Goal: Task Accomplishment & Management: Manage account settings

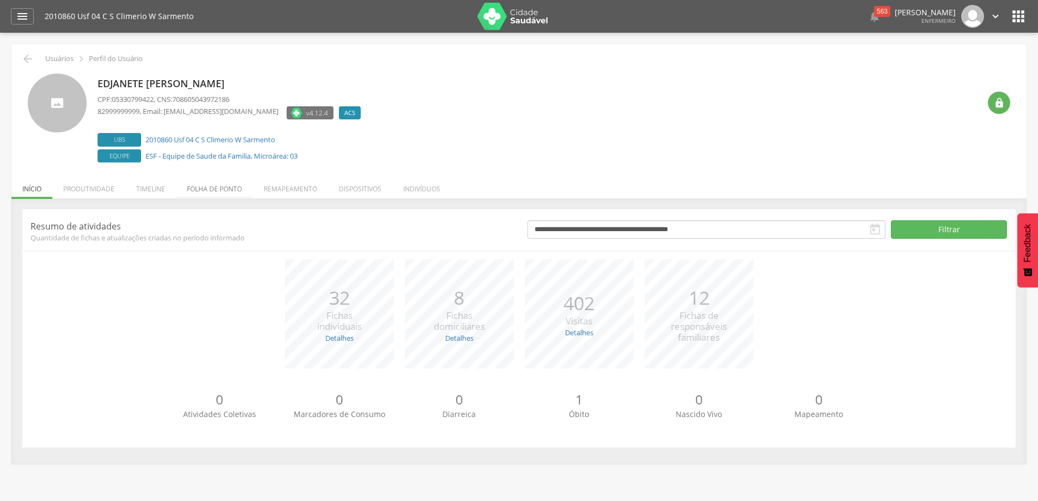
click at [230, 191] on li "Folha de ponto" at bounding box center [214, 186] width 77 height 26
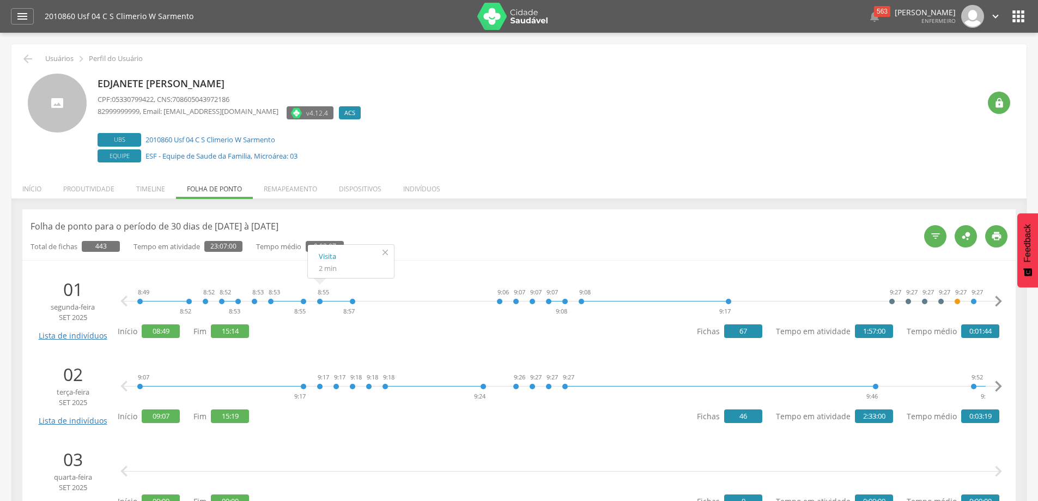
click at [386, 251] on icon "" at bounding box center [384, 252] width 17 height 15
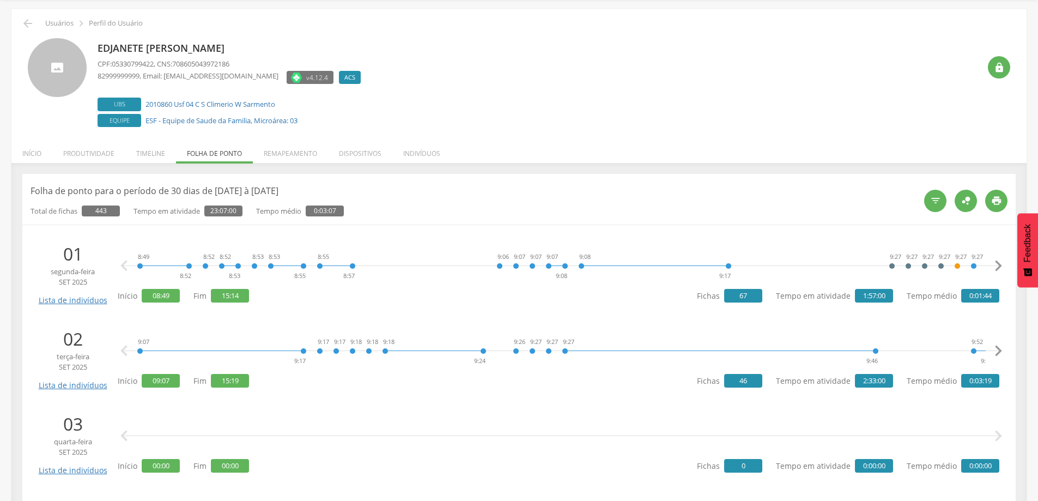
scroll to position [54, 0]
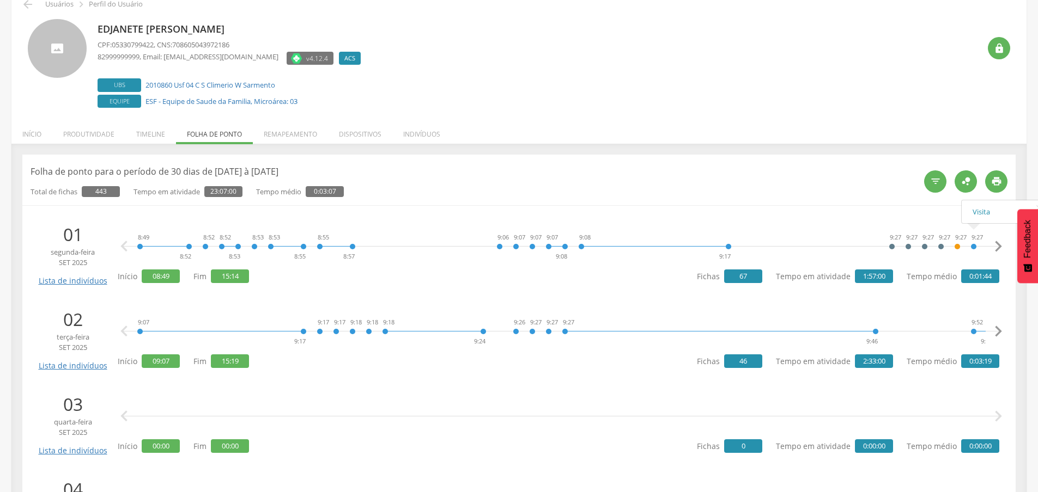
click at [997, 247] on icon "" at bounding box center [998, 247] width 22 height 22
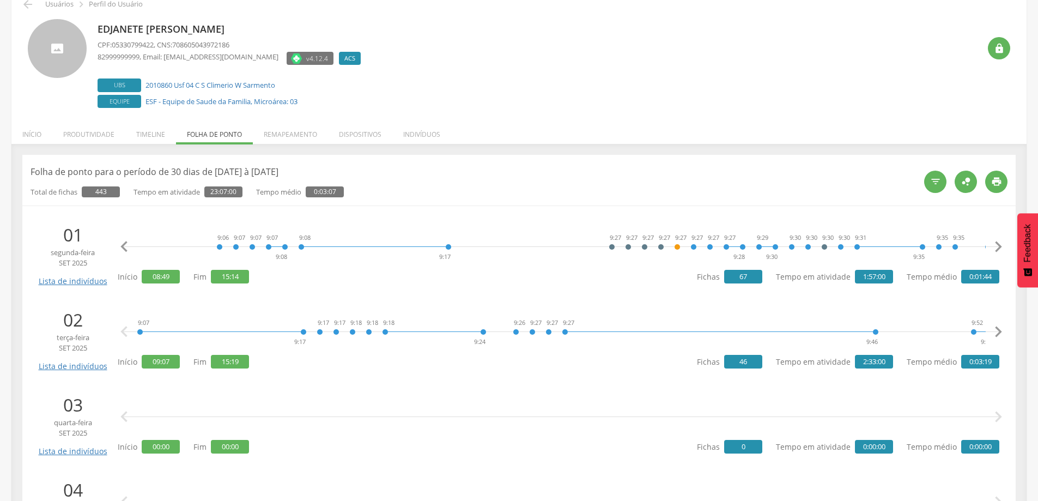
click at [997, 247] on icon "" at bounding box center [998, 247] width 22 height 22
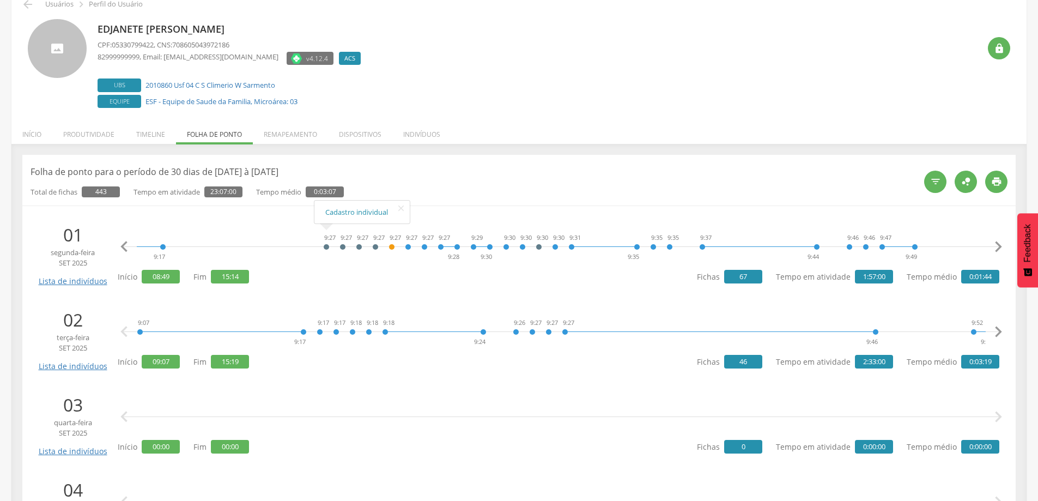
click at [119, 238] on icon "" at bounding box center [124, 247] width 22 height 22
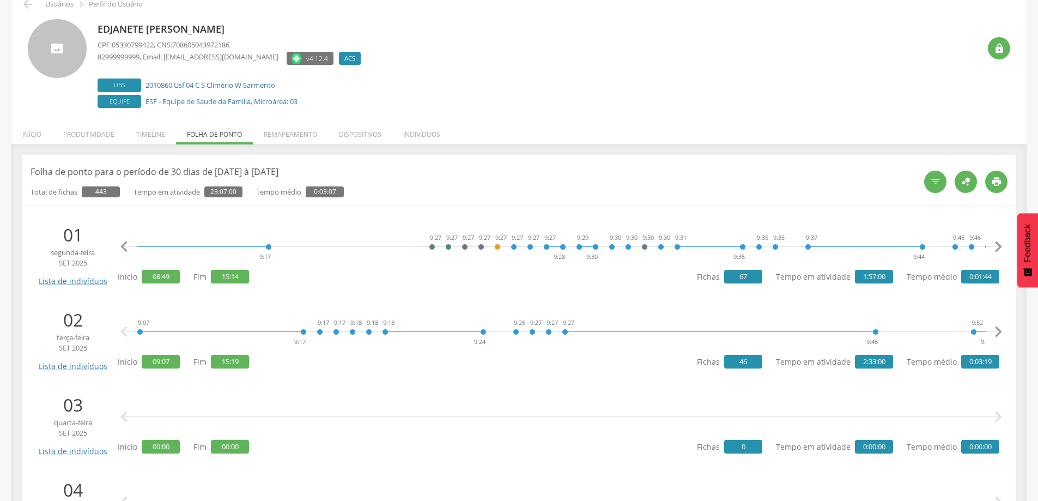
click at [119, 238] on icon "" at bounding box center [124, 247] width 22 height 22
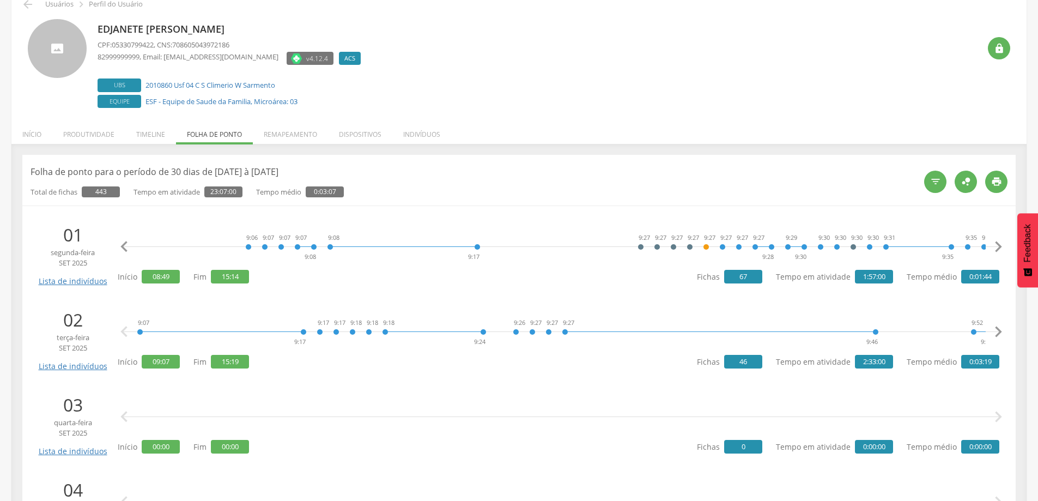
click at [119, 238] on icon "" at bounding box center [124, 247] width 22 height 22
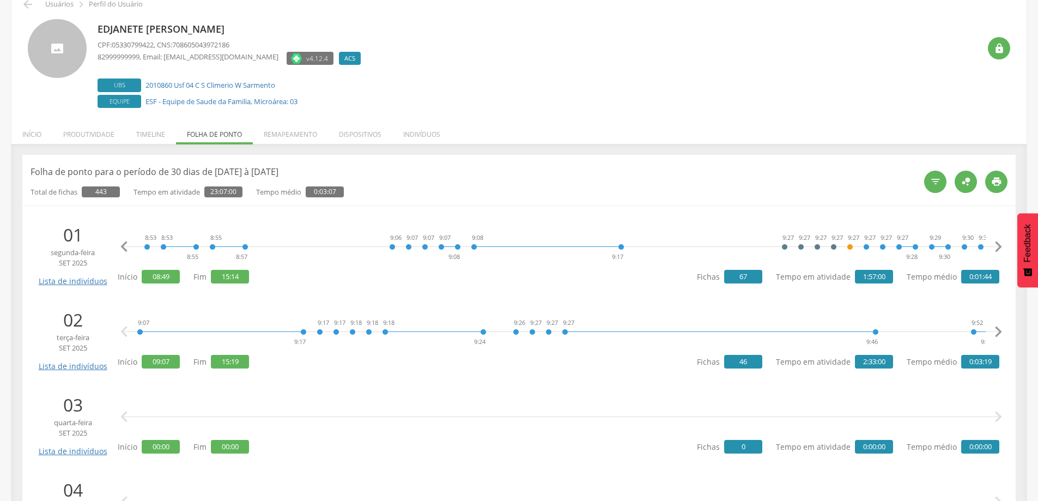
click at [119, 238] on icon "" at bounding box center [124, 247] width 22 height 22
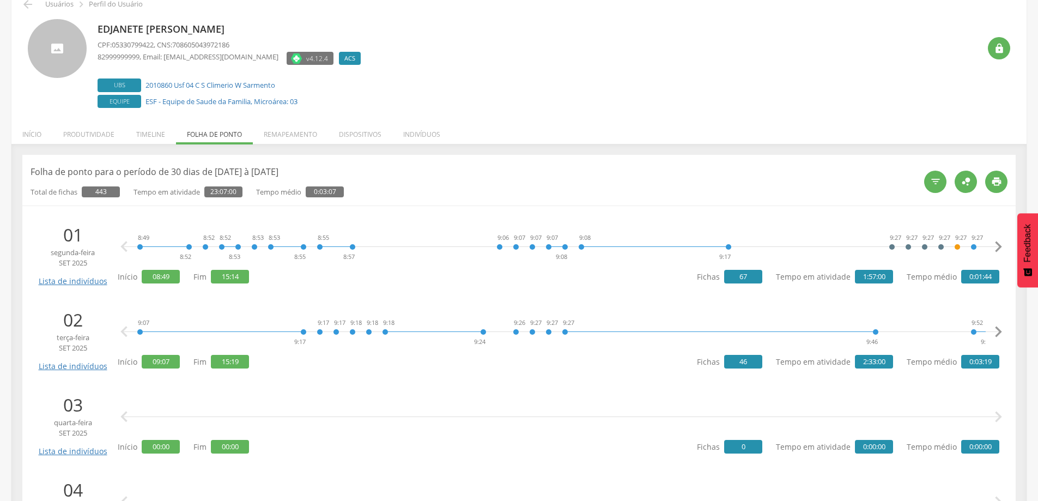
scroll to position [0, 0]
click at [119, 238] on icon "" at bounding box center [124, 247] width 22 height 22
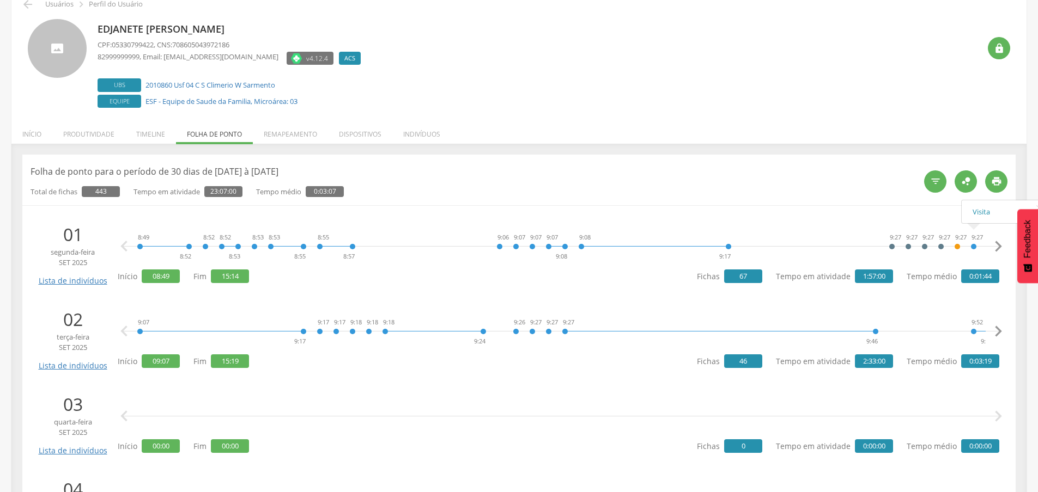
click at [999, 245] on icon "" at bounding box center [998, 247] width 22 height 22
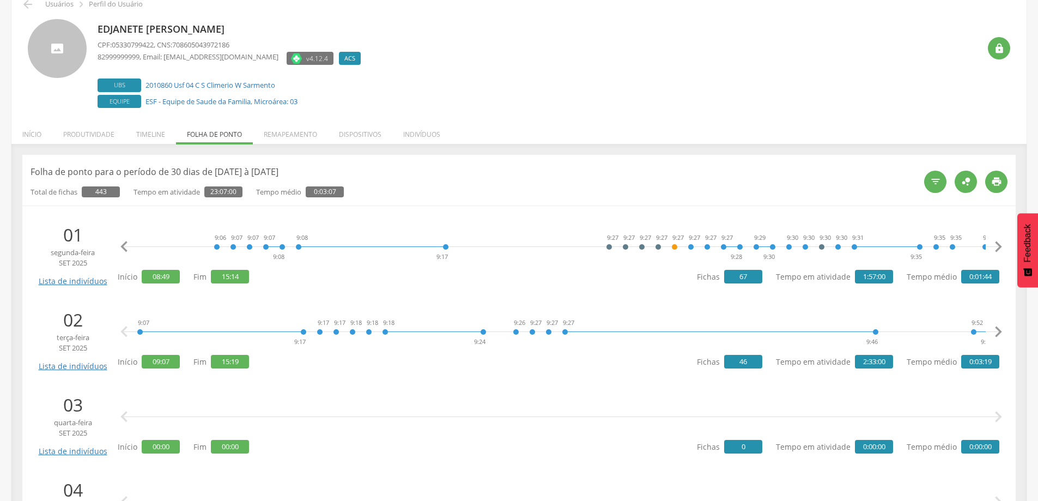
click at [999, 245] on icon "" at bounding box center [998, 247] width 22 height 22
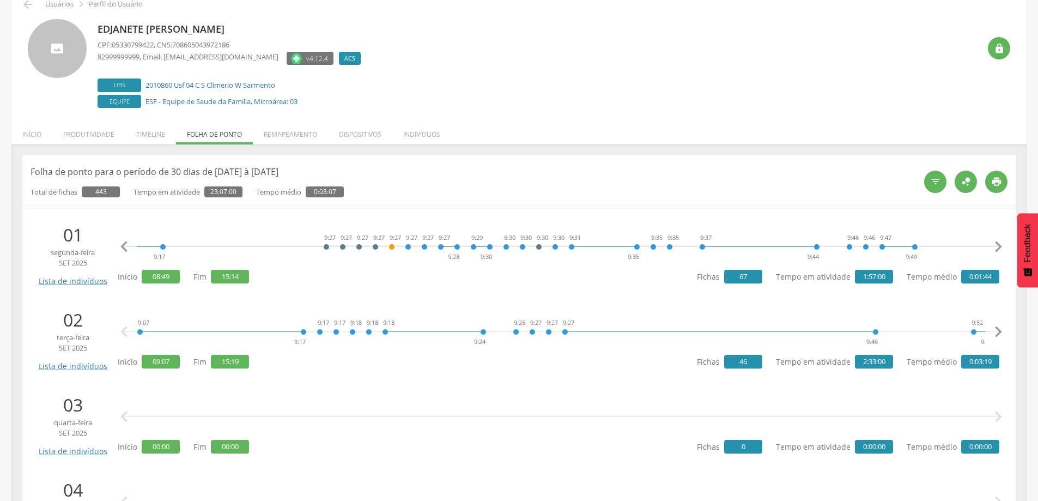
click at [999, 245] on icon "" at bounding box center [998, 247] width 22 height 22
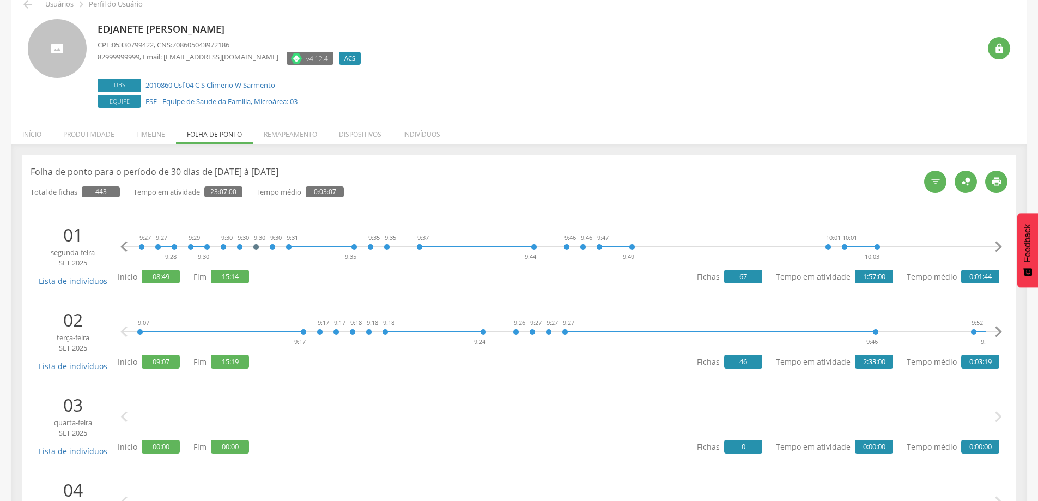
click at [999, 245] on icon "" at bounding box center [998, 247] width 22 height 22
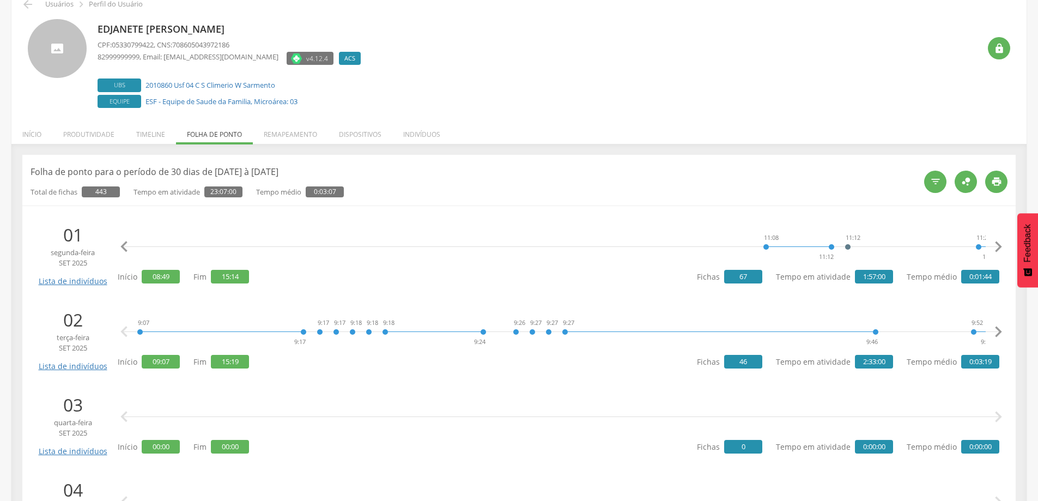
scroll to position [0, 1979]
click at [999, 245] on icon "" at bounding box center [998, 247] width 22 height 22
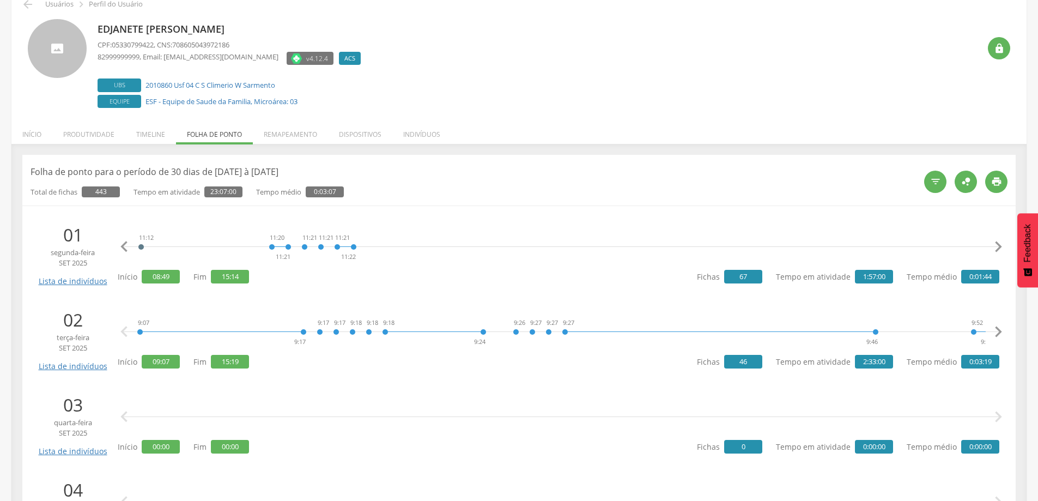
click at [999, 245] on icon "" at bounding box center [998, 247] width 22 height 22
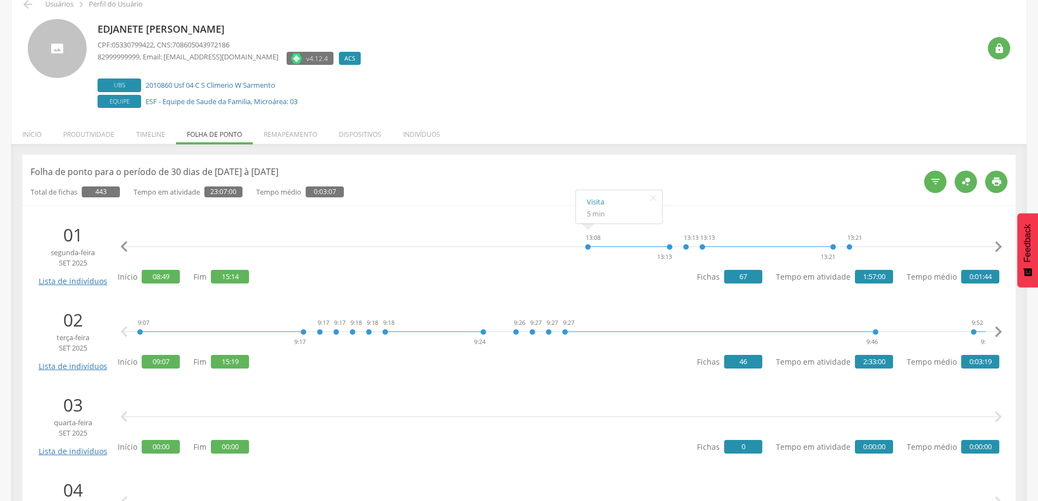
click at [129, 242] on icon "" at bounding box center [124, 247] width 22 height 22
click at [130, 242] on icon "" at bounding box center [124, 247] width 22 height 22
click at [129, 242] on icon "" at bounding box center [124, 247] width 22 height 22
click at [995, 242] on icon "" at bounding box center [998, 247] width 22 height 22
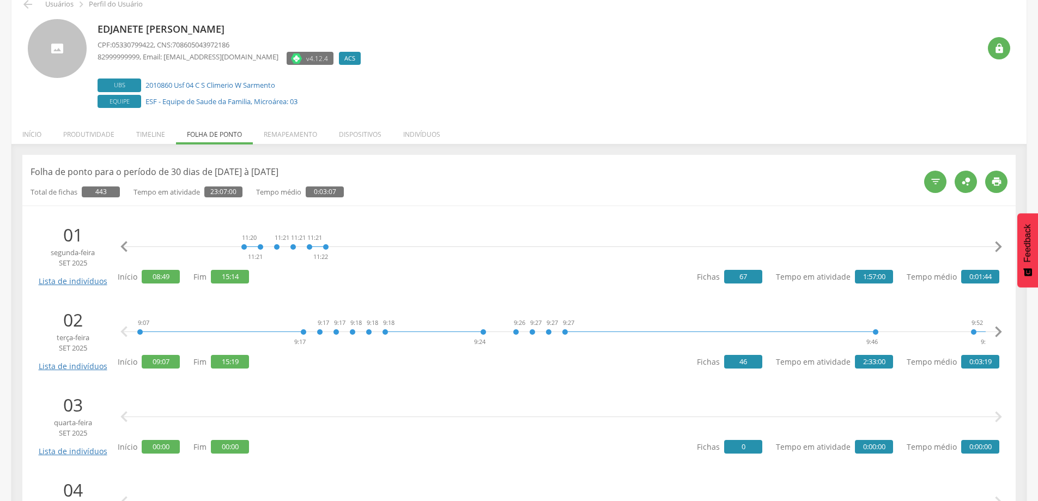
click at [995, 242] on icon "" at bounding box center [998, 247] width 22 height 22
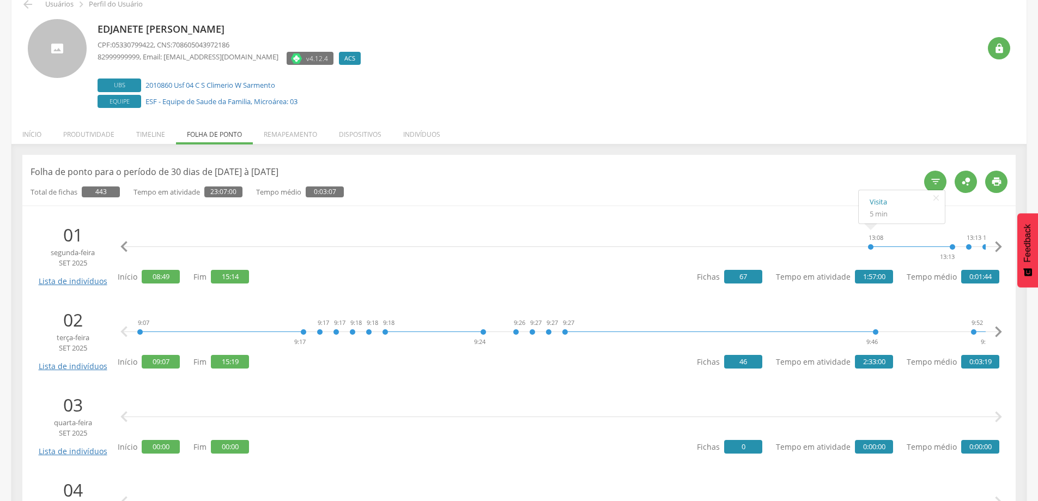
scroll to position [109, 0]
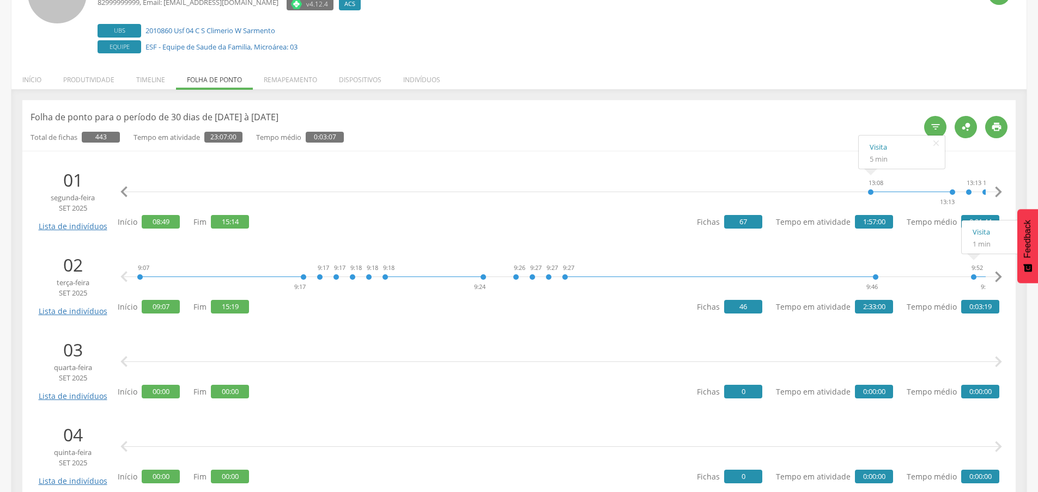
click at [998, 275] on icon "" at bounding box center [998, 277] width 22 height 22
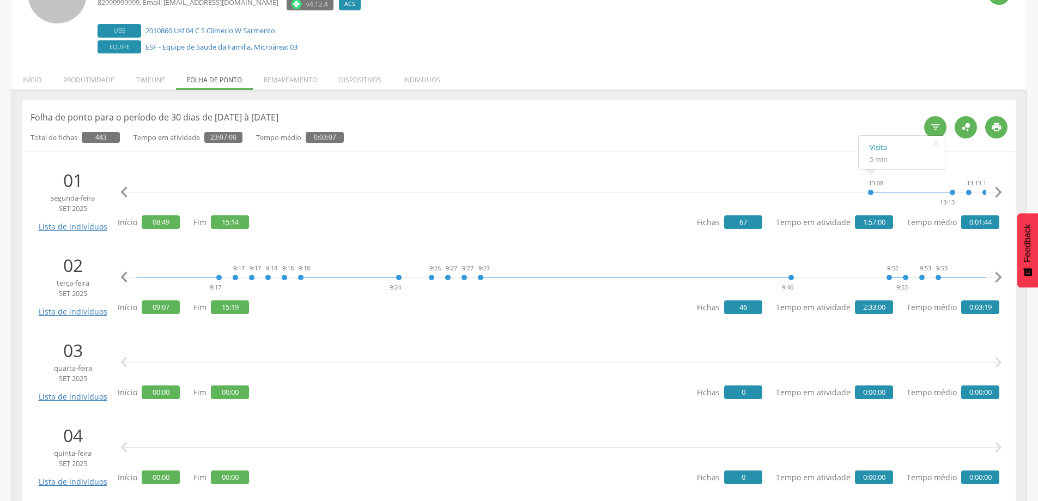
click at [998, 275] on icon "" at bounding box center [998, 277] width 22 height 22
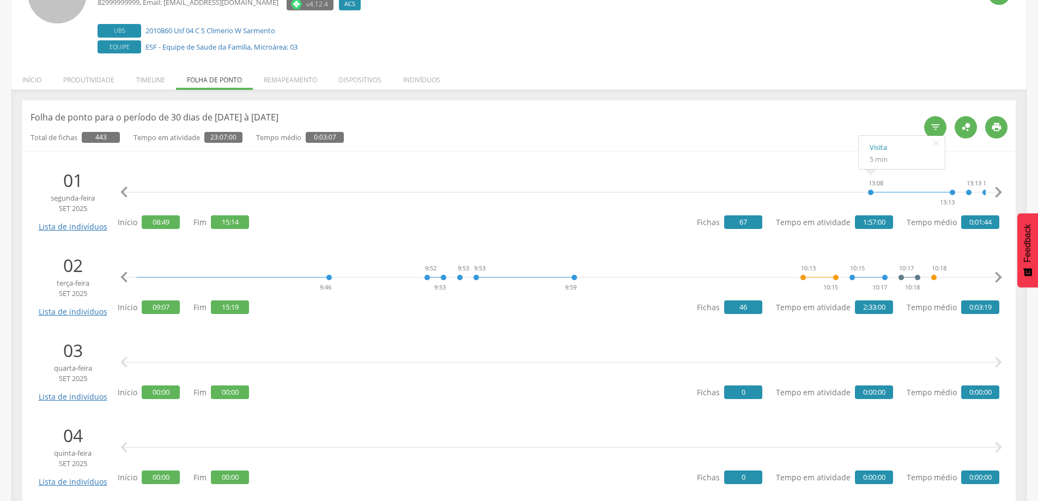
click at [998, 275] on icon "" at bounding box center [998, 277] width 22 height 22
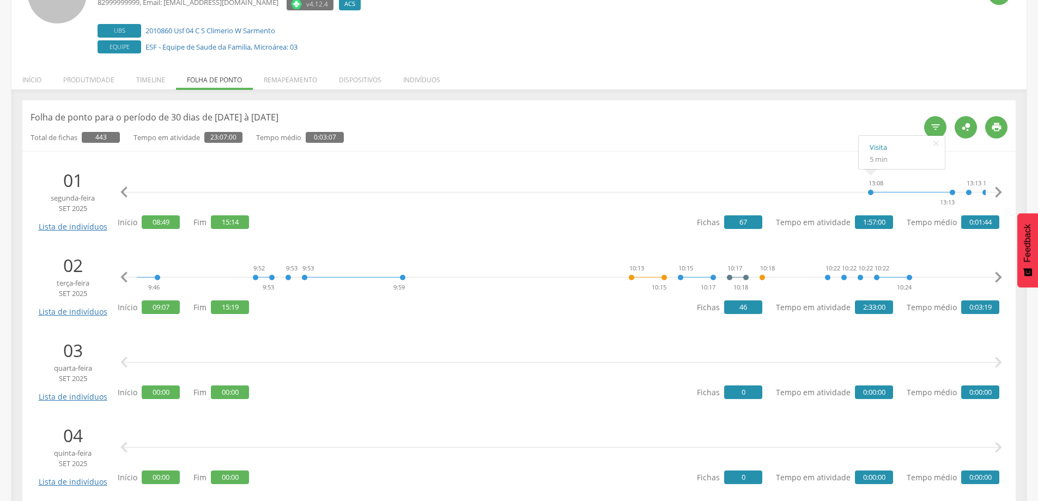
click at [998, 275] on icon "" at bounding box center [998, 277] width 22 height 22
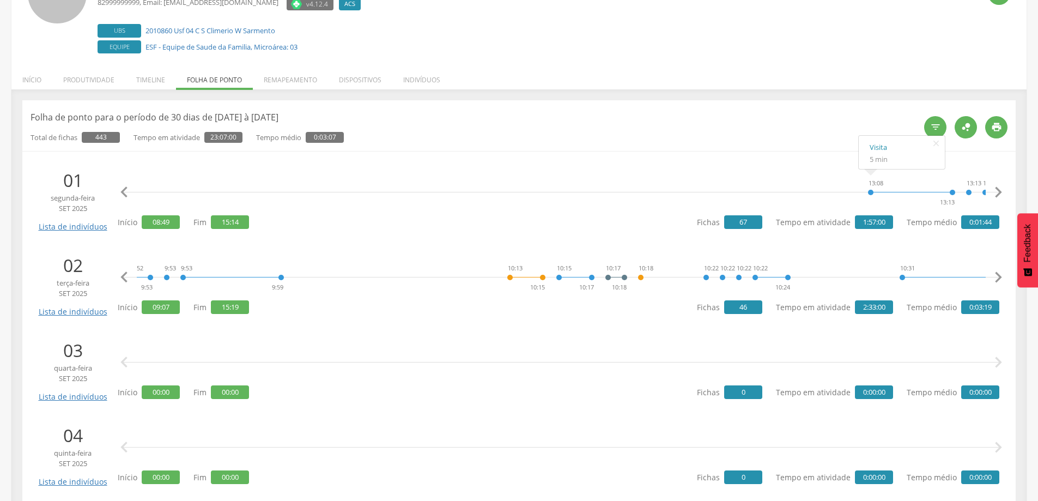
click at [998, 275] on icon "" at bounding box center [998, 277] width 22 height 22
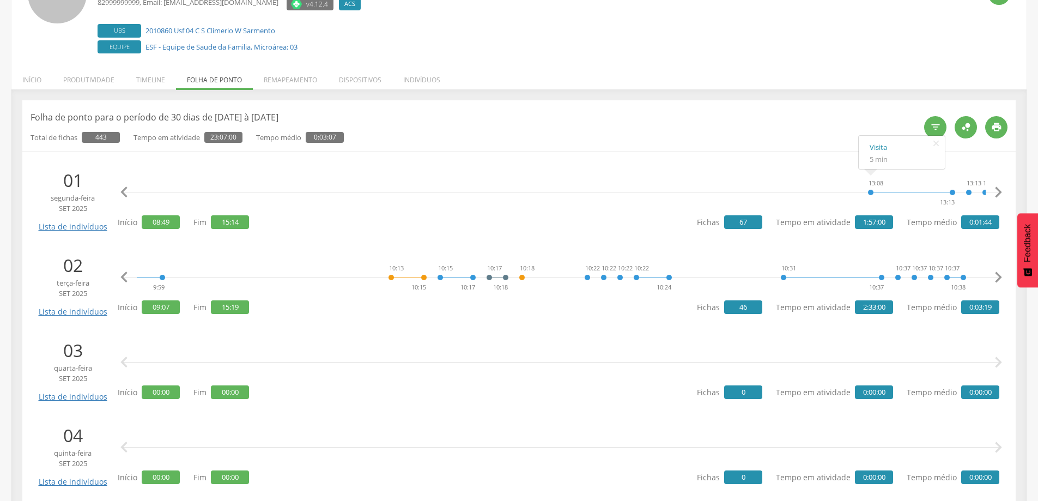
click at [998, 275] on icon "" at bounding box center [998, 277] width 22 height 22
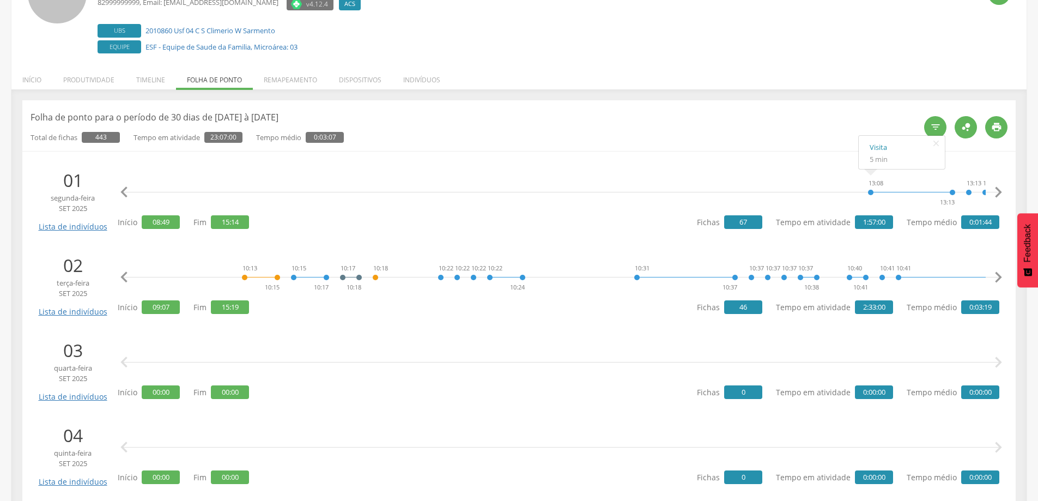
click at [998, 275] on icon "" at bounding box center [998, 277] width 22 height 22
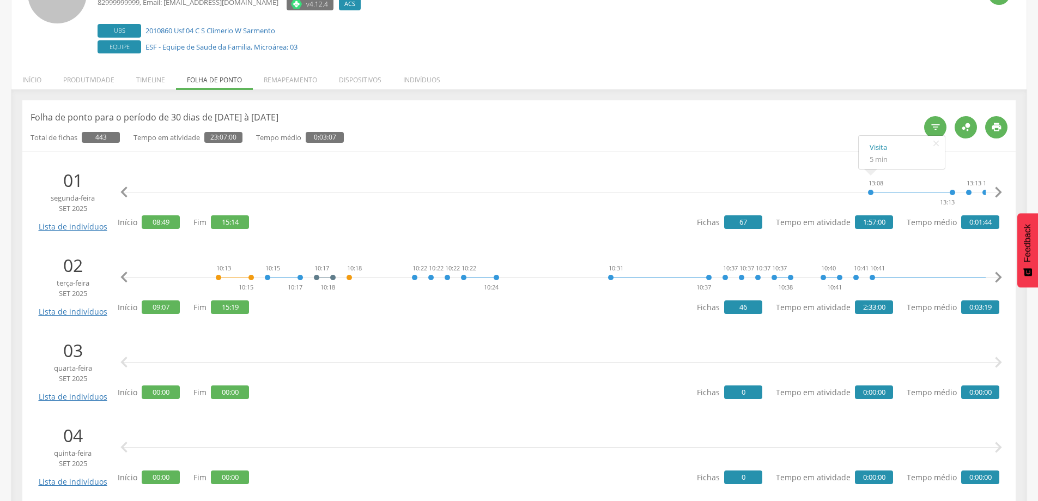
click at [998, 275] on icon "" at bounding box center [998, 277] width 22 height 22
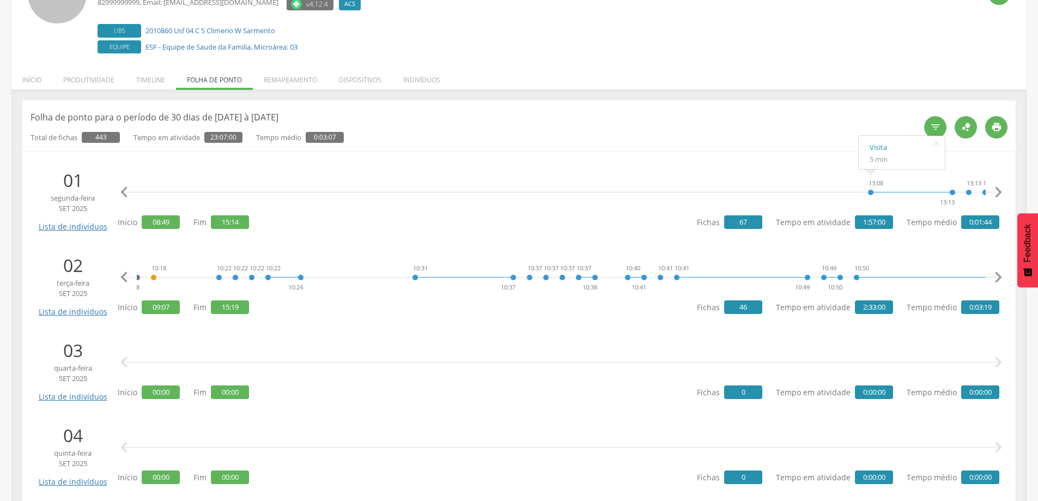
click at [998, 275] on icon "" at bounding box center [998, 277] width 22 height 22
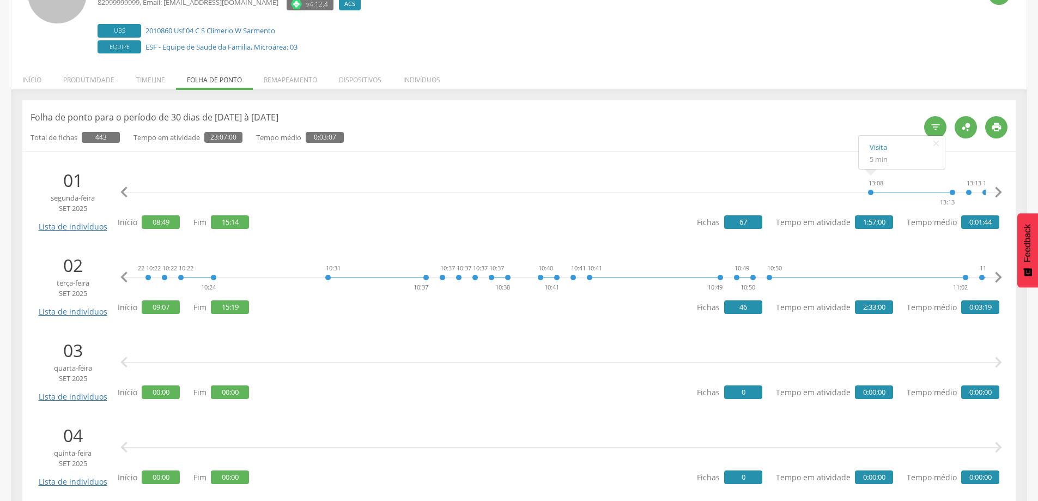
click at [998, 275] on icon "" at bounding box center [998, 277] width 22 height 22
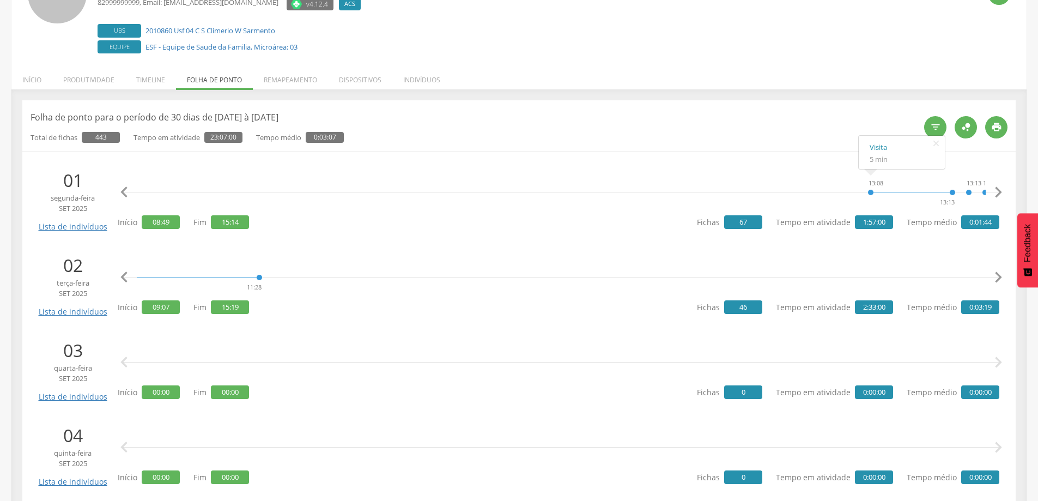
click at [998, 275] on icon "" at bounding box center [998, 277] width 22 height 22
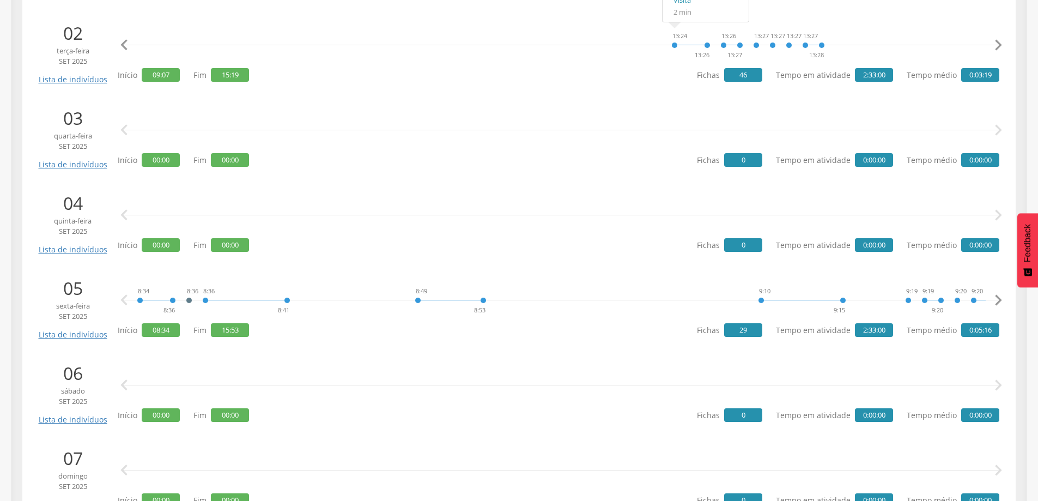
scroll to position [381, 0]
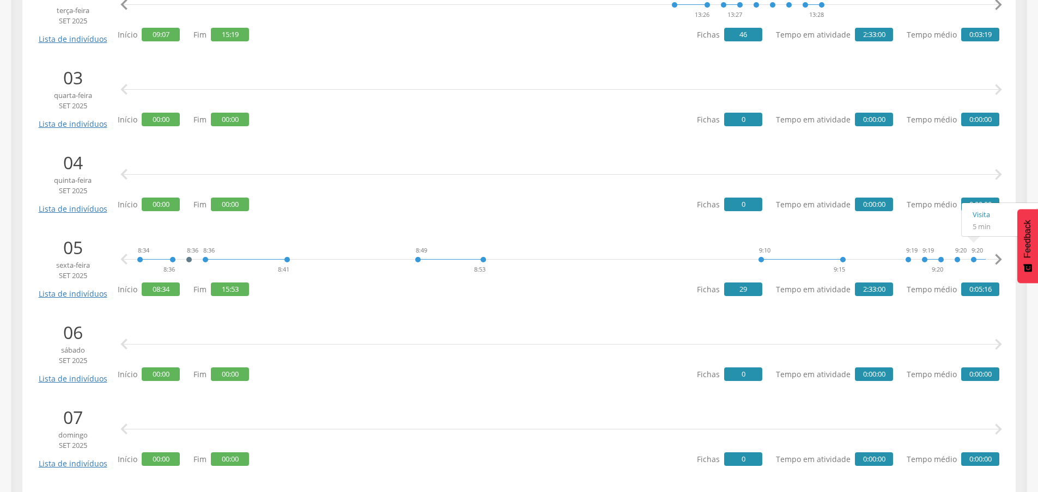
click at [995, 259] on icon "" at bounding box center [998, 260] width 22 height 22
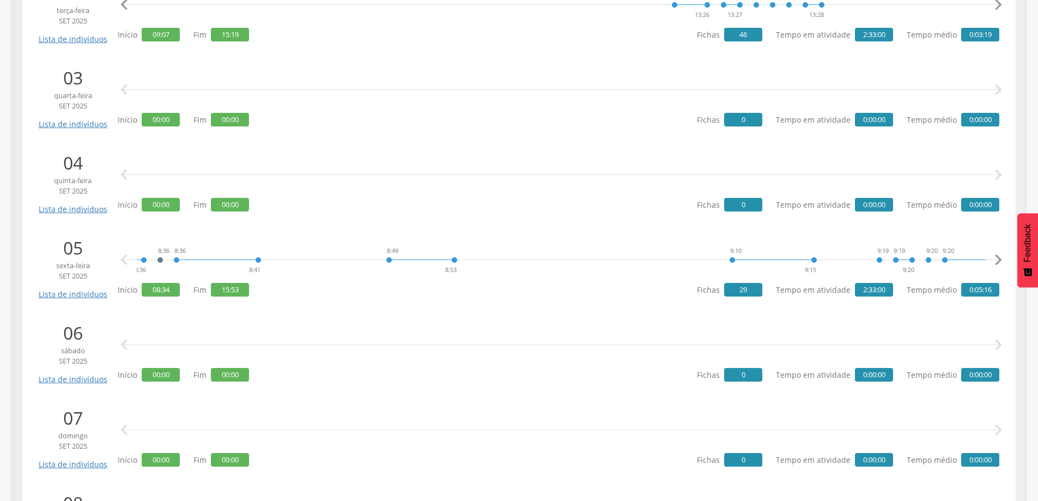
click at [995, 259] on icon "" at bounding box center [998, 260] width 22 height 22
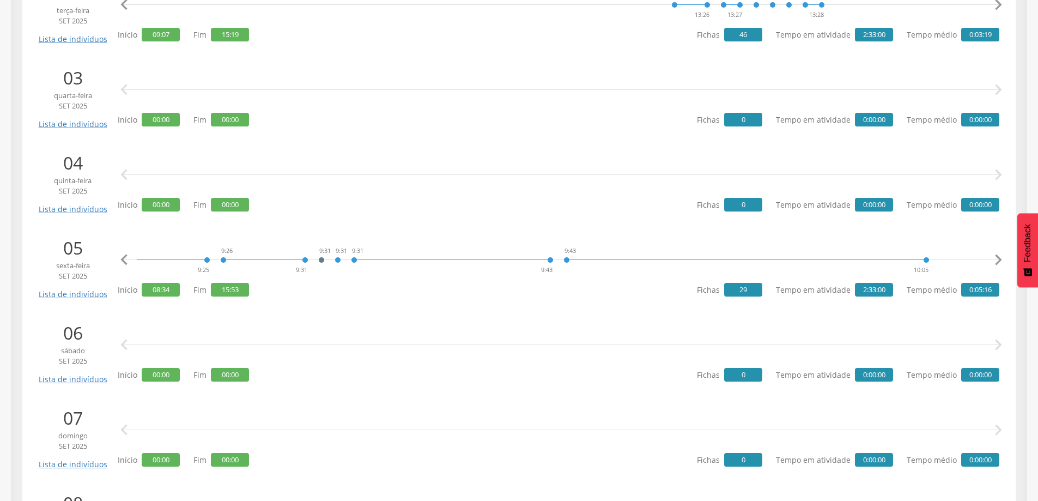
click at [995, 259] on icon "" at bounding box center [998, 260] width 22 height 22
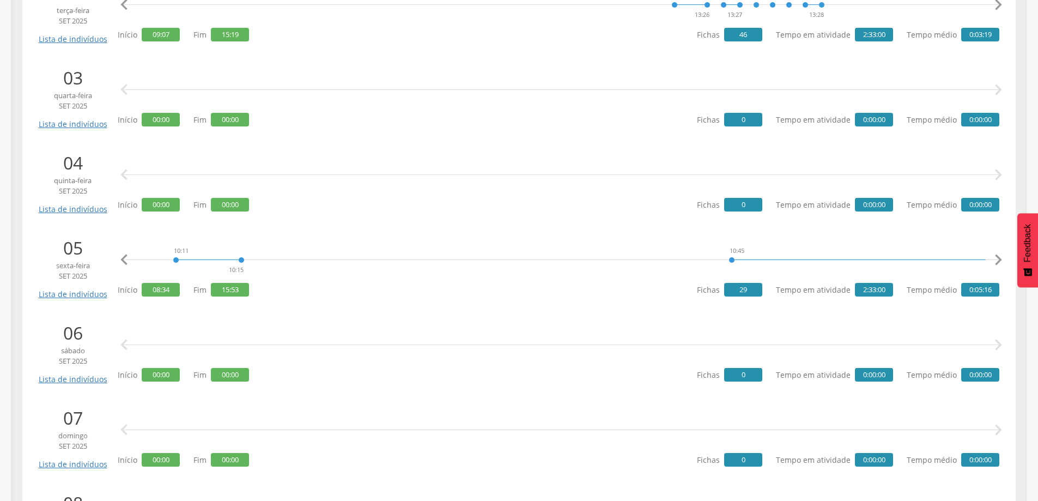
click at [995, 259] on icon "" at bounding box center [998, 260] width 22 height 22
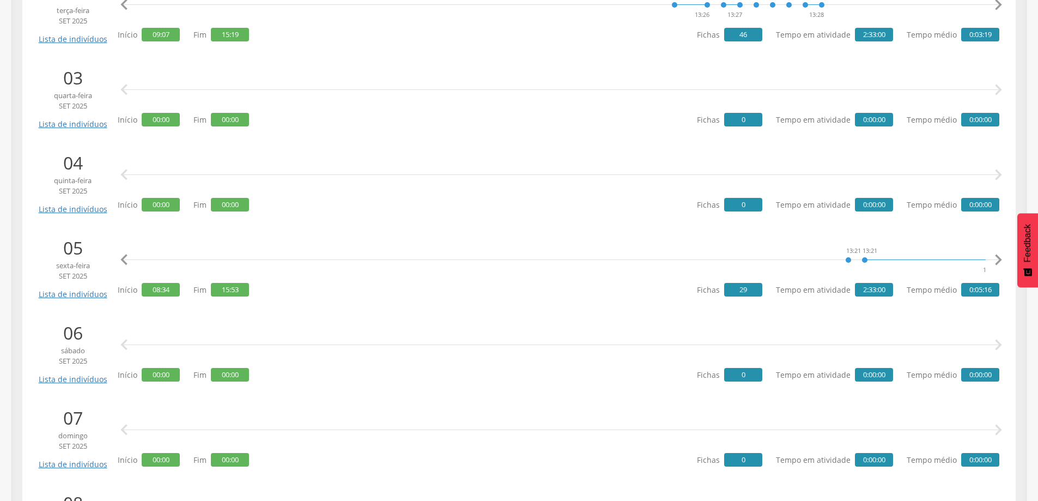
click at [995, 259] on icon "" at bounding box center [998, 260] width 22 height 22
click at [122, 260] on icon "" at bounding box center [124, 260] width 22 height 22
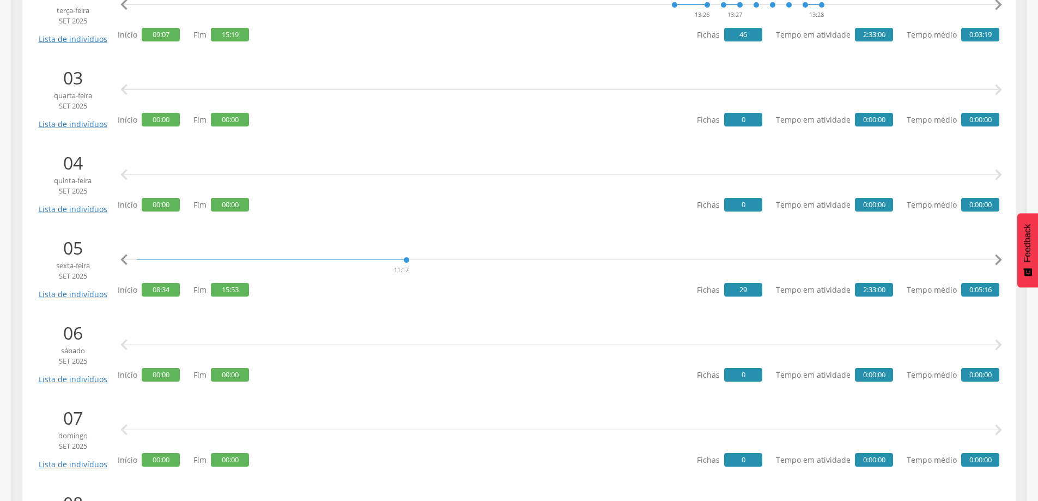
click at [998, 260] on icon "" at bounding box center [998, 260] width 22 height 22
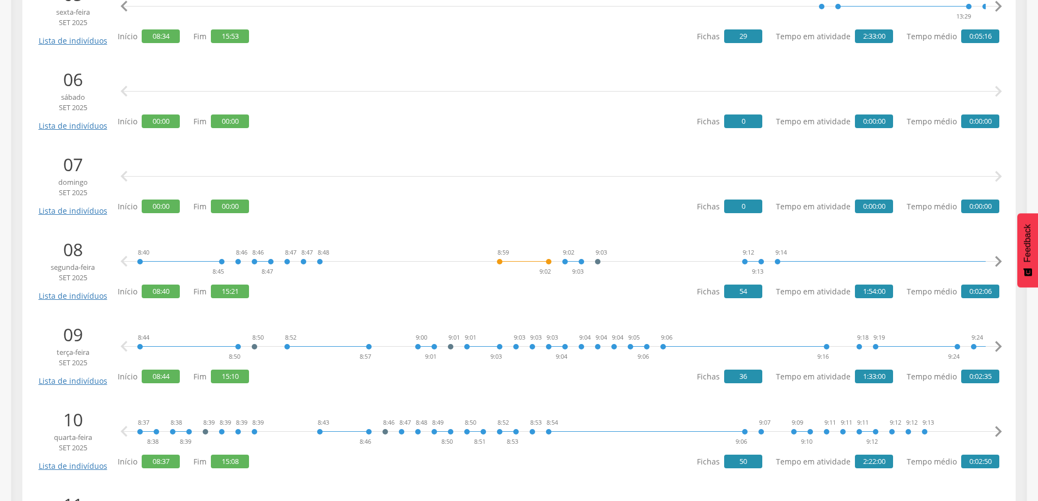
scroll to position [654, 0]
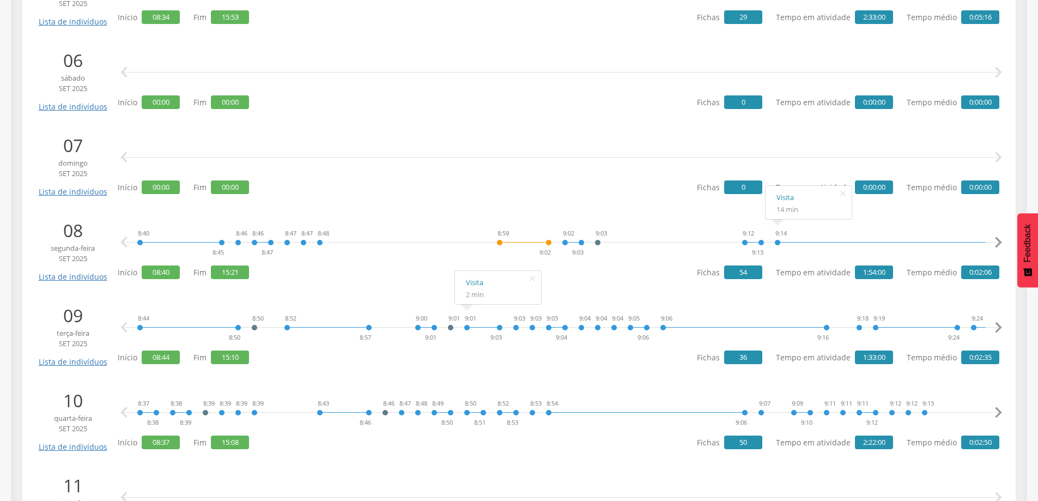
click at [999, 242] on icon "" at bounding box center [998, 242] width 22 height 22
click at [998, 241] on icon "" at bounding box center [998, 242] width 22 height 22
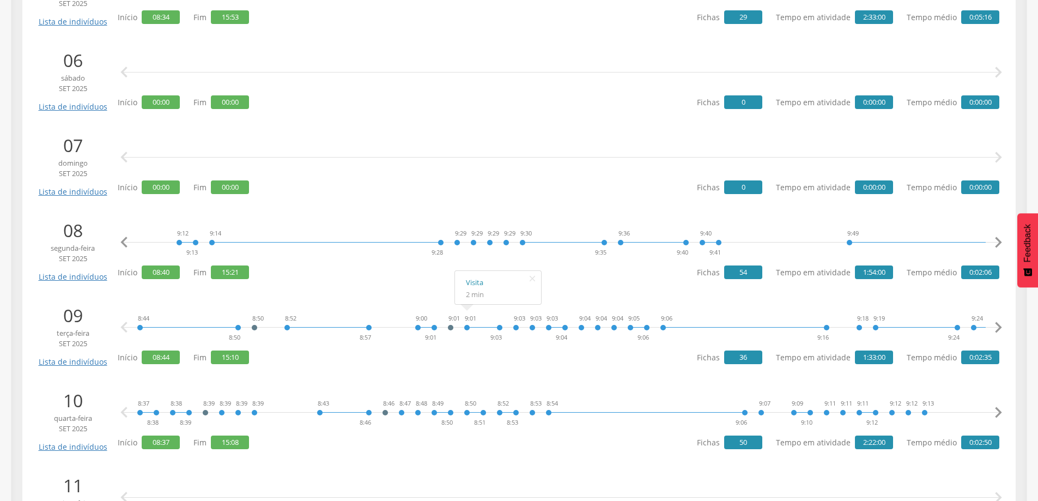
click at [996, 240] on icon "" at bounding box center [998, 242] width 22 height 22
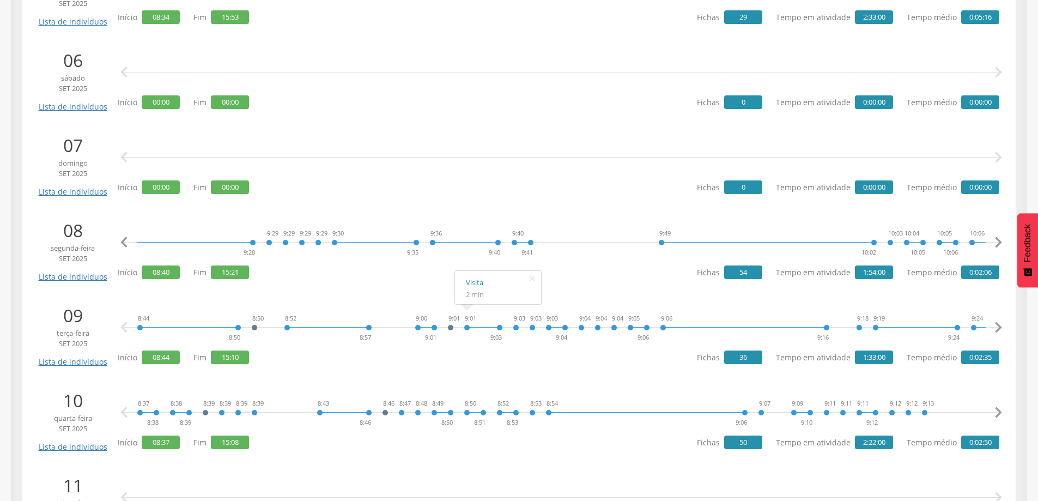
click at [996, 240] on icon "" at bounding box center [998, 242] width 22 height 22
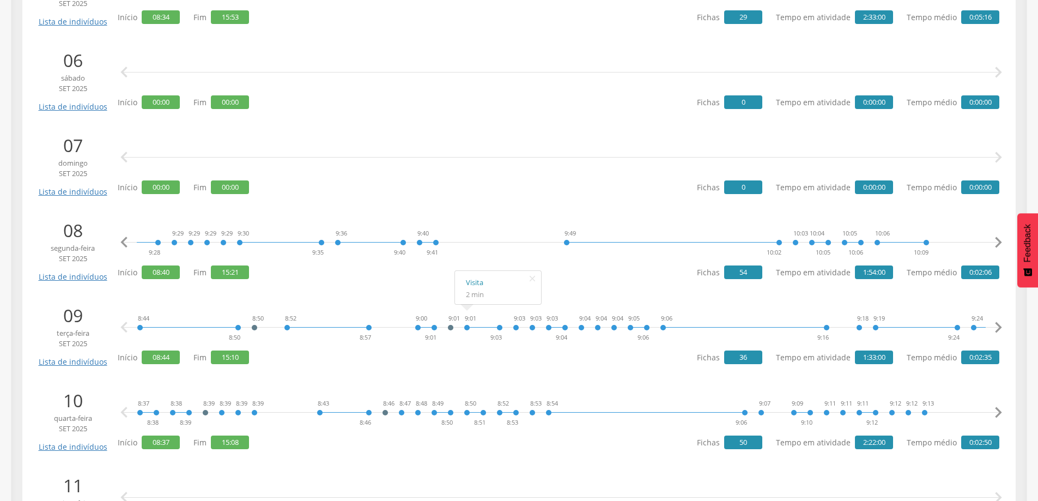
click at [996, 240] on icon "" at bounding box center [998, 242] width 22 height 22
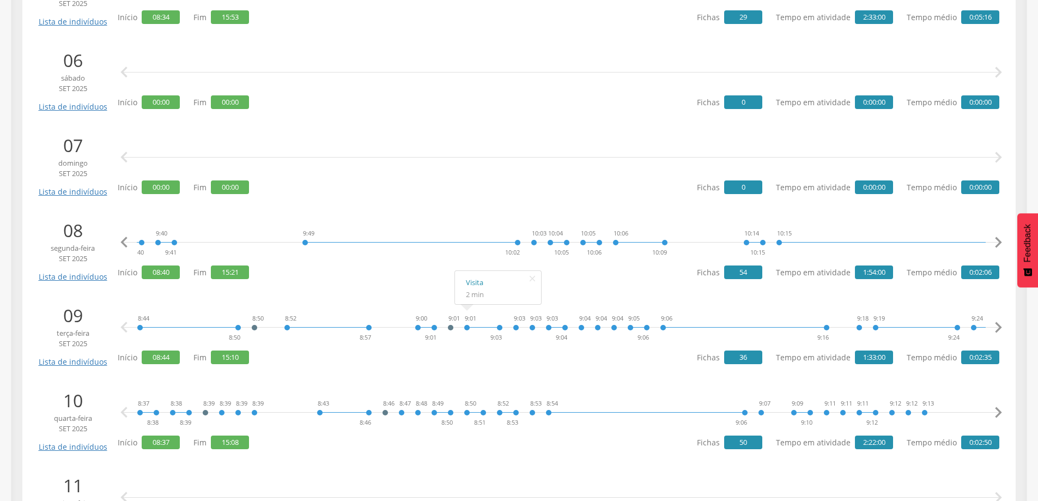
scroll to position [0, 1131]
click at [996, 240] on icon "" at bounding box center [998, 242] width 22 height 22
click at [999, 241] on icon "" at bounding box center [998, 242] width 22 height 22
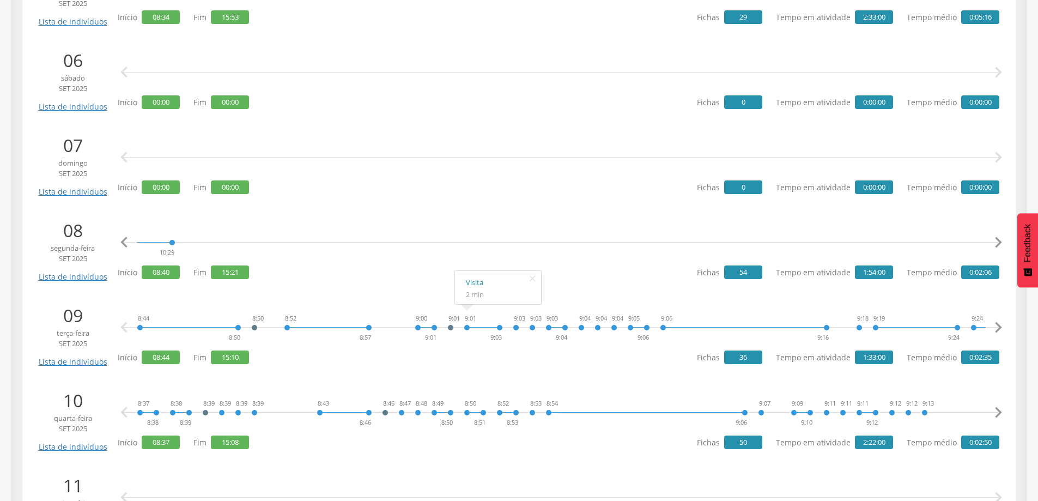
click at [999, 241] on icon "" at bounding box center [998, 242] width 22 height 22
click at [1004, 239] on icon "" at bounding box center [998, 242] width 22 height 22
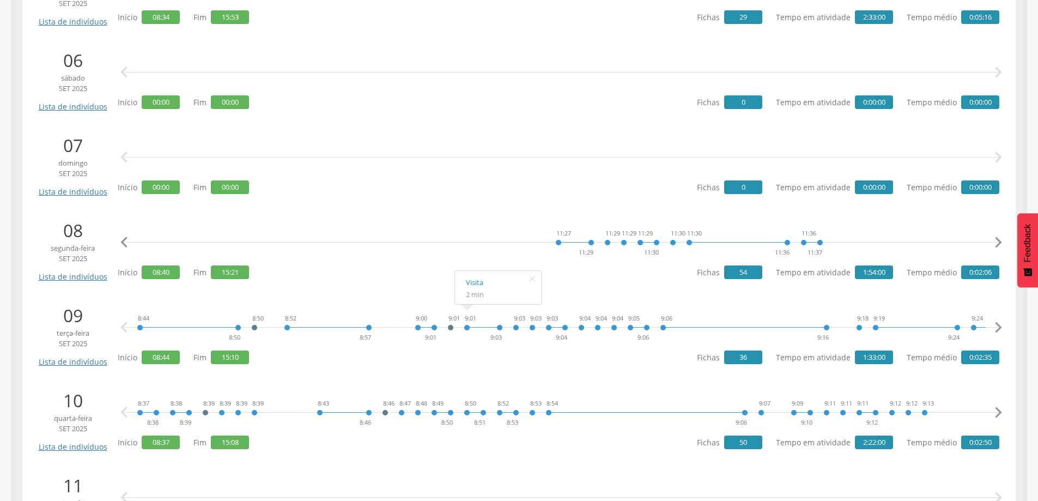
scroll to position [0, 2544]
click at [994, 240] on icon "" at bounding box center [998, 242] width 22 height 22
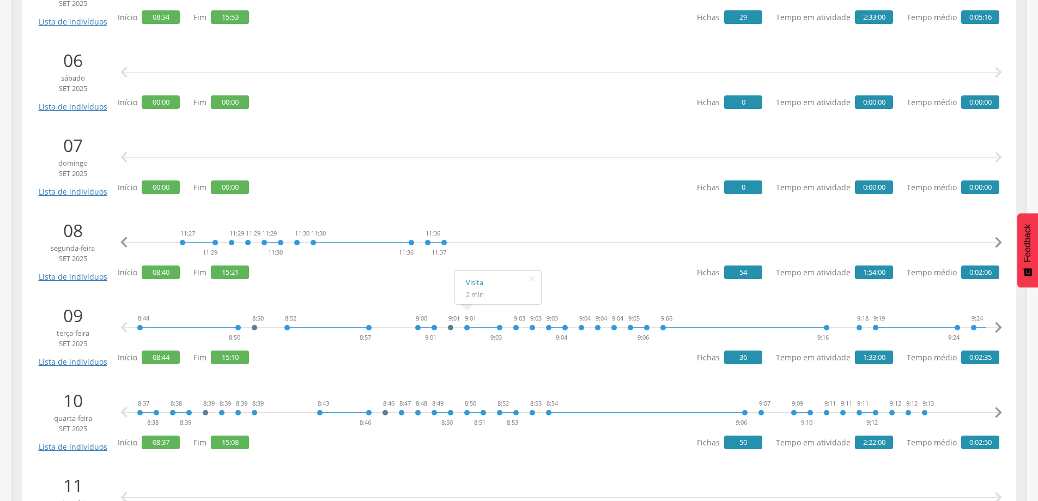
click at [994, 240] on icon "" at bounding box center [998, 242] width 22 height 22
click at [994, 239] on icon "" at bounding box center [998, 242] width 22 height 22
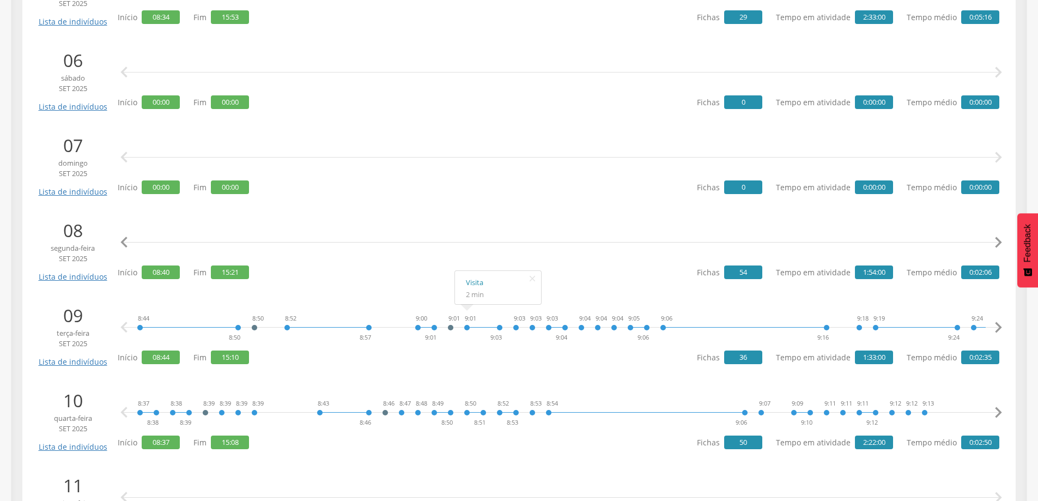
click at [994, 239] on icon "" at bounding box center [998, 242] width 22 height 22
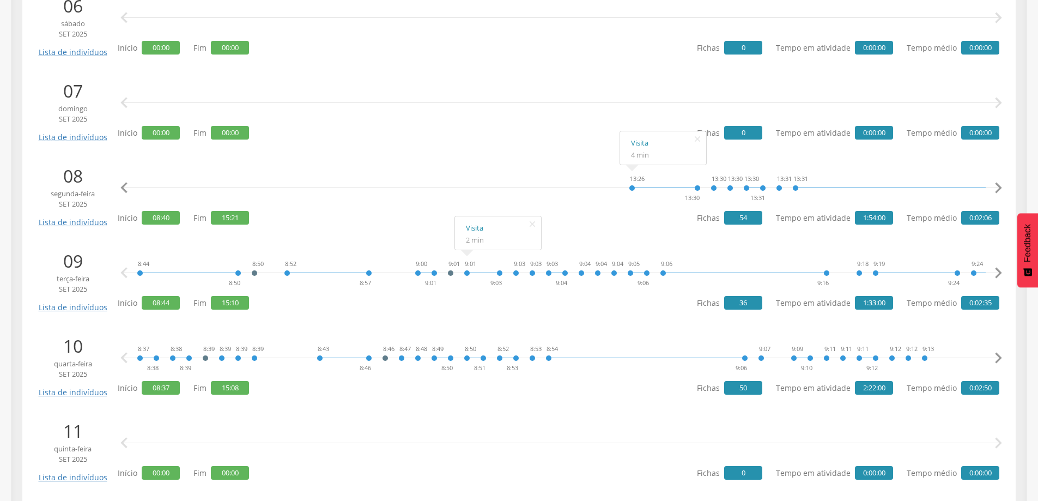
scroll to position [763, 0]
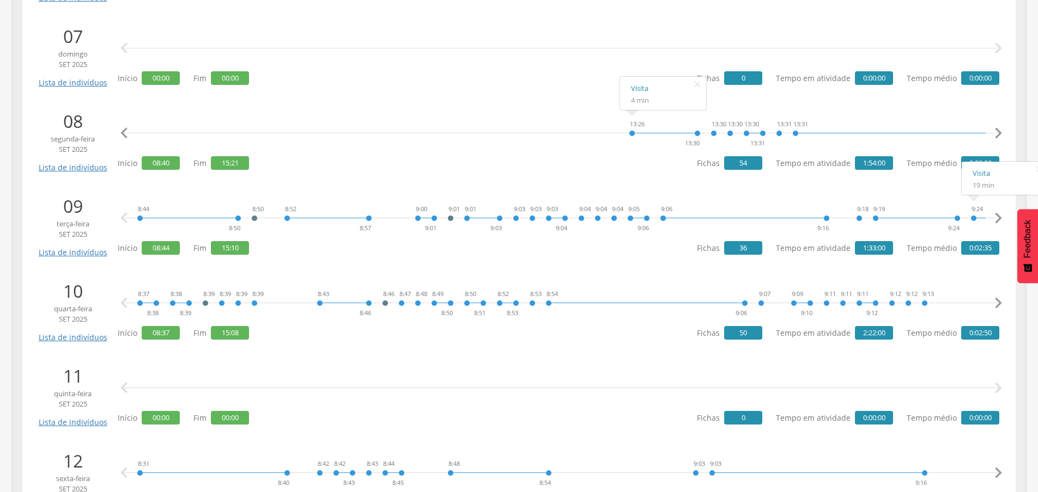
click at [999, 218] on icon "" at bounding box center [998, 219] width 22 height 22
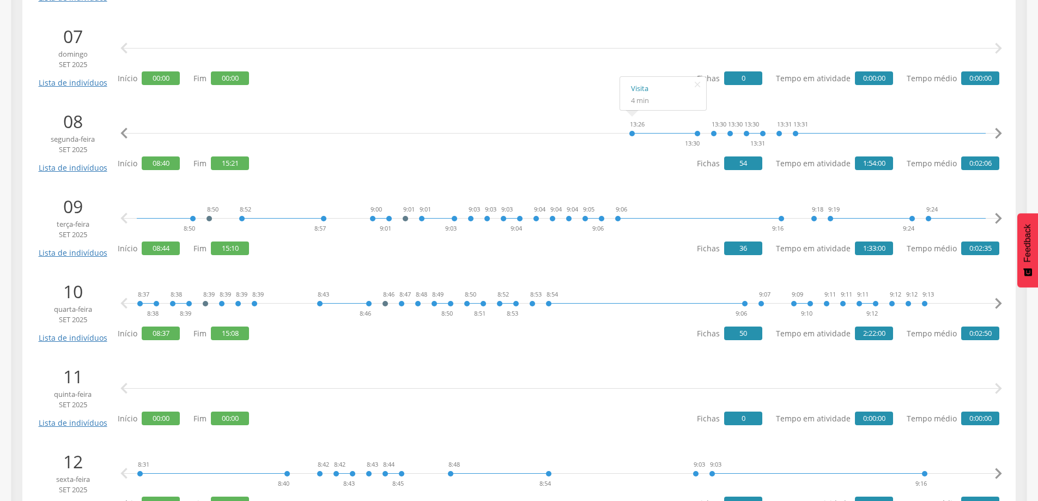
click at [999, 218] on icon "" at bounding box center [998, 219] width 22 height 22
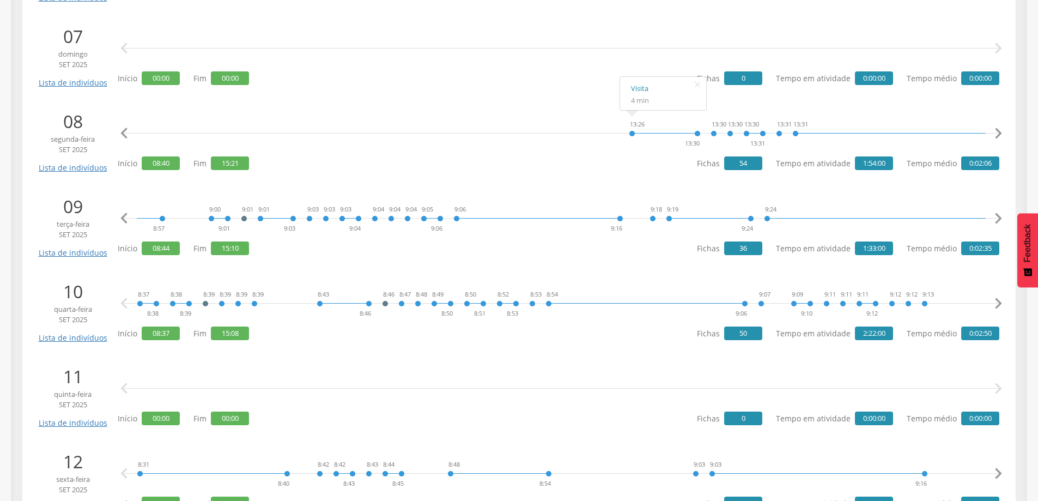
click at [999, 218] on icon "" at bounding box center [998, 219] width 22 height 22
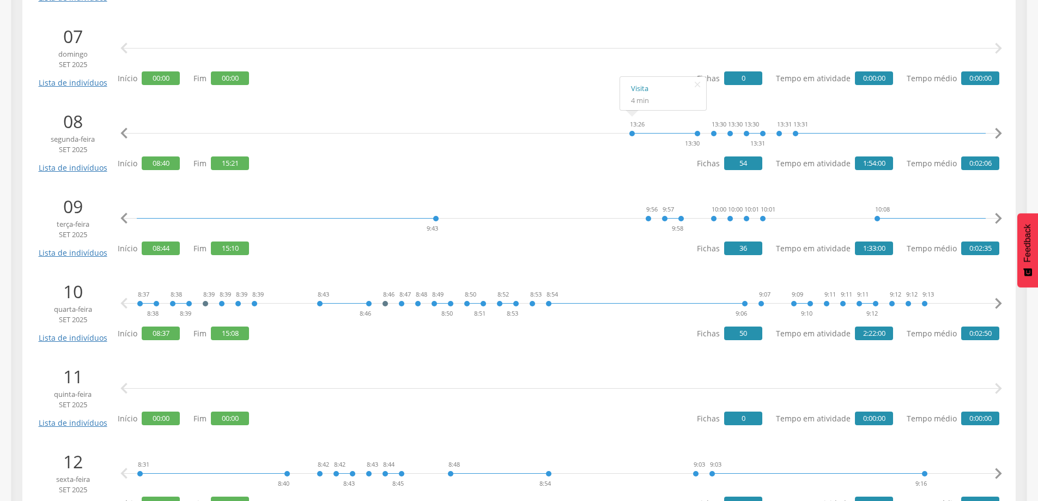
click at [999, 218] on icon "" at bounding box center [998, 219] width 22 height 22
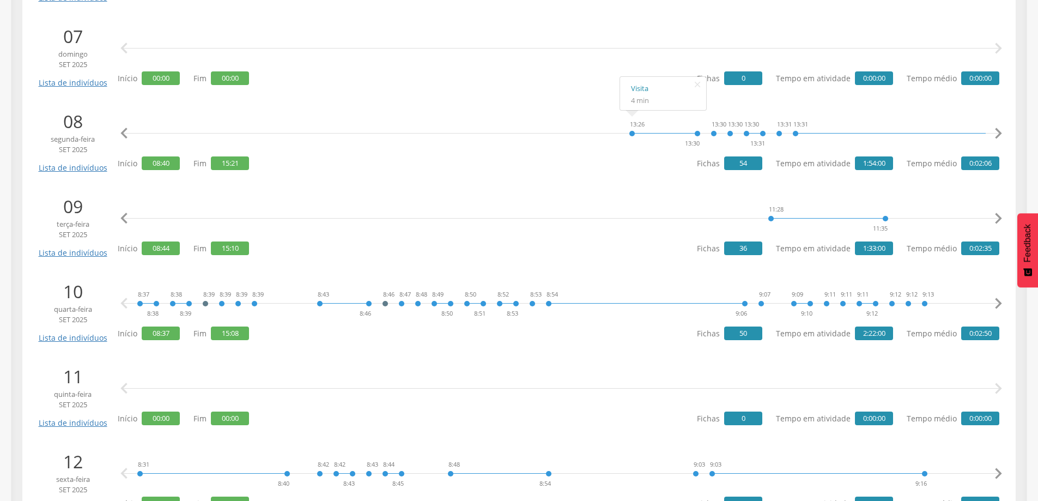
click at [999, 218] on icon "" at bounding box center [998, 219] width 22 height 22
click at [998, 223] on icon "" at bounding box center [998, 219] width 22 height 22
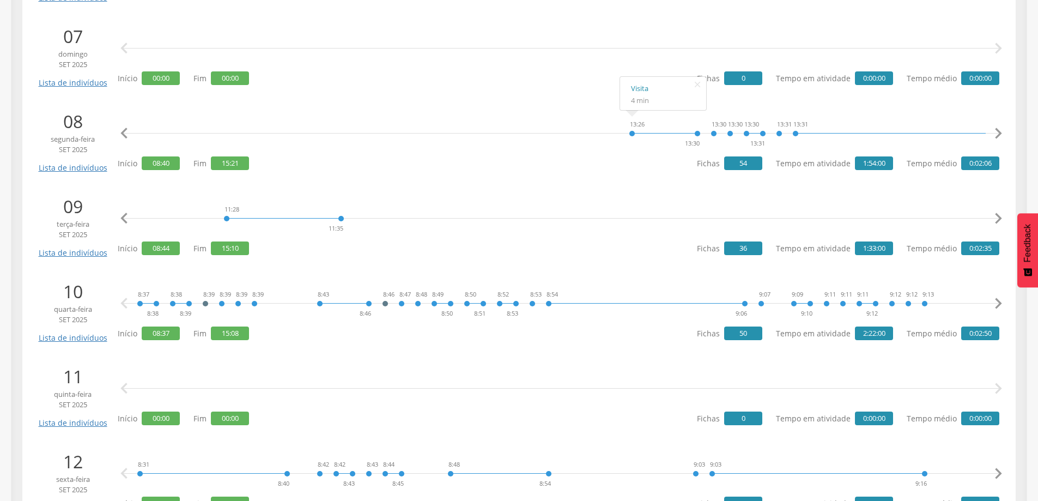
click at [998, 223] on icon "" at bounding box center [998, 219] width 22 height 22
click at [996, 215] on icon "" at bounding box center [998, 219] width 22 height 22
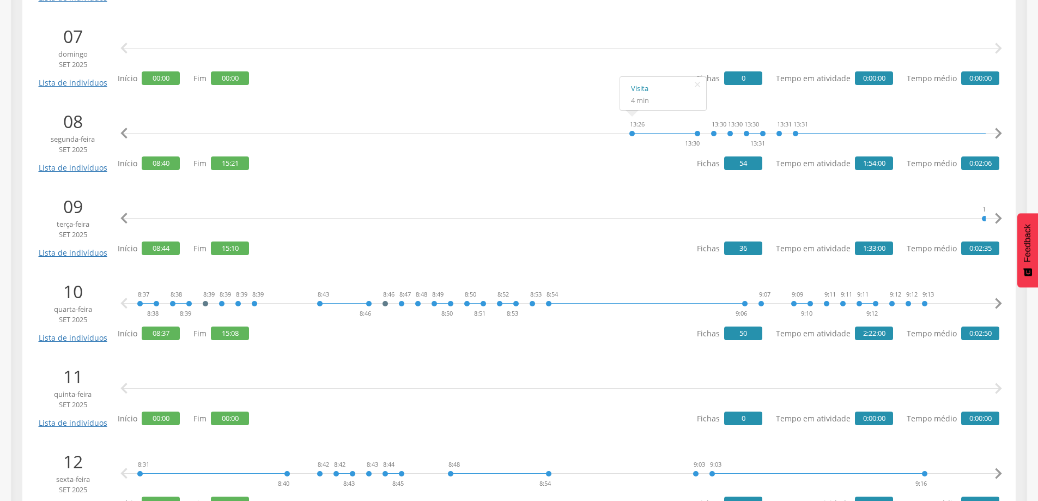
click at [996, 215] on icon "" at bounding box center [998, 219] width 22 height 22
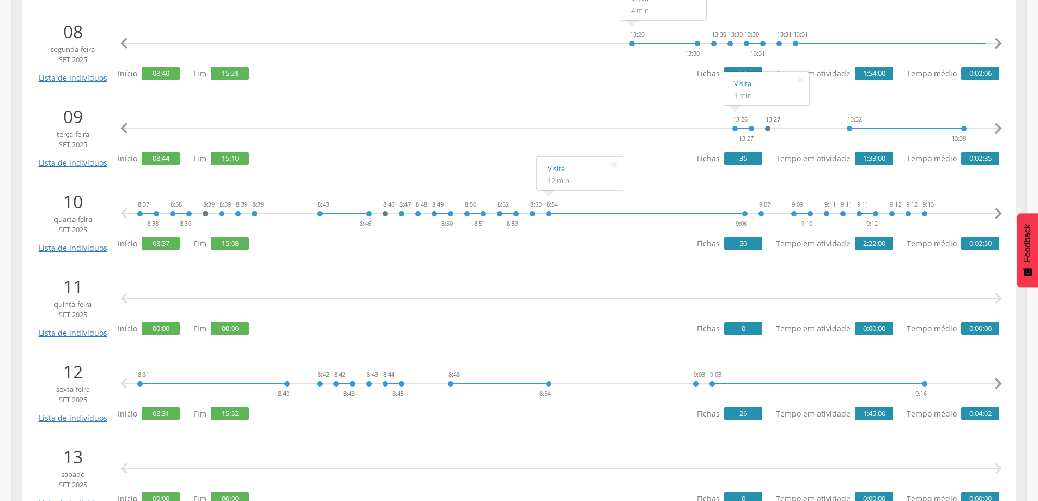
scroll to position [872, 0]
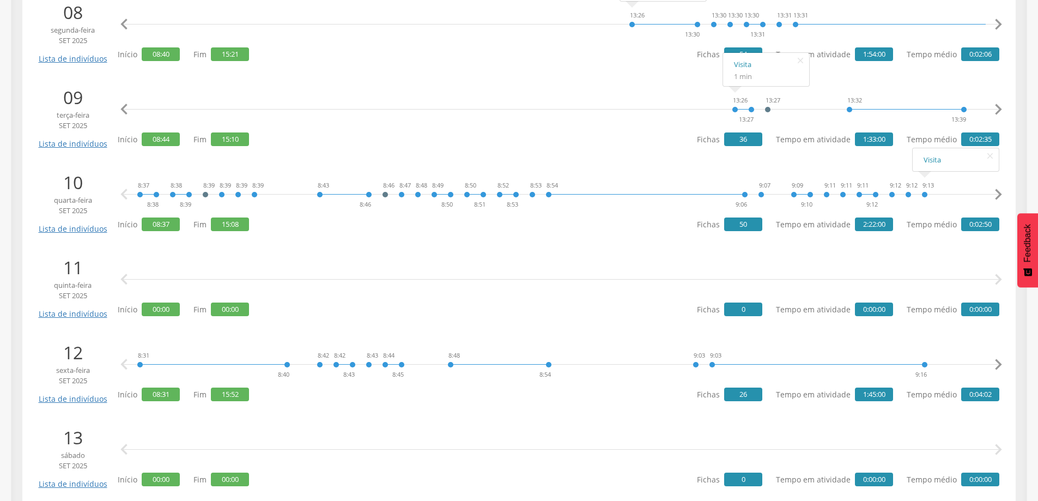
click at [997, 191] on icon "" at bounding box center [998, 195] width 22 height 22
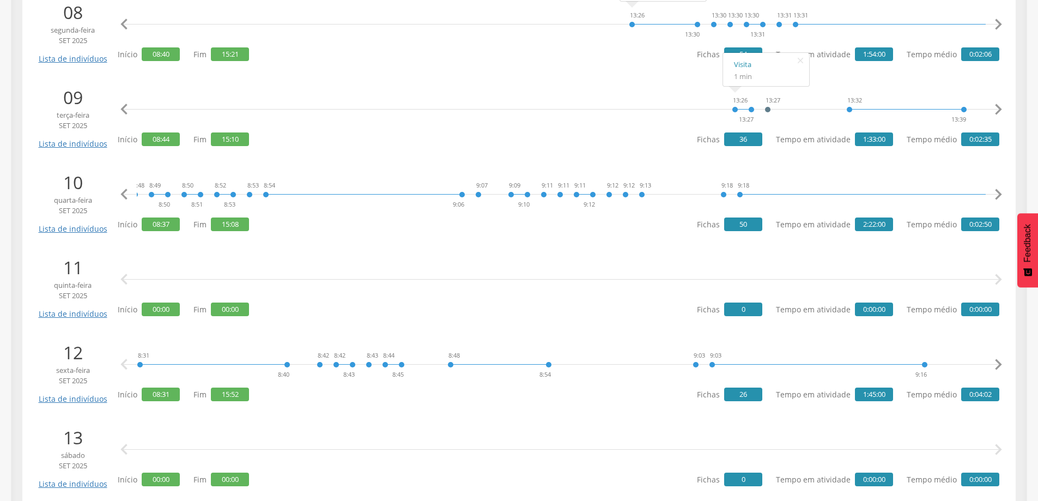
click at [997, 191] on icon "" at bounding box center [998, 195] width 22 height 22
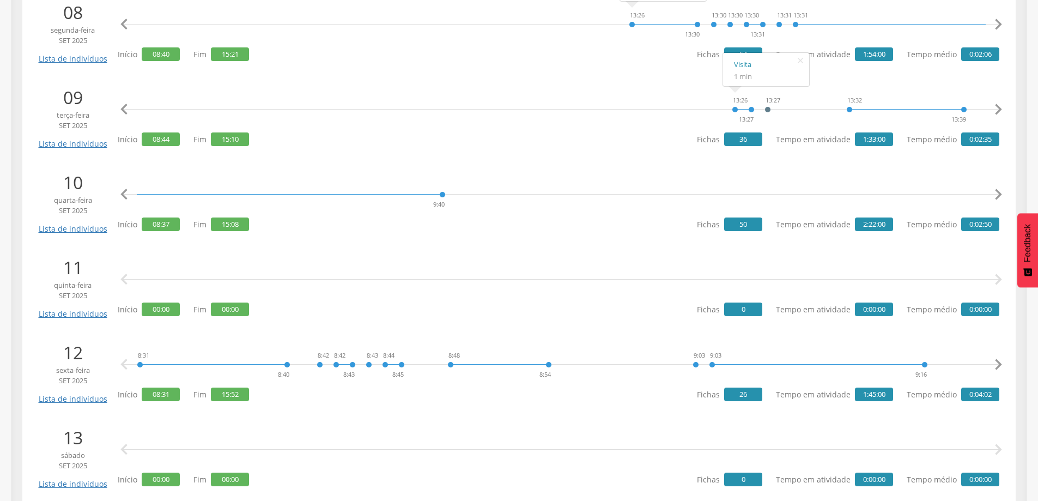
click at [997, 191] on icon "" at bounding box center [998, 195] width 22 height 22
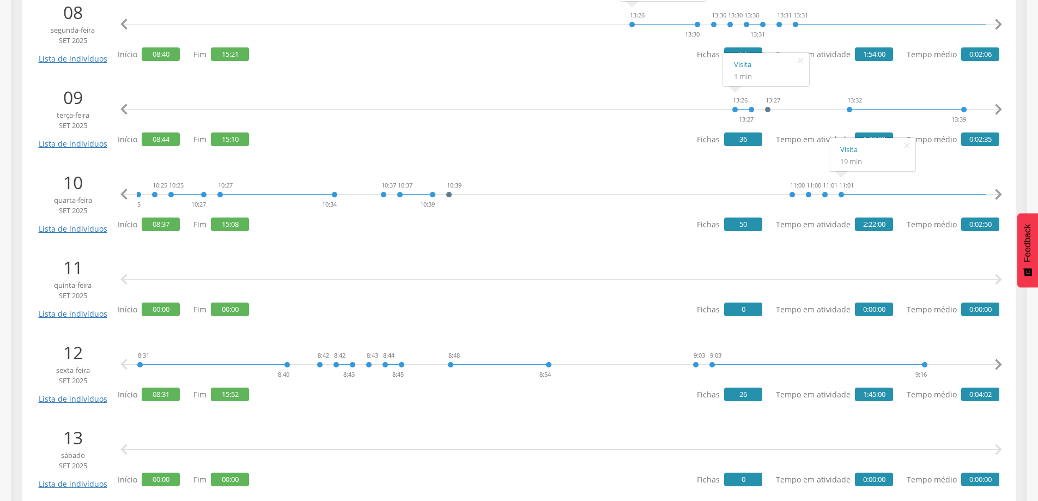
click at [994, 192] on icon "" at bounding box center [998, 195] width 22 height 22
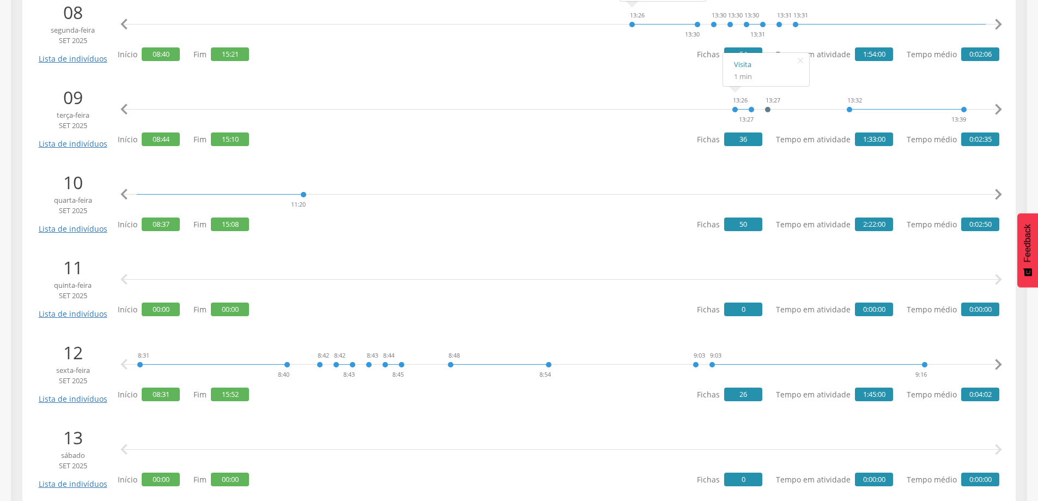
click at [994, 192] on icon "" at bounding box center [998, 195] width 22 height 22
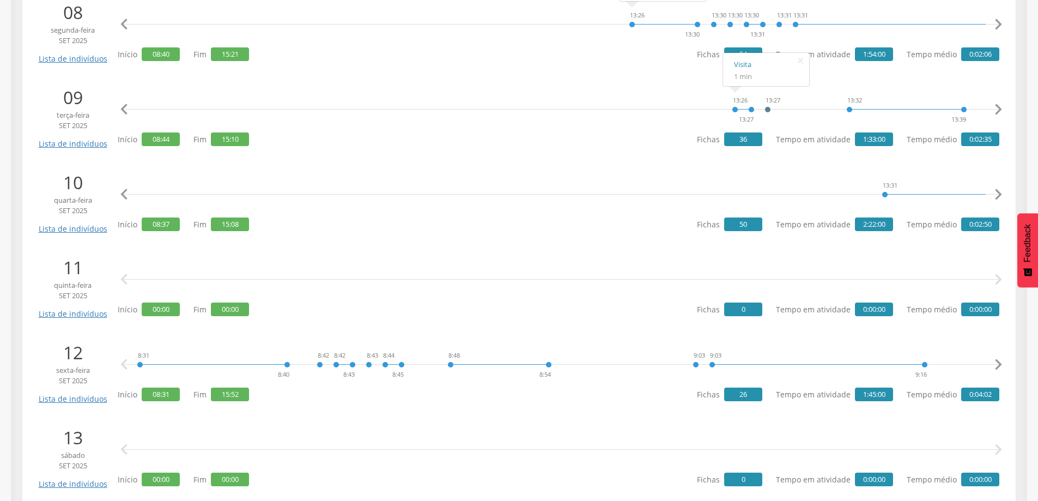
click at [994, 192] on icon "" at bounding box center [998, 195] width 22 height 22
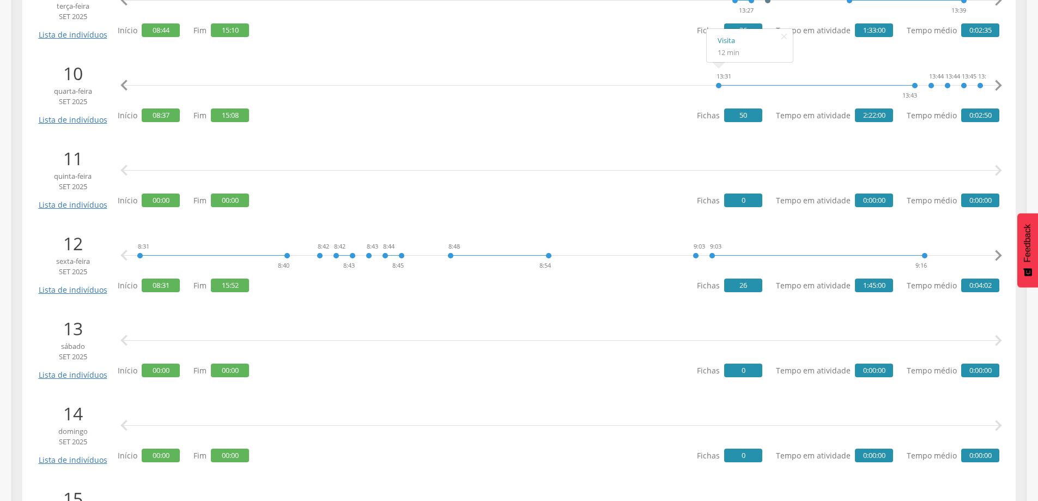
scroll to position [1035, 0]
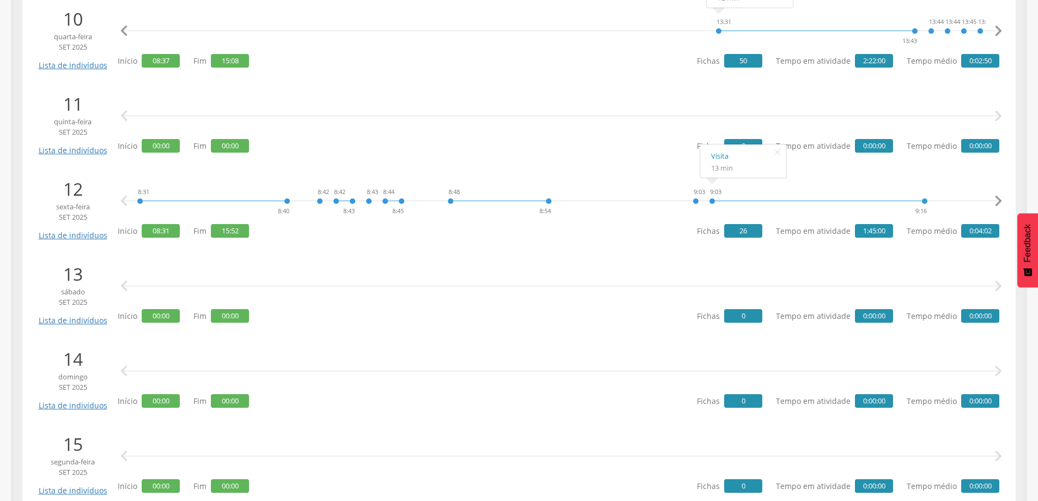
click at [1000, 198] on icon "" at bounding box center [998, 201] width 22 height 22
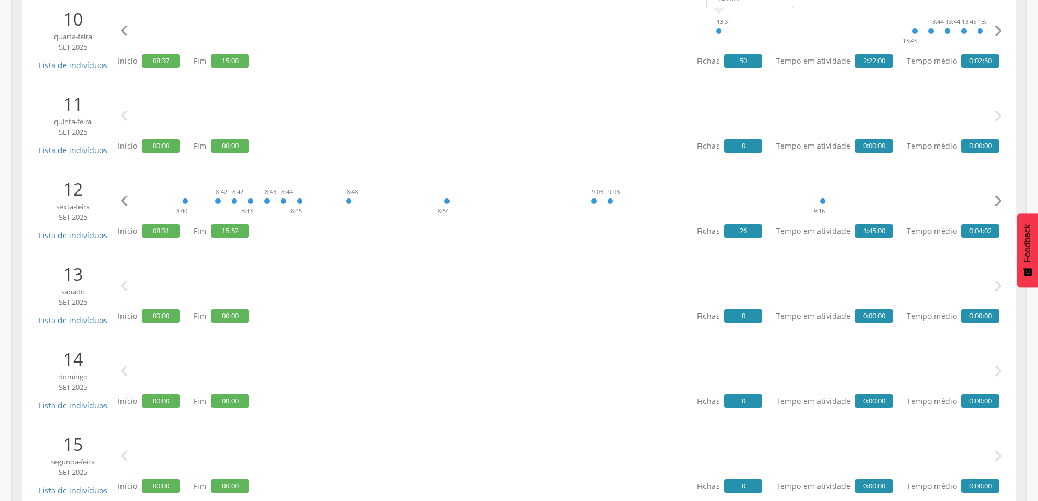
click at [1000, 198] on icon "" at bounding box center [998, 201] width 22 height 22
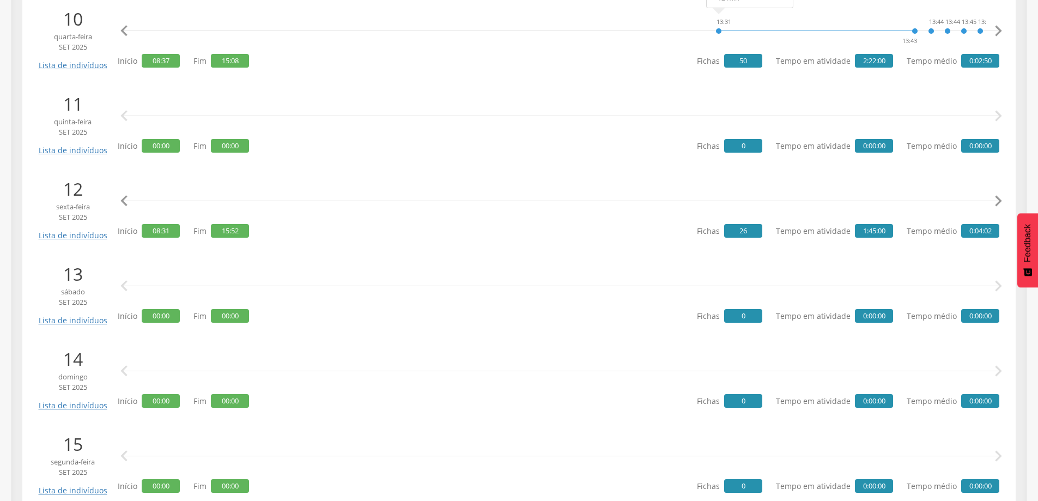
click at [1000, 198] on icon "" at bounding box center [998, 201] width 22 height 22
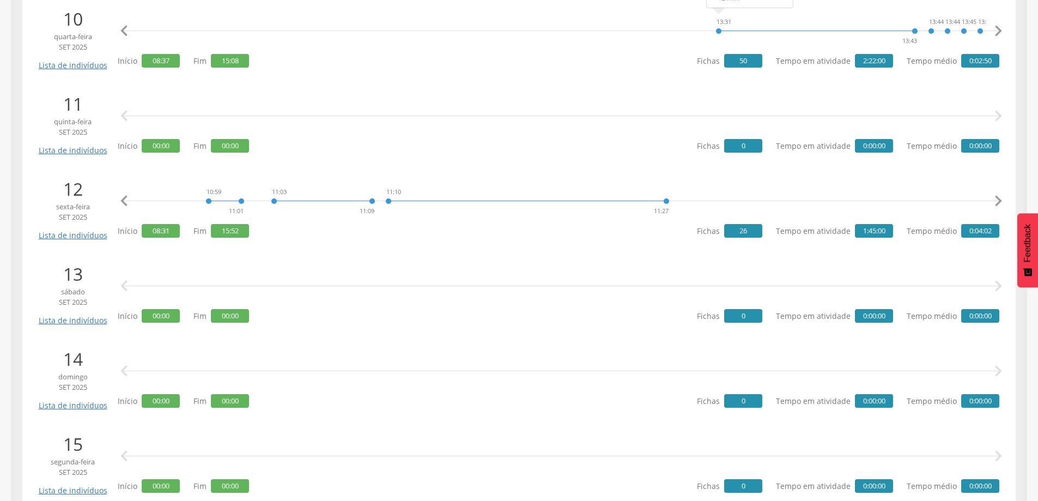
click at [1000, 198] on icon "" at bounding box center [998, 201] width 22 height 22
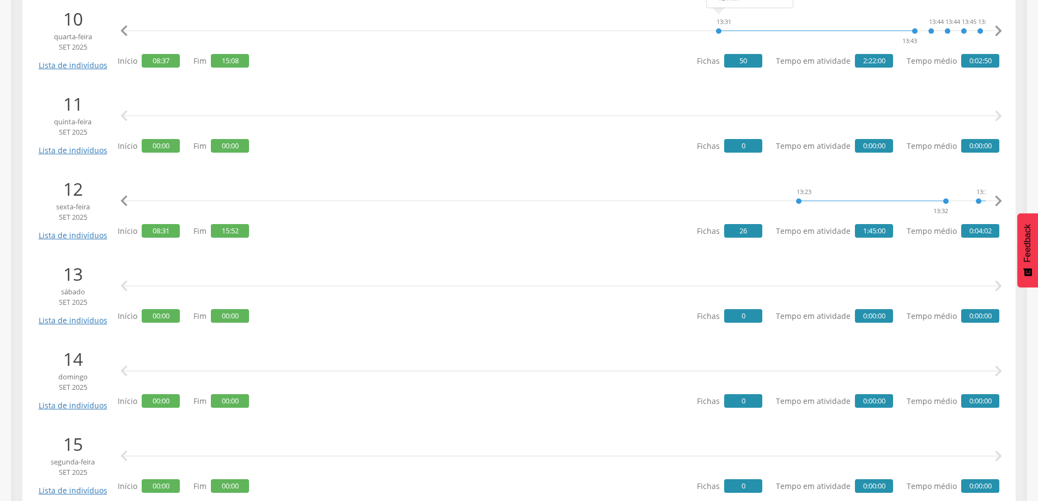
scroll to position [0, 2544]
click at [1000, 198] on icon "" at bounding box center [998, 201] width 22 height 22
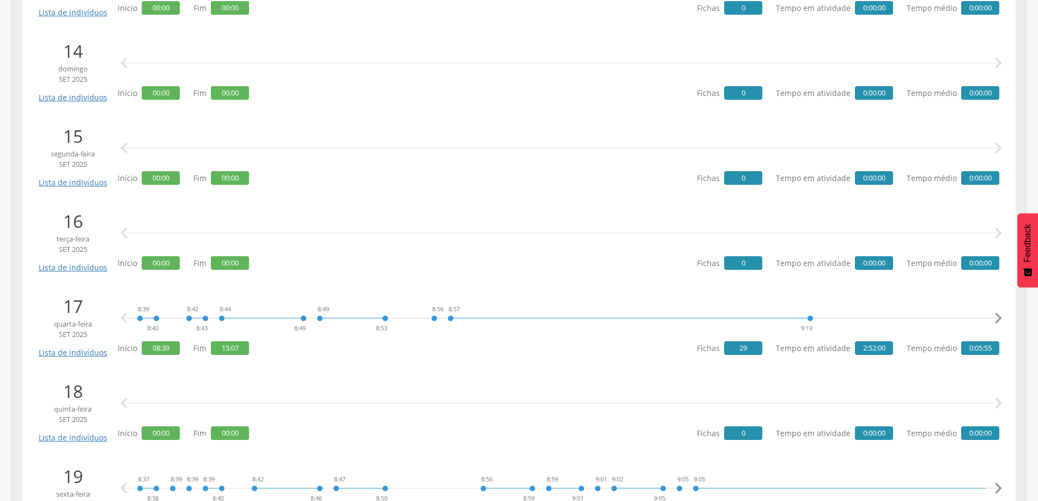
scroll to position [1362, 0]
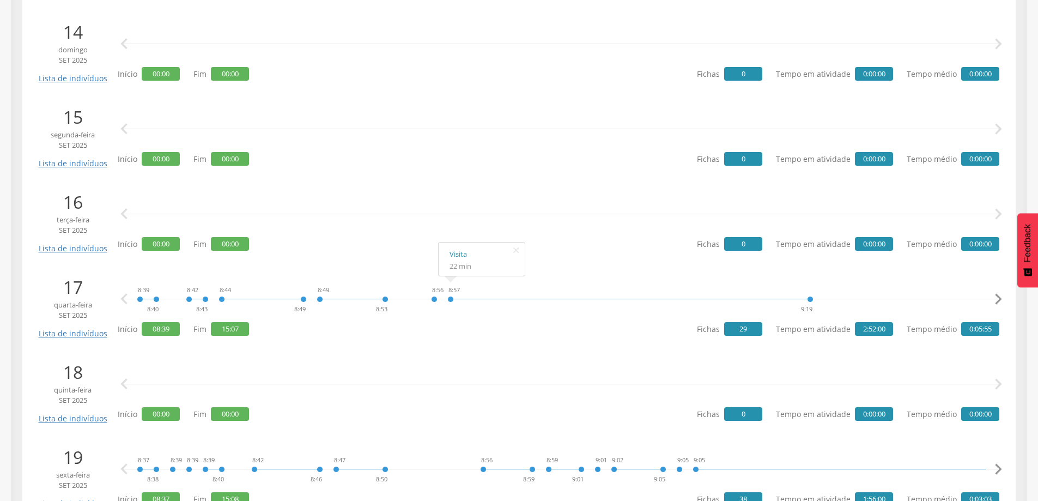
click at [994, 297] on icon "" at bounding box center [998, 299] width 22 height 22
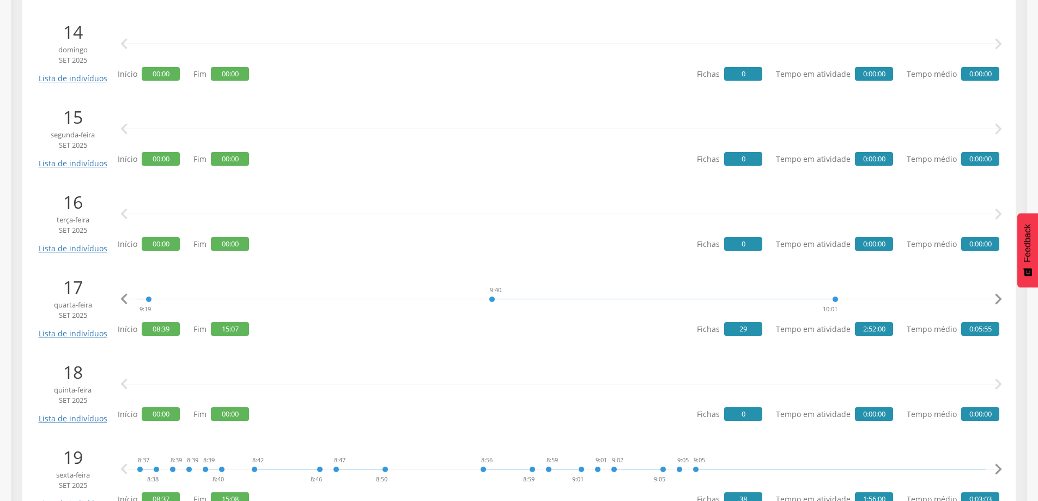
click at [994, 297] on icon "" at bounding box center [998, 299] width 22 height 22
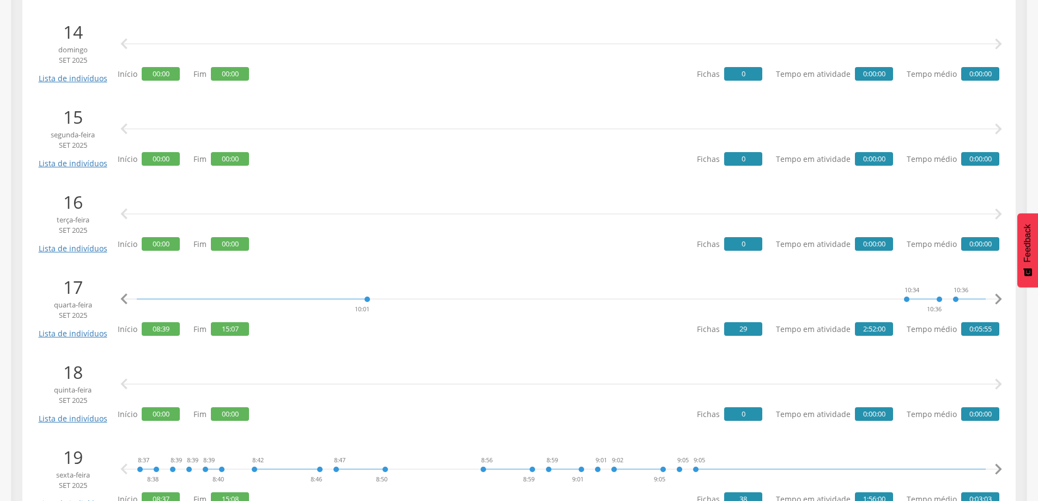
click at [994, 297] on icon "" at bounding box center [998, 299] width 22 height 22
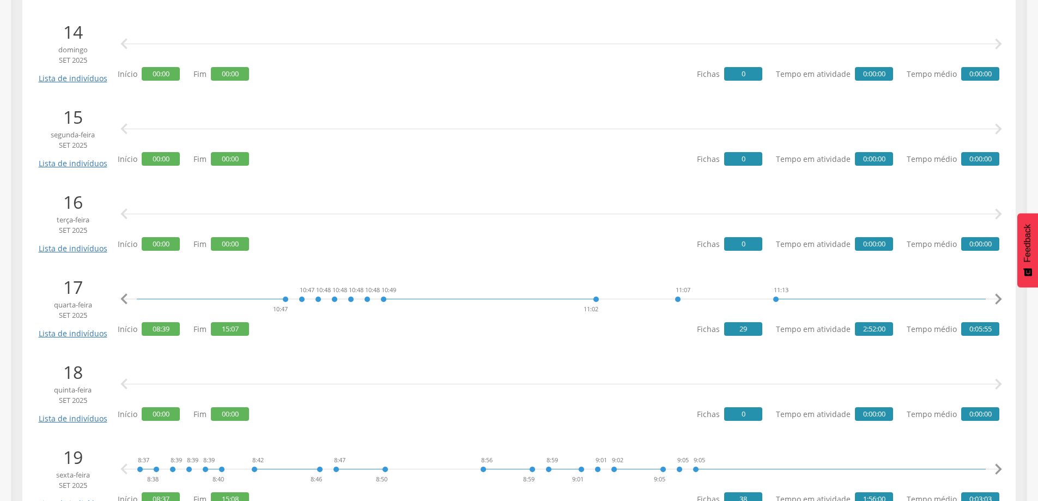
click at [994, 297] on icon "" at bounding box center [998, 299] width 22 height 22
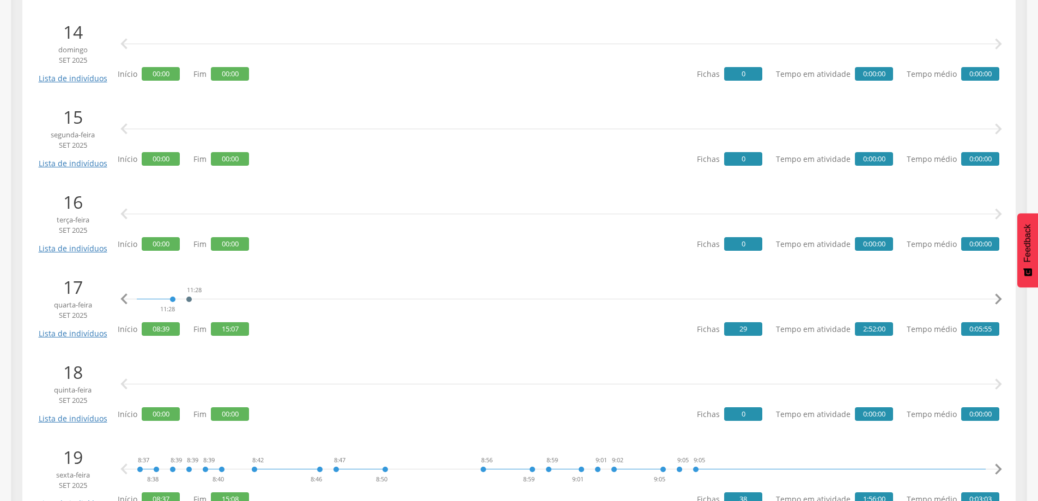
click at [994, 297] on icon "" at bounding box center [998, 299] width 22 height 22
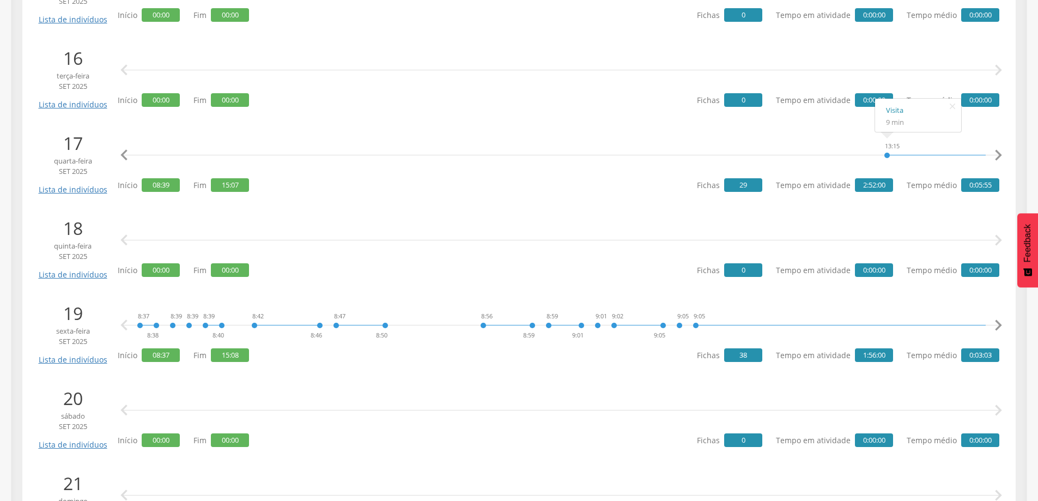
scroll to position [1525, 0]
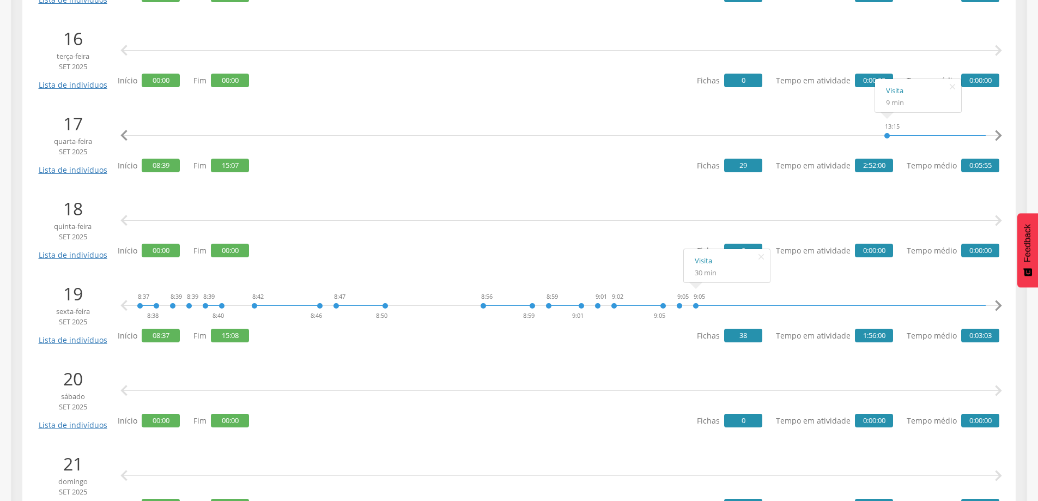
click at [998, 305] on icon "" at bounding box center [998, 306] width 22 height 22
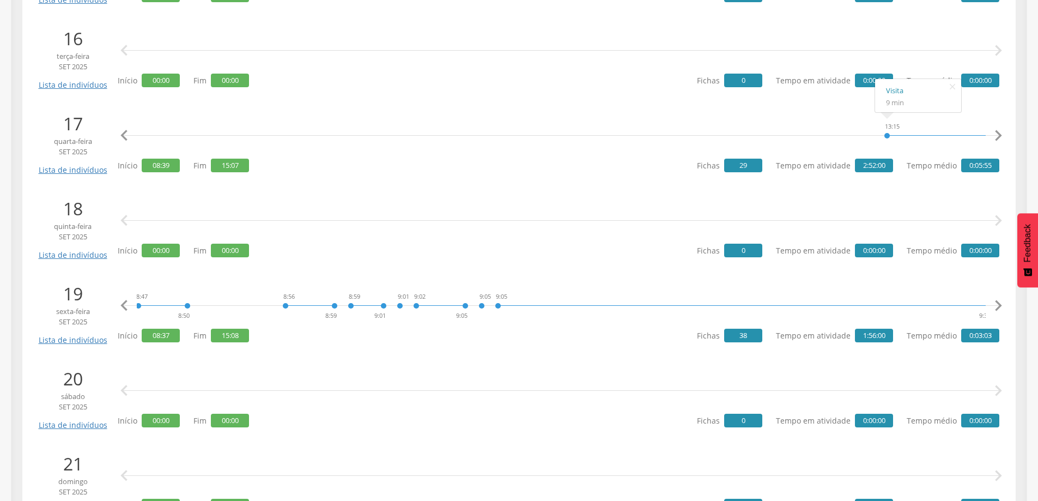
click at [998, 305] on icon "" at bounding box center [998, 306] width 22 height 22
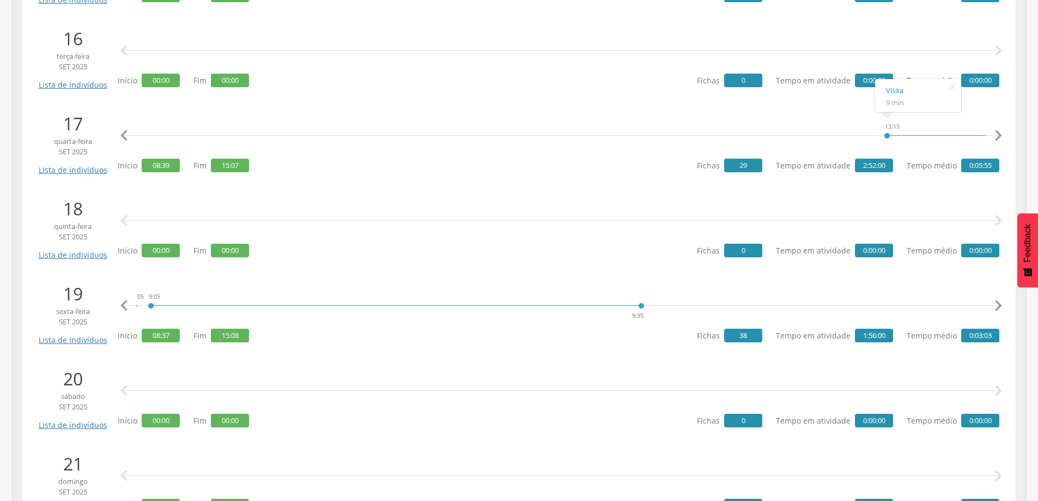
click at [998, 305] on icon "" at bounding box center [998, 306] width 22 height 22
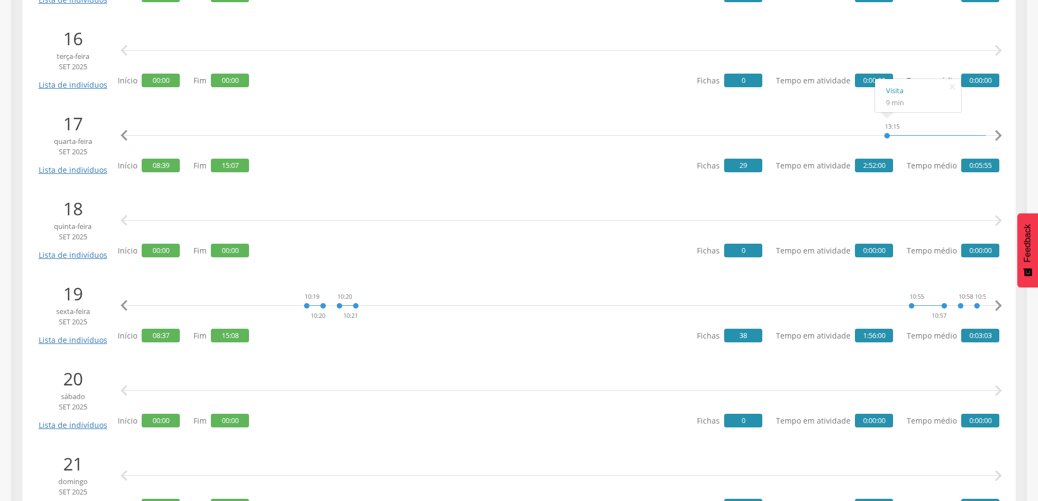
click at [998, 305] on icon "" at bounding box center [998, 306] width 22 height 22
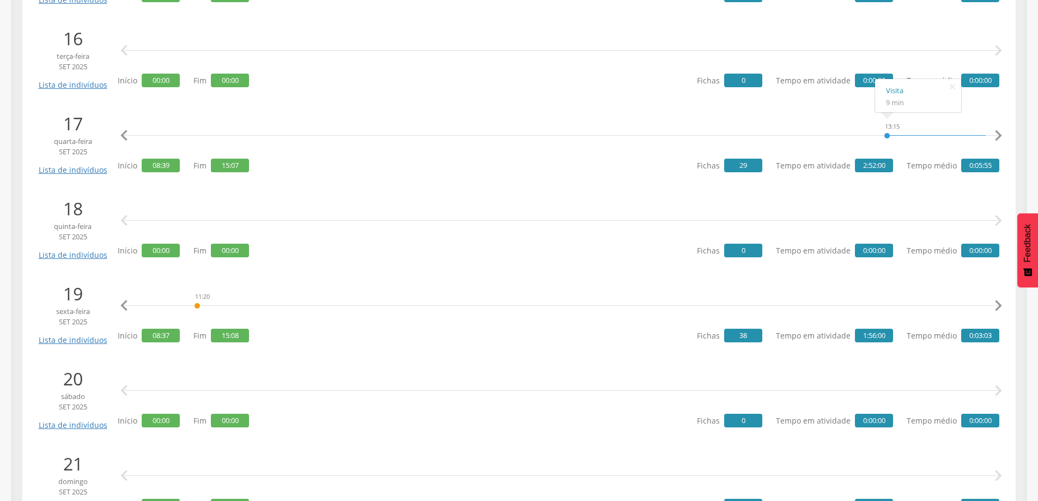
click at [998, 305] on icon "" at bounding box center [998, 306] width 22 height 22
click at [986, 302] on div "8:37 8:38 8:39 8:39 8:39 8:40 8:42 8:46 8:47 8:50 8:56 8:59 8:59 9:01 9:01 9:02…" at bounding box center [561, 305] width 876 height 33
click at [994, 301] on icon "" at bounding box center [998, 306] width 22 height 22
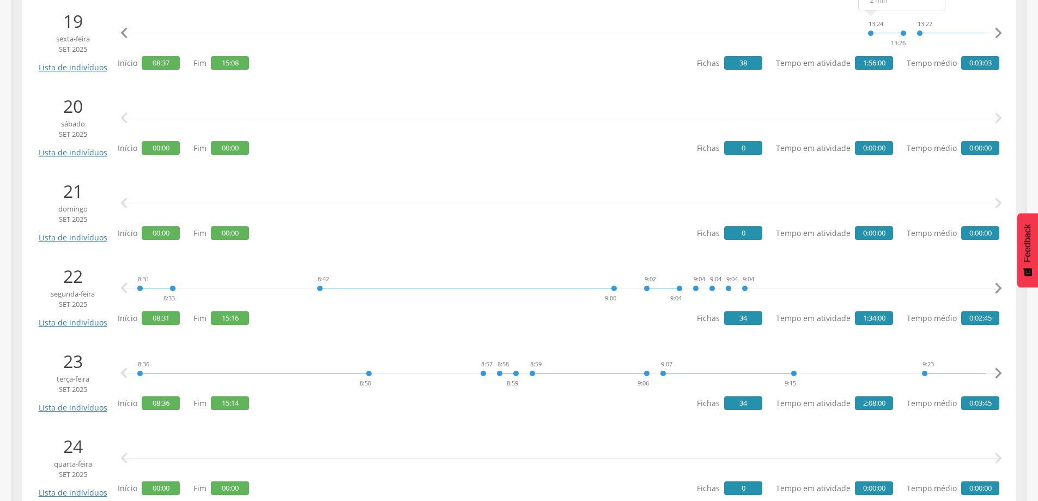
scroll to position [1852, 0]
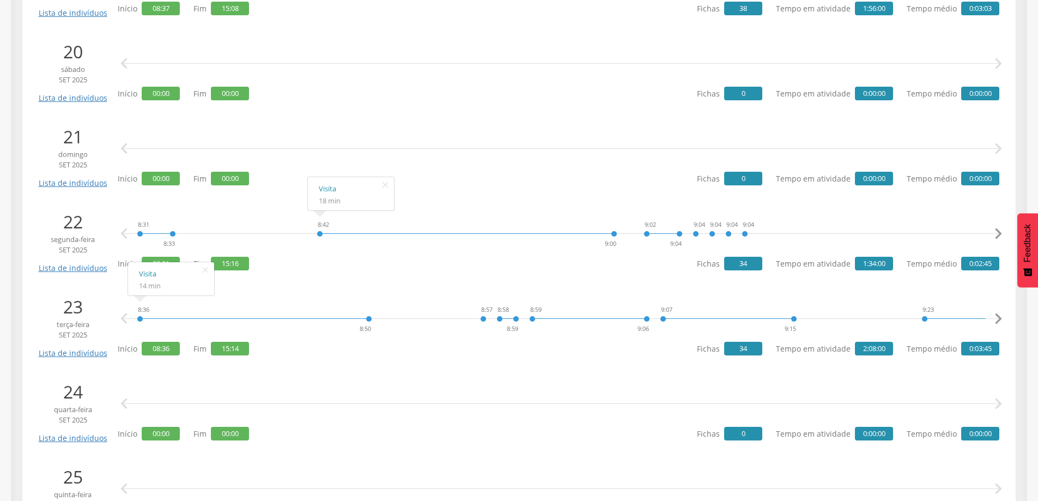
click at [994, 233] on icon "" at bounding box center [998, 234] width 22 height 22
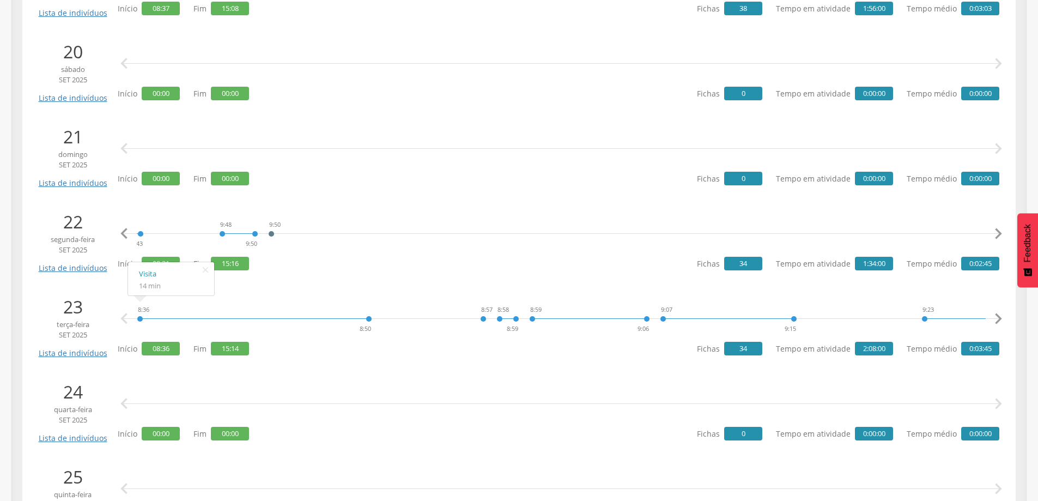
click at [994, 233] on icon "" at bounding box center [998, 234] width 22 height 22
click at [721, 189] on link "Notificações" at bounding box center [730, 189] width 64 height 14
click at [997, 229] on icon "" at bounding box center [998, 234] width 22 height 22
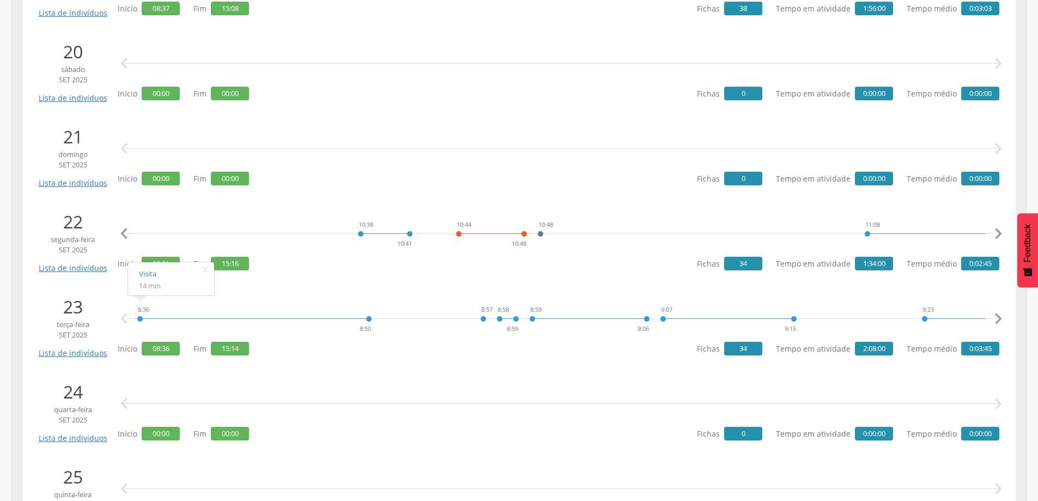
click at [997, 229] on icon "" at bounding box center [998, 234] width 22 height 22
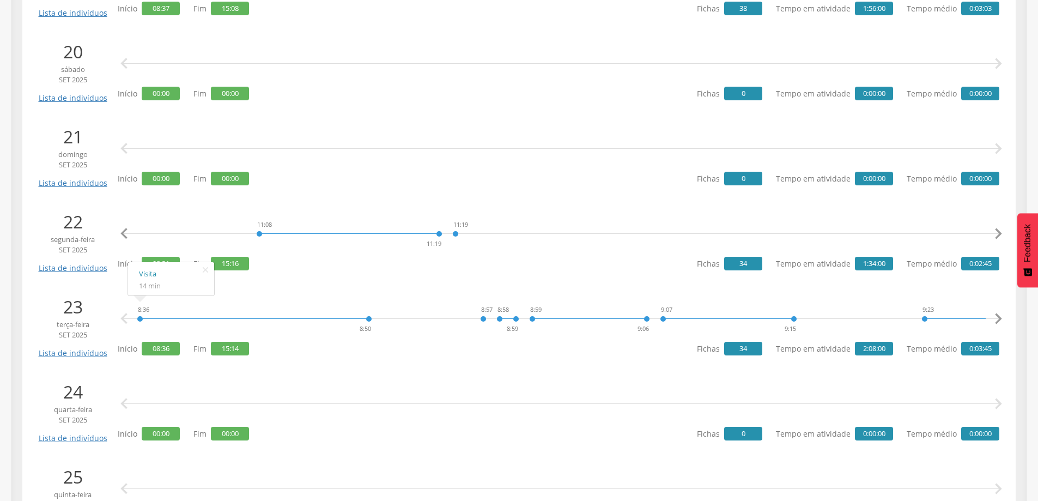
click at [997, 229] on icon "" at bounding box center [998, 234] width 22 height 22
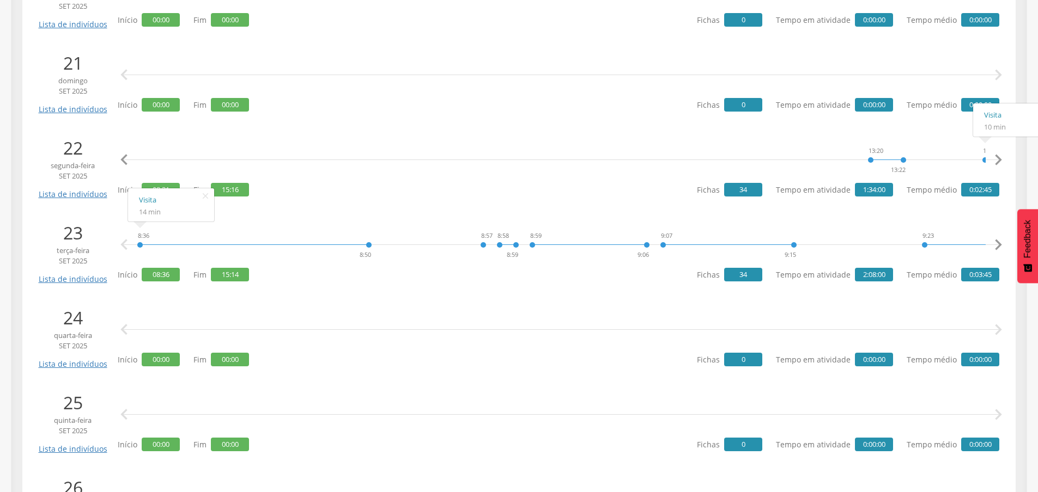
scroll to position [1961, 0]
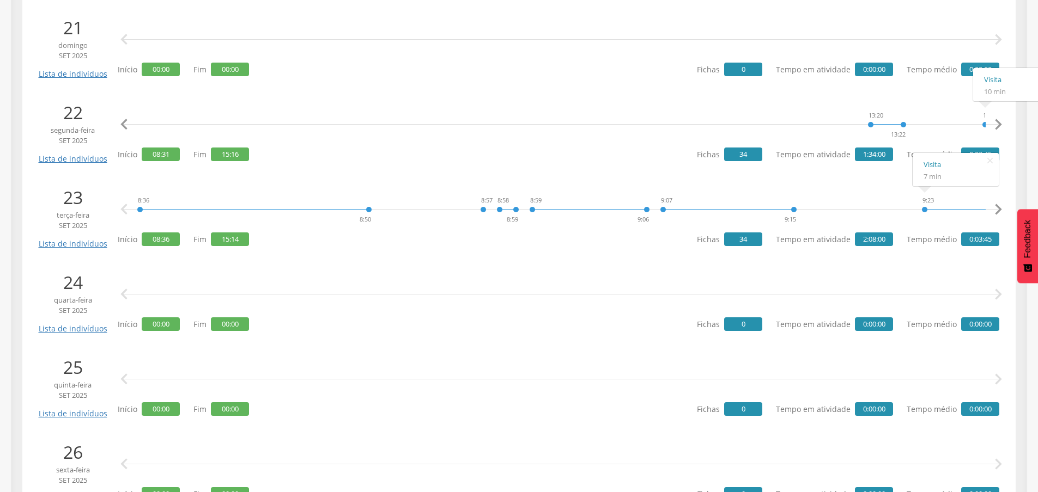
click at [995, 209] on icon "" at bounding box center [998, 210] width 22 height 22
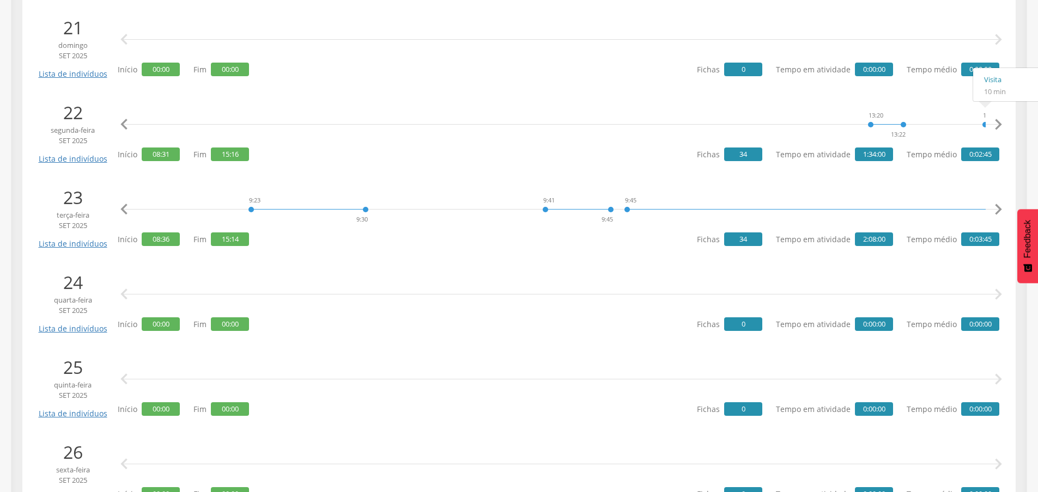
click at [995, 209] on icon "" at bounding box center [998, 210] width 22 height 22
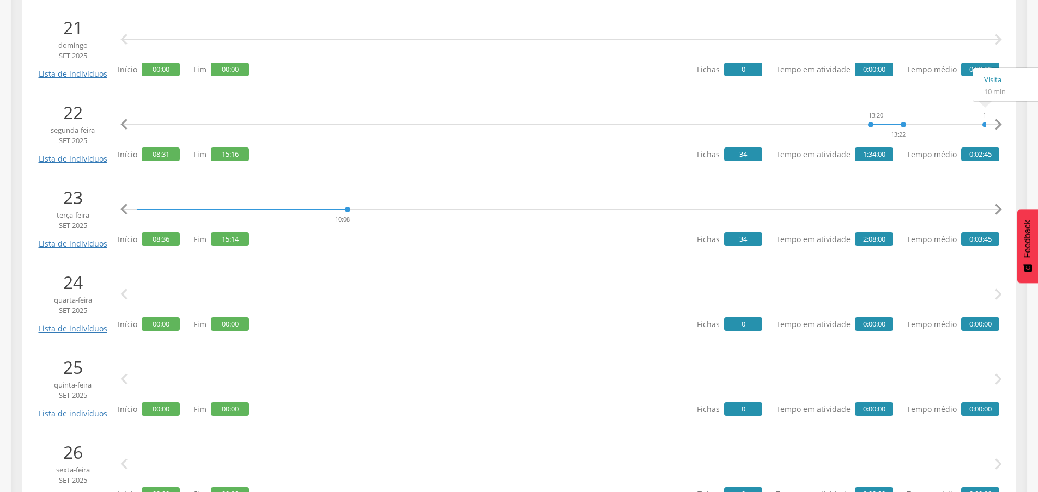
click at [995, 209] on icon "" at bounding box center [998, 210] width 22 height 22
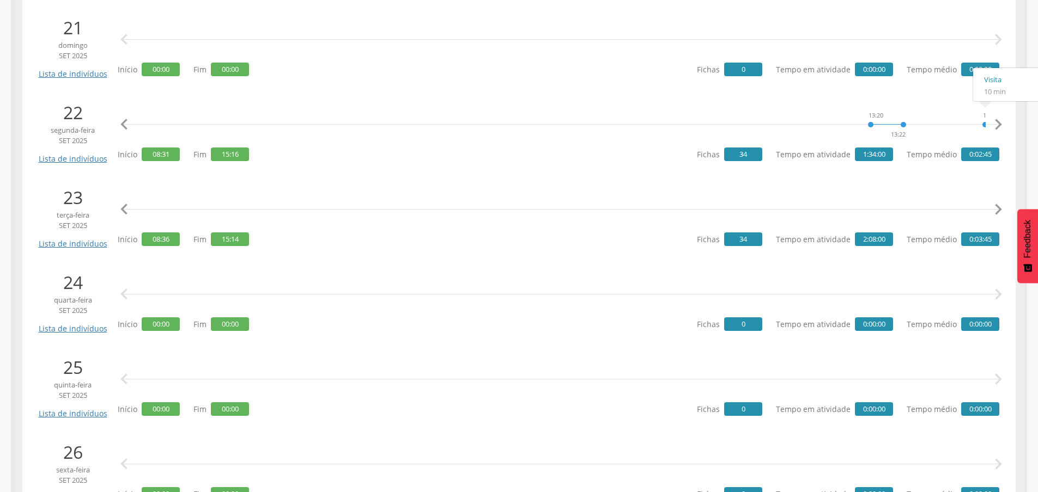
click at [995, 209] on icon "" at bounding box center [998, 210] width 22 height 22
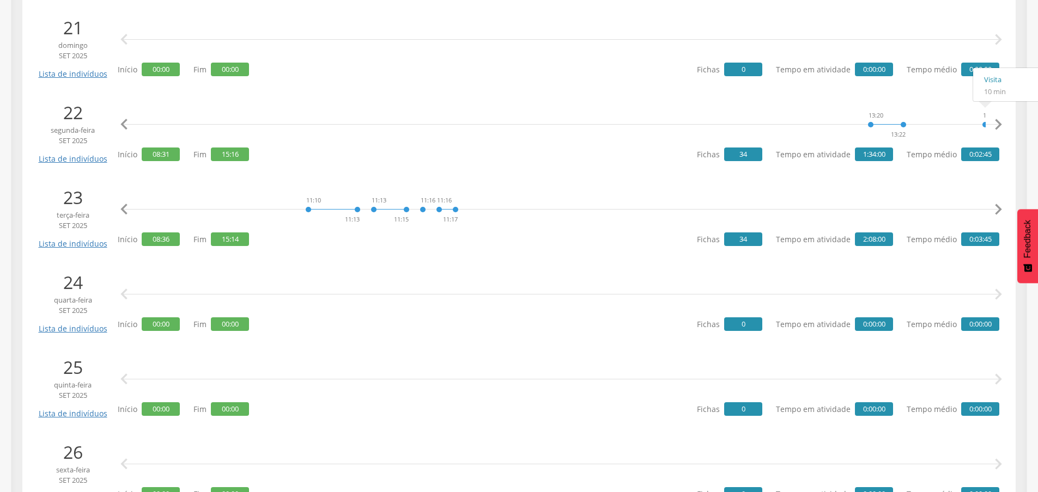
click at [995, 209] on icon "" at bounding box center [998, 210] width 22 height 22
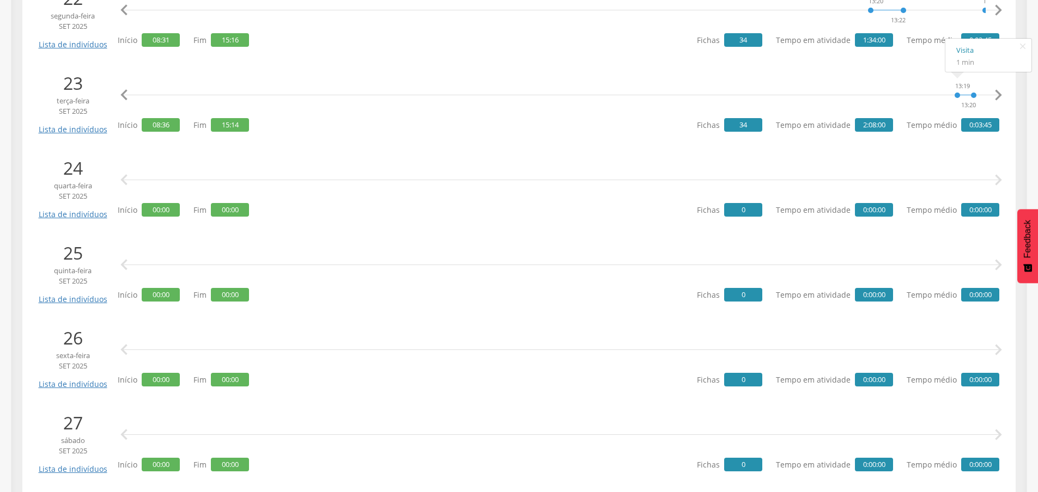
scroll to position [1748, 0]
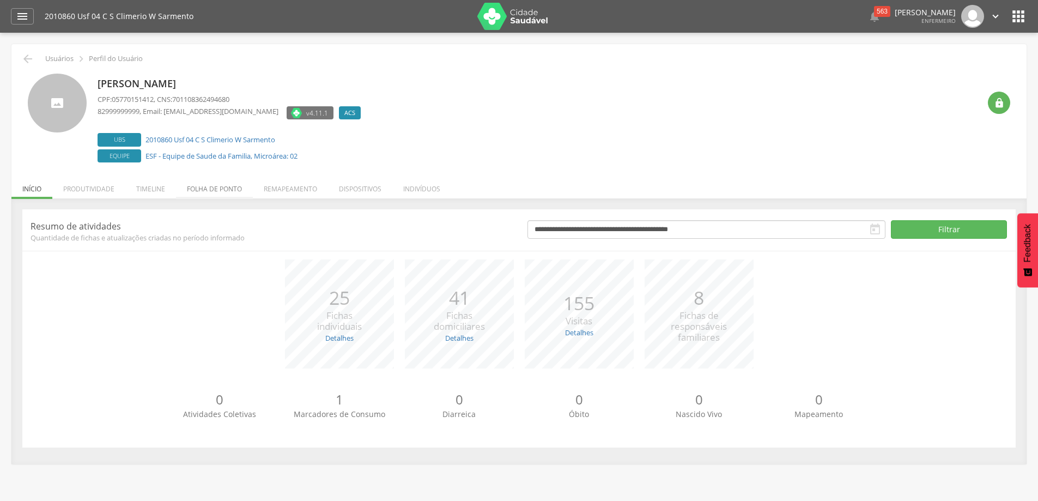
click at [232, 185] on li "Folha de ponto" at bounding box center [214, 186] width 77 height 26
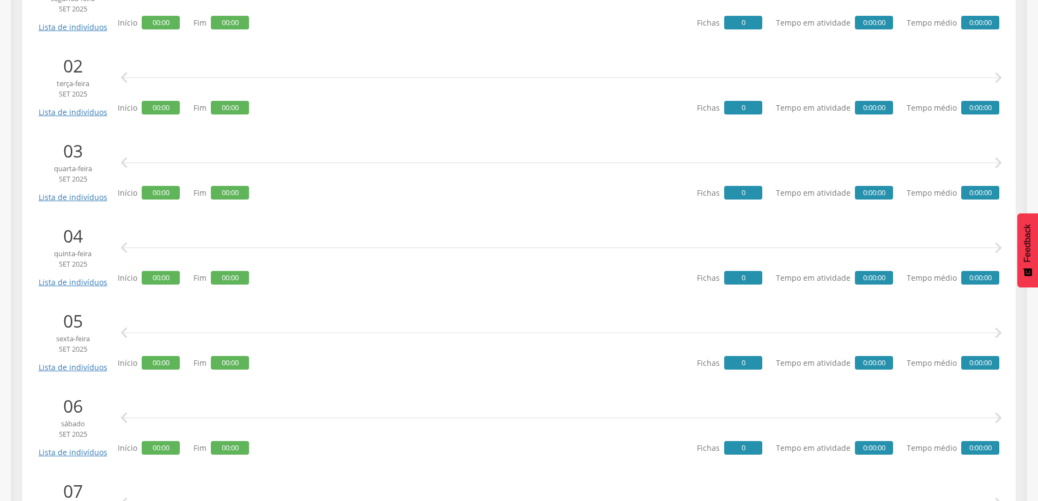
scroll to position [327, 0]
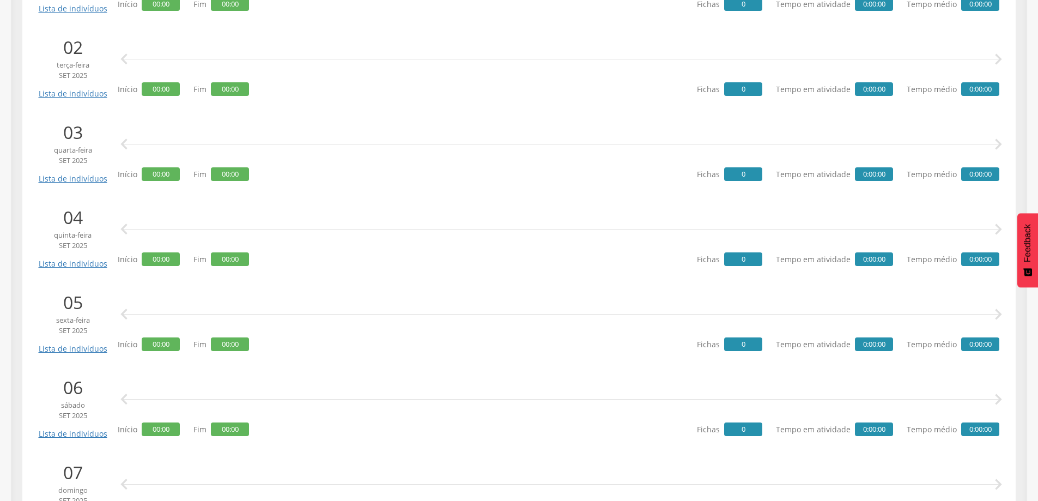
click at [997, 313] on icon "" at bounding box center [998, 314] width 22 height 22
click at [997, 314] on icon "" at bounding box center [998, 314] width 22 height 22
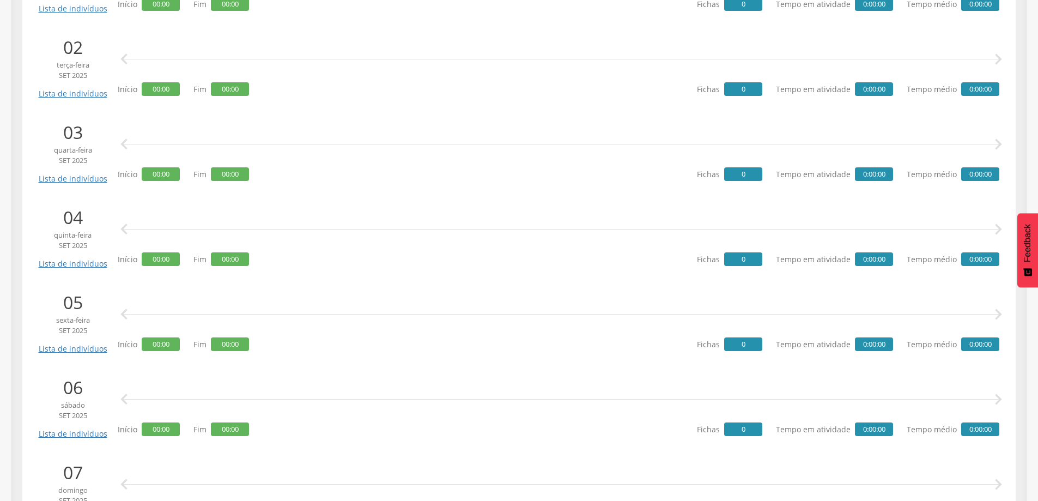
click at [997, 314] on icon "" at bounding box center [998, 314] width 22 height 22
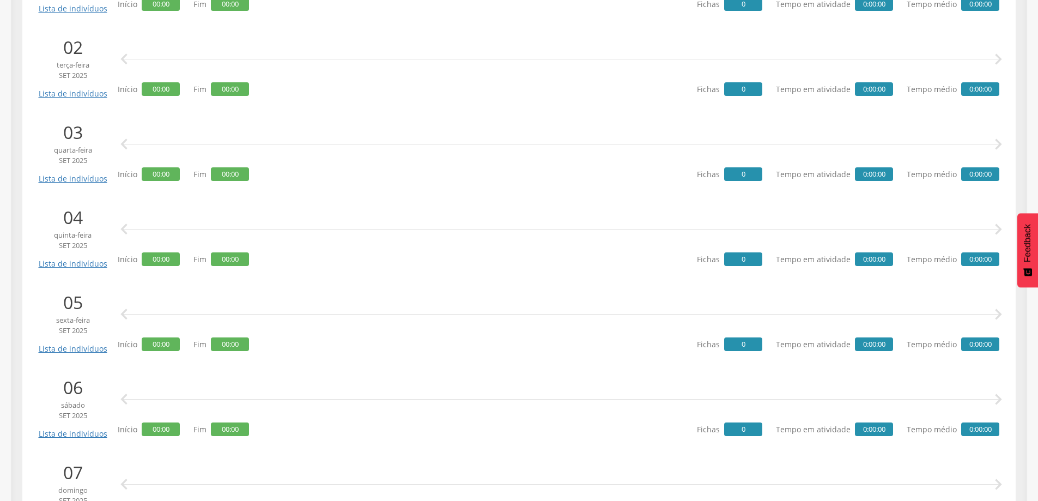
click at [997, 315] on icon "" at bounding box center [998, 314] width 22 height 22
click at [997, 316] on icon "" at bounding box center [998, 314] width 22 height 22
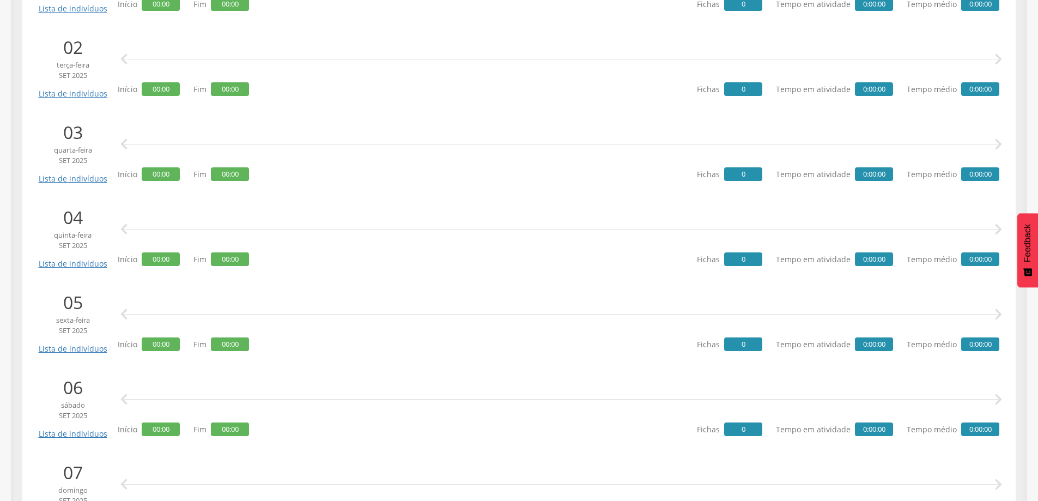
click at [997, 316] on icon "" at bounding box center [998, 314] width 22 height 22
click at [998, 317] on icon "" at bounding box center [998, 314] width 22 height 22
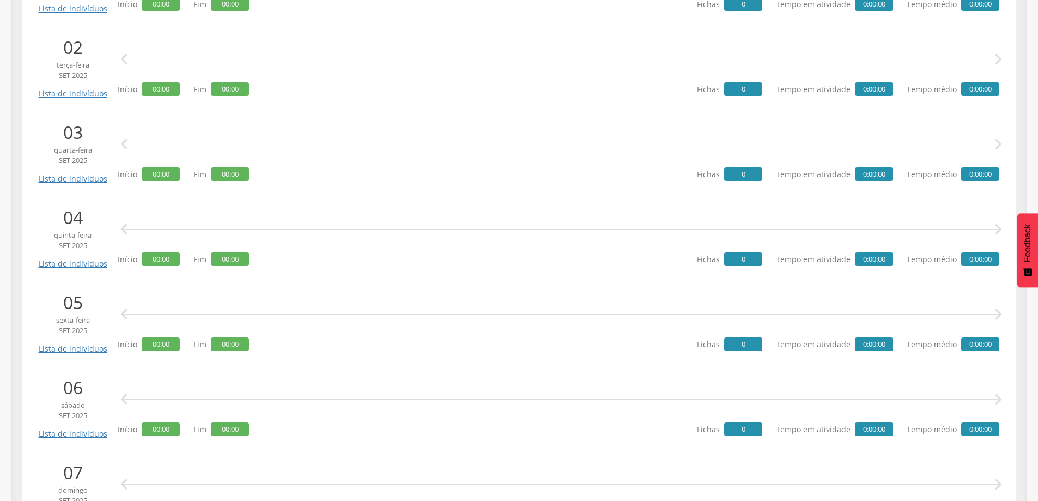
click at [998, 317] on icon "" at bounding box center [998, 314] width 22 height 22
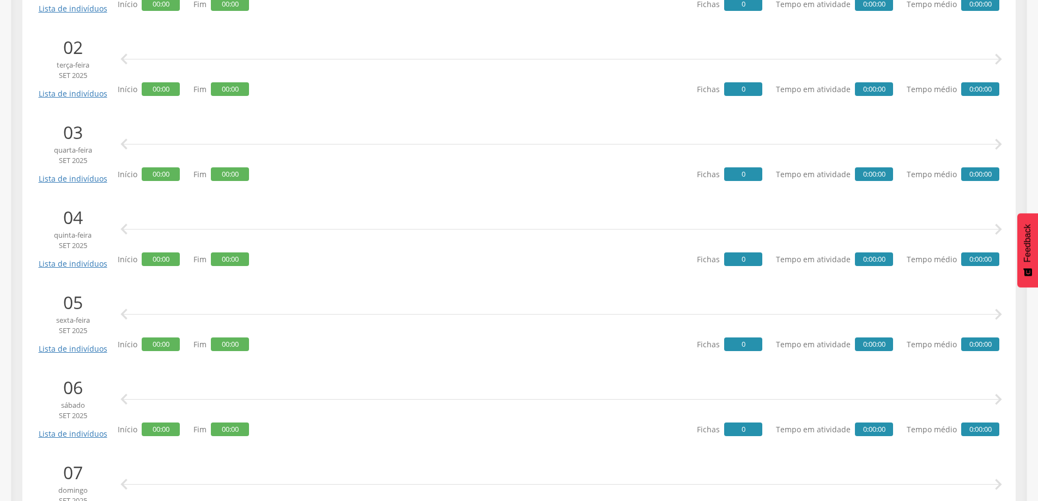
click at [998, 317] on icon "" at bounding box center [998, 314] width 22 height 22
click at [1001, 314] on icon "" at bounding box center [998, 314] width 22 height 22
click at [1000, 314] on icon "" at bounding box center [998, 314] width 22 height 22
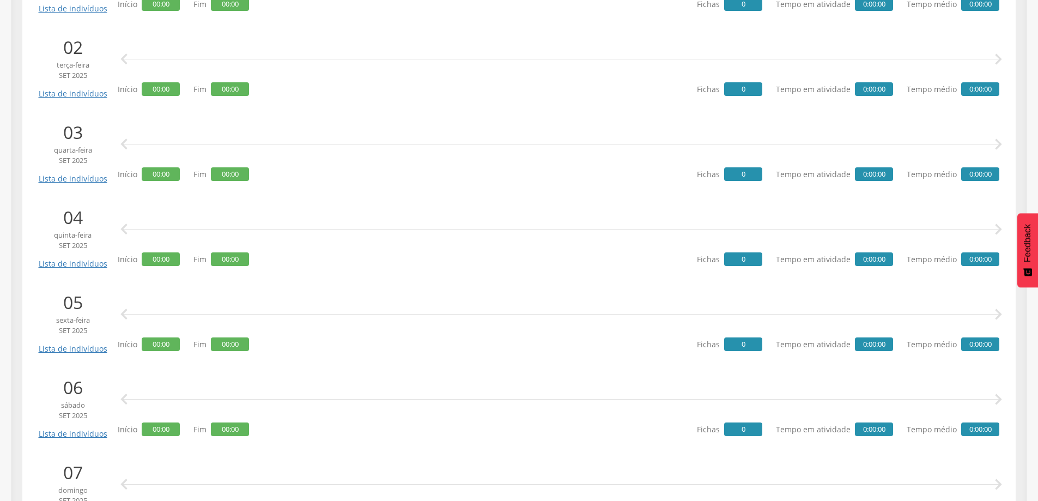
click at [1000, 314] on icon "" at bounding box center [998, 314] width 22 height 22
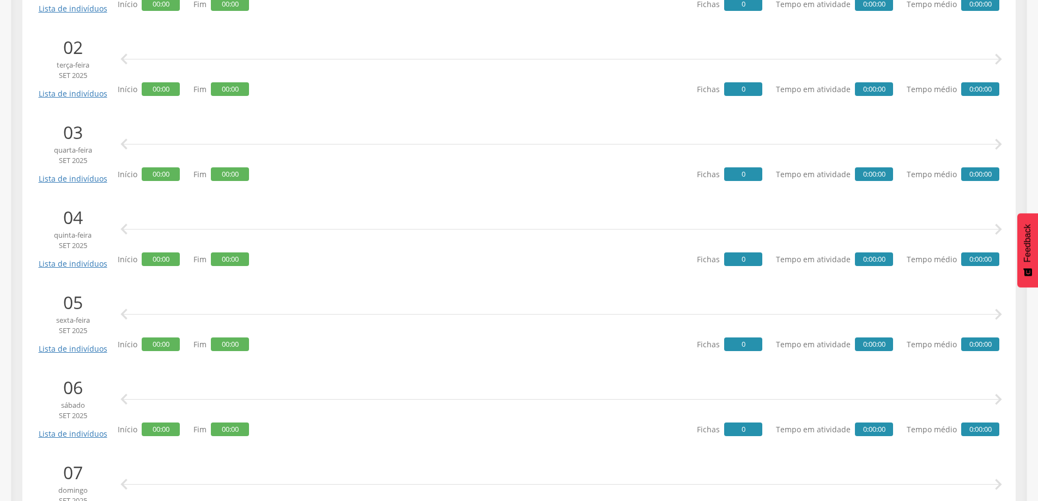
click at [1000, 314] on icon "" at bounding box center [998, 314] width 22 height 22
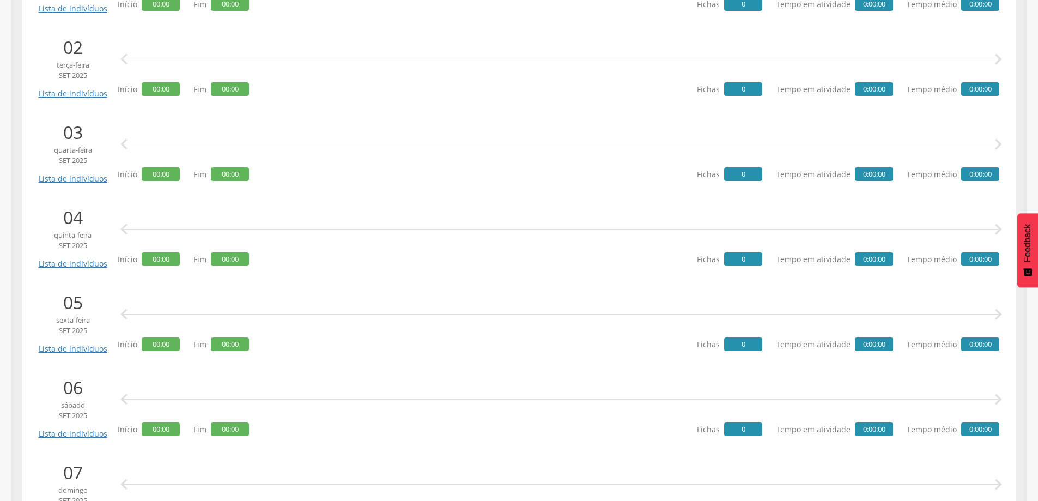
click at [1000, 314] on icon "" at bounding box center [998, 314] width 22 height 22
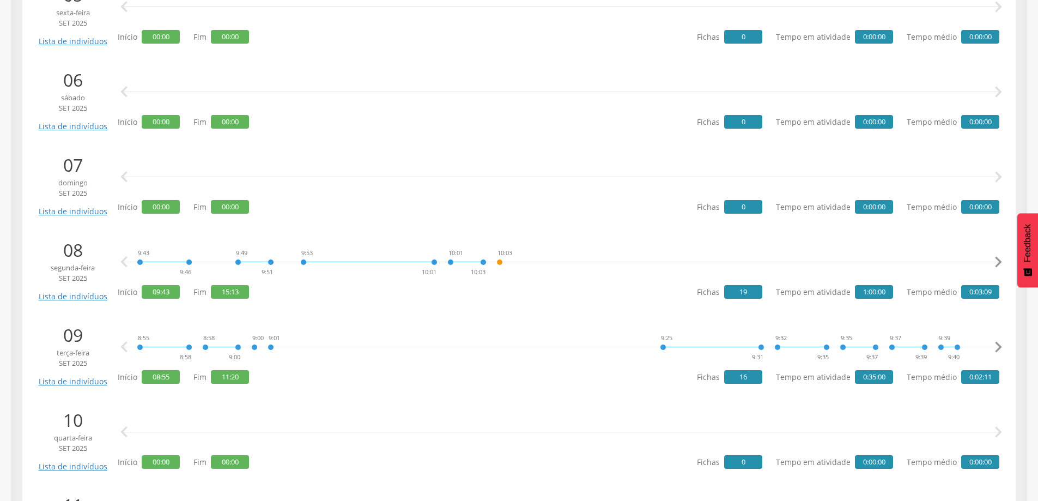
scroll to position [654, 0]
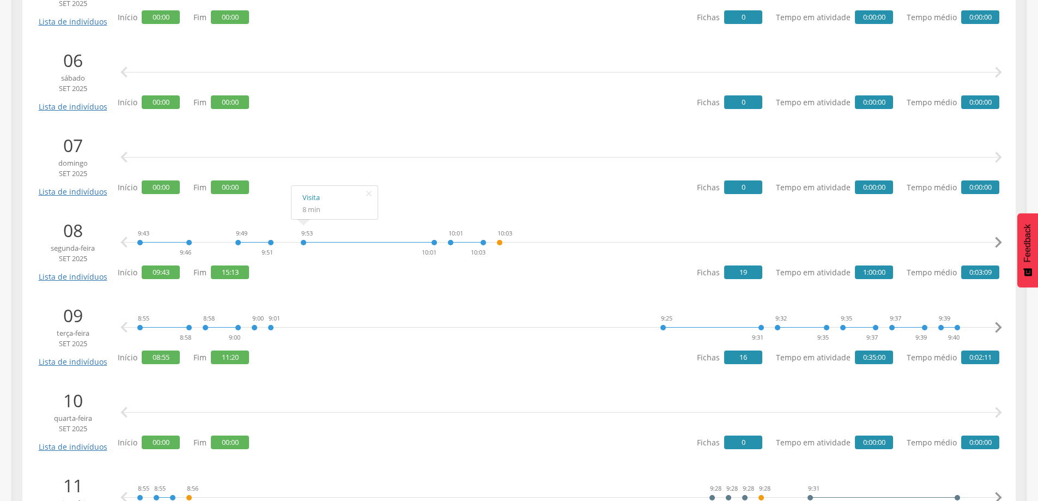
click at [998, 241] on icon "" at bounding box center [998, 242] width 22 height 22
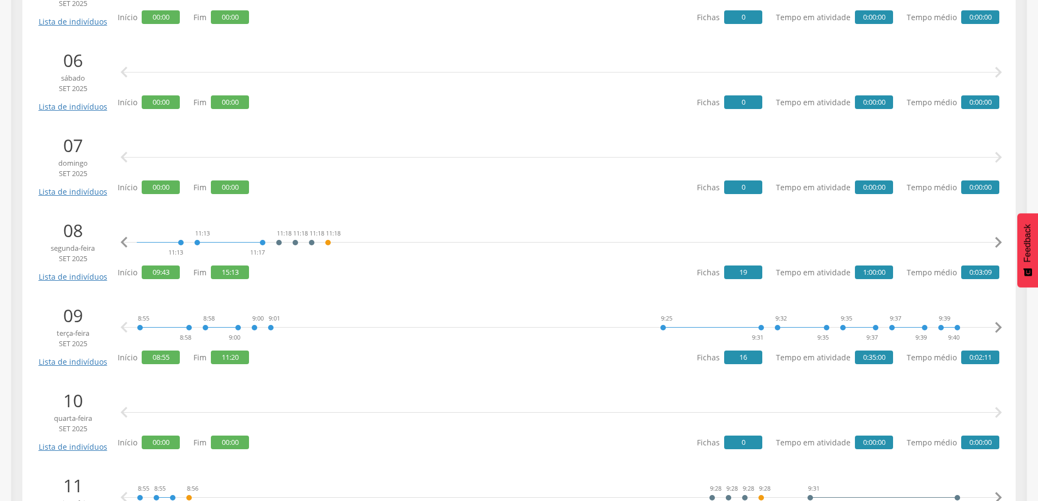
click at [998, 241] on icon "" at bounding box center [998, 242] width 22 height 22
click at [124, 245] on icon "" at bounding box center [124, 242] width 22 height 22
click at [994, 241] on icon "" at bounding box center [998, 242] width 22 height 22
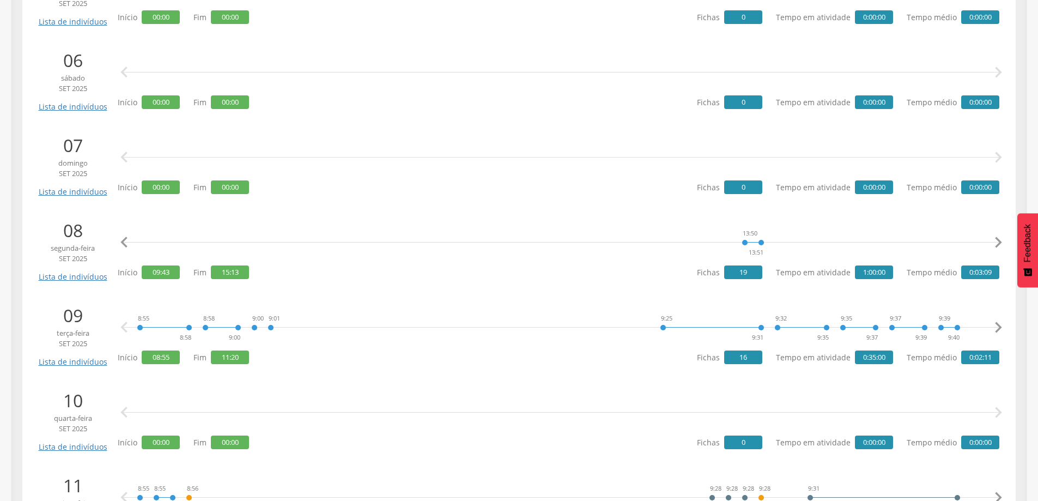
scroll to position [0, 1979]
click at [1001, 245] on icon "" at bounding box center [998, 242] width 22 height 22
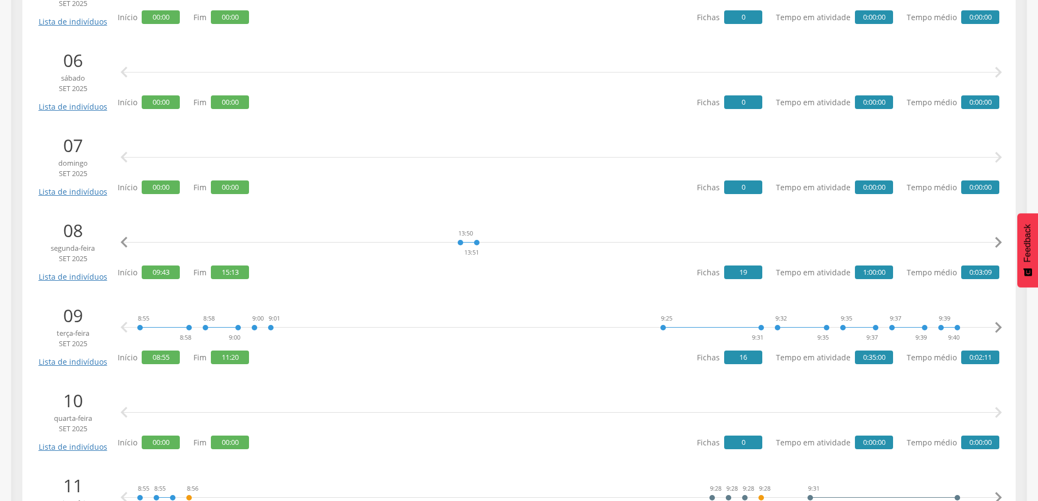
click at [1001, 245] on icon "" at bounding box center [998, 242] width 22 height 22
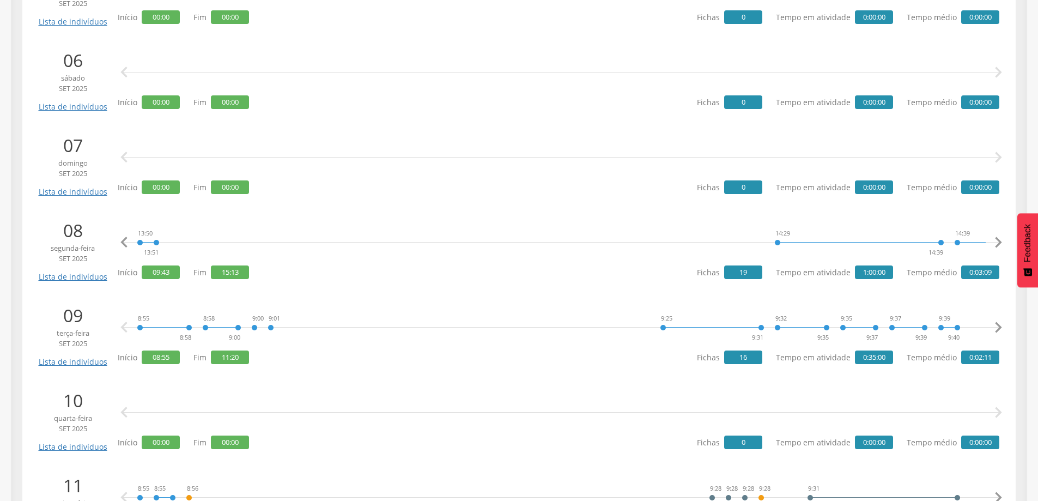
click at [1001, 245] on icon "" at bounding box center [998, 242] width 22 height 22
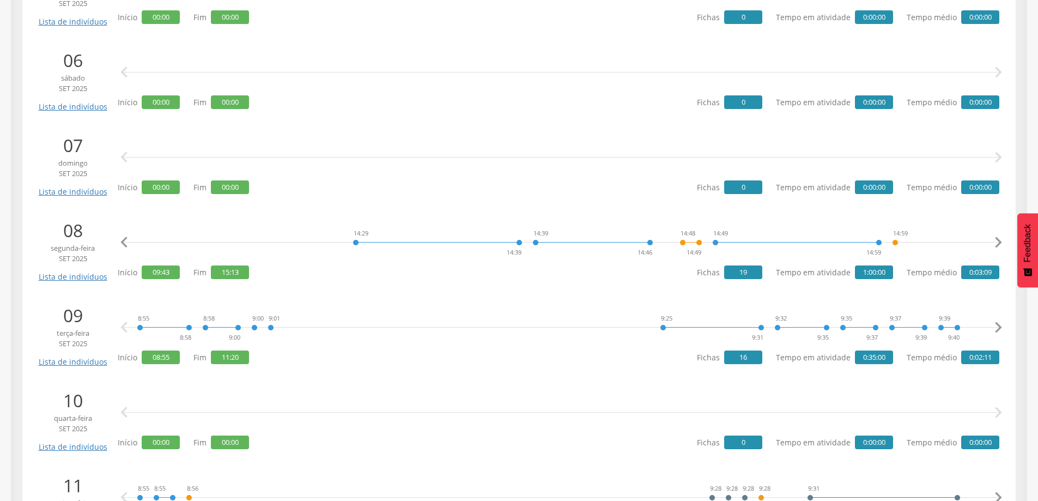
click at [1001, 245] on icon "" at bounding box center [998, 242] width 22 height 22
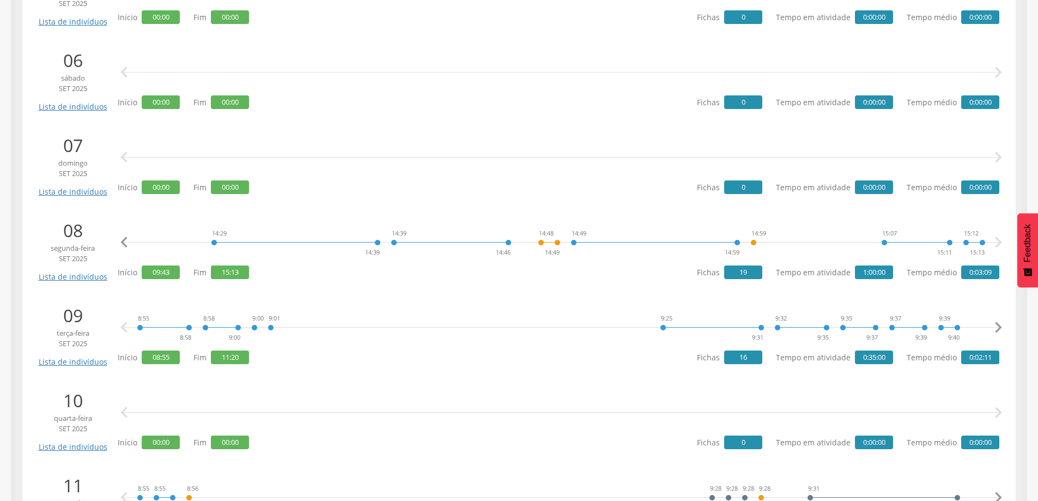
click at [1001, 245] on icon "" at bounding box center [998, 242] width 22 height 22
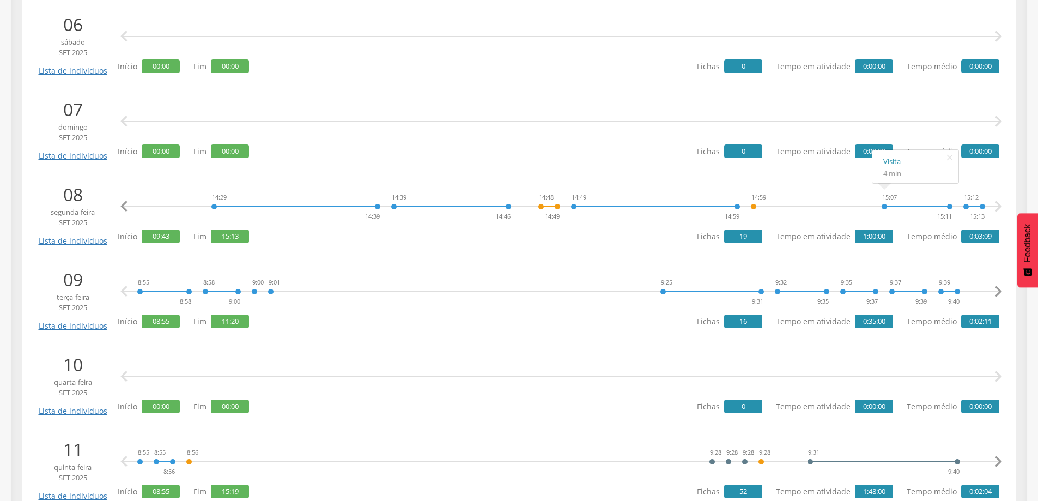
scroll to position [708, 0]
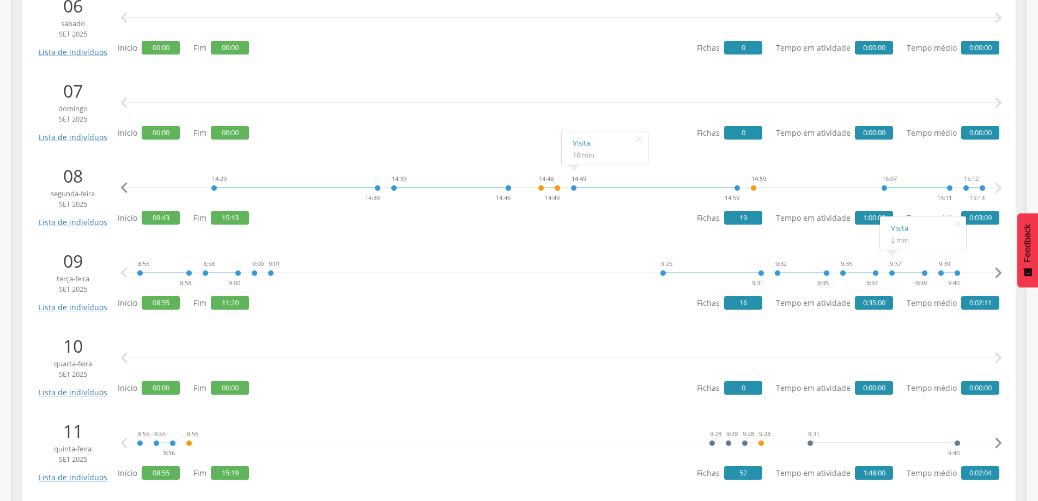
click at [997, 273] on icon "" at bounding box center [998, 273] width 22 height 22
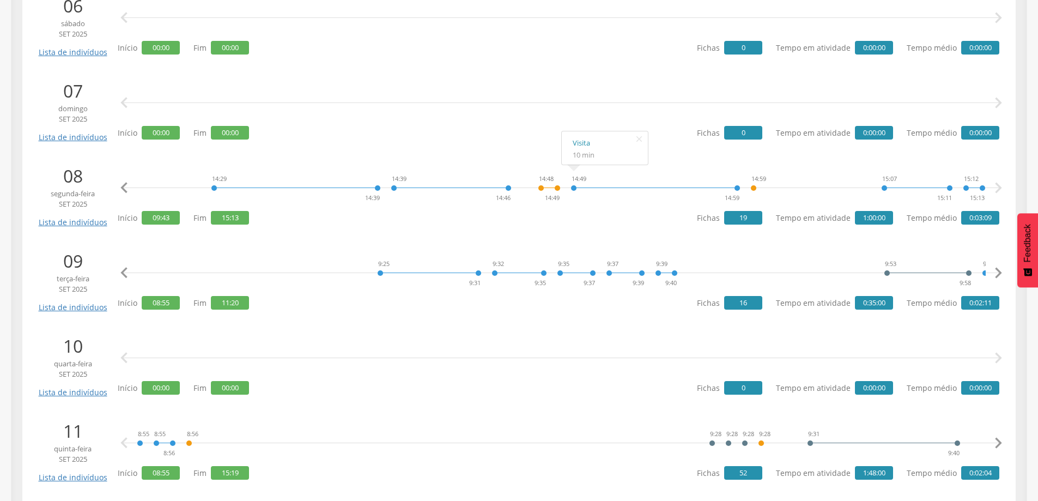
click at [997, 273] on icon "" at bounding box center [998, 273] width 22 height 22
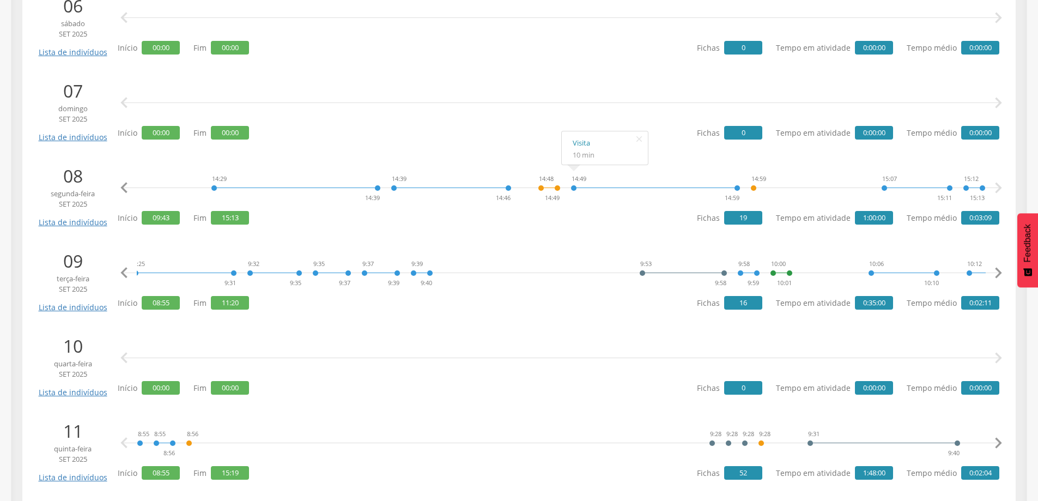
scroll to position [0, 565]
click at [997, 273] on icon "" at bounding box center [998, 273] width 22 height 22
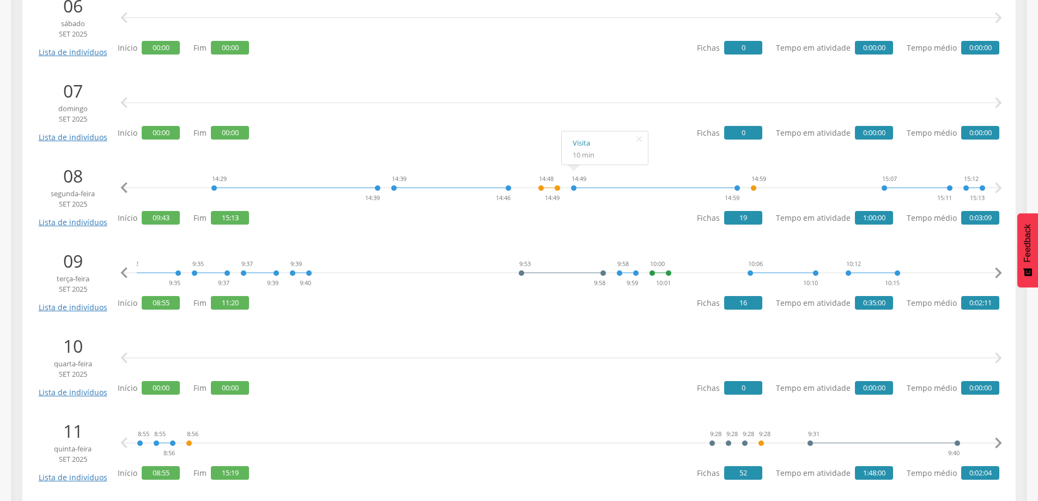
click at [997, 273] on icon "" at bounding box center [998, 273] width 22 height 22
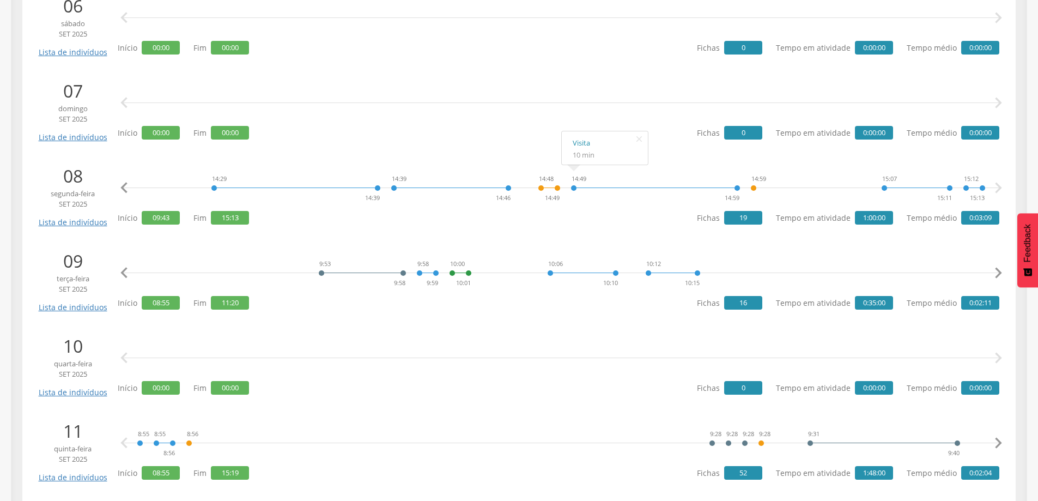
click at [997, 273] on icon "" at bounding box center [998, 273] width 22 height 22
click at [996, 273] on icon "" at bounding box center [998, 273] width 22 height 22
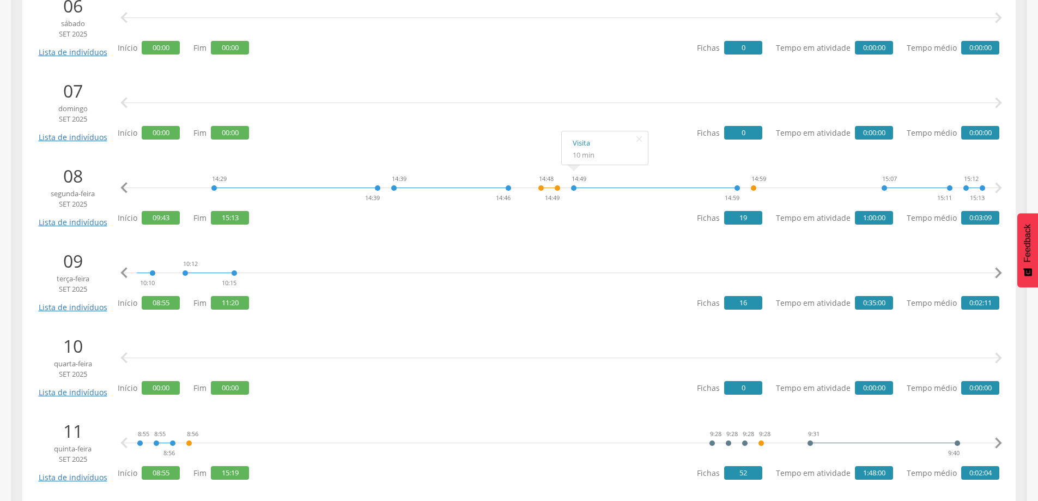
click at [996, 273] on icon "" at bounding box center [998, 273] width 22 height 22
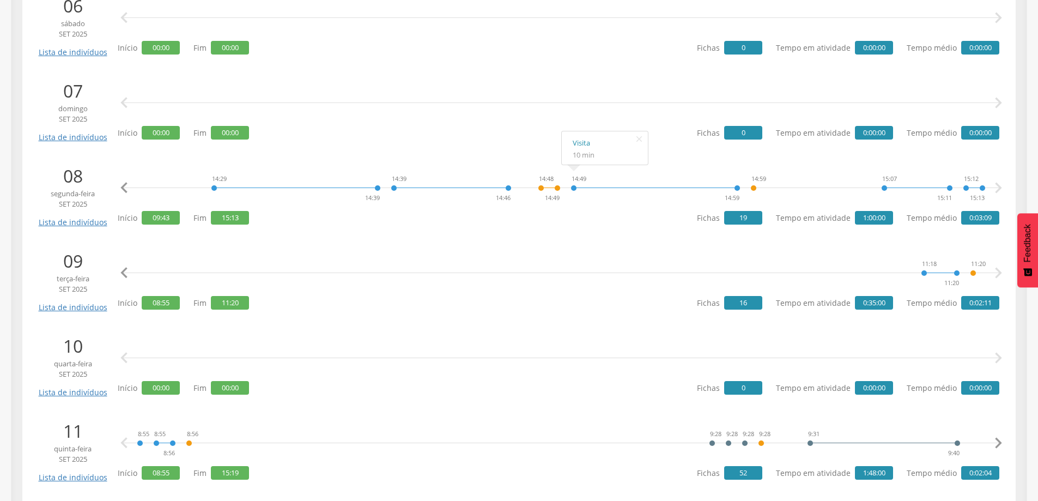
click at [996, 273] on icon "" at bounding box center [998, 273] width 22 height 22
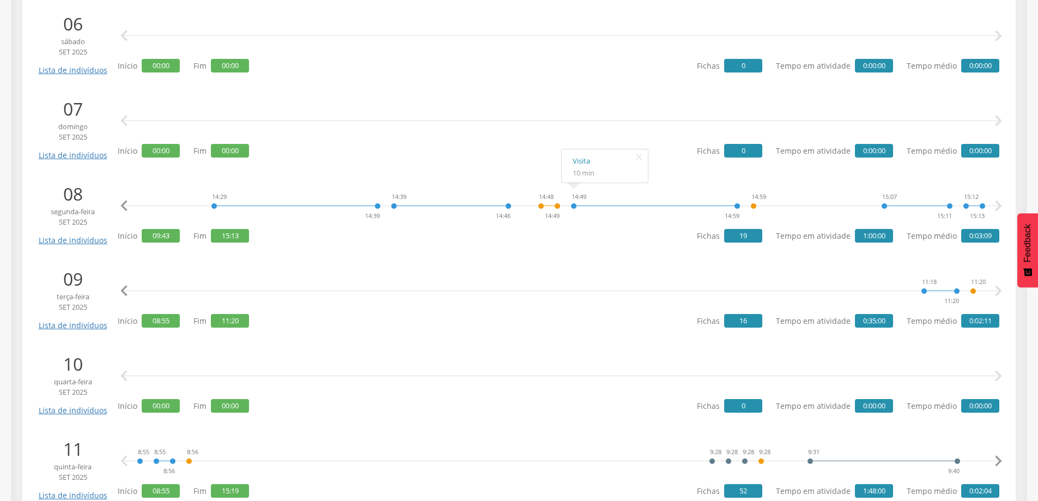
scroll to position [708, 0]
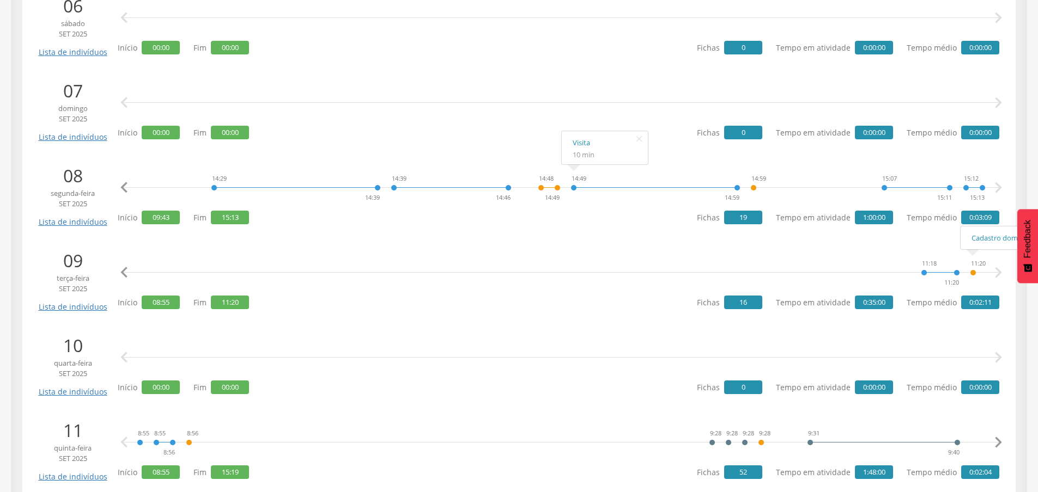
click at [1000, 270] on icon "" at bounding box center [998, 273] width 22 height 22
click at [997, 274] on icon "" at bounding box center [998, 273] width 22 height 22
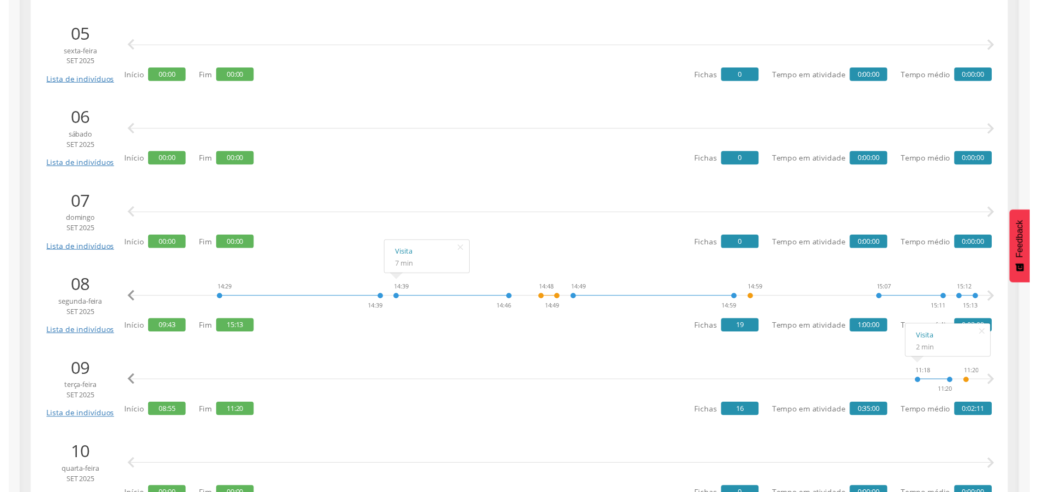
scroll to position [654, 0]
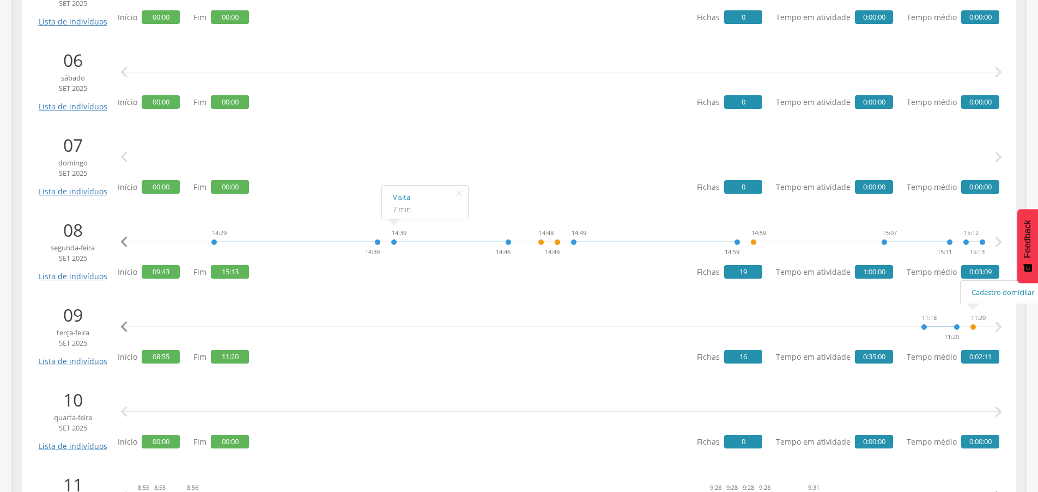
click at [996, 328] on icon "" at bounding box center [998, 327] width 22 height 22
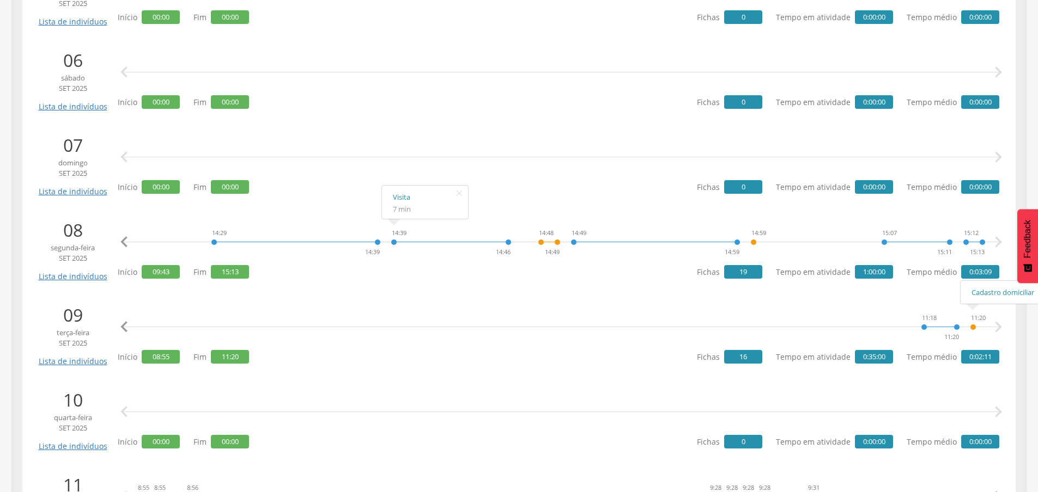
click at [996, 328] on icon "" at bounding box center [998, 327] width 22 height 22
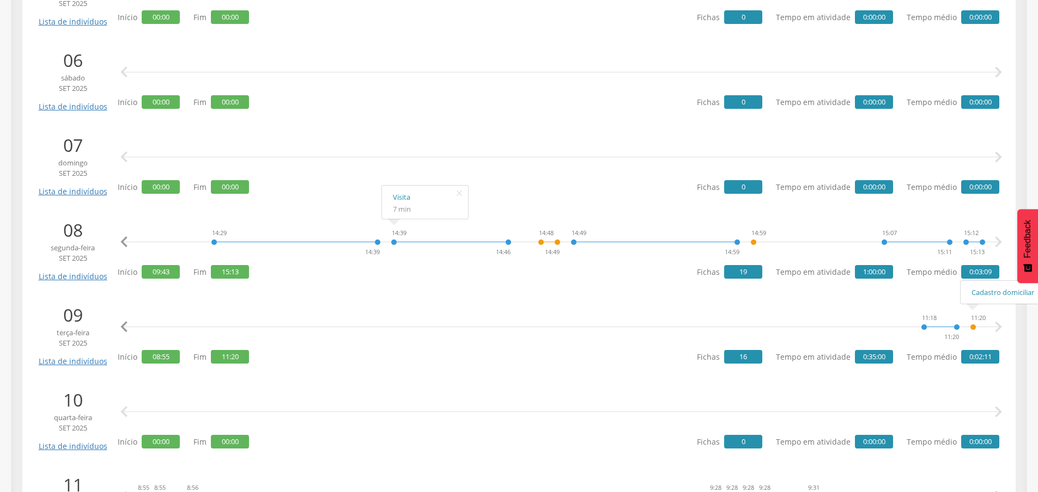
click at [996, 328] on icon "" at bounding box center [998, 327] width 22 height 22
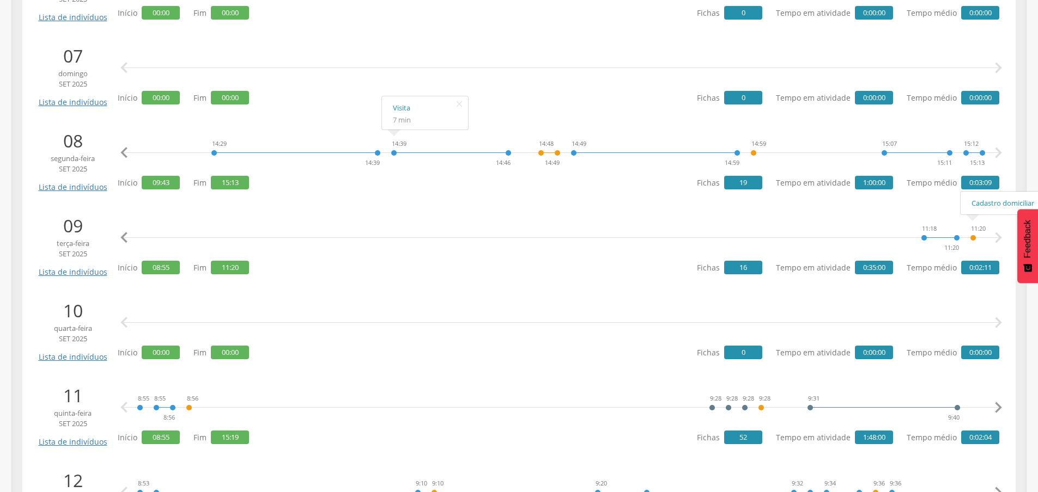
scroll to position [763, 0]
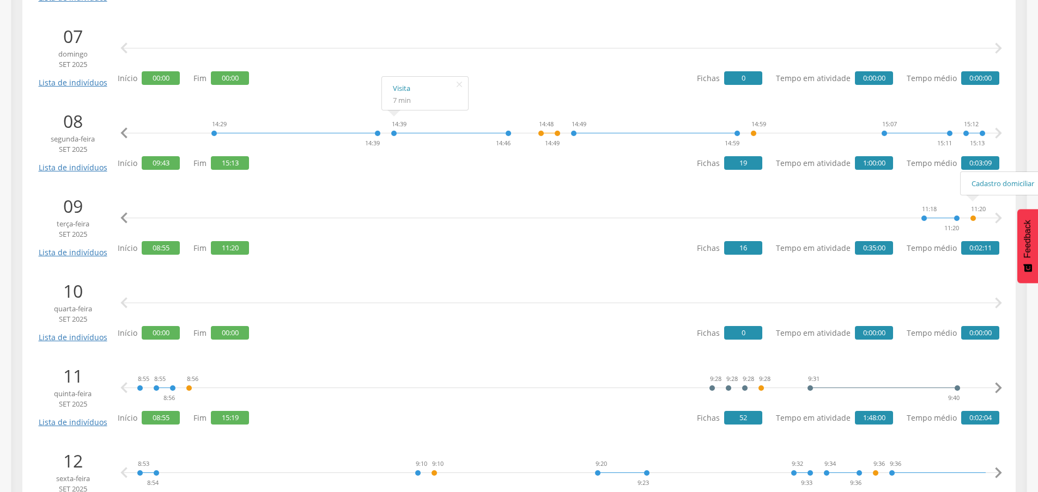
click at [123, 301] on icon "" at bounding box center [124, 304] width 22 height 22
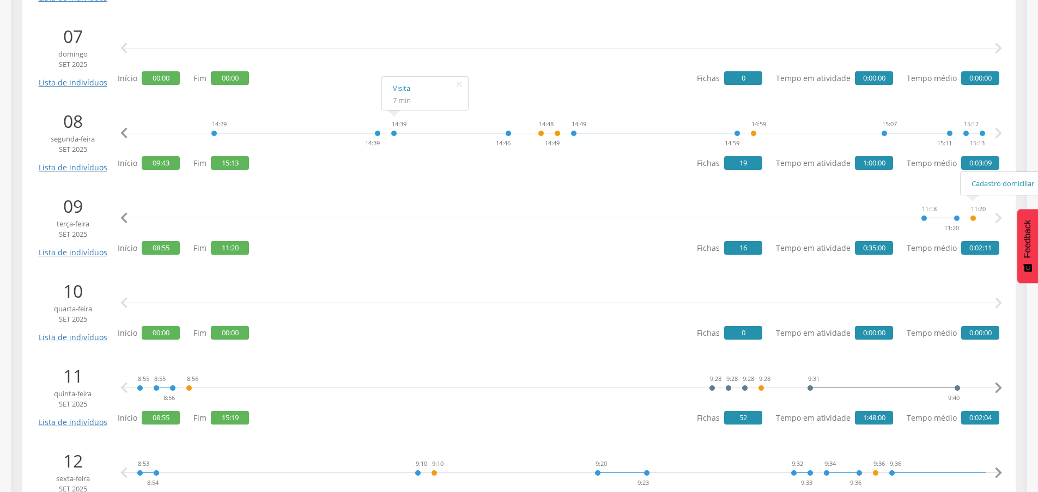
click at [123, 301] on icon "" at bounding box center [124, 304] width 22 height 22
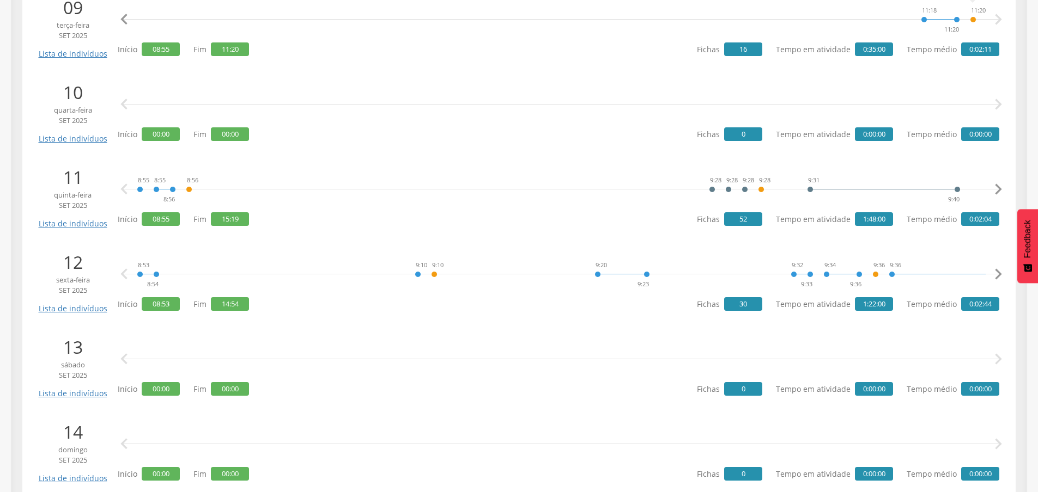
scroll to position [980, 0]
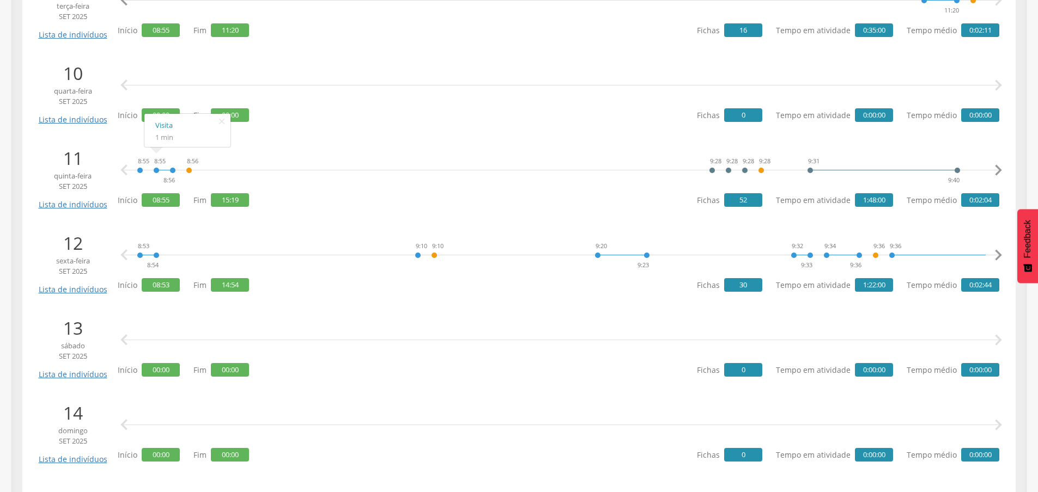
click at [275, 69] on div " " at bounding box center [561, 85] width 876 height 33
click at [996, 87] on icon "" at bounding box center [998, 86] width 22 height 22
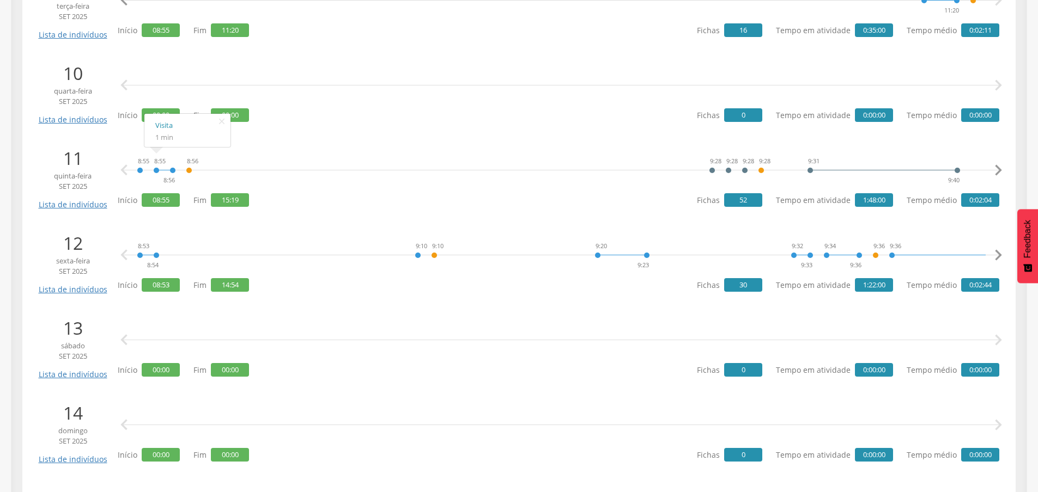
click at [996, 87] on icon "" at bounding box center [998, 86] width 22 height 22
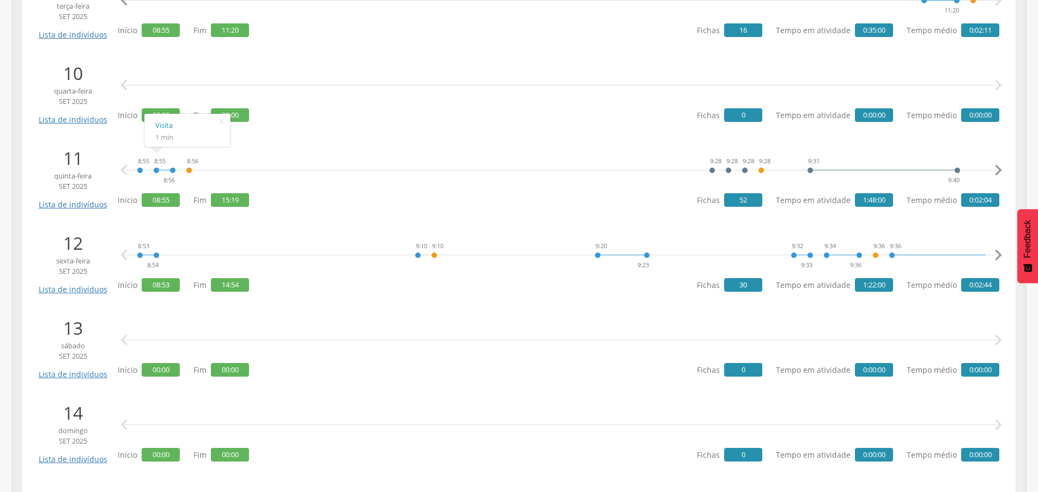
click at [996, 87] on icon "" at bounding box center [998, 86] width 22 height 22
click at [225, 117] on icon "" at bounding box center [221, 121] width 17 height 15
click at [997, 169] on icon "" at bounding box center [998, 171] width 22 height 22
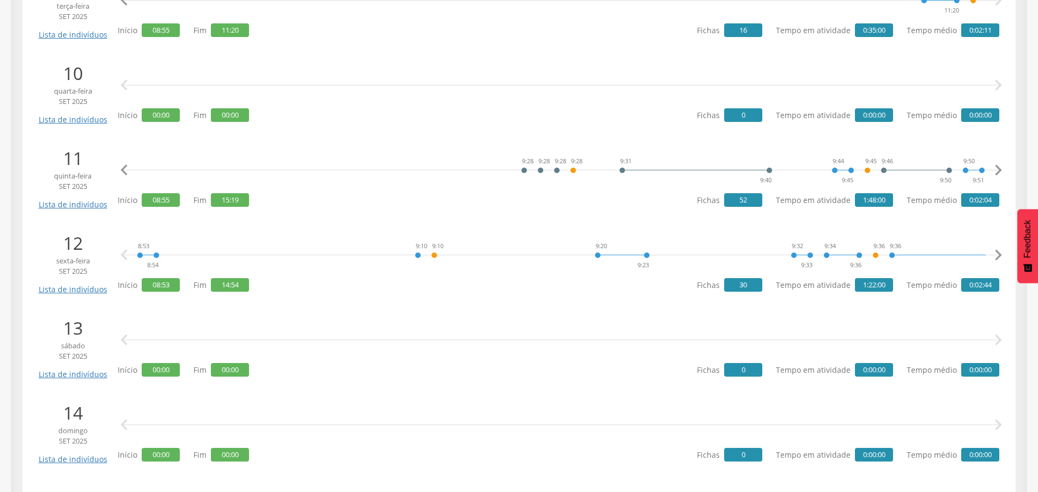
click at [997, 169] on icon "" at bounding box center [998, 171] width 22 height 22
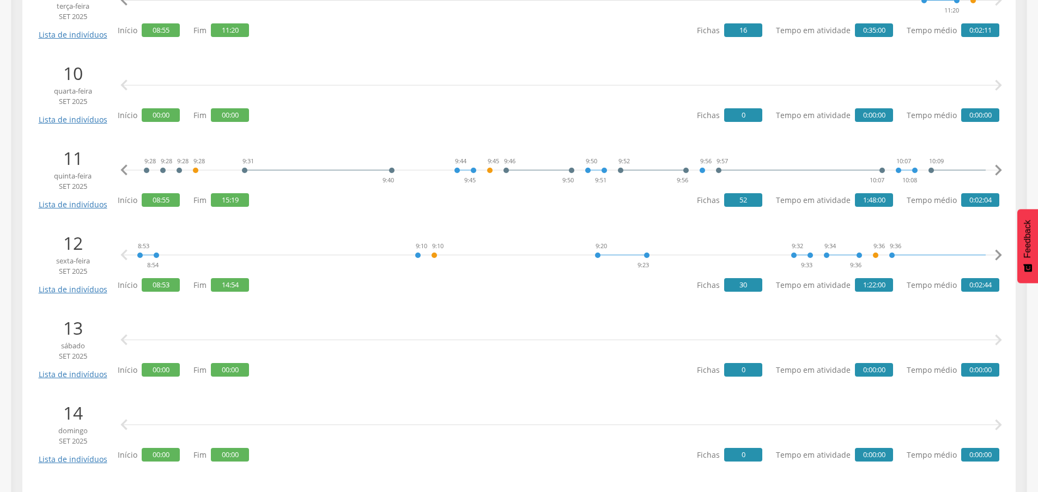
click at [997, 169] on icon "" at bounding box center [998, 171] width 22 height 22
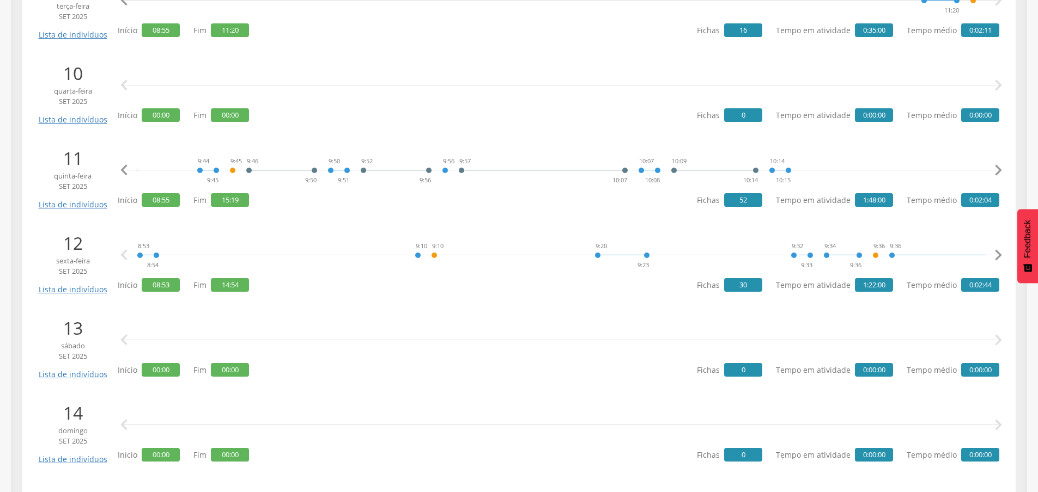
scroll to position [0, 848]
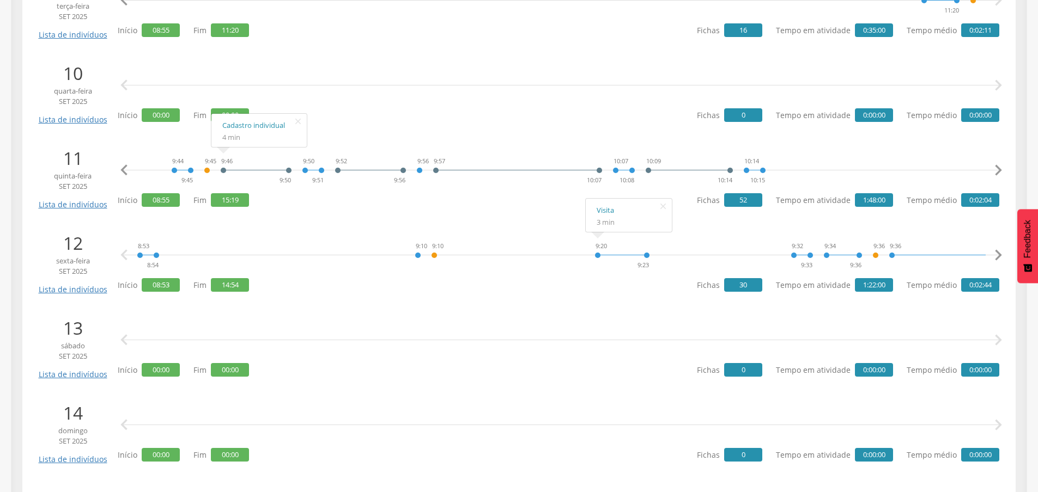
click at [275, 239] on div "8:53 8:54 9:10 9:10 9:20 9:23 9:32 9:33 9:34 9:36 9:36 9:36 9:43 9:43 10:12 10:…" at bounding box center [561, 255] width 876 height 33
click at [996, 170] on icon "" at bounding box center [998, 171] width 22 height 22
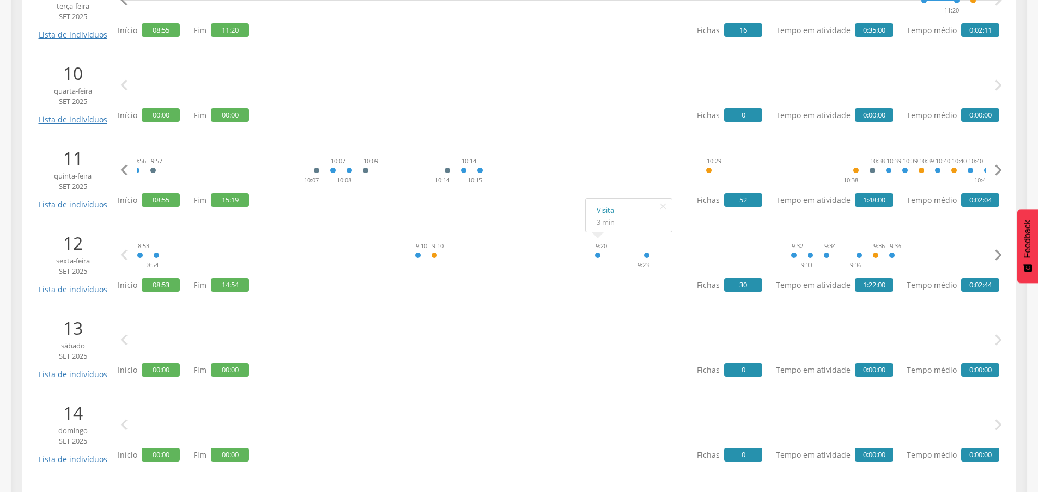
click at [996, 170] on icon "" at bounding box center [998, 171] width 22 height 22
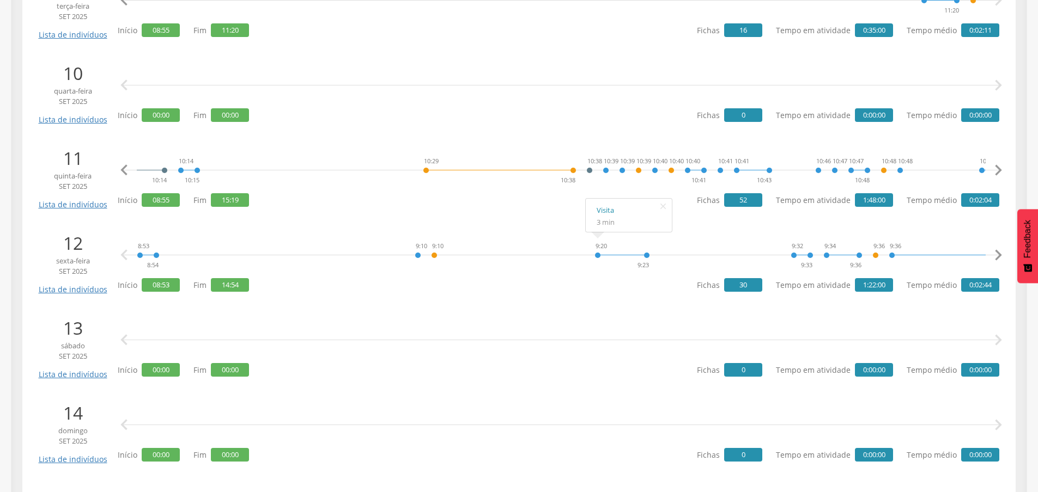
click at [996, 170] on icon "" at bounding box center [998, 171] width 22 height 22
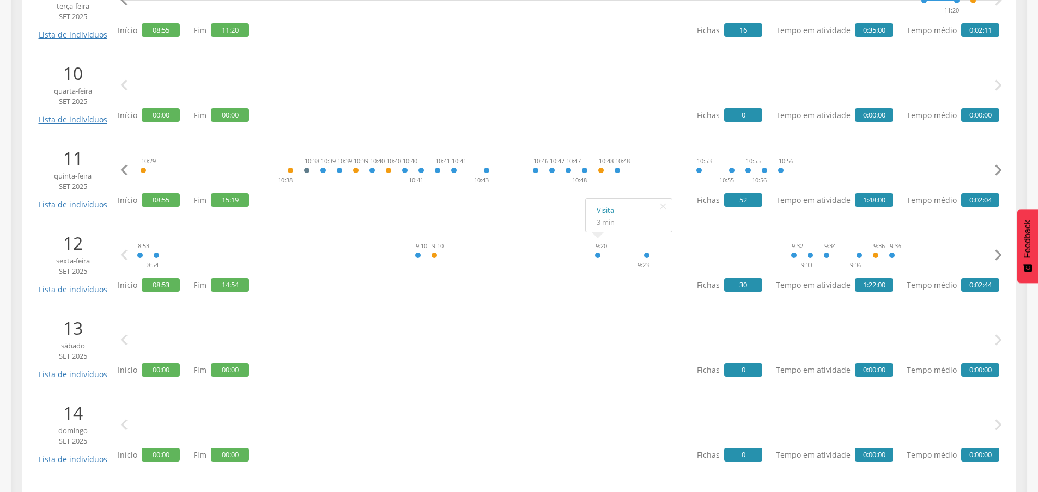
click at [996, 170] on icon "" at bounding box center [998, 171] width 22 height 22
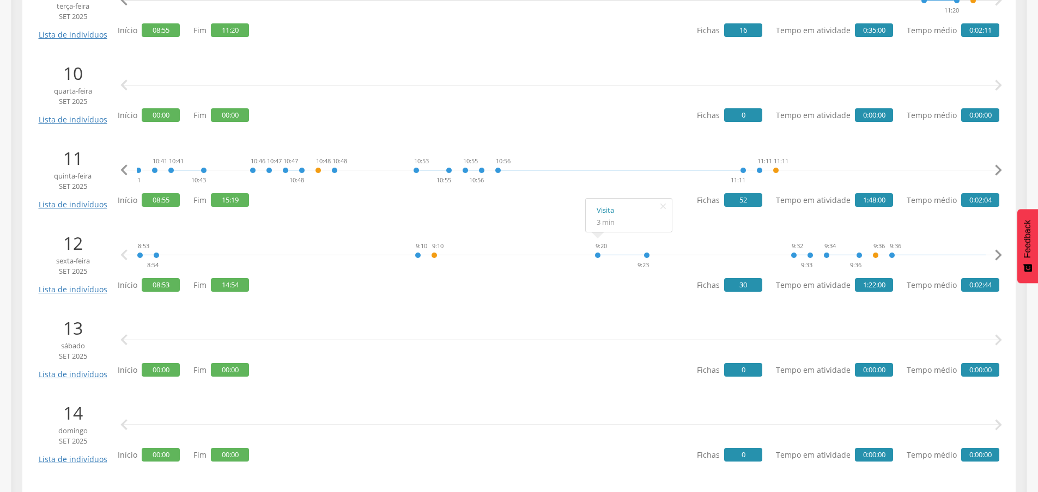
click at [996, 170] on icon "" at bounding box center [998, 171] width 22 height 22
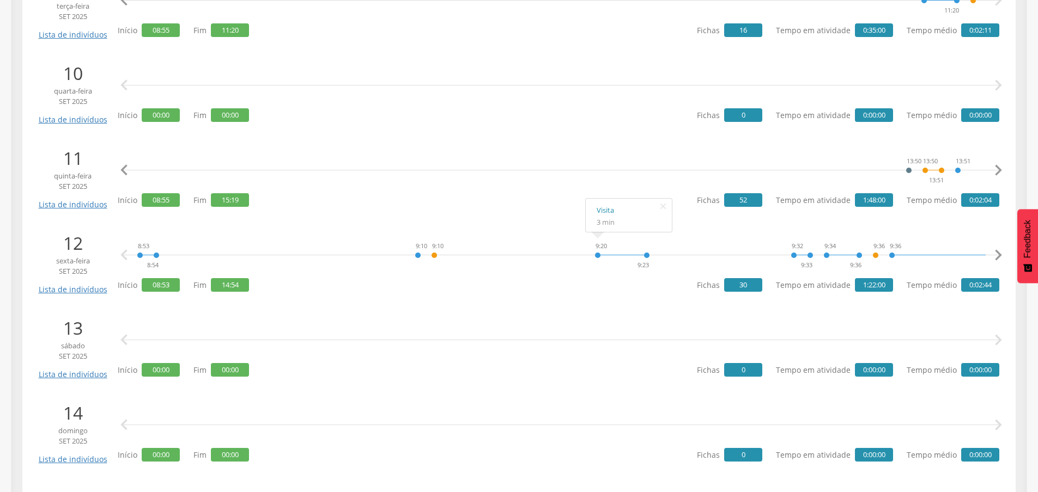
click at [996, 170] on icon "" at bounding box center [998, 171] width 22 height 22
click at [132, 174] on icon "" at bounding box center [124, 171] width 22 height 22
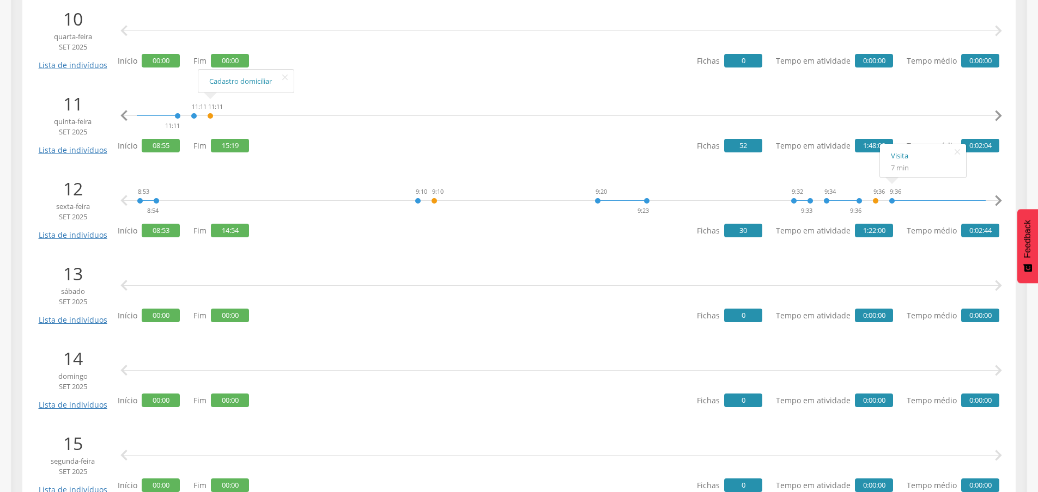
click at [996, 202] on icon "" at bounding box center [998, 201] width 22 height 22
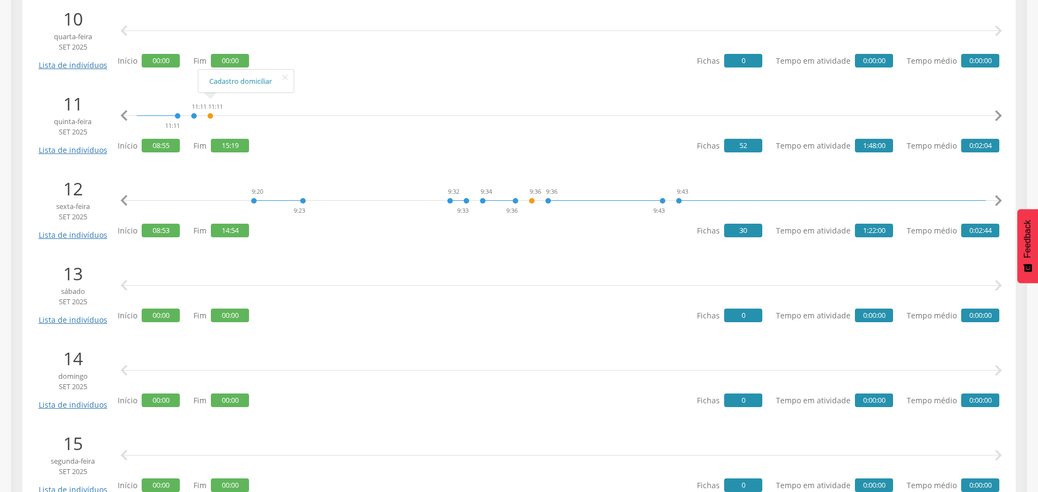
click at [996, 202] on icon "" at bounding box center [998, 201] width 22 height 22
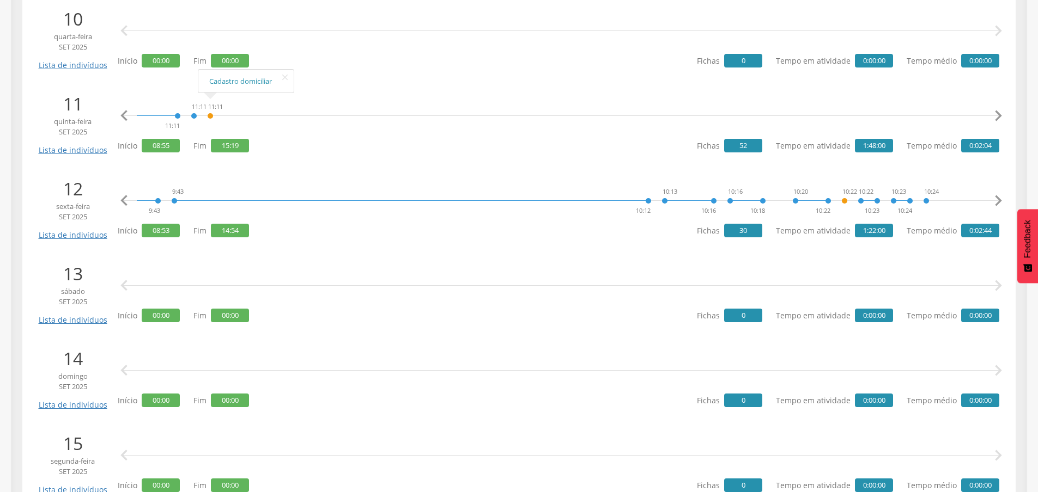
click at [996, 202] on icon "" at bounding box center [998, 201] width 22 height 22
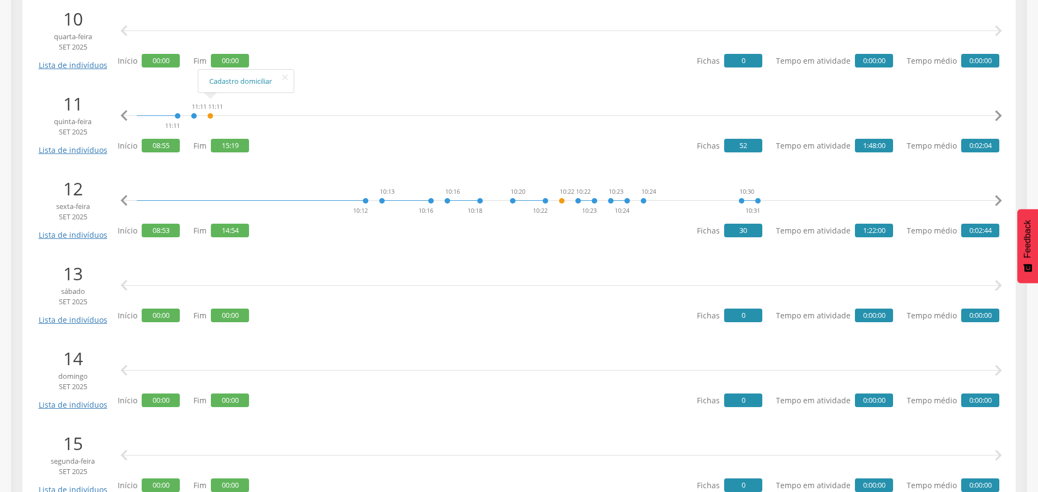
click at [996, 202] on icon "" at bounding box center [998, 201] width 22 height 22
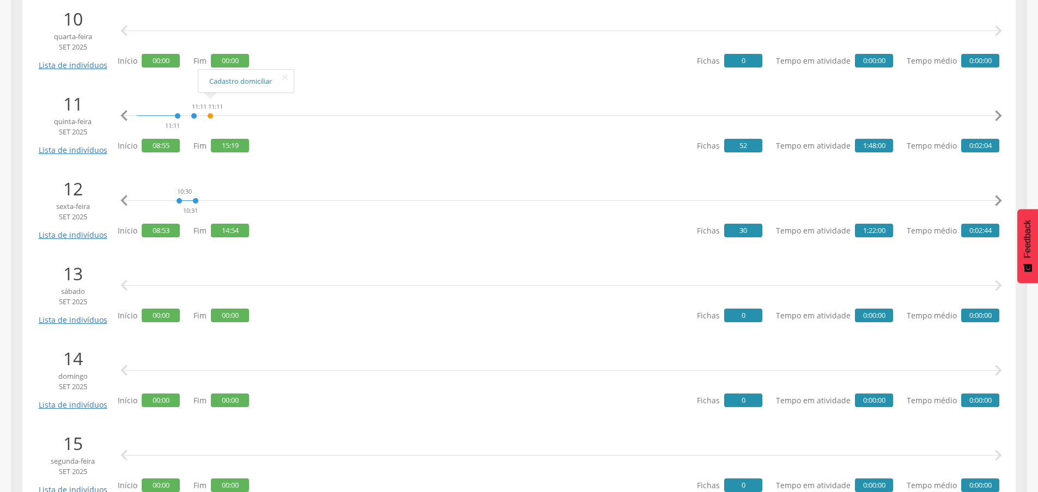
click at [996, 202] on icon "" at bounding box center [998, 201] width 22 height 22
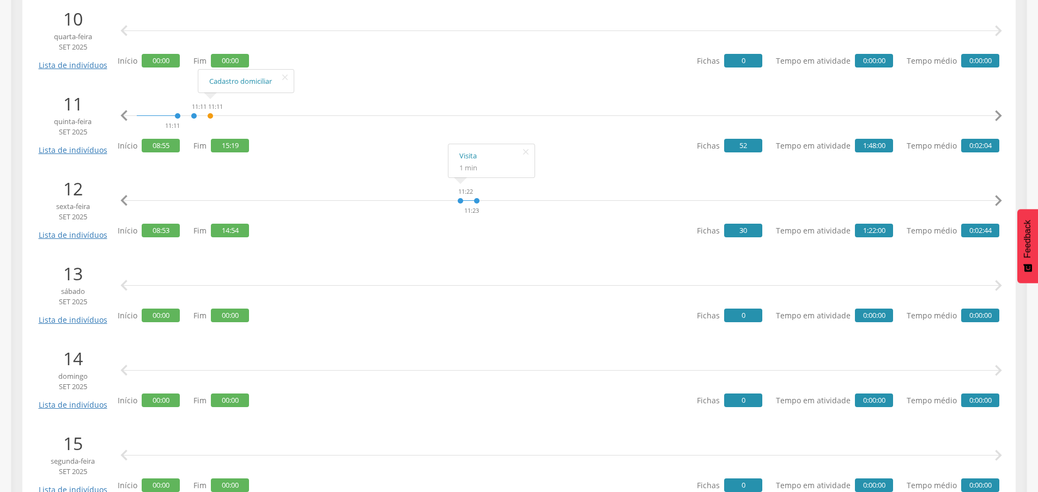
click at [996, 202] on icon "" at bounding box center [998, 201] width 22 height 22
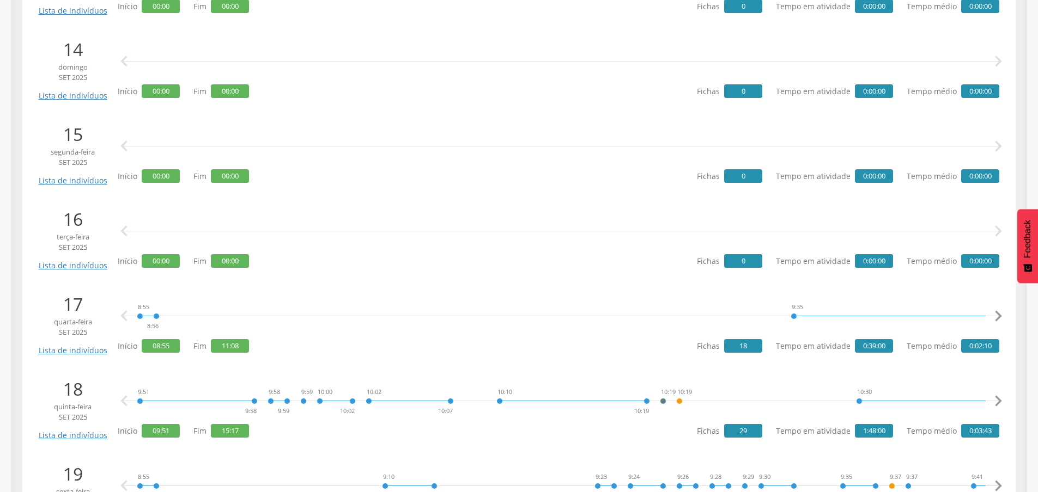
scroll to position [1362, 0]
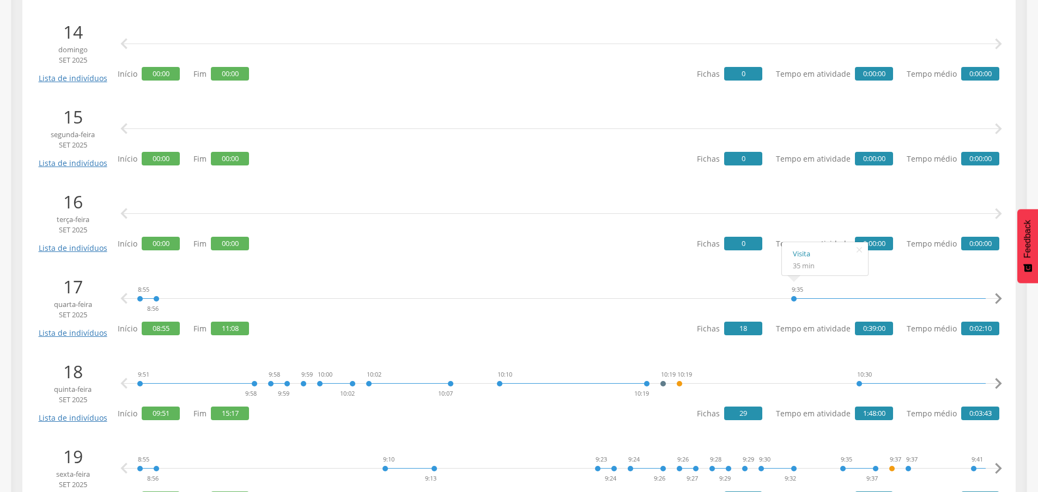
drag, startPoint x: 665, startPoint y: 294, endPoint x: 606, endPoint y: 307, distance: 60.3
click at [663, 295] on div "8:55 8:56 9:35 10:10 10:10 10:10 10:20 10:21 10:21 10:21 10:26 10:50 10:51 10:5…" at bounding box center [561, 299] width 876 height 33
click at [999, 295] on icon "" at bounding box center [998, 299] width 22 height 22
drag, startPoint x: 120, startPoint y: 303, endPoint x: 120, endPoint y: 296, distance: 7.6
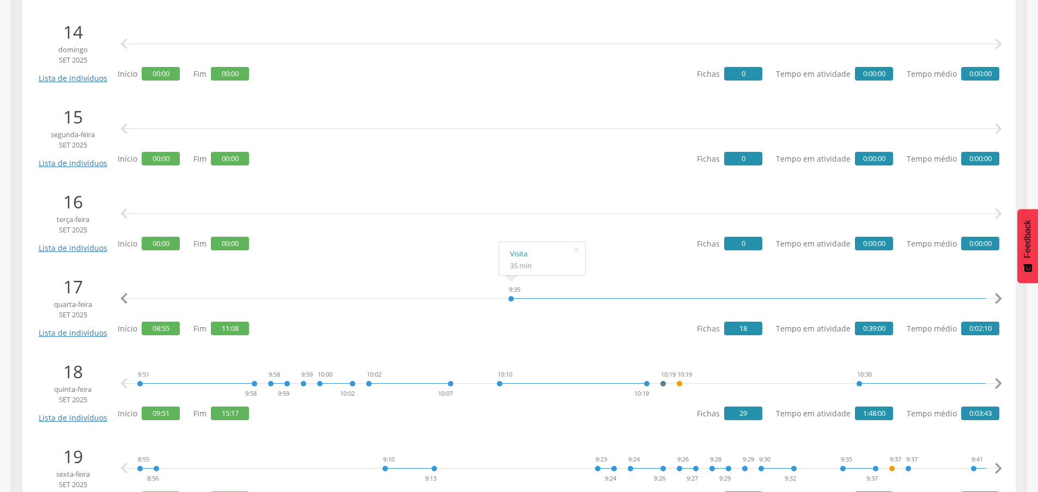
click at [120, 298] on icon "" at bounding box center [124, 299] width 22 height 22
click at [782, 297] on div "8:55 8:56 9:35 10:10 10:10 10:10 10:20 10:21 10:21 10:21 10:26 10:50 10:51 10:5…" at bounding box center [561, 299] width 876 height 33
click at [991, 297] on icon "" at bounding box center [998, 299] width 22 height 22
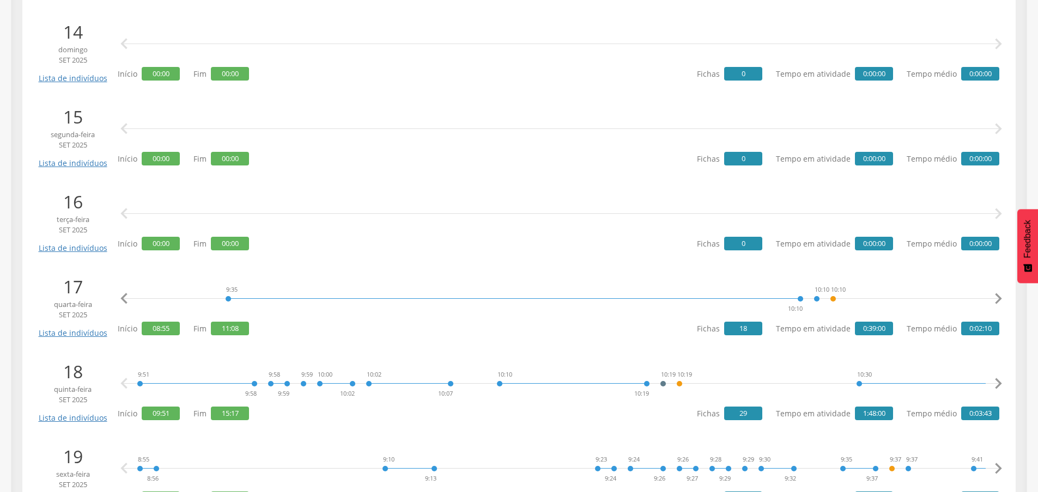
scroll to position [0, 565]
click at [991, 297] on icon "" at bounding box center [998, 299] width 22 height 22
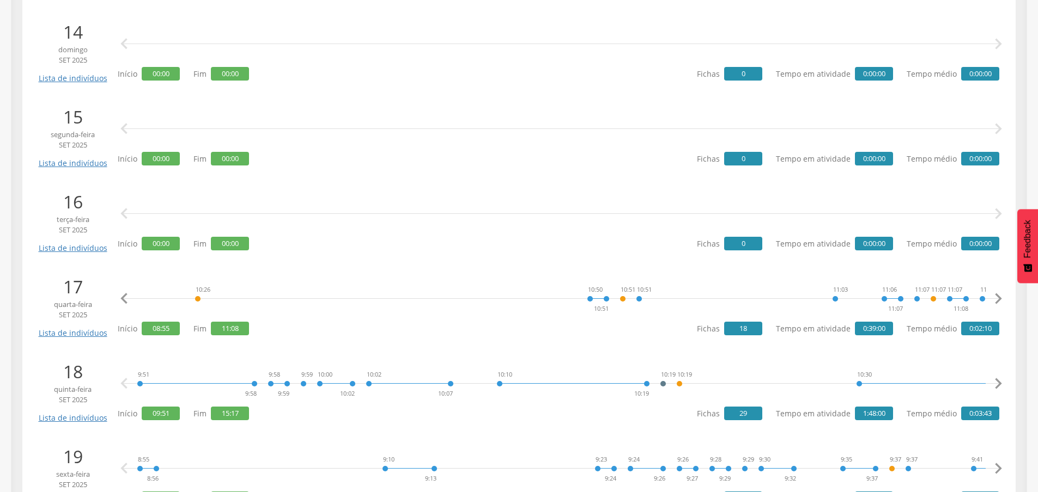
scroll to position [0, 1504]
click at [992, 297] on icon "" at bounding box center [998, 299] width 22 height 22
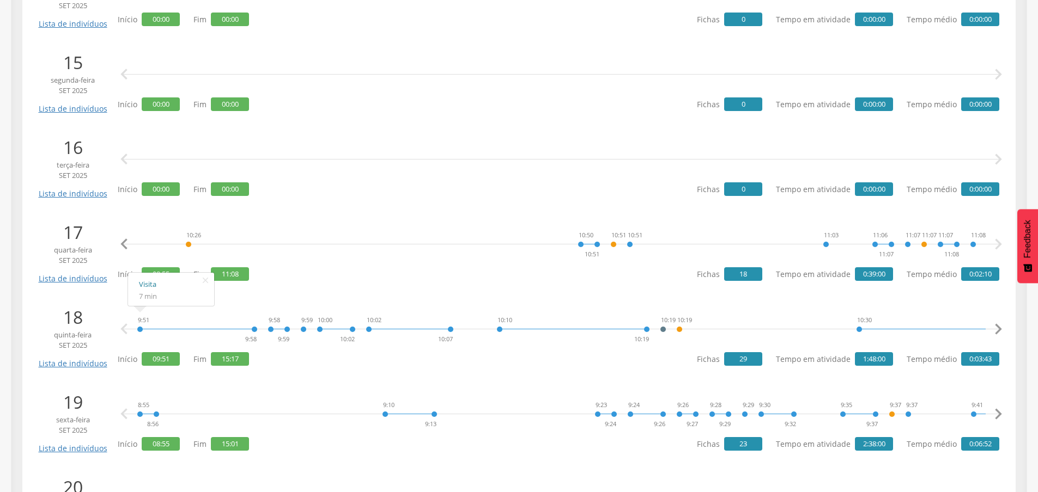
click at [141, 285] on link "Visita" at bounding box center [171, 285] width 64 height 14
drag, startPoint x: 389, startPoint y: 346, endPoint x: 396, endPoint y: 333, distance: 14.6
click at [390, 345] on div "10:02 10:07" at bounding box center [409, 329] width 88 height 33
click at [997, 326] on icon "" at bounding box center [998, 330] width 22 height 22
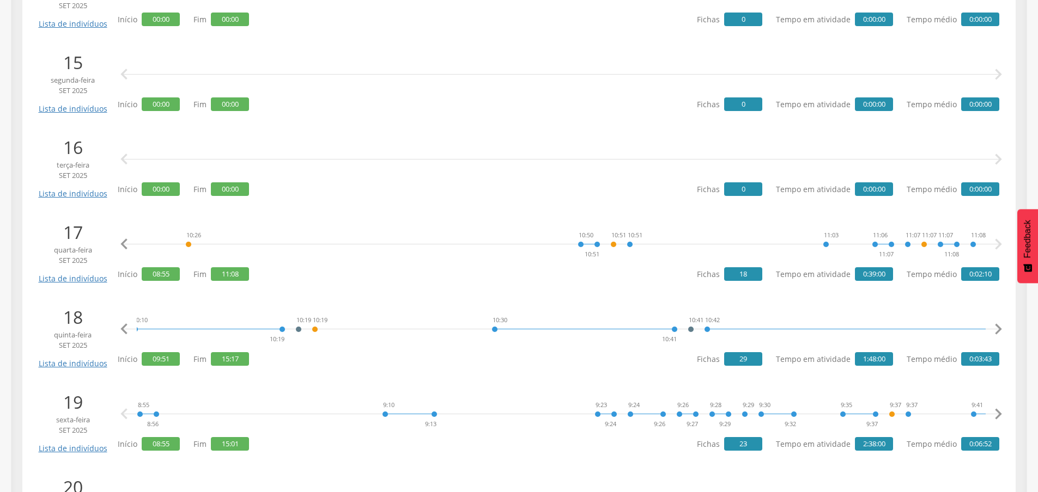
click at [997, 326] on icon "" at bounding box center [998, 330] width 22 height 22
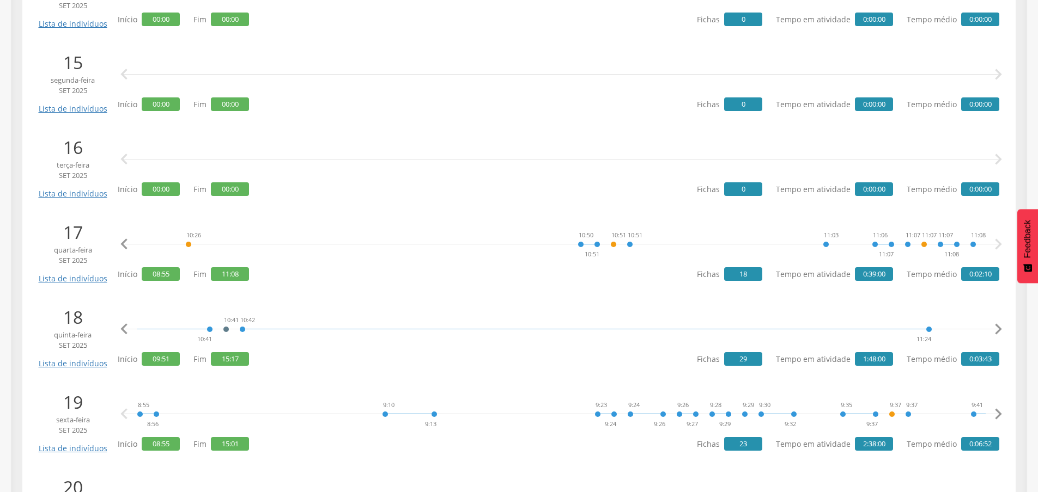
click at [997, 326] on icon "" at bounding box center [998, 330] width 22 height 22
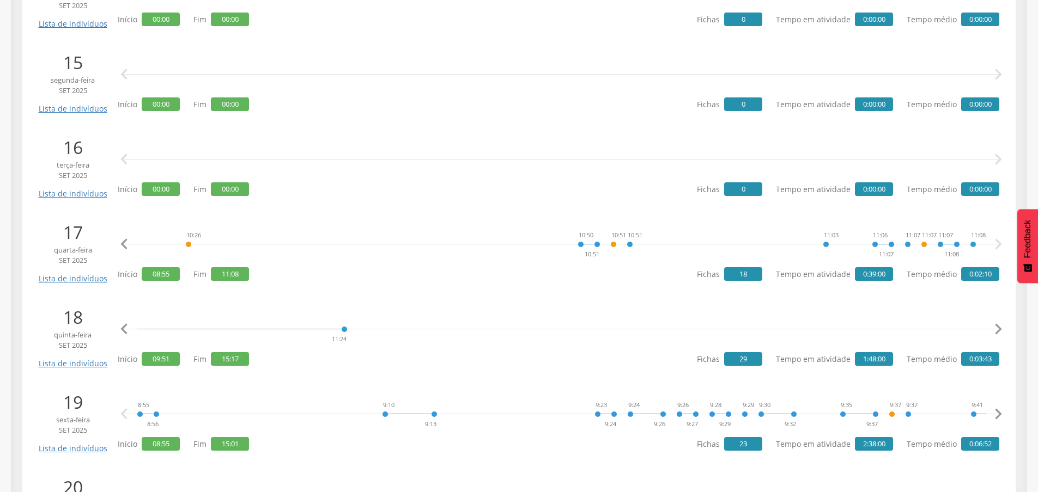
click at [996, 326] on icon "" at bounding box center [998, 330] width 22 height 22
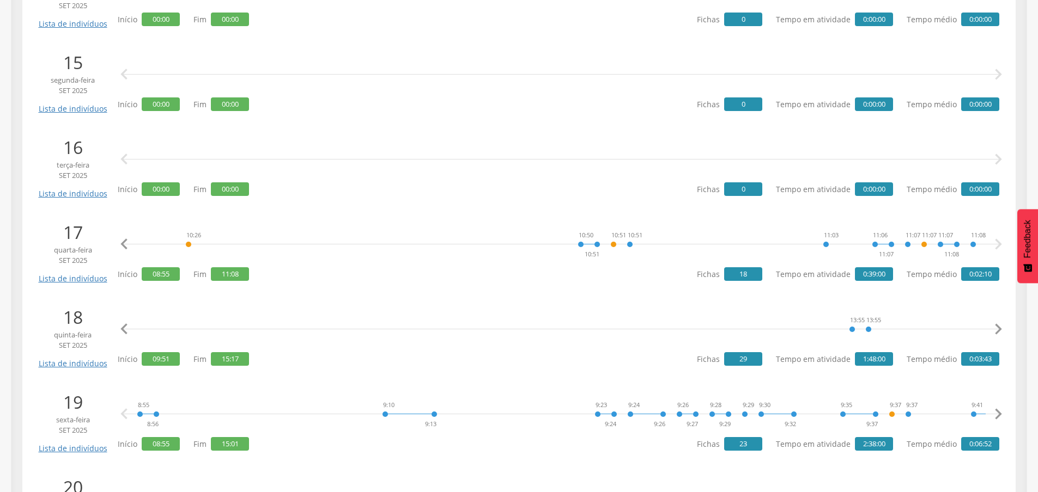
click at [996, 326] on icon "" at bounding box center [998, 330] width 22 height 22
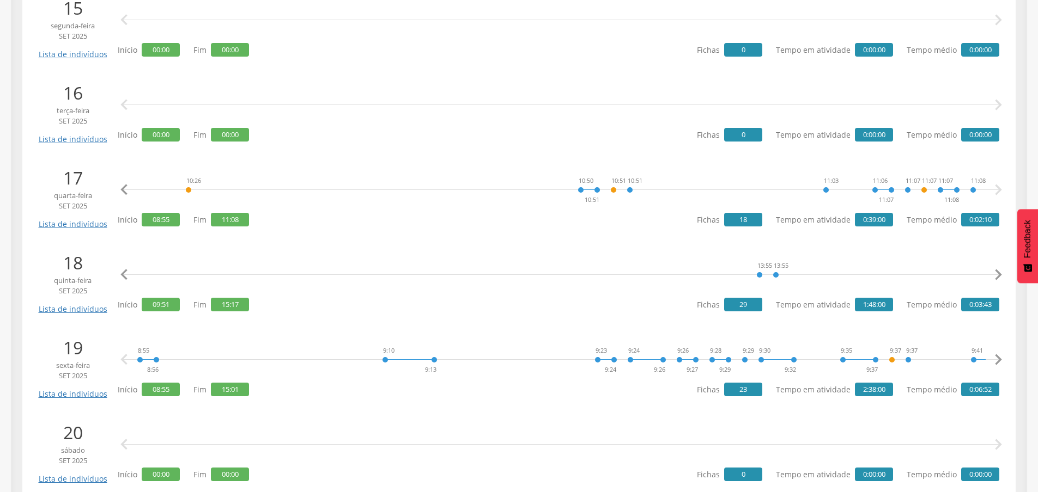
scroll to position [1525, 0]
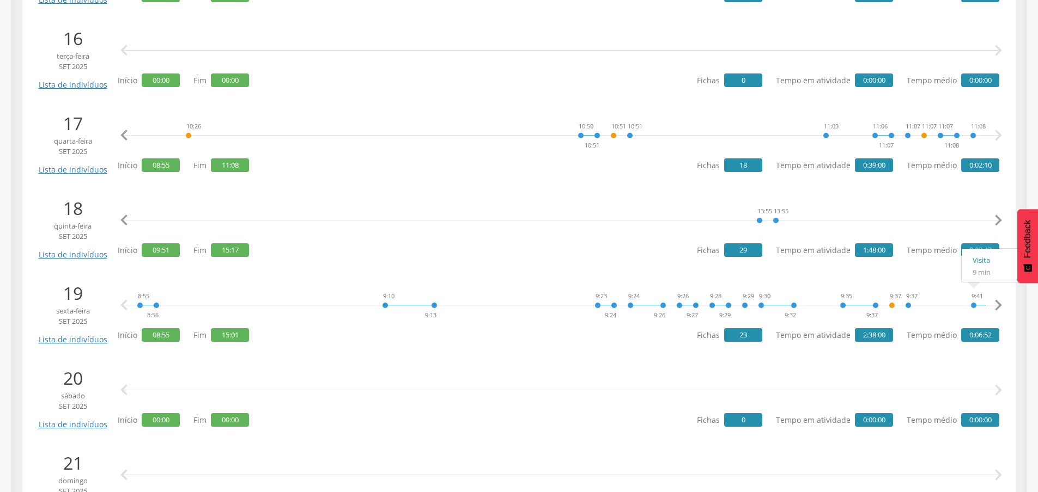
click at [997, 303] on icon "" at bounding box center [998, 306] width 22 height 22
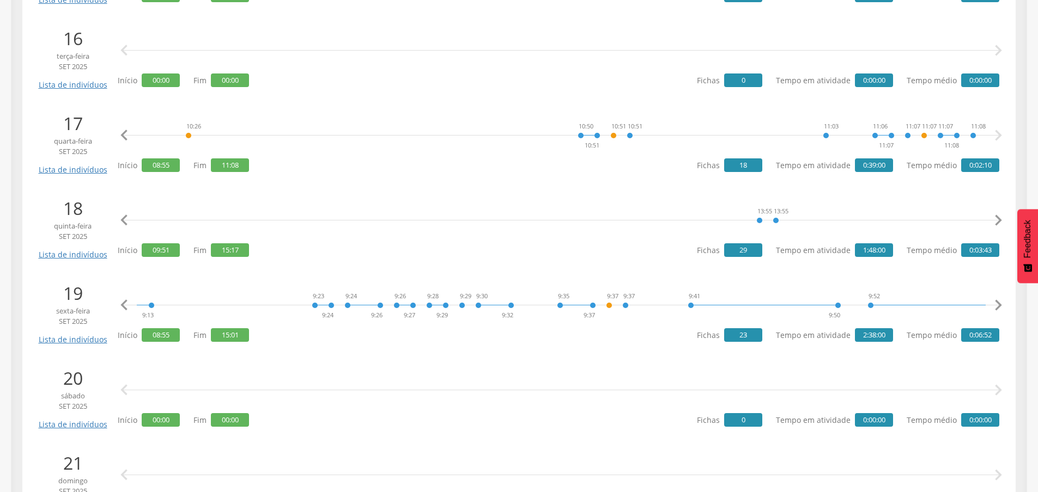
click at [997, 303] on icon "" at bounding box center [998, 306] width 22 height 22
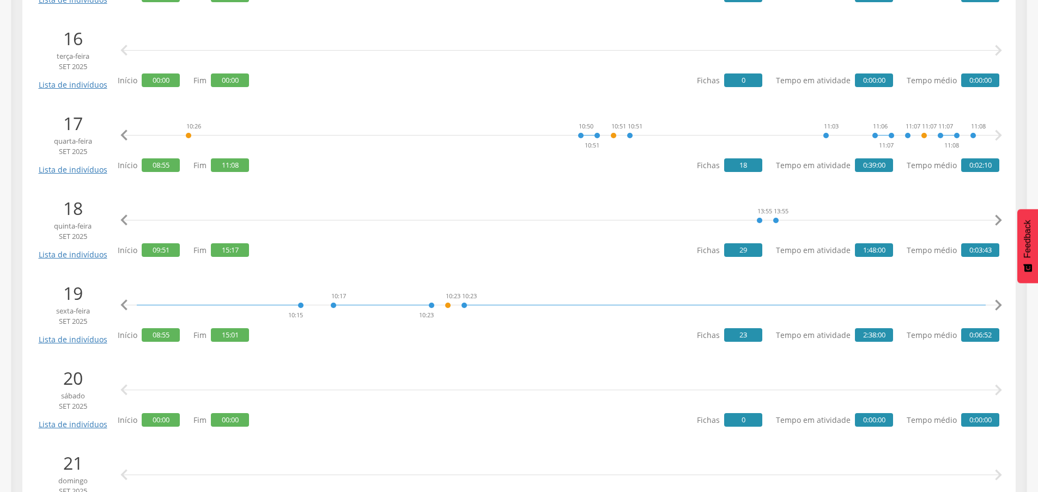
click at [997, 303] on icon "" at bounding box center [998, 306] width 22 height 22
click at [131, 307] on icon "" at bounding box center [124, 306] width 22 height 22
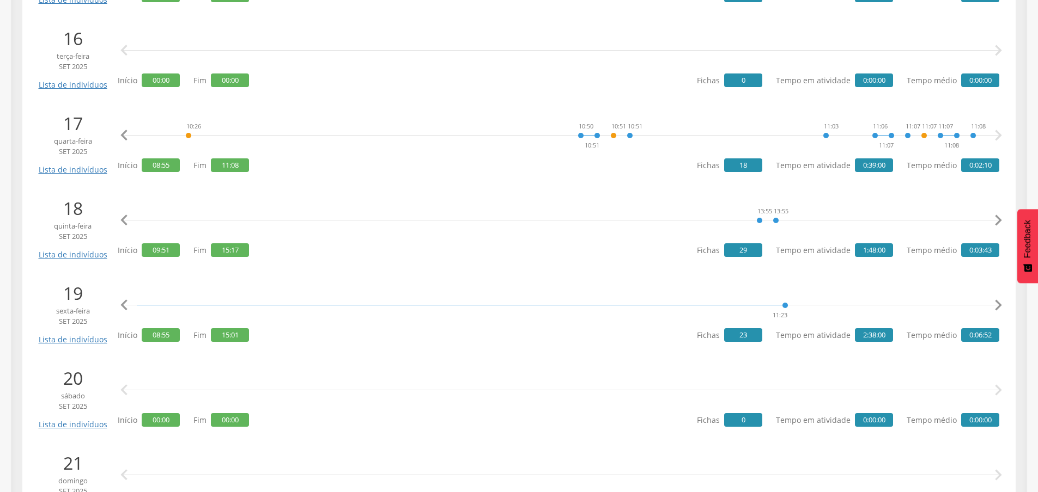
click at [131, 307] on icon "" at bounding box center [124, 306] width 22 height 22
click at [772, 289] on div "8:55 8:56 9:10 9:13 9:23 9:24 9:24 9:26 9:26 9:27 9:28 9:29 9:29 9:30 9:32 9:35…" at bounding box center [561, 305] width 876 height 33
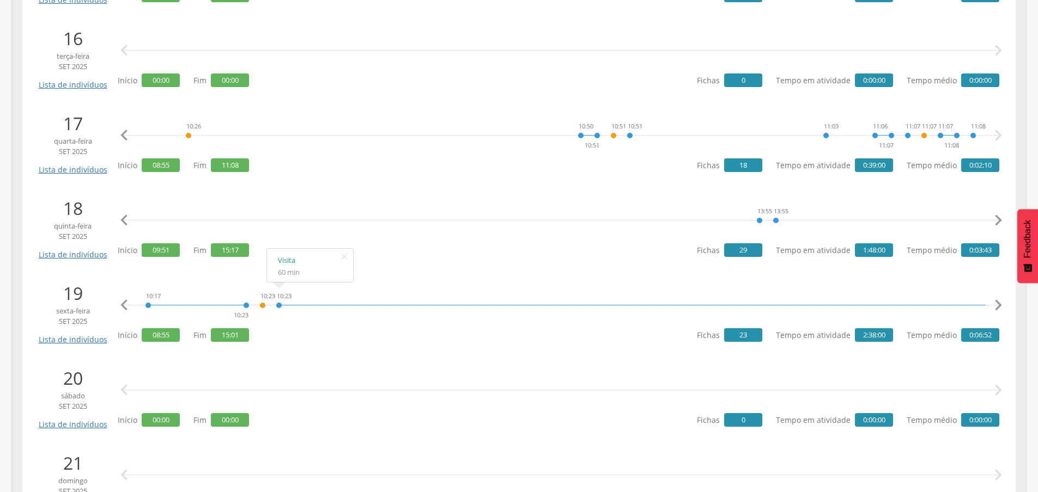
click at [994, 308] on icon "" at bounding box center [998, 306] width 22 height 22
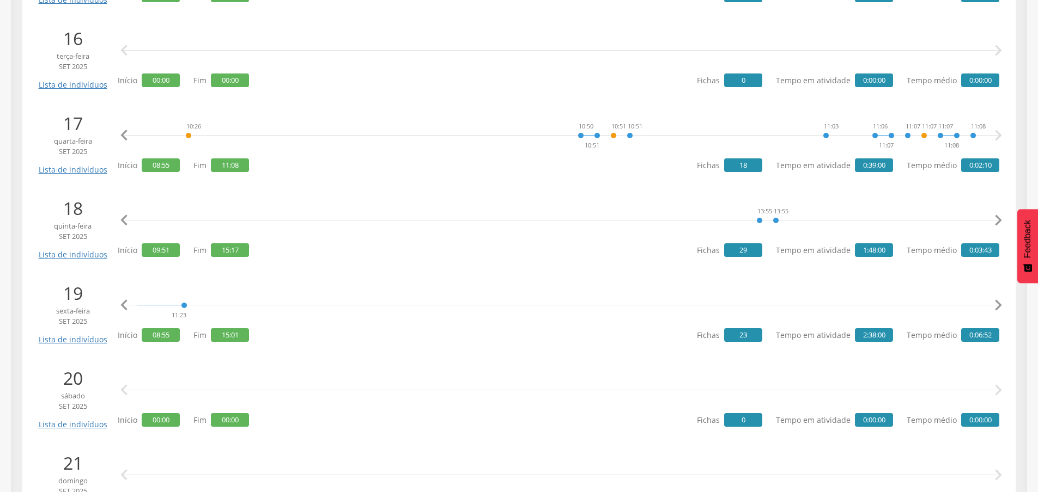
click at [994, 308] on icon "" at bounding box center [998, 306] width 22 height 22
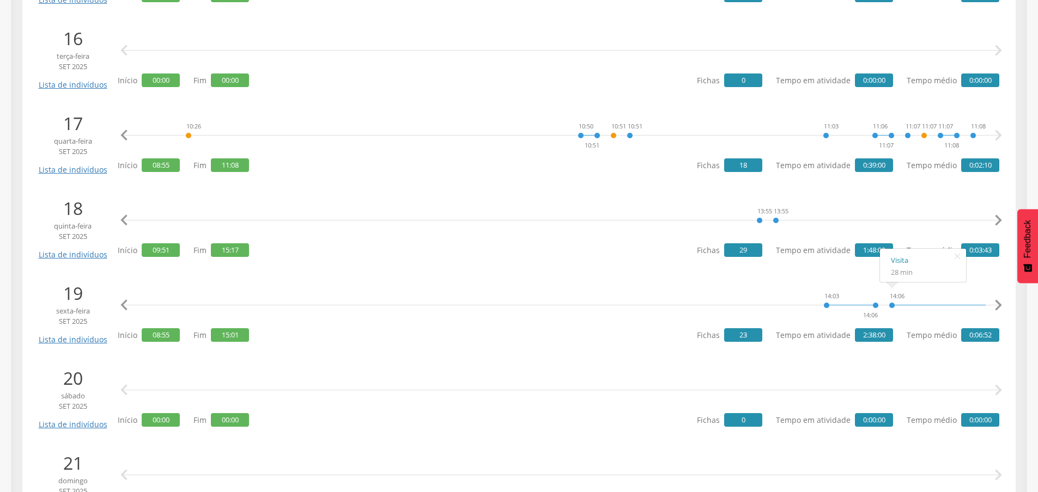
click at [997, 303] on icon "" at bounding box center [998, 306] width 22 height 22
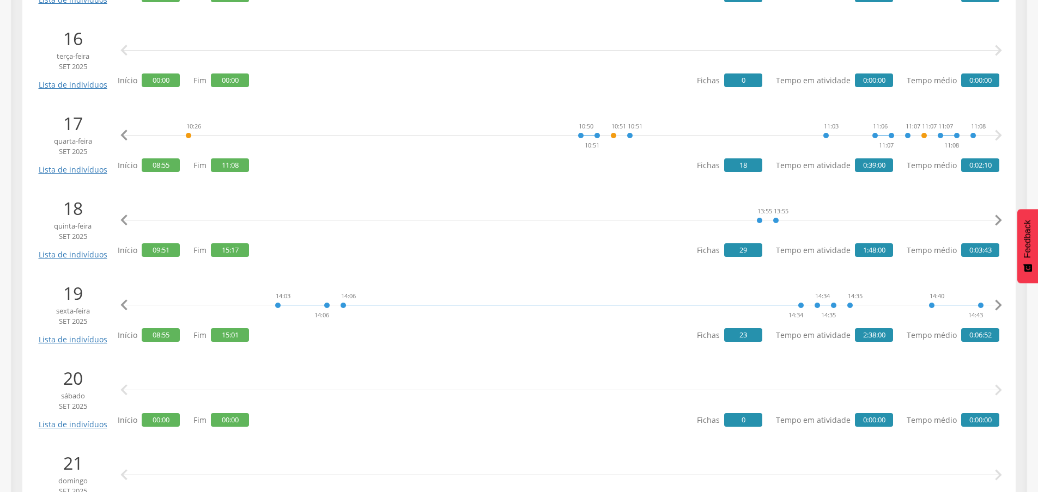
scroll to position [0, 3392]
click at [997, 303] on icon "" at bounding box center [998, 306] width 22 height 22
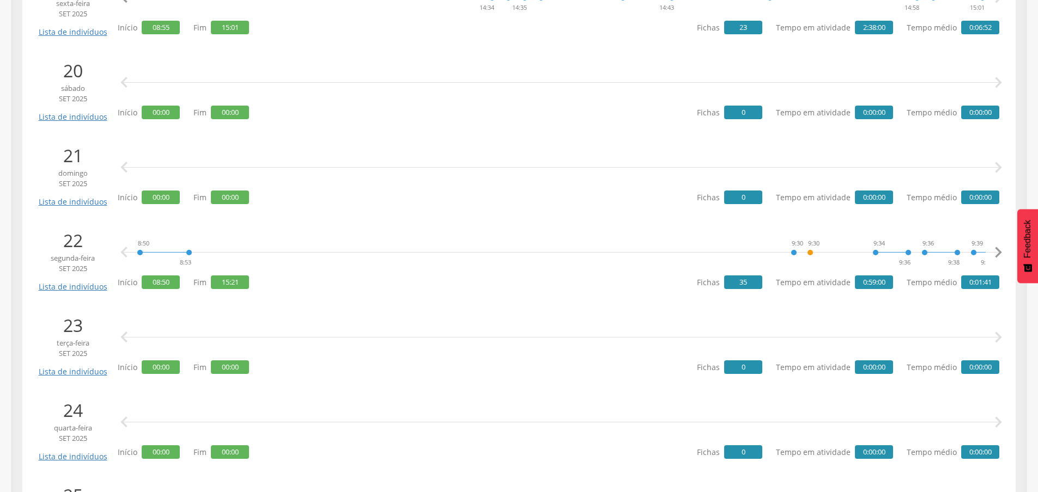
scroll to position [1852, 0]
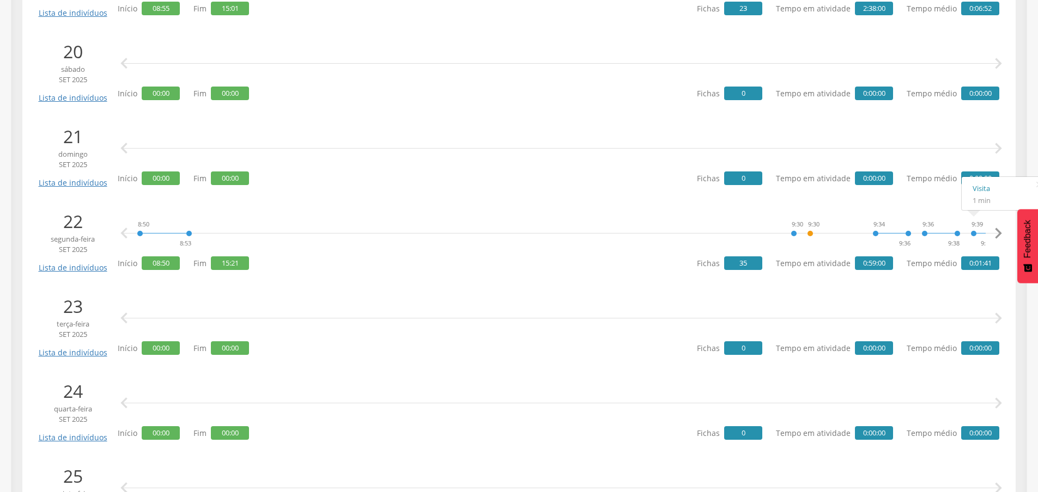
click at [995, 231] on icon "" at bounding box center [998, 234] width 22 height 22
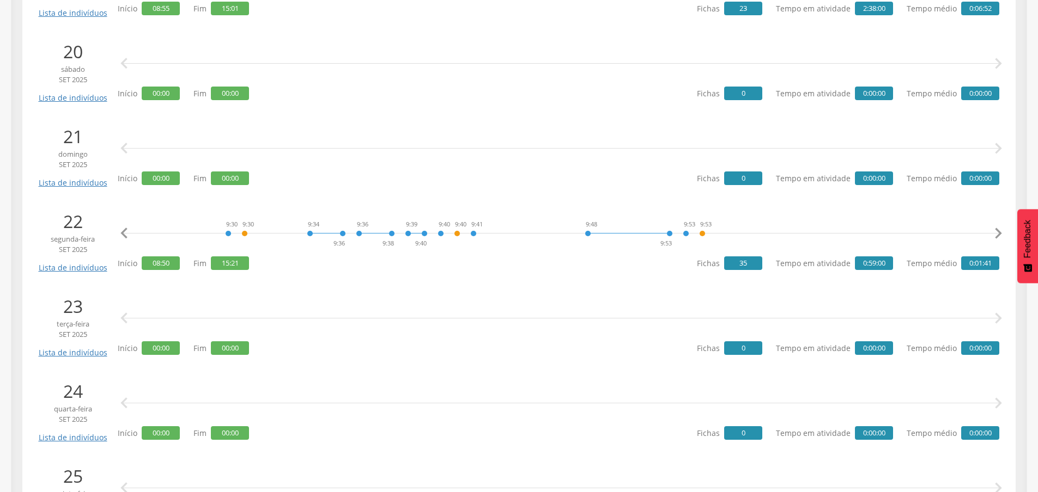
click at [995, 231] on icon "" at bounding box center [998, 234] width 22 height 22
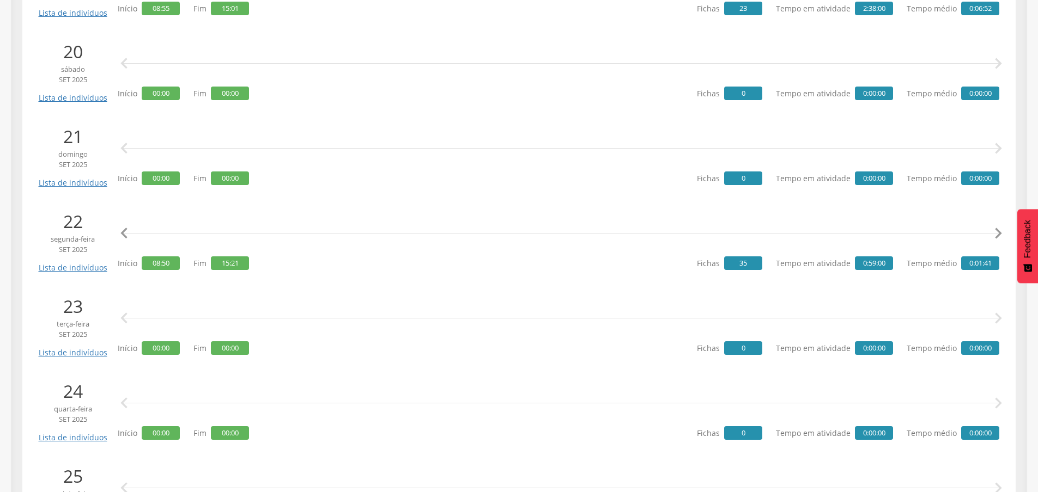
click at [995, 231] on icon "" at bounding box center [998, 234] width 22 height 22
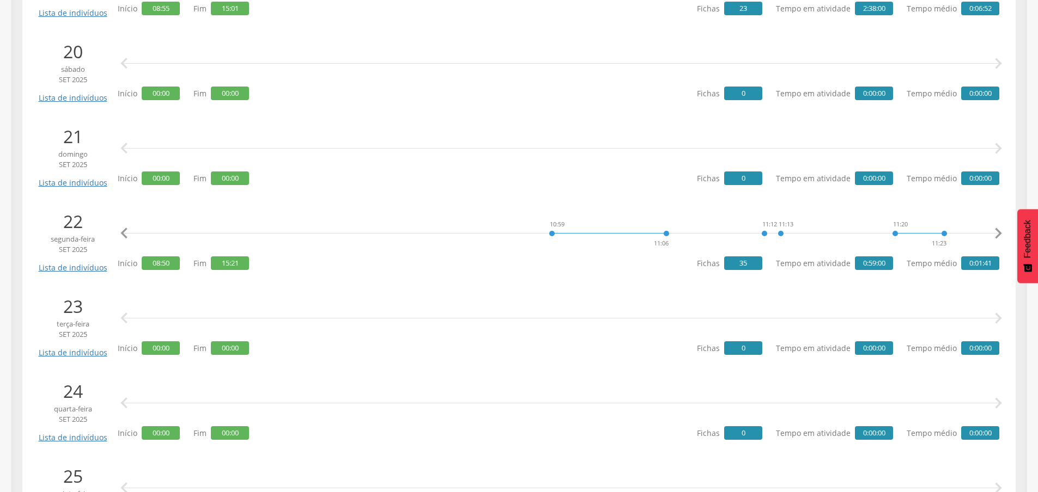
click at [995, 231] on icon "" at bounding box center [998, 234] width 22 height 22
click at [996, 233] on icon "" at bounding box center [998, 234] width 22 height 22
click at [995, 235] on icon "" at bounding box center [998, 234] width 22 height 22
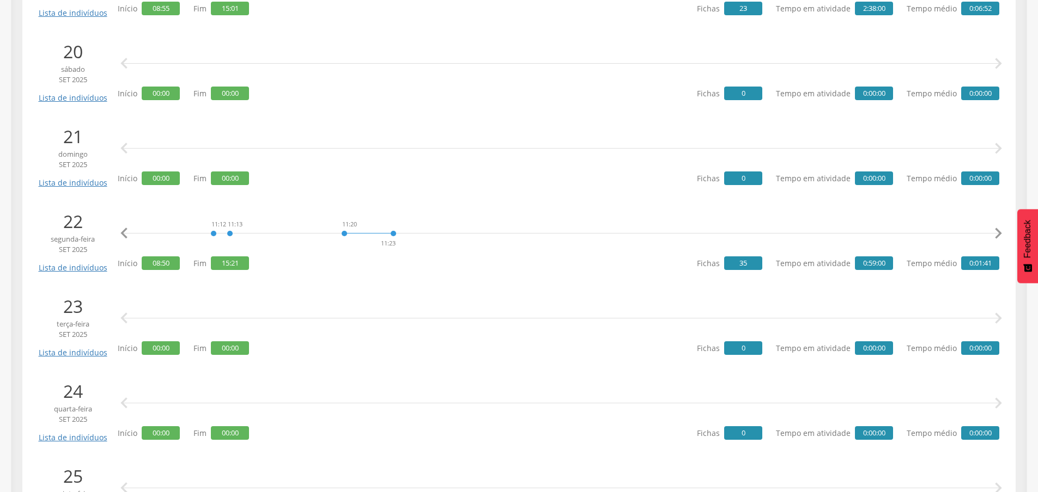
click at [995, 235] on icon "" at bounding box center [998, 234] width 22 height 22
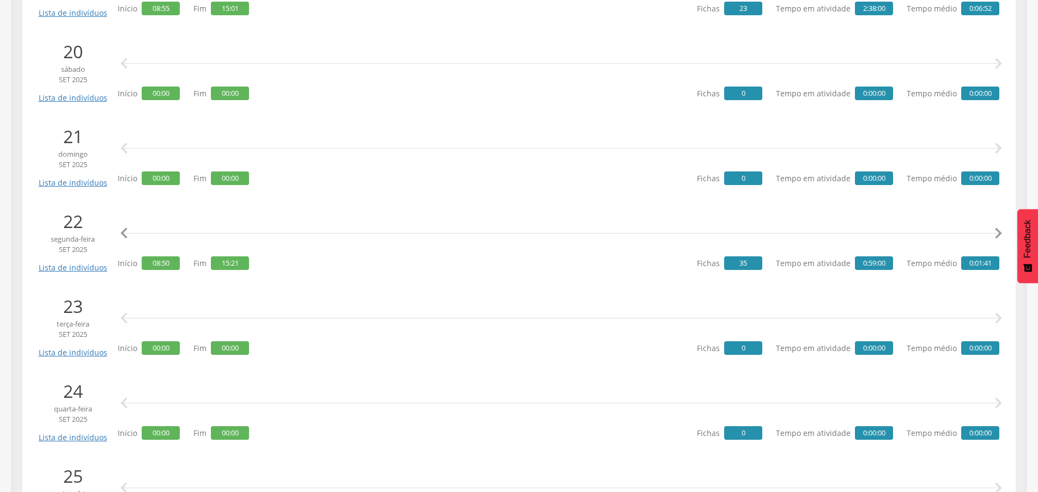
click at [995, 235] on icon "" at bounding box center [998, 234] width 22 height 22
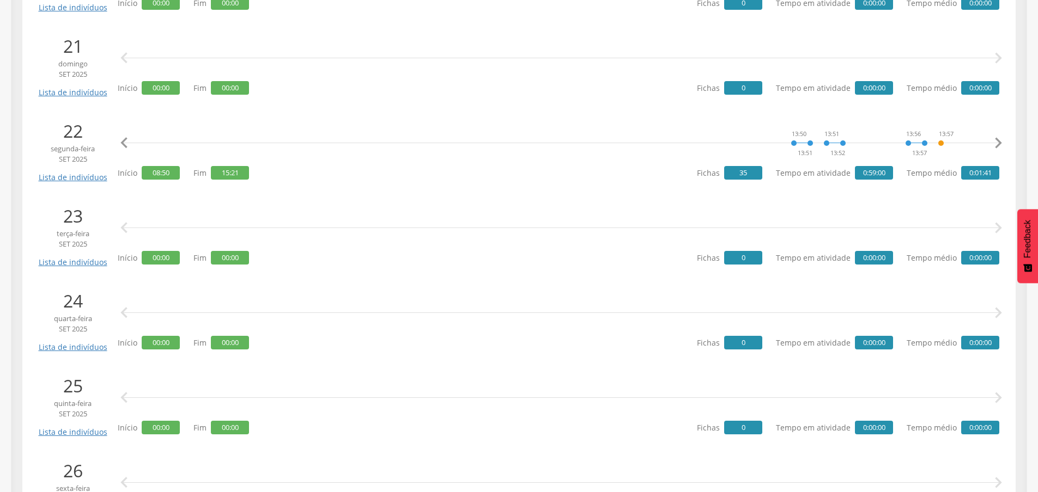
scroll to position [1961, 0]
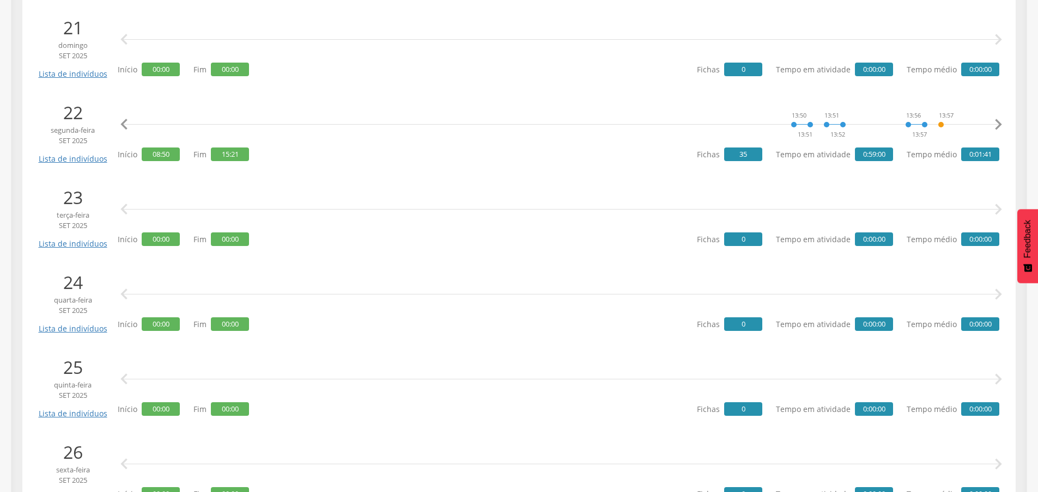
click at [997, 210] on icon "" at bounding box center [998, 210] width 22 height 22
click at [996, 210] on icon "" at bounding box center [998, 210] width 22 height 22
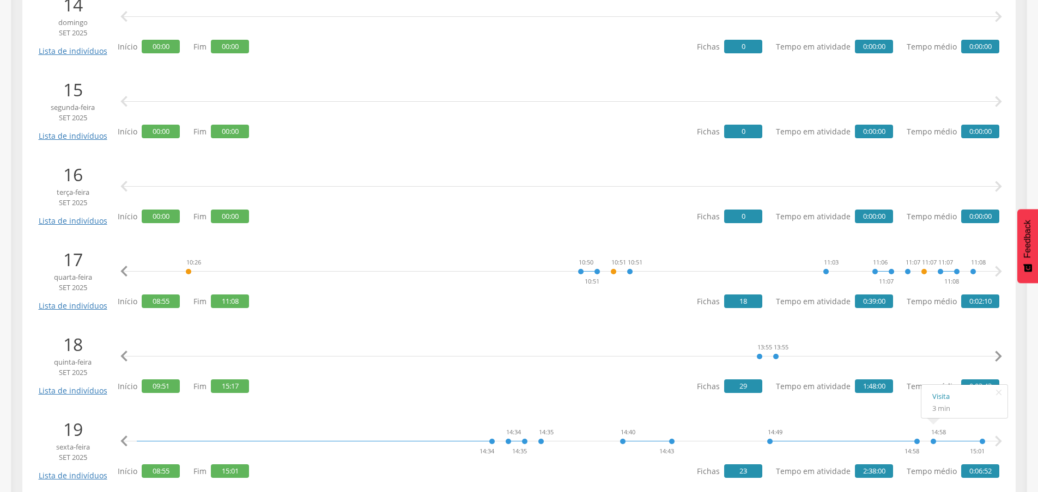
scroll to position [1399, 0]
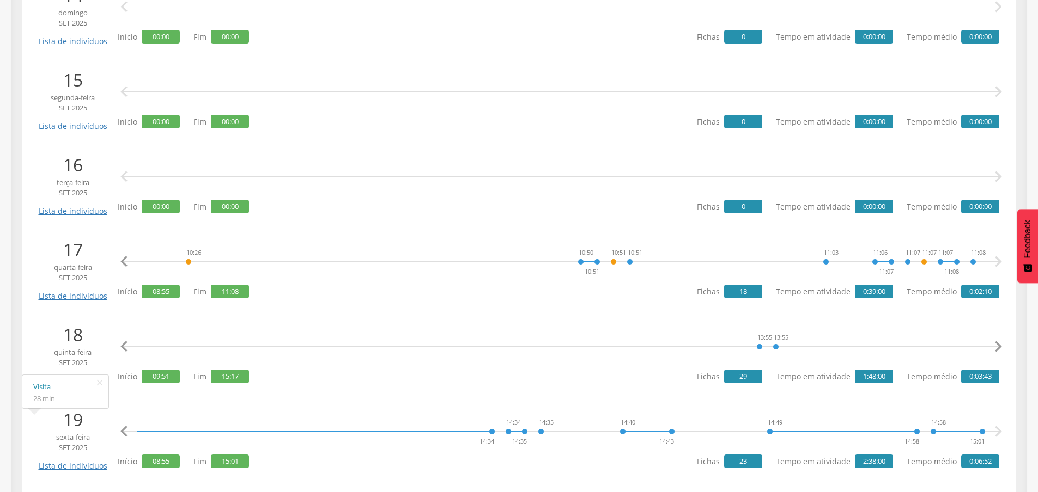
click at [116, 431] on icon "" at bounding box center [124, 432] width 22 height 22
click at [121, 430] on icon "" at bounding box center [124, 432] width 22 height 22
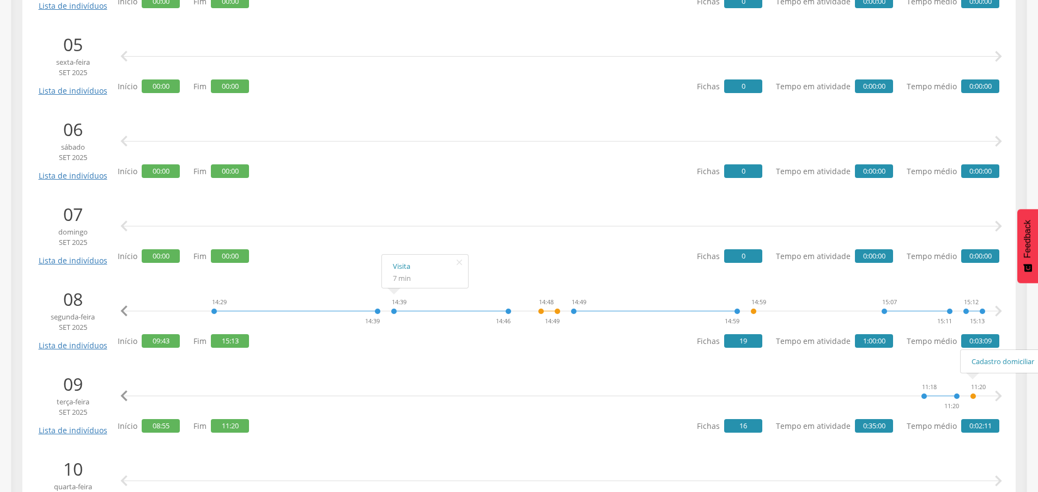
scroll to position [581, 0]
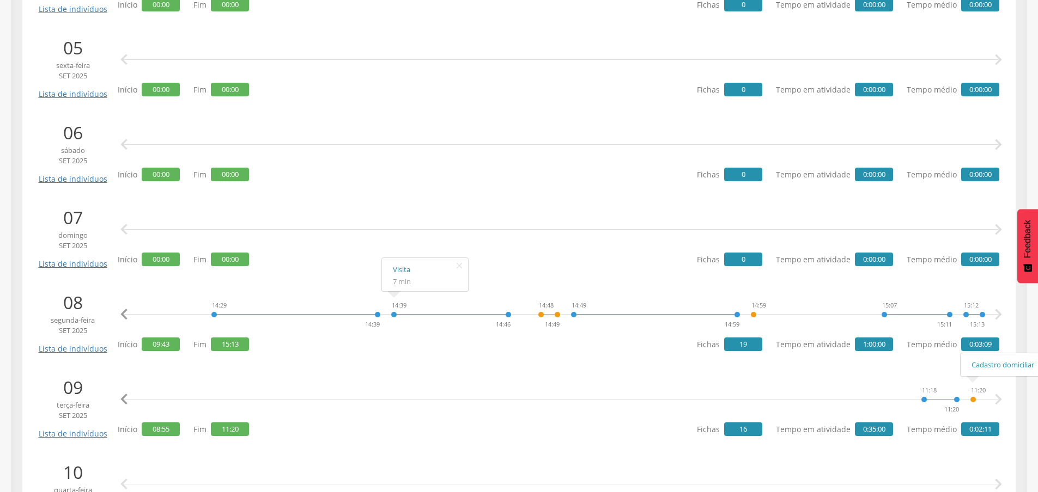
drag, startPoint x: 149, startPoint y: 344, endPoint x: 179, endPoint y: 343, distance: 30.5
click at [179, 343] on div "Início 09:43 Fim 15:13" at bounding box center [183, 344] width 131 height 21
drag, startPoint x: 178, startPoint y: 342, endPoint x: 137, endPoint y: 350, distance: 42.1
click at [137, 350] on p "Início 09:43" at bounding box center [149, 345] width 62 height 14
click at [172, 324] on div "9:43 9:46 9:49 9:51 9:53 10:01 10:01 10:03 10:03 11:06 11:13 11:13 11:17 11:18 …" at bounding box center [561, 314] width 849 height 33
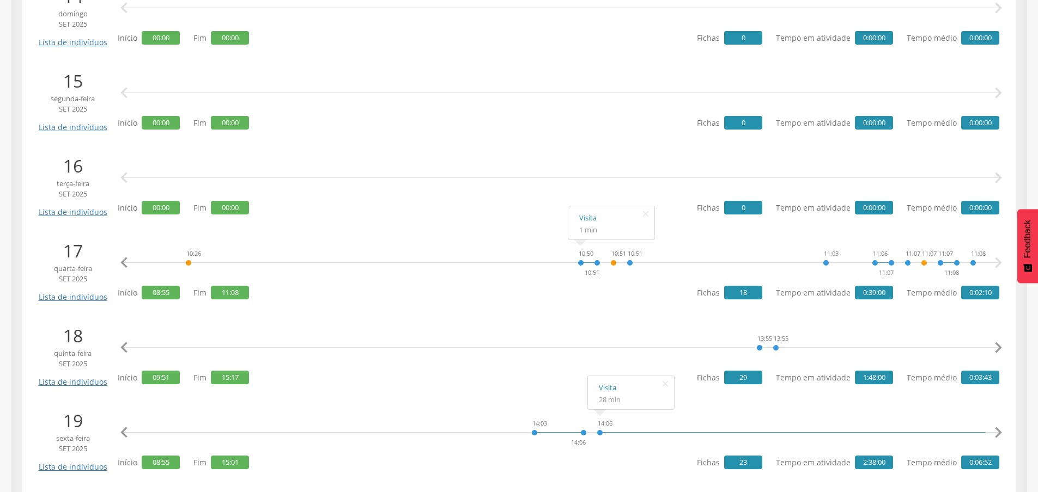
scroll to position [1398, 0]
drag, startPoint x: 146, startPoint y: 374, endPoint x: 192, endPoint y: 377, distance: 46.4
click at [192, 377] on div "Início 09:51 Fim 15:17" at bounding box center [183, 377] width 131 height 21
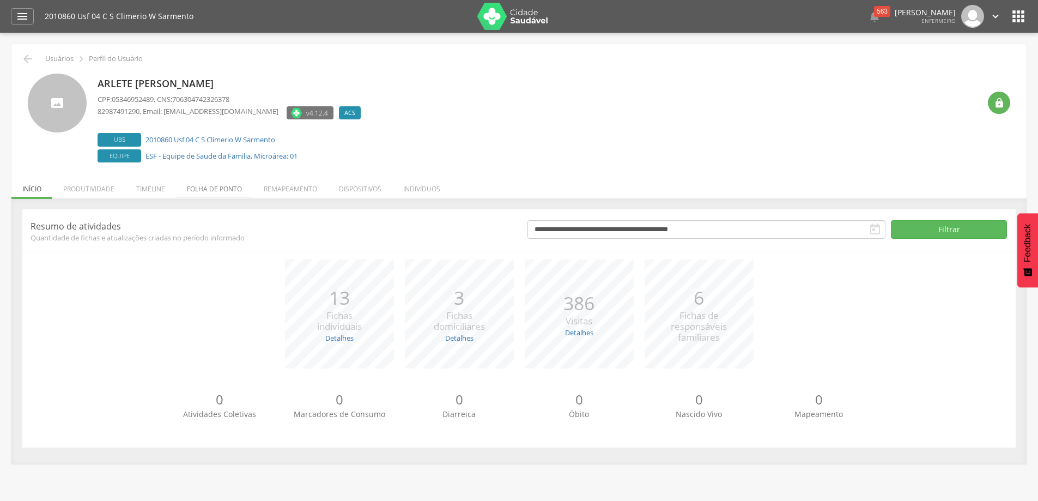
click at [209, 192] on li "Folha de ponto" at bounding box center [214, 186] width 77 height 26
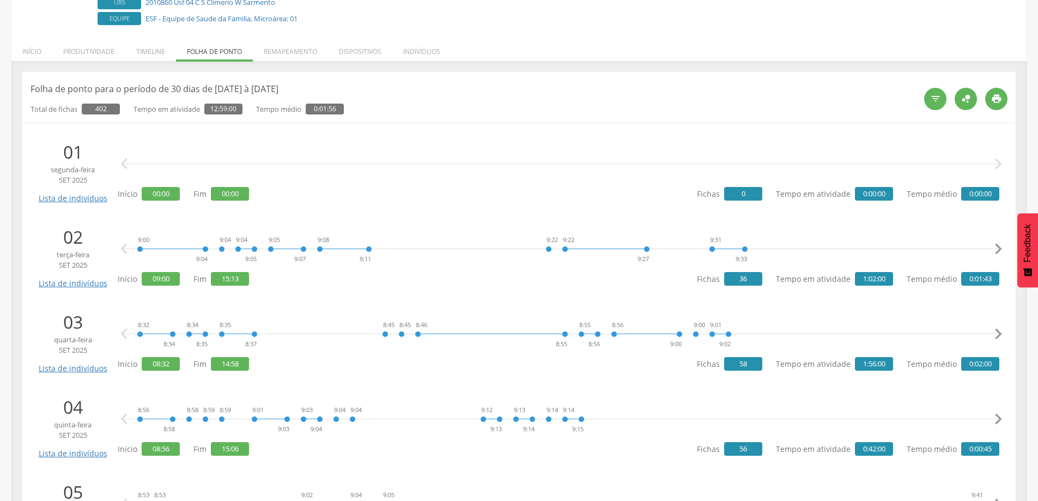
scroll to position [163, 0]
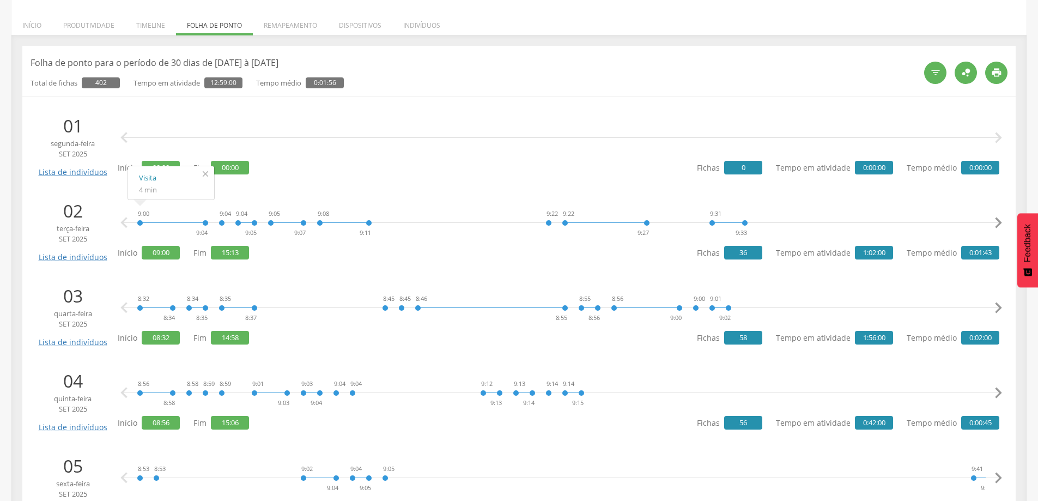
click at [209, 168] on icon "" at bounding box center [205, 173] width 17 height 15
click at [995, 225] on icon "" at bounding box center [998, 223] width 22 height 22
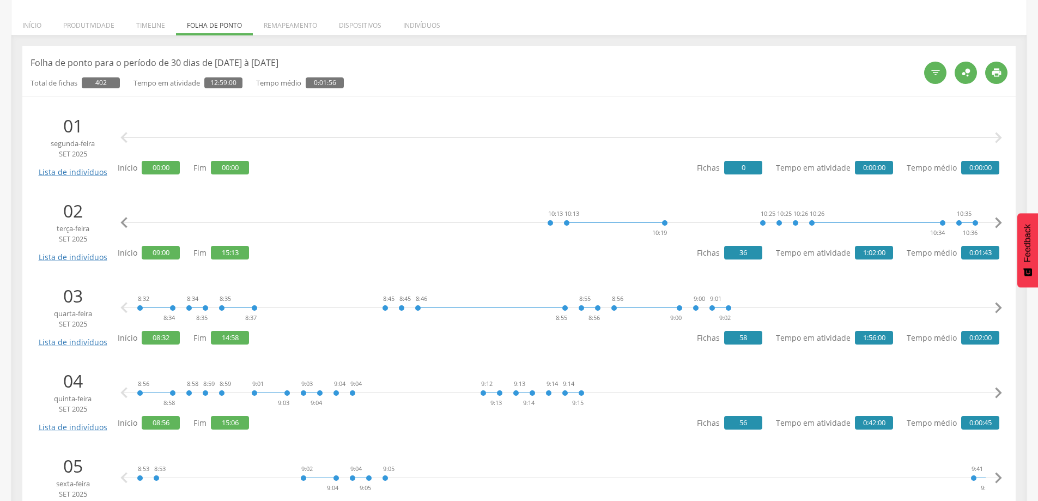
click at [995, 225] on icon "" at bounding box center [998, 223] width 22 height 22
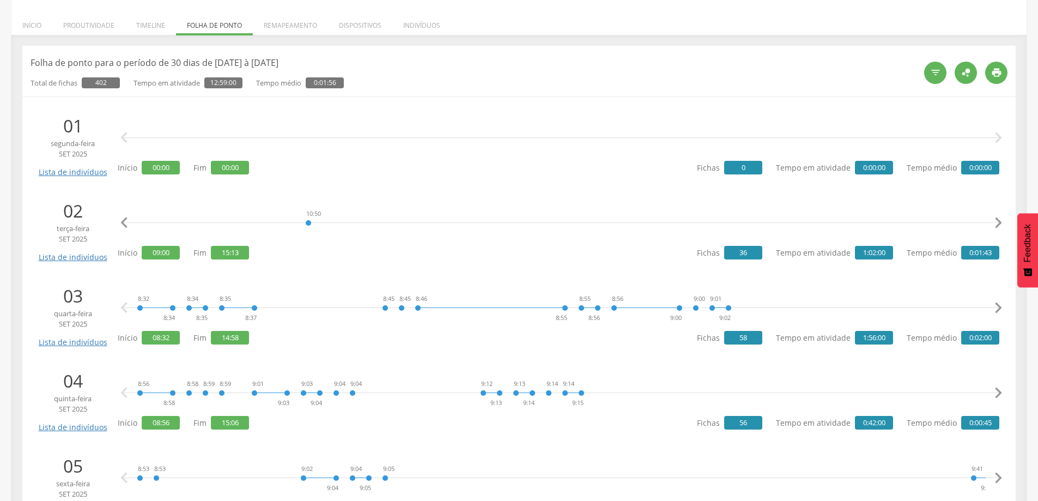
click at [995, 225] on icon "" at bounding box center [998, 223] width 22 height 22
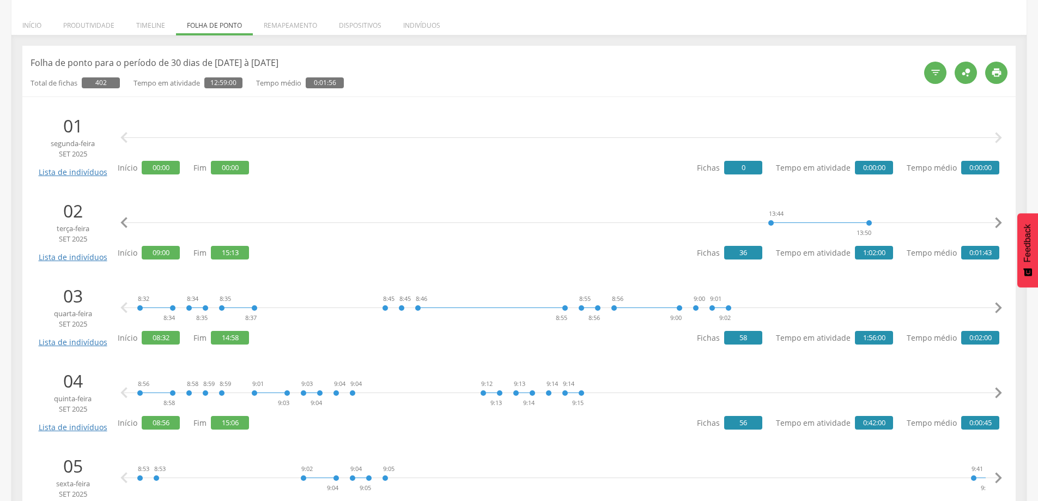
scroll to position [0, 2262]
click at [131, 217] on icon "" at bounding box center [124, 223] width 22 height 22
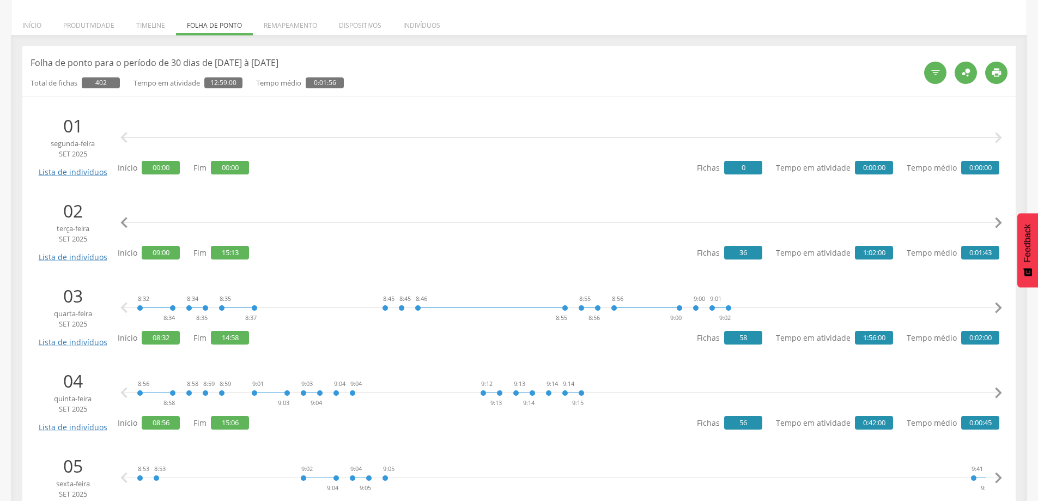
click at [131, 217] on icon "" at bounding box center [124, 223] width 22 height 22
click at [996, 224] on icon "" at bounding box center [998, 223] width 22 height 22
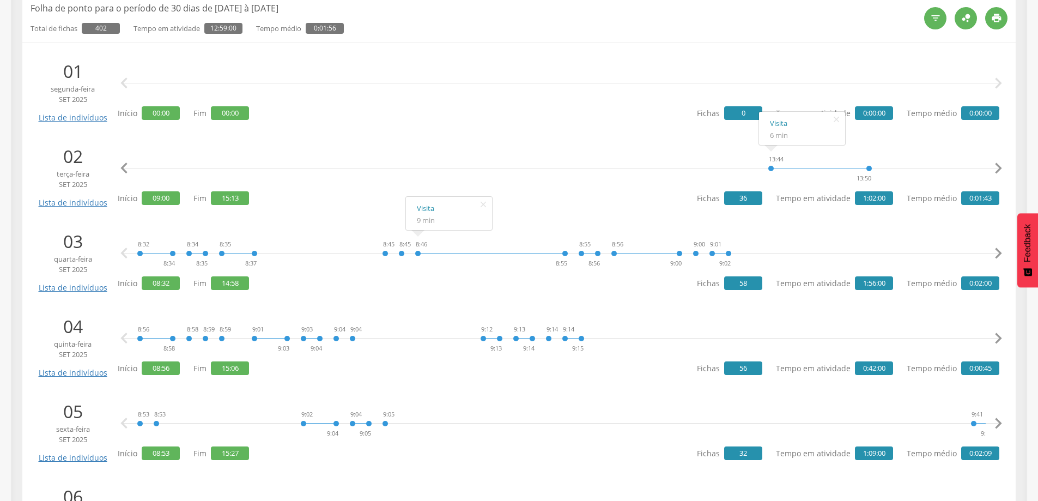
scroll to position [272, 0]
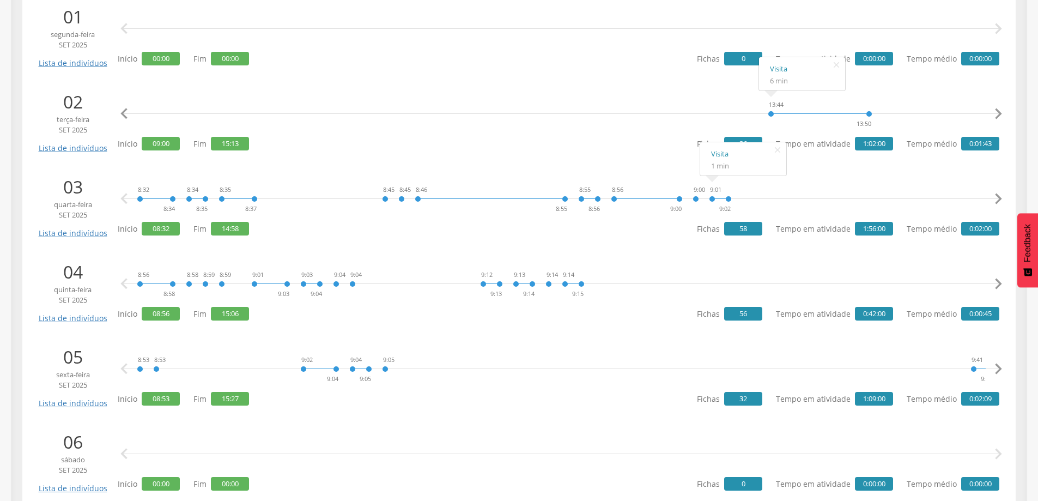
click at [996, 196] on icon "" at bounding box center [998, 199] width 22 height 22
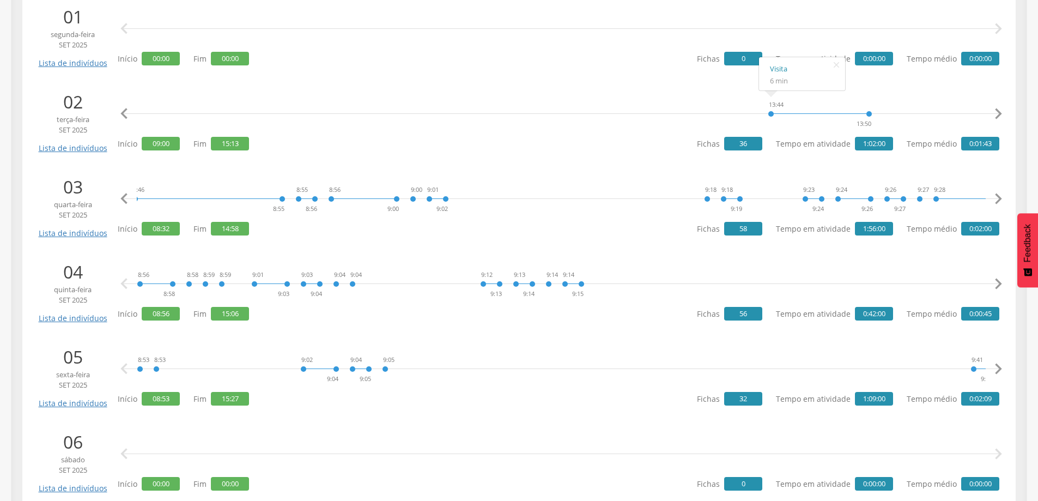
click at [996, 196] on icon "" at bounding box center [998, 199] width 22 height 22
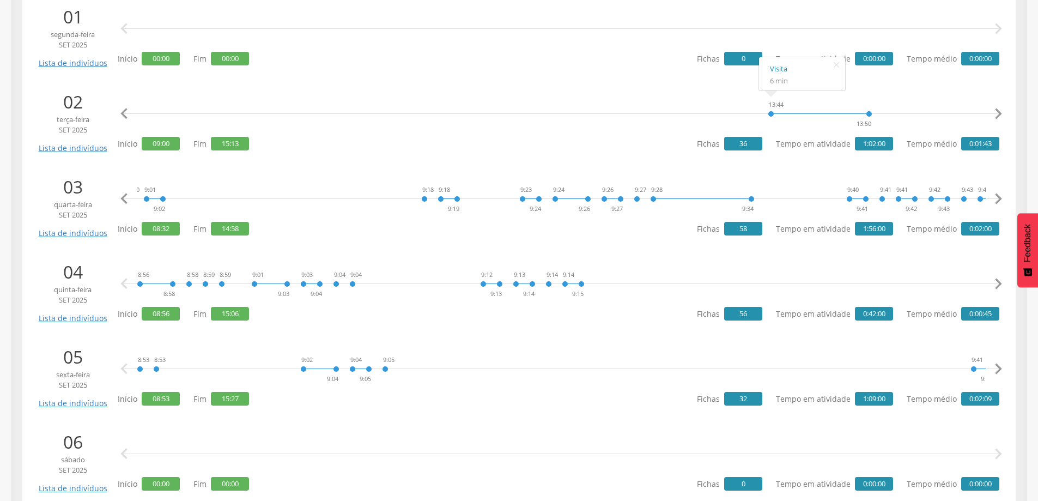
click at [996, 196] on icon "" at bounding box center [998, 199] width 22 height 22
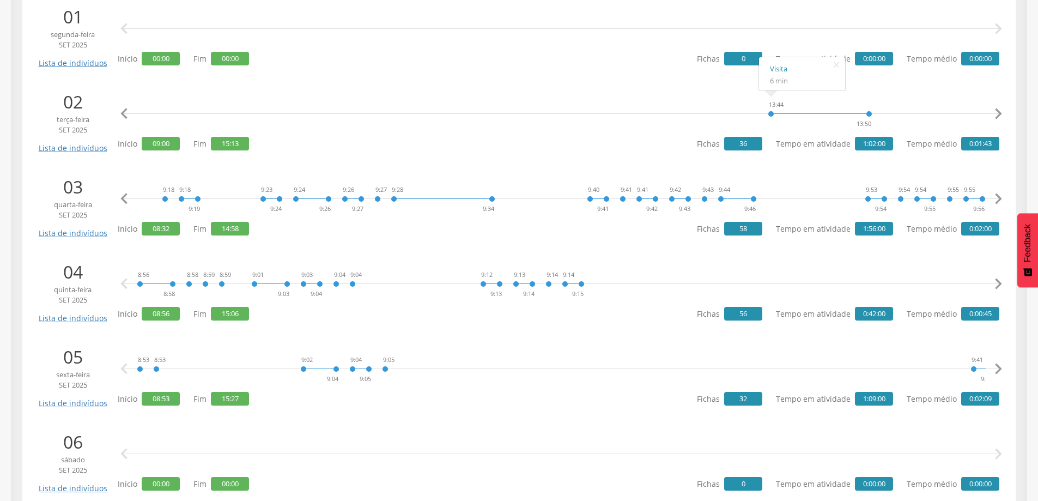
scroll to position [0, 848]
click at [996, 196] on icon "" at bounding box center [998, 199] width 22 height 22
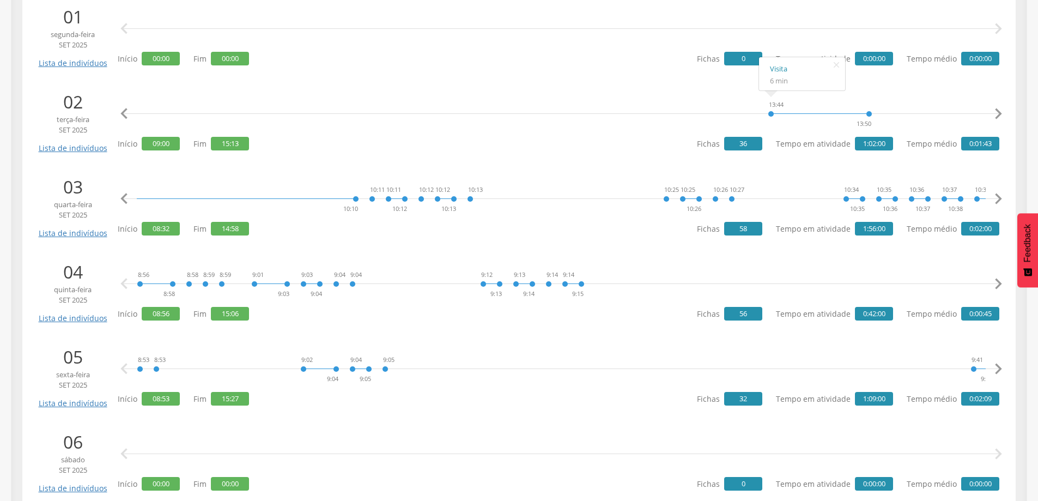
click at [996, 196] on icon "" at bounding box center [998, 199] width 22 height 22
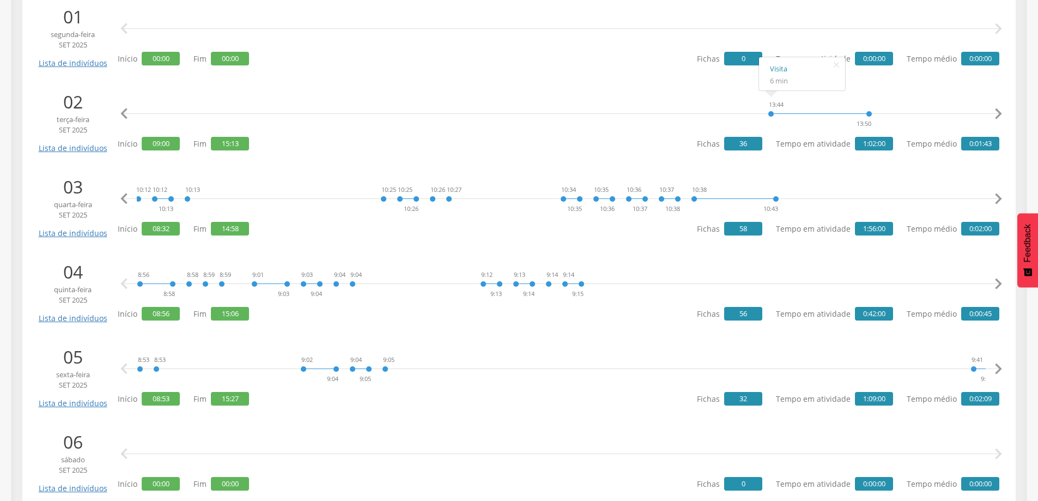
click at [996, 196] on icon "" at bounding box center [998, 199] width 22 height 22
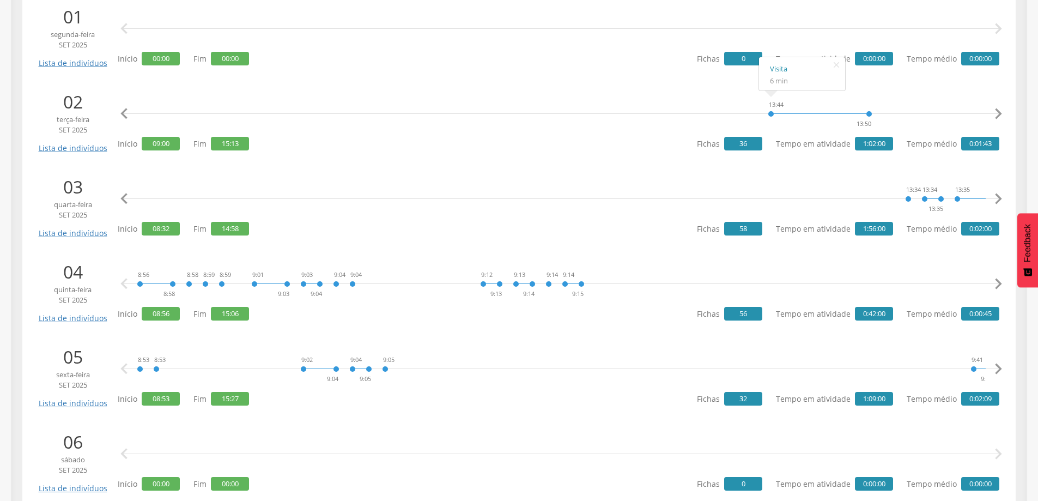
click at [996, 196] on icon "" at bounding box center [998, 199] width 22 height 22
click at [121, 200] on icon "" at bounding box center [124, 199] width 22 height 22
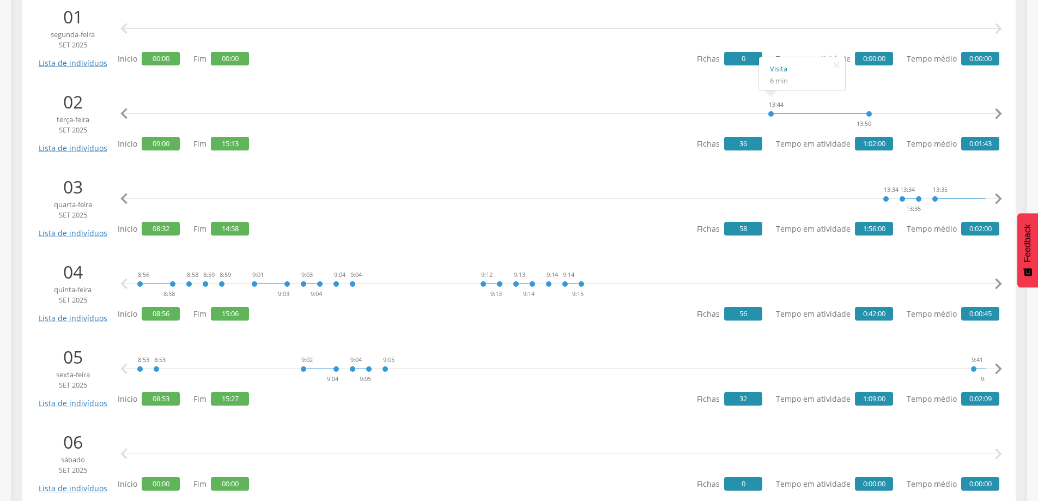
click at [121, 200] on icon "" at bounding box center [124, 199] width 22 height 22
click at [995, 198] on icon "" at bounding box center [998, 199] width 22 height 22
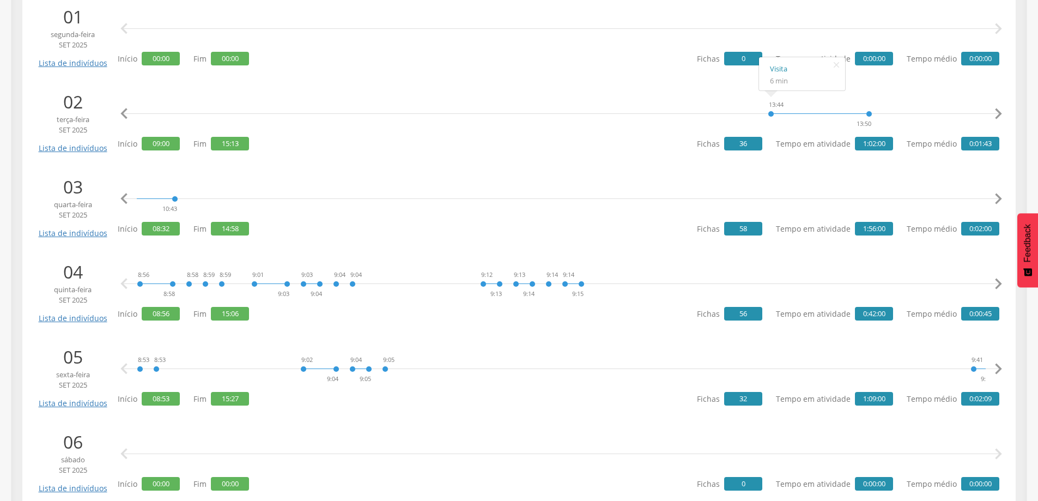
click at [995, 198] on icon "" at bounding box center [998, 199] width 22 height 22
drag, startPoint x: 833, startPoint y: 64, endPoint x: 867, endPoint y: 82, distance: 38.5
click at [833, 64] on icon "" at bounding box center [835, 64] width 17 height 15
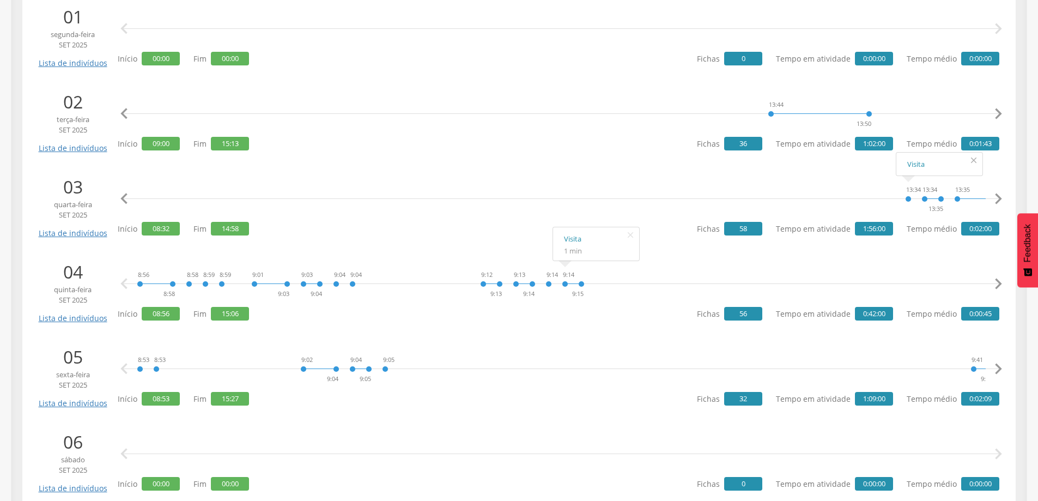
click at [976, 162] on icon "" at bounding box center [973, 160] width 17 height 15
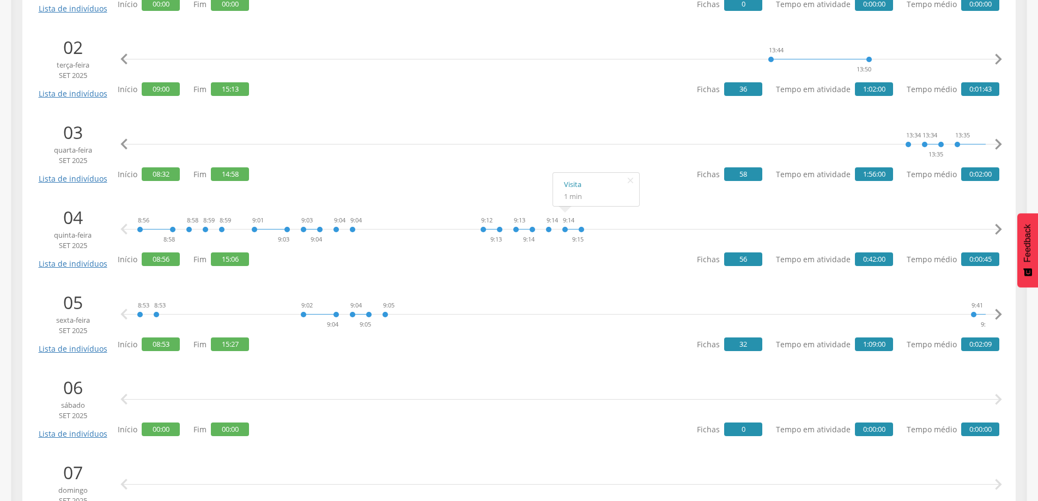
click at [999, 230] on icon "" at bounding box center [998, 229] width 22 height 22
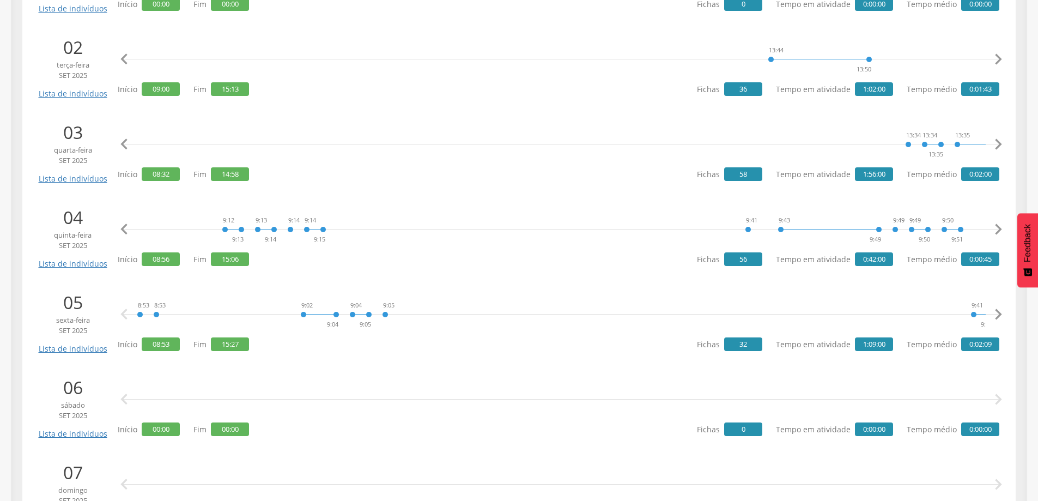
click at [999, 230] on icon "" at bounding box center [998, 229] width 22 height 22
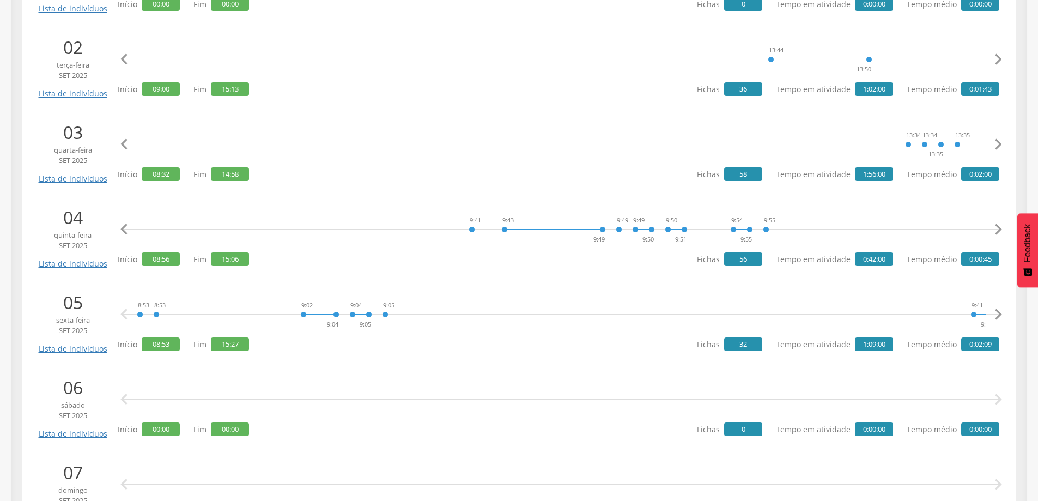
click at [999, 230] on icon "" at bounding box center [998, 229] width 22 height 22
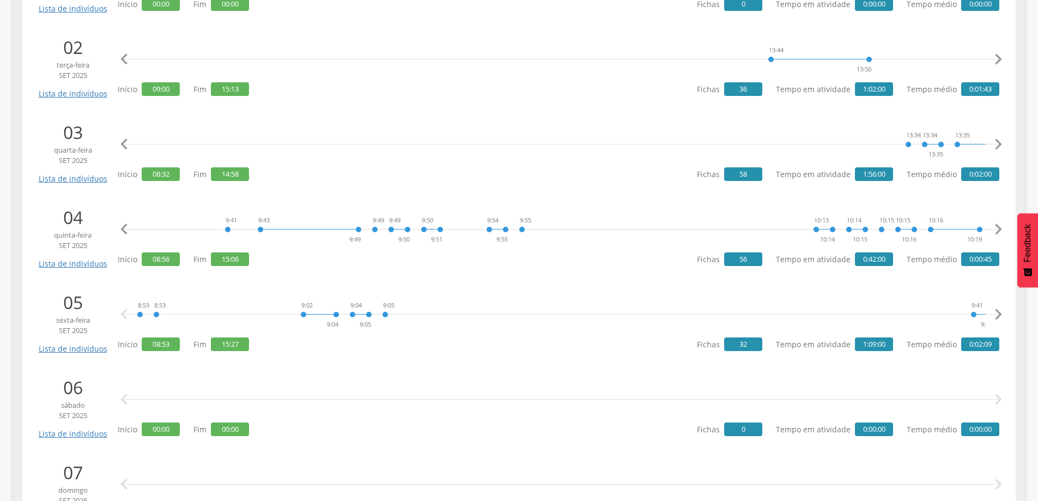
click at [999, 230] on icon "" at bounding box center [998, 229] width 22 height 22
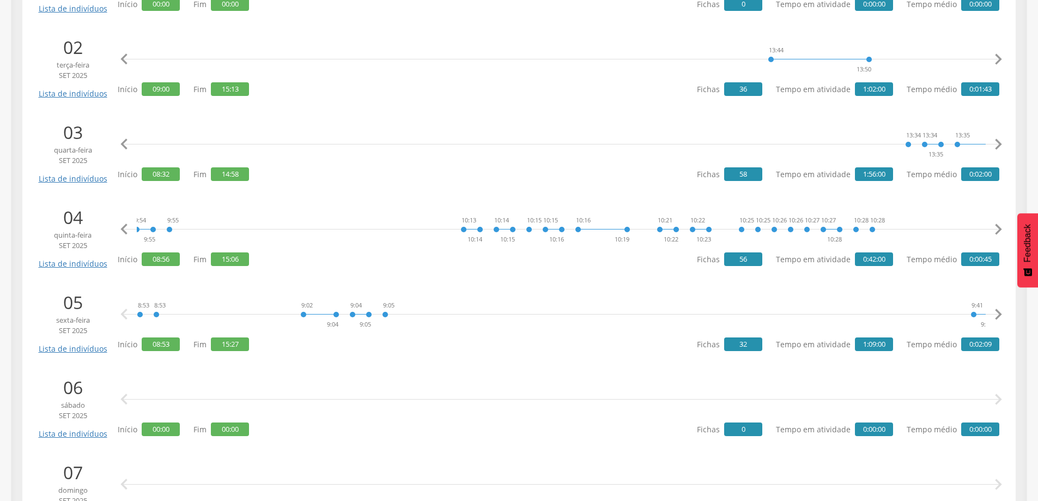
click at [999, 230] on icon "" at bounding box center [998, 229] width 22 height 22
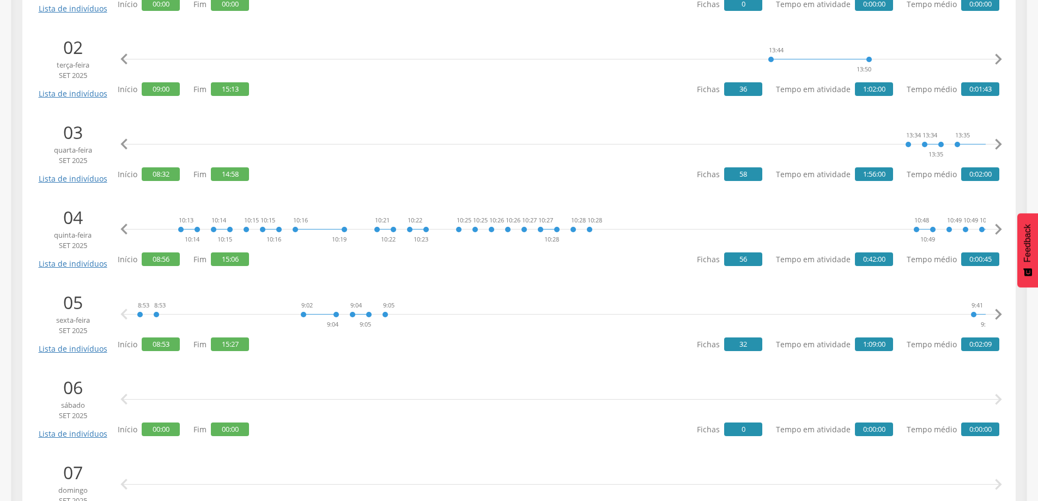
click at [999, 230] on icon "" at bounding box center [998, 229] width 22 height 22
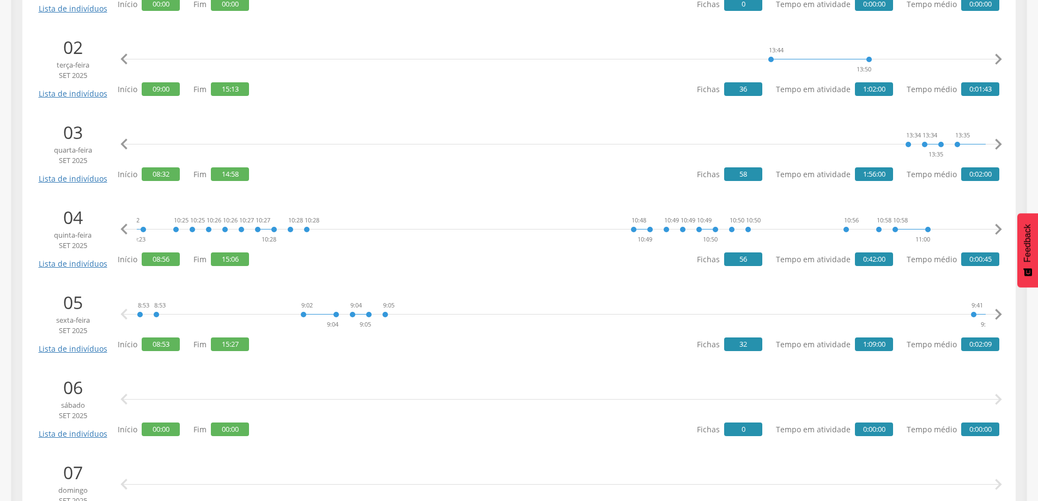
click at [999, 230] on icon "" at bounding box center [998, 229] width 22 height 22
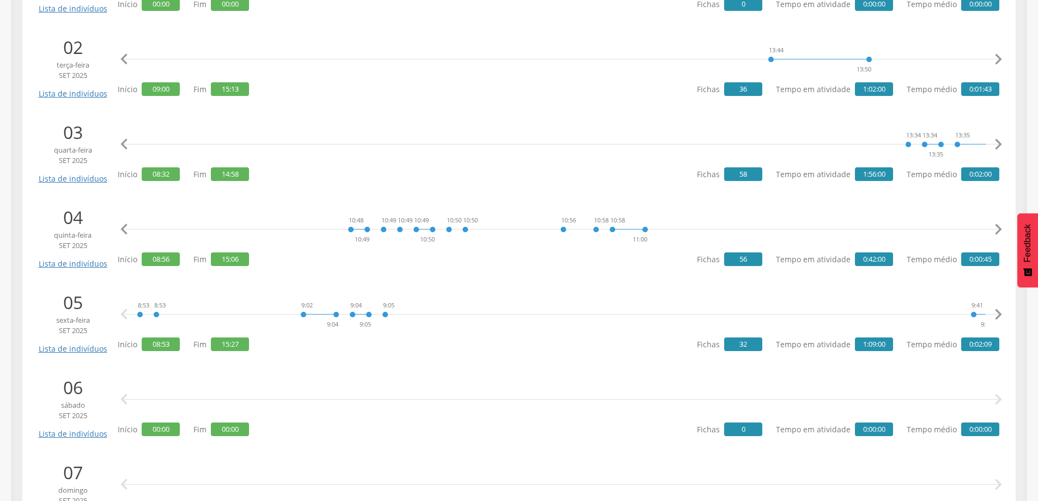
click at [999, 230] on icon "" at bounding box center [998, 229] width 22 height 22
click at [994, 229] on icon "" at bounding box center [998, 229] width 22 height 22
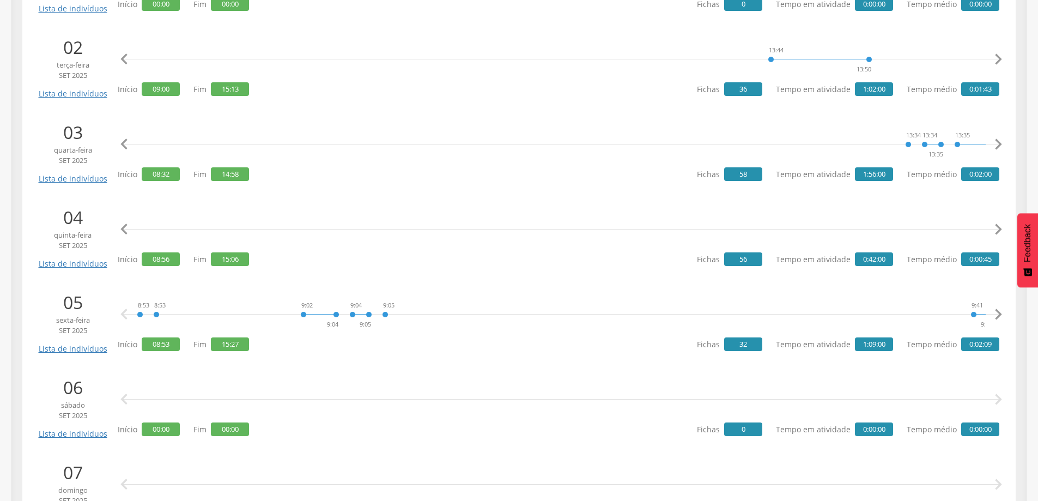
click at [994, 229] on icon "" at bounding box center [998, 229] width 22 height 22
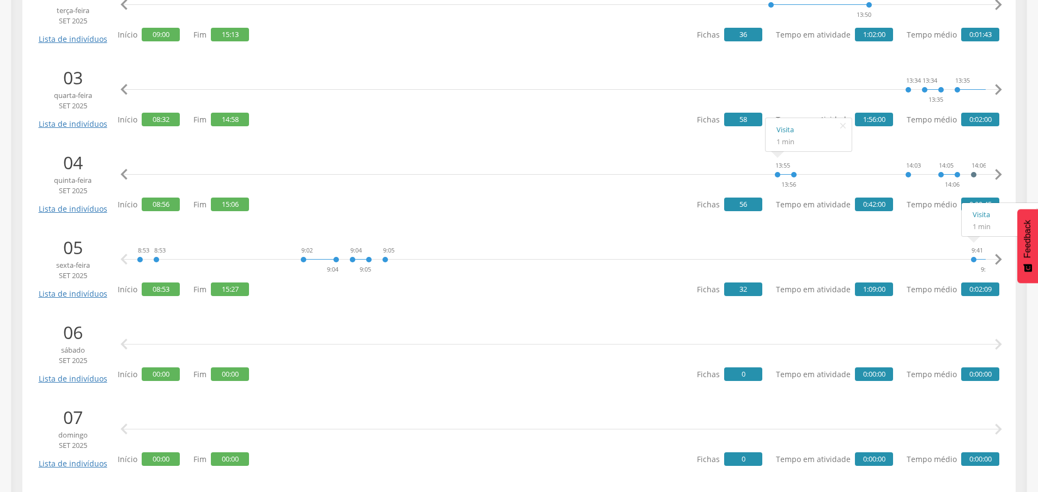
click at [990, 253] on icon "" at bounding box center [998, 260] width 22 height 22
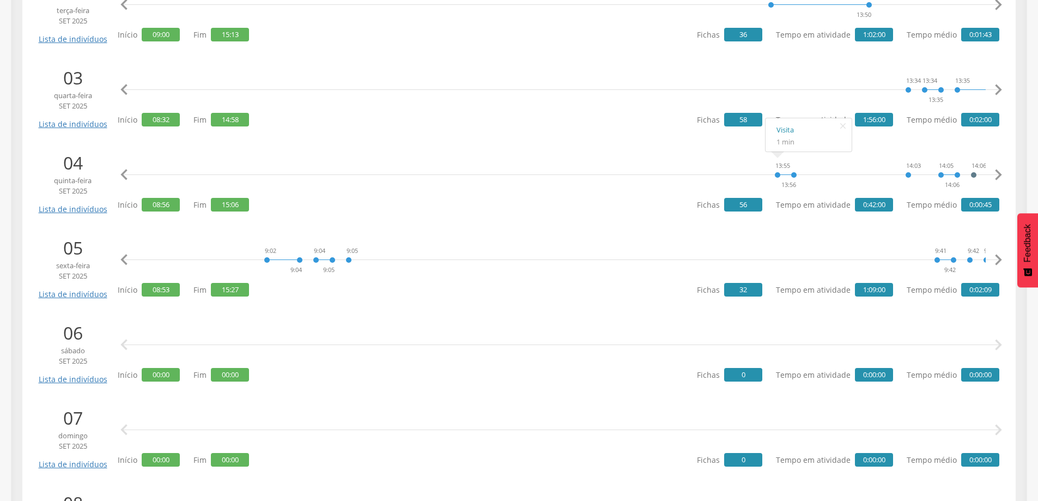
click at [990, 253] on icon "" at bounding box center [998, 260] width 22 height 22
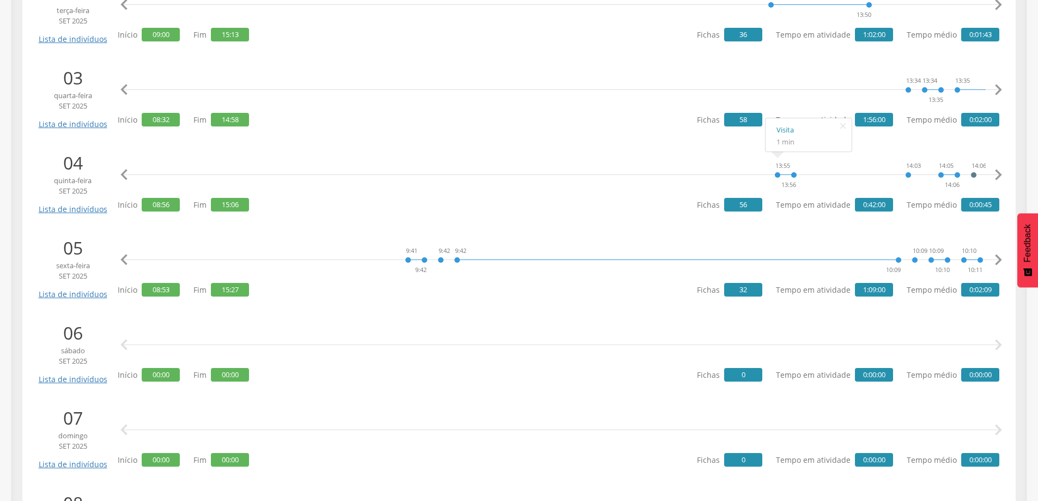
click at [997, 261] on icon "" at bounding box center [998, 260] width 22 height 22
click at [997, 259] on icon "" at bounding box center [998, 260] width 22 height 22
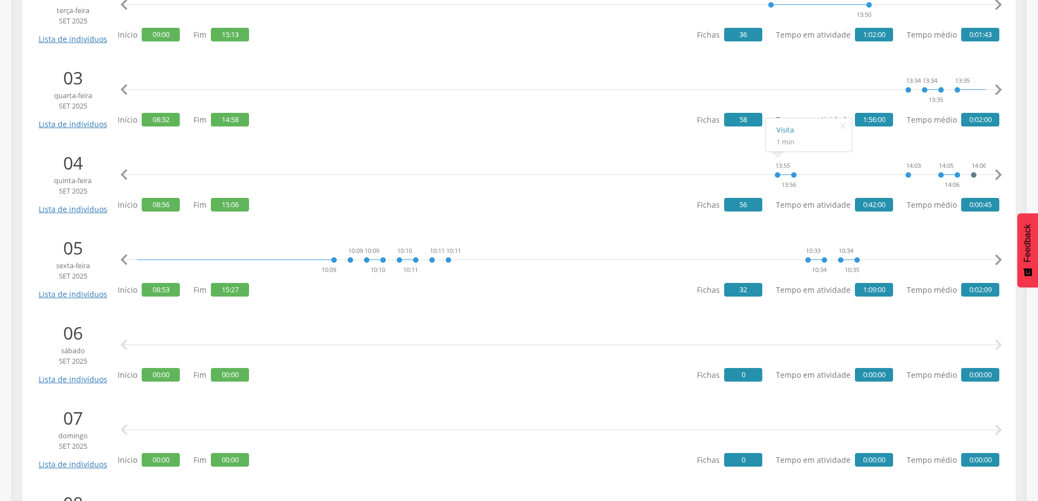
click at [997, 259] on icon "" at bounding box center [998, 260] width 22 height 22
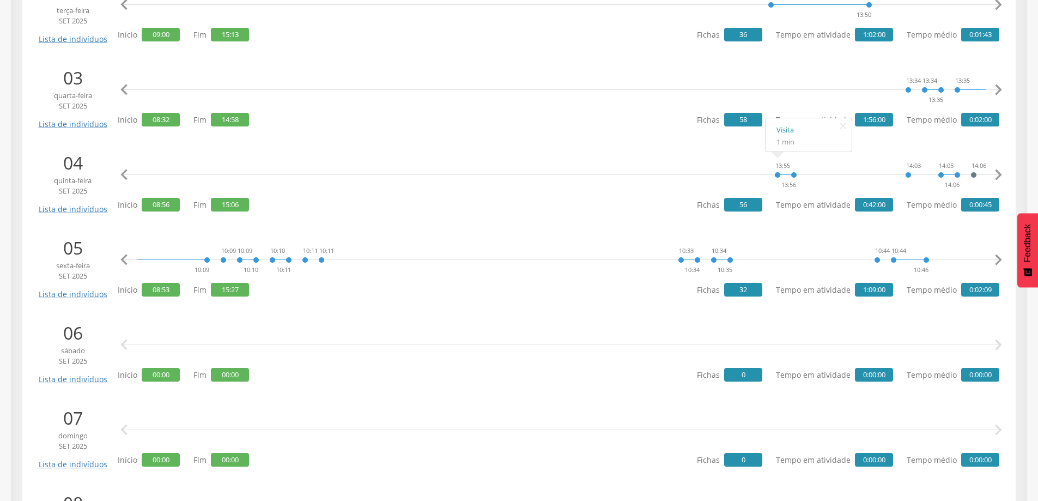
click at [997, 259] on icon "" at bounding box center [998, 260] width 22 height 22
click at [998, 260] on icon "" at bounding box center [998, 260] width 22 height 22
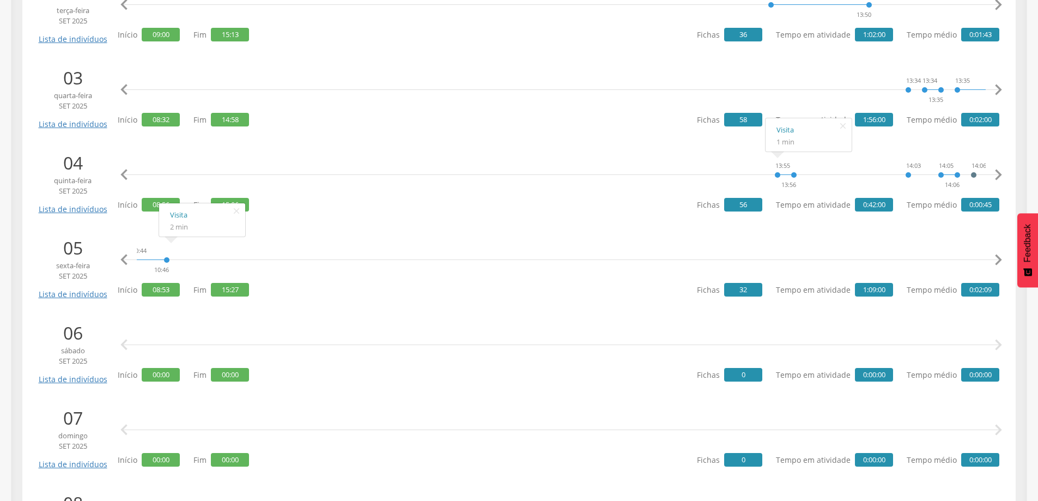
click at [998, 260] on icon "" at bounding box center [998, 260] width 22 height 22
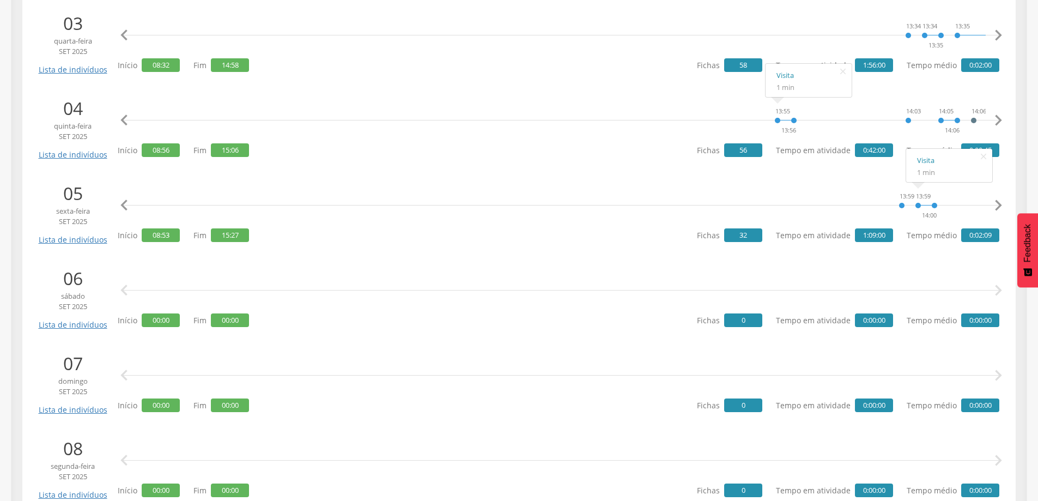
click at [391, 204] on div "8:53 8:53 9:02 9:04 9:04 9:05 9:05 9:41 9:42 9:42 9:42 10:09 10:09 10:09 10:10 …" at bounding box center [561, 205] width 876 height 33
click at [121, 203] on icon "" at bounding box center [124, 205] width 22 height 22
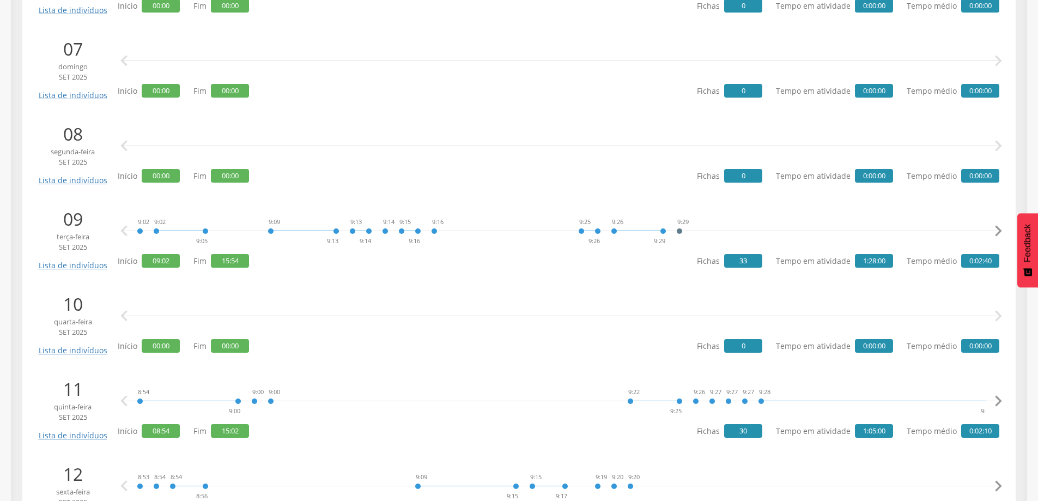
scroll to position [763, 0]
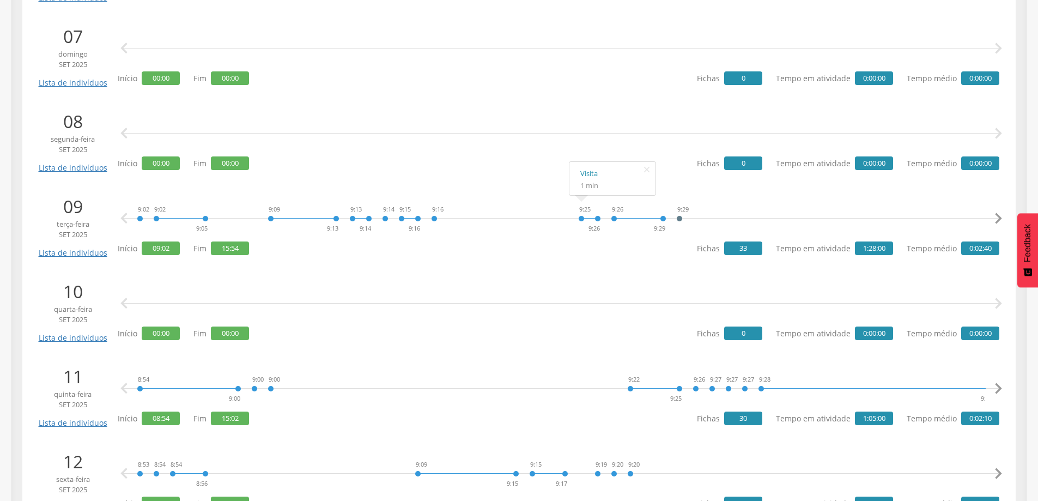
click at [998, 214] on icon "" at bounding box center [998, 219] width 22 height 22
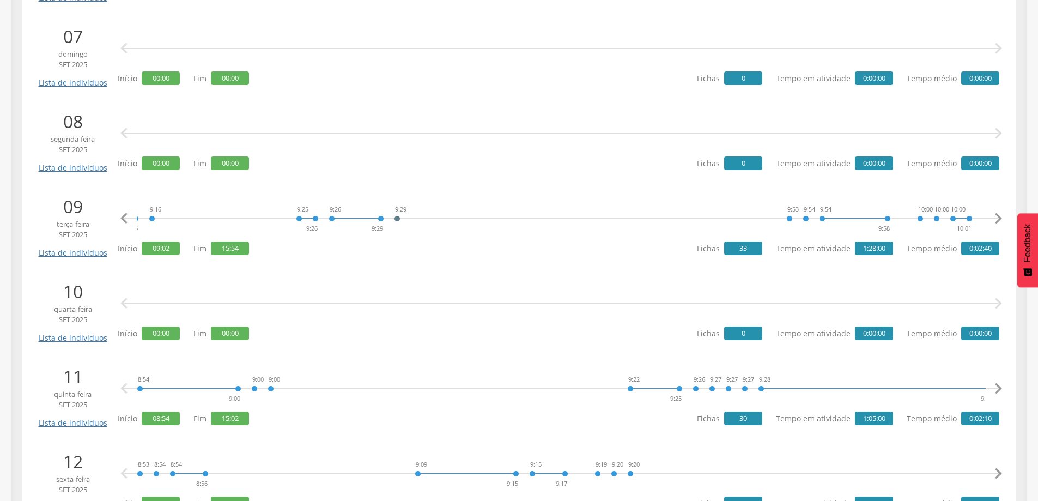
click at [998, 214] on icon "" at bounding box center [998, 219] width 22 height 22
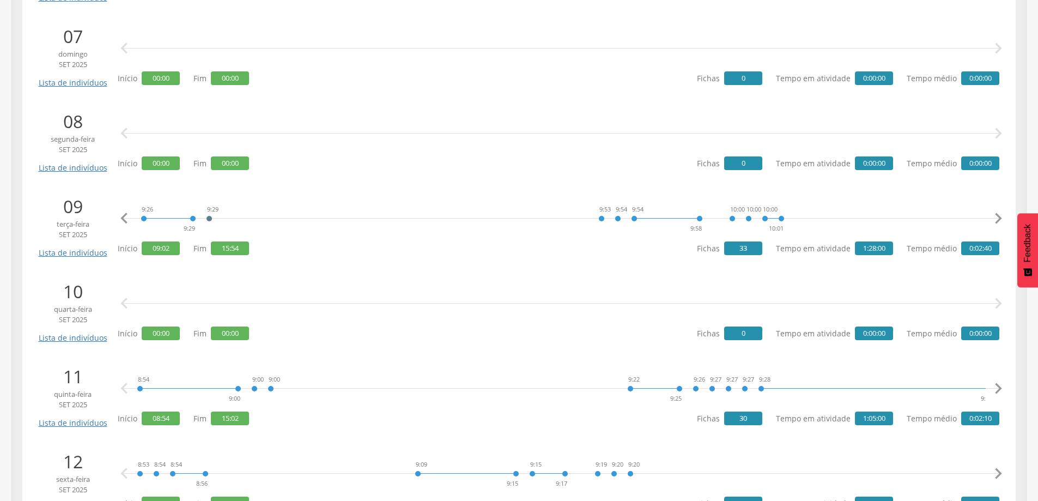
click at [998, 214] on icon "" at bounding box center [998, 219] width 22 height 22
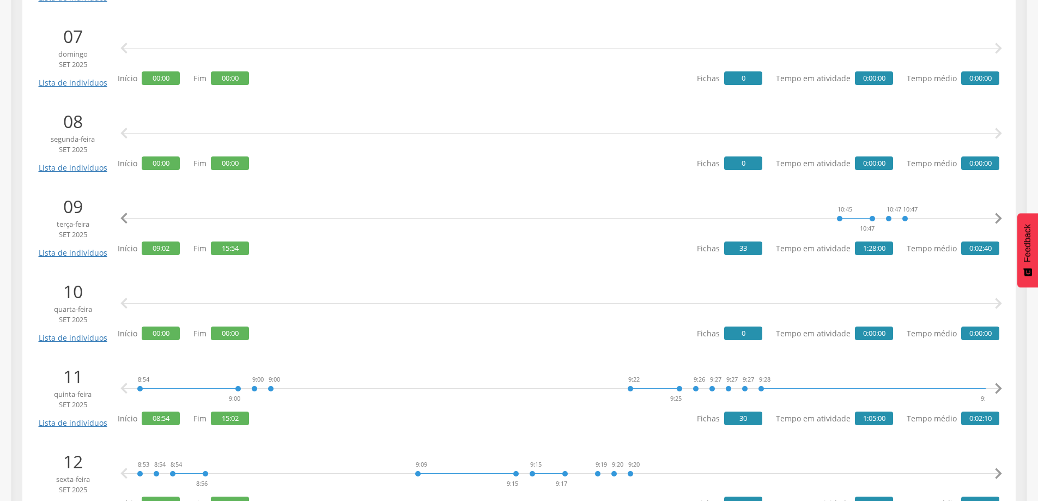
click at [998, 214] on icon "" at bounding box center [998, 219] width 22 height 22
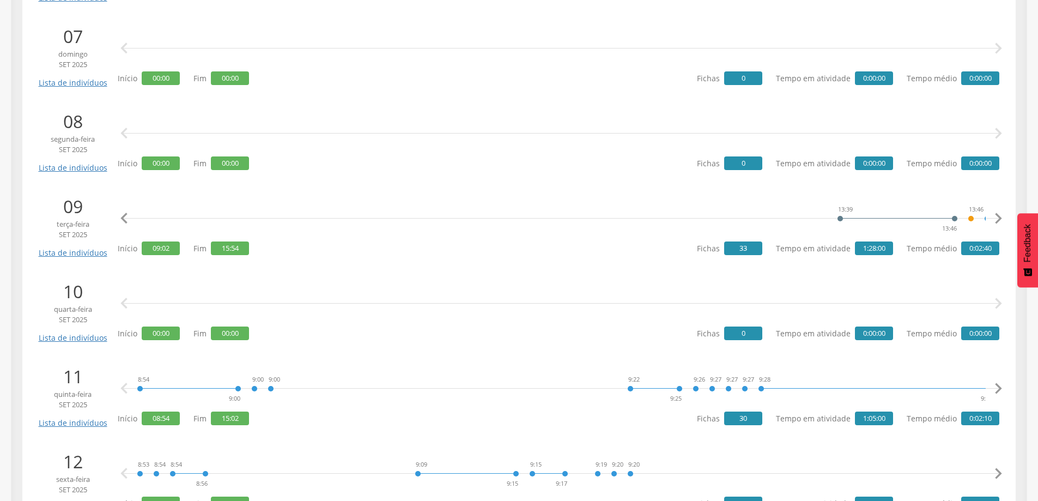
click at [998, 214] on icon "" at bounding box center [998, 219] width 22 height 22
click at [125, 217] on icon "" at bounding box center [124, 219] width 22 height 22
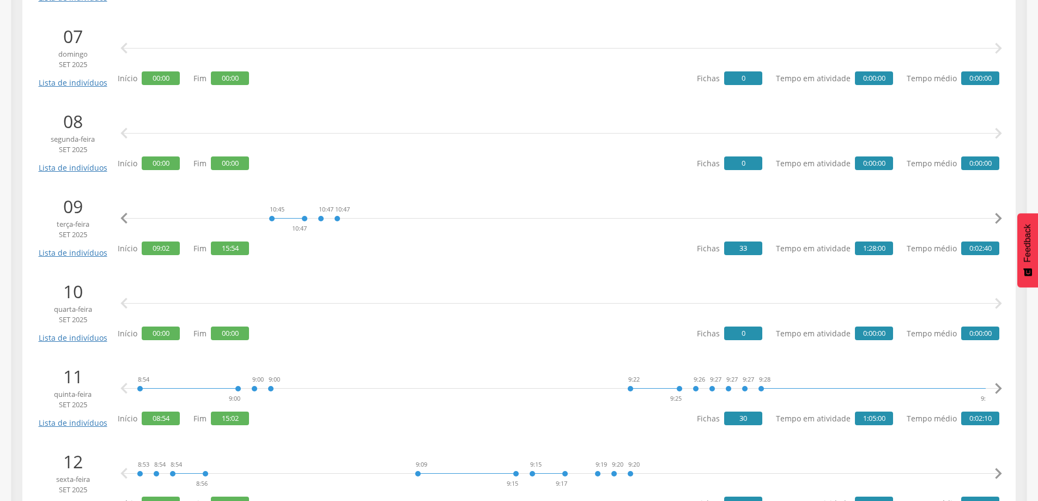
scroll to position [0, 1696]
click at [996, 223] on icon "" at bounding box center [998, 219] width 22 height 22
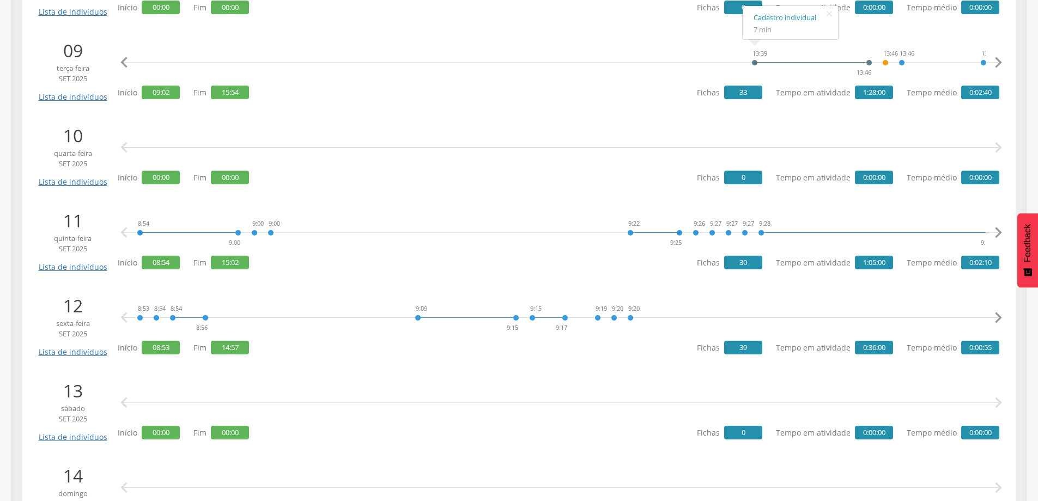
scroll to position [926, 0]
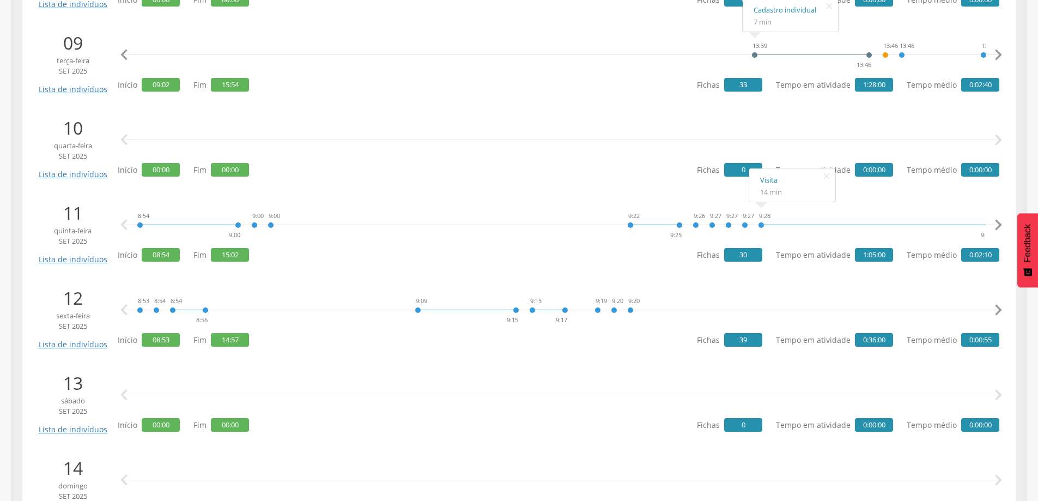
click at [1001, 221] on icon "" at bounding box center [998, 225] width 22 height 22
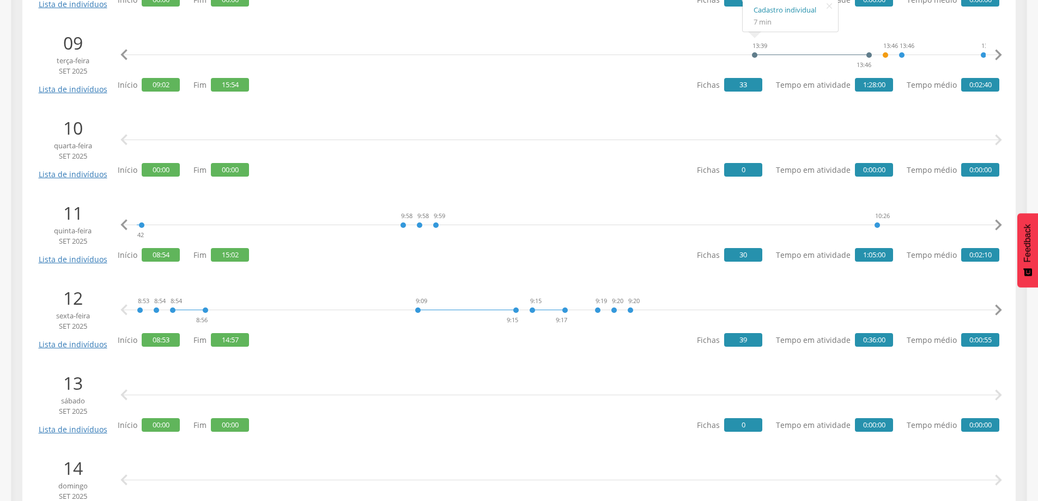
click at [1001, 221] on icon "" at bounding box center [998, 225] width 22 height 22
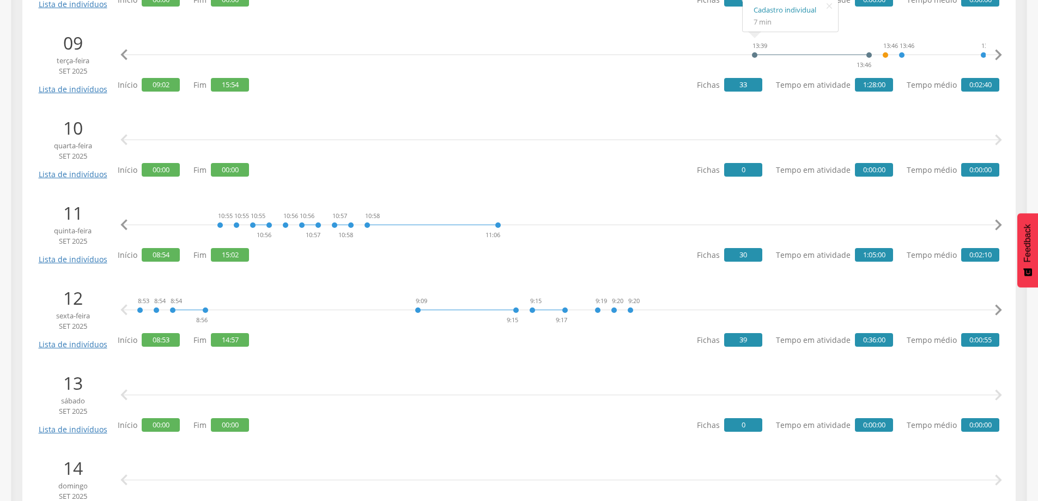
click at [1001, 221] on icon "" at bounding box center [998, 225] width 22 height 22
click at [994, 226] on icon "" at bounding box center [998, 225] width 22 height 22
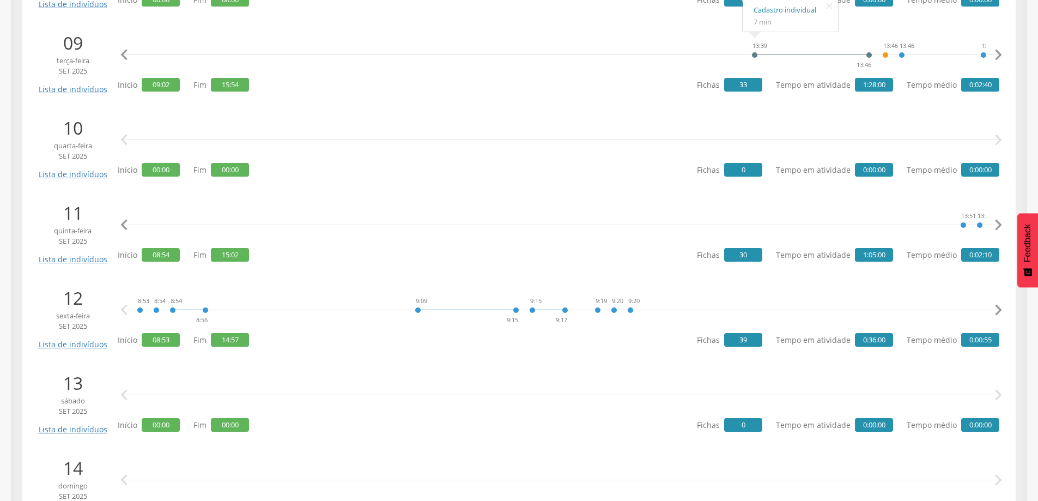
scroll to position [0, 2544]
click at [994, 226] on icon "" at bounding box center [998, 225] width 22 height 22
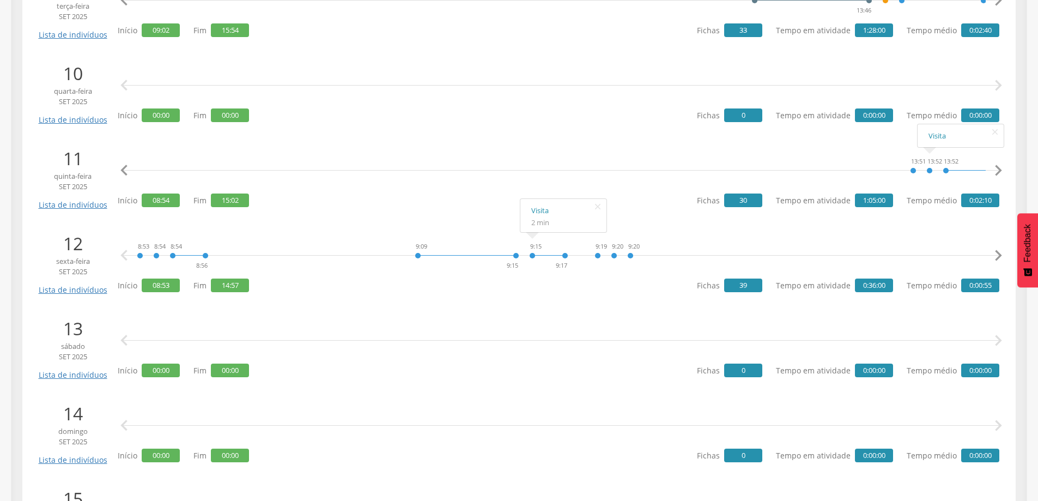
click at [1002, 253] on icon "" at bounding box center [998, 256] width 22 height 22
click at [1001, 253] on icon "" at bounding box center [998, 256] width 22 height 22
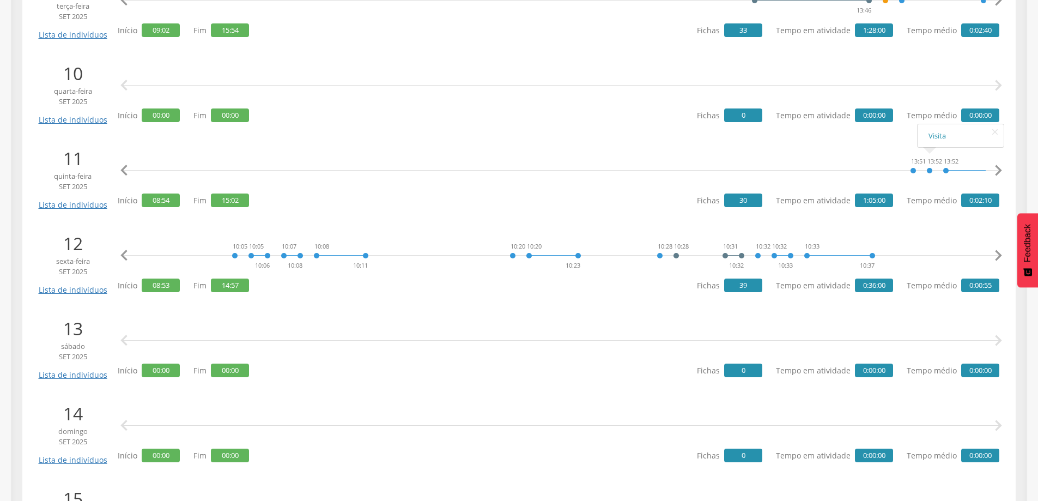
click at [1001, 253] on icon "" at bounding box center [998, 256] width 22 height 22
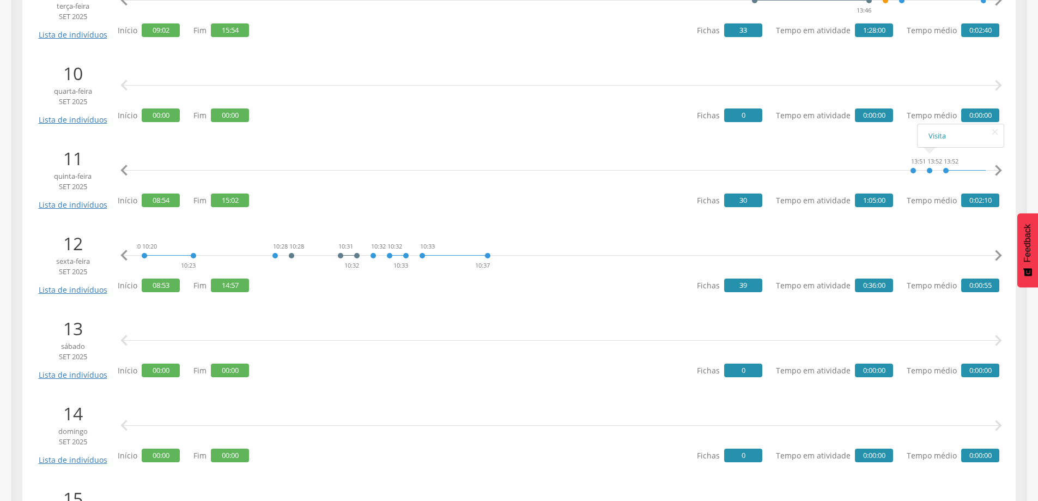
click at [1001, 253] on icon "" at bounding box center [998, 256] width 22 height 22
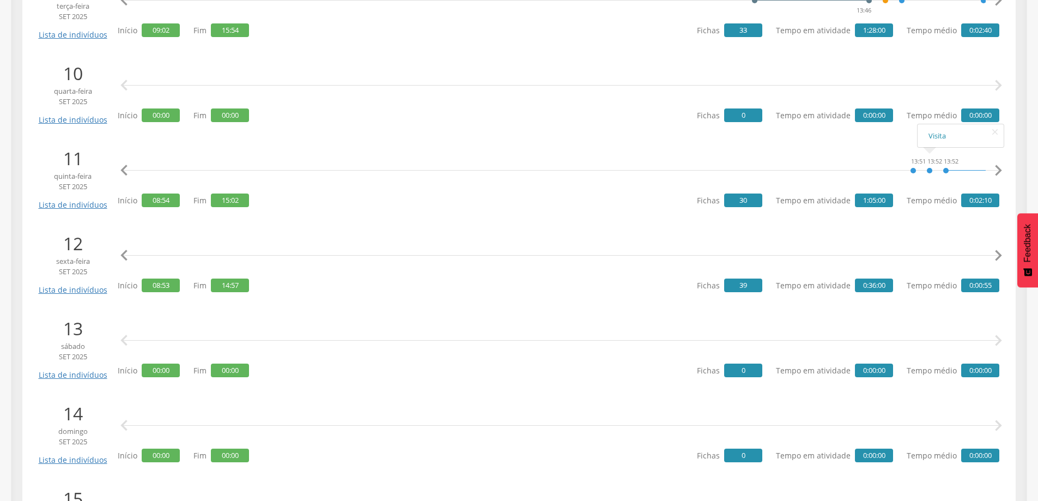
click at [1001, 253] on icon "" at bounding box center [998, 256] width 22 height 22
click at [117, 256] on icon "" at bounding box center [124, 256] width 22 height 22
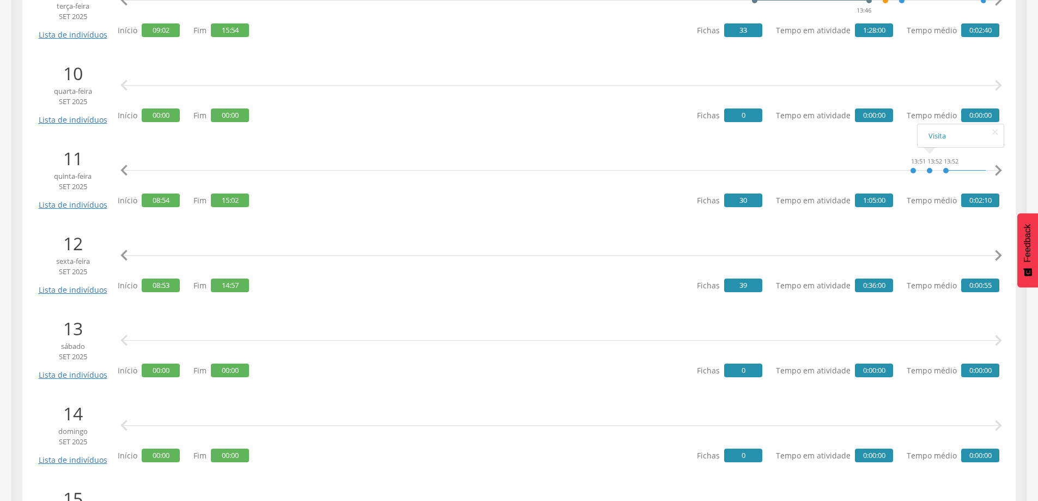
click at [126, 252] on icon "" at bounding box center [124, 256] width 22 height 22
click at [305, 206] on icon "" at bounding box center [306, 206] width 17 height 15
click at [253, 210] on link "Visita" at bounding box center [272, 211] width 64 height 14
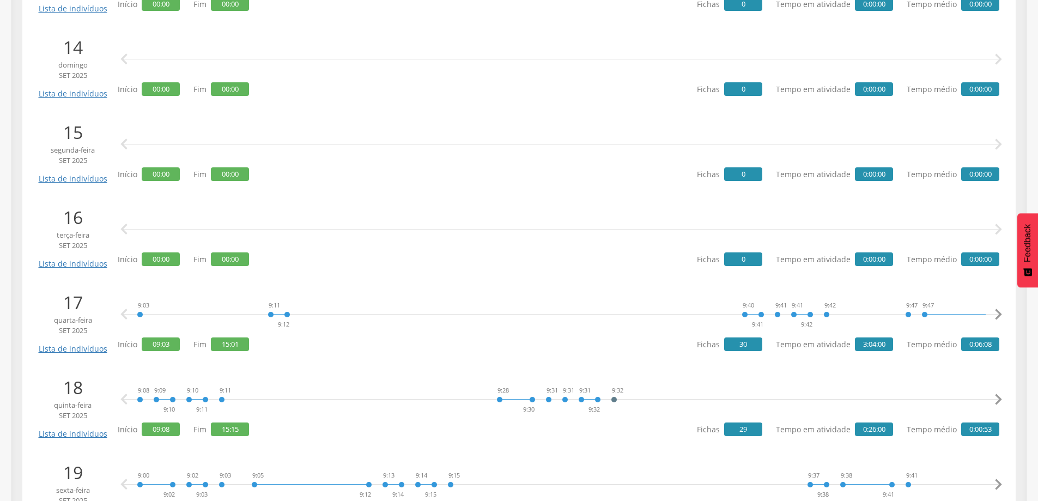
scroll to position [1362, 0]
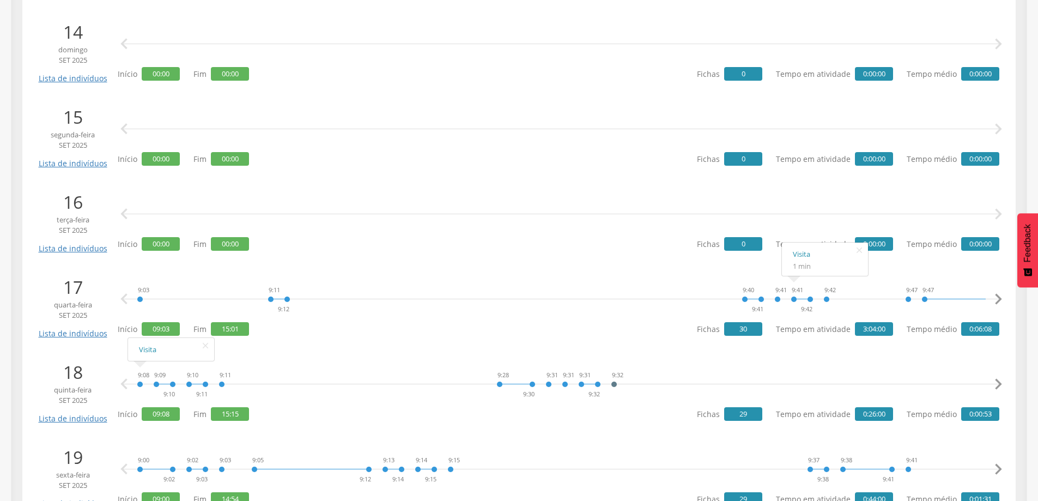
click at [992, 301] on icon "" at bounding box center [998, 299] width 22 height 22
click at [991, 302] on icon "" at bounding box center [998, 299] width 22 height 22
click at [990, 303] on icon "" at bounding box center [998, 299] width 22 height 22
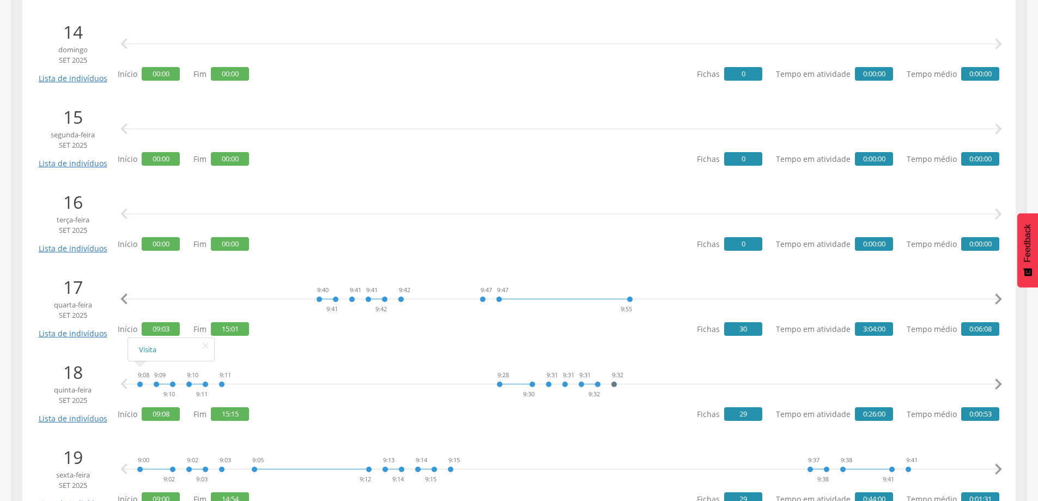
click at [990, 303] on icon "" at bounding box center [998, 299] width 22 height 22
click at [991, 303] on icon "" at bounding box center [998, 299] width 22 height 22
drag, startPoint x: 991, startPoint y: 303, endPoint x: 996, endPoint y: 300, distance: 6.1
click at [992, 302] on icon "" at bounding box center [998, 299] width 22 height 22
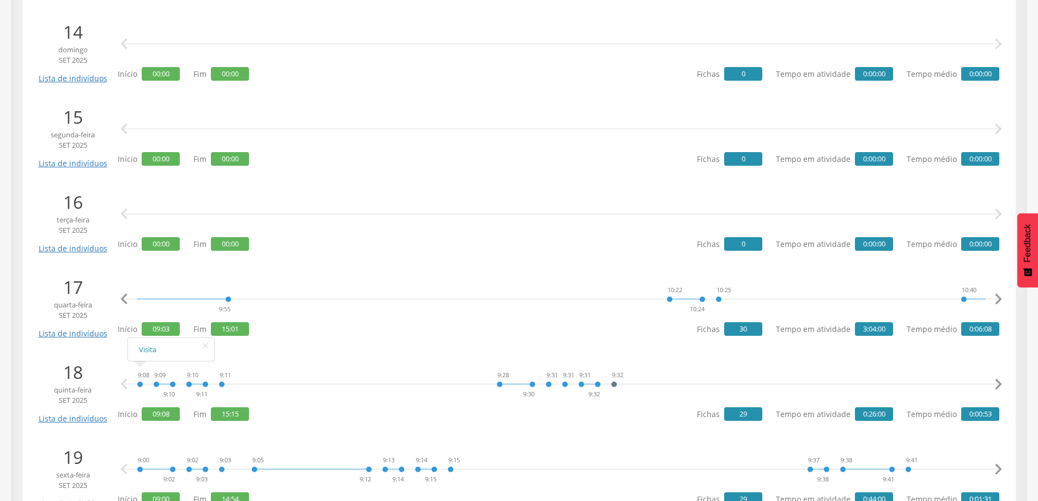
click at [997, 300] on icon "" at bounding box center [998, 299] width 22 height 22
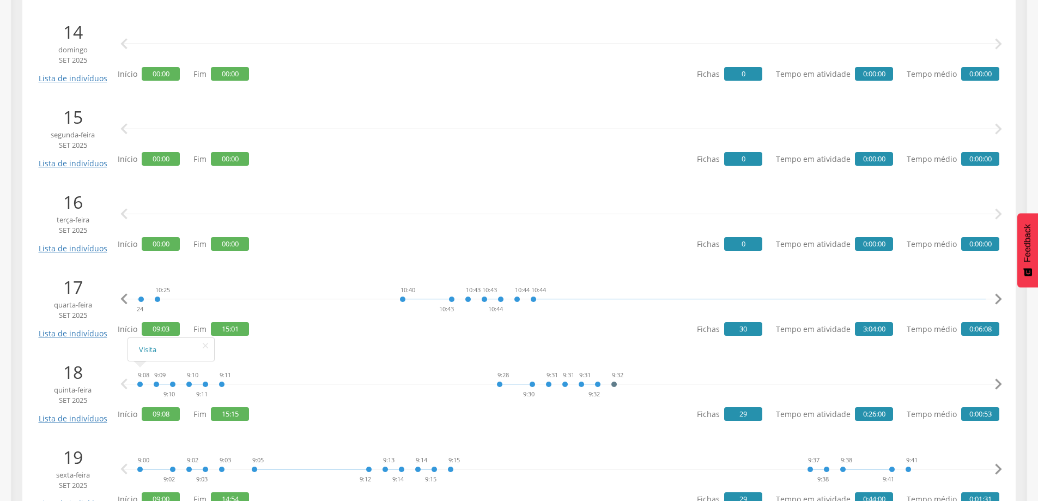
click at [997, 300] on icon "" at bounding box center [998, 299] width 22 height 22
click at [995, 302] on icon "" at bounding box center [998, 299] width 22 height 22
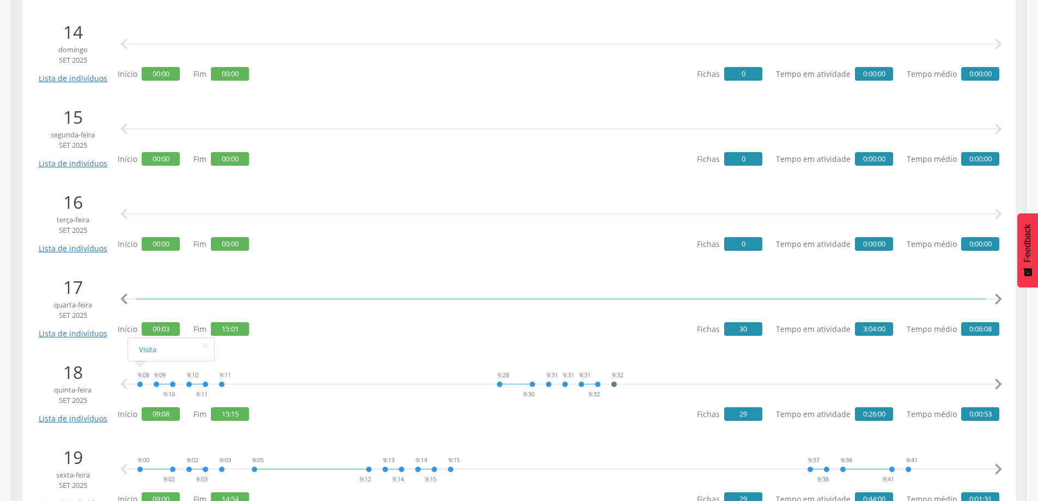
click at [995, 302] on icon "" at bounding box center [998, 299] width 22 height 22
click at [995, 303] on icon "" at bounding box center [998, 299] width 22 height 22
click at [995, 300] on icon "" at bounding box center [998, 299] width 22 height 22
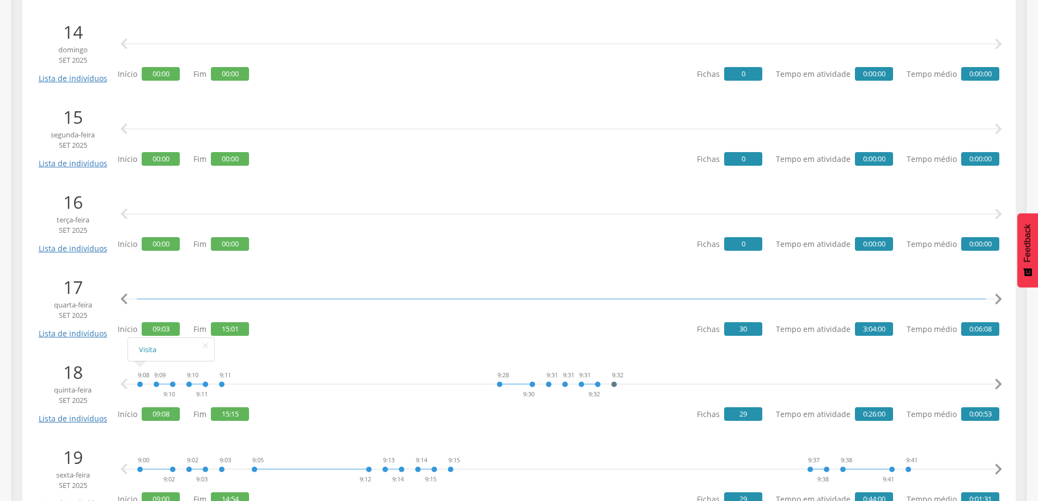
click at [995, 300] on icon "" at bounding box center [998, 299] width 22 height 22
drag, startPoint x: 996, startPoint y: 297, endPoint x: 917, endPoint y: 288, distance: 79.0
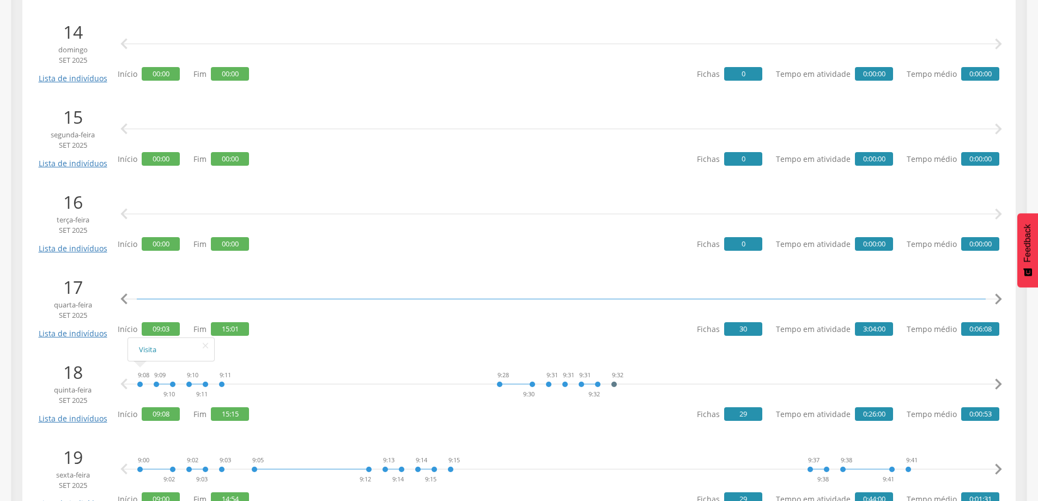
click at [986, 297] on div "9:03 9:11 9:12 9:40 9:41 9:41 9:41 9:42 9:42 9:47 9:47 9:55 10:22 10:24 10:25 1…" at bounding box center [561, 299] width 876 height 33
click at [132, 299] on icon "" at bounding box center [124, 299] width 22 height 22
click at [995, 293] on icon "" at bounding box center [998, 299] width 22 height 22
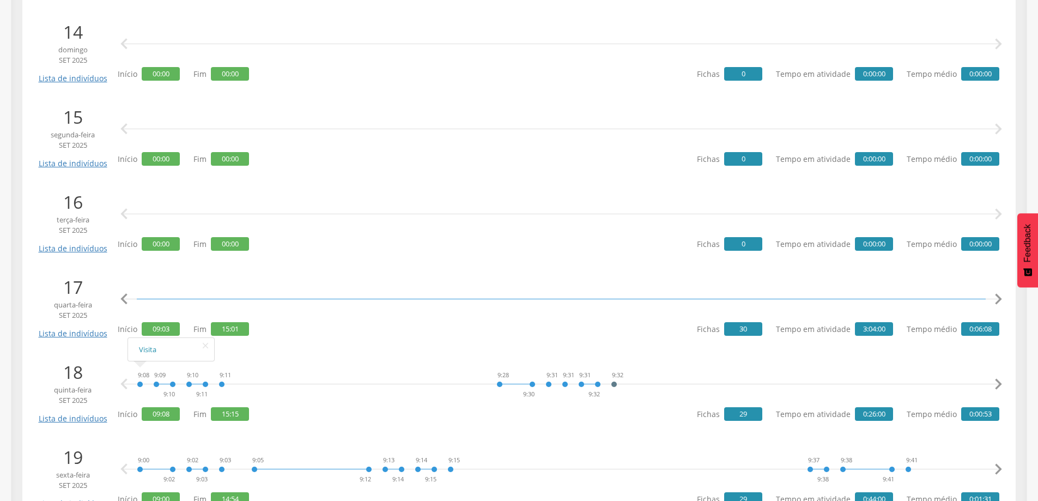
click at [995, 293] on icon "" at bounding box center [998, 299] width 22 height 22
drag, startPoint x: 995, startPoint y: 293, endPoint x: 995, endPoint y: 302, distance: 9.3
click at [995, 301] on icon "" at bounding box center [998, 299] width 22 height 22
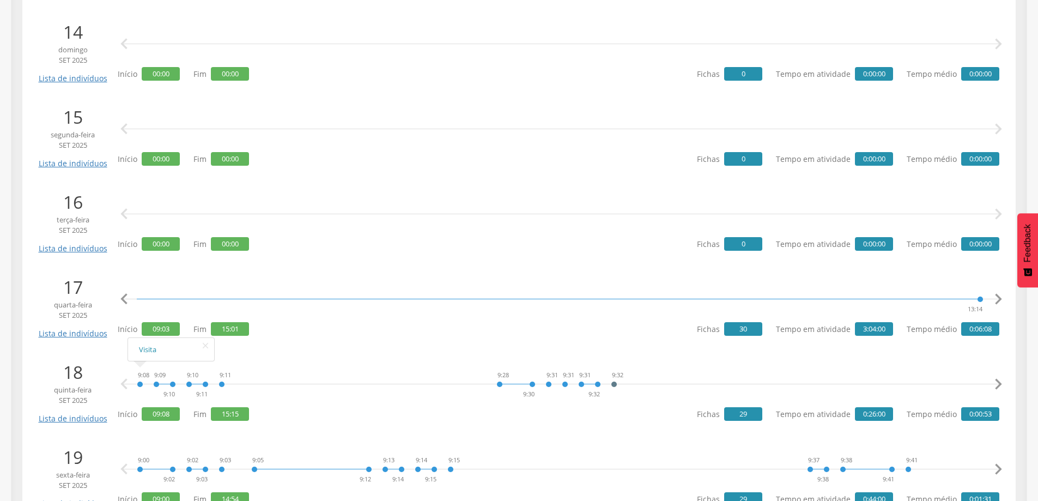
click at [995, 297] on icon "" at bounding box center [998, 299] width 22 height 22
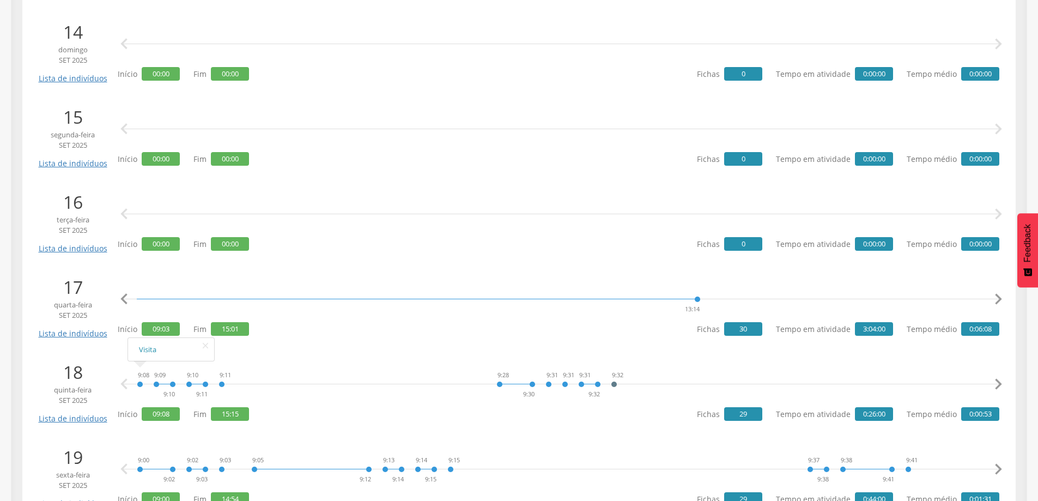
click at [118, 293] on icon "" at bounding box center [124, 299] width 22 height 22
click at [128, 294] on icon "" at bounding box center [124, 299] width 22 height 22
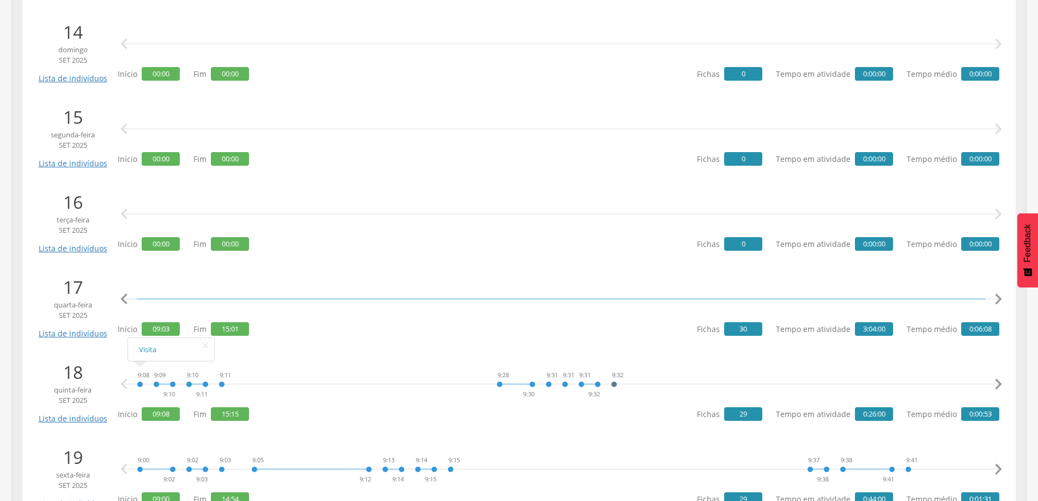
click at [127, 295] on icon "" at bounding box center [124, 299] width 22 height 22
click at [120, 297] on icon "" at bounding box center [124, 299] width 22 height 22
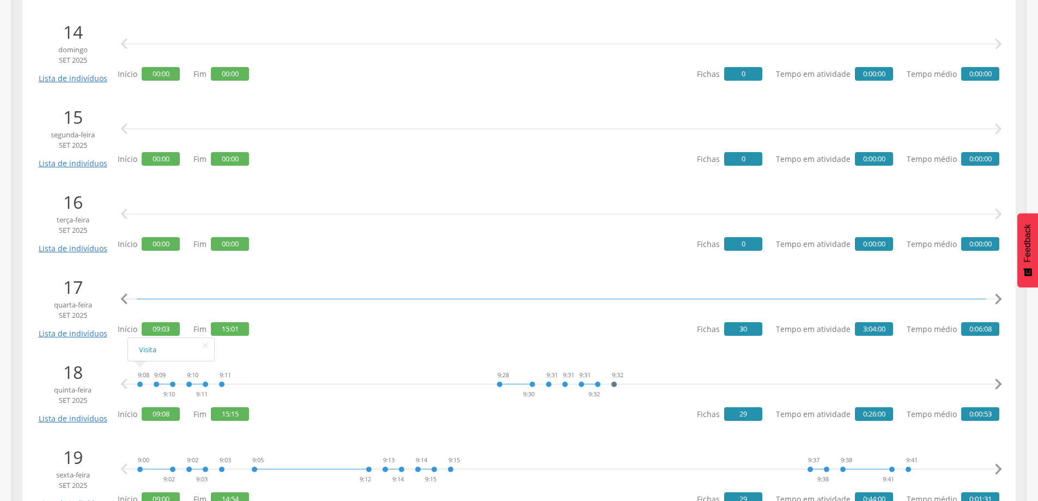
click at [120, 297] on icon "" at bounding box center [124, 299] width 22 height 22
click at [121, 298] on icon "" at bounding box center [124, 299] width 22 height 22
click at [122, 298] on icon "" at bounding box center [124, 299] width 22 height 22
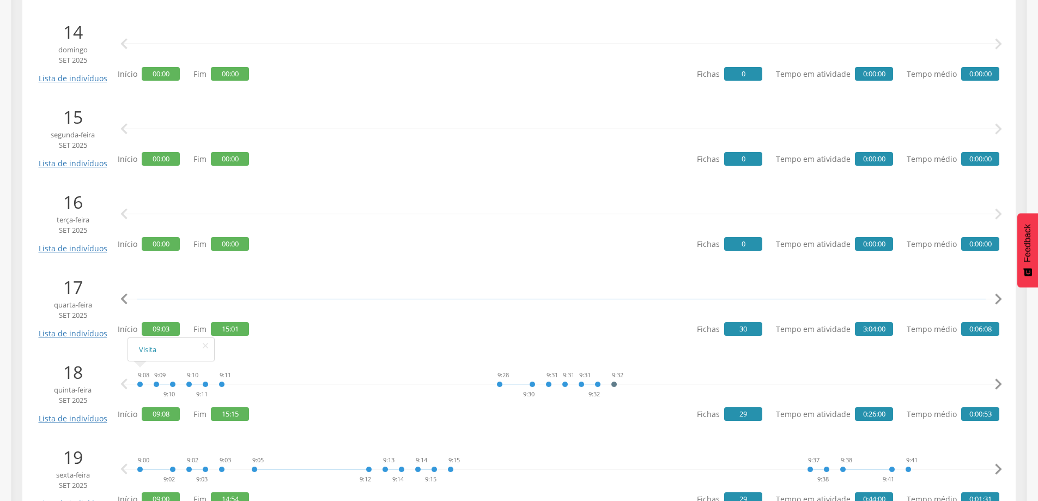
click at [122, 298] on icon "" at bounding box center [124, 299] width 22 height 22
click at [123, 298] on icon "" at bounding box center [124, 299] width 22 height 22
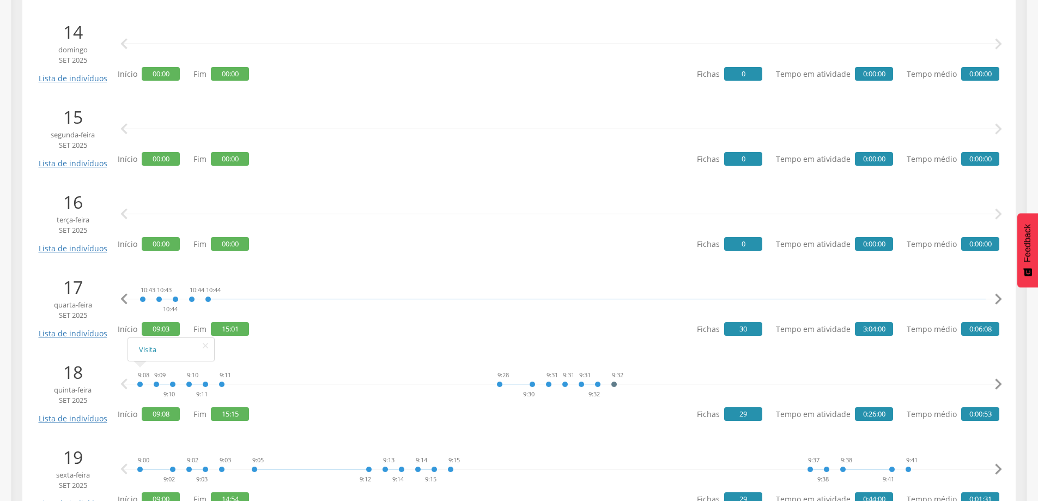
click at [123, 298] on icon "" at bounding box center [124, 299] width 22 height 22
click at [997, 296] on icon "" at bounding box center [998, 299] width 22 height 22
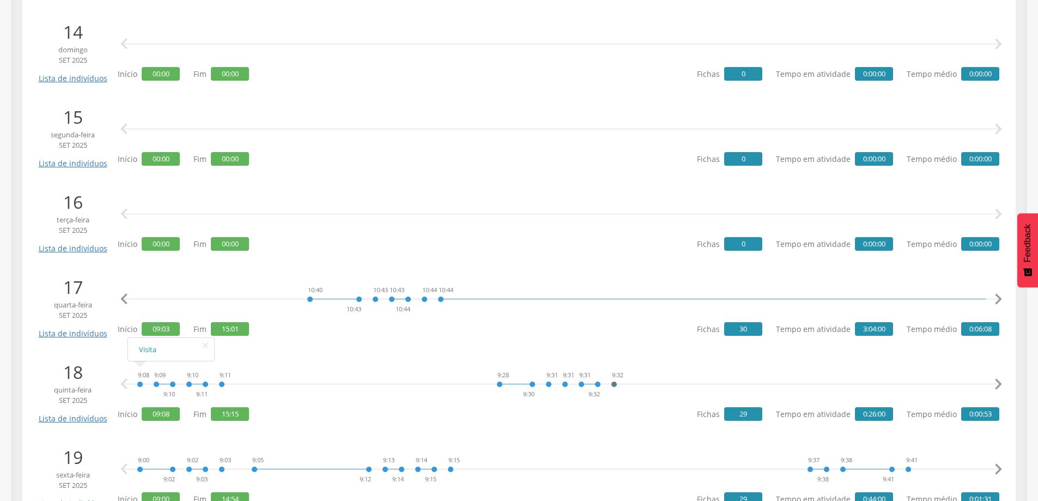
click at [997, 296] on icon "" at bounding box center [998, 299] width 22 height 22
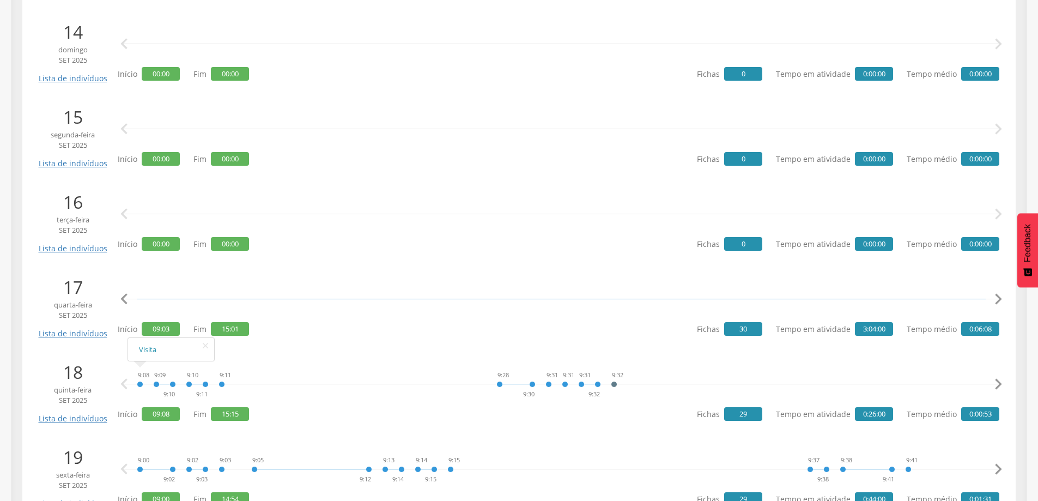
click at [997, 296] on icon "" at bounding box center [998, 299] width 22 height 22
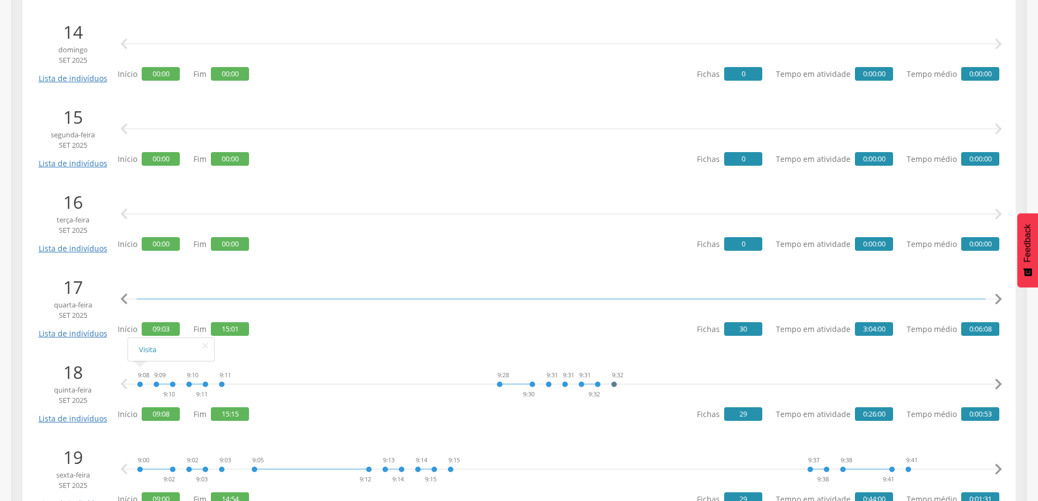
click at [997, 296] on icon "" at bounding box center [998, 299] width 22 height 22
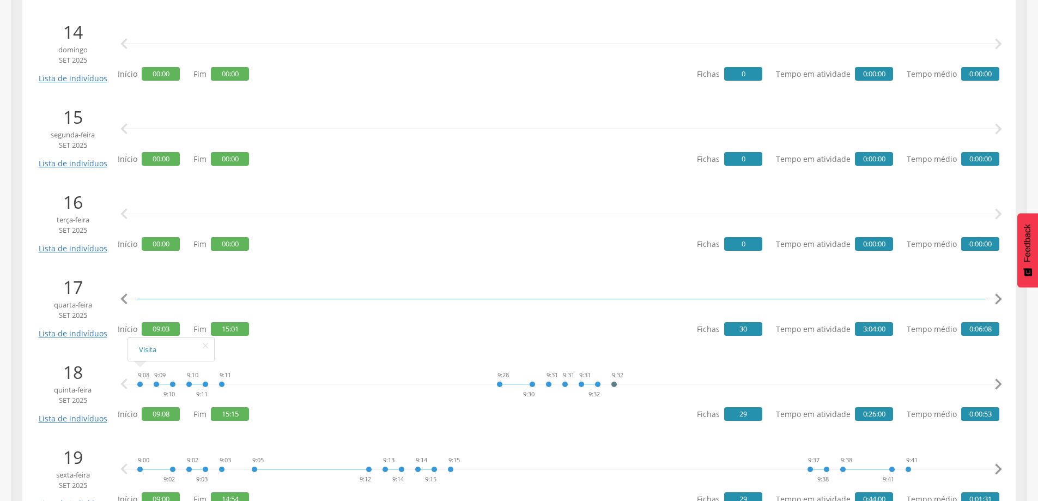
click at [998, 296] on icon "" at bounding box center [998, 299] width 22 height 22
click at [998, 298] on icon "" at bounding box center [998, 299] width 22 height 22
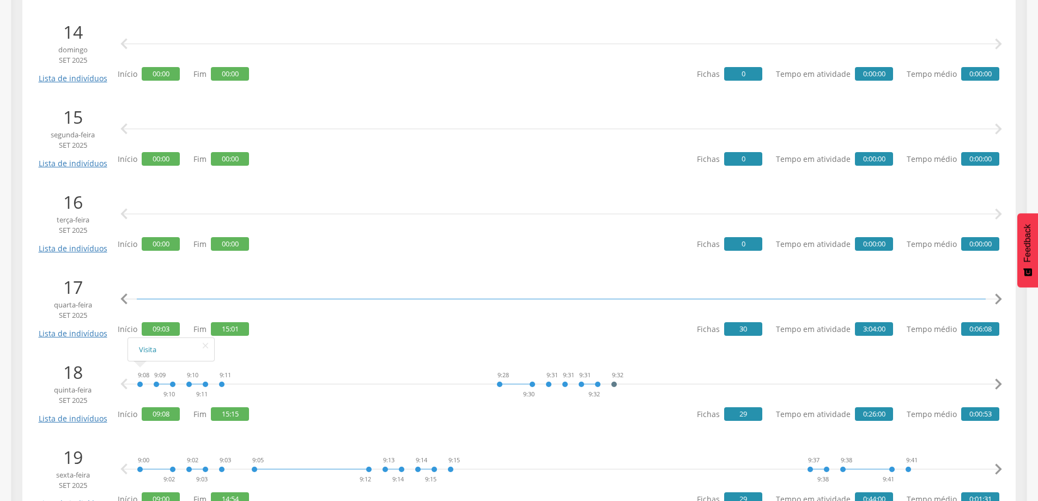
click at [998, 298] on icon "" at bounding box center [998, 299] width 22 height 22
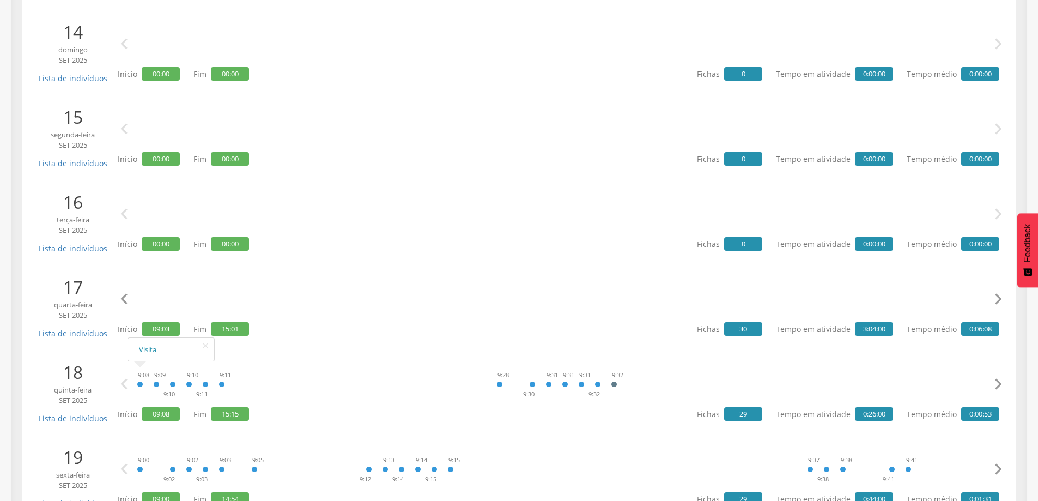
click at [998, 298] on icon "" at bounding box center [998, 299] width 22 height 22
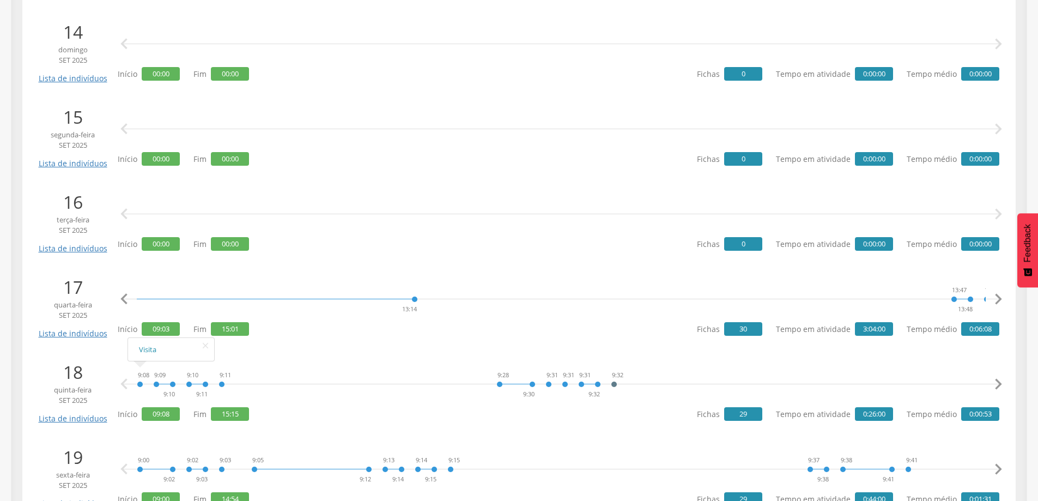
click at [998, 298] on icon "" at bounding box center [998, 299] width 22 height 22
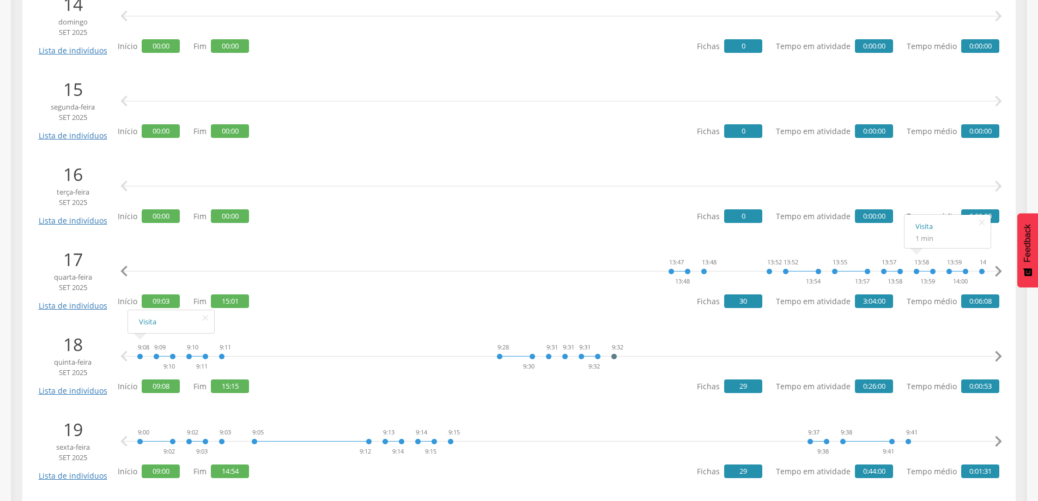
scroll to position [1416, 0]
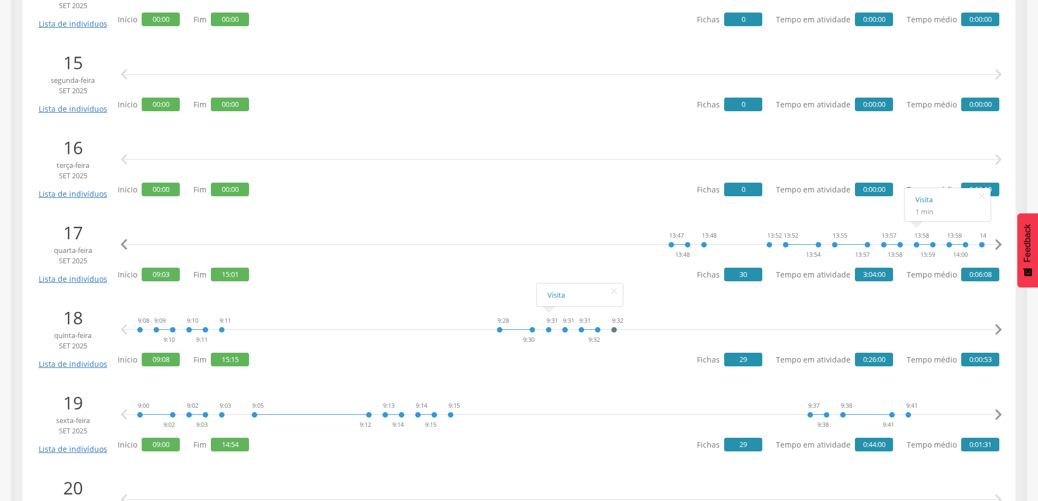
click at [998, 329] on icon "" at bounding box center [998, 330] width 22 height 22
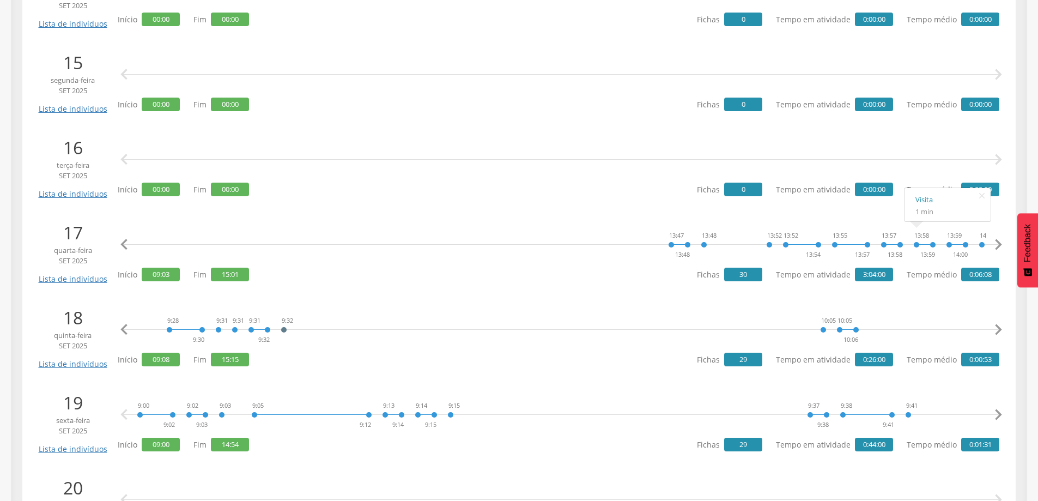
click at [998, 329] on icon "" at bounding box center [998, 330] width 22 height 22
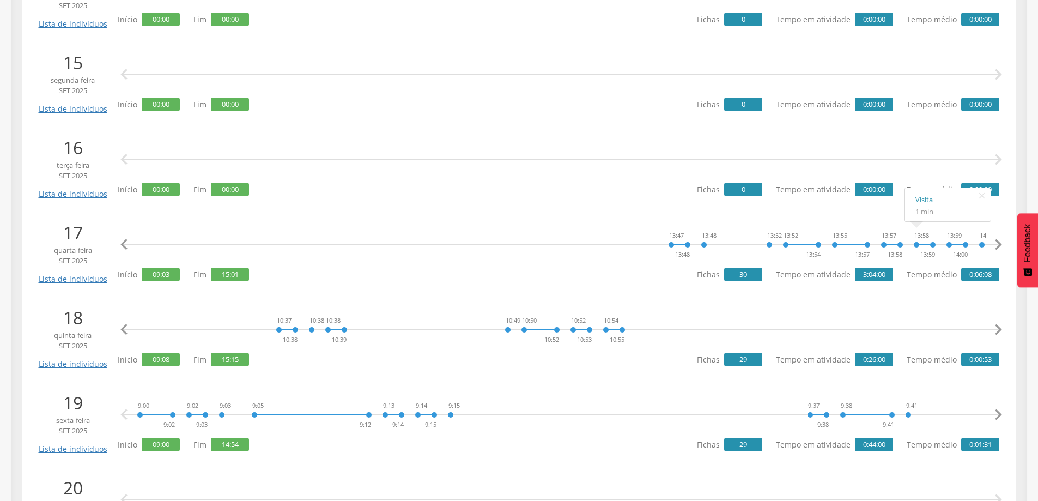
click at [998, 329] on icon "" at bounding box center [998, 330] width 22 height 22
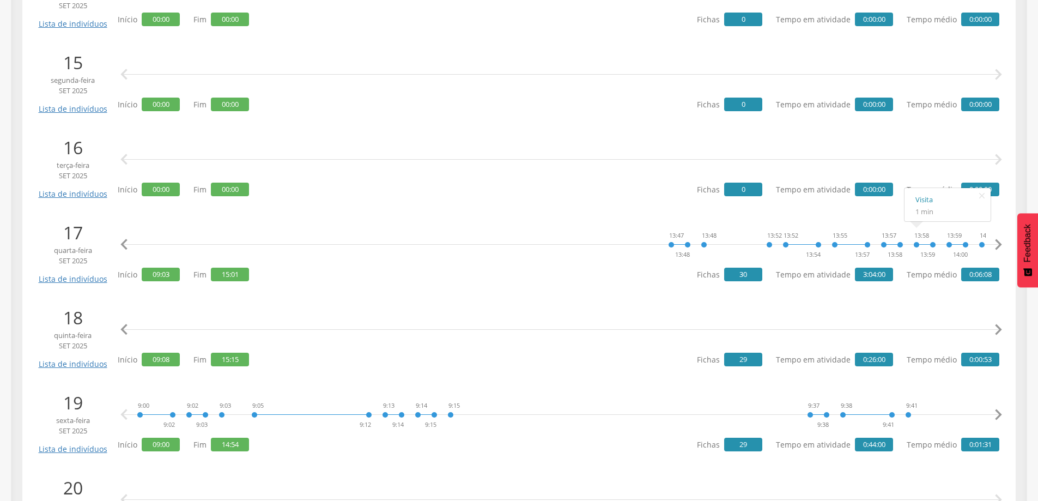
click at [998, 329] on icon "" at bounding box center [998, 330] width 22 height 22
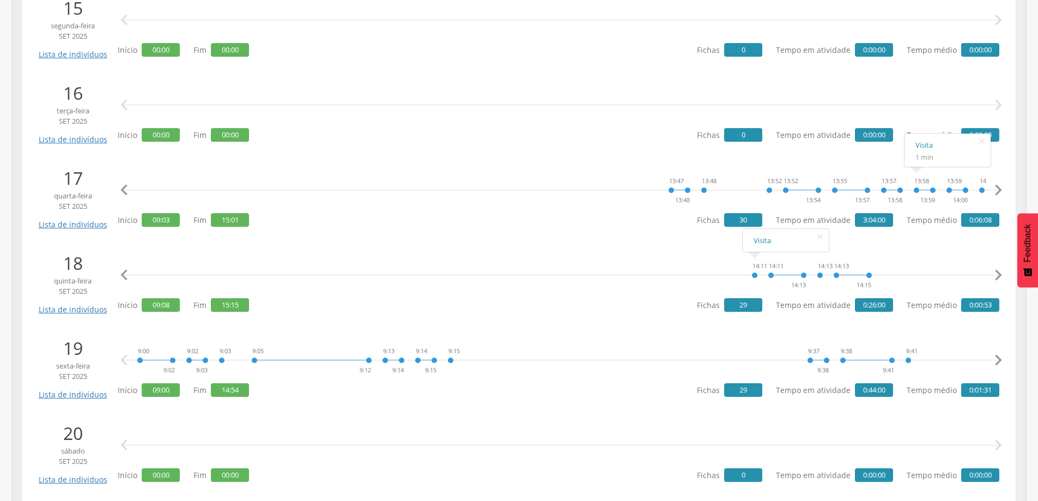
scroll to position [1525, 0]
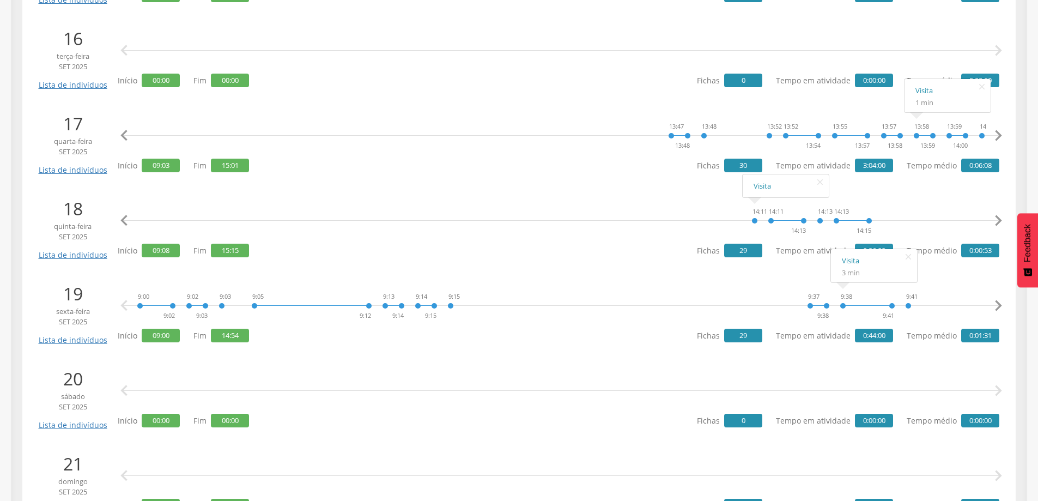
click at [998, 302] on icon "" at bounding box center [998, 306] width 22 height 22
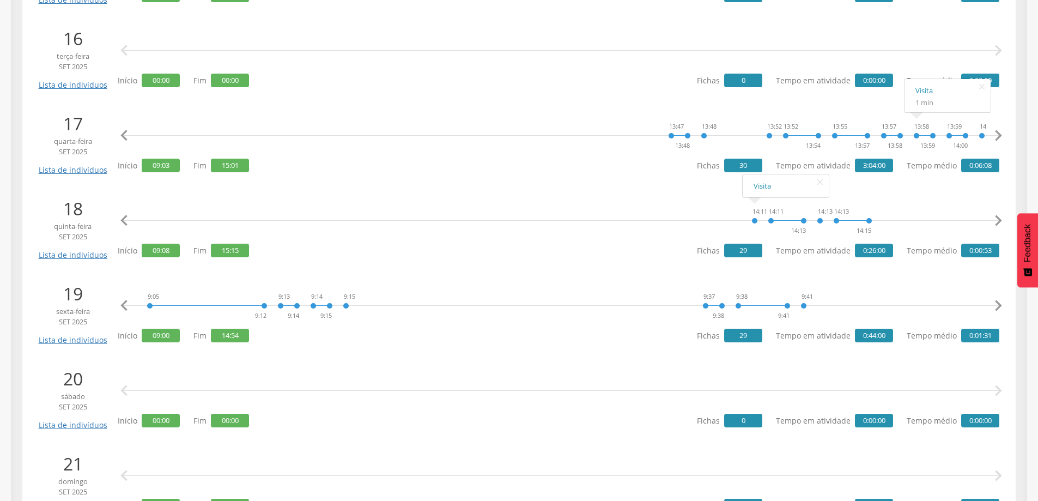
click at [998, 302] on icon "" at bounding box center [998, 306] width 22 height 22
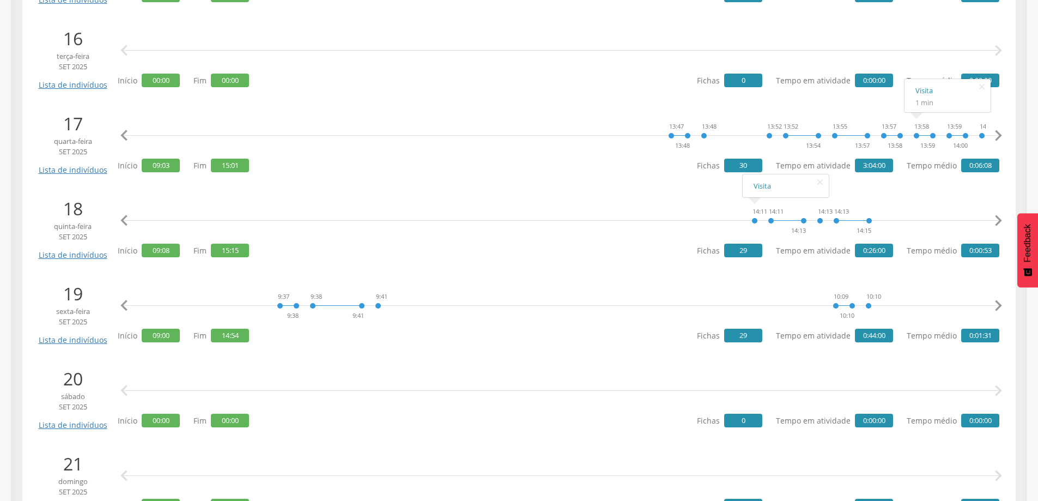
click at [998, 302] on icon "" at bounding box center [998, 306] width 22 height 22
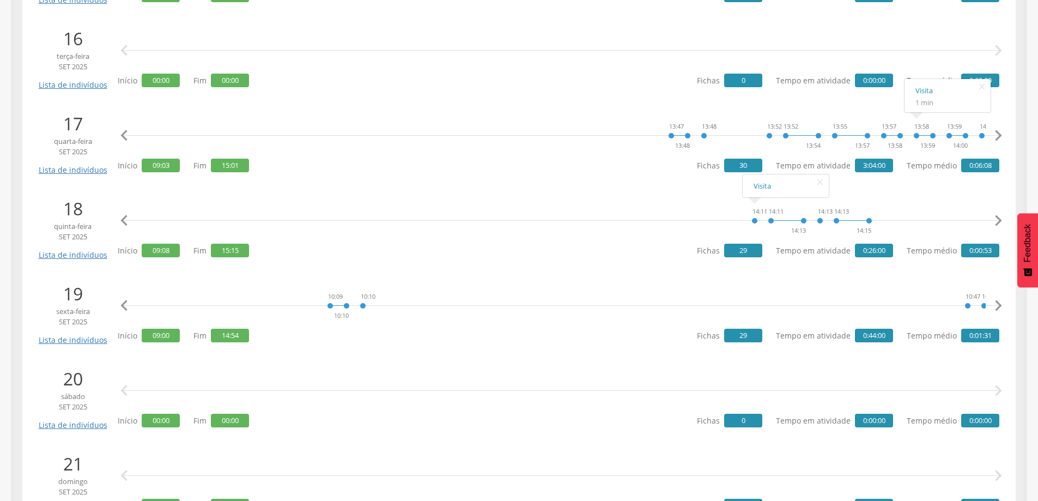
click at [998, 302] on icon "" at bounding box center [998, 306] width 22 height 22
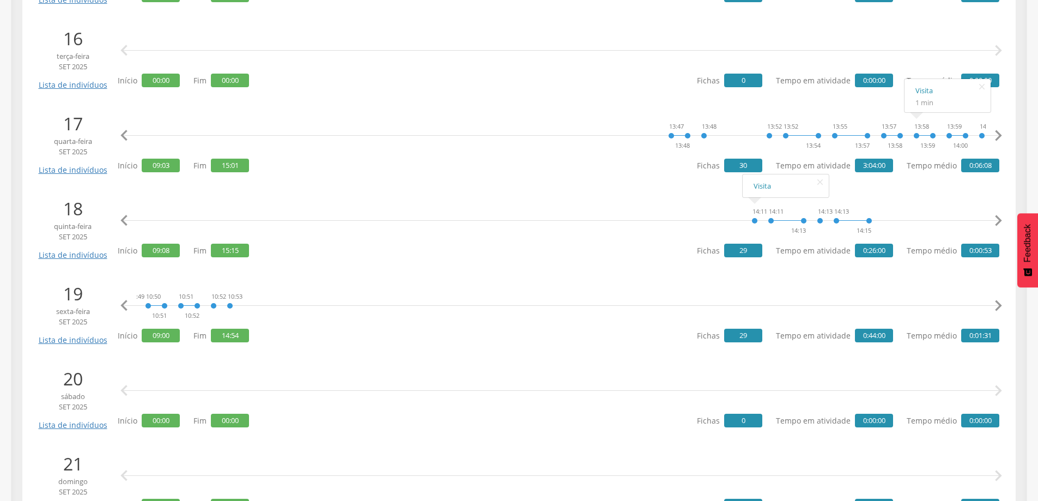
click at [998, 302] on icon "" at bounding box center [998, 306] width 22 height 22
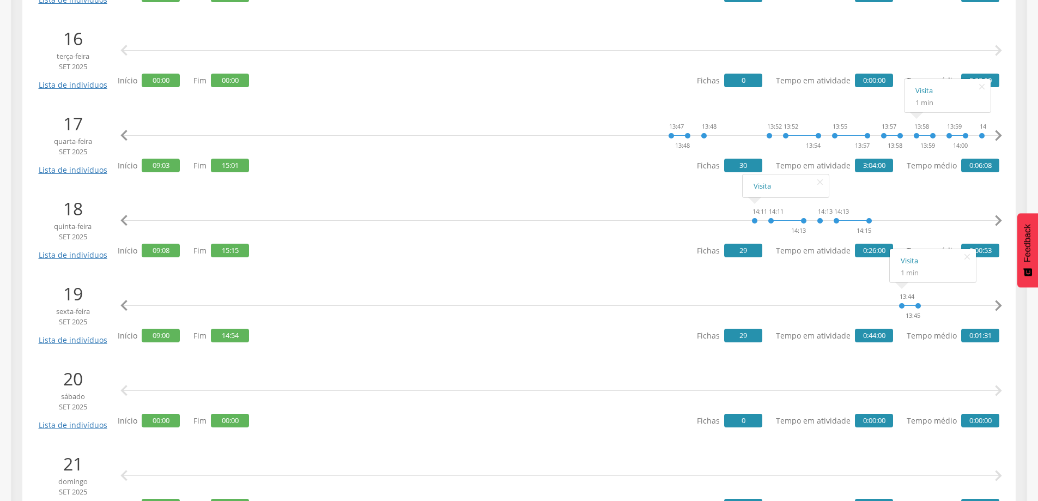
click at [133, 301] on icon "" at bounding box center [124, 306] width 22 height 22
click at [127, 307] on icon "" at bounding box center [124, 306] width 22 height 22
click at [998, 303] on icon "" at bounding box center [998, 306] width 22 height 22
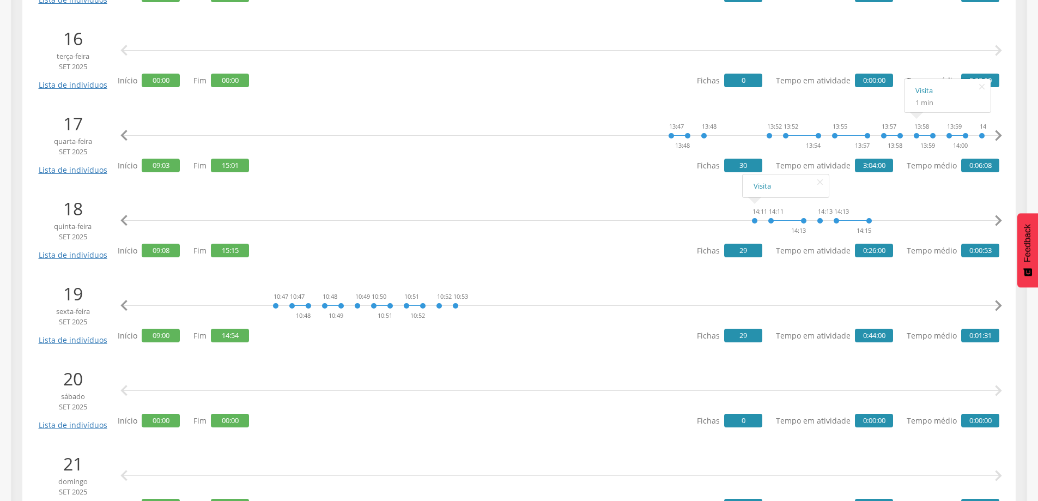
click at [998, 303] on icon "" at bounding box center [998, 306] width 22 height 22
click at [998, 304] on icon "" at bounding box center [998, 306] width 22 height 22
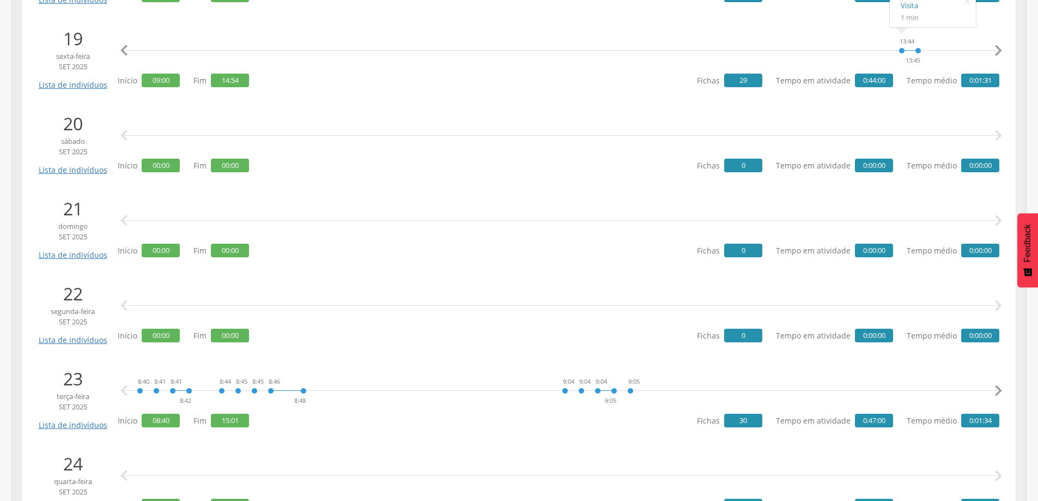
scroll to position [1797, 0]
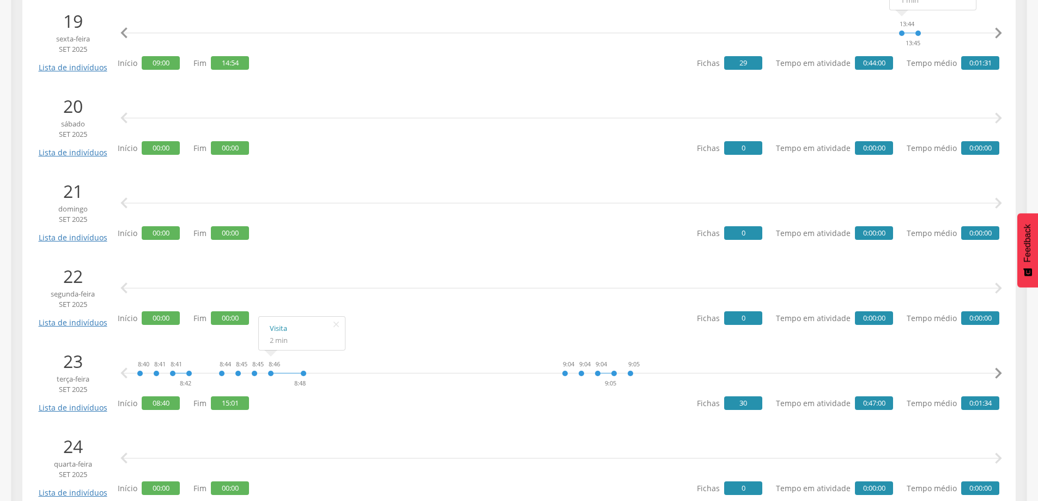
click at [992, 370] on icon "" at bounding box center [998, 373] width 22 height 22
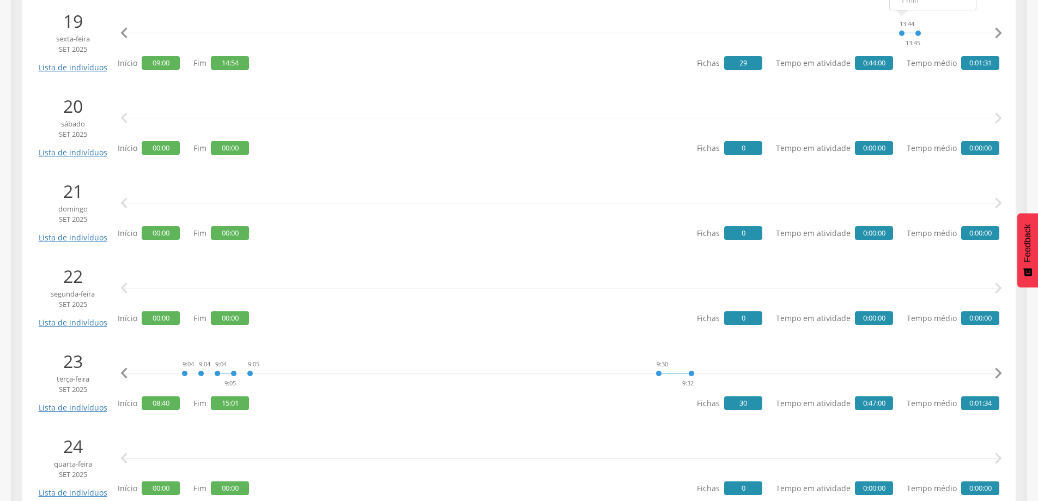
click at [992, 370] on icon "" at bounding box center [998, 373] width 22 height 22
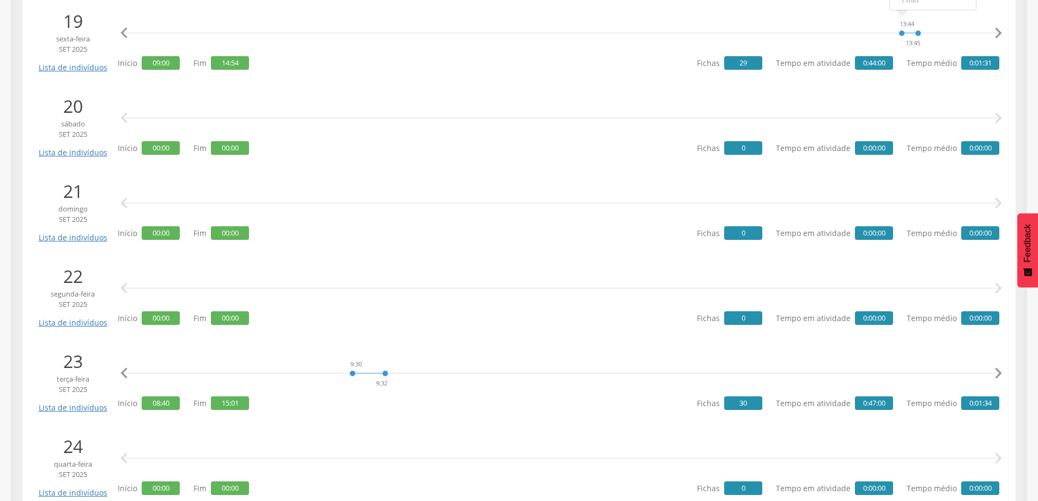
click at [992, 370] on icon "" at bounding box center [998, 373] width 22 height 22
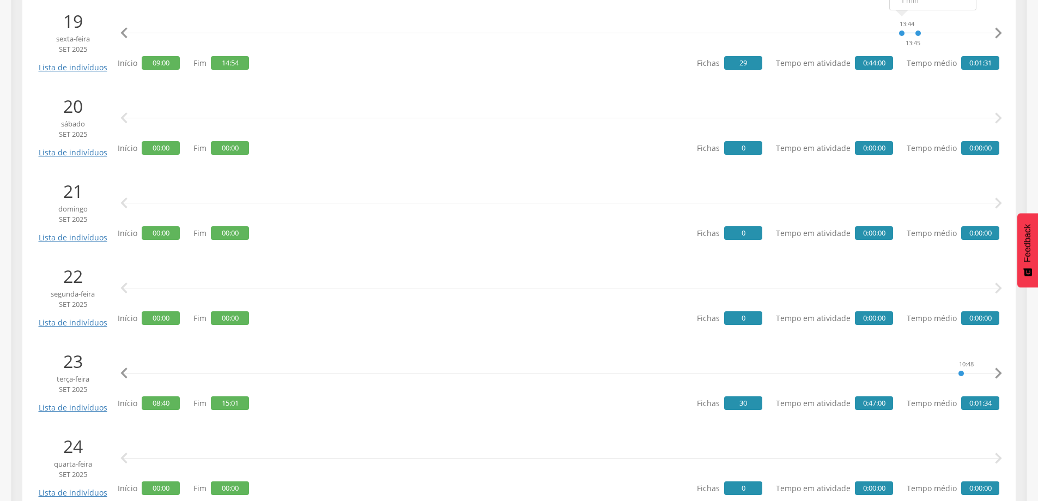
click at [992, 370] on icon "" at bounding box center [998, 373] width 22 height 22
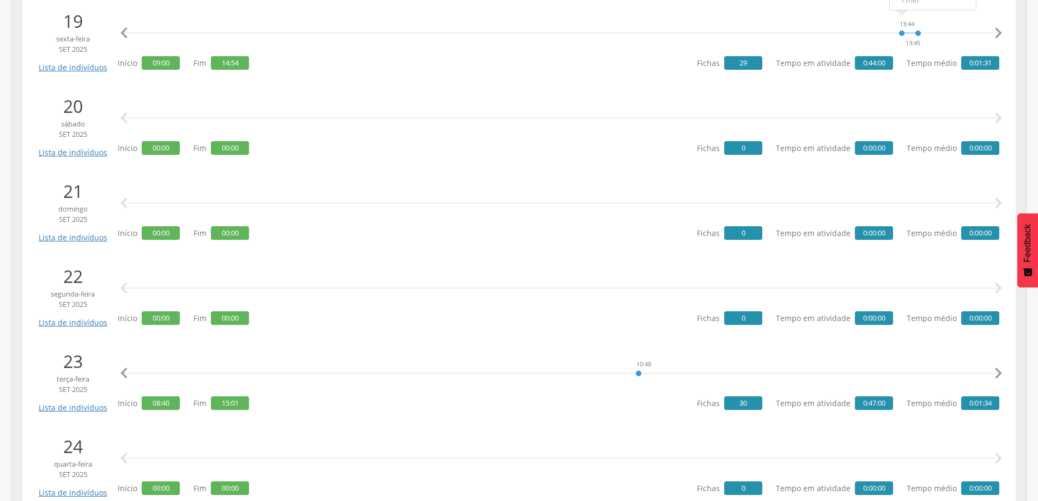
click at [992, 370] on icon "" at bounding box center [998, 373] width 22 height 22
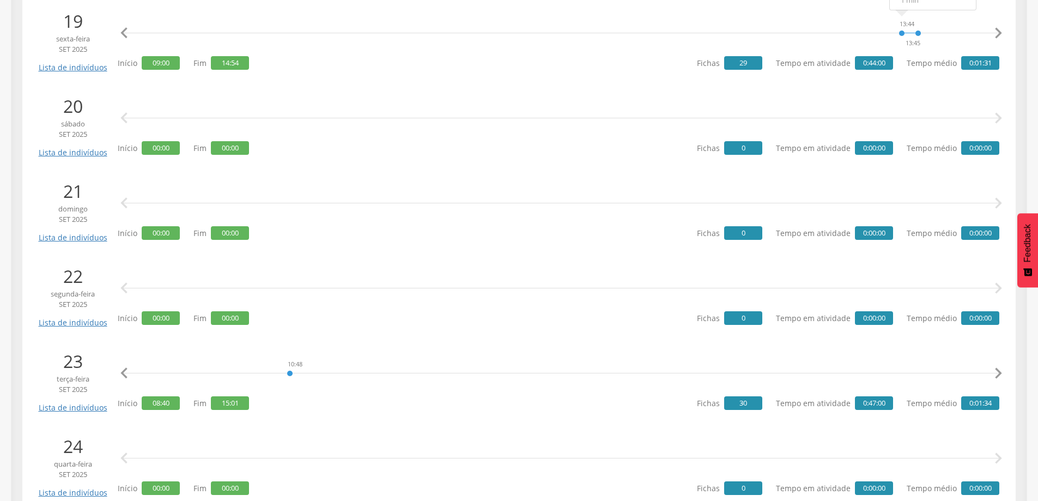
click at [992, 370] on icon "" at bounding box center [998, 373] width 22 height 22
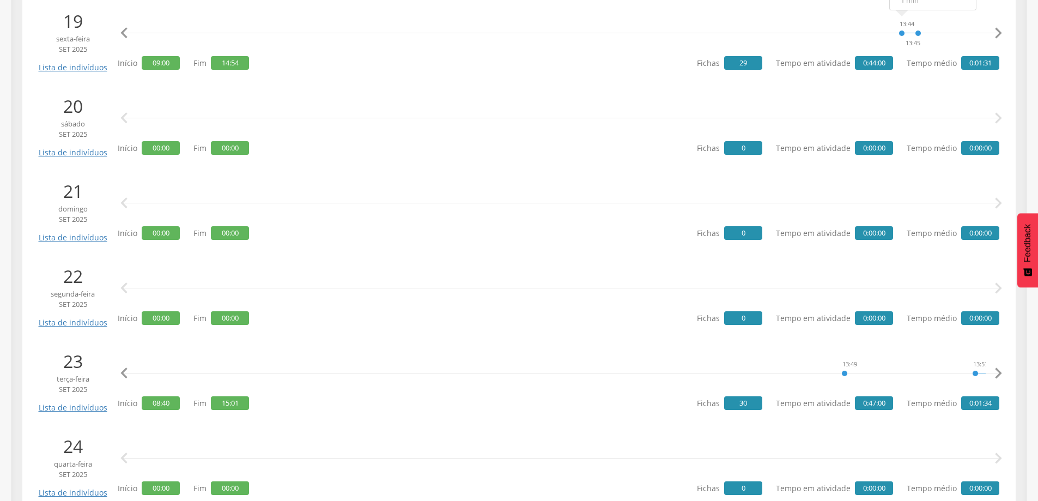
click at [992, 370] on icon "" at bounding box center [998, 373] width 22 height 22
click at [121, 368] on icon "" at bounding box center [124, 373] width 22 height 22
click at [123, 368] on icon "" at bounding box center [124, 373] width 22 height 22
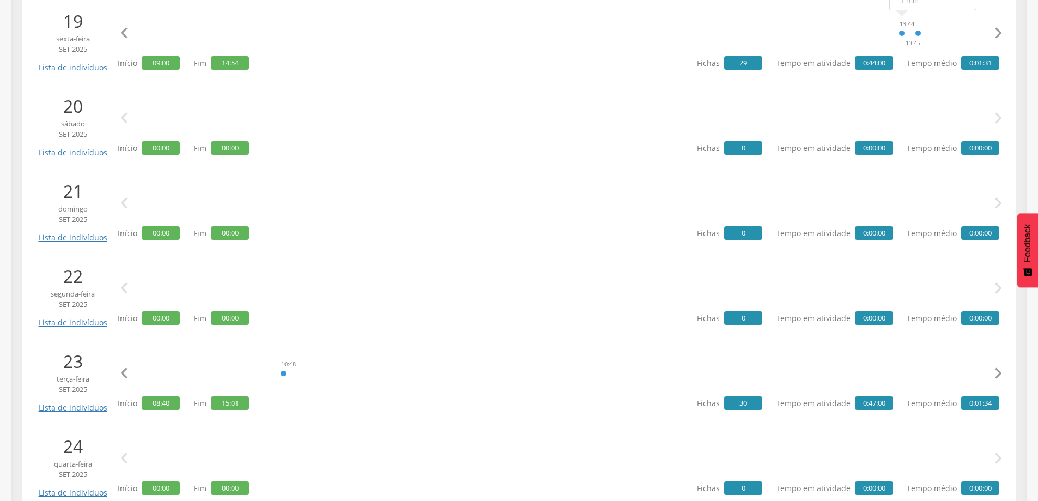
scroll to position [0, 1696]
click at [999, 382] on icon "" at bounding box center [998, 373] width 22 height 22
click at [996, 376] on icon "" at bounding box center [998, 373] width 22 height 22
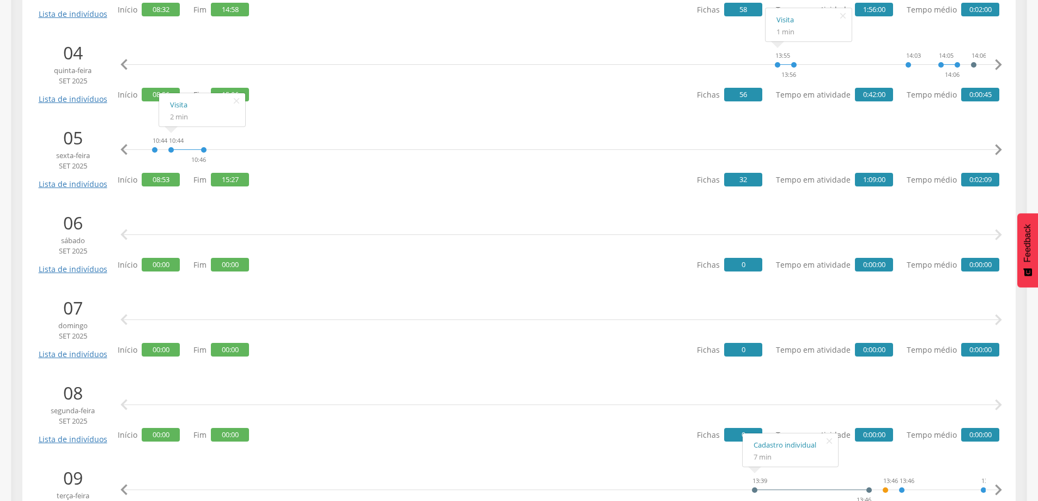
scroll to position [490, 0]
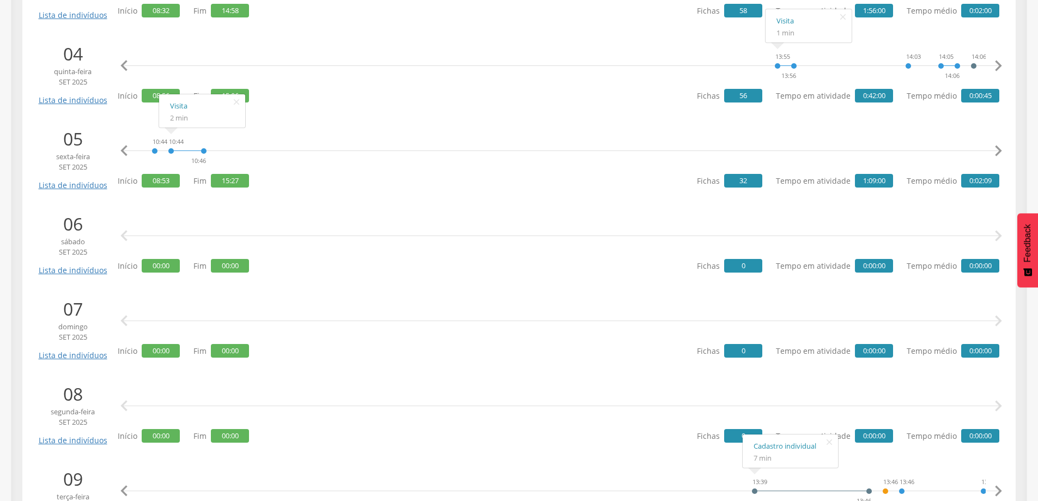
click at [235, 106] on icon "" at bounding box center [236, 101] width 17 height 15
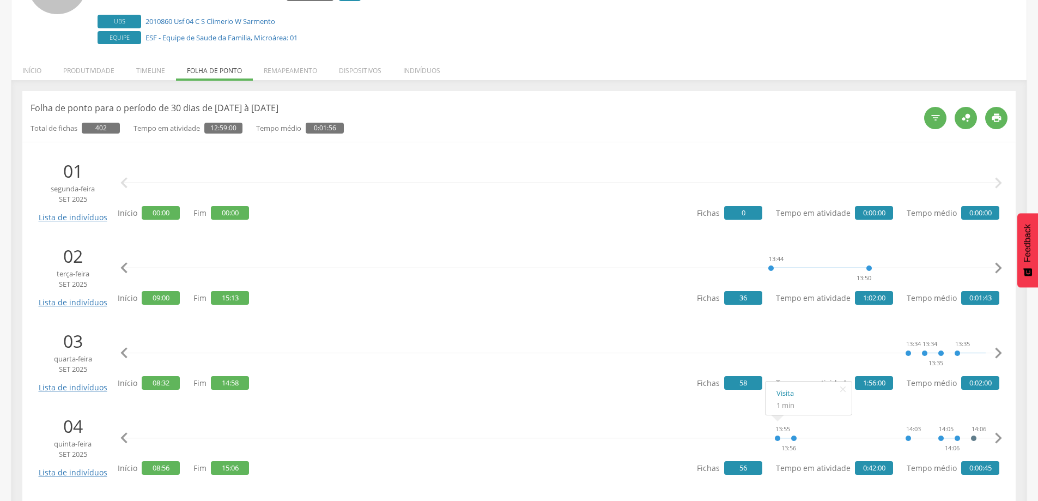
scroll to position [0, 0]
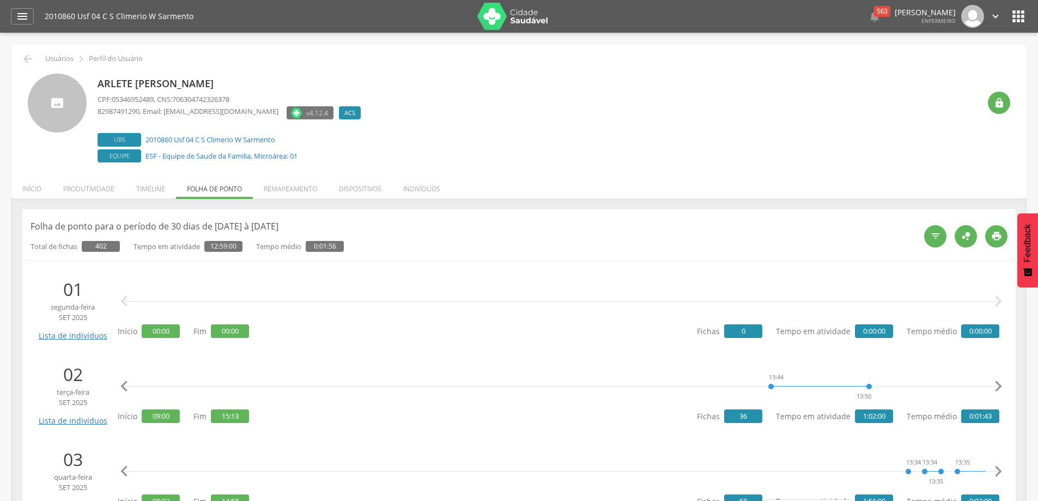
drag, startPoint x: 97, startPoint y: 83, endPoint x: 228, endPoint y: 86, distance: 131.3
click at [228, 86] on div "Arlete Maria da Silva CPF: 05346952489 , CNS: 706304742326378 82987491290 , Ema…" at bounding box center [519, 120] width 982 height 92
click at [228, 86] on p "Arlete Maria da Silva" at bounding box center [232, 84] width 269 height 14
drag, startPoint x: 163, startPoint y: 81, endPoint x: 172, endPoint y: 78, distance: 9.0
click at [93, 80] on div "Arlete Maria da Silva CPF: 05346952489 , CNS: 706304742326378 82987491290 , Ema…" at bounding box center [519, 120] width 982 height 92
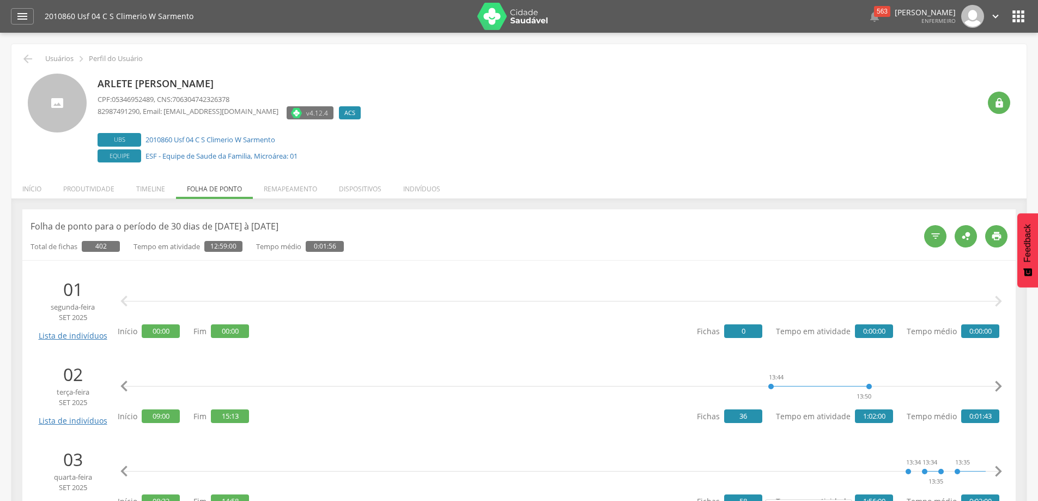
click at [246, 78] on p "Arlete Maria da Silva" at bounding box center [232, 84] width 269 height 14
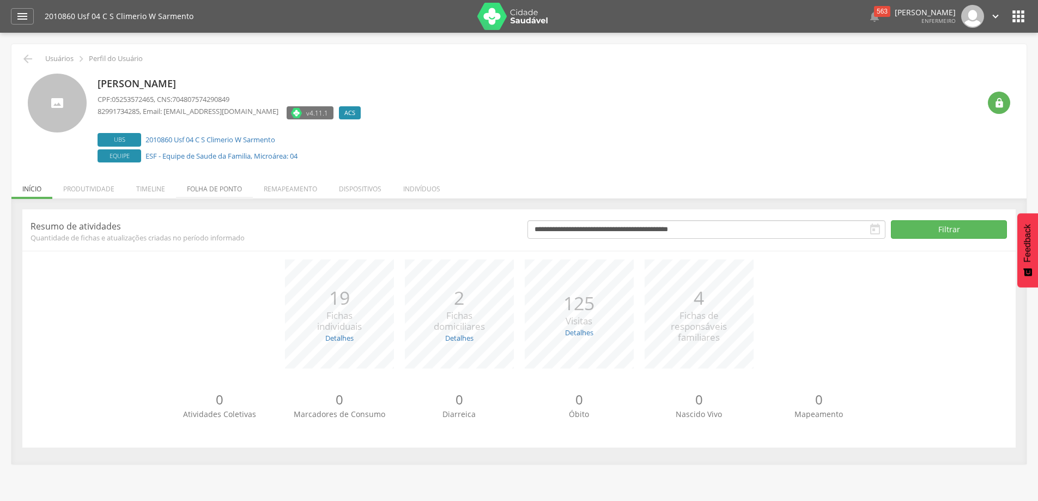
click at [208, 187] on li "Folha de ponto" at bounding box center [214, 186] width 77 height 26
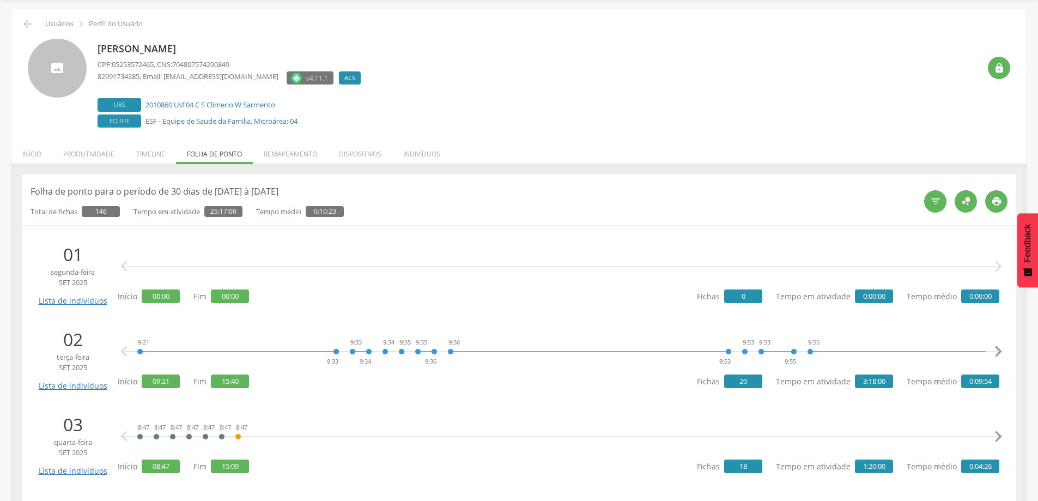
scroll to position [54, 0]
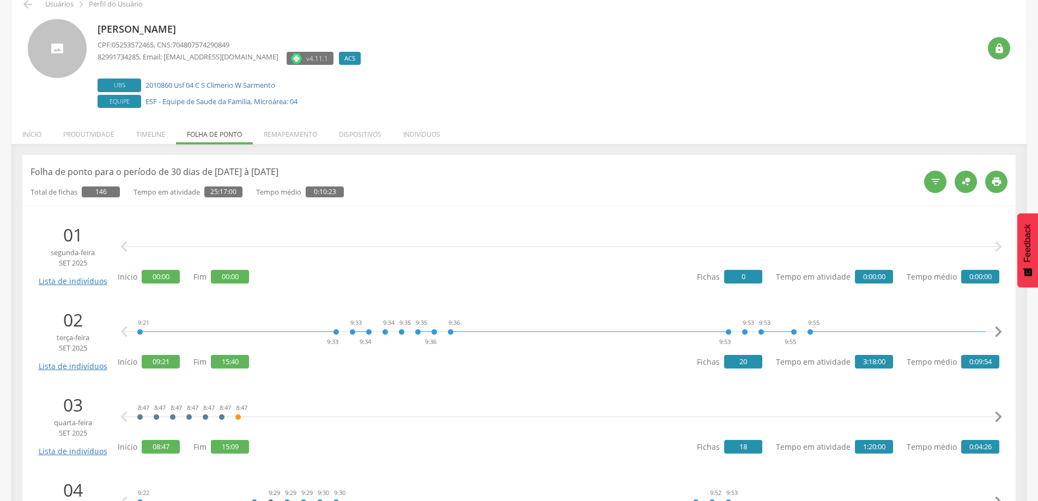
click at [1000, 243] on icon "" at bounding box center [998, 247] width 22 height 22
click at [998, 243] on icon "" at bounding box center [998, 247] width 22 height 22
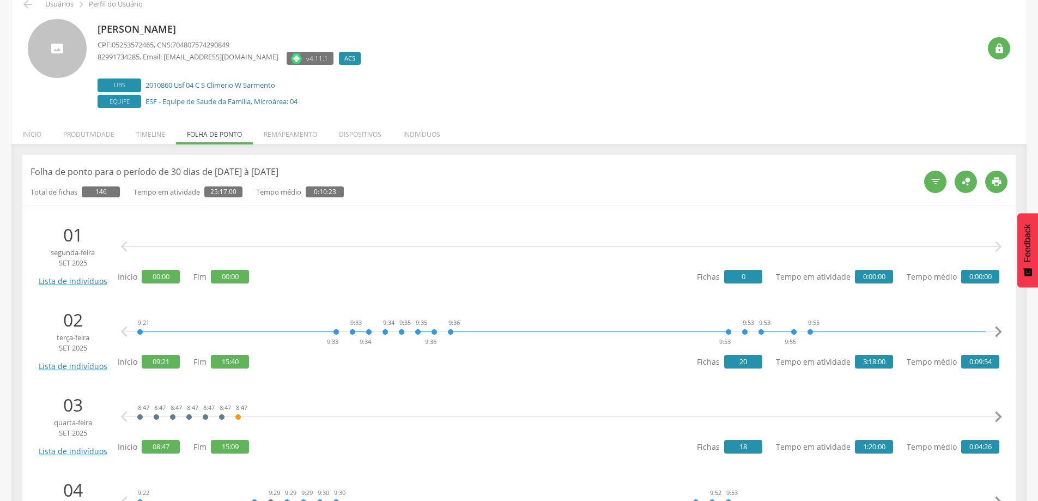
click at [998, 243] on icon "" at bounding box center [998, 247] width 22 height 22
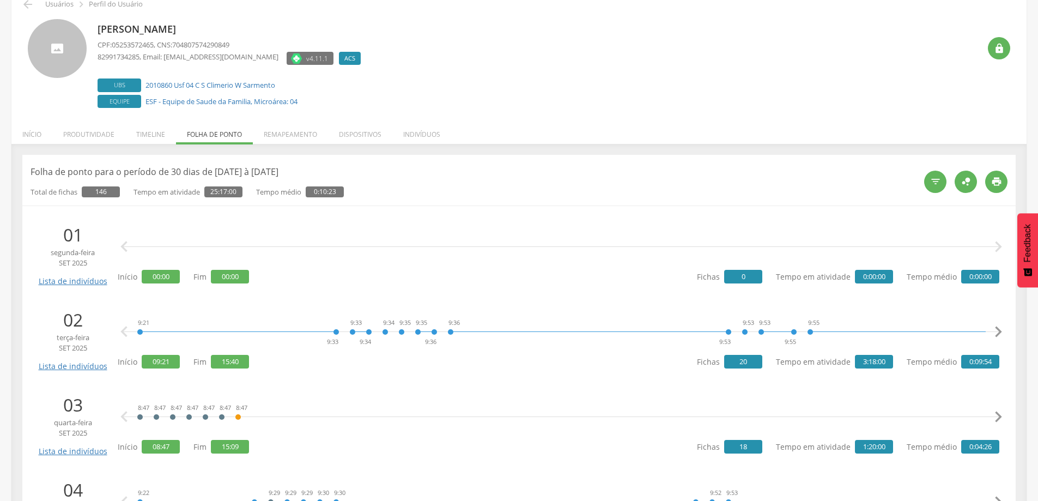
click at [998, 243] on icon "" at bounding box center [998, 247] width 22 height 22
drag, startPoint x: 998, startPoint y: 243, endPoint x: 903, endPoint y: 250, distance: 95.5
click at [997, 244] on icon "" at bounding box center [998, 247] width 22 height 22
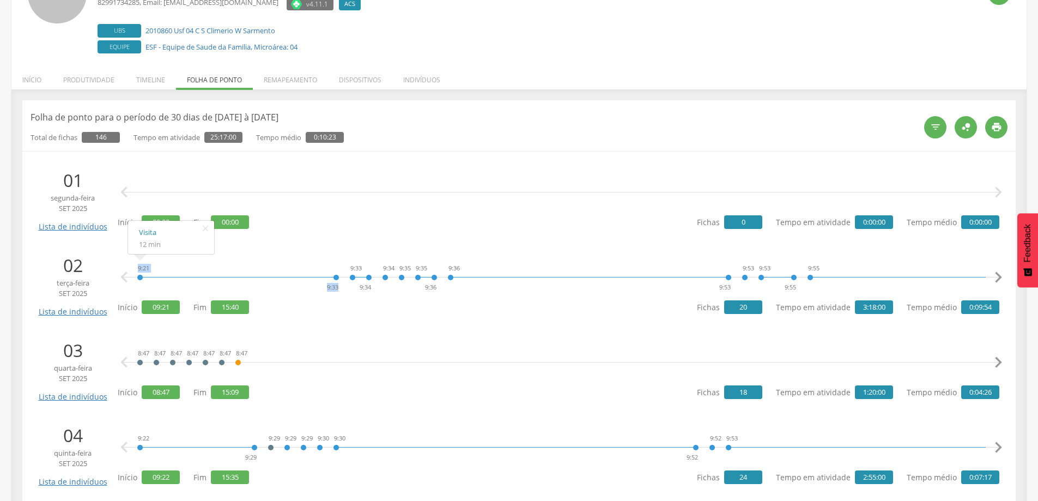
drag, startPoint x: 135, startPoint y: 270, endPoint x: 161, endPoint y: 270, distance: 25.6
click at [161, 270] on div "9:21 9:33 9:33 9:34 9:34 9:35 9:35 9:36 9:36 9:53 9:53 9:53 9:55 9:55 10:22 10:…" at bounding box center [561, 277] width 876 height 33
click at [169, 261] on div at bounding box center [238, 269] width 196 height 16
click at [1001, 278] on icon "" at bounding box center [998, 277] width 22 height 22
click at [994, 272] on icon "" at bounding box center [998, 277] width 22 height 22
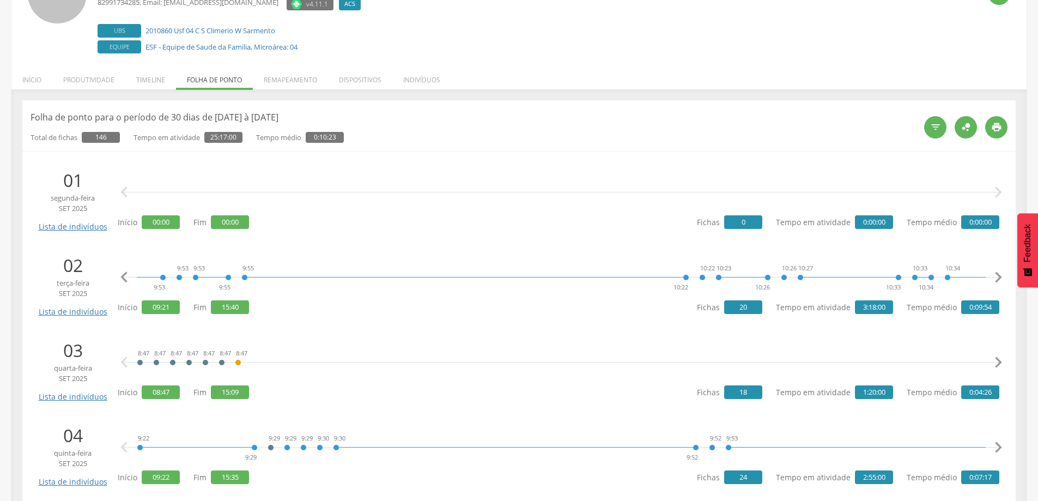
click at [994, 272] on icon "" at bounding box center [998, 277] width 22 height 22
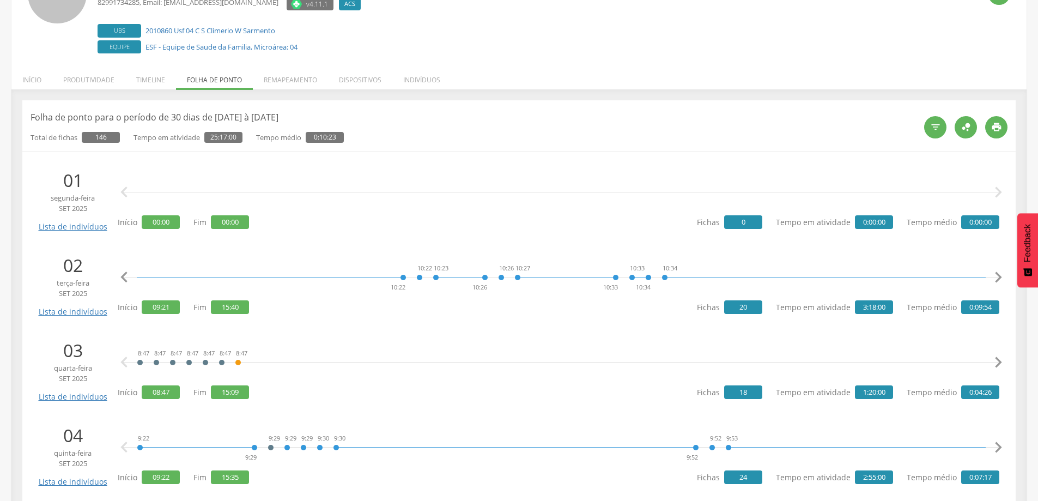
click at [994, 272] on icon "" at bounding box center [998, 277] width 22 height 22
click at [996, 276] on icon "" at bounding box center [998, 277] width 22 height 22
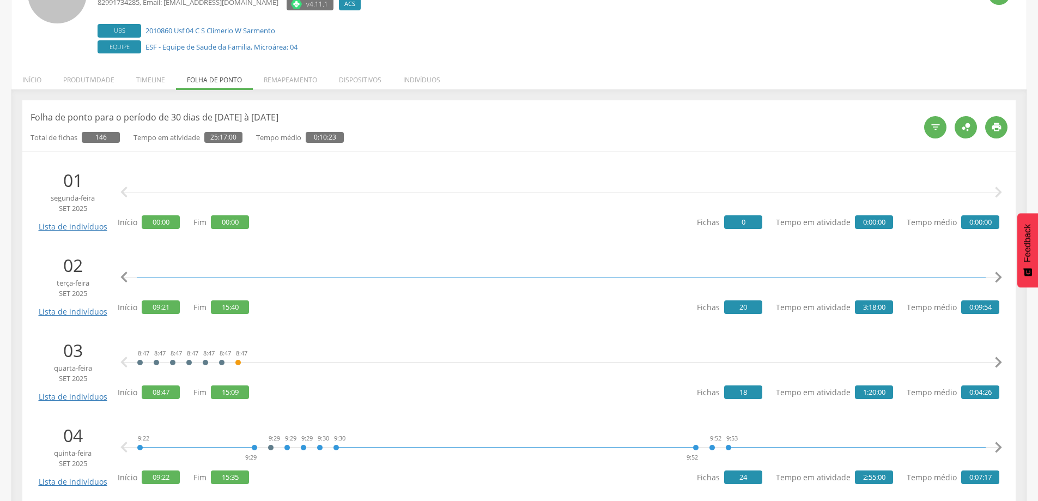
click at [996, 276] on icon "" at bounding box center [998, 277] width 22 height 22
click at [992, 276] on icon "" at bounding box center [998, 277] width 22 height 22
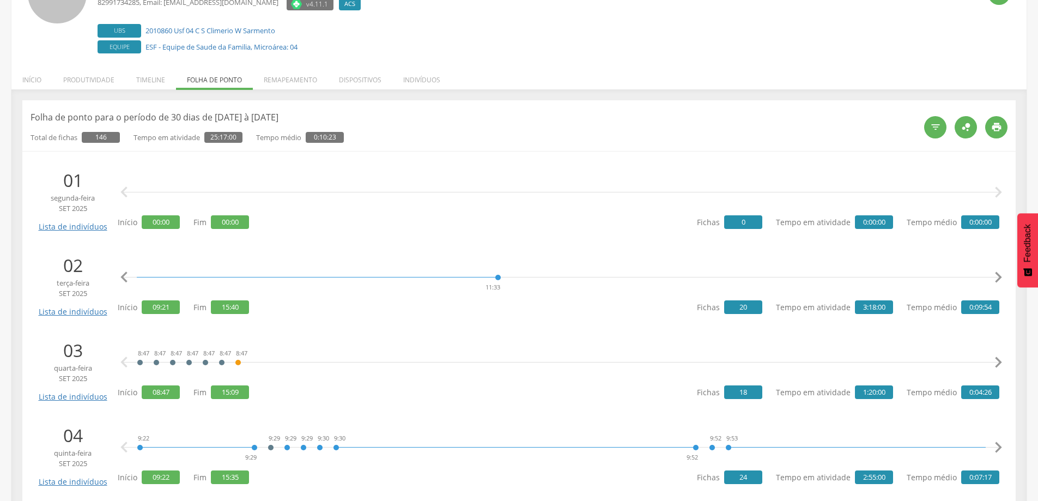
click at [992, 276] on icon "" at bounding box center [998, 277] width 22 height 22
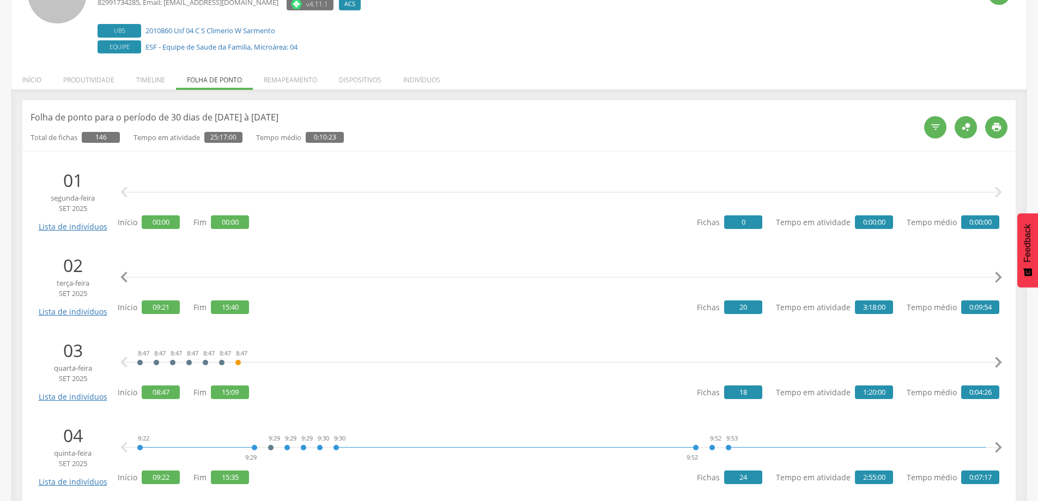
click at [992, 276] on icon "" at bounding box center [998, 277] width 22 height 22
click at [123, 271] on icon "" at bounding box center [124, 277] width 22 height 22
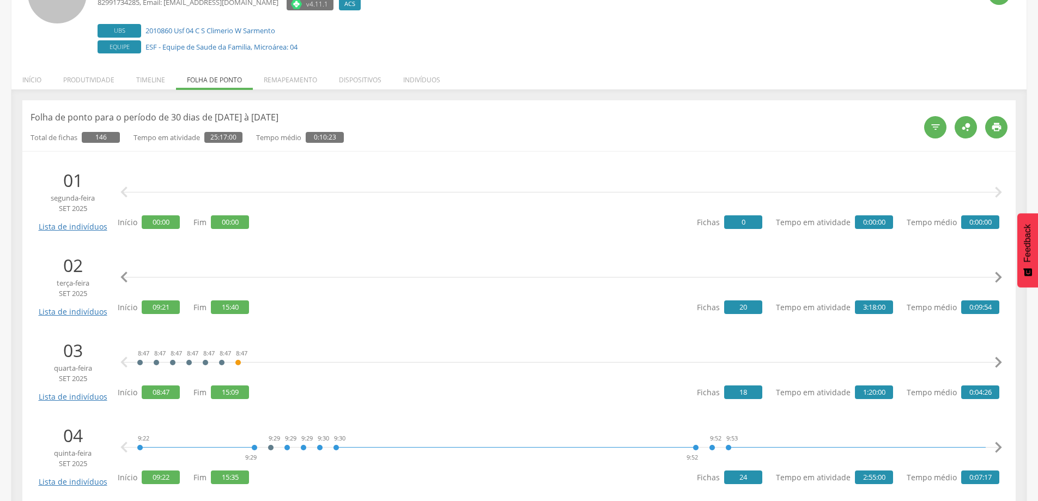
click at [123, 271] on icon "" at bounding box center [124, 277] width 22 height 22
click at [290, 298] on div "9:21 9:33 9:33 9:34 9:34 9:35 9:35 9:36 9:36 9:53 9:53 9:53 9:55 9:55 10:22 10:…" at bounding box center [558, 284] width 881 height 63
click at [228, 282] on div "9:21 9:33 9:33 9:34 9:34 9:35 9:35 9:36 9:36 9:53 9:53 9:53 9:55 9:55 10:22 10:…" at bounding box center [561, 277] width 849 height 33
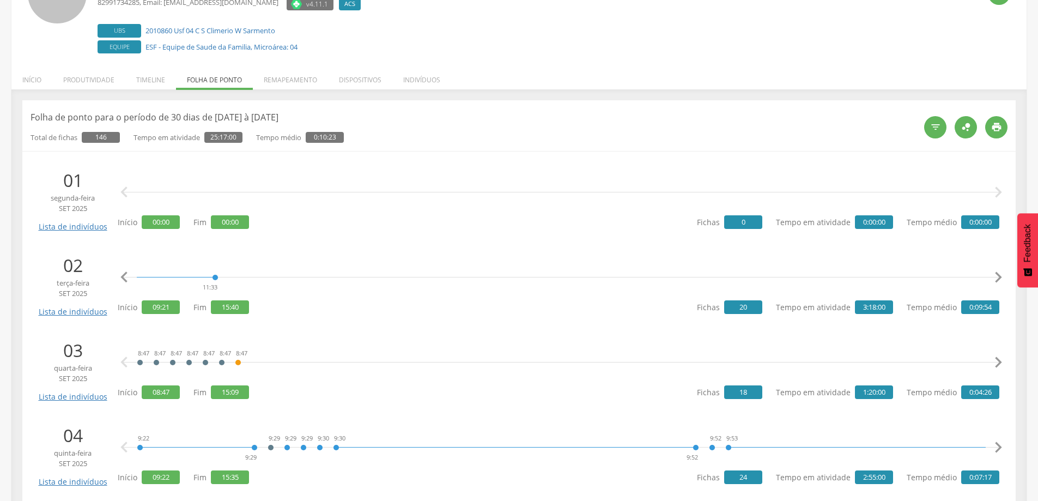
click at [998, 272] on icon "" at bounding box center [998, 277] width 22 height 22
drag, startPoint x: 902, startPoint y: 266, endPoint x: 961, endPoint y: 267, distance: 59.4
click at [528, 315] on div "9:21 9:33 9:33 9:34 9:34 9:35 9:35 9:36 9:36 9:53 9:53 9:53 9:55 9:55 10:22 10:…" at bounding box center [558, 284] width 881 height 63
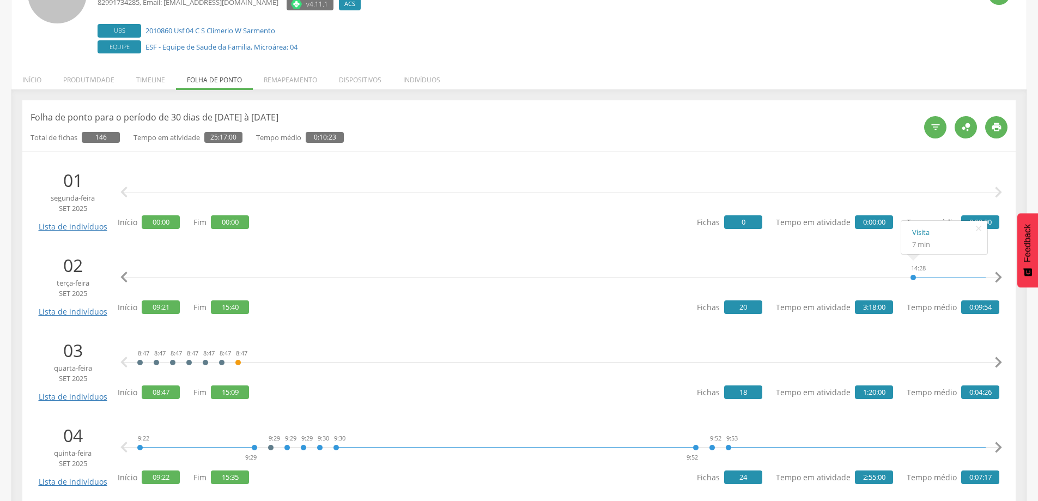
click at [996, 273] on icon "" at bounding box center [998, 277] width 22 height 22
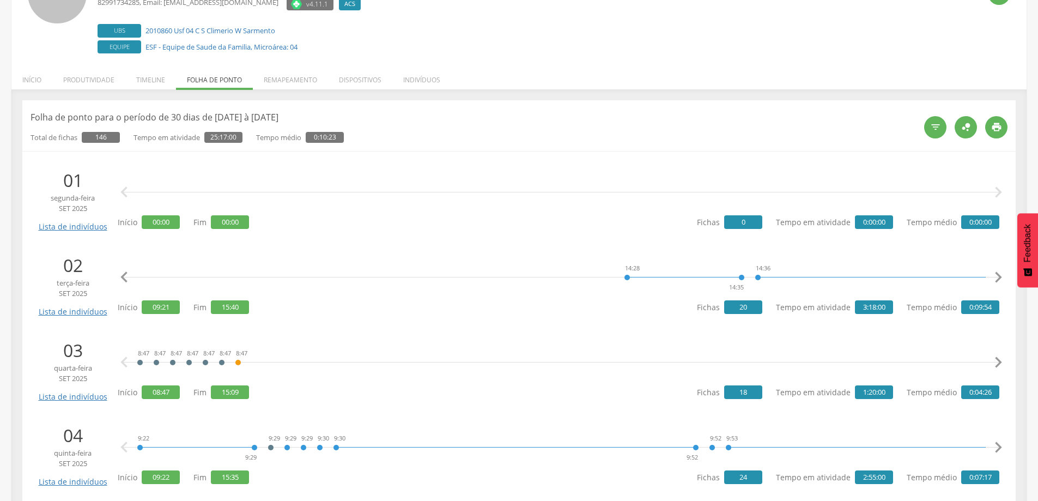
click at [996, 273] on icon "" at bounding box center [998, 277] width 22 height 22
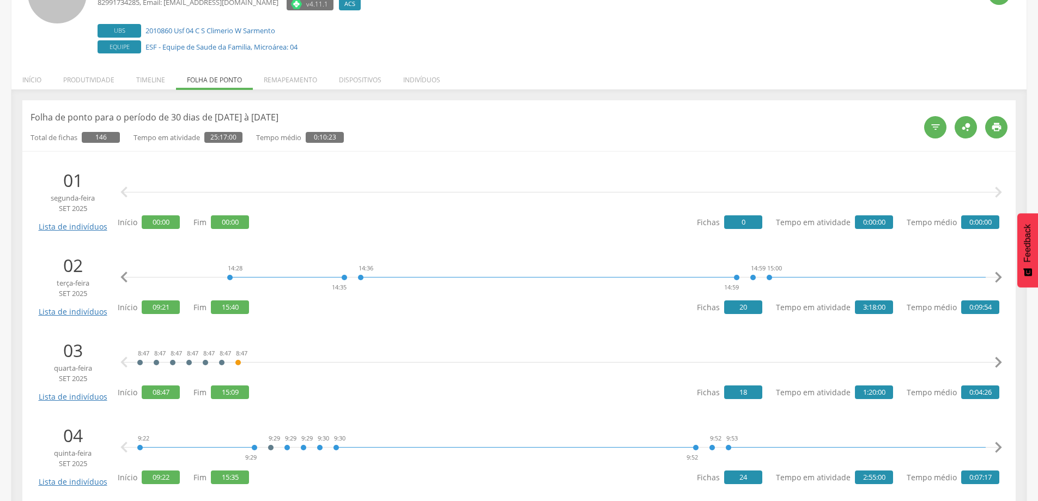
click at [996, 273] on icon "" at bounding box center [998, 277] width 22 height 22
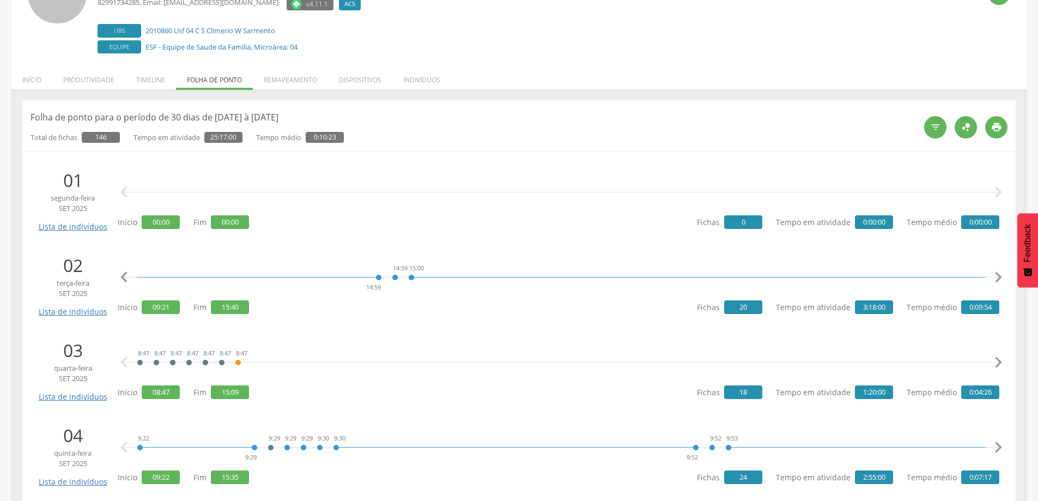
click at [996, 273] on icon "" at bounding box center [998, 277] width 22 height 22
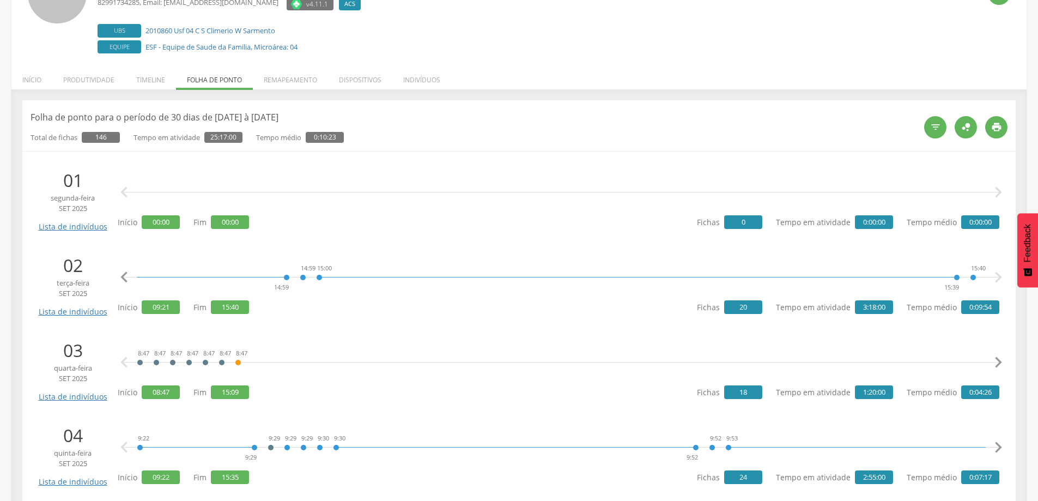
click at [996, 273] on icon "" at bounding box center [998, 277] width 22 height 22
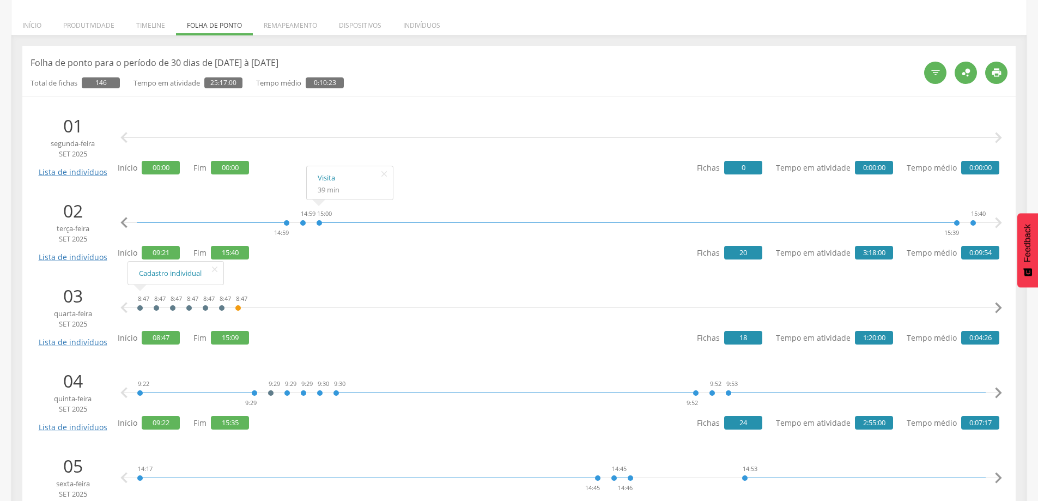
click at [995, 304] on icon "" at bounding box center [998, 308] width 22 height 22
click at [126, 302] on icon "" at bounding box center [124, 308] width 22 height 22
click at [996, 306] on icon "" at bounding box center [998, 308] width 22 height 22
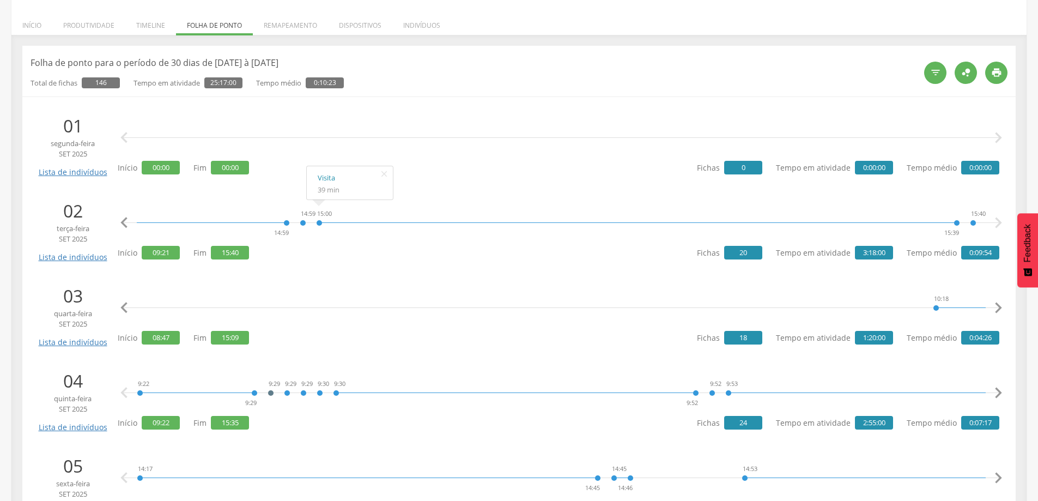
click at [996, 306] on icon "" at bounding box center [998, 308] width 22 height 22
click at [124, 309] on icon "" at bounding box center [124, 308] width 22 height 22
click at [129, 309] on icon "" at bounding box center [124, 308] width 22 height 22
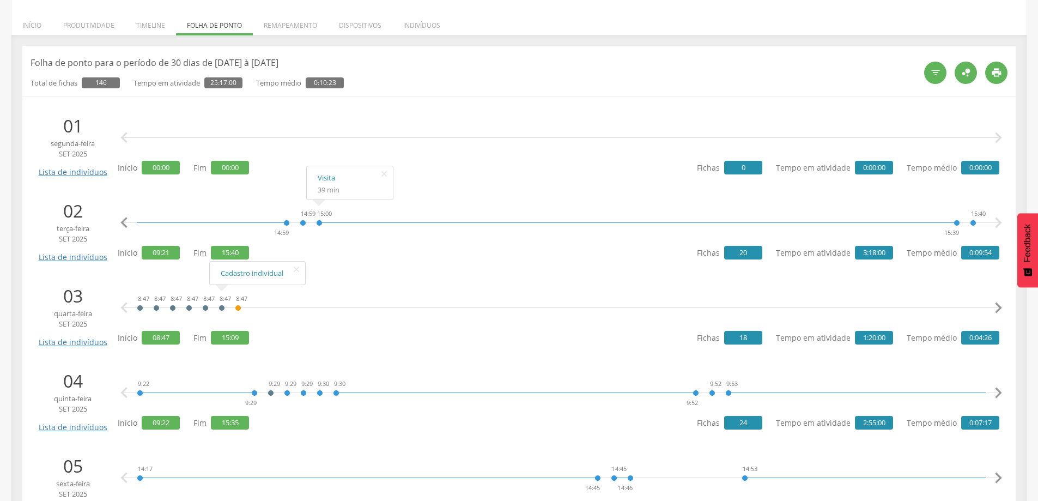
click at [1001, 309] on icon "" at bounding box center [998, 308] width 22 height 22
click at [1000, 308] on icon "" at bounding box center [998, 308] width 22 height 22
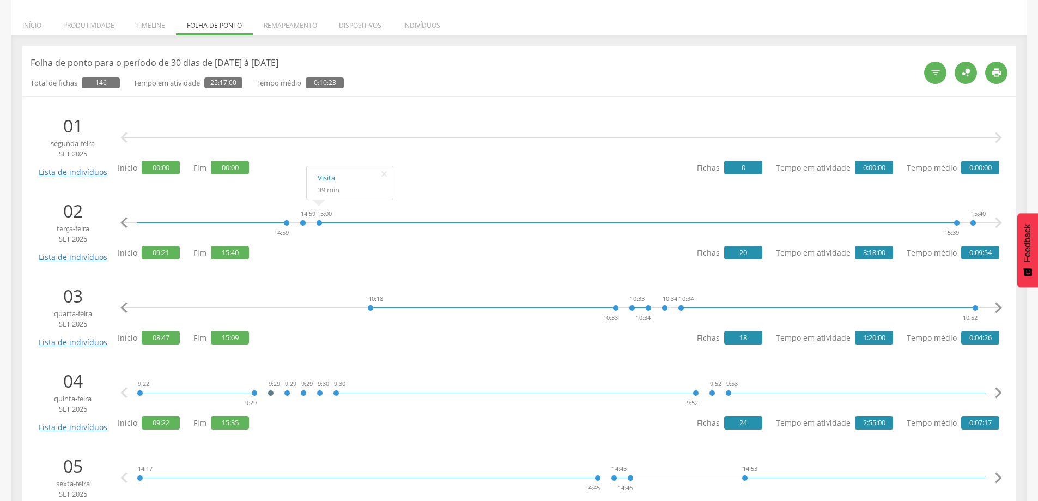
click at [1000, 308] on icon "" at bounding box center [998, 308] width 22 height 22
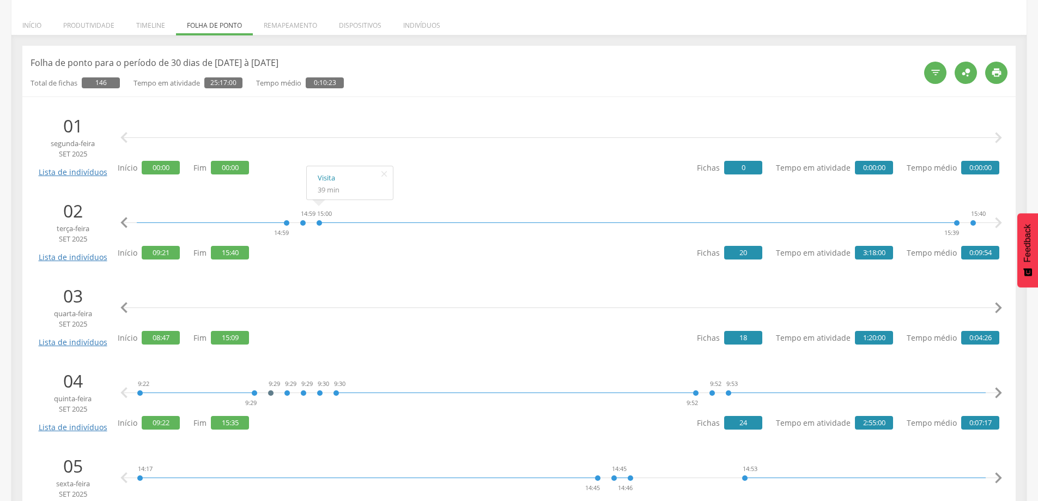
click at [1000, 308] on icon "" at bounding box center [998, 308] width 22 height 22
click at [130, 312] on icon "" at bounding box center [124, 308] width 22 height 22
click at [130, 310] on icon "" at bounding box center [124, 308] width 22 height 22
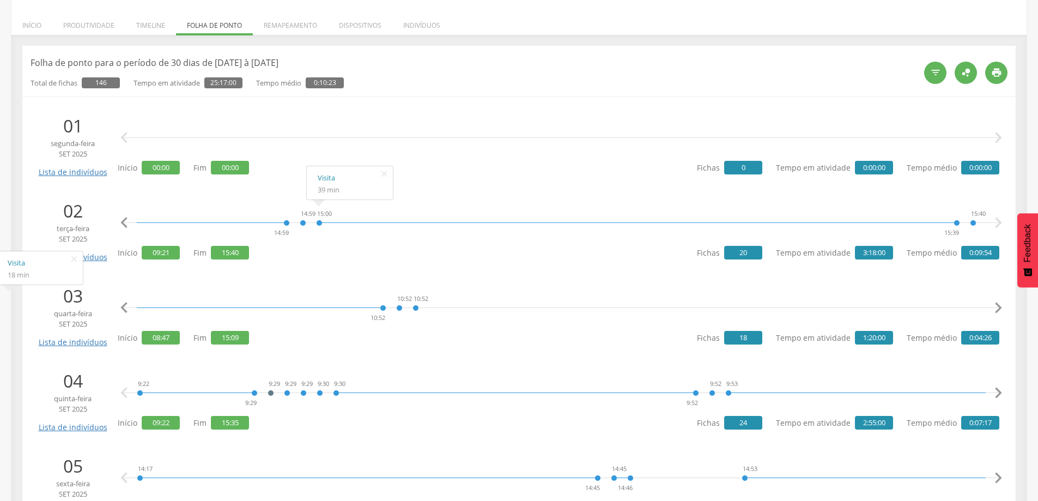
scroll to position [0, 1413]
click at [1001, 303] on icon "" at bounding box center [998, 308] width 22 height 22
click at [999, 303] on icon "" at bounding box center [998, 308] width 22 height 22
drag, startPoint x: 854, startPoint y: 300, endPoint x: 918, endPoint y: 300, distance: 64.3
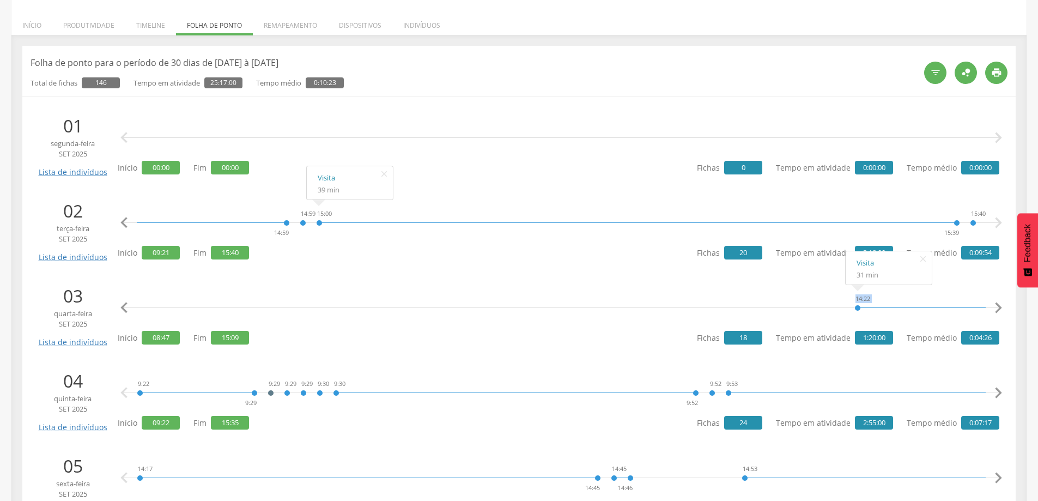
click at [995, 303] on icon "" at bounding box center [998, 308] width 22 height 22
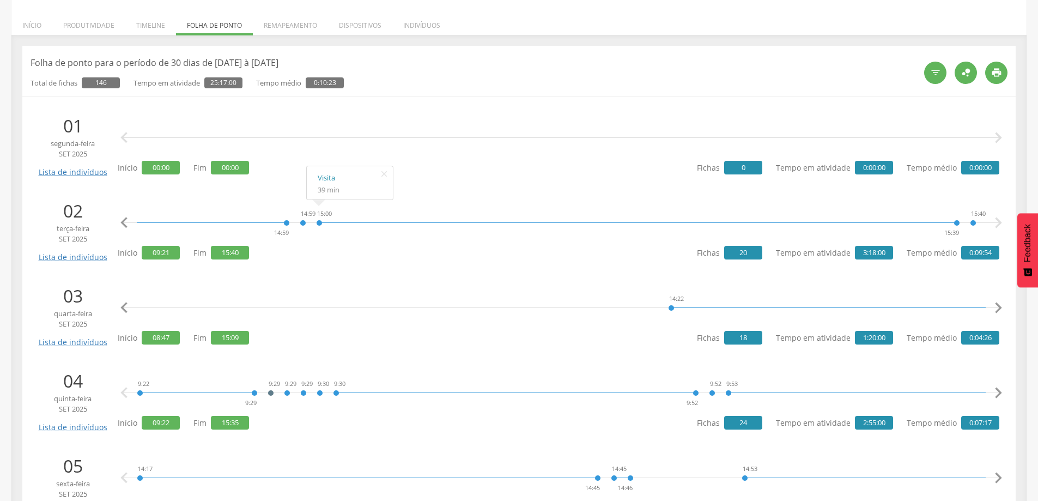
click at [995, 303] on icon "" at bounding box center [998, 308] width 22 height 22
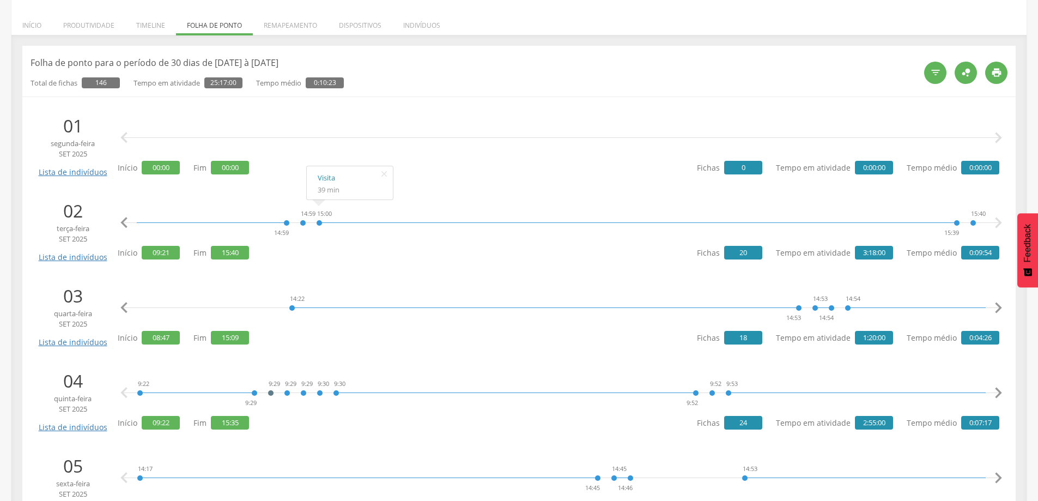
click at [995, 303] on icon "" at bounding box center [998, 308] width 22 height 22
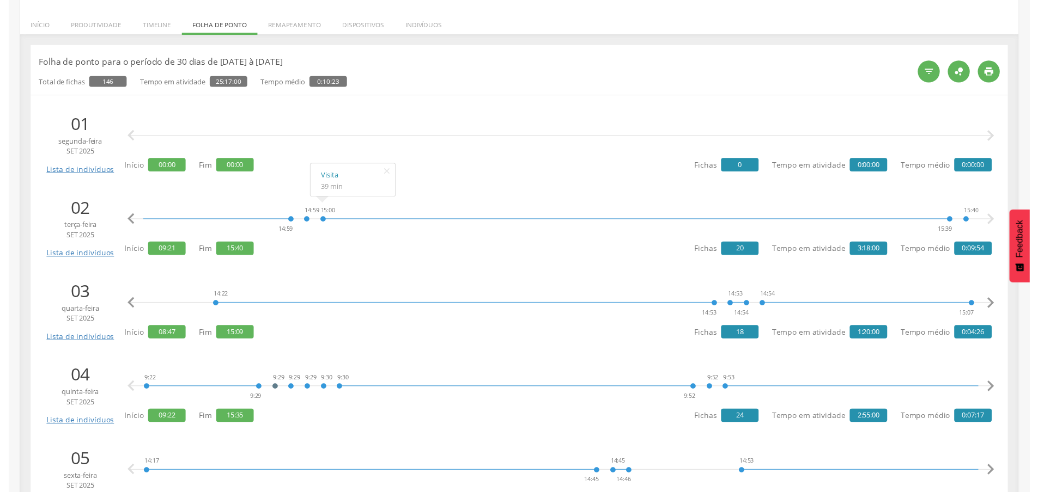
scroll to position [0, 2681]
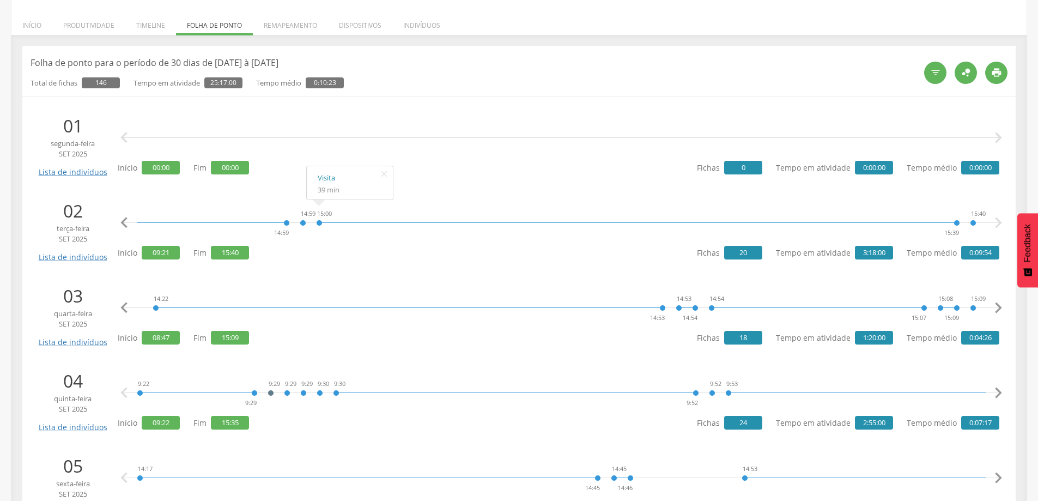
click at [995, 303] on icon "" at bounding box center [998, 308] width 22 height 22
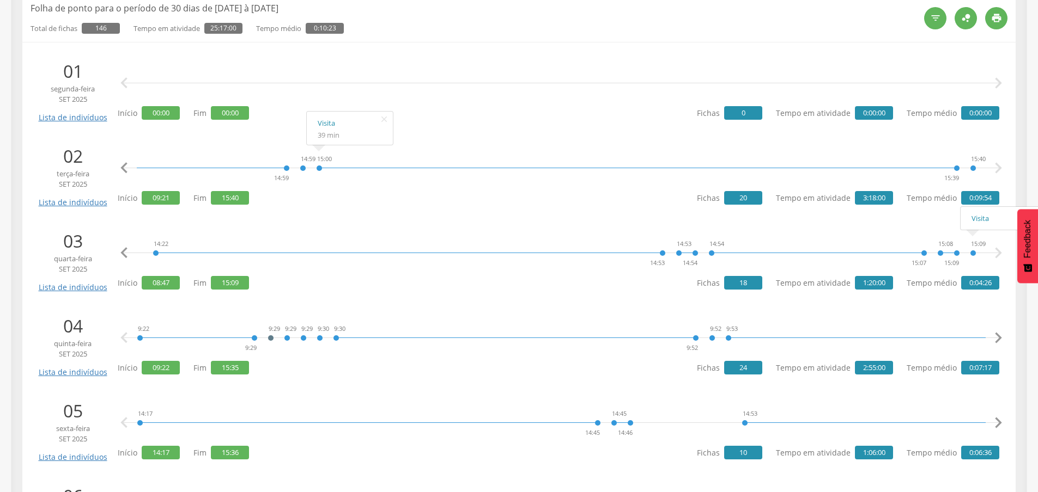
scroll to position [272, 0]
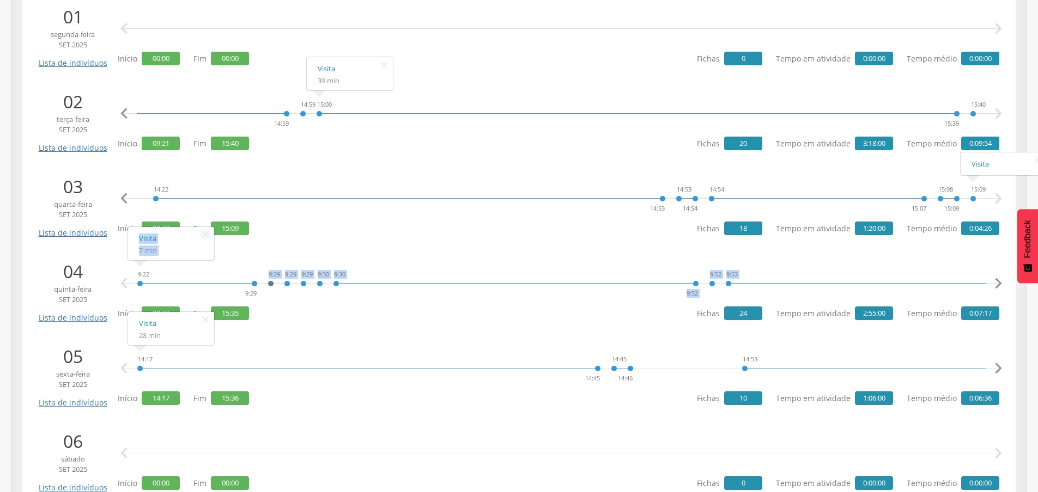
drag, startPoint x: 148, startPoint y: 275, endPoint x: 139, endPoint y: 273, distance: 8.9
click at [139, 273] on div "9:22 9:29 9:29 9:29 9:29 9:30 9:30 9:52 9:52 9:53 10:20 10:20 10:20 10:21 10:22…" at bounding box center [561, 283] width 849 height 33
click at [180, 273] on div at bounding box center [197, 275] width 114 height 16
click at [996, 281] on icon "" at bounding box center [998, 284] width 22 height 22
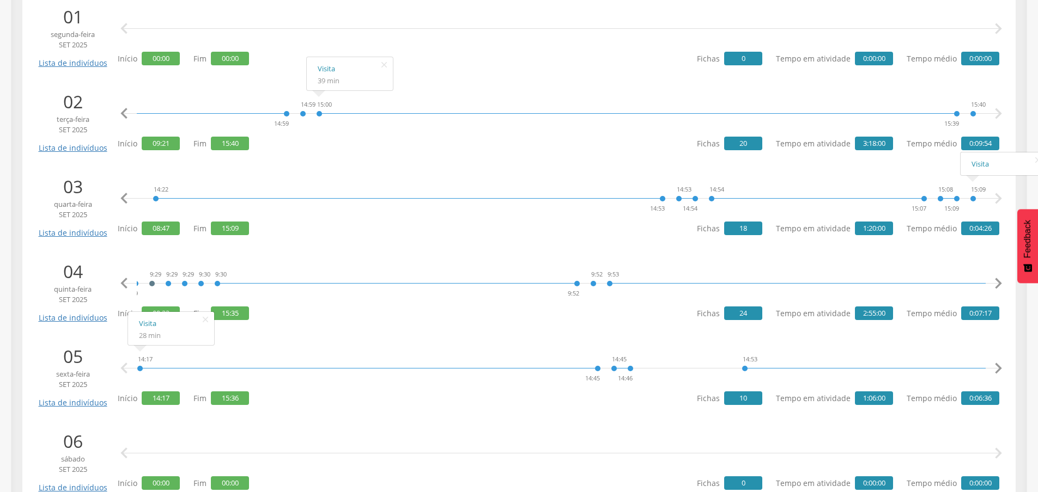
click at [996, 281] on icon "" at bounding box center [998, 284] width 22 height 22
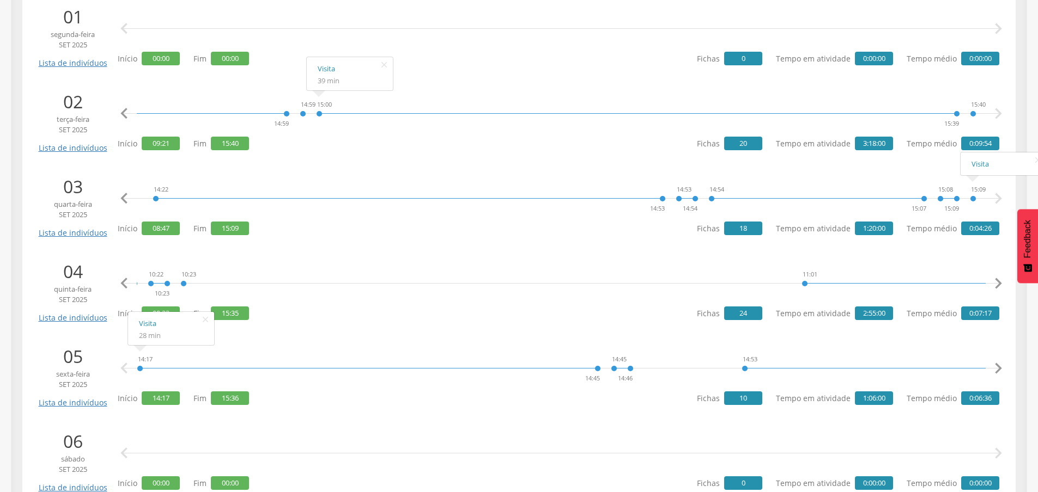
click at [996, 281] on icon "" at bounding box center [998, 284] width 22 height 22
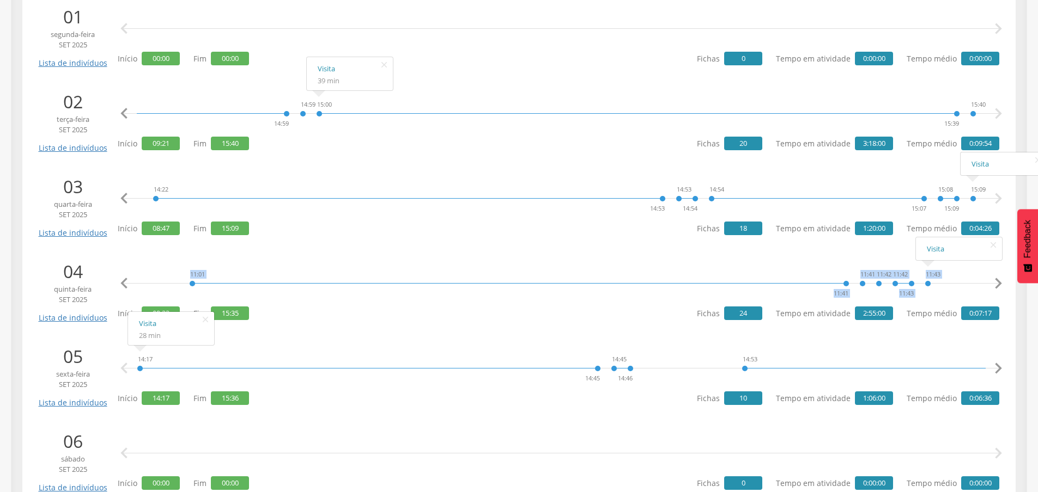
drag, startPoint x: 923, startPoint y: 273, endPoint x: 948, endPoint y: 271, distance: 25.2
click at [953, 271] on div "9:22 9:29 9:29 9:29 9:29 9:30 9:30 9:52 9:52 9:53 10:20 10:20 10:20 10:21 10:22…" at bounding box center [561, 283] width 876 height 33
click at [992, 279] on icon "" at bounding box center [998, 284] width 22 height 22
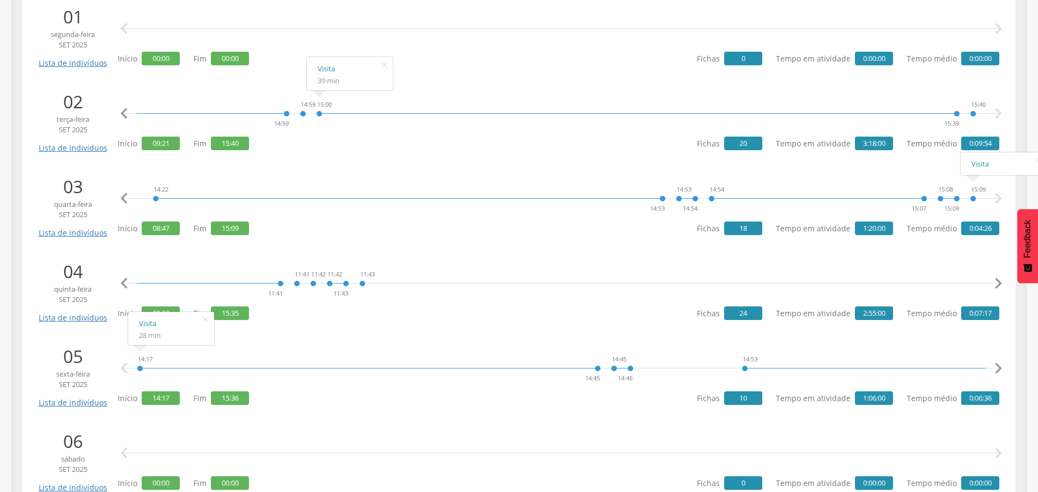
click at [992, 279] on icon "" at bounding box center [998, 284] width 22 height 22
drag, startPoint x: 770, startPoint y: 271, endPoint x: 801, endPoint y: 271, distance: 30.5
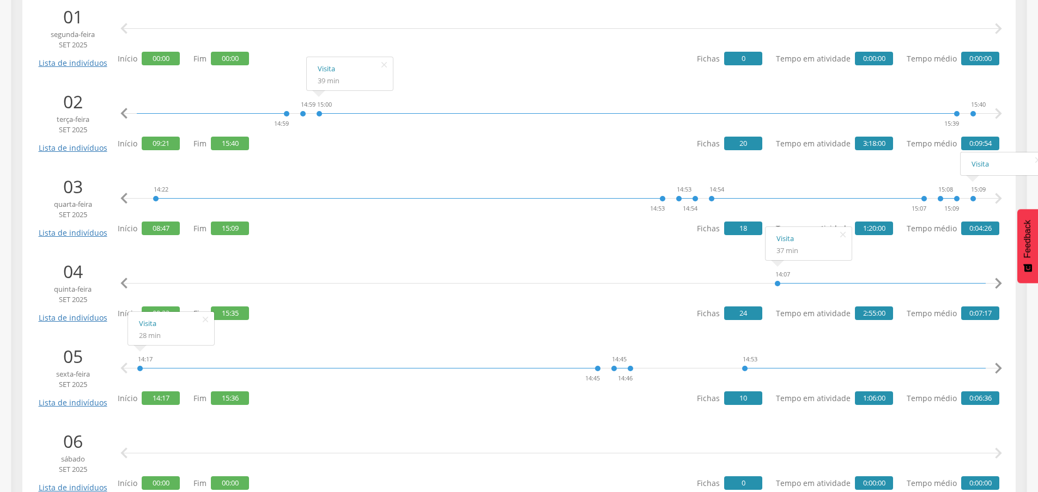
drag, startPoint x: 772, startPoint y: 271, endPoint x: 812, endPoint y: 271, distance: 39.8
click at [990, 276] on icon "" at bounding box center [998, 284] width 22 height 22
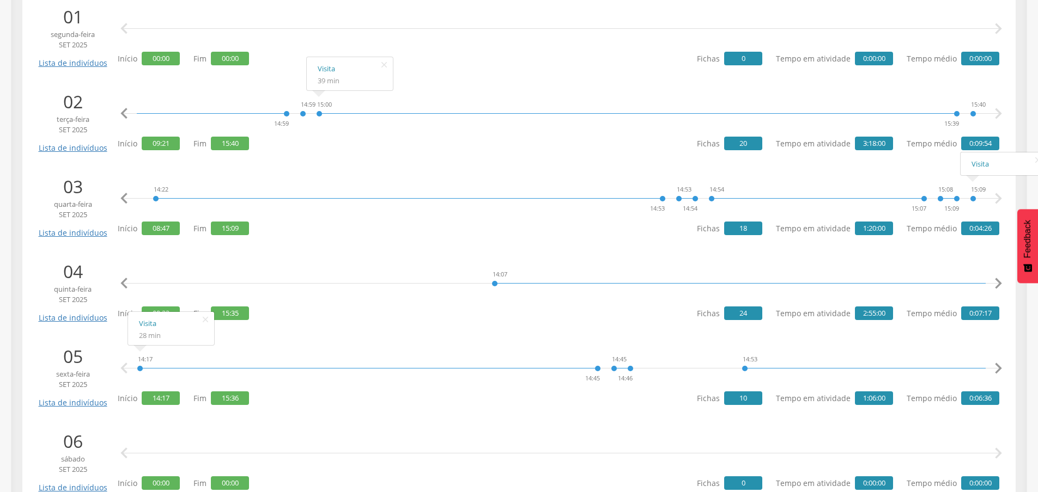
click at [990, 275] on icon "" at bounding box center [998, 284] width 22 height 22
click at [997, 282] on icon "" at bounding box center [998, 284] width 22 height 22
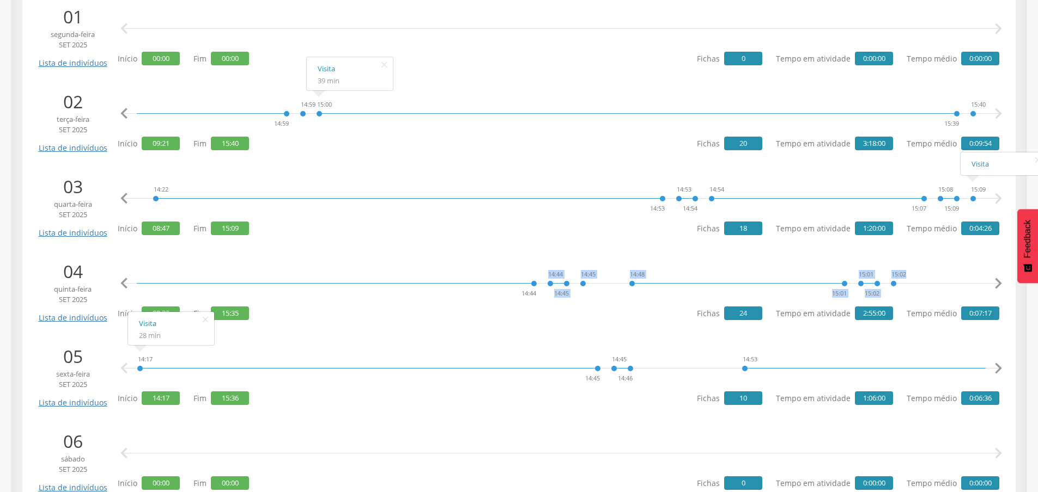
click at [997, 282] on icon "" at bounding box center [998, 284] width 22 height 22
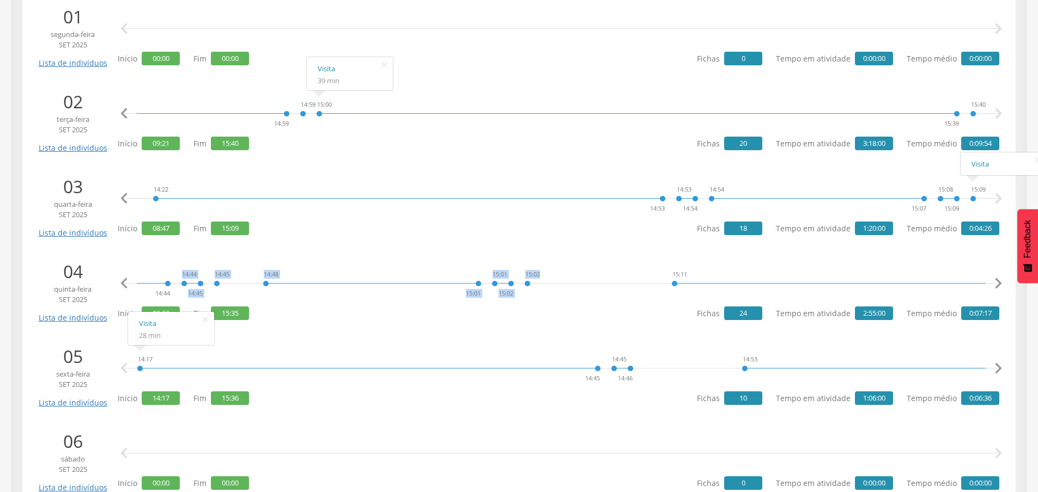
scroll to position [0, 4126]
click at [997, 282] on icon "" at bounding box center [998, 284] width 22 height 22
click at [1000, 297] on div "" at bounding box center [998, 285] width 22 height 25
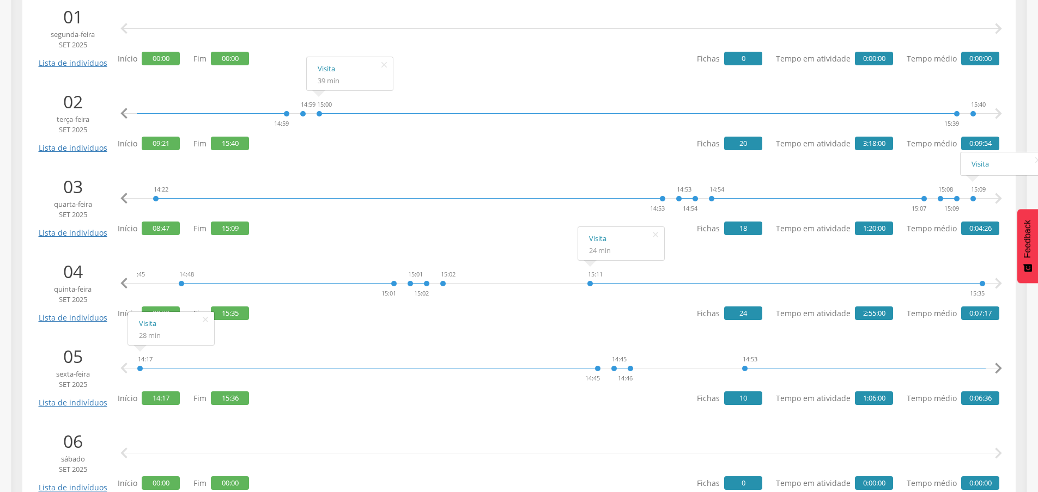
scroll to position [327, 0]
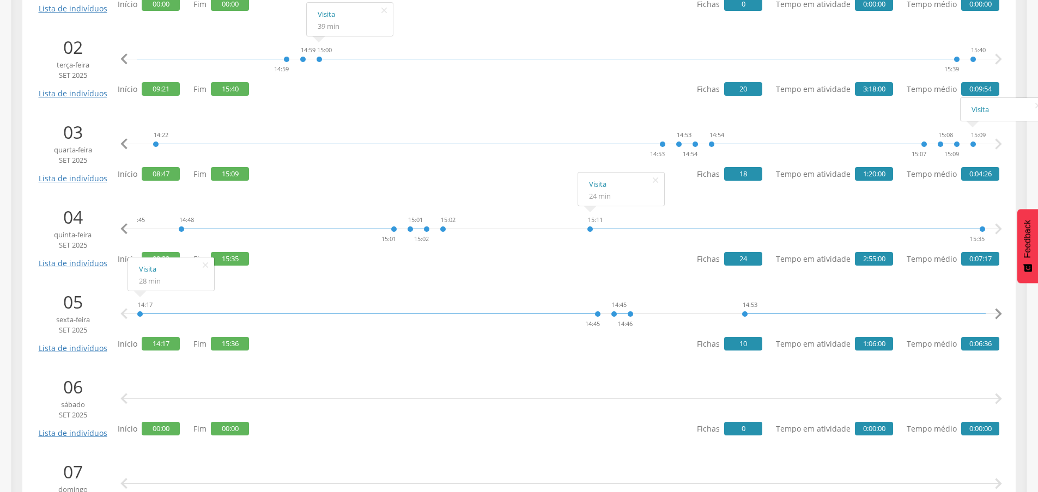
click at [124, 309] on icon "" at bounding box center [124, 314] width 22 height 22
drag, startPoint x: 627, startPoint y: 352, endPoint x: 626, endPoint y: 344, distance: 8.2
click at [627, 351] on div "14:17 14:45 14:45 14:46 14:53 15:15 15:15 15:16 15:16 15:17 15:17 15:22 15:31 1…" at bounding box center [558, 321] width 881 height 63
click at [995, 309] on icon "" at bounding box center [998, 314] width 22 height 22
click at [995, 308] on icon "" at bounding box center [998, 314] width 22 height 22
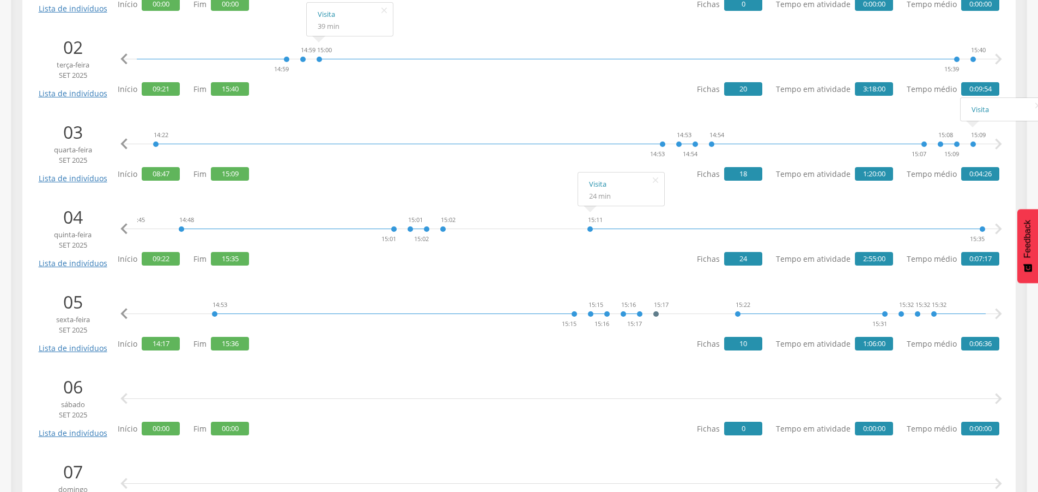
scroll to position [0, 547]
click at [995, 308] on icon "" at bounding box center [998, 314] width 22 height 22
click at [999, 314] on icon "" at bounding box center [998, 314] width 22 height 22
click at [999, 315] on icon "" at bounding box center [998, 314] width 22 height 22
click at [997, 321] on icon "" at bounding box center [998, 314] width 22 height 22
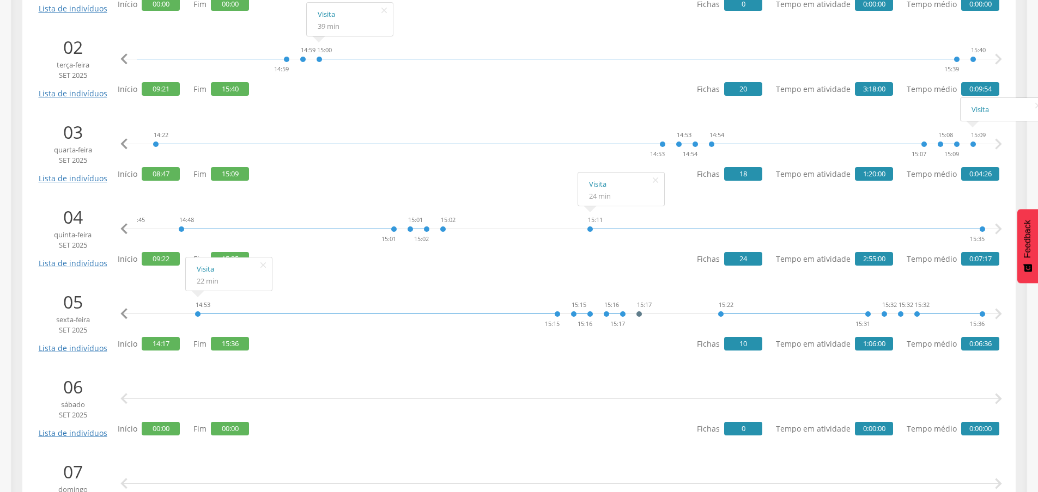
click at [121, 317] on icon "" at bounding box center [124, 314] width 22 height 22
click at [122, 318] on icon "" at bounding box center [124, 314] width 22 height 22
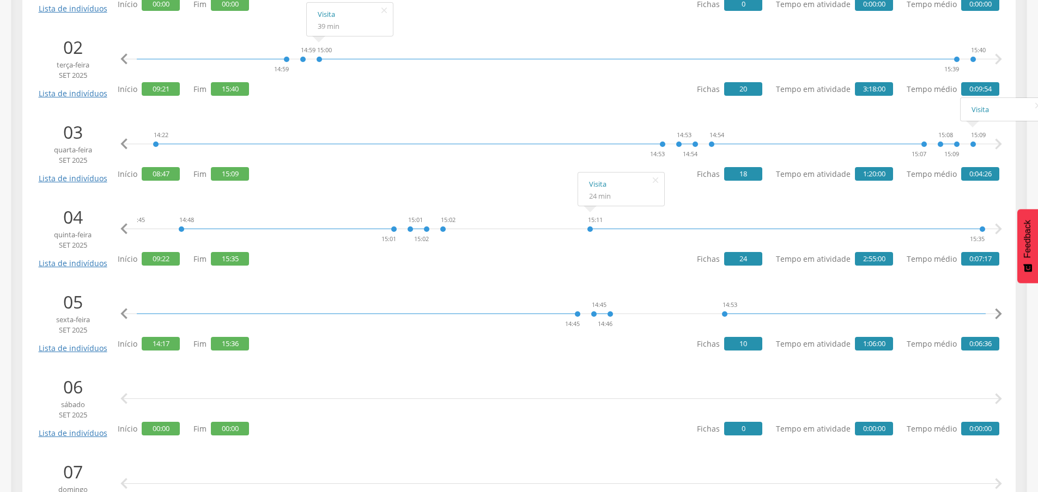
click at [122, 318] on icon "" at bounding box center [124, 314] width 22 height 22
click at [123, 319] on icon "" at bounding box center [124, 314] width 22 height 22
click at [992, 315] on icon "" at bounding box center [998, 314] width 22 height 22
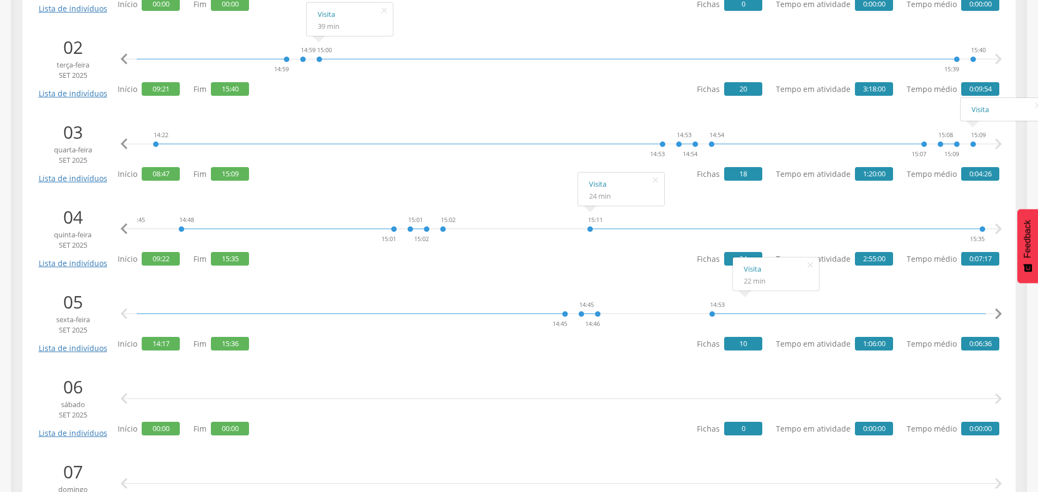
click at [992, 315] on icon "" at bounding box center [998, 314] width 22 height 22
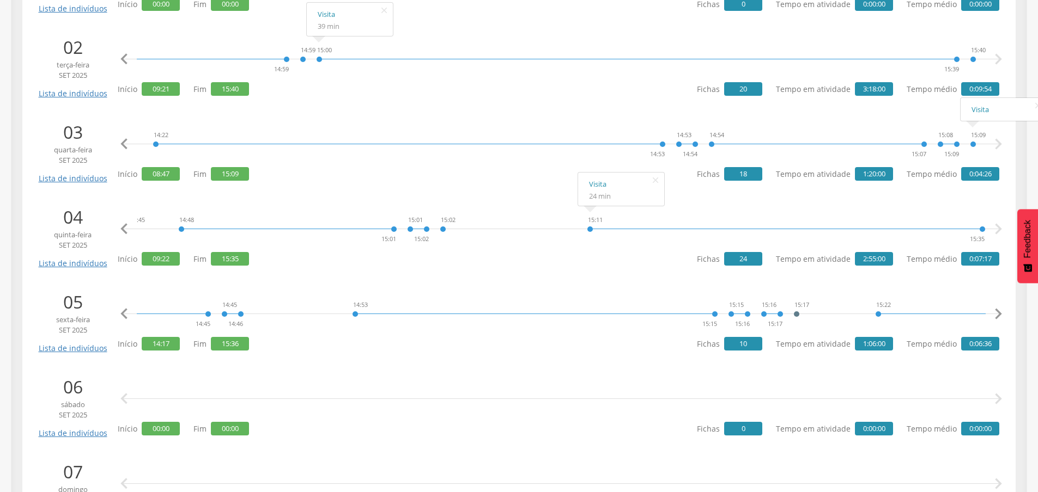
click at [992, 315] on icon "" at bounding box center [998, 314] width 22 height 22
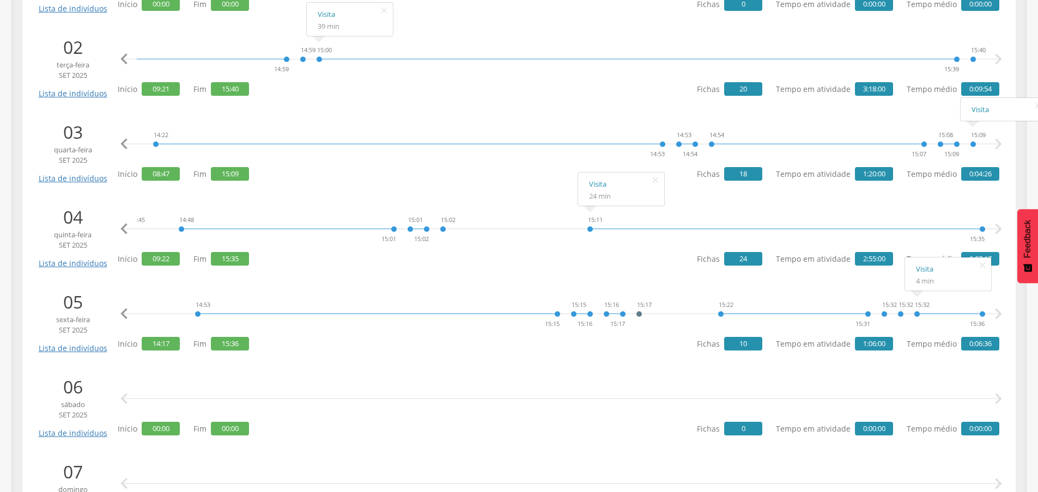
drag, startPoint x: 667, startPoint y: 387, endPoint x: 663, endPoint y: 373, distance: 14.7
click at [667, 386] on div " " at bounding box center [561, 399] width 876 height 33
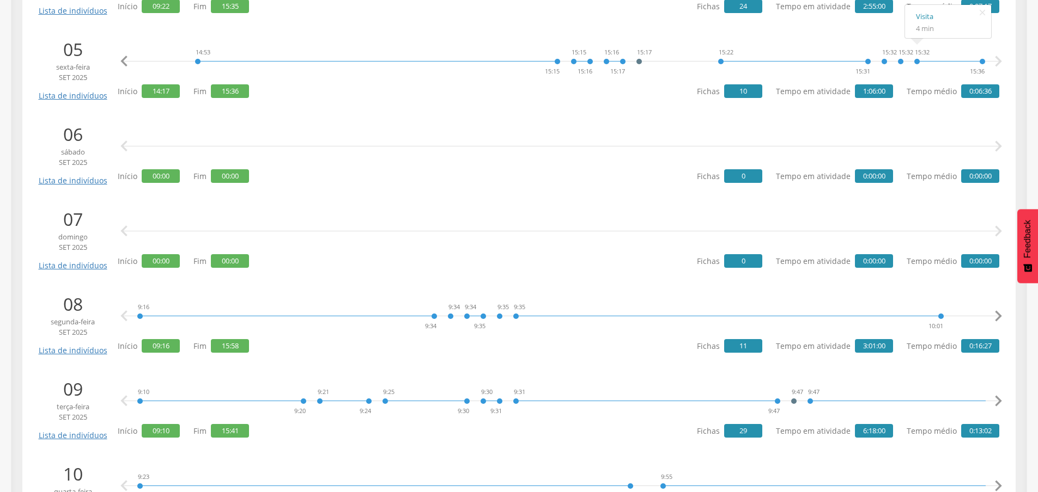
scroll to position [599, 0]
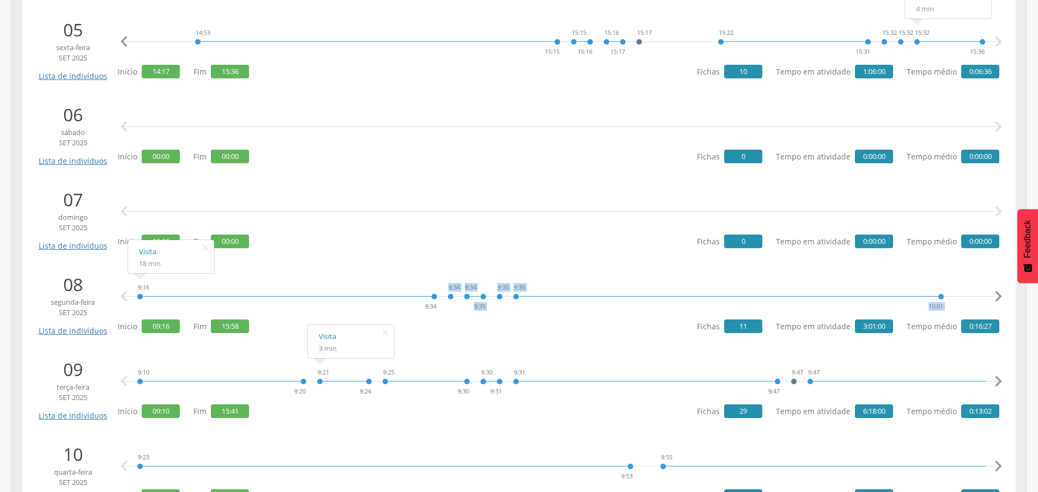
drag, startPoint x: 135, startPoint y: 285, endPoint x: 155, endPoint y: 288, distance: 20.4
click at [170, 287] on div at bounding box center [287, 289] width 294 height 16
click at [685, 281] on div "9:16 9:34 9:34 9:34 9:35 9:35 9:35 10:01 10:28 11:04 11:04 11:22 11:22 13:49 14…" at bounding box center [561, 297] width 876 height 33
click at [998, 296] on icon "" at bounding box center [998, 297] width 22 height 22
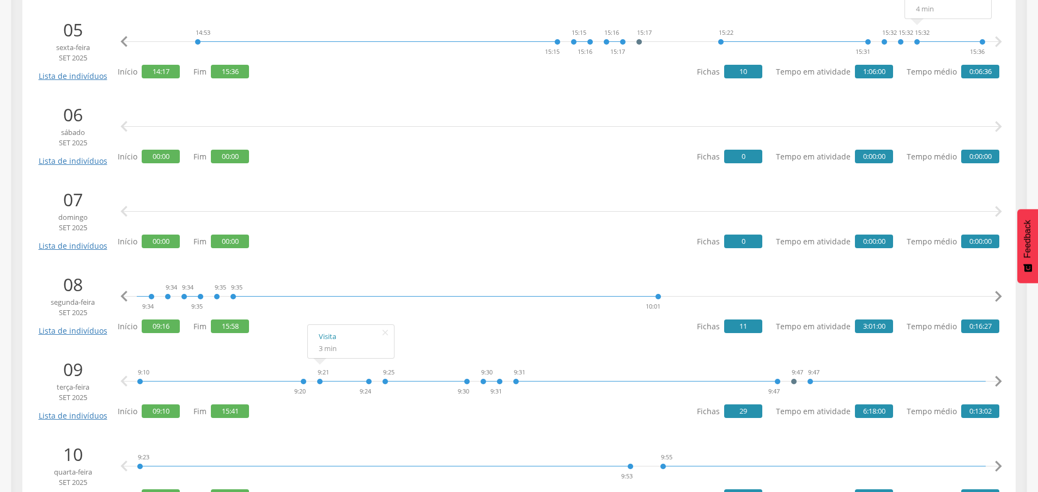
click at [998, 296] on icon "" at bounding box center [998, 297] width 22 height 22
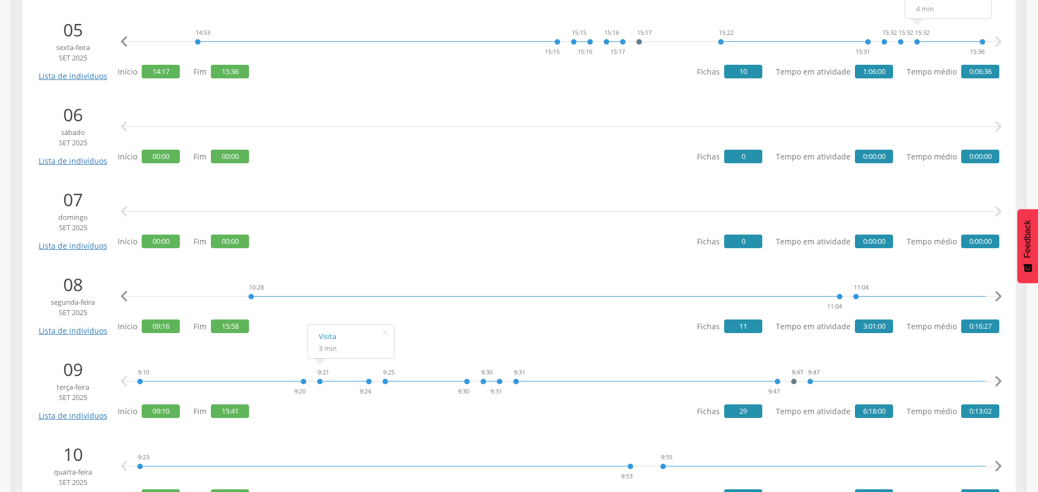
click at [998, 296] on icon "" at bounding box center [998, 297] width 22 height 22
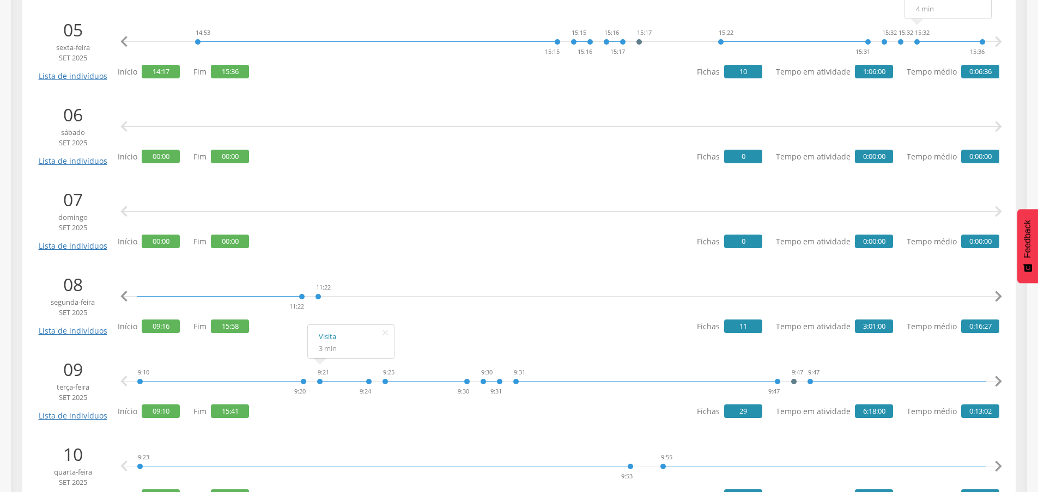
click at [998, 296] on icon "" at bounding box center [998, 297] width 22 height 22
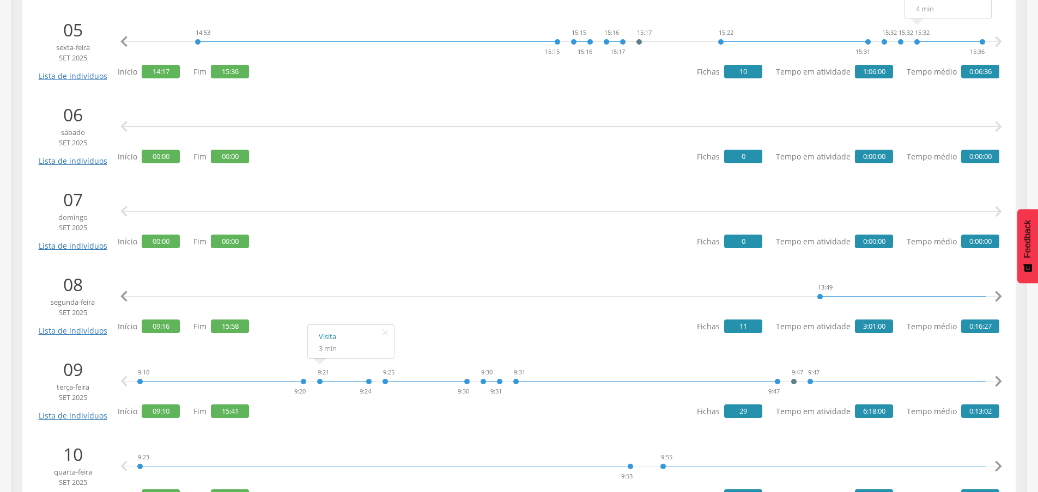
click at [998, 296] on icon "" at bounding box center [998, 297] width 22 height 22
click at [109, 291] on p "08" at bounding box center [73, 284] width 74 height 25
click at [117, 296] on icon "" at bounding box center [124, 297] width 22 height 22
click at [121, 296] on icon "" at bounding box center [124, 297] width 22 height 22
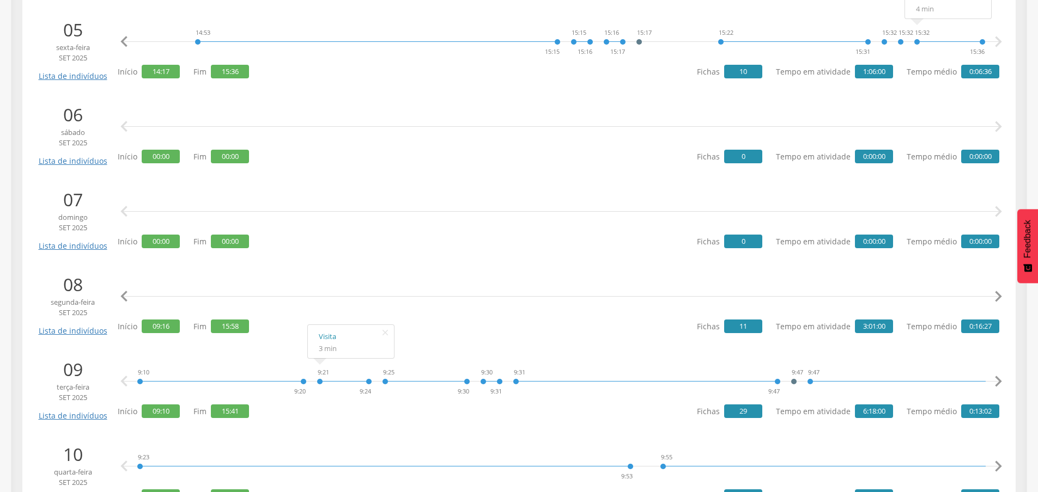
click at [121, 296] on icon "" at bounding box center [124, 297] width 22 height 22
click at [129, 294] on icon "" at bounding box center [124, 297] width 22 height 22
click at [994, 302] on icon "" at bounding box center [998, 297] width 22 height 22
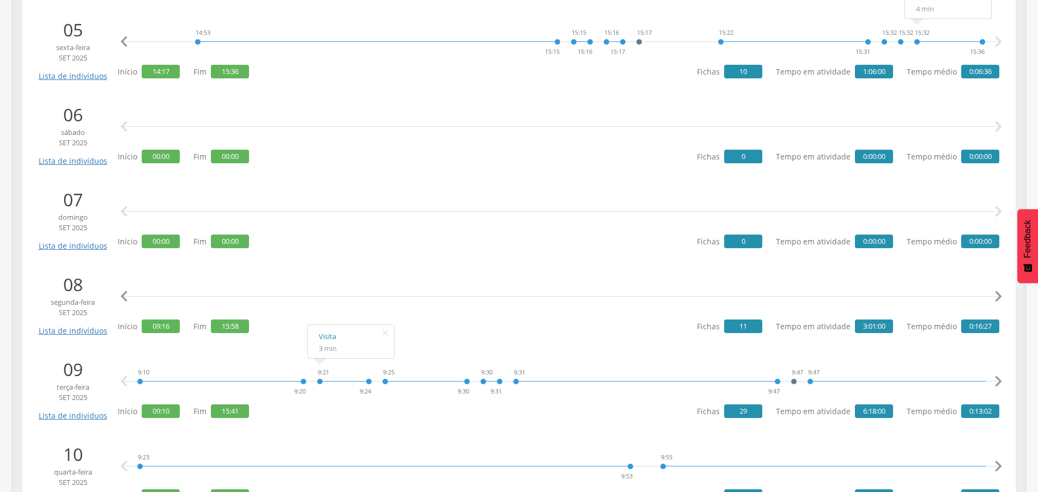
click at [994, 302] on icon "" at bounding box center [998, 297] width 22 height 22
click at [659, 324] on div "9:16 9:34 9:34 9:34 9:35 9:35 9:35 10:01 10:28 11:04 11:04 11:22 11:22 13:49 14…" at bounding box center [558, 303] width 881 height 63
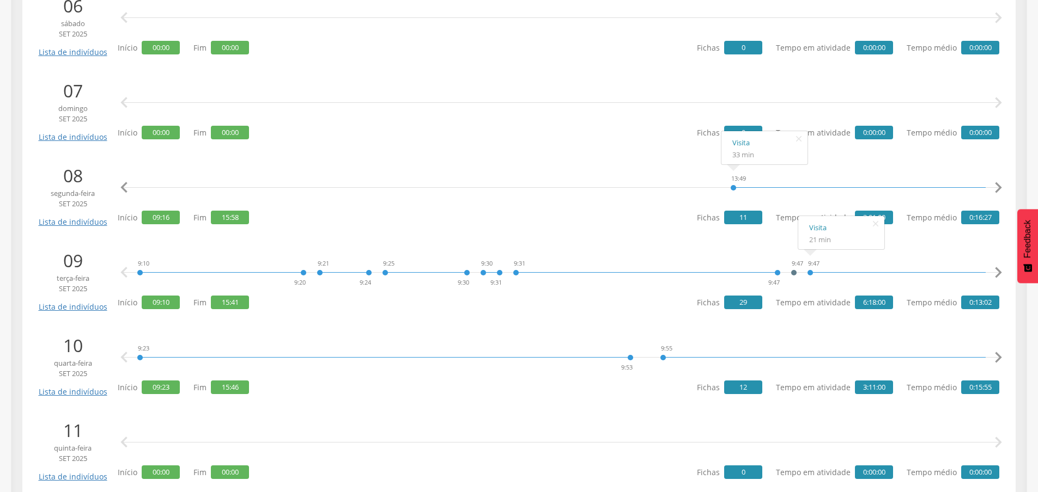
scroll to position [763, 0]
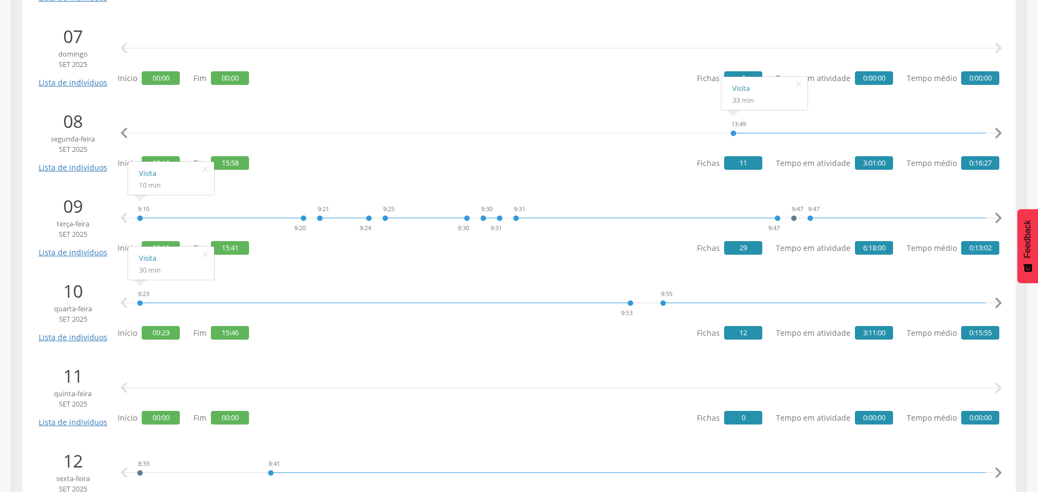
click at [176, 230] on div "9:10 9:20" at bounding box center [222, 218] width 170 height 33
click at [996, 215] on icon "" at bounding box center [998, 219] width 22 height 22
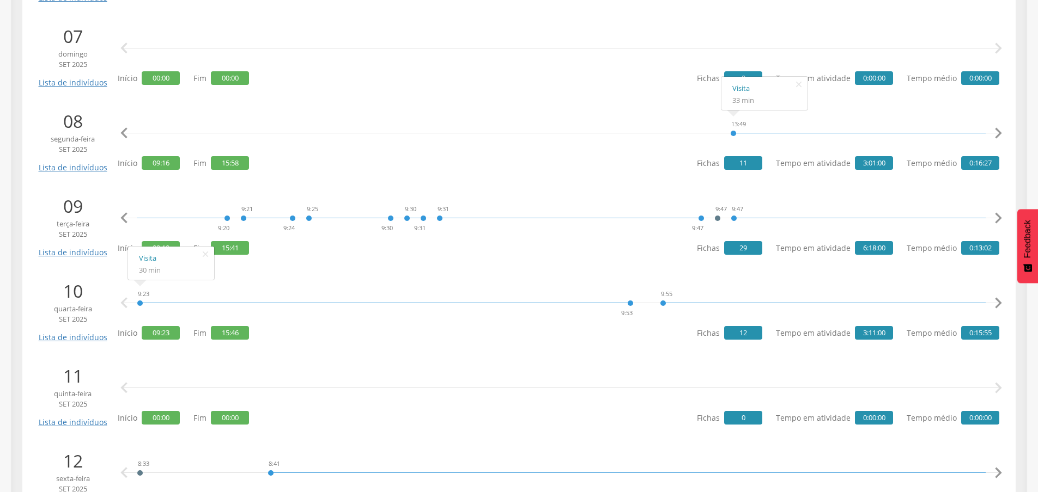
click at [996, 215] on icon "" at bounding box center [998, 219] width 22 height 22
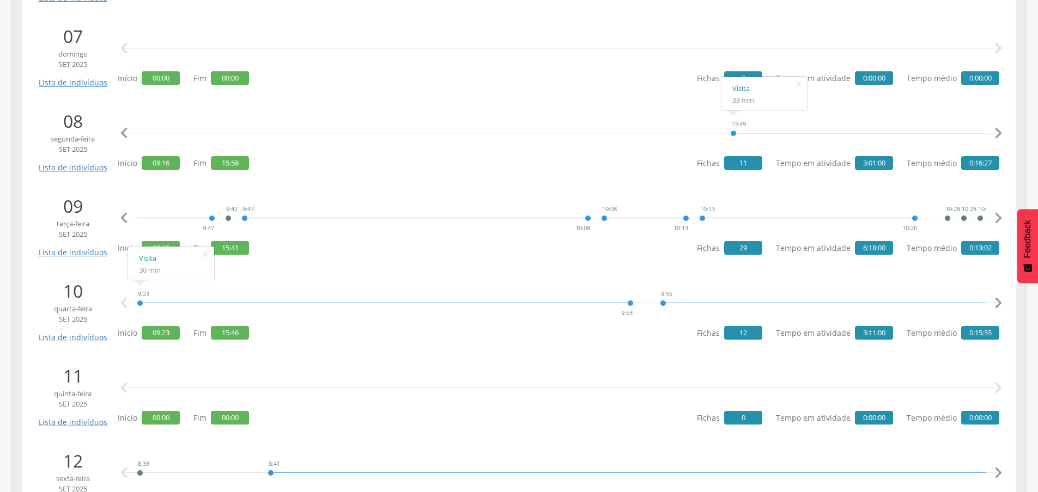
click at [996, 215] on icon "" at bounding box center [998, 219] width 22 height 22
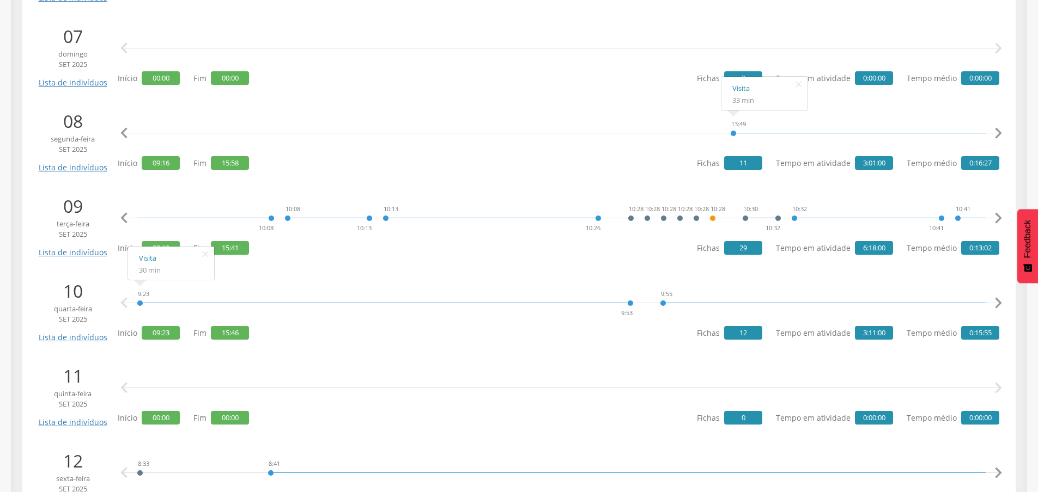
click at [996, 215] on icon "" at bounding box center [998, 219] width 22 height 22
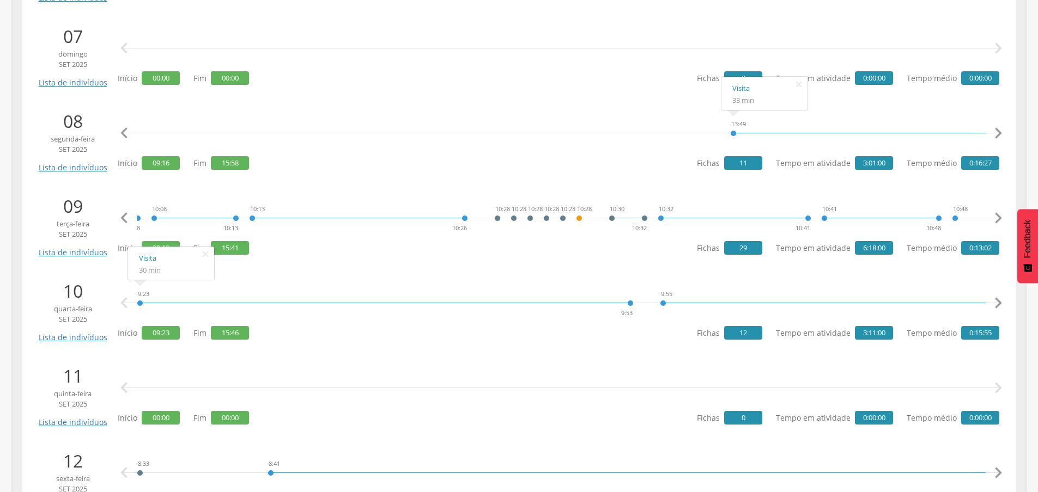
click at [996, 215] on icon "" at bounding box center [998, 219] width 22 height 22
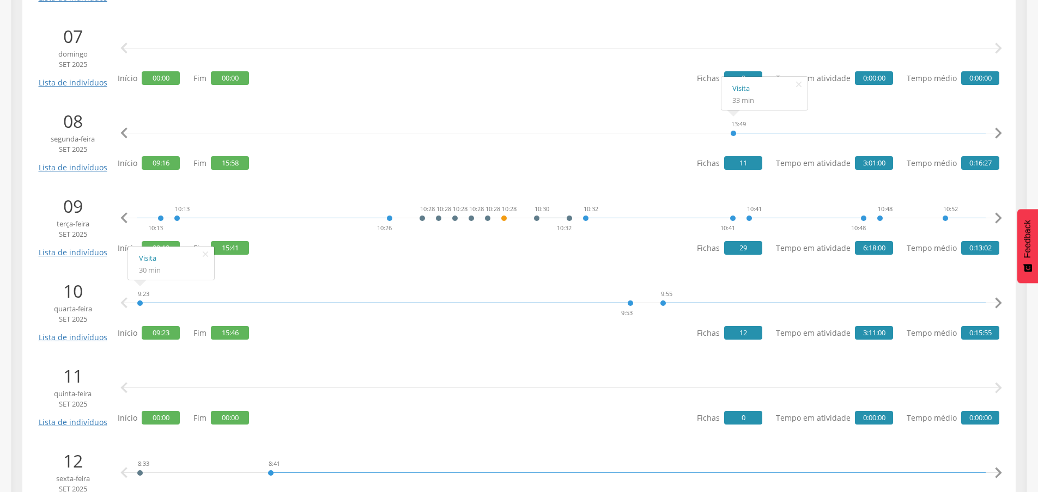
click at [996, 215] on icon "" at bounding box center [998, 219] width 22 height 22
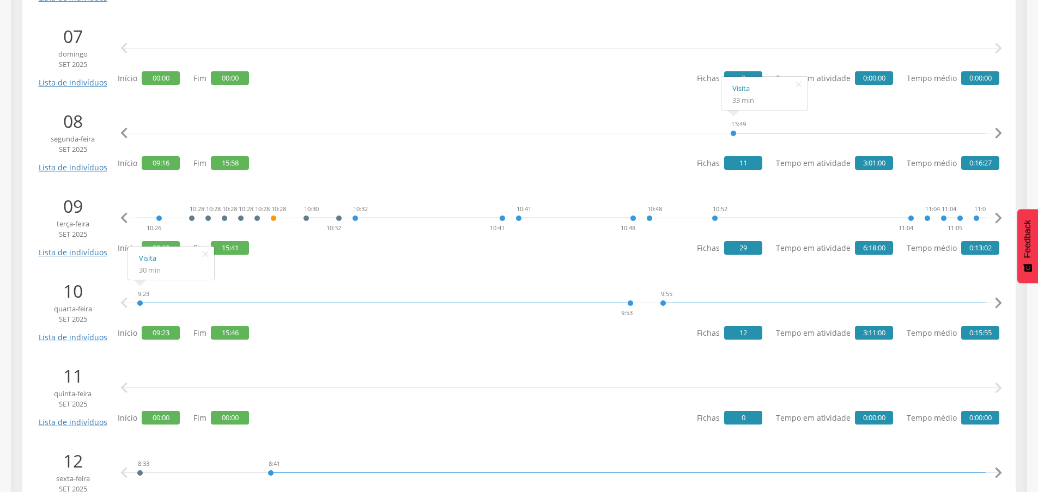
click at [996, 215] on icon "" at bounding box center [998, 219] width 22 height 22
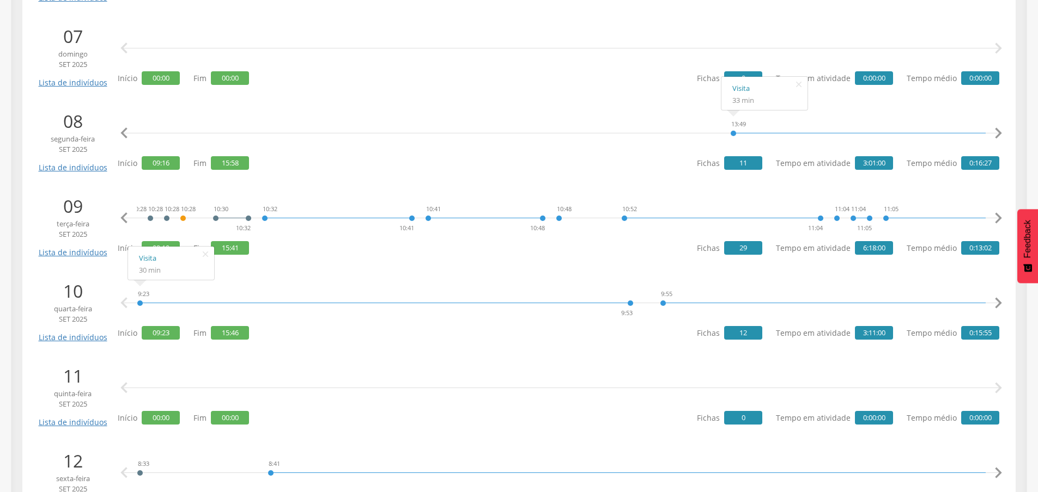
click at [996, 215] on icon "" at bounding box center [998, 219] width 22 height 22
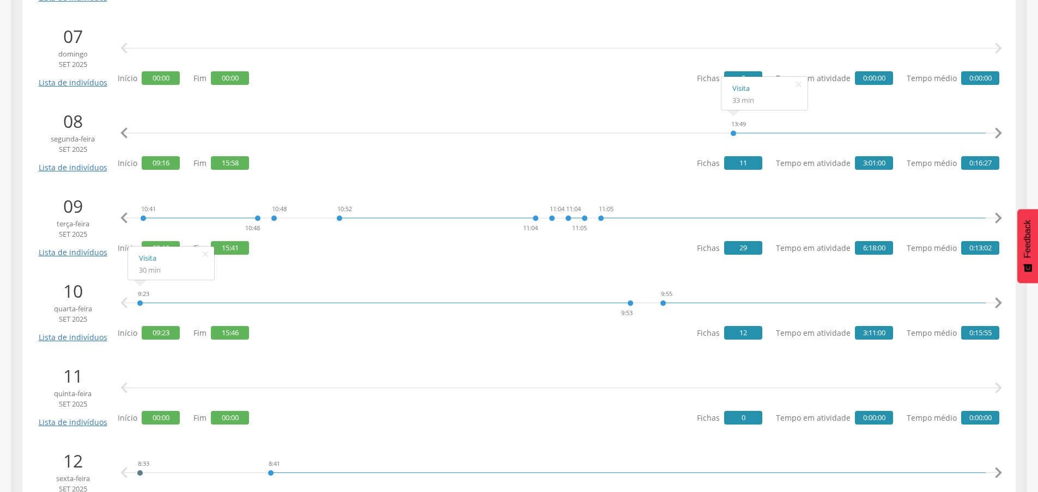
click at [996, 215] on icon "" at bounding box center [998, 219] width 22 height 22
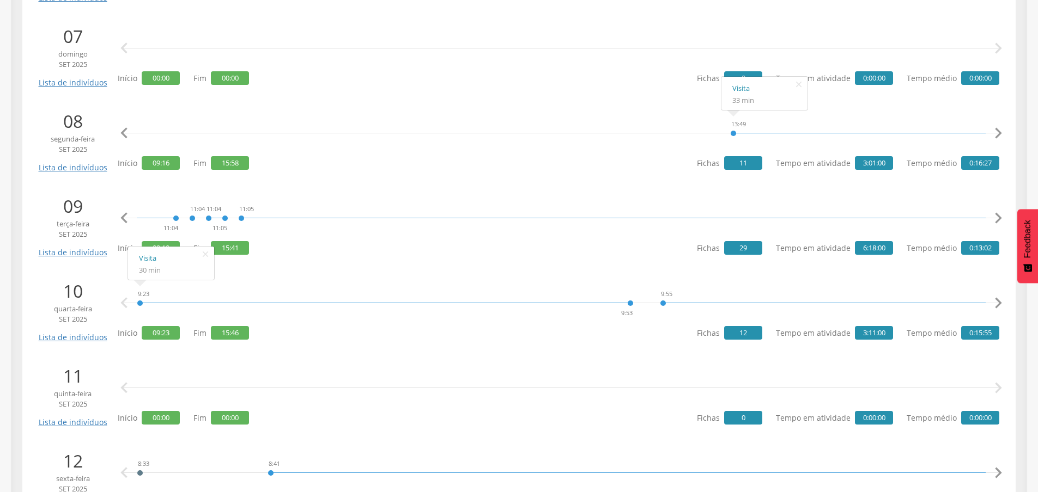
click at [996, 215] on icon "" at bounding box center [998, 219] width 22 height 22
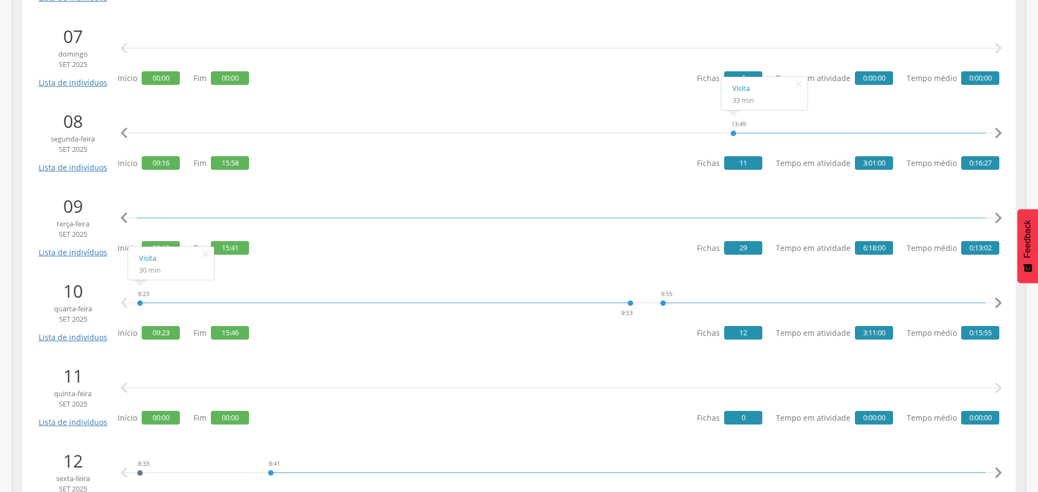
click at [996, 215] on icon "" at bounding box center [998, 219] width 22 height 22
click at [129, 218] on icon "" at bounding box center [124, 219] width 22 height 22
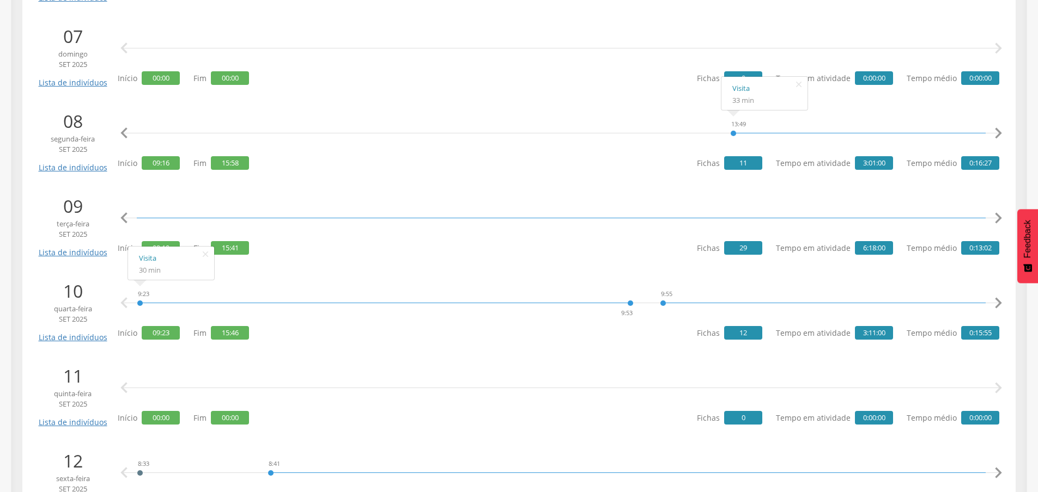
click at [129, 218] on icon "" at bounding box center [124, 219] width 22 height 22
click at [123, 217] on icon "" at bounding box center [124, 219] width 22 height 22
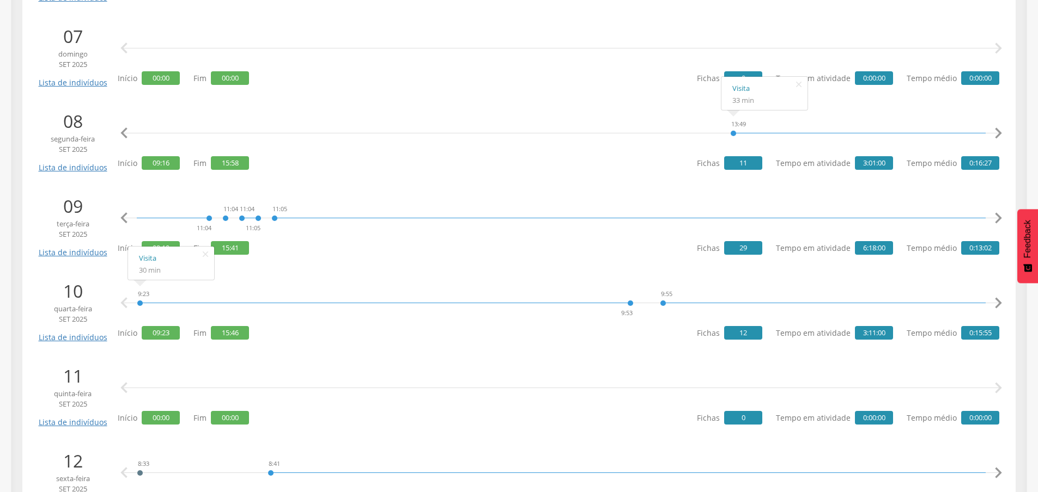
scroll to position [0, 1979]
click at [998, 214] on icon "" at bounding box center [998, 219] width 22 height 22
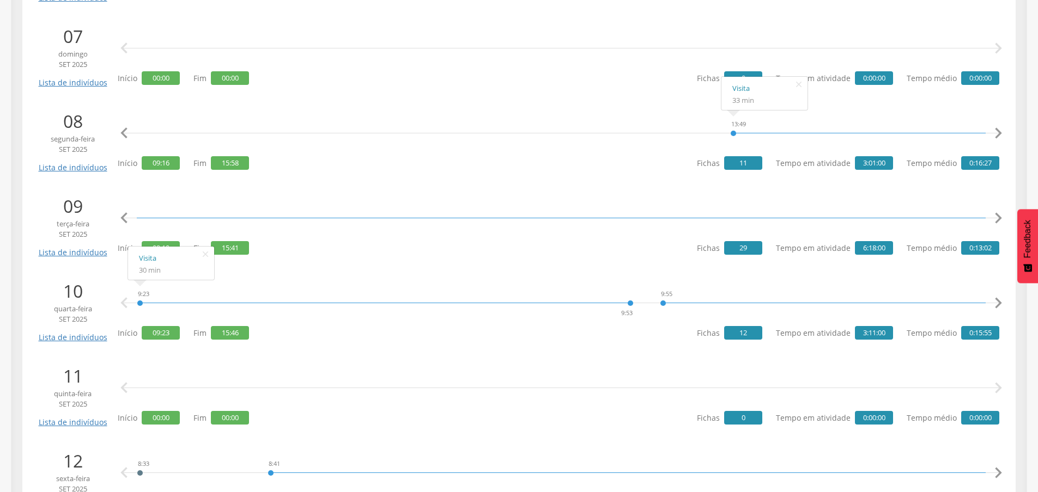
click at [998, 214] on icon "" at bounding box center [998, 219] width 22 height 22
click at [997, 214] on icon "" at bounding box center [998, 219] width 22 height 22
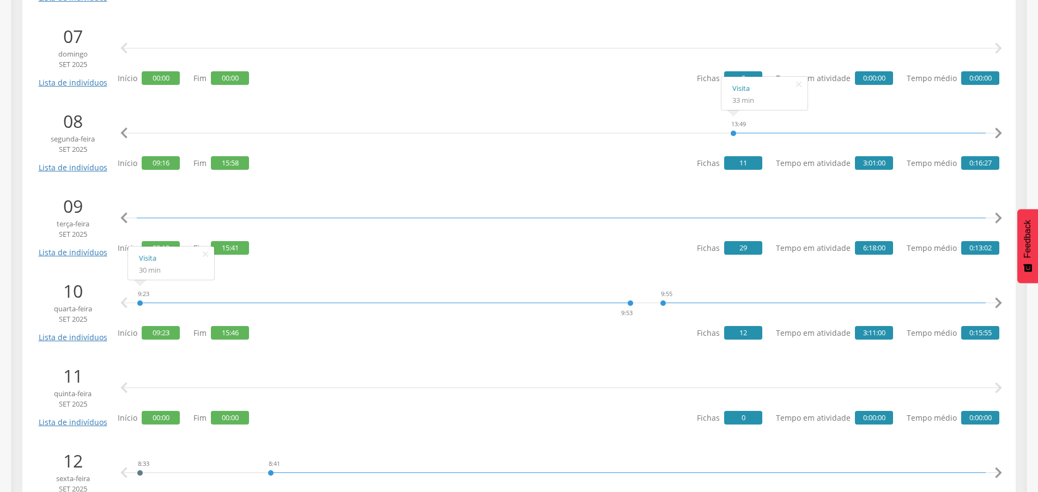
click at [997, 214] on icon "" at bounding box center [998, 219] width 22 height 22
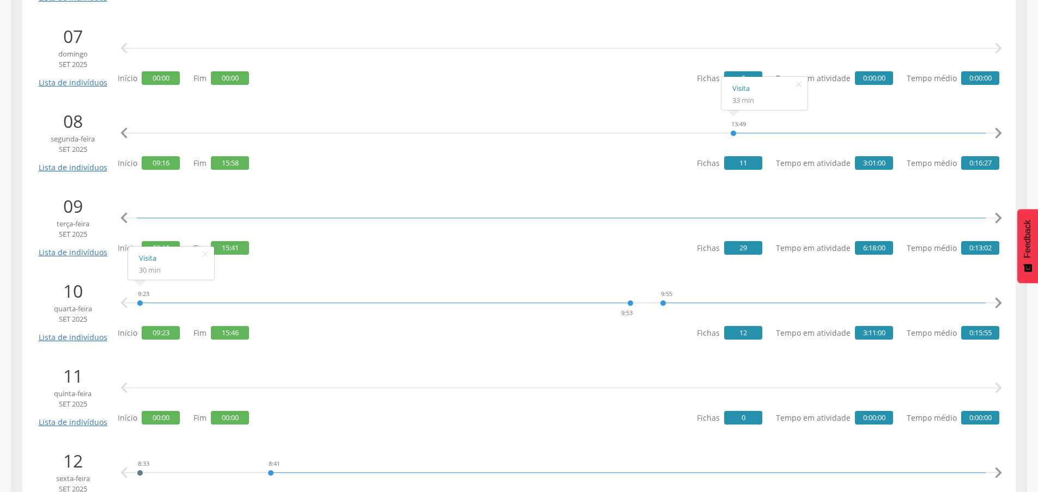
click at [997, 214] on icon "" at bounding box center [998, 219] width 22 height 22
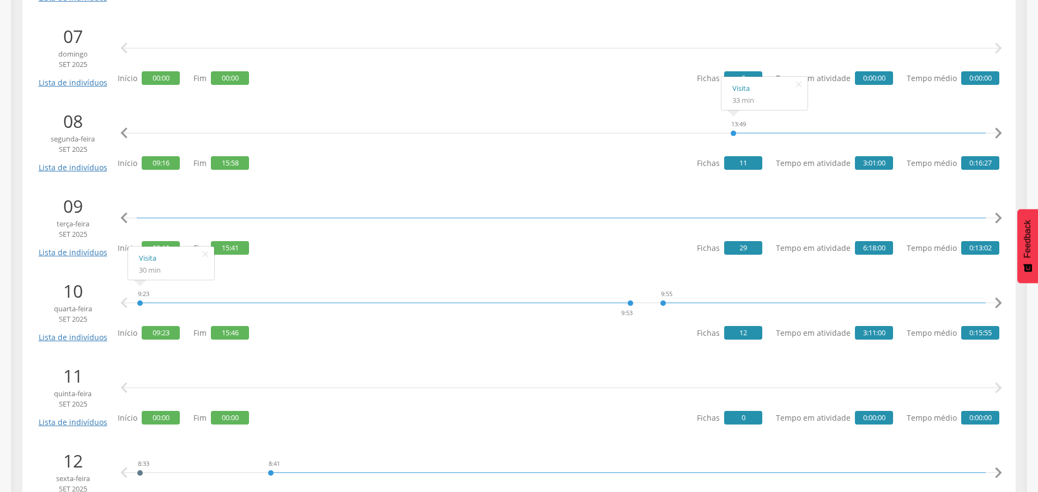
click at [997, 214] on icon "" at bounding box center [998, 219] width 22 height 22
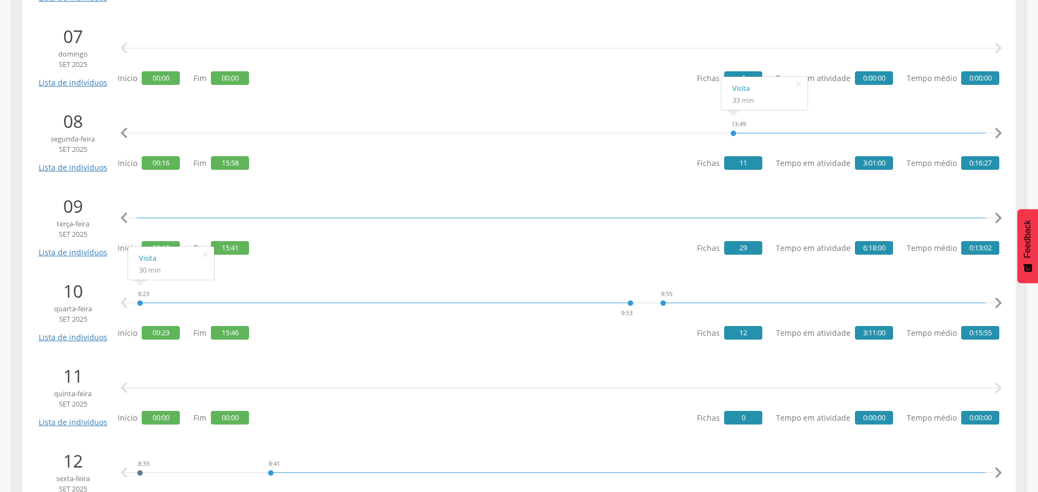
click at [997, 214] on icon "" at bounding box center [998, 219] width 22 height 22
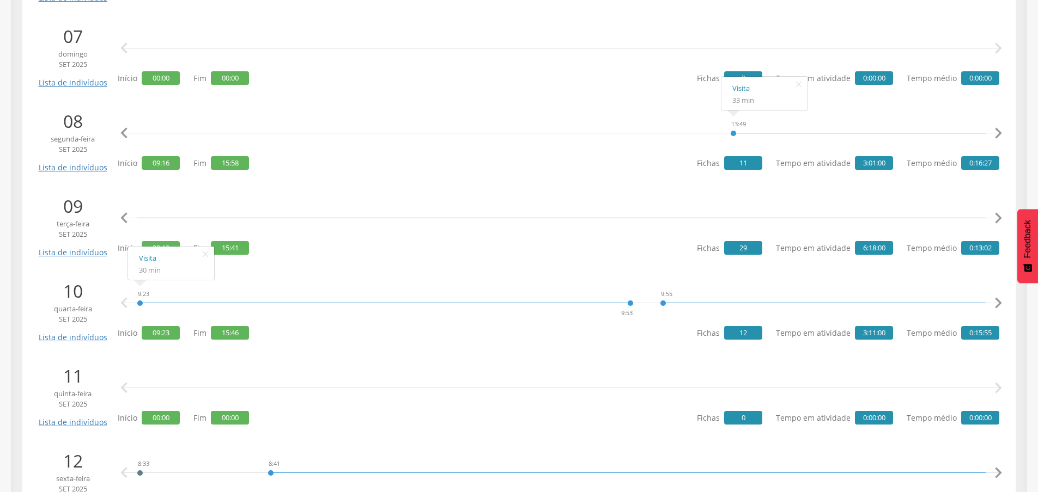
click at [997, 214] on icon "" at bounding box center [998, 219] width 22 height 22
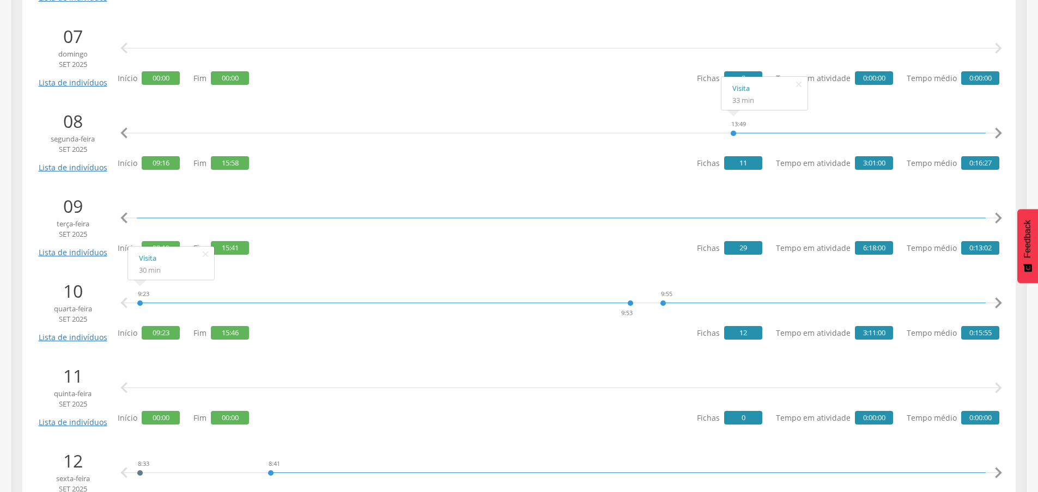
click at [997, 214] on icon "" at bounding box center [998, 219] width 22 height 22
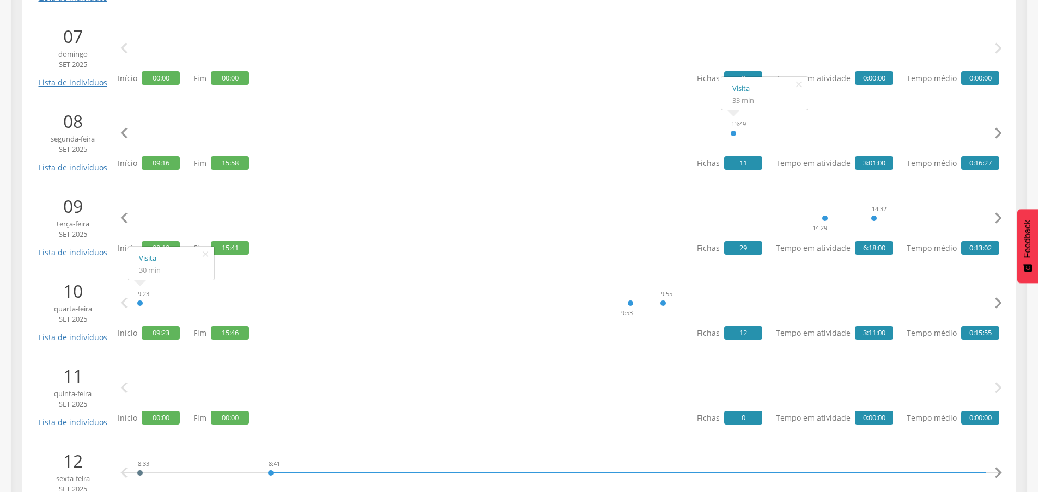
click at [130, 214] on icon "" at bounding box center [124, 219] width 22 height 22
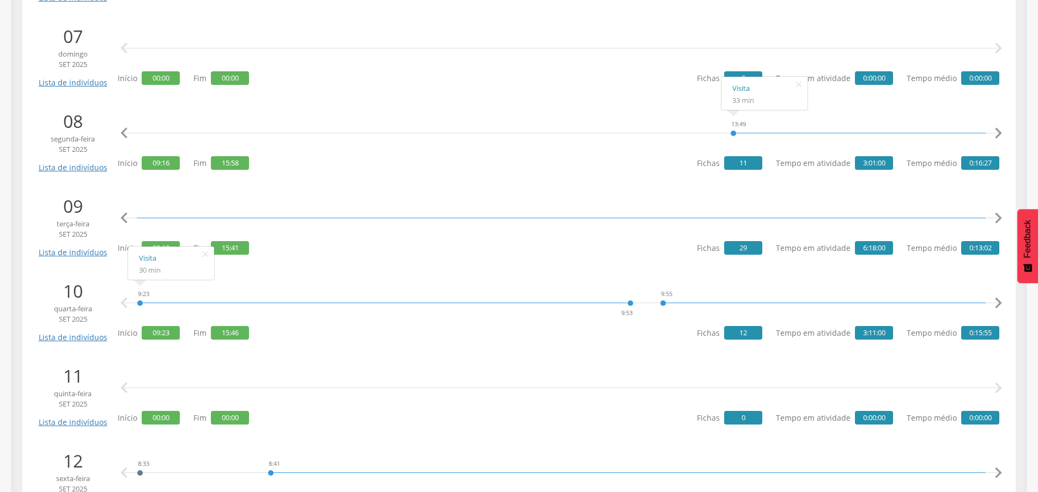
click at [130, 214] on icon "" at bounding box center [124, 219] width 22 height 22
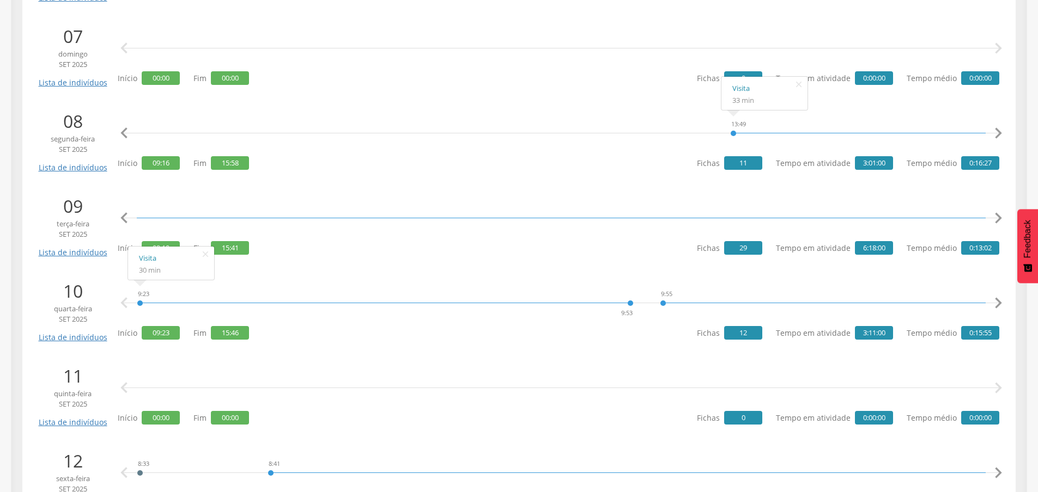
click at [130, 214] on icon "" at bounding box center [124, 219] width 22 height 22
click at [125, 217] on icon "" at bounding box center [124, 219] width 22 height 22
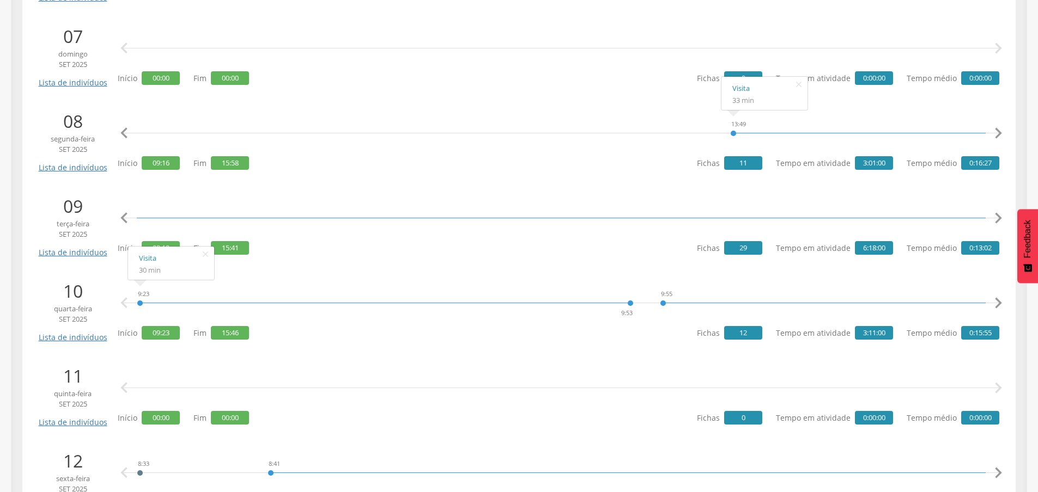
click at [125, 217] on icon "" at bounding box center [124, 219] width 22 height 22
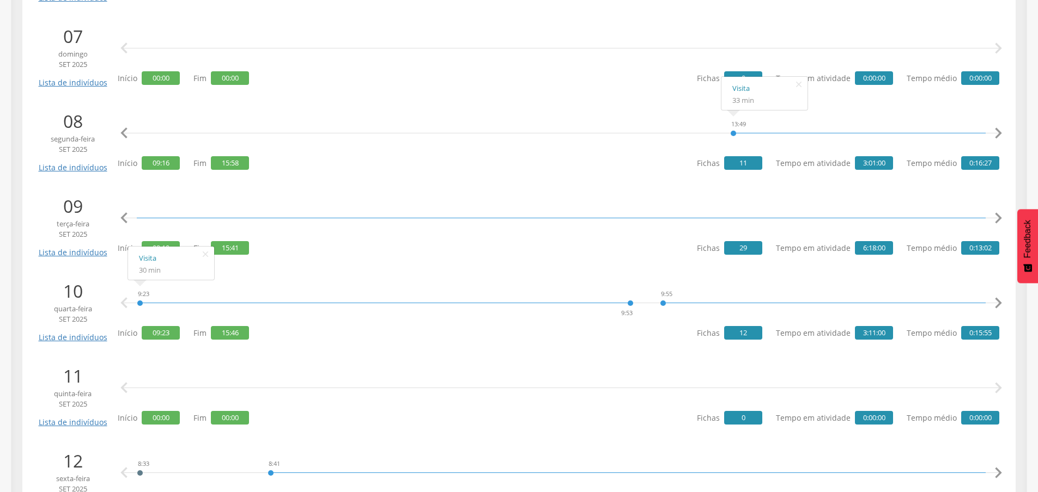
click at [125, 217] on icon "" at bounding box center [124, 219] width 22 height 22
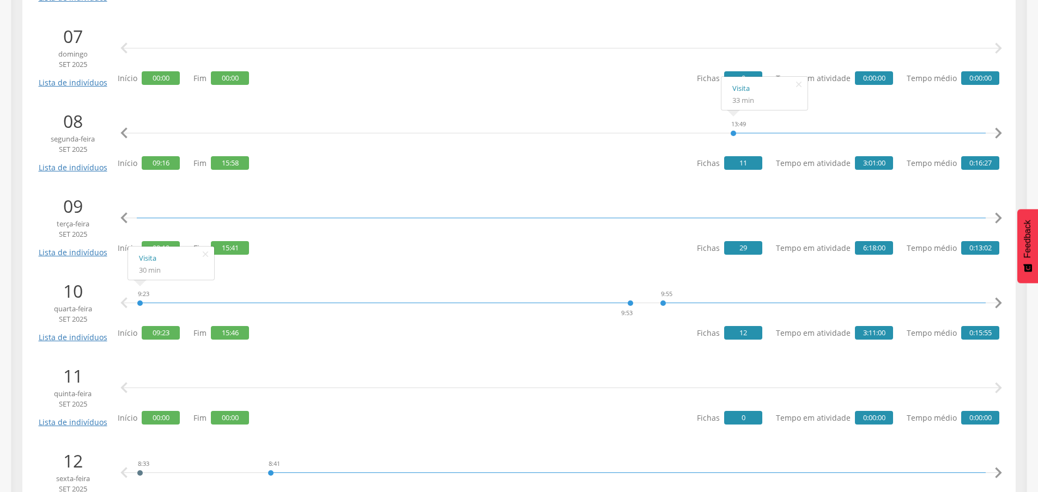
click at [125, 217] on icon "" at bounding box center [124, 219] width 22 height 22
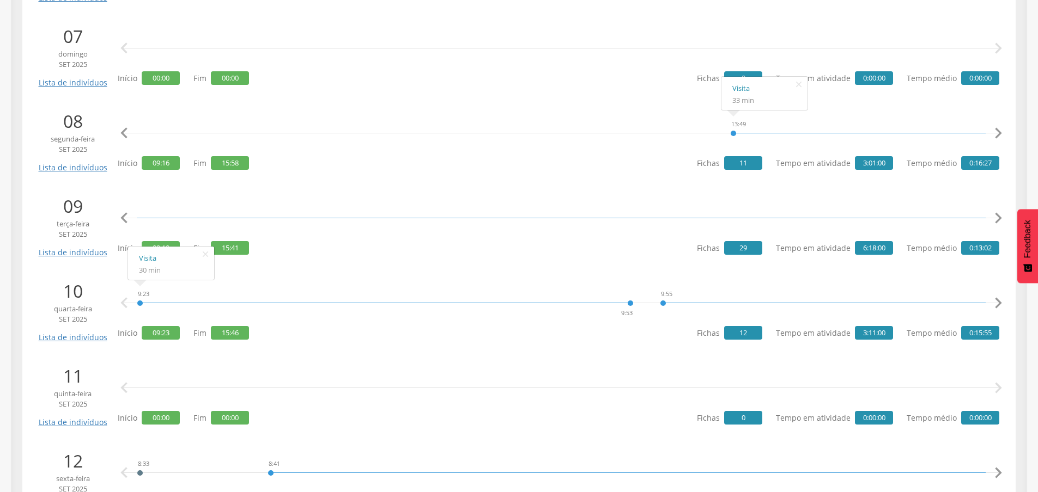
click at [125, 217] on icon "" at bounding box center [124, 219] width 22 height 22
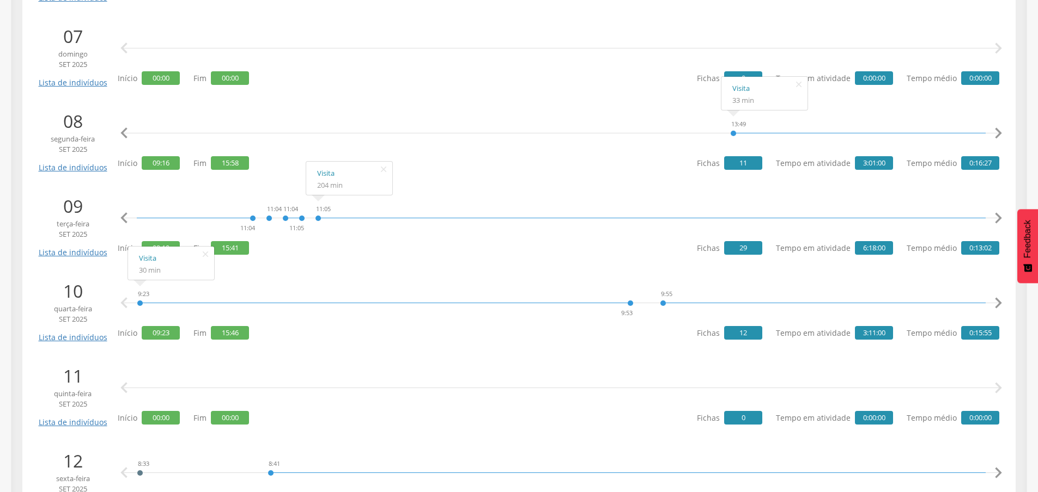
click at [996, 217] on icon "" at bounding box center [998, 219] width 22 height 22
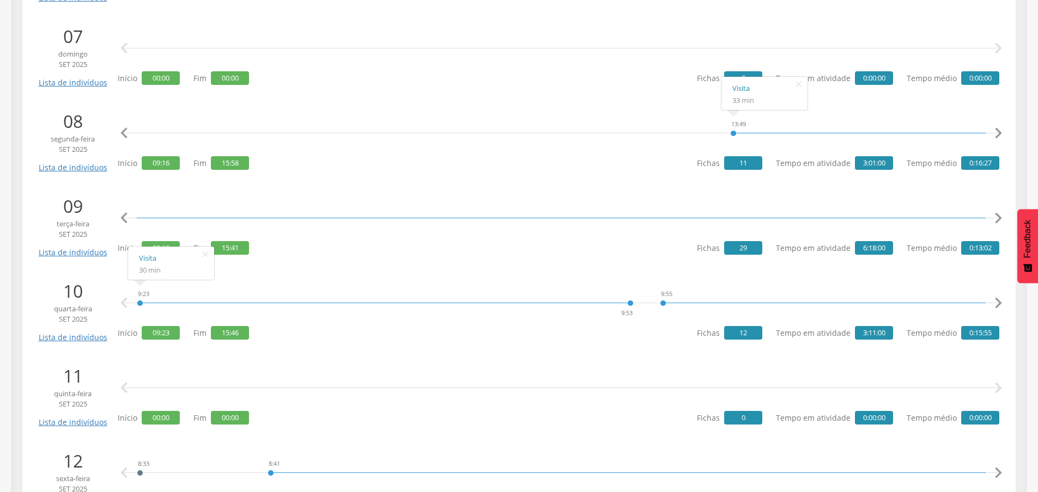
click at [996, 217] on icon "" at bounding box center [998, 219] width 22 height 22
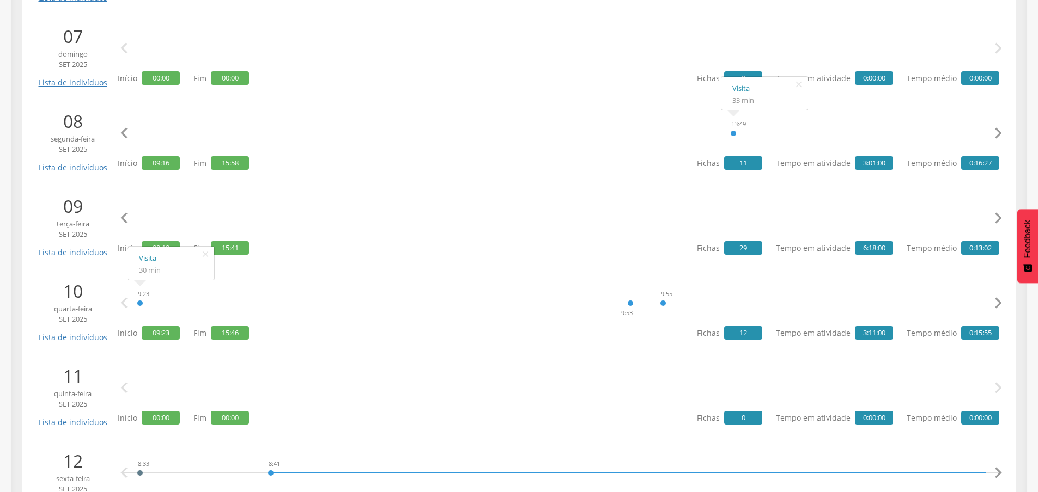
click at [996, 217] on icon "" at bounding box center [998, 219] width 22 height 22
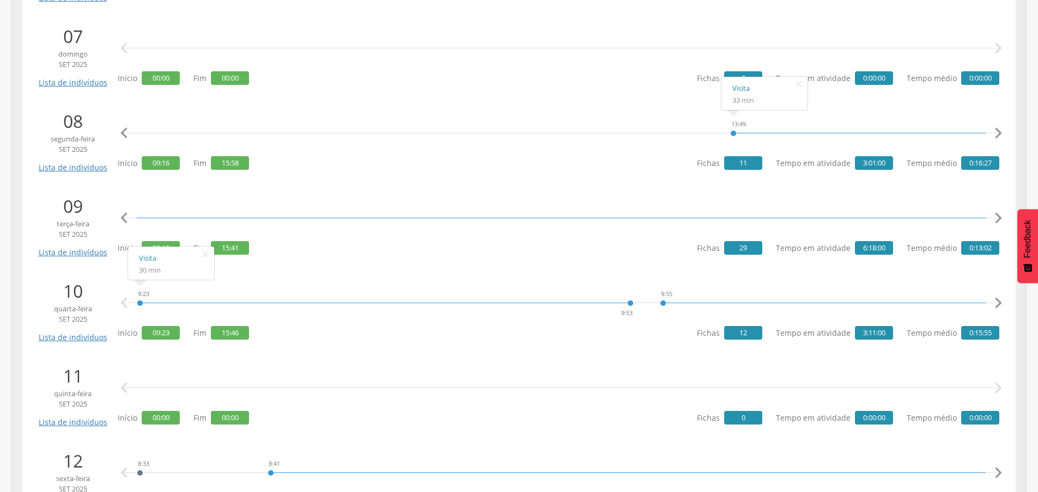
click at [996, 217] on icon "" at bounding box center [998, 219] width 22 height 22
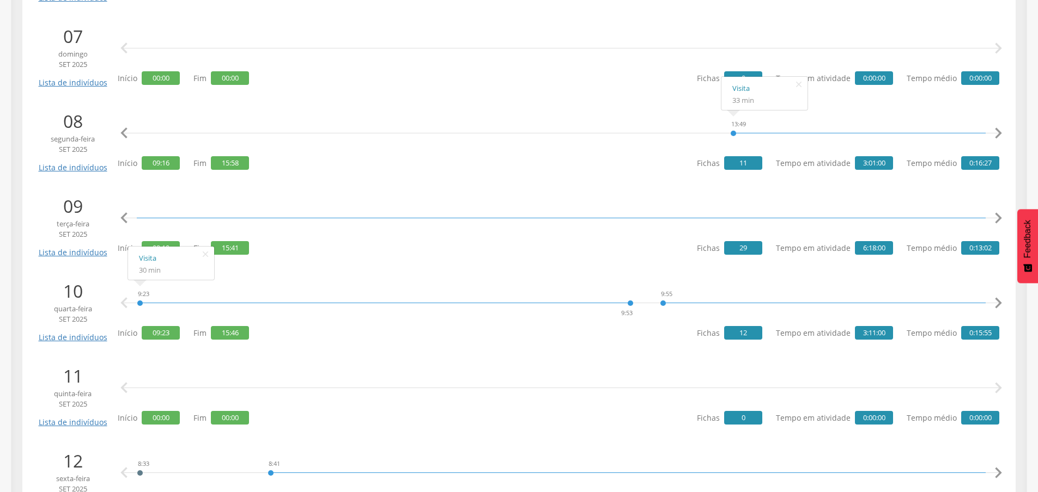
click at [996, 217] on icon "" at bounding box center [998, 219] width 22 height 22
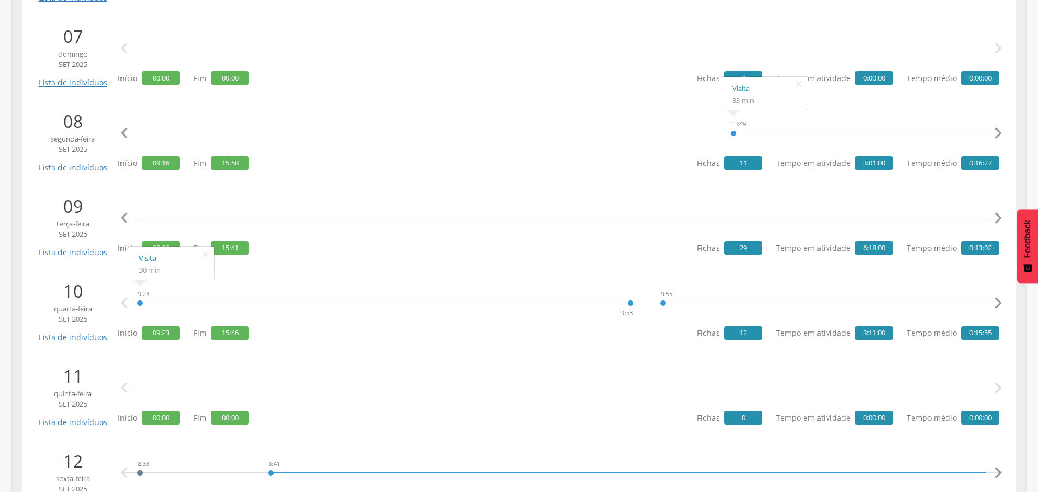
click at [996, 217] on icon "" at bounding box center [998, 219] width 22 height 22
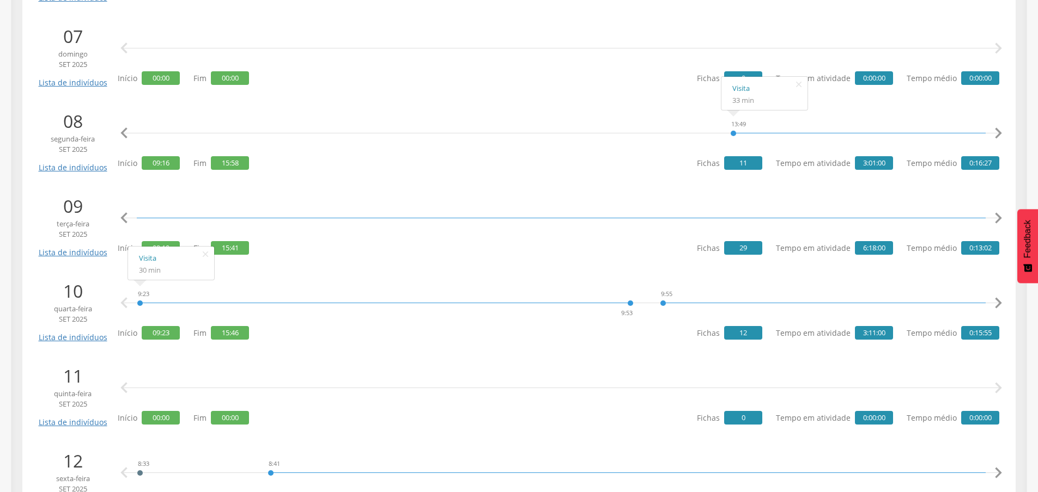
click at [996, 217] on icon "" at bounding box center [998, 219] width 22 height 22
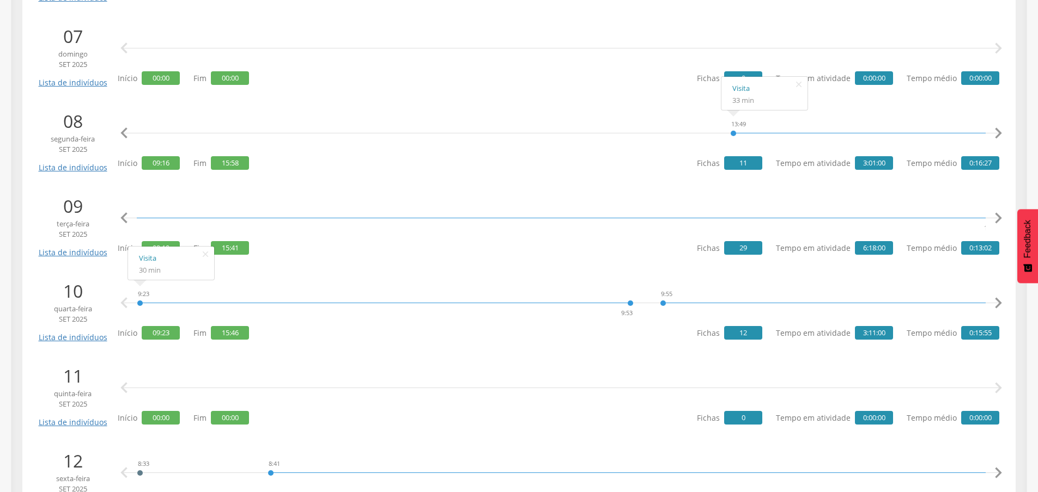
click at [996, 217] on icon "" at bounding box center [998, 219] width 22 height 22
click at [995, 221] on icon "" at bounding box center [998, 219] width 22 height 22
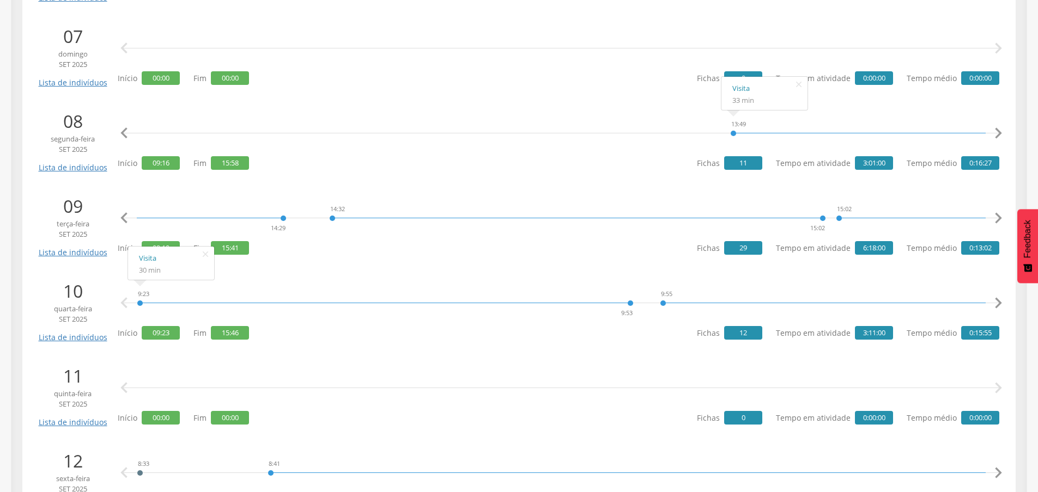
scroll to position [0, 5371]
click at [995, 221] on icon "" at bounding box center [998, 219] width 22 height 22
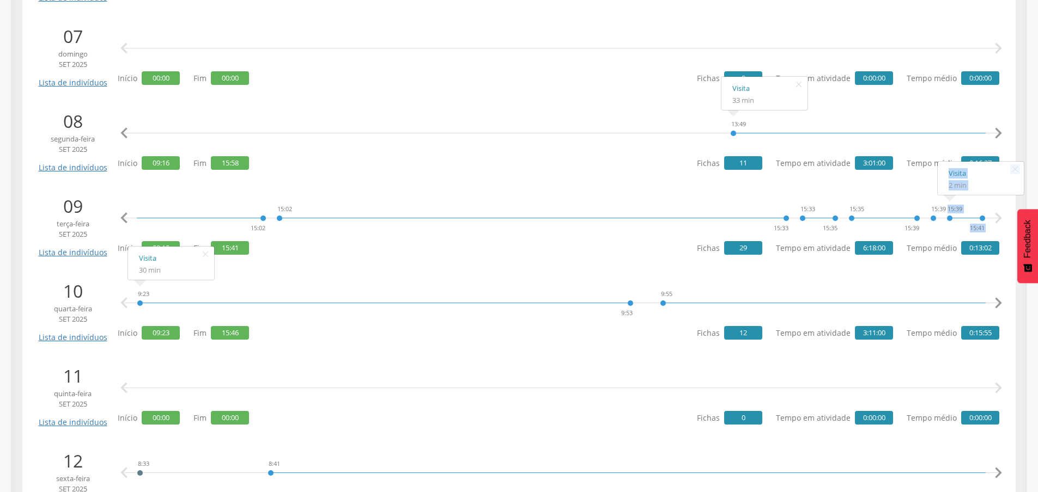
drag, startPoint x: 967, startPoint y: 230, endPoint x: 996, endPoint y: 230, distance: 28.9
click at [996, 230] on div "9:10 9:20 9:21 9:24 9:25 9:30 9:30 9:31 9:31 9:47 9:47 9:47 10:08 10:08 10:13 1…" at bounding box center [561, 218] width 876 height 33
click at [991, 231] on div "" at bounding box center [998, 220] width 22 height 25
click at [208, 254] on icon "" at bounding box center [205, 254] width 17 height 15
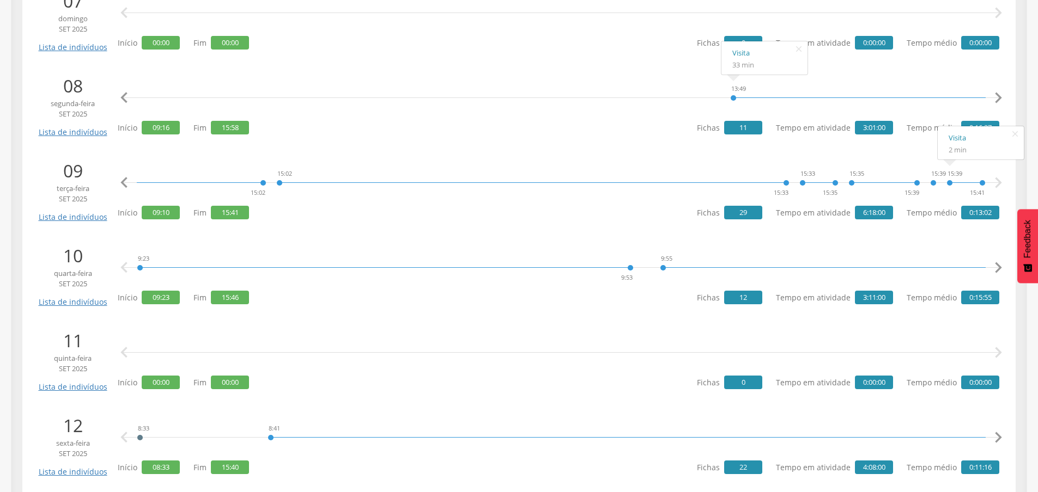
scroll to position [817, 0]
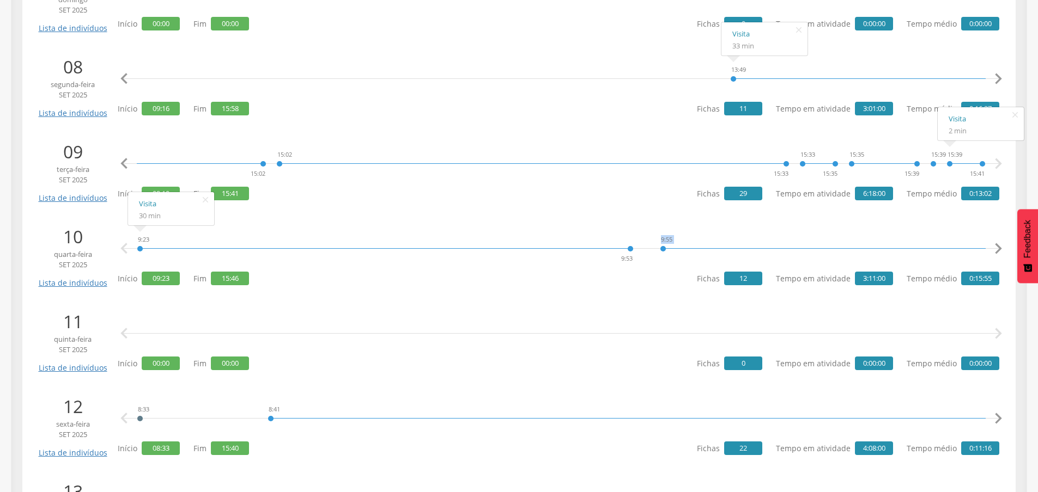
drag, startPoint x: 136, startPoint y: 235, endPoint x: 187, endPoint y: 240, distance: 51.5
click at [186, 240] on div at bounding box center [385, 241] width 490 height 16
click at [997, 252] on icon "" at bounding box center [998, 249] width 22 height 22
click at [995, 252] on icon "" at bounding box center [998, 249] width 22 height 22
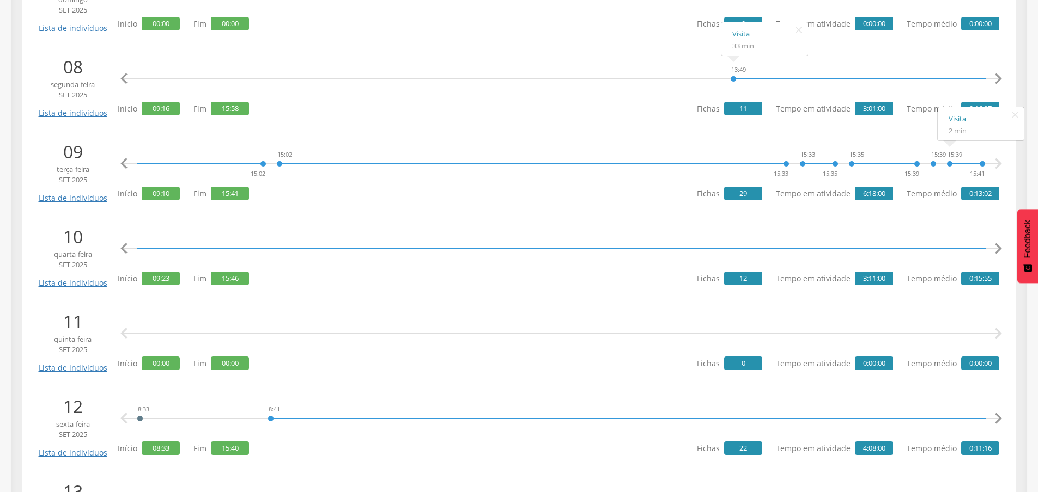
click at [995, 252] on icon "" at bounding box center [998, 249] width 22 height 22
click at [123, 251] on icon "" at bounding box center [124, 249] width 22 height 22
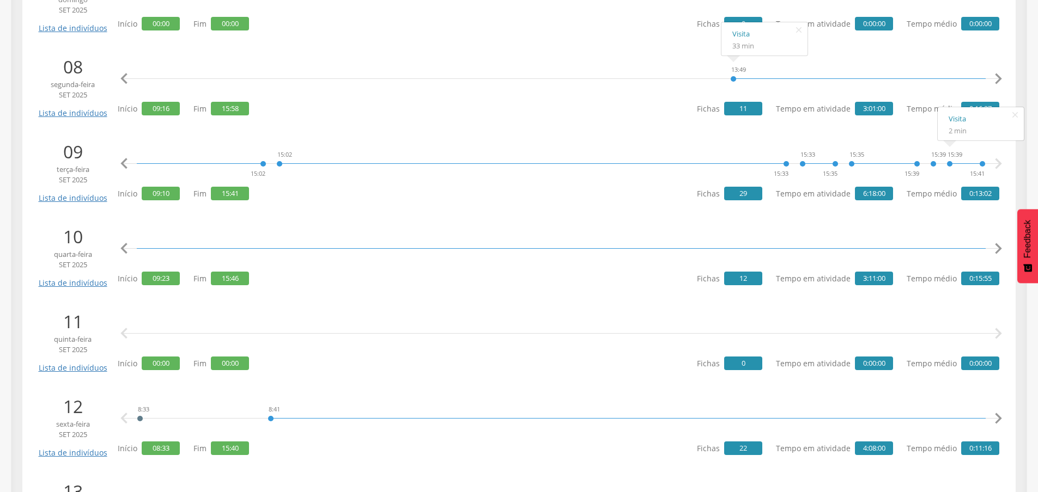
click at [123, 251] on icon "" at bounding box center [124, 249] width 22 height 22
click at [998, 248] on icon "" at bounding box center [998, 249] width 22 height 22
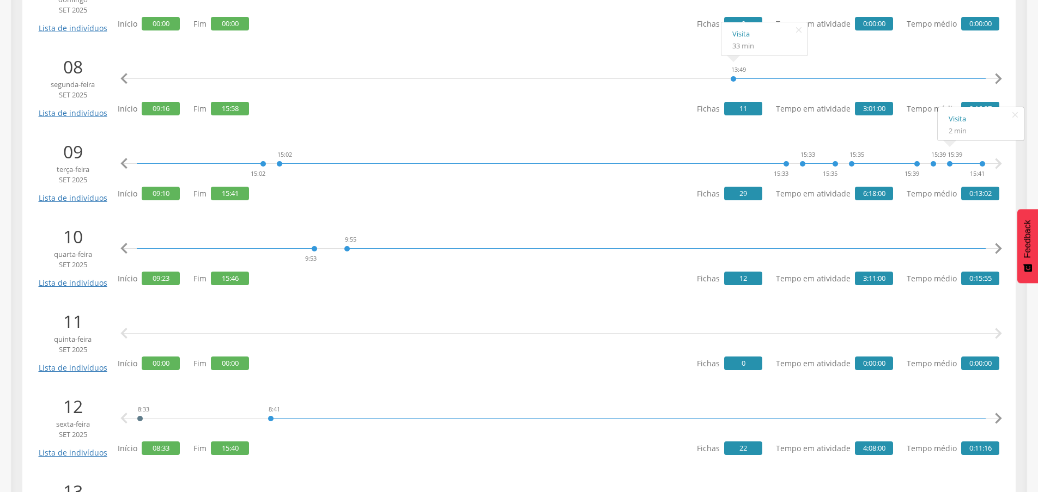
click at [998, 248] on icon "" at bounding box center [998, 249] width 22 height 22
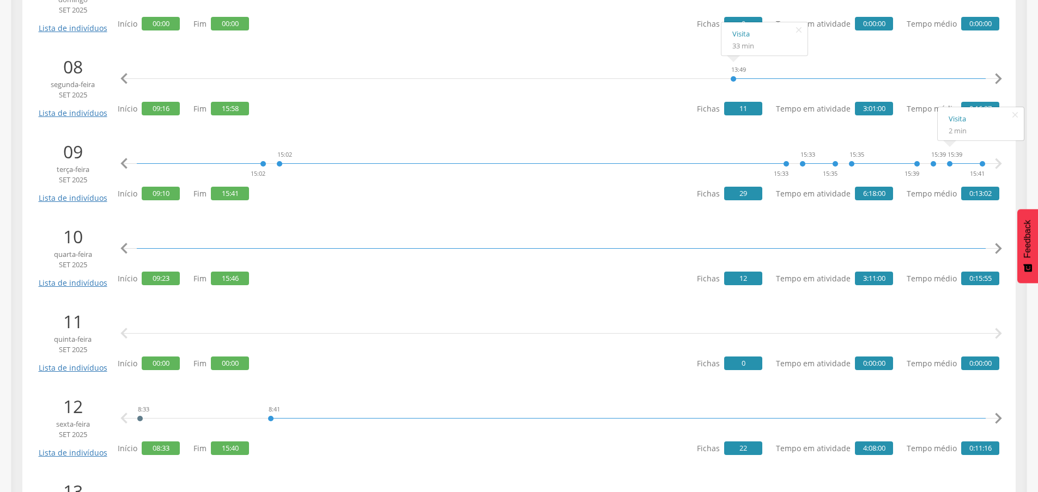
click at [998, 248] on icon "" at bounding box center [998, 249] width 22 height 22
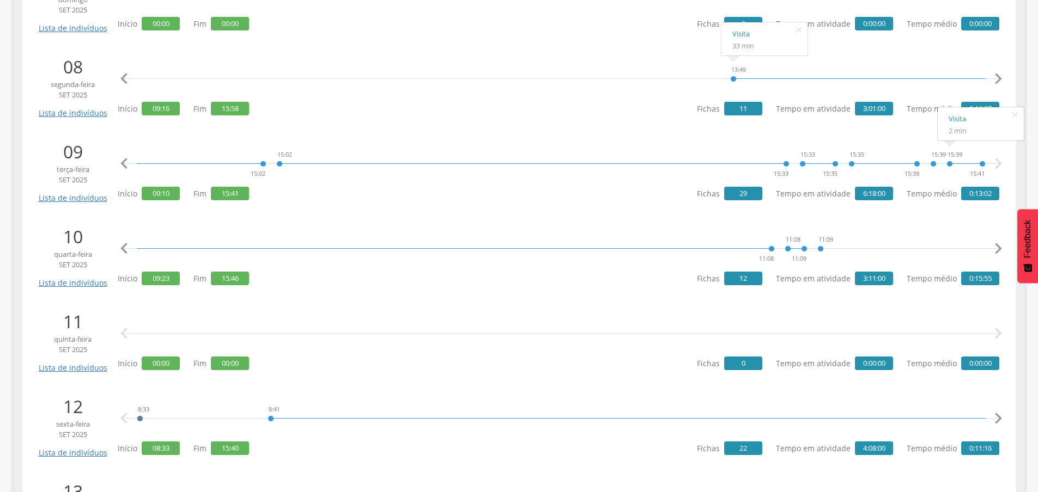
scroll to position [0, 1131]
click at [995, 251] on icon "" at bounding box center [998, 249] width 22 height 22
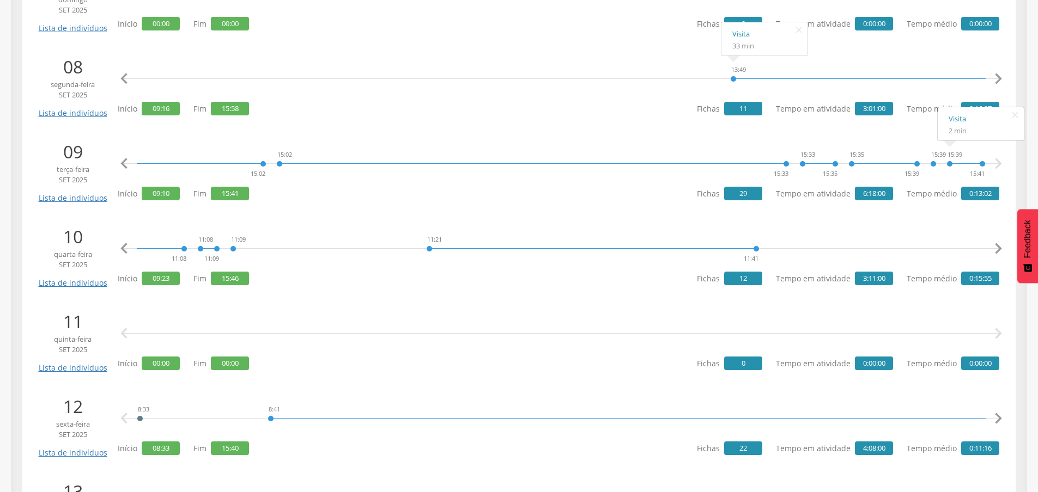
scroll to position [0, 1696]
click at [995, 251] on icon "" at bounding box center [998, 249] width 22 height 22
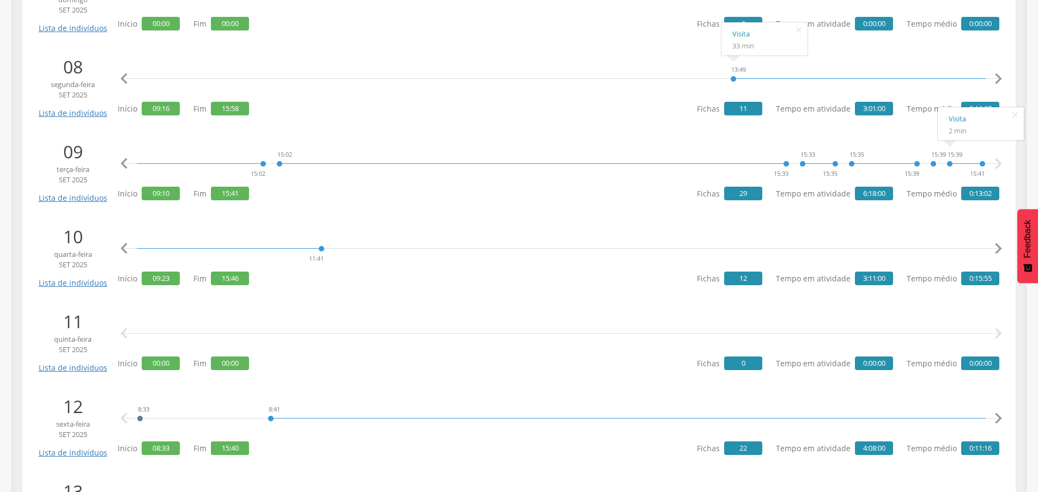
click at [995, 251] on icon "" at bounding box center [998, 249] width 22 height 22
click at [995, 252] on icon "" at bounding box center [998, 249] width 22 height 22
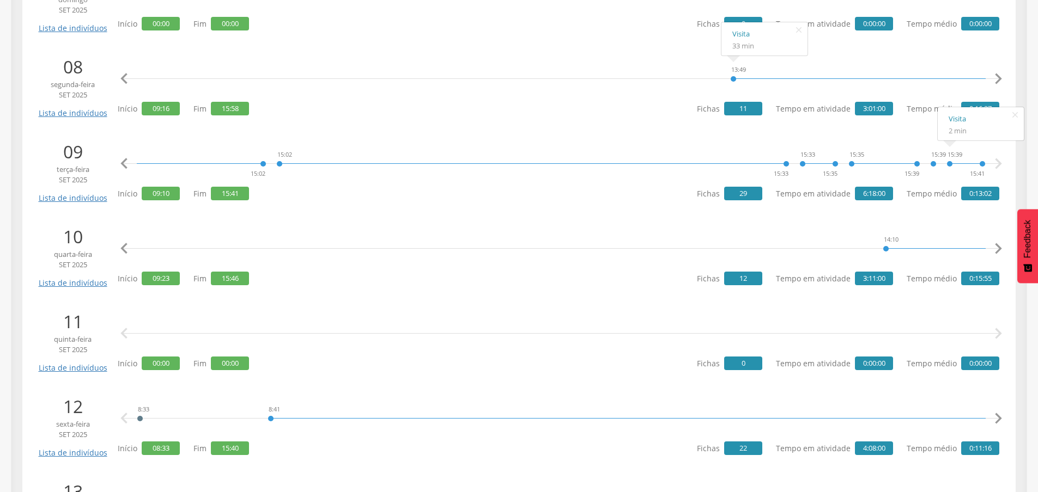
scroll to position [0, 2544]
click at [904, 242] on div "9:23 9:53 9:55 11:08 11:08 11:09 11:09 11:21 11:41 14:10 14:33 14:33 14:34 14:3…" at bounding box center [561, 249] width 876 height 33
click at [904, 242] on div at bounding box center [1052, 241] width 376 height 16
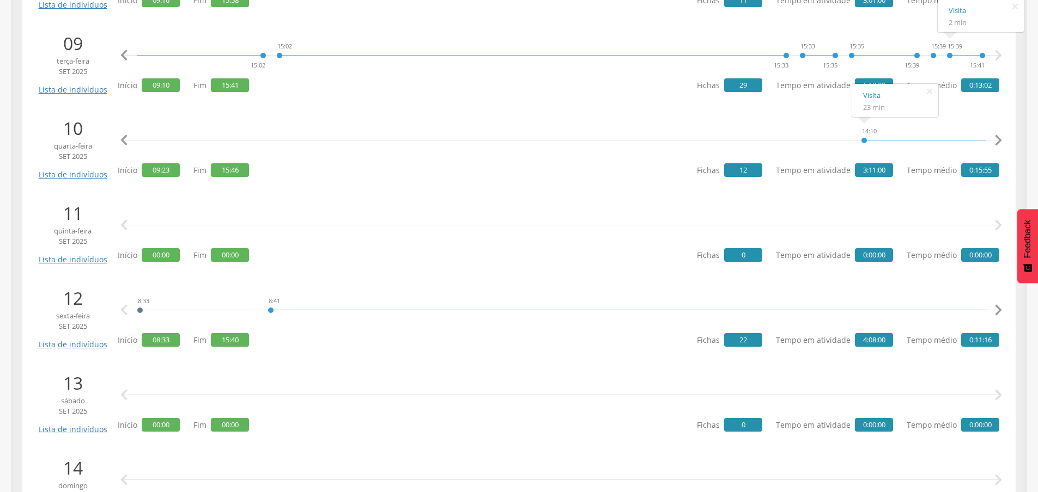
scroll to position [926, 0]
click at [994, 309] on icon "" at bounding box center [998, 310] width 22 height 22
click at [996, 307] on icon "" at bounding box center [998, 310] width 22 height 22
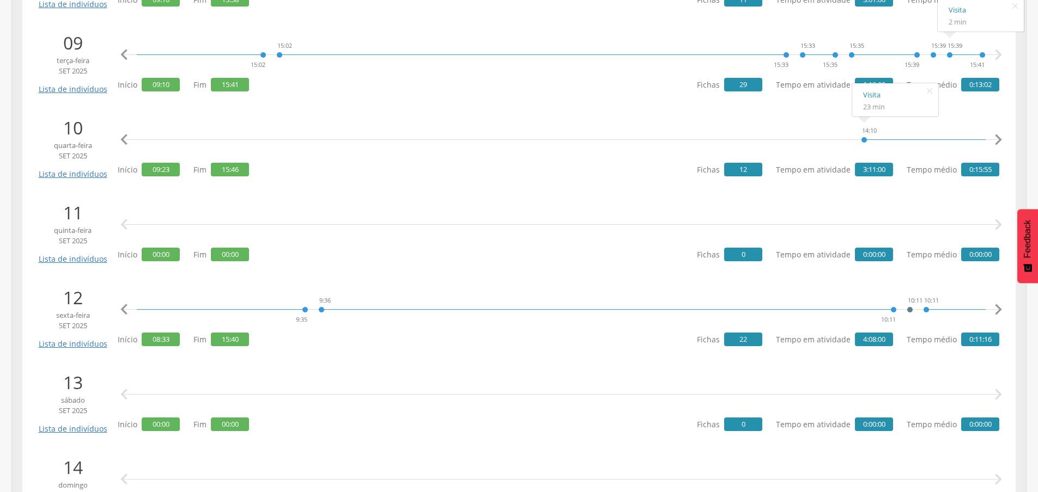
click at [996, 307] on icon "" at bounding box center [998, 310] width 22 height 22
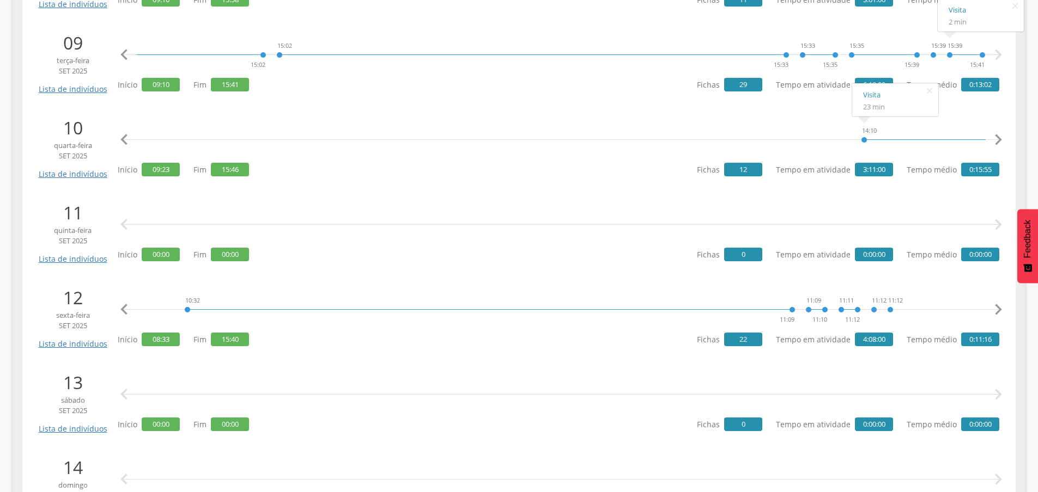
click at [996, 307] on icon "" at bounding box center [998, 310] width 22 height 22
click at [995, 308] on icon "" at bounding box center [998, 310] width 22 height 22
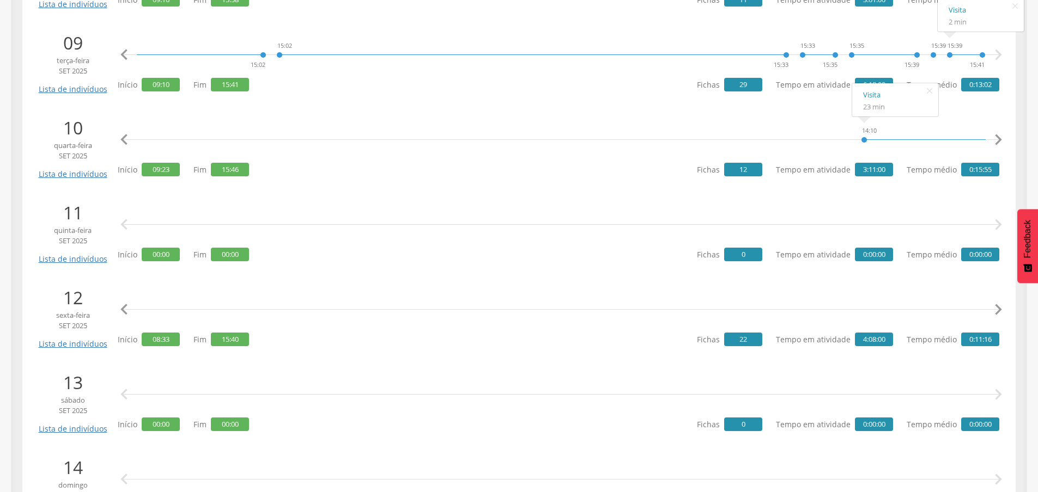
click at [995, 308] on icon "" at bounding box center [998, 310] width 22 height 22
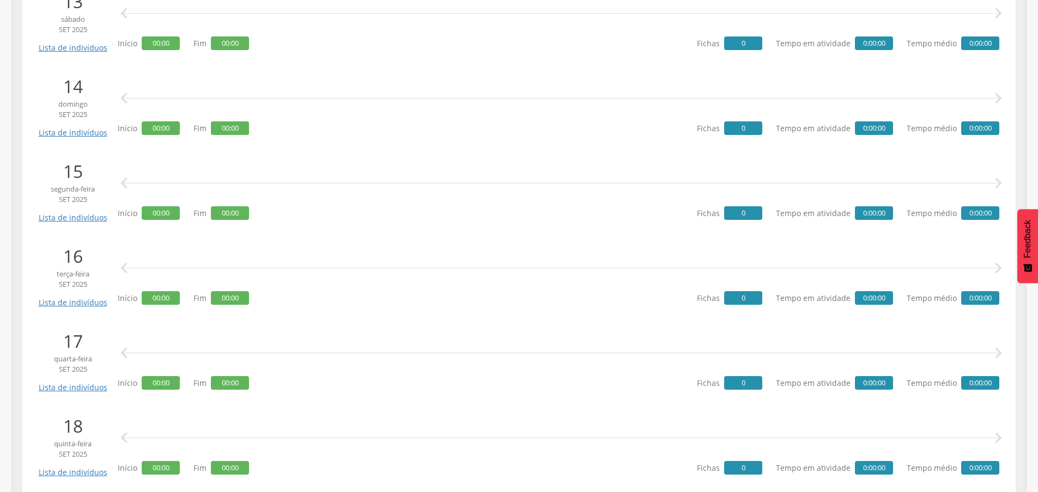
scroll to position [1362, 0]
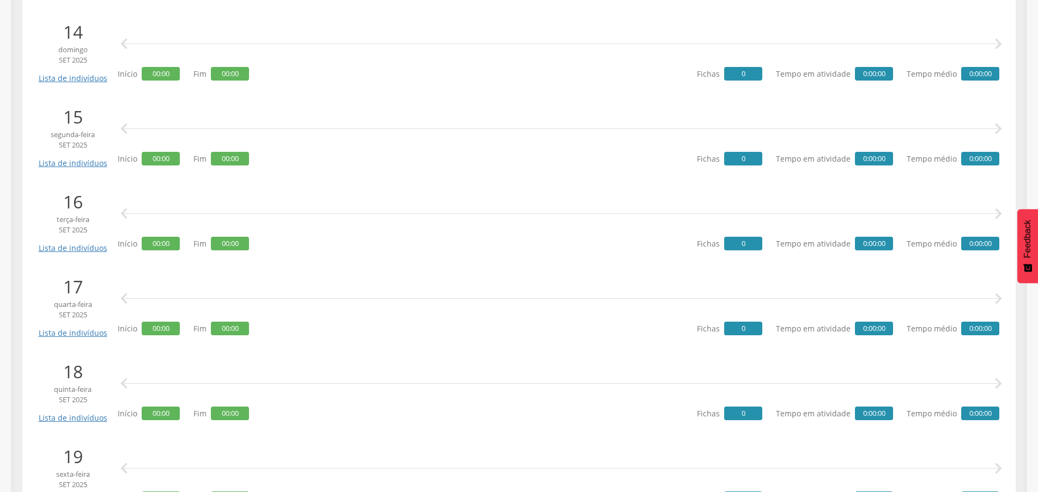
click at [998, 382] on icon "" at bounding box center [998, 384] width 22 height 22
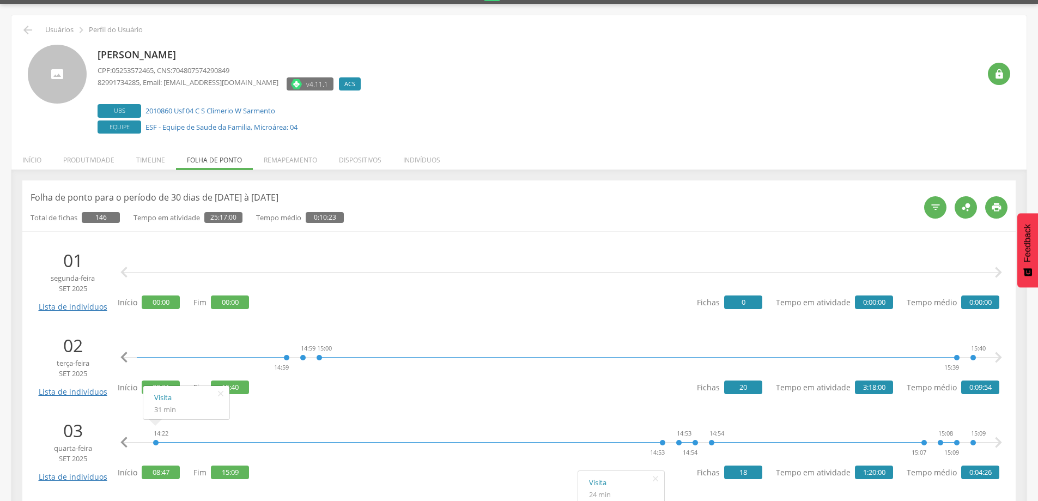
scroll to position [0, 0]
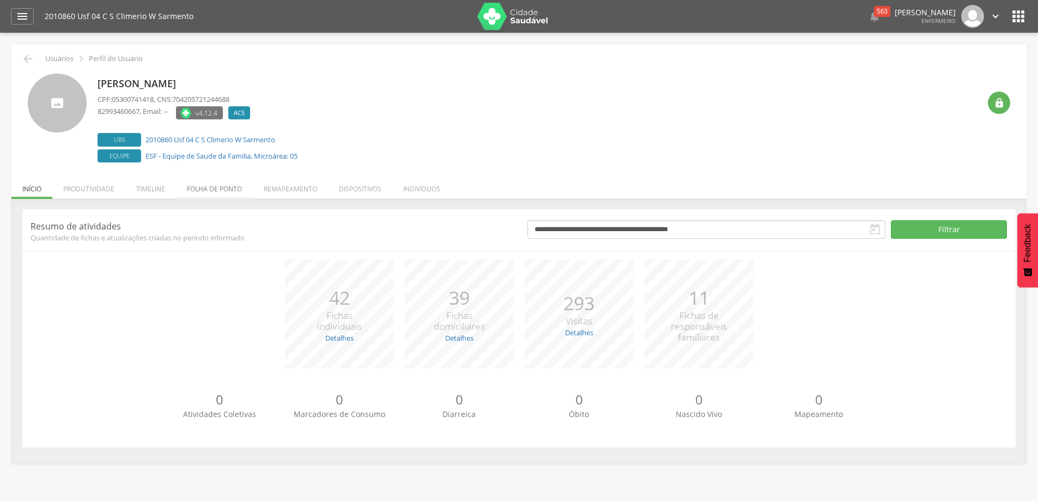
click at [235, 187] on li "Folha de ponto" at bounding box center [214, 186] width 77 height 26
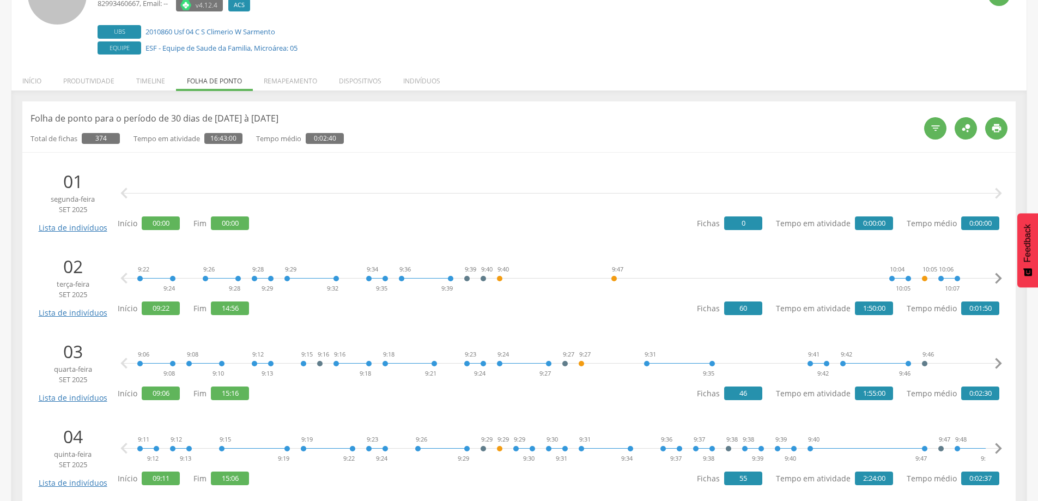
scroll to position [109, 0]
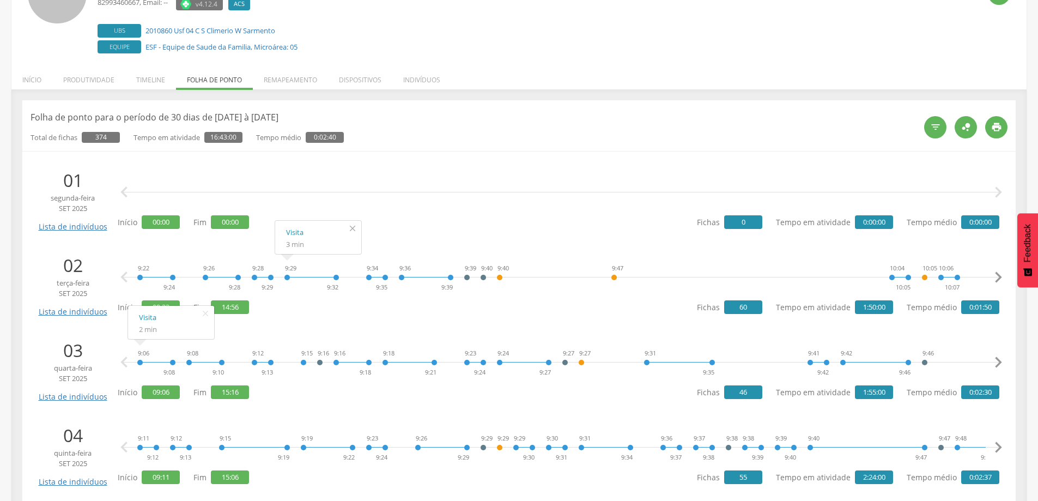
click at [355, 224] on icon "" at bounding box center [352, 228] width 17 height 15
click at [210, 313] on icon "" at bounding box center [205, 313] width 17 height 15
drag, startPoint x: 137, startPoint y: 271, endPoint x: 182, endPoint y: 259, distance: 47.4
click at [155, 270] on div "9:22 9:24" at bounding box center [156, 277] width 39 height 33
click at [183, 261] on div "9:22 9:24 9:26 9:28 9:28 9:29 9:29 9:32 9:34 9:35 9:36 9:39 9:39 9:40 9:40 9:47…" at bounding box center [561, 277] width 876 height 33
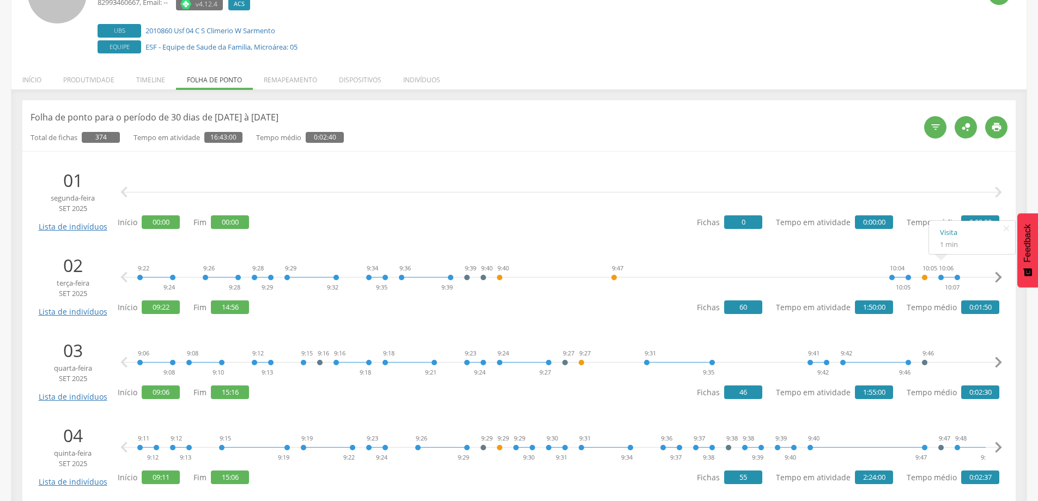
click at [998, 275] on icon "" at bounding box center [998, 277] width 22 height 22
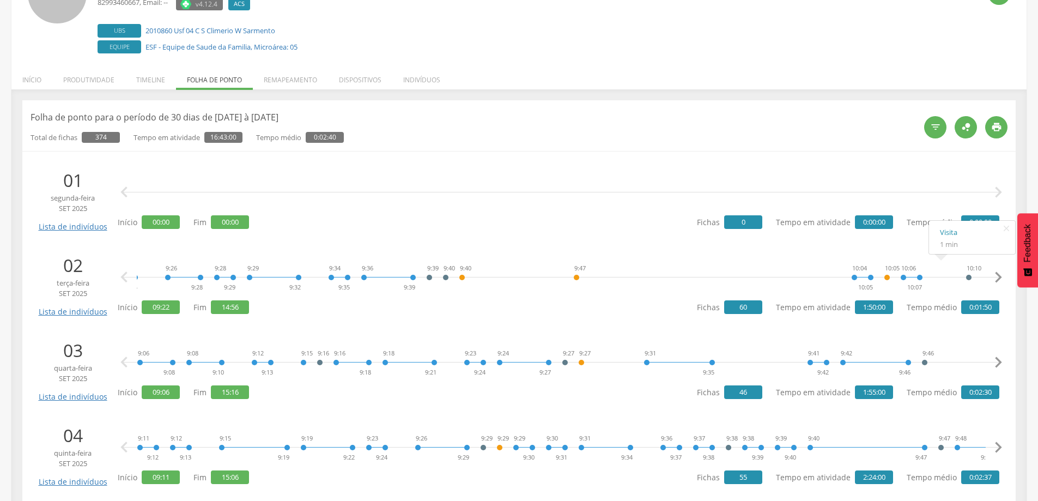
click at [998, 275] on icon "" at bounding box center [998, 277] width 22 height 22
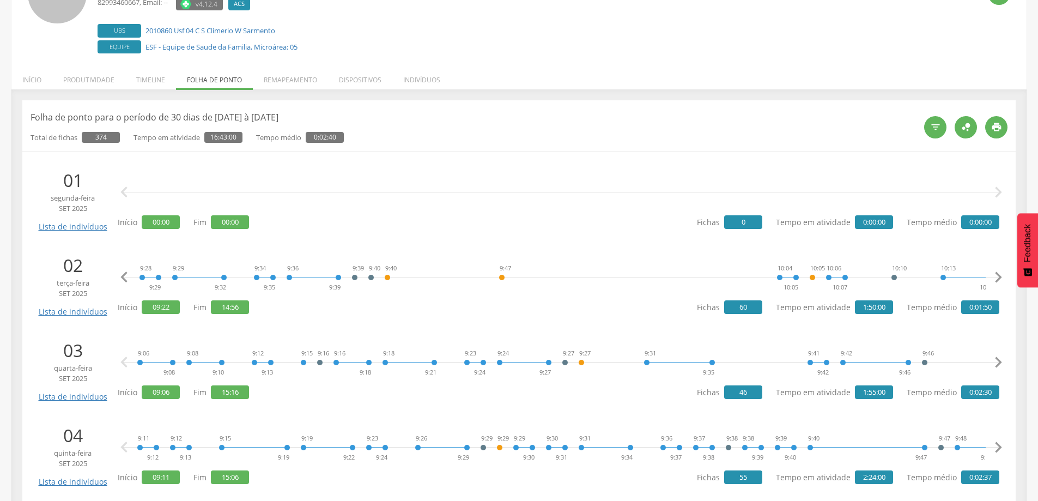
click at [998, 275] on icon "" at bounding box center [998, 277] width 22 height 22
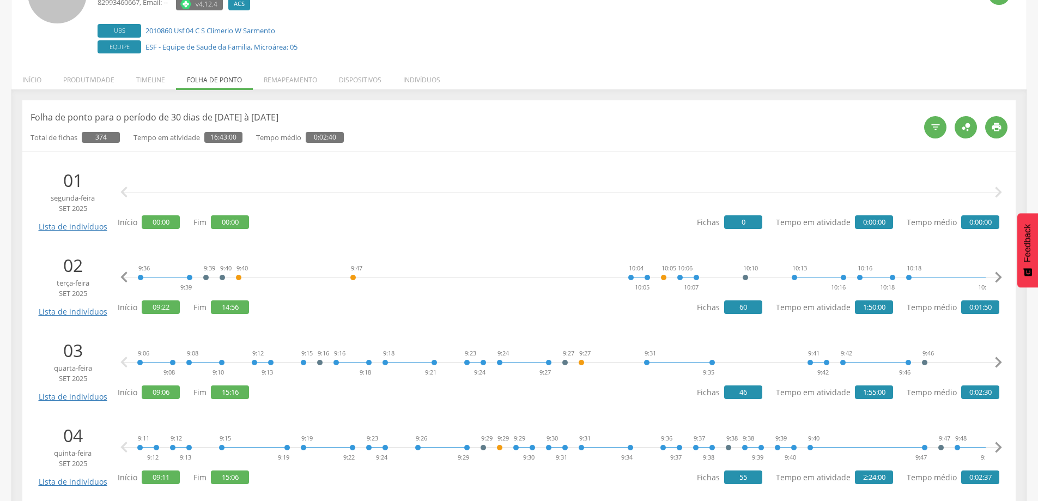
click at [998, 275] on icon "" at bounding box center [998, 277] width 22 height 22
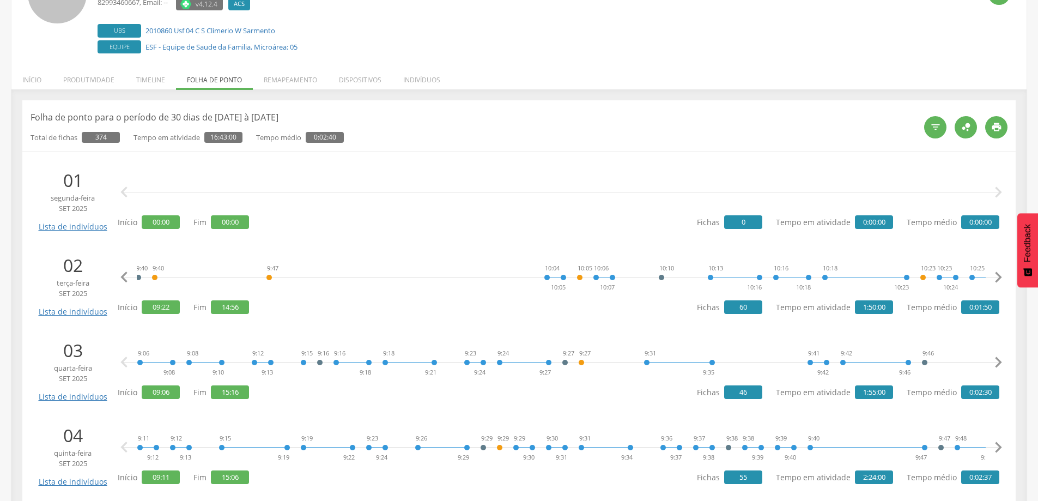
click at [998, 275] on icon "" at bounding box center [998, 277] width 22 height 22
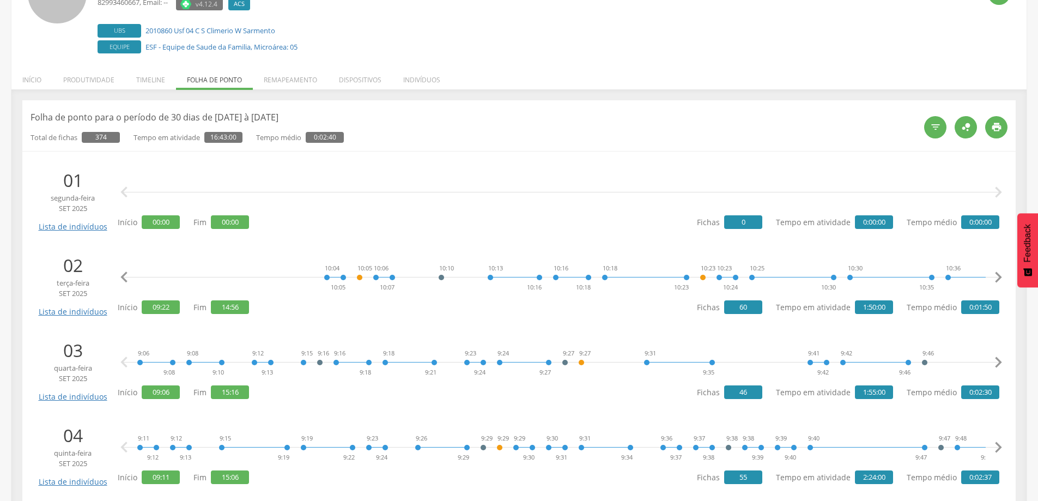
click at [998, 275] on icon "" at bounding box center [998, 277] width 22 height 22
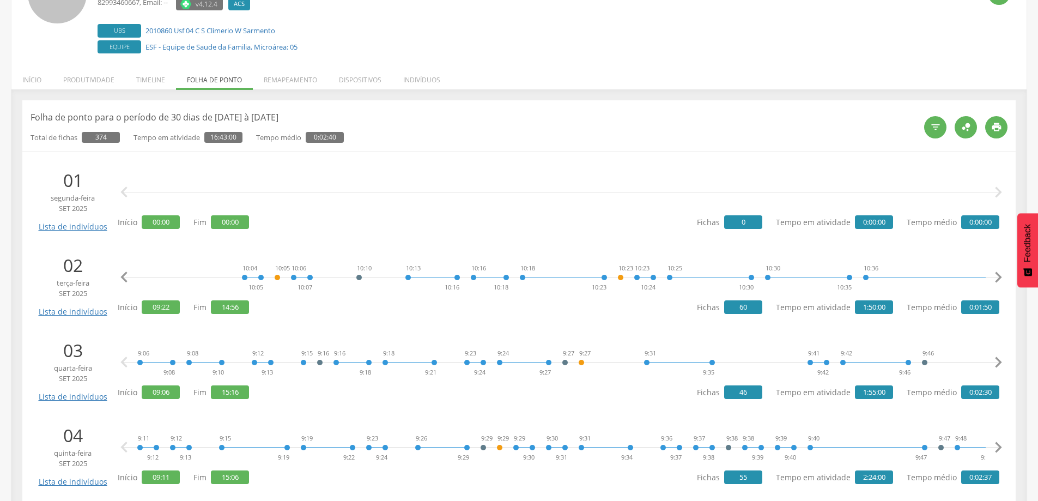
click at [998, 275] on icon "" at bounding box center [998, 277] width 22 height 22
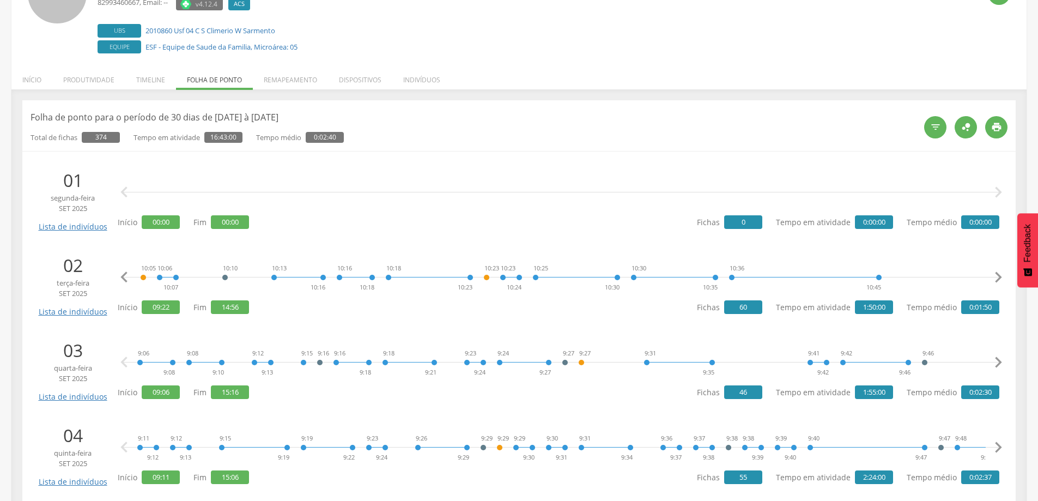
click at [998, 275] on icon "" at bounding box center [998, 277] width 22 height 22
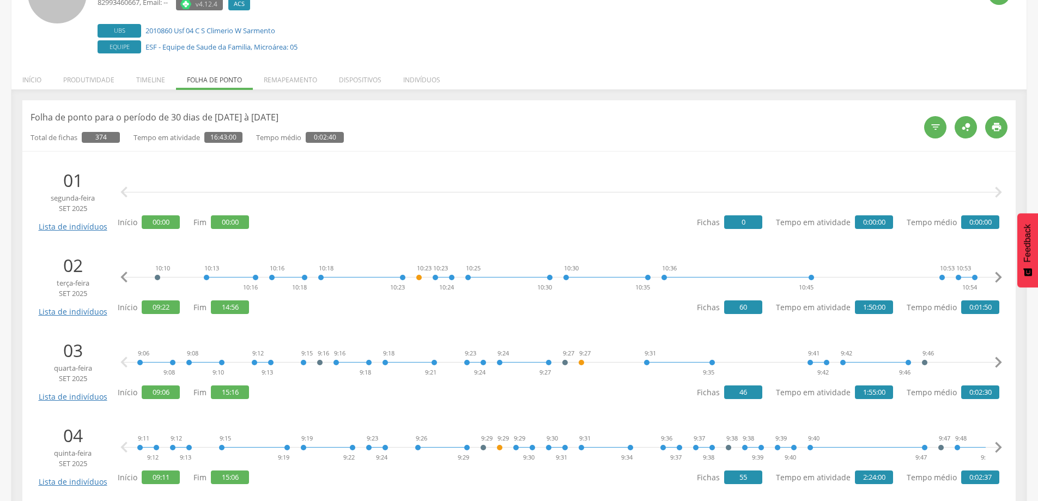
click at [998, 275] on icon "" at bounding box center [998, 277] width 22 height 22
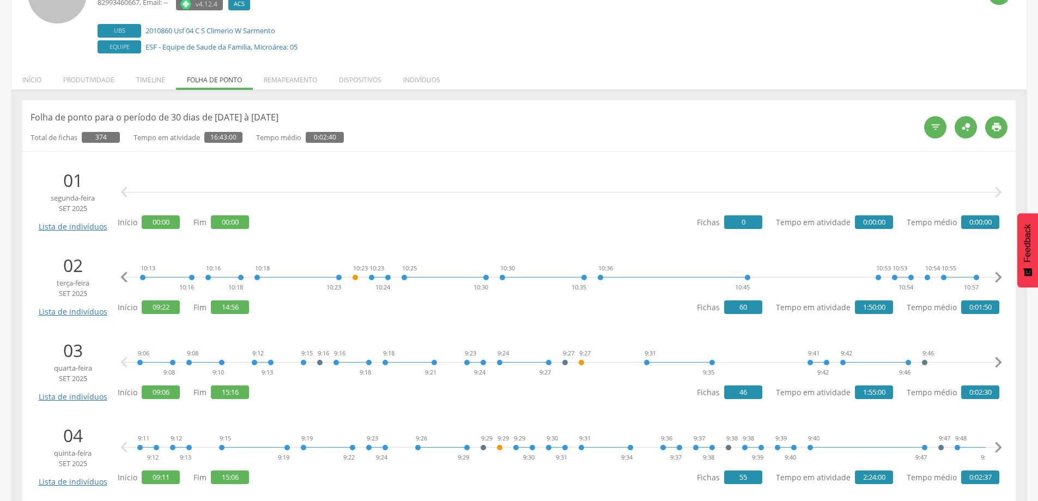
click at [998, 275] on icon "" at bounding box center [998, 277] width 22 height 22
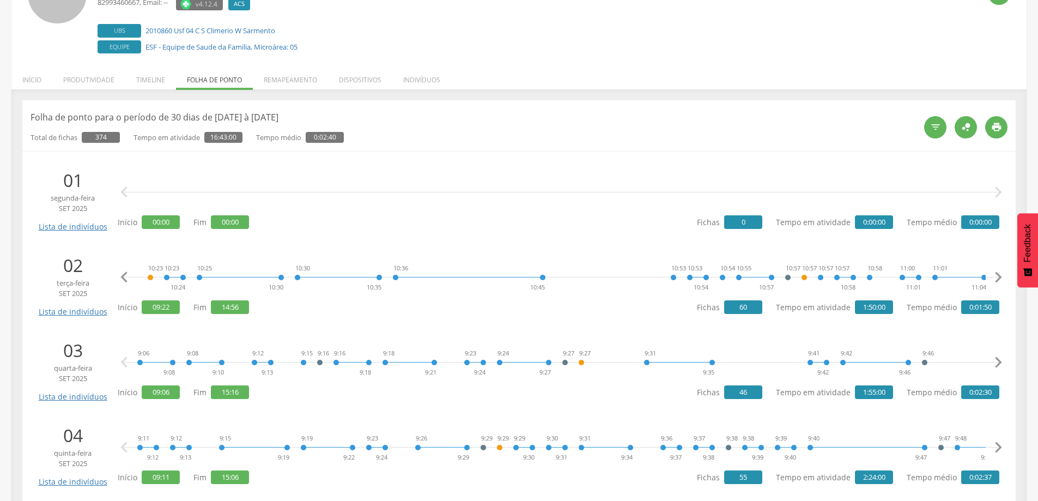
click at [998, 275] on icon "" at bounding box center [998, 277] width 22 height 22
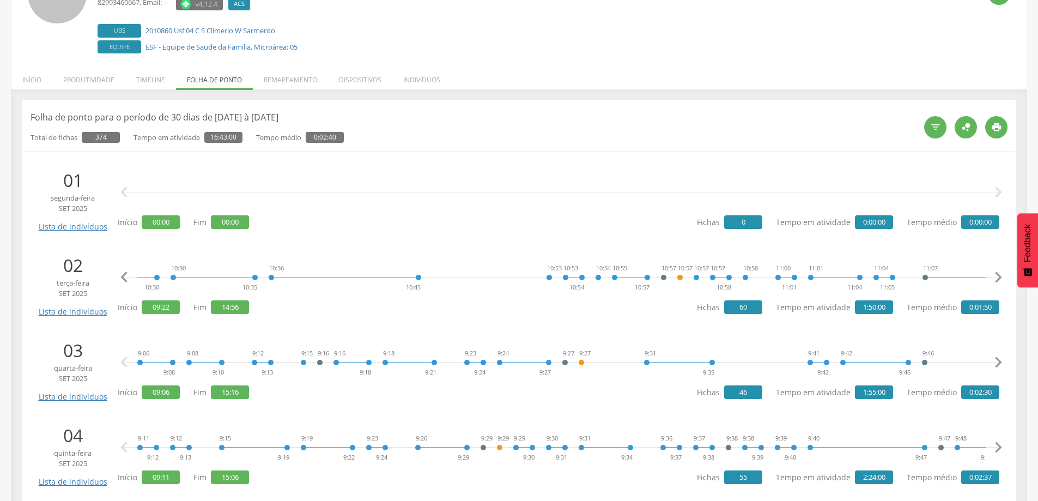
click at [998, 275] on icon "" at bounding box center [998, 277] width 22 height 22
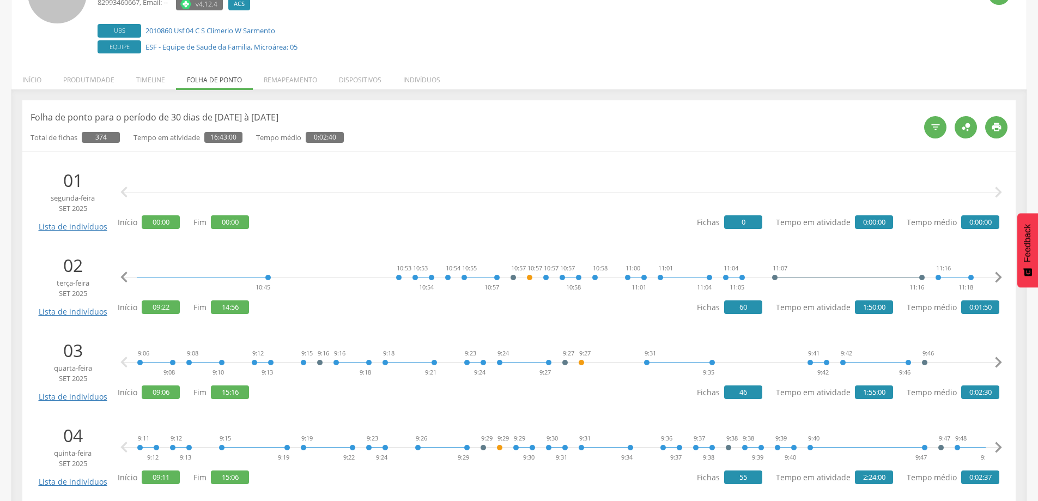
click at [998, 275] on icon "" at bounding box center [998, 277] width 22 height 22
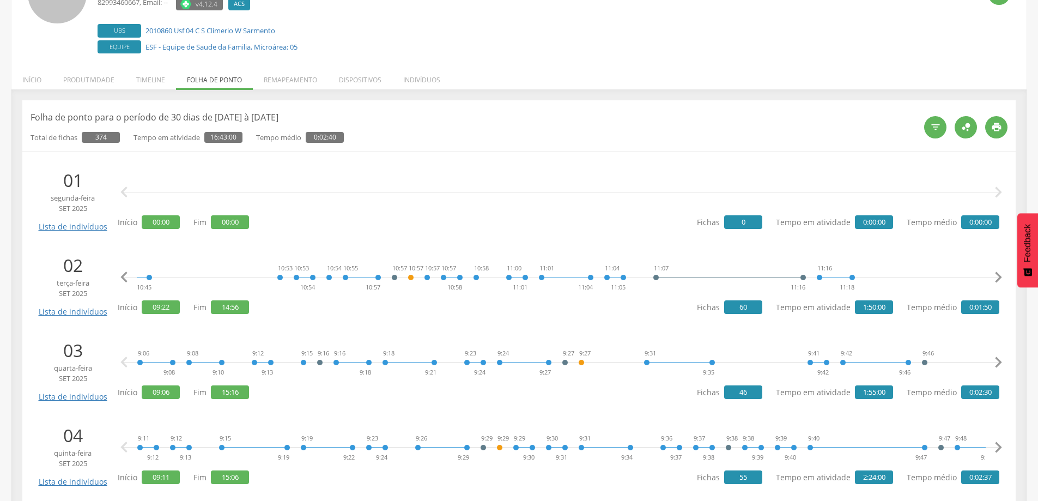
click at [998, 275] on icon "" at bounding box center [998, 277] width 22 height 22
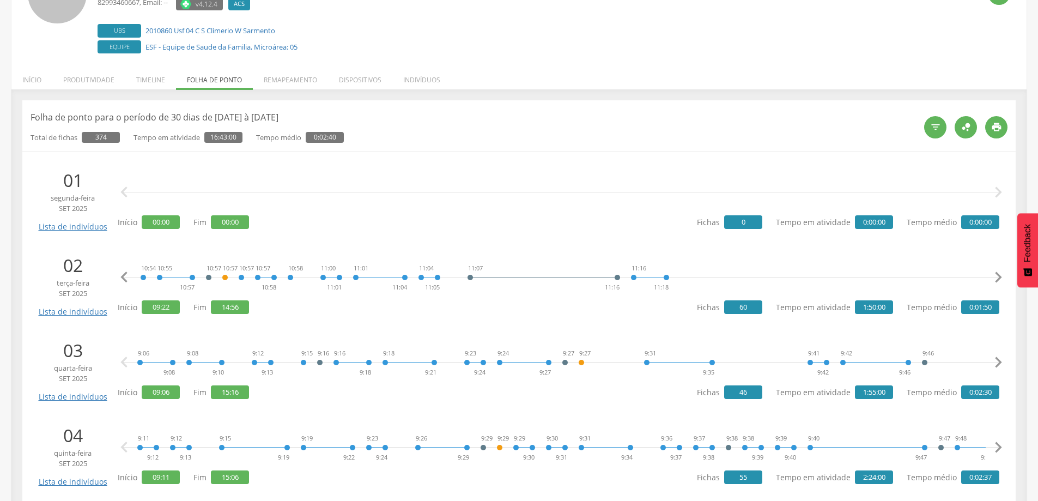
click at [998, 275] on icon "" at bounding box center [998, 277] width 22 height 22
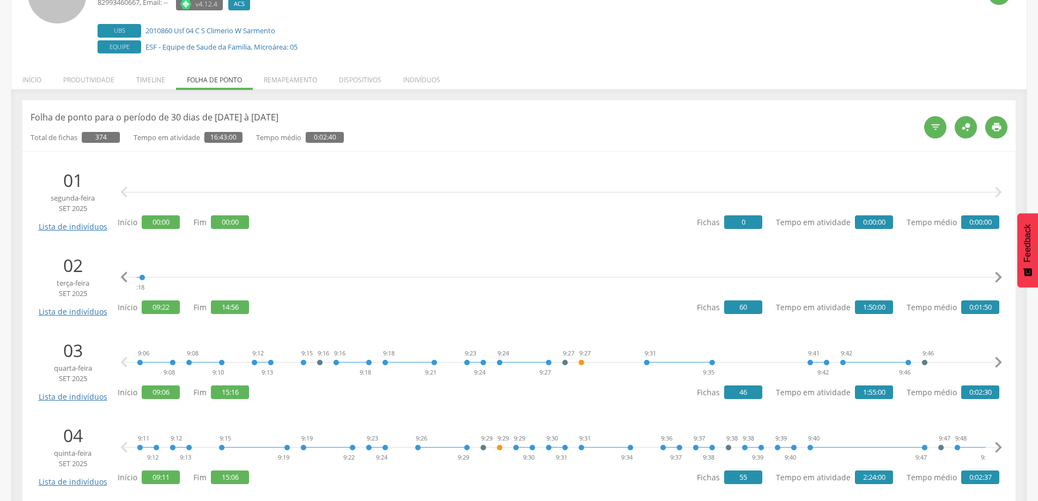
click at [998, 275] on icon "" at bounding box center [998, 277] width 22 height 22
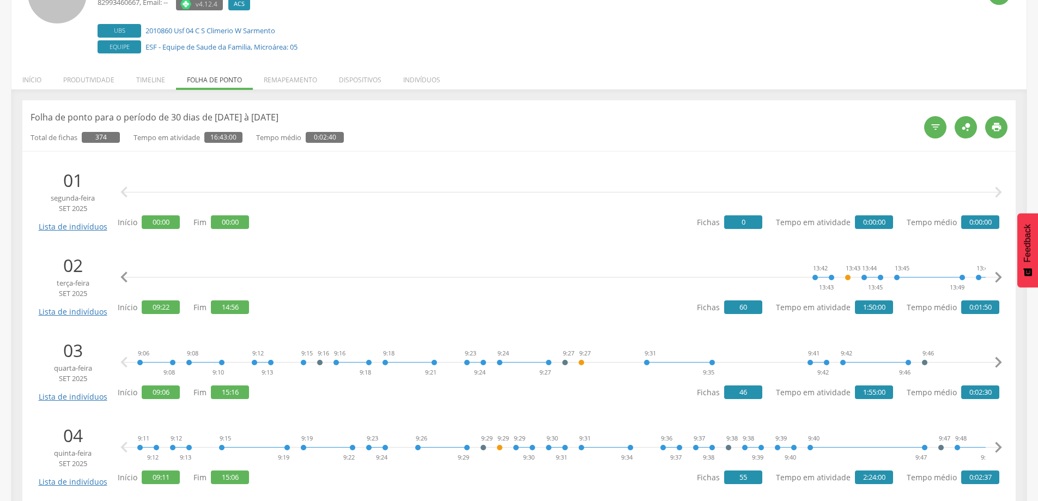
scroll to position [0, 2544]
drag, startPoint x: 791, startPoint y: 267, endPoint x: 830, endPoint y: 275, distance: 39.4
click at [748, 261] on div "9:22 9:24 9:26 9:28 9:28 9:29 9:29 9:32 9:34 9:35 9:36 9:39 9:39 9:40 9:40 9:47…" at bounding box center [561, 277] width 876 height 33
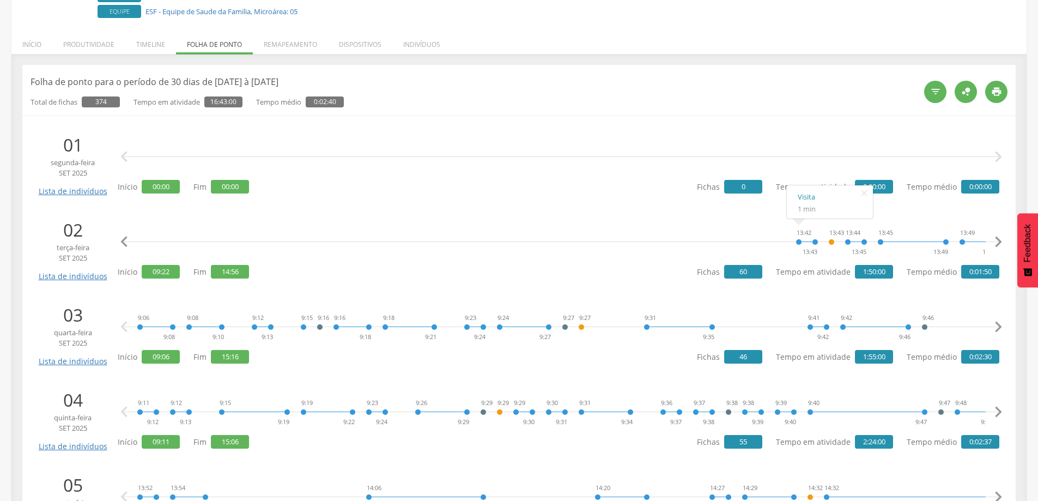
scroll to position [163, 0]
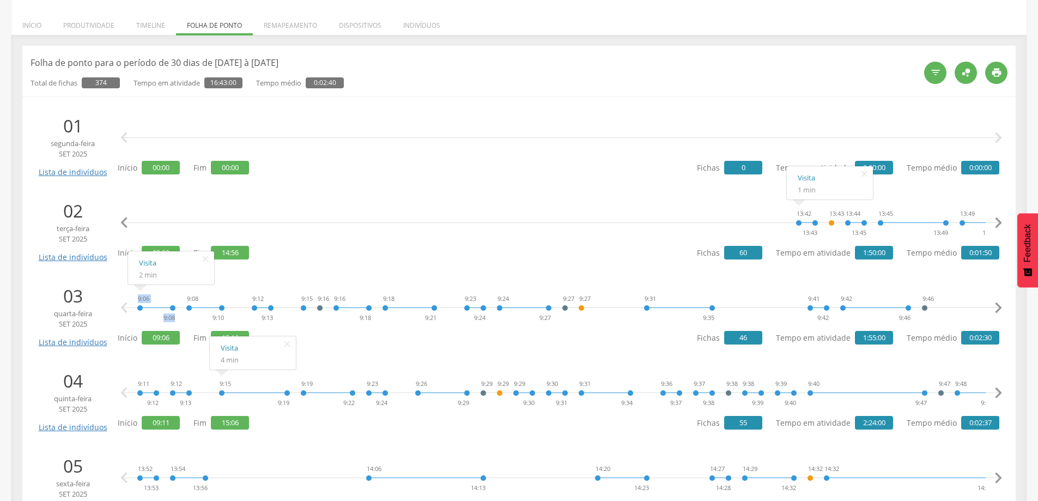
drag, startPoint x: 137, startPoint y: 301, endPoint x: 157, endPoint y: 299, distance: 20.3
click at [156, 300] on div "9:06 9:08" at bounding box center [156, 307] width 39 height 33
click at [234, 291] on div "9:06 9:08 9:08 9:10 9:12 9:13 9:15 9:16 9:16 9:18 9:18 9:21 9:23 9:24 9:24 9:27…" at bounding box center [561, 307] width 876 height 33
click at [996, 304] on icon "" at bounding box center [998, 308] width 22 height 22
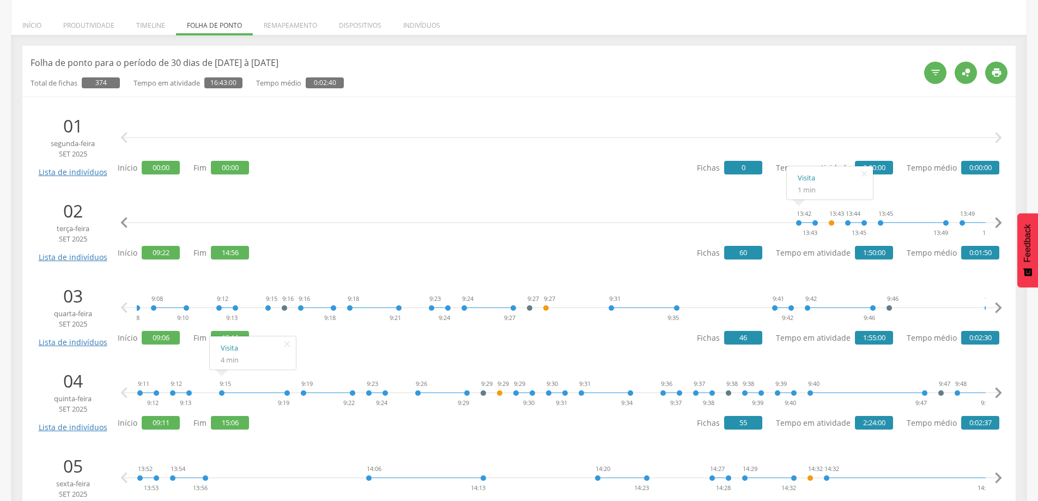
click at [996, 304] on icon "" at bounding box center [998, 308] width 22 height 22
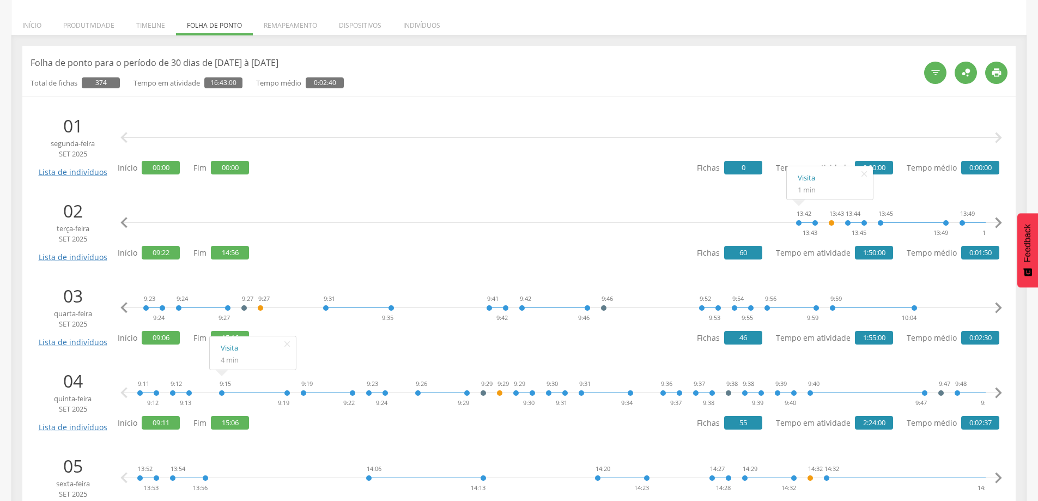
click at [996, 304] on icon "" at bounding box center [998, 308] width 22 height 22
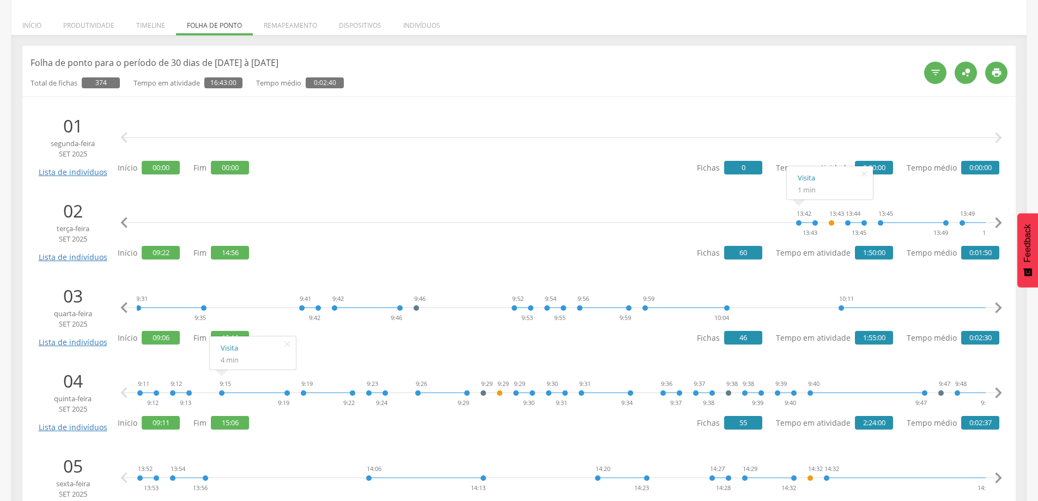
click at [996, 304] on icon "" at bounding box center [998, 308] width 22 height 22
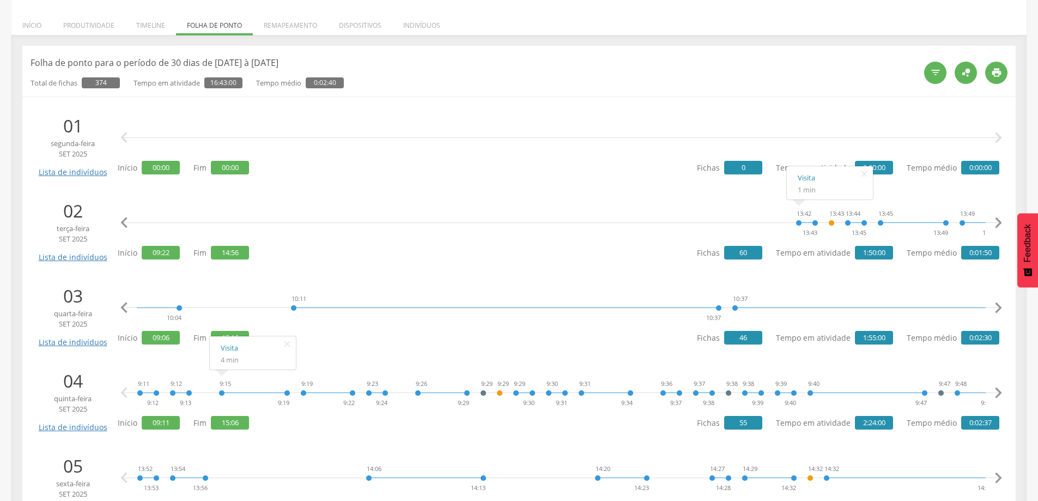
click at [996, 304] on icon "" at bounding box center [998, 308] width 22 height 22
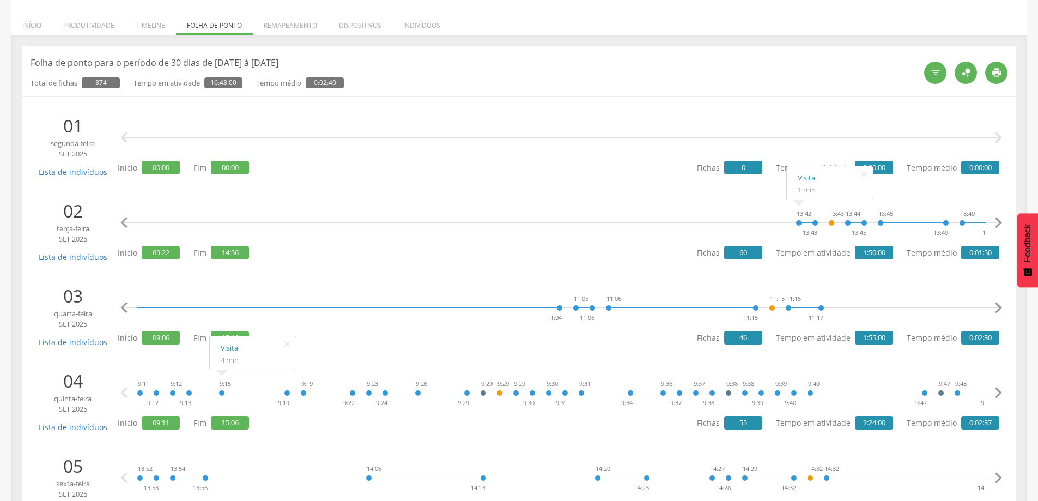
scroll to position [0, 1696]
click at [996, 304] on icon "" at bounding box center [998, 308] width 22 height 22
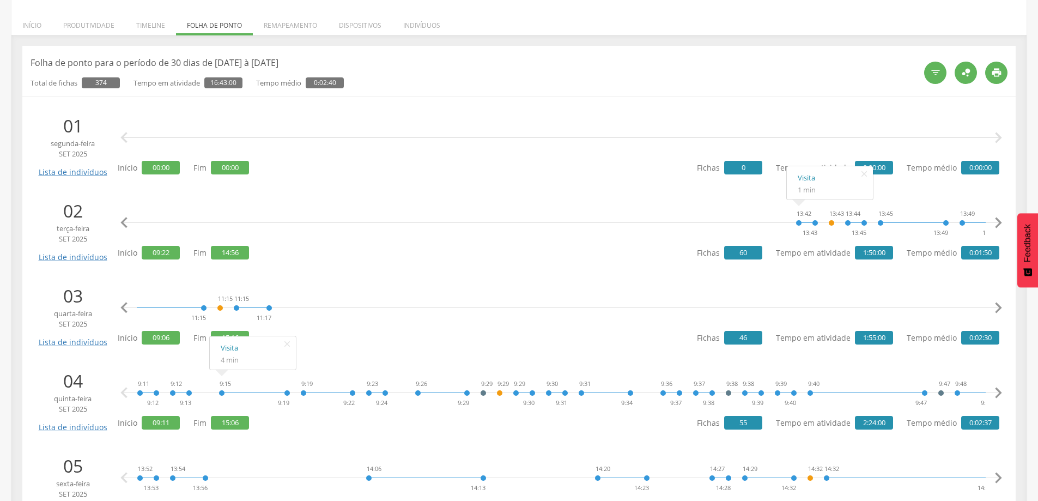
click at [996, 304] on icon "" at bounding box center [998, 308] width 22 height 22
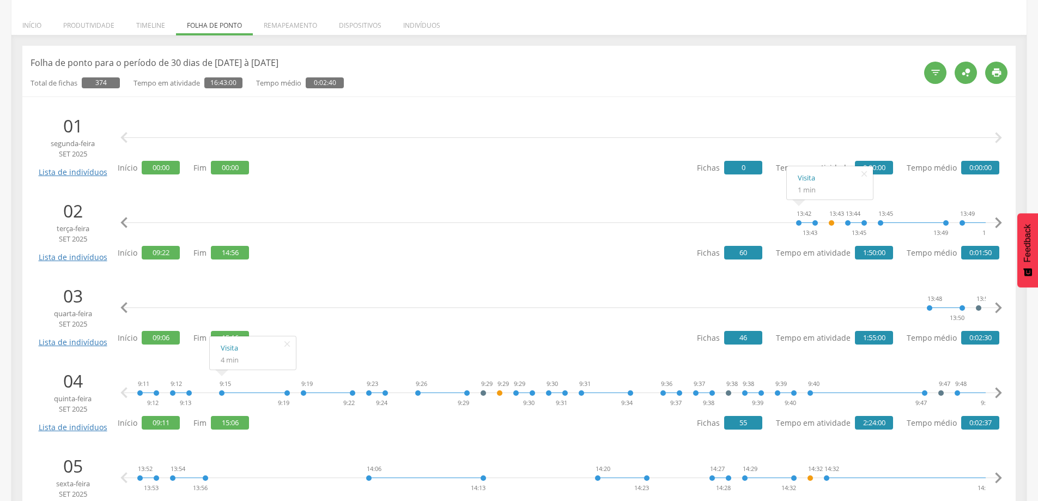
click at [996, 304] on icon "" at bounding box center [998, 308] width 22 height 22
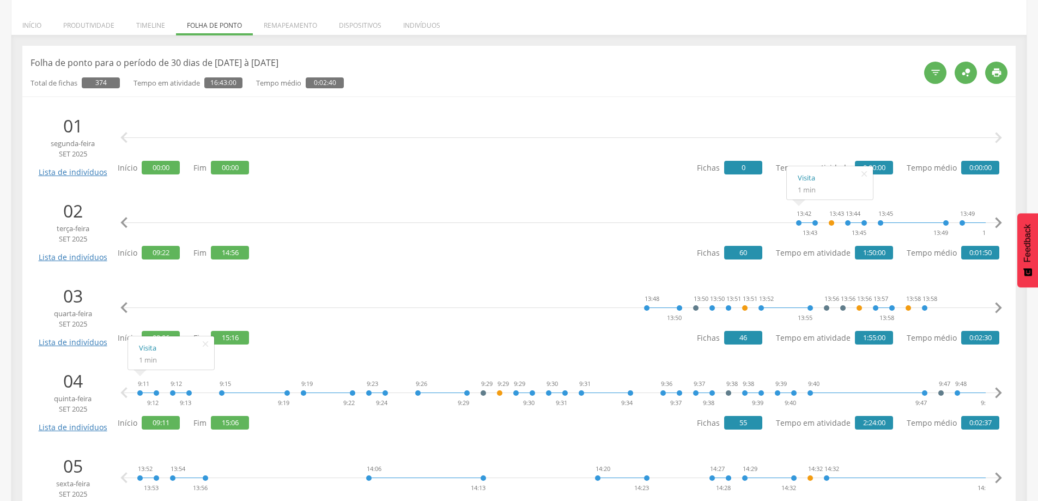
click at [123, 221] on icon "" at bounding box center [124, 223] width 22 height 22
click at [123, 222] on icon "" at bounding box center [124, 223] width 22 height 22
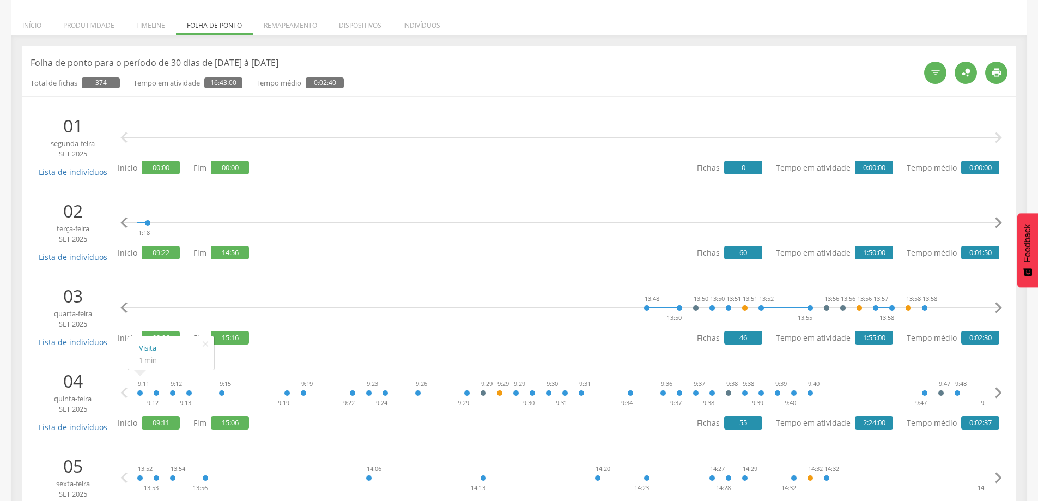
click at [123, 222] on icon "" at bounding box center [124, 223] width 22 height 22
drag, startPoint x: 355, startPoint y: 233, endPoint x: 409, endPoint y: 234, distance: 53.9
click at [409, 234] on div "9:22 9:24 9:26 9:28 9:28 9:29 9:29 9:32 9:34 9:35 9:36 9:39 9:39 9:40 9:40 9:47…" at bounding box center [561, 222] width 849 height 33
click at [410, 234] on div "9:22 9:24 9:26 9:28 9:28 9:29 9:29 9:32 9:34 9:35 9:36 9:39 9:39 9:40 9:40 9:47…" at bounding box center [561, 222] width 849 height 33
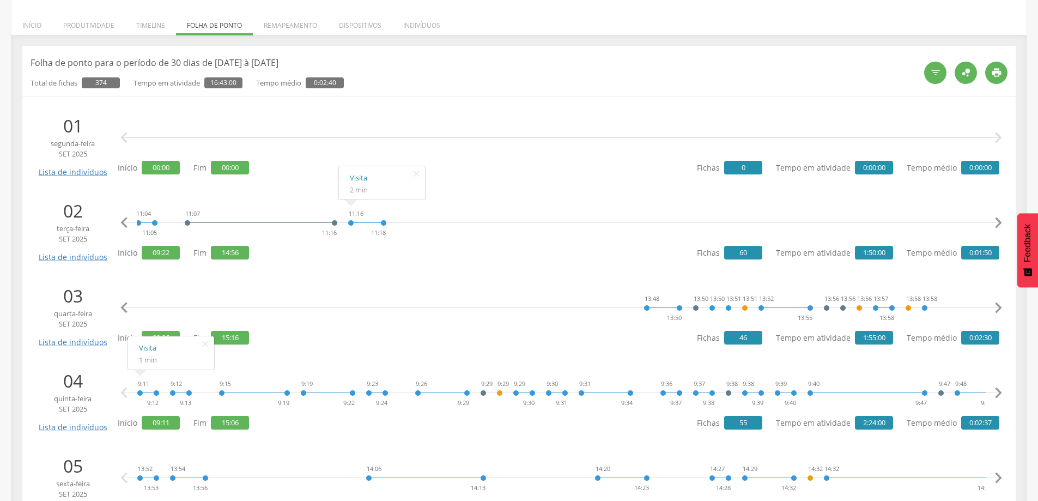
click at [995, 218] on icon "" at bounding box center [998, 223] width 22 height 22
click at [993, 220] on icon "" at bounding box center [998, 223] width 22 height 22
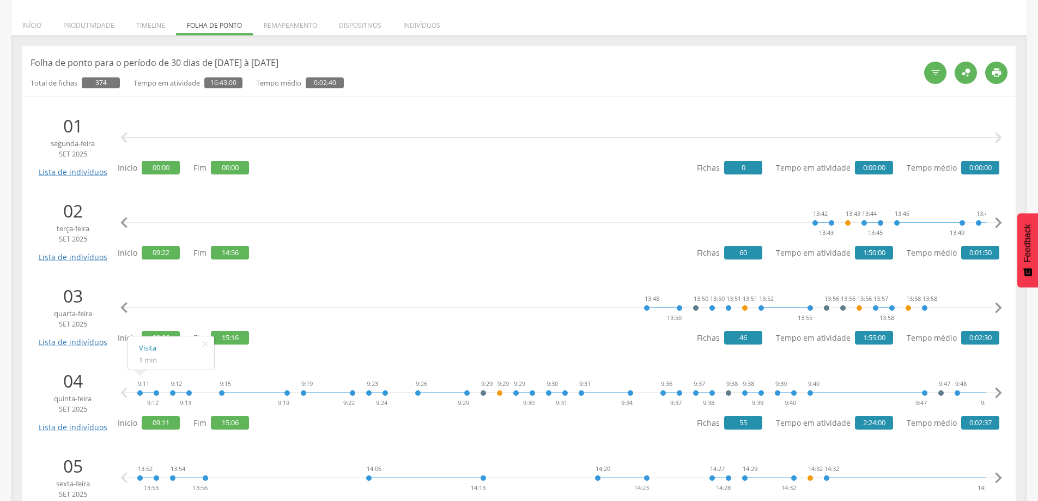
scroll to position [0, 2544]
click at [993, 220] on icon "" at bounding box center [998, 223] width 22 height 22
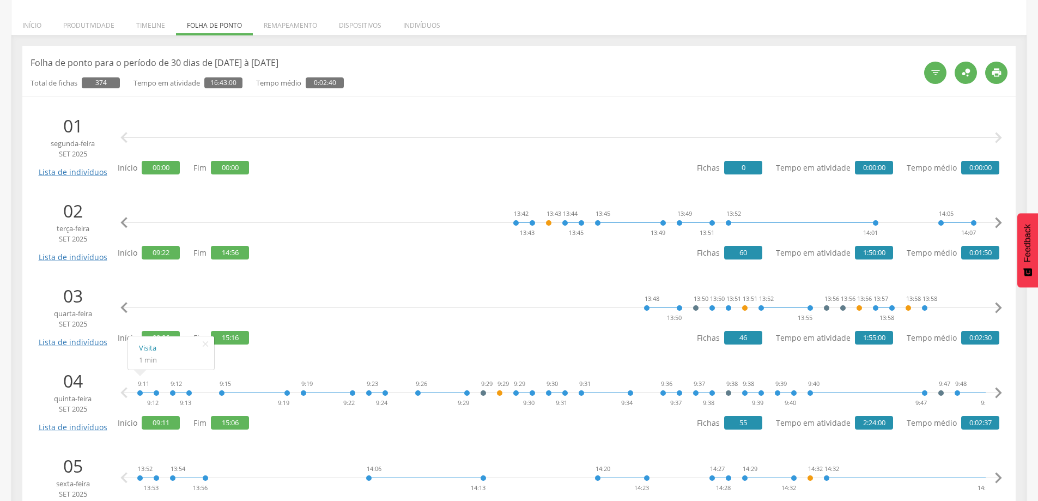
click at [993, 220] on icon "" at bounding box center [998, 223] width 22 height 22
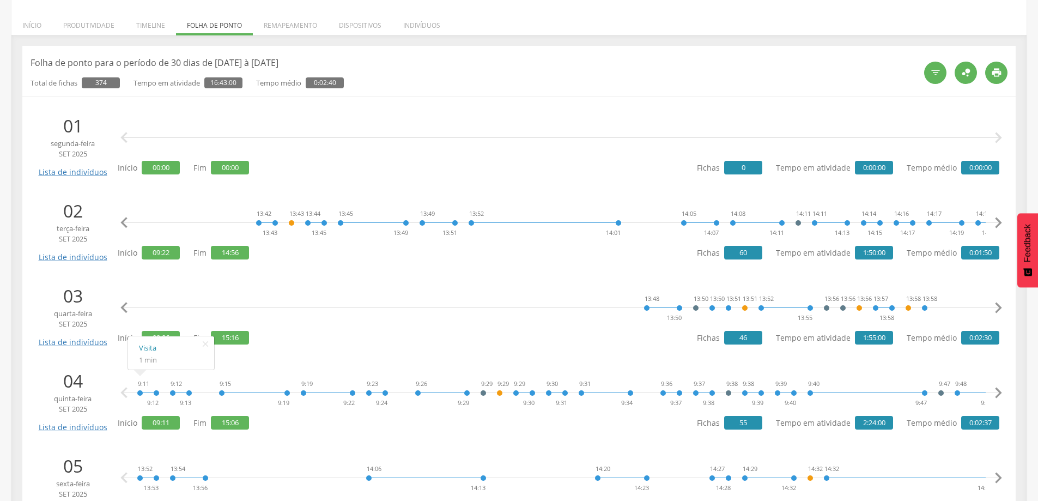
click at [993, 220] on icon "" at bounding box center [998, 223] width 22 height 22
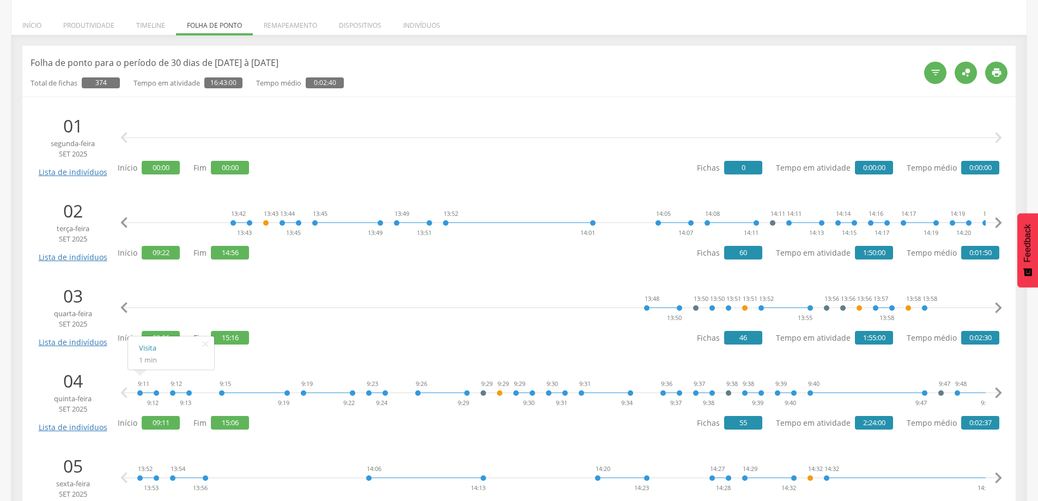
click at [993, 220] on icon "" at bounding box center [998, 223] width 22 height 22
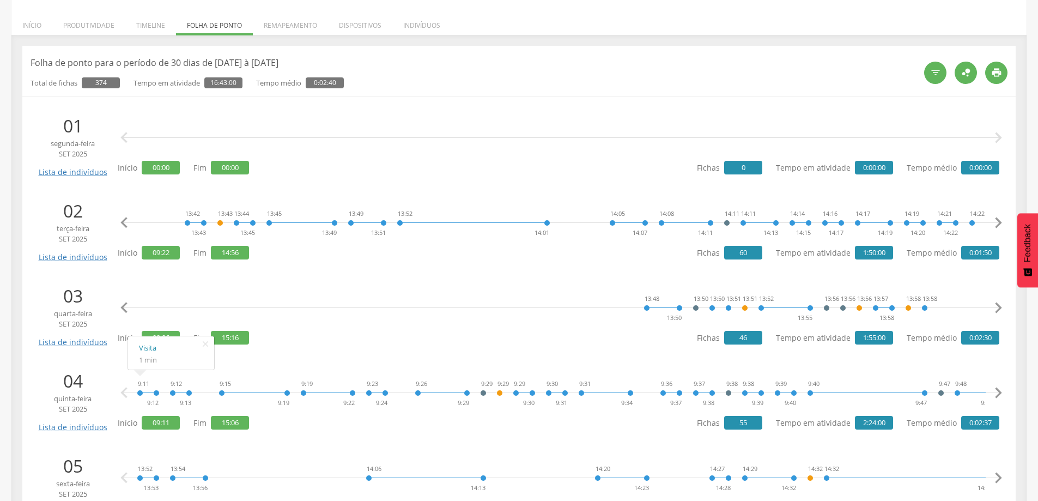
click at [993, 220] on icon "" at bounding box center [998, 223] width 22 height 22
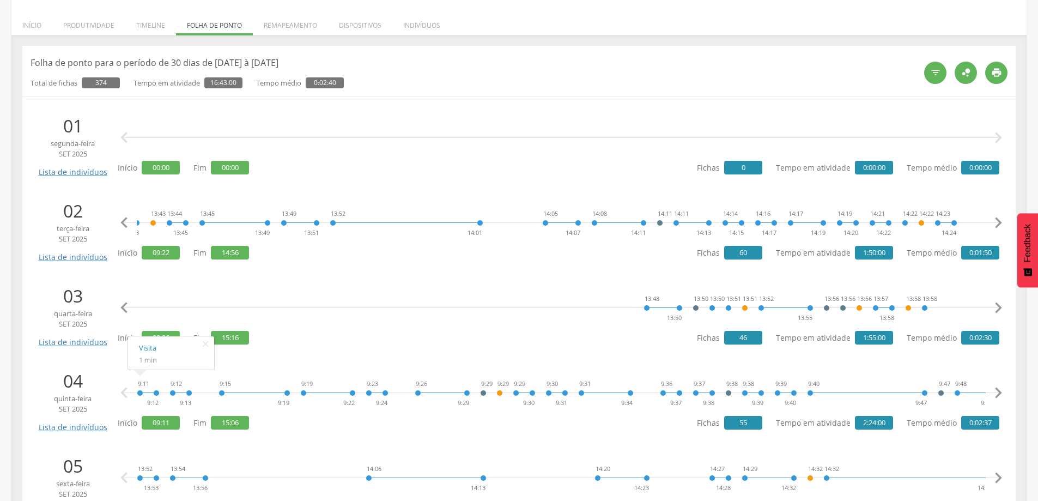
click at [993, 220] on icon "" at bounding box center [998, 223] width 22 height 22
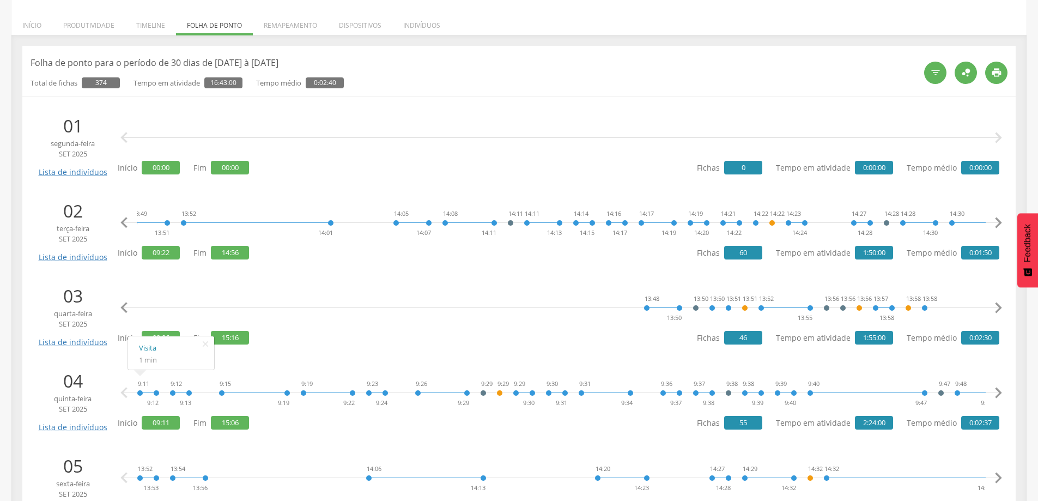
click at [993, 220] on icon "" at bounding box center [998, 223] width 22 height 22
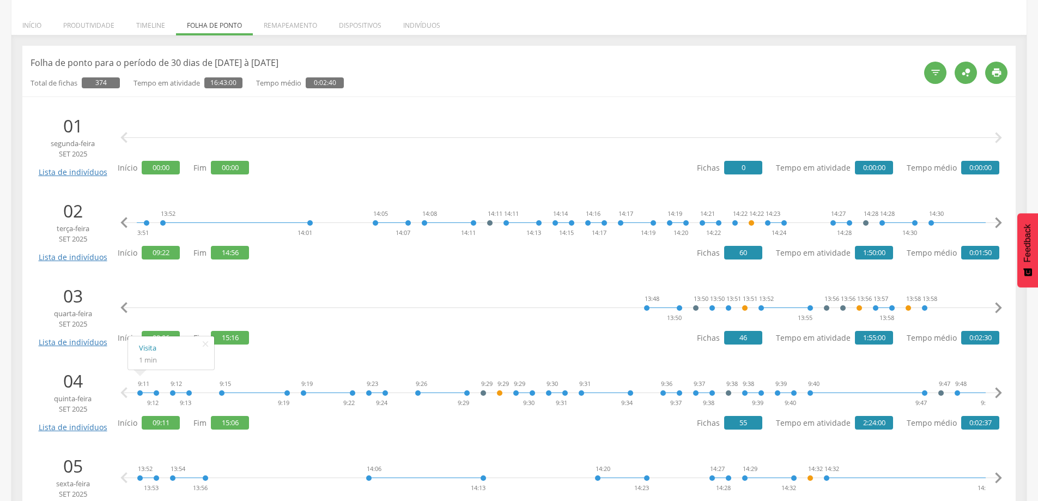
click at [993, 220] on icon "" at bounding box center [998, 223] width 22 height 22
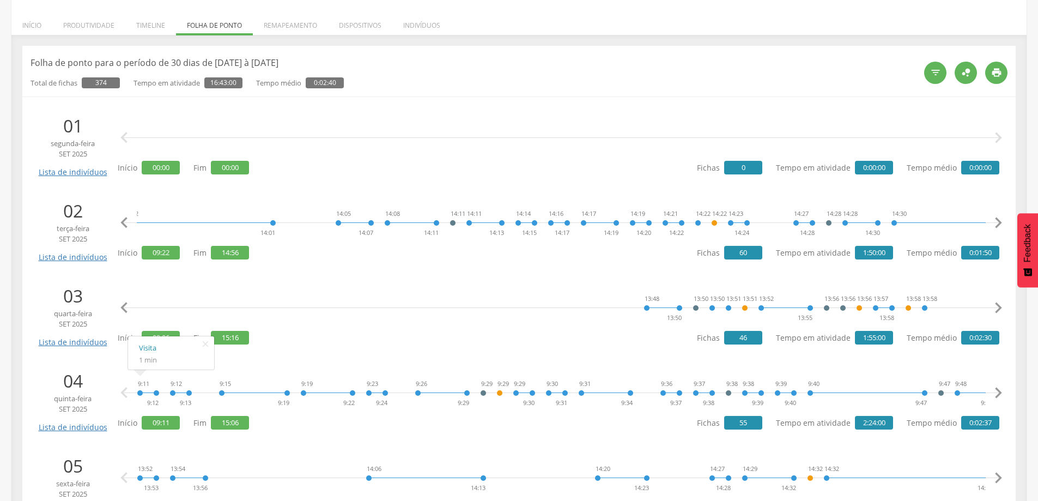
click at [993, 220] on icon "" at bounding box center [998, 223] width 22 height 22
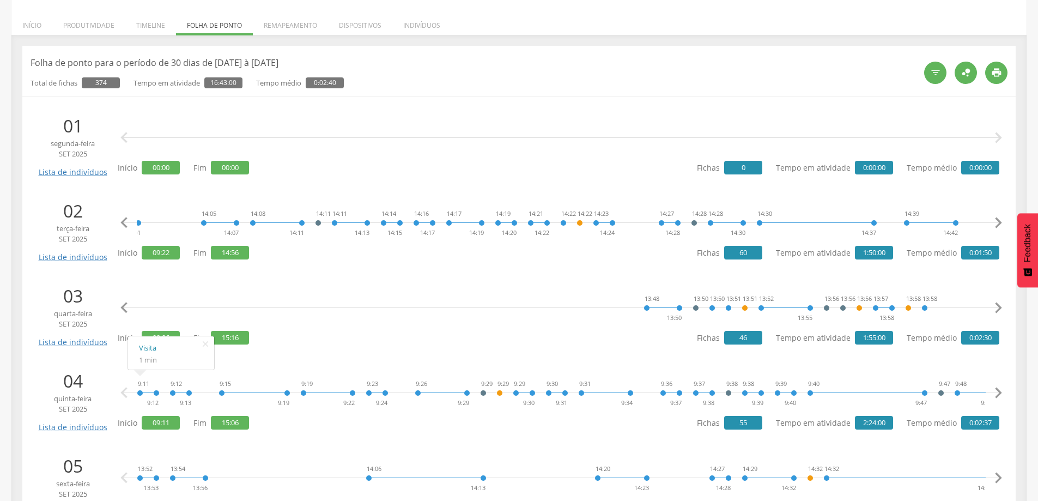
click at [993, 220] on icon "" at bounding box center [998, 223] width 22 height 22
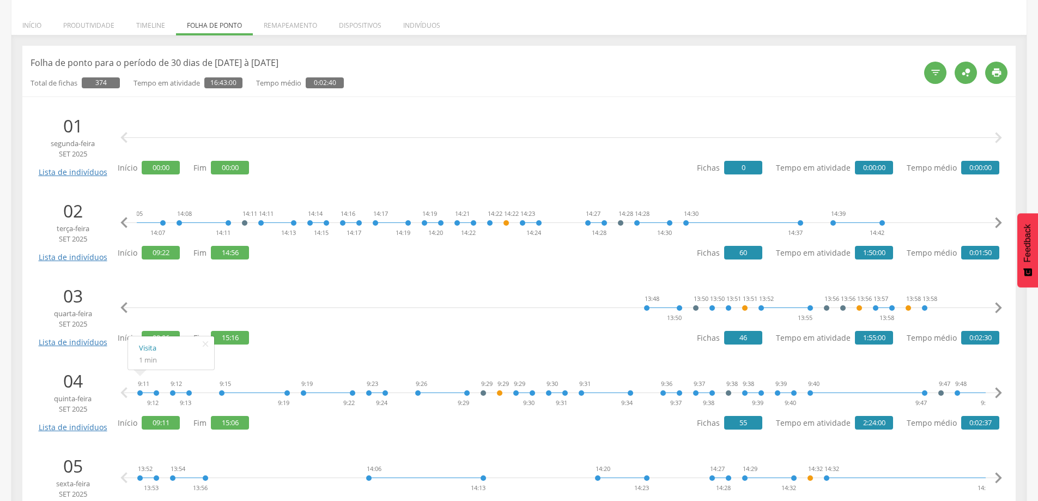
click at [993, 220] on icon "" at bounding box center [998, 223] width 22 height 22
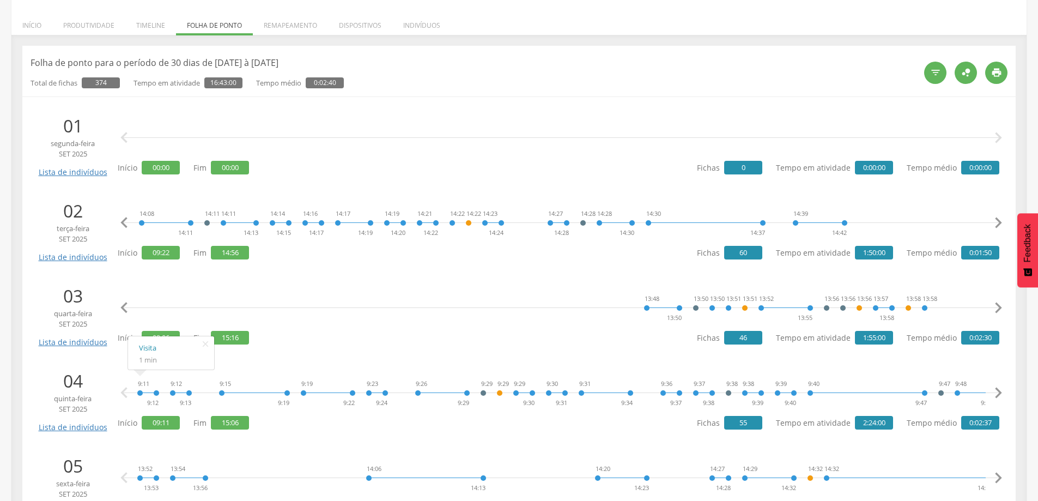
click at [993, 220] on icon "" at bounding box center [998, 223] width 22 height 22
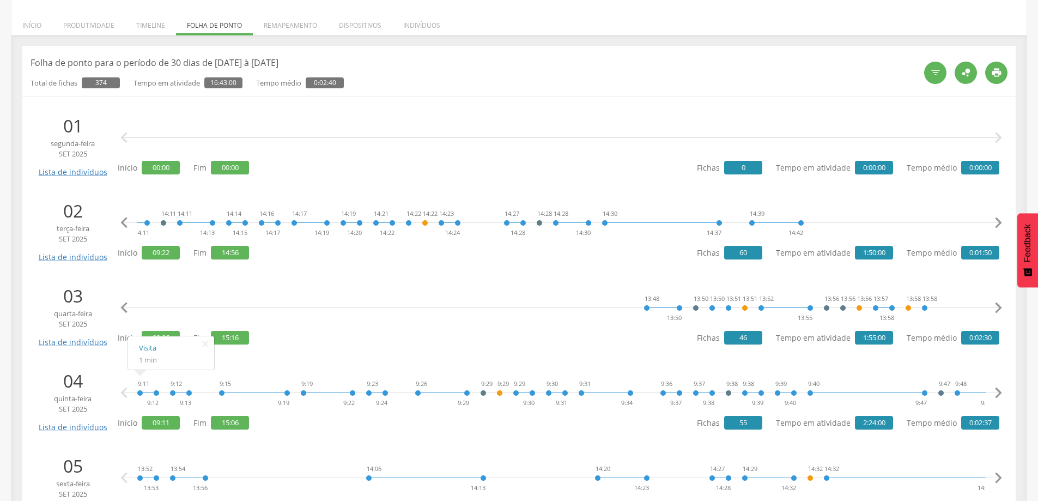
click at [993, 220] on icon "" at bounding box center [998, 223] width 22 height 22
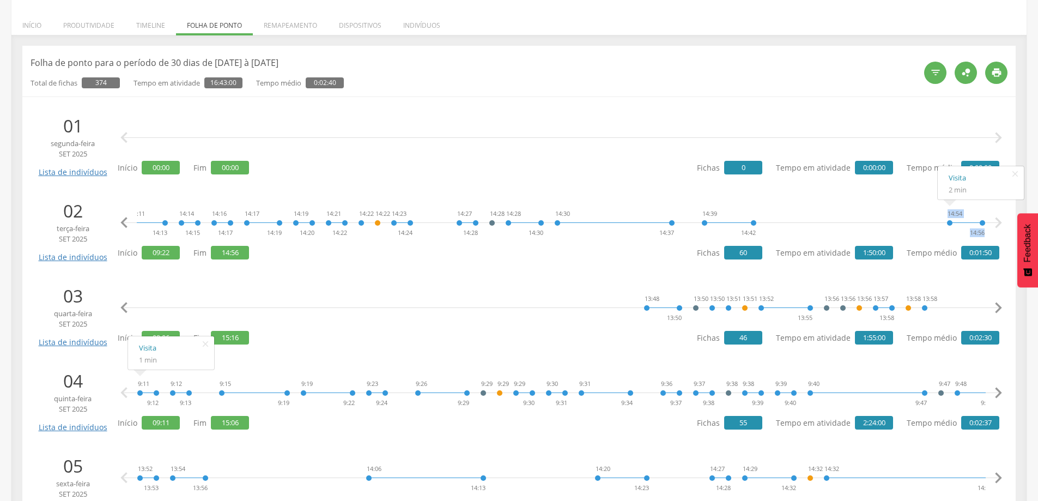
drag, startPoint x: 982, startPoint y: 237, endPoint x: 996, endPoint y: 239, distance: 13.8
click at [996, 239] on div "9:22 9:24 9:26 9:28 9:28 9:29 9:29 9:32 9:34 9:35 9:36 9:39 9:39 9:40 9:40 9:47…" at bounding box center [561, 222] width 876 height 33
click at [988, 234] on icon "" at bounding box center [998, 223] width 22 height 22
click at [953, 237] on div "14:54 14:56" at bounding box center [965, 222] width 39 height 33
click at [559, 264] on li "02 terça-feira set 2025 Lista de indivíduos 9:22 9:24 9:26 9:28 9:28 9:29 9:29 …" at bounding box center [519, 230] width 977 height 74
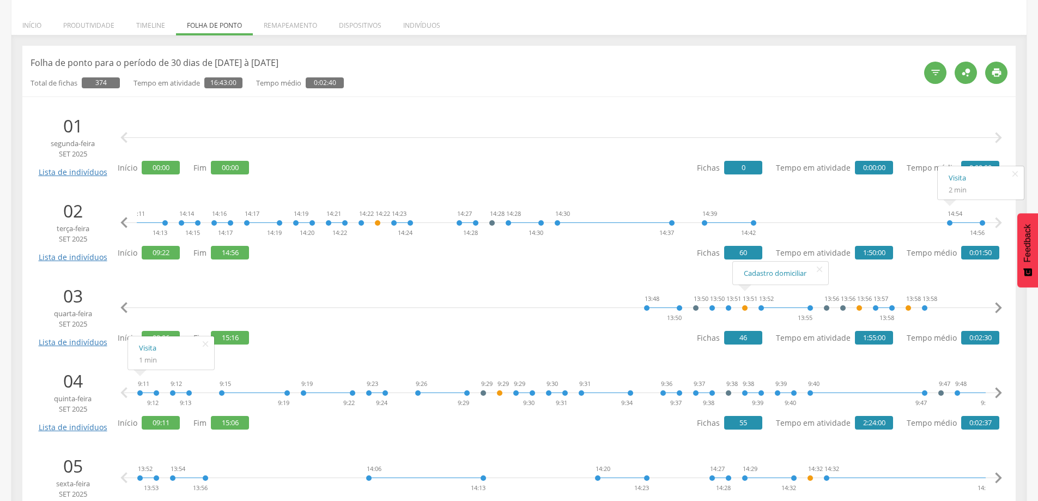
click at [122, 307] on icon "" at bounding box center [124, 308] width 22 height 22
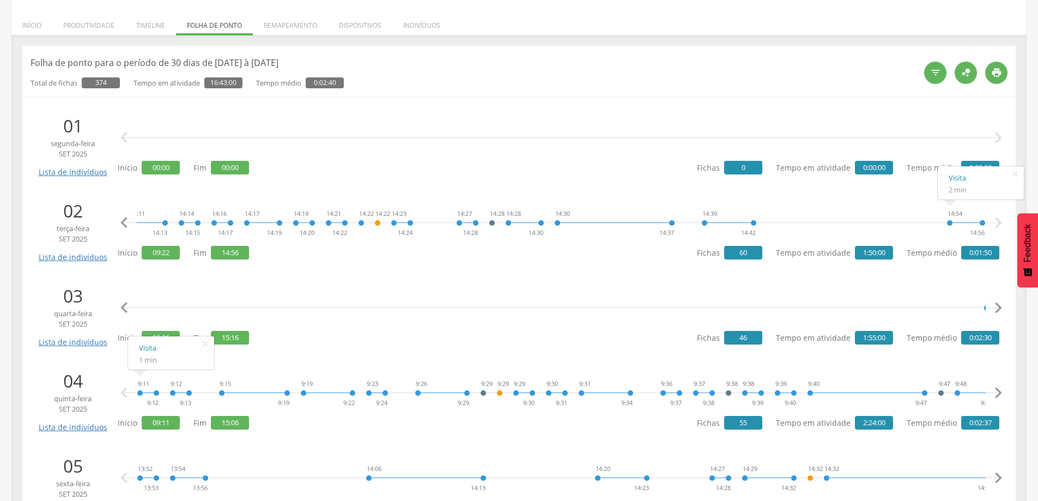
click at [122, 307] on icon "" at bounding box center [124, 308] width 22 height 22
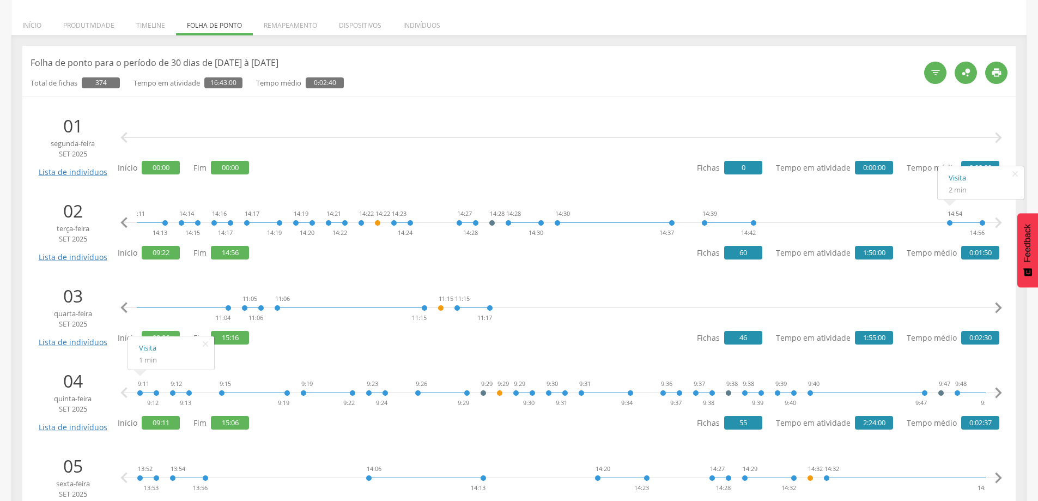
click at [122, 307] on icon "" at bounding box center [124, 308] width 22 height 22
drag, startPoint x: 206, startPoint y: 345, endPoint x: 212, endPoint y: 342, distance: 7.3
click at [205, 344] on icon "" at bounding box center [205, 343] width 17 height 15
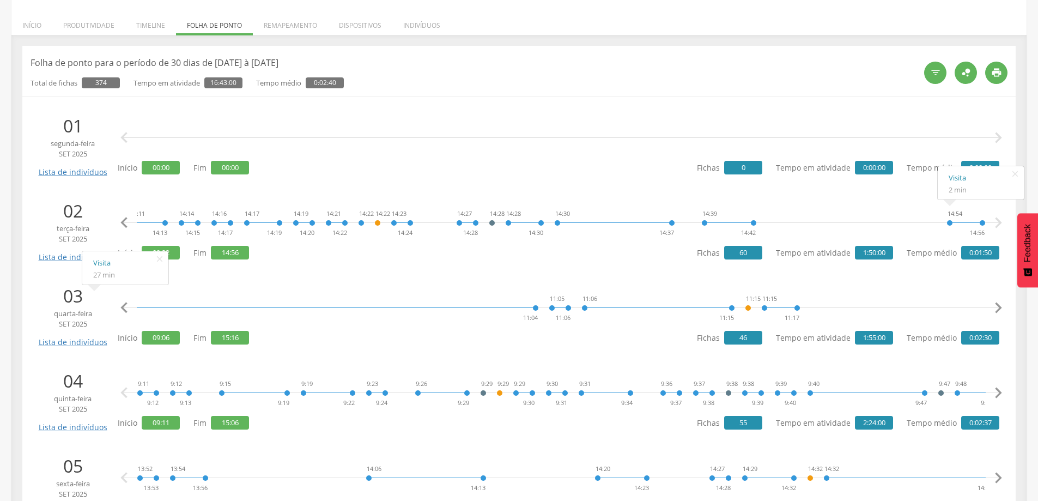
click at [119, 309] on icon "" at bounding box center [124, 308] width 22 height 22
click at [119, 308] on icon "" at bounding box center [124, 308] width 22 height 22
click at [119, 307] on icon "" at bounding box center [124, 308] width 22 height 22
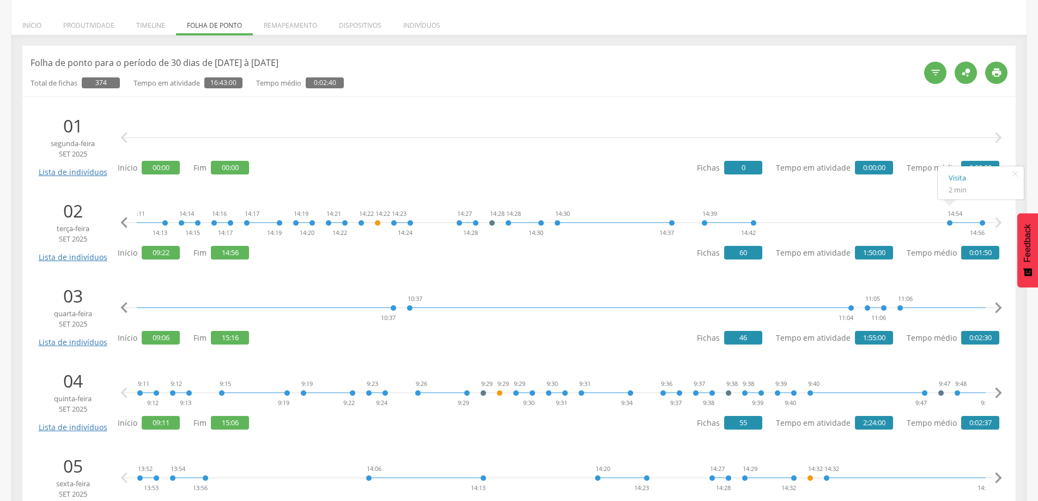
click at [119, 307] on icon "" at bounding box center [124, 308] width 22 height 22
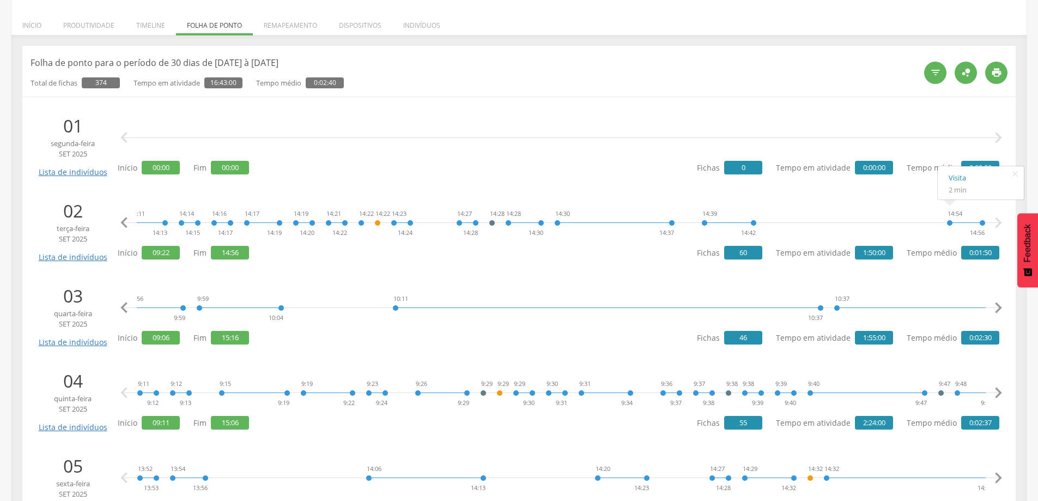
click at [119, 307] on icon "" at bounding box center [124, 308] width 22 height 22
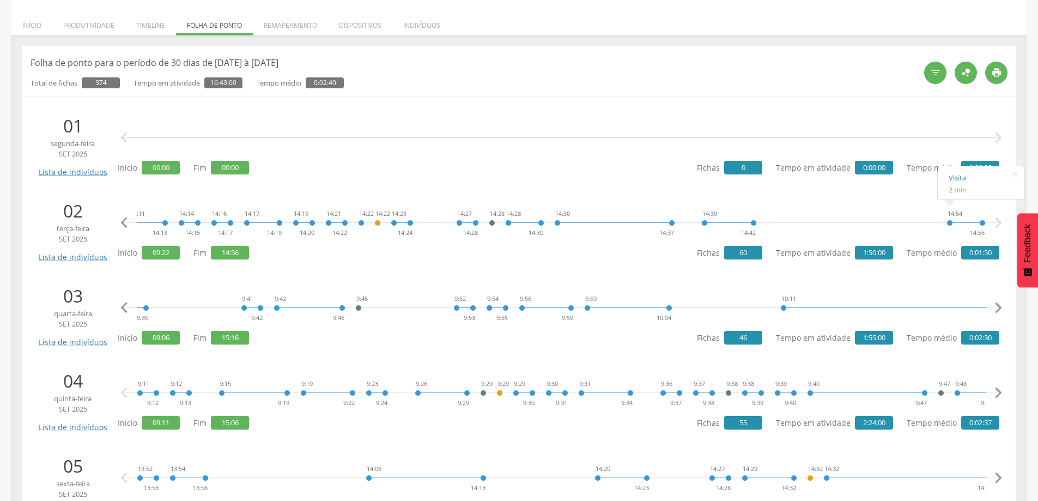
click at [119, 307] on icon "" at bounding box center [124, 308] width 22 height 22
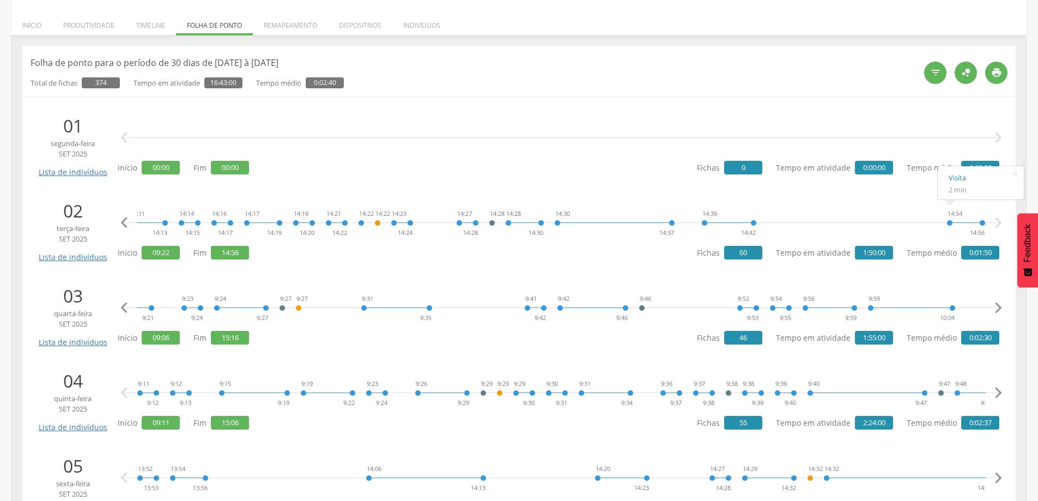
click at [119, 307] on icon "" at bounding box center [124, 308] width 22 height 22
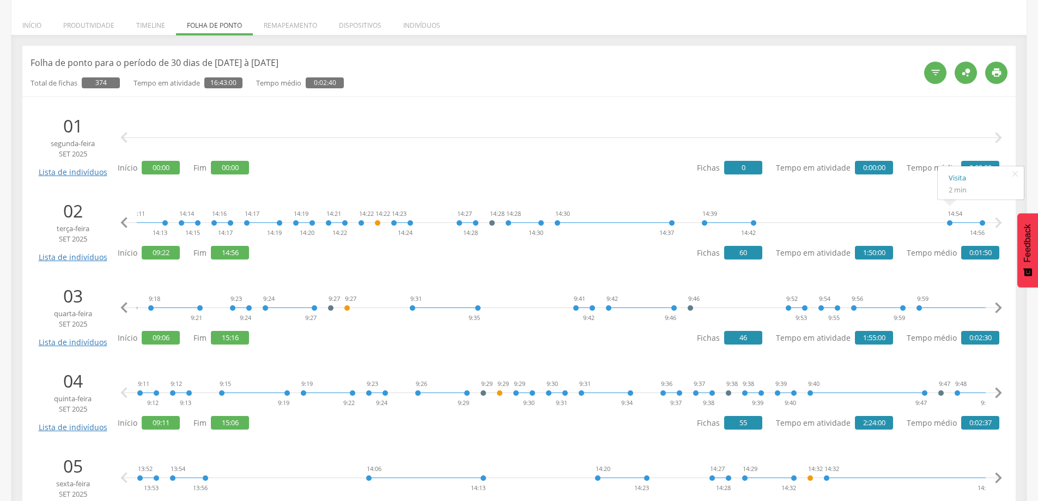
click at [119, 307] on icon "" at bounding box center [124, 308] width 22 height 22
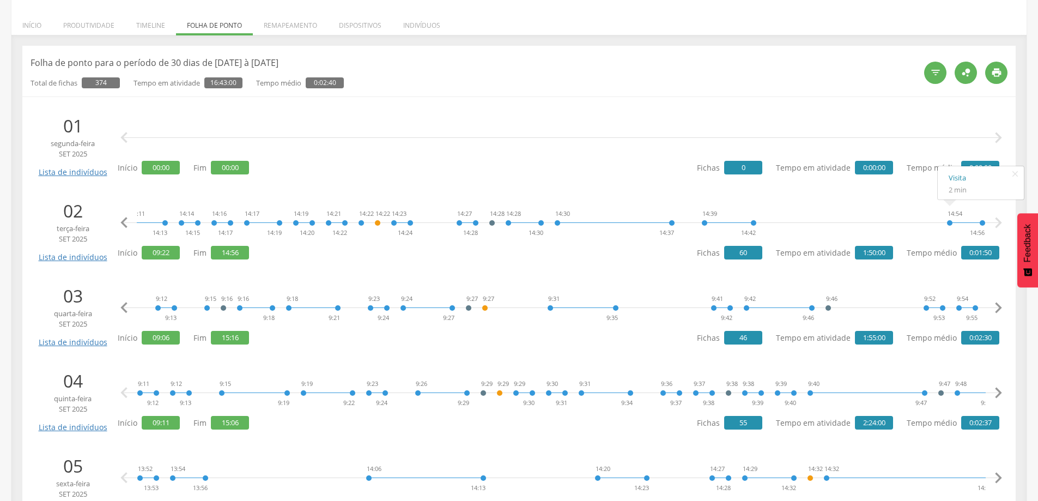
click at [119, 307] on icon "" at bounding box center [124, 308] width 22 height 22
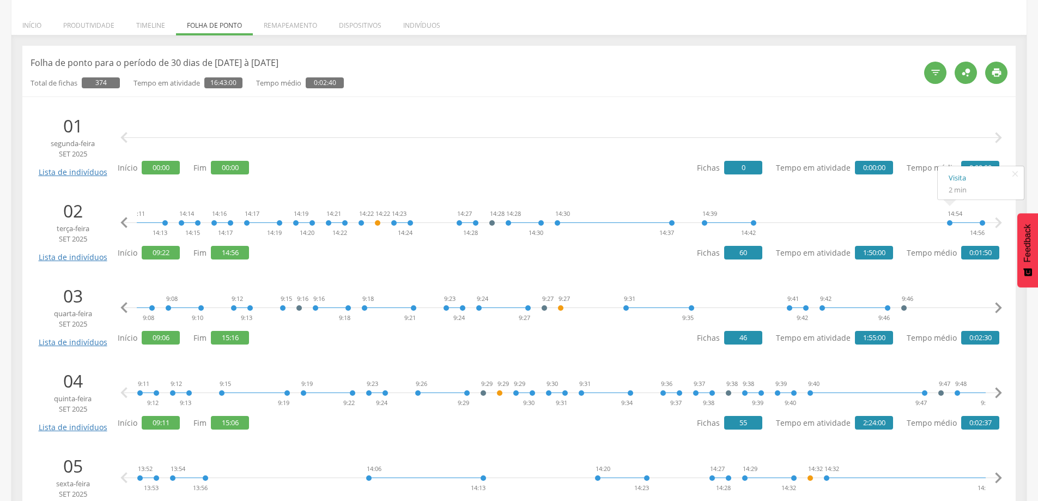
click at [119, 307] on icon "" at bounding box center [124, 308] width 22 height 22
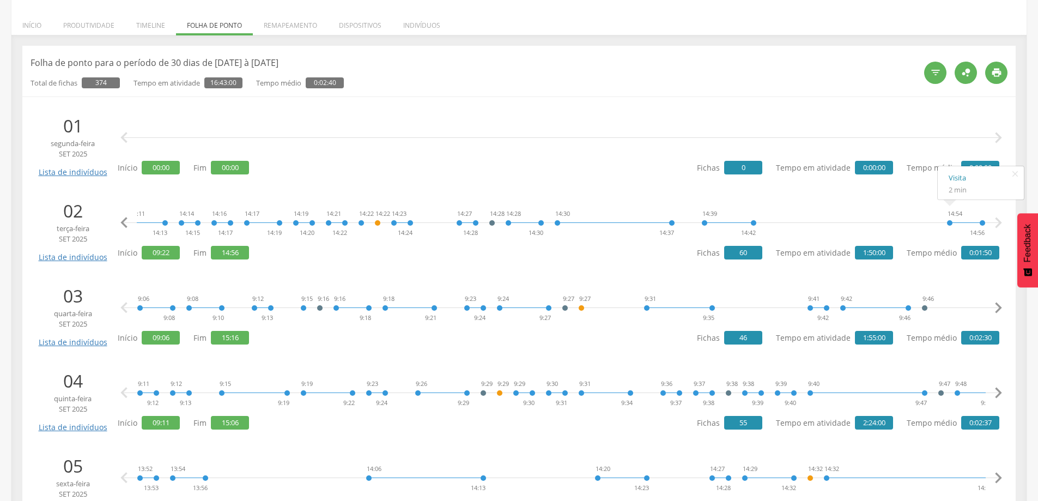
click at [119, 307] on icon "" at bounding box center [124, 308] width 22 height 22
click at [995, 306] on icon "" at bounding box center [998, 308] width 22 height 22
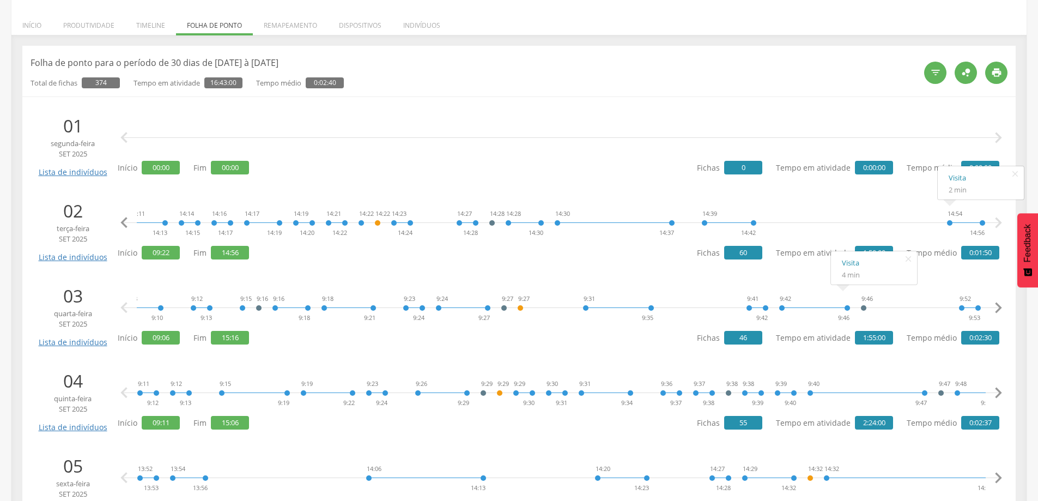
click at [995, 306] on icon "" at bounding box center [998, 308] width 22 height 22
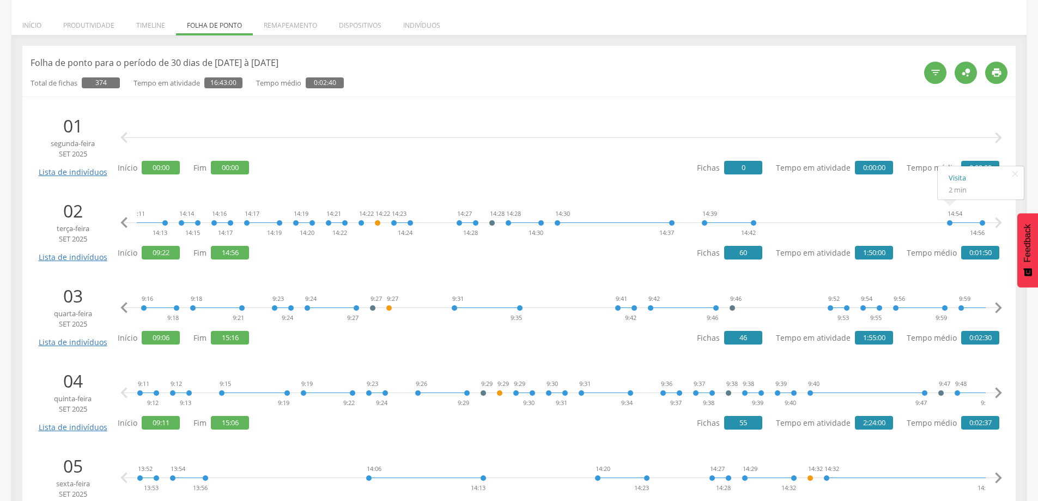
click at [995, 306] on icon "" at bounding box center [998, 308] width 22 height 22
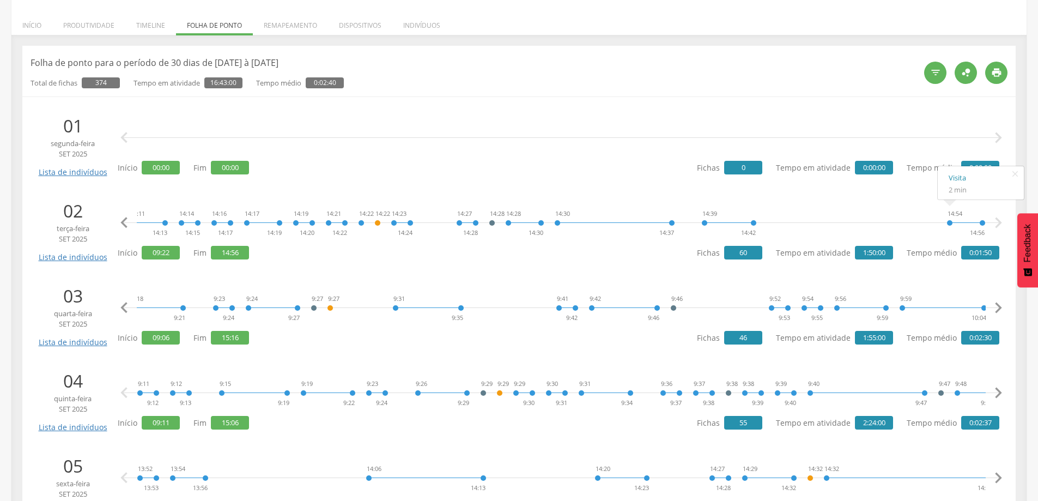
click at [995, 306] on icon "" at bounding box center [998, 308] width 22 height 22
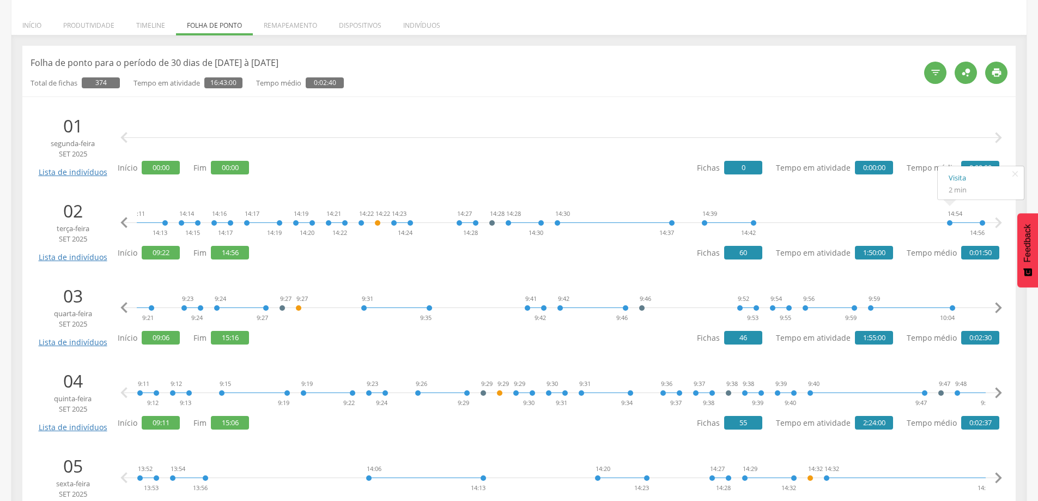
click at [995, 306] on icon "" at bounding box center [998, 308] width 22 height 22
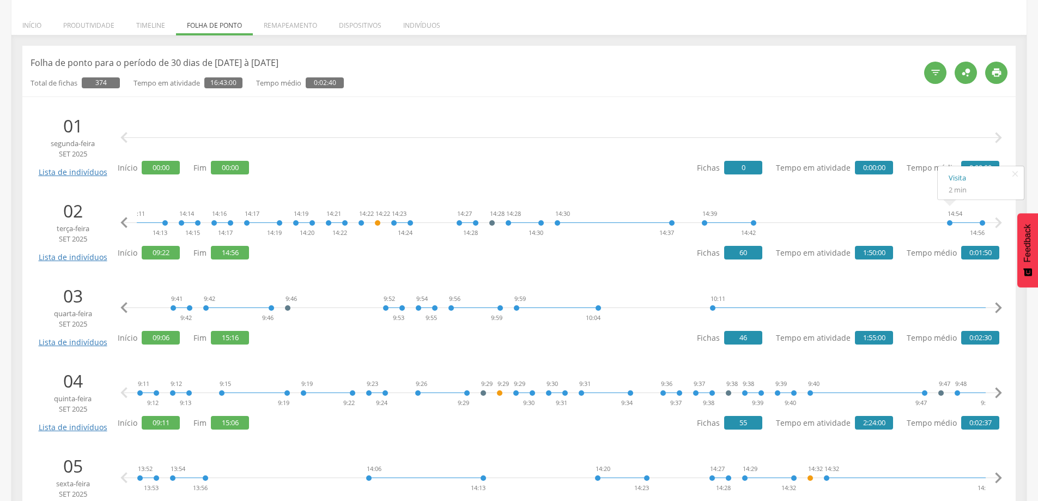
click at [995, 306] on icon "" at bounding box center [998, 308] width 22 height 22
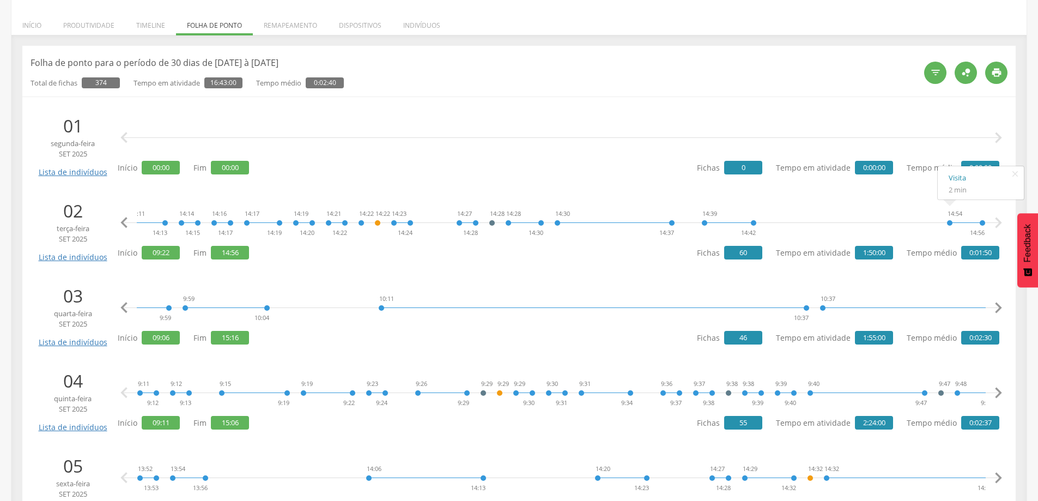
click at [995, 306] on icon "" at bounding box center [998, 308] width 22 height 22
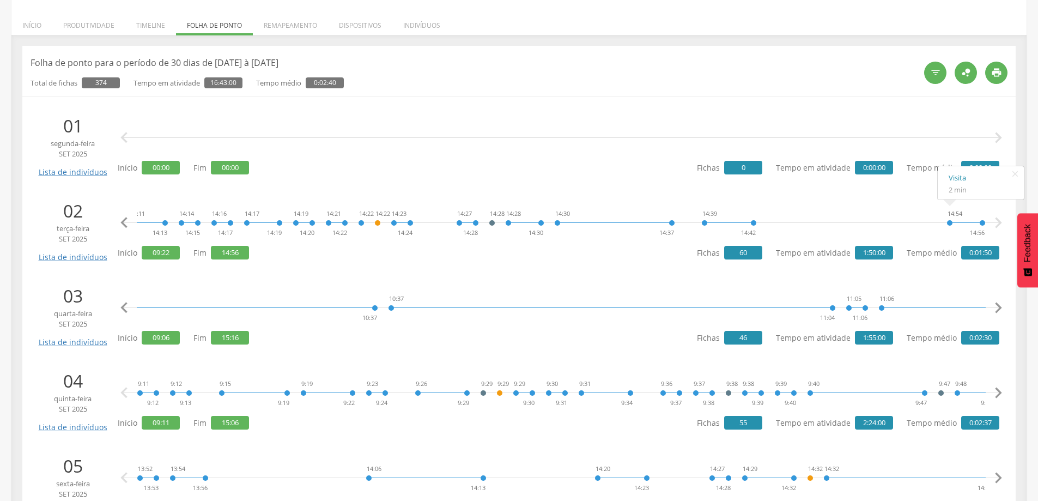
click at [995, 306] on icon "" at bounding box center [998, 308] width 22 height 22
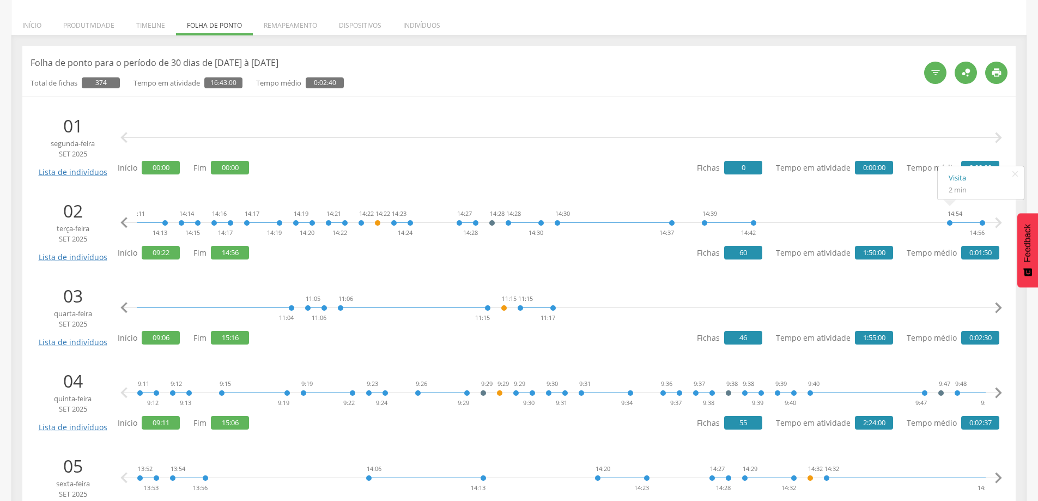
scroll to position [0, 1979]
click at [995, 306] on icon "" at bounding box center [998, 308] width 22 height 22
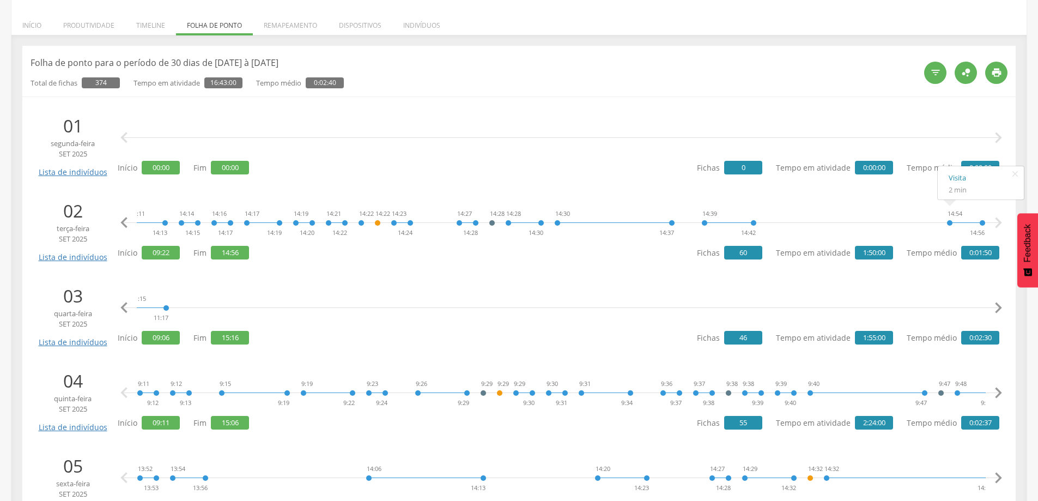
click at [995, 306] on icon "" at bounding box center [998, 308] width 22 height 22
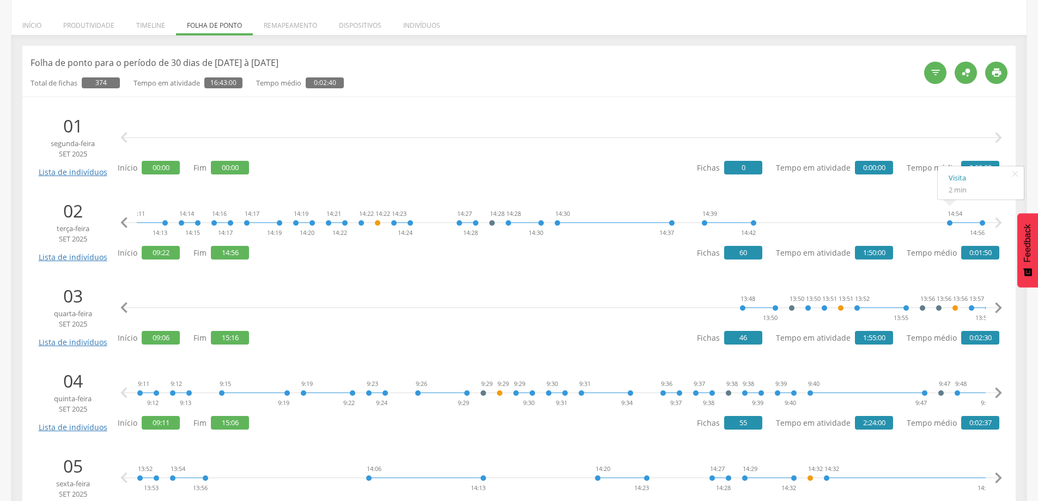
click at [995, 306] on icon "" at bounding box center [998, 308] width 22 height 22
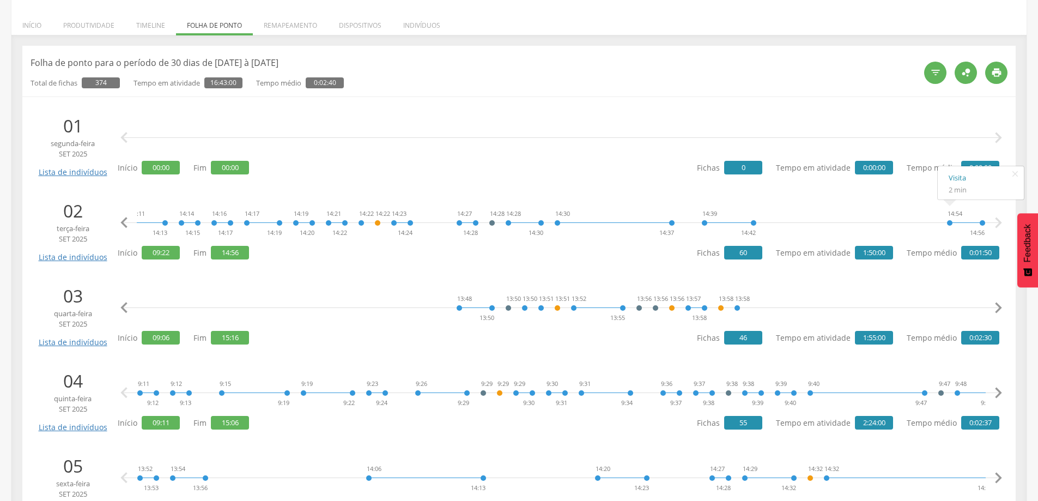
click at [995, 306] on icon "" at bounding box center [998, 308] width 22 height 22
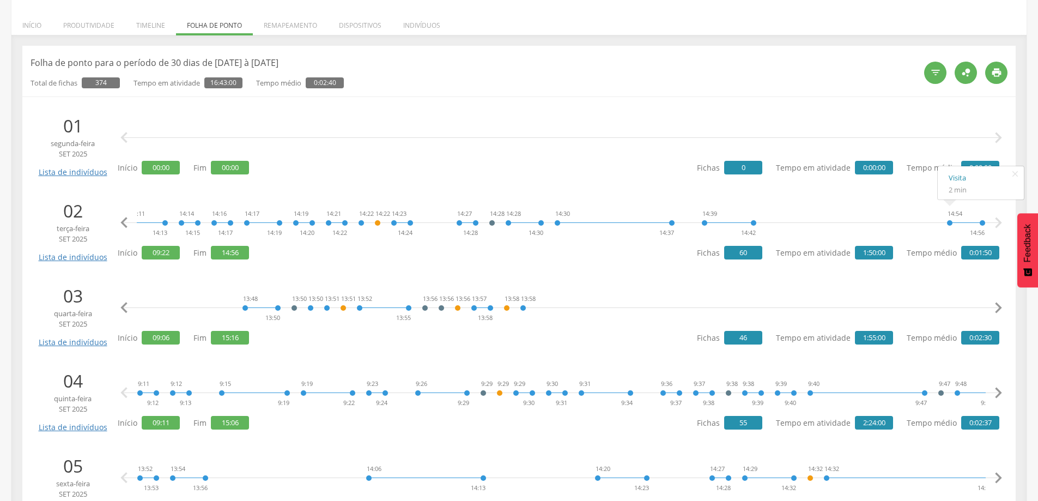
click at [995, 306] on icon "" at bounding box center [998, 308] width 22 height 22
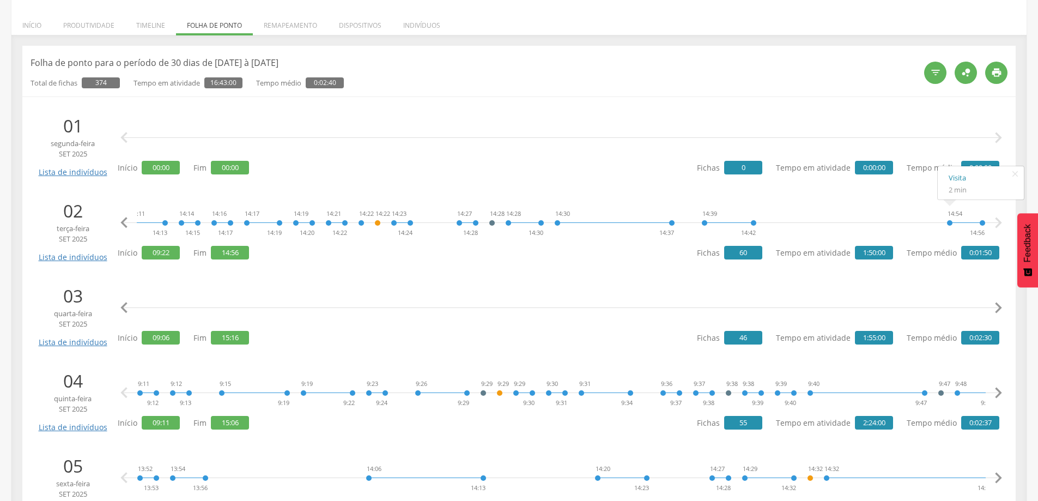
click at [995, 306] on icon "" at bounding box center [998, 308] width 22 height 22
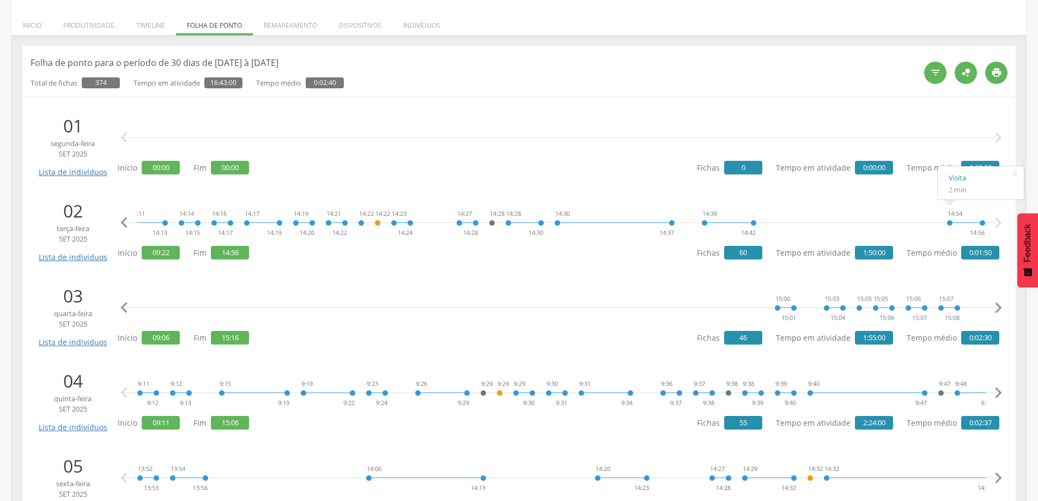
click at [995, 306] on icon "" at bounding box center [998, 308] width 22 height 22
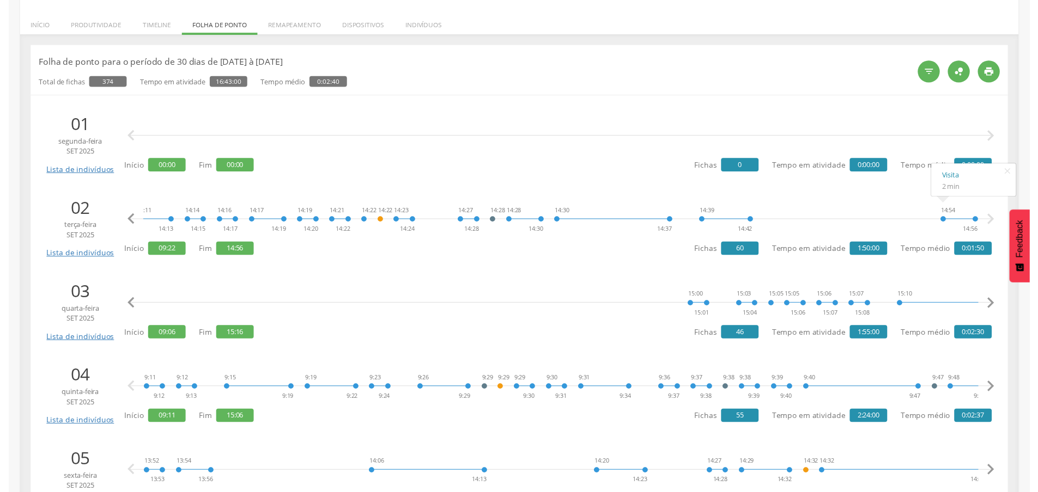
scroll to position [0, 4103]
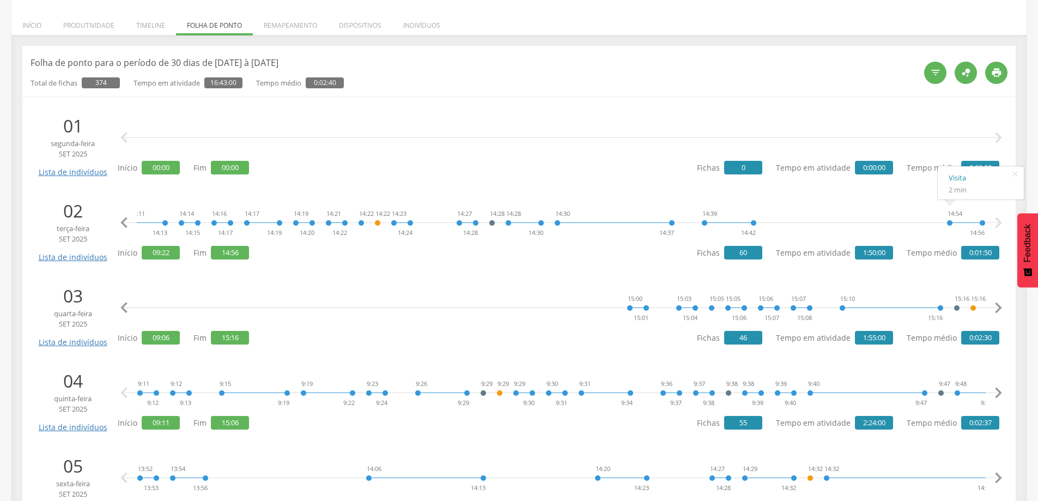
click at [995, 306] on icon "" at bounding box center [998, 308] width 22 height 22
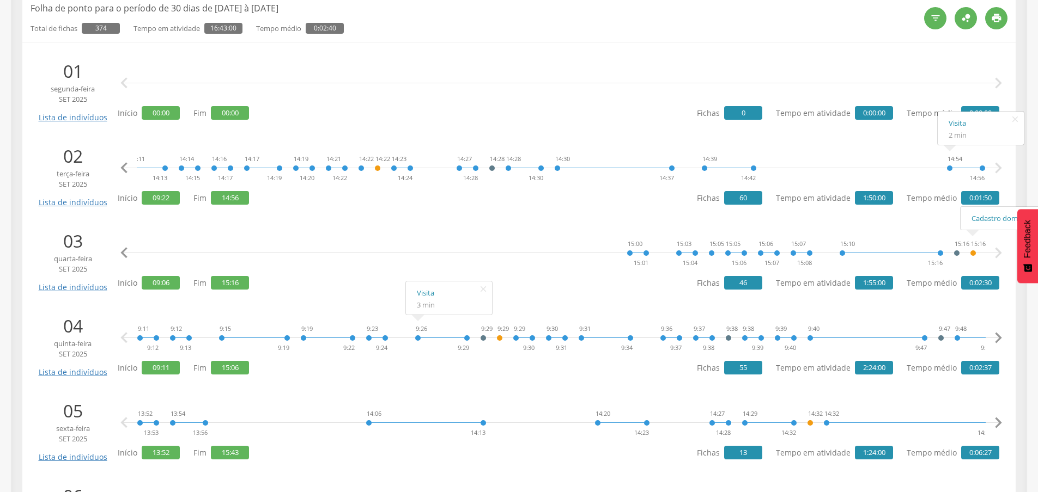
scroll to position [272, 0]
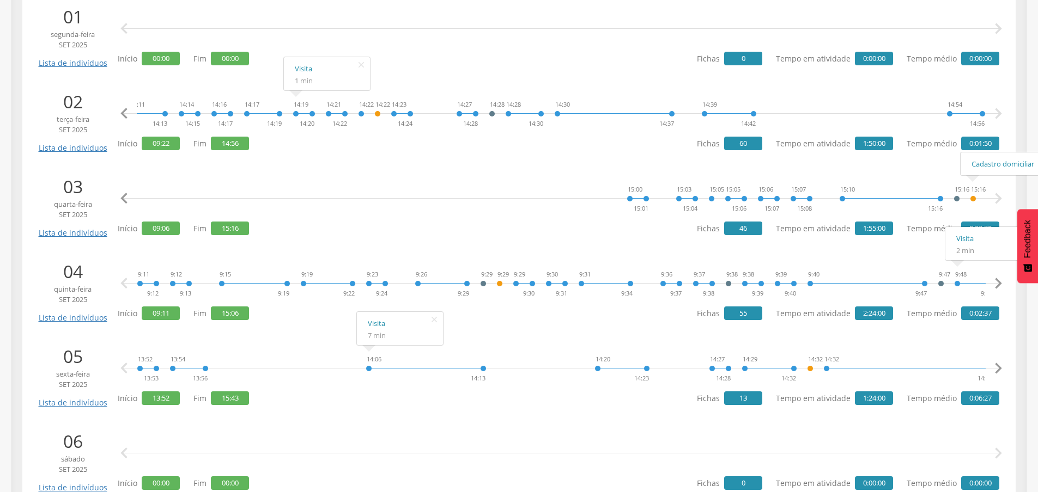
click at [994, 280] on icon "" at bounding box center [998, 284] width 22 height 22
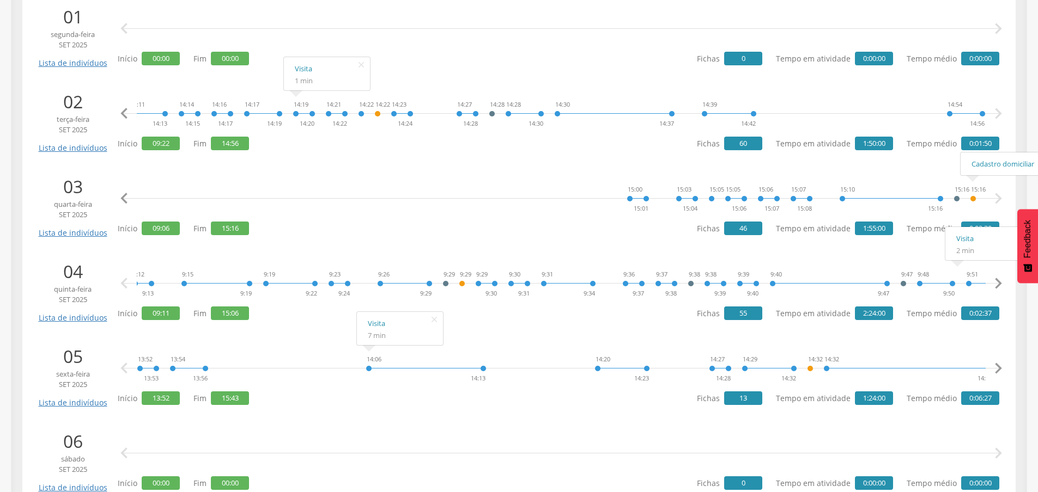
click at [994, 280] on icon "" at bounding box center [998, 284] width 22 height 22
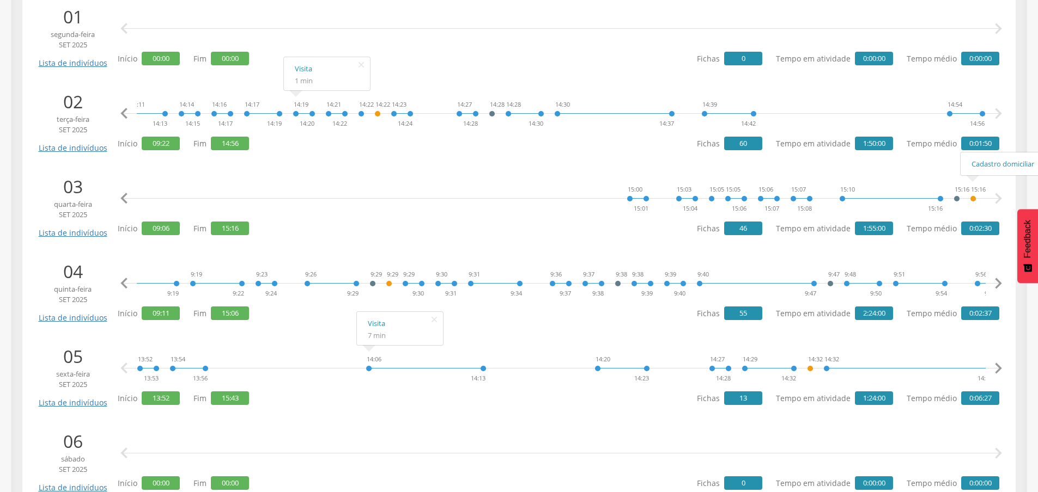
click at [994, 280] on icon "" at bounding box center [998, 284] width 22 height 22
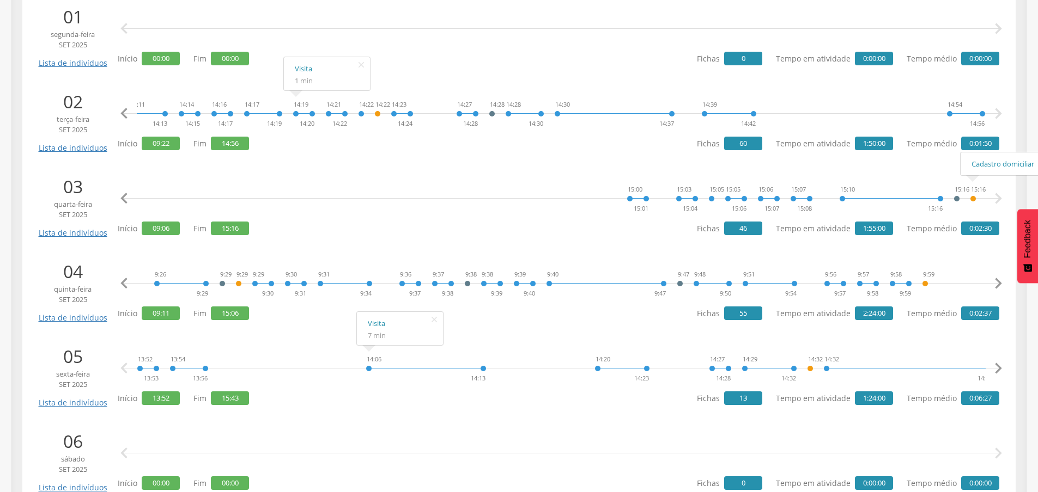
click at [994, 280] on icon "" at bounding box center [998, 284] width 22 height 22
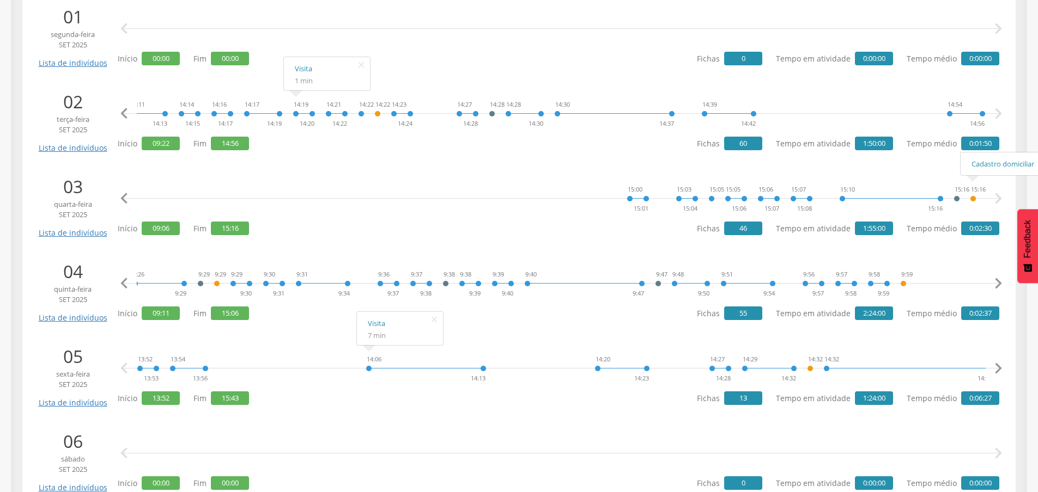
click at [994, 280] on icon "" at bounding box center [998, 284] width 22 height 22
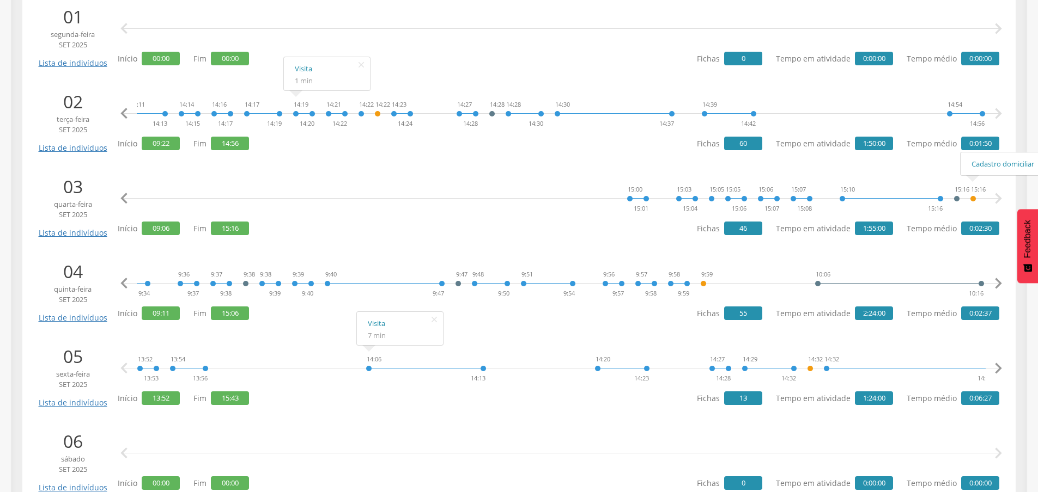
click at [994, 280] on icon "" at bounding box center [998, 284] width 22 height 22
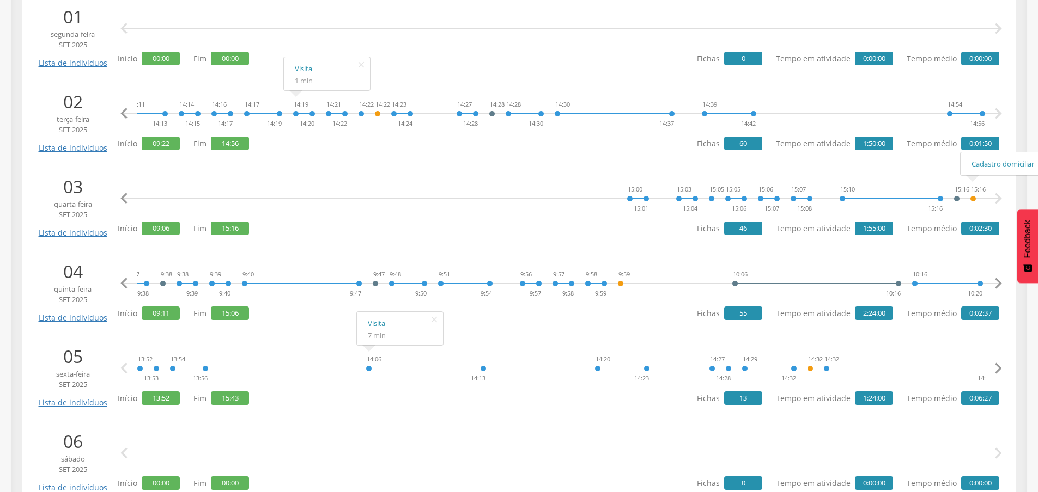
click at [994, 280] on icon "" at bounding box center [998, 284] width 22 height 22
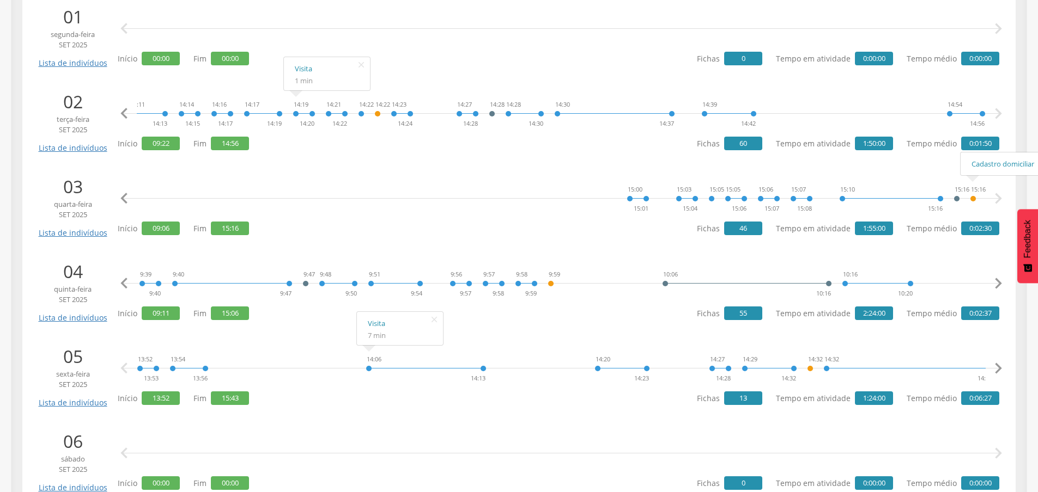
click at [994, 280] on icon "" at bounding box center [998, 284] width 22 height 22
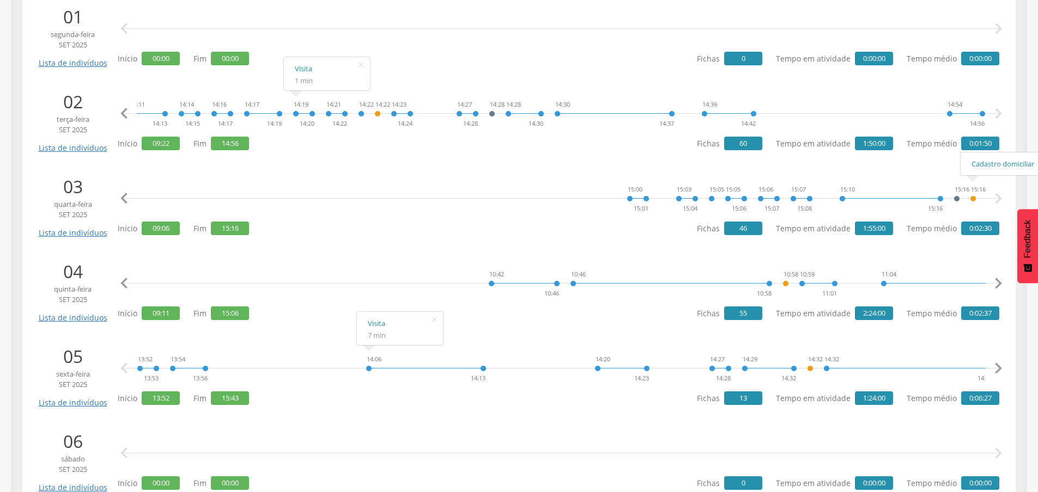
click at [994, 280] on icon "" at bounding box center [998, 284] width 22 height 22
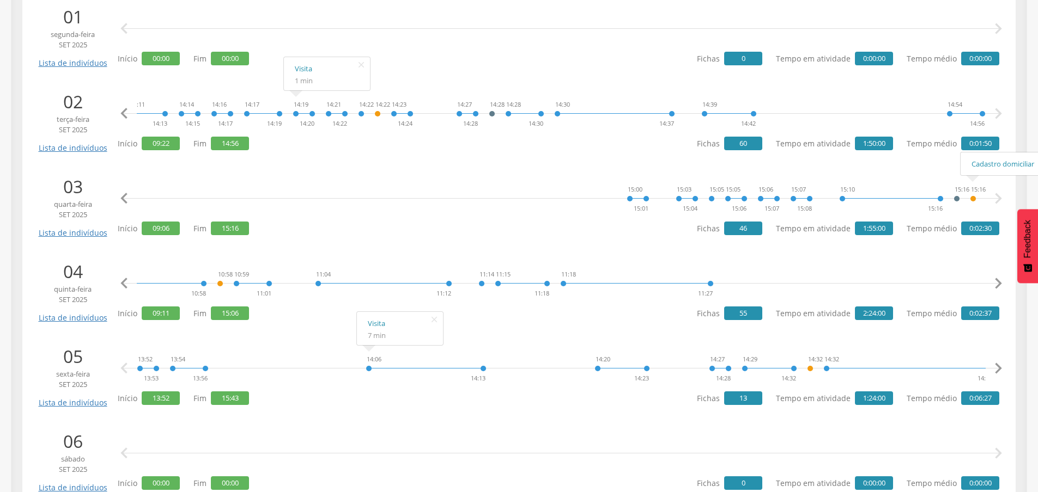
click at [994, 280] on icon "" at bounding box center [998, 284] width 22 height 22
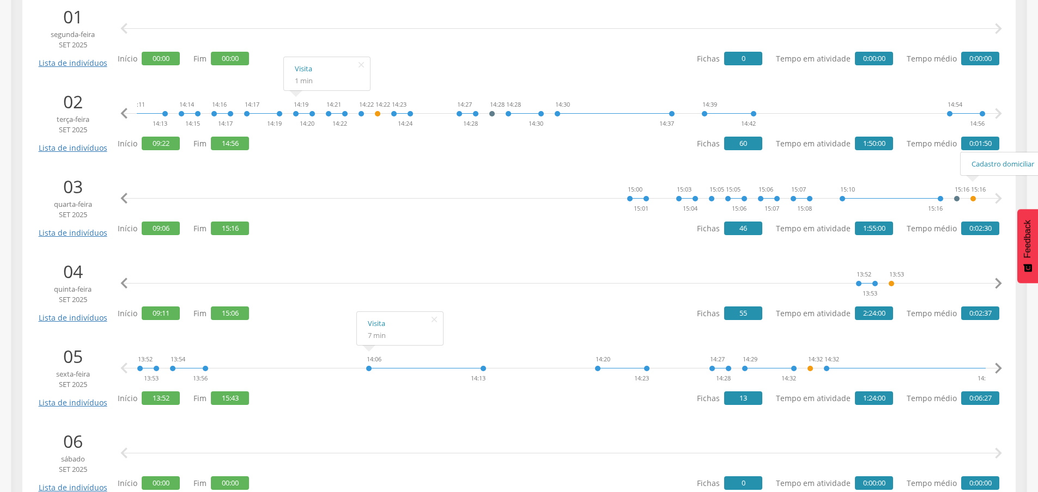
click at [994, 280] on icon "" at bounding box center [998, 284] width 22 height 22
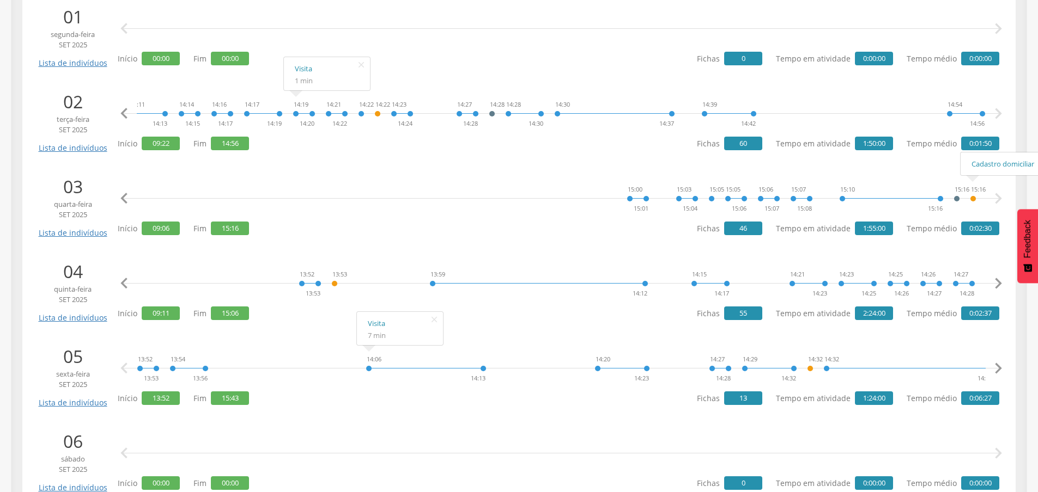
click at [994, 280] on icon "" at bounding box center [998, 284] width 22 height 22
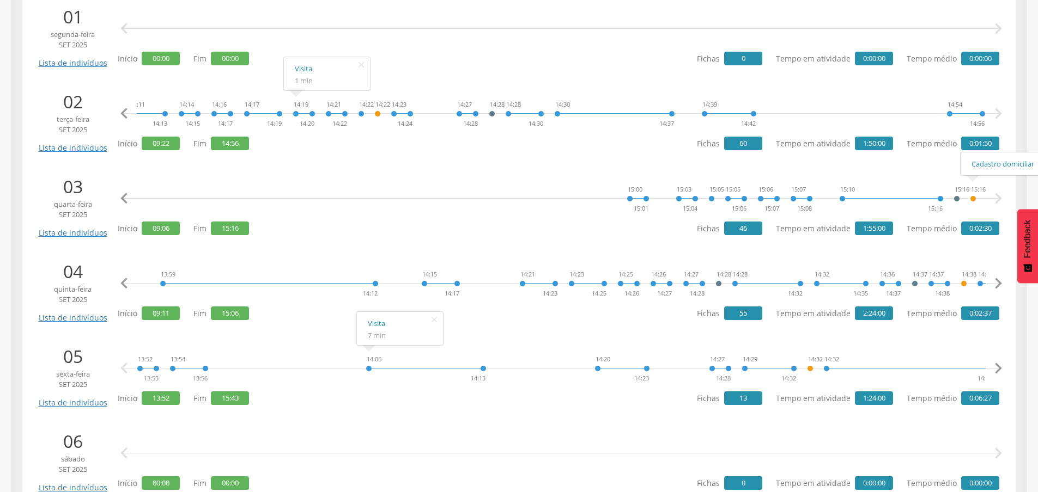
click at [994, 280] on icon "" at bounding box center [998, 284] width 22 height 22
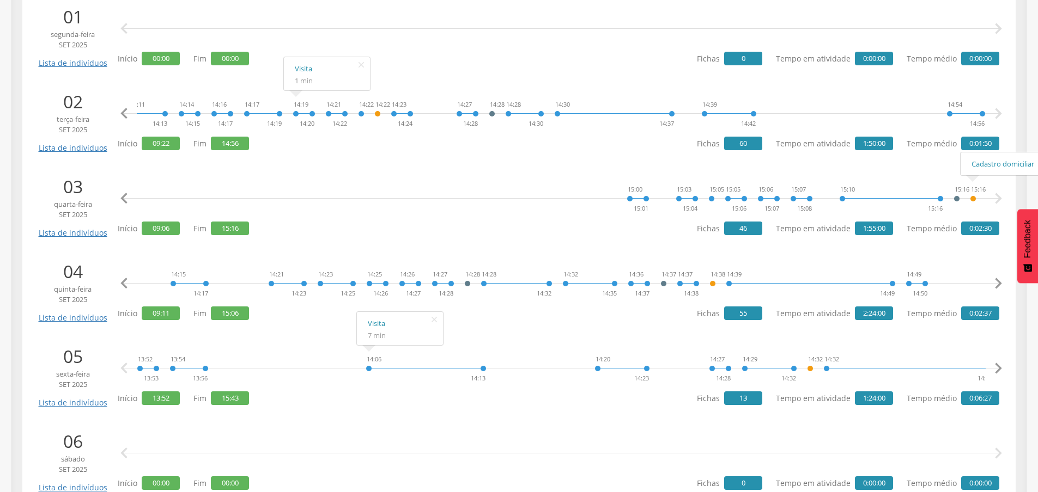
click at [994, 280] on icon "" at bounding box center [998, 284] width 22 height 22
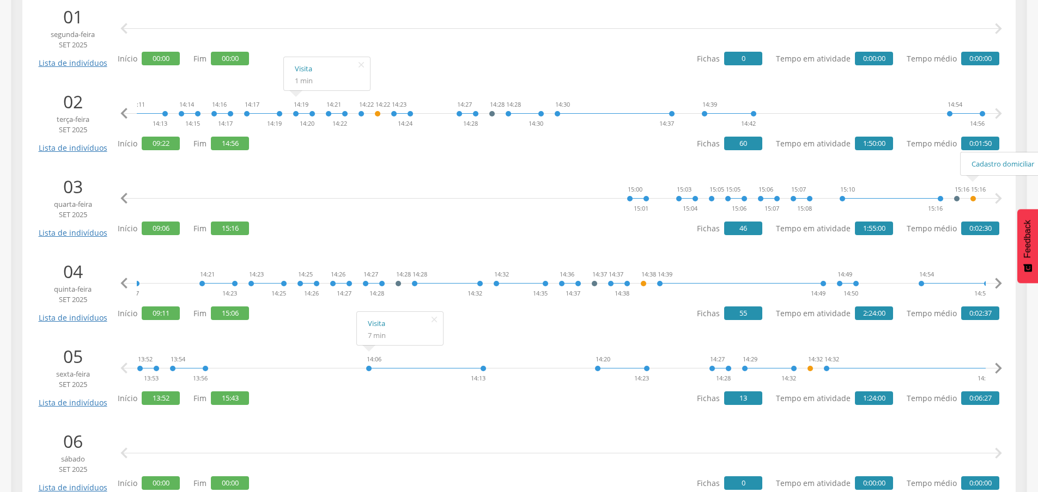
click at [994, 280] on icon "" at bounding box center [998, 284] width 22 height 22
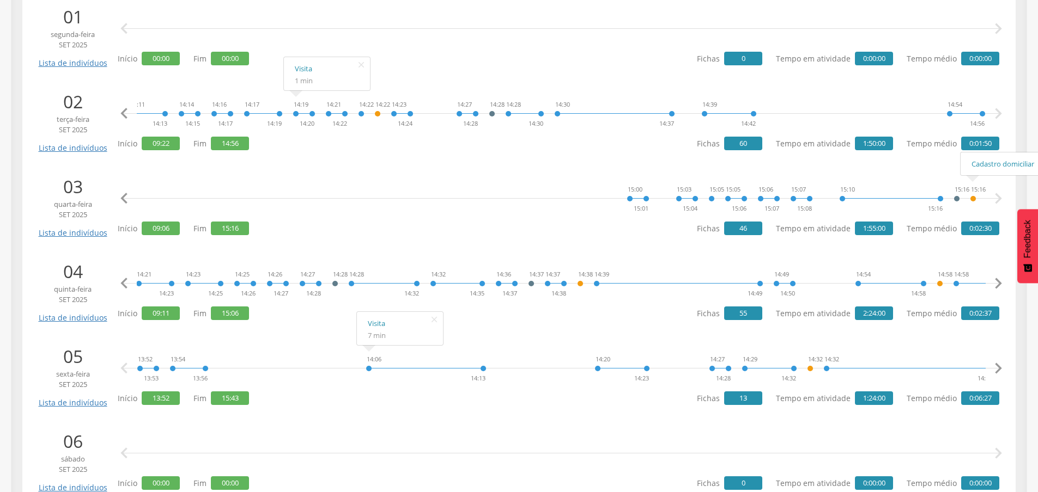
click at [994, 280] on icon "" at bounding box center [998, 284] width 22 height 22
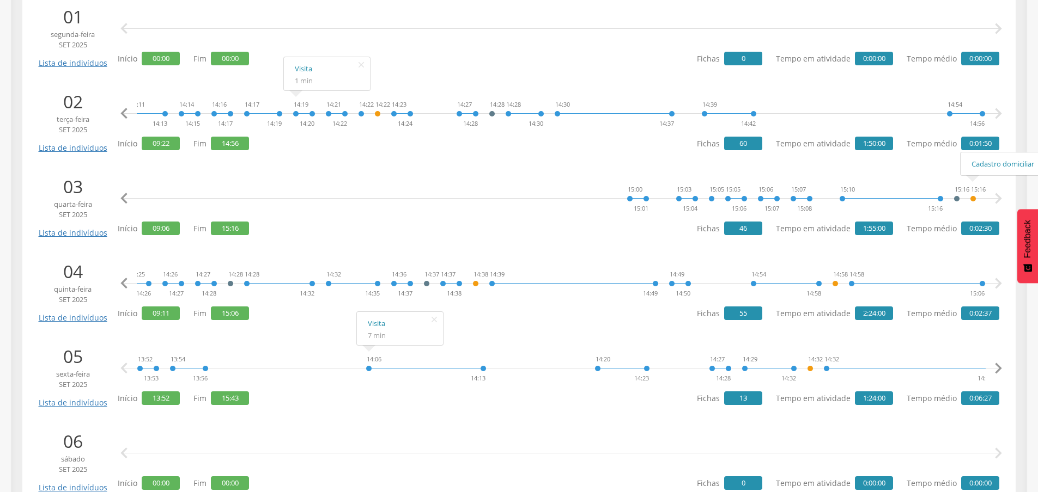
click at [994, 280] on icon "" at bounding box center [998, 284] width 22 height 22
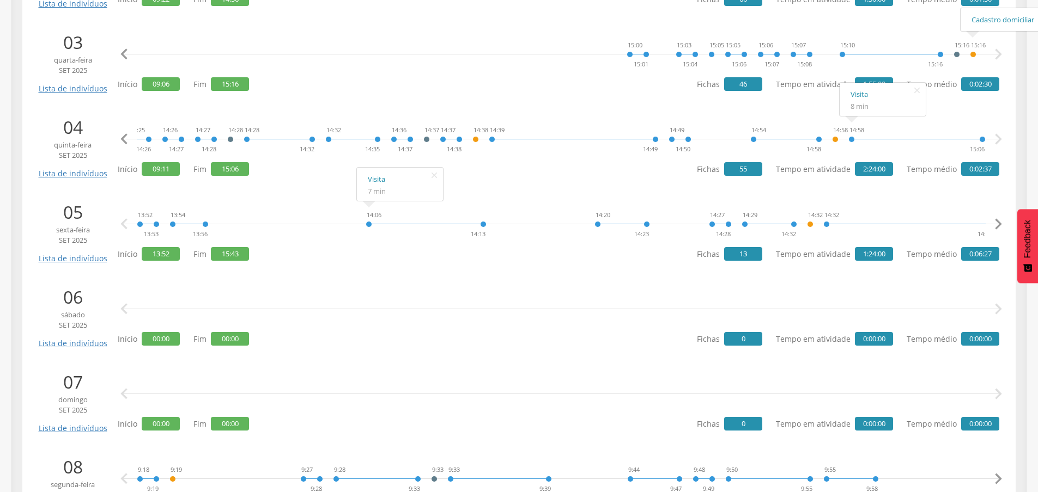
scroll to position [436, 0]
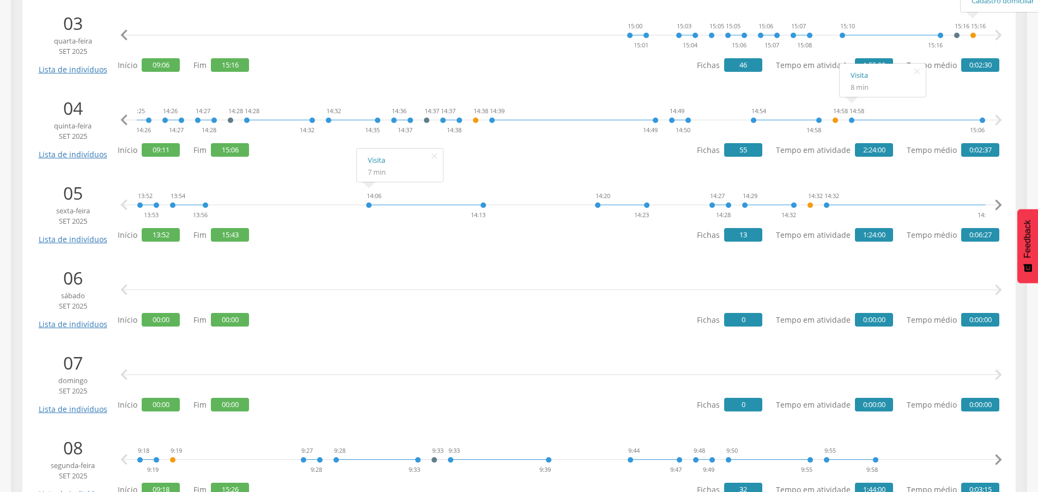
drag, startPoint x: 435, startPoint y: 153, endPoint x: 418, endPoint y: 161, distance: 19.0
click at [434, 154] on icon "" at bounding box center [433, 156] width 17 height 15
click at [994, 199] on icon "" at bounding box center [998, 205] width 22 height 22
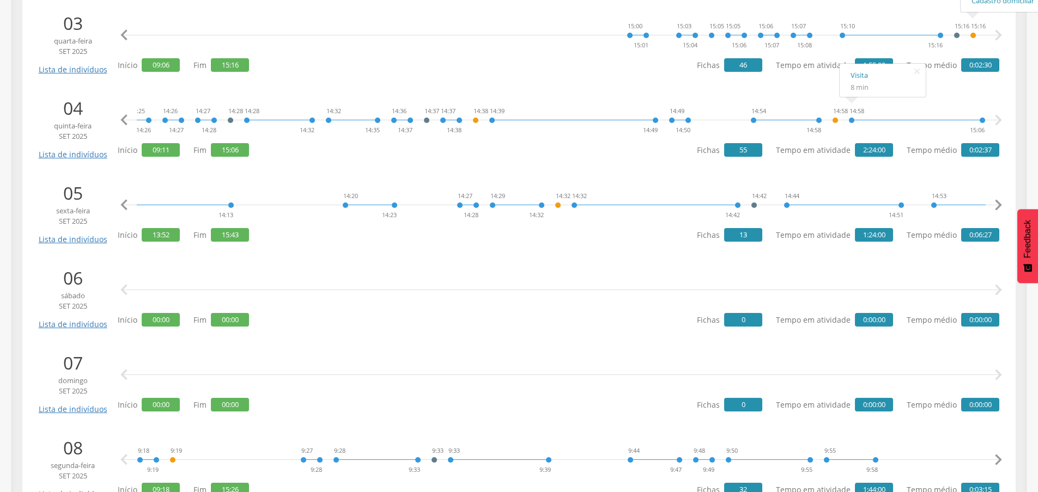
click at [994, 199] on icon "" at bounding box center [998, 205] width 22 height 22
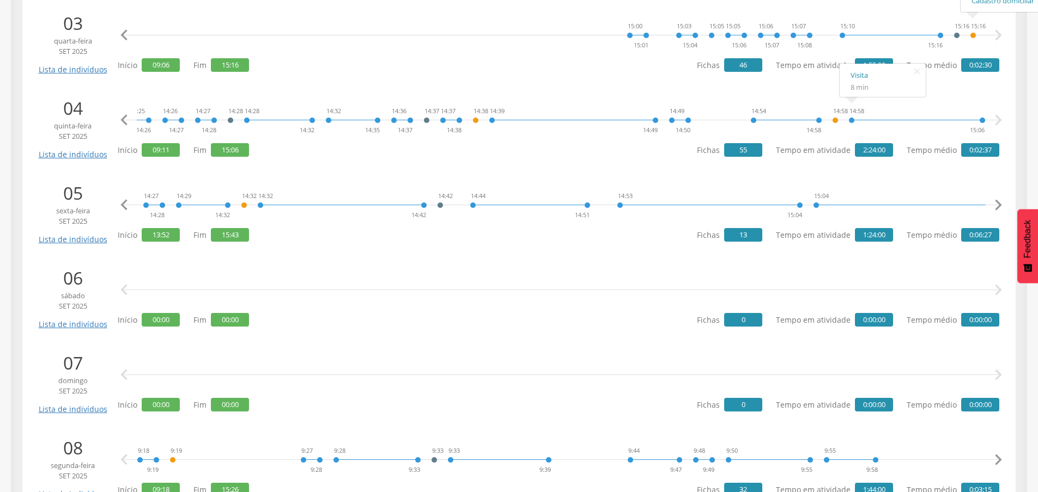
click at [994, 199] on icon "" at bounding box center [998, 205] width 22 height 22
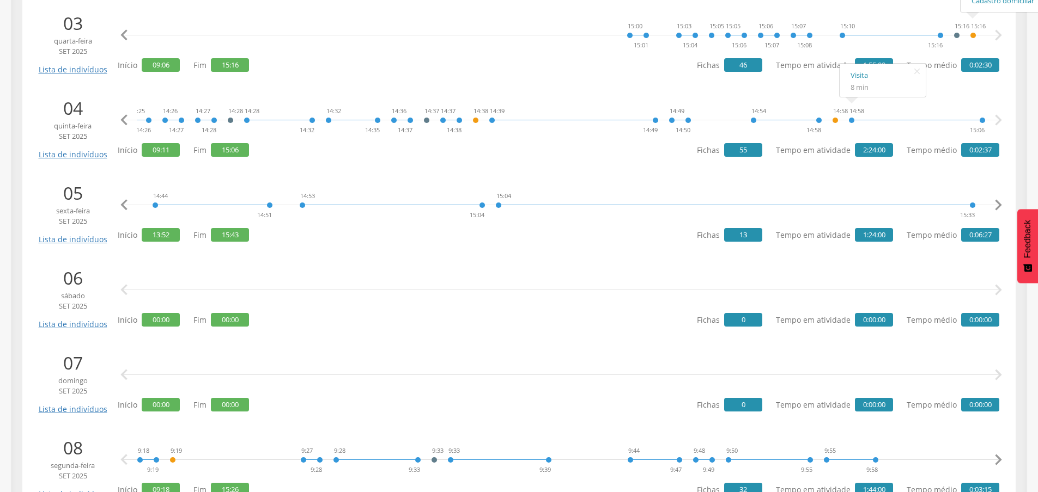
click at [994, 199] on icon "" at bounding box center [998, 205] width 22 height 22
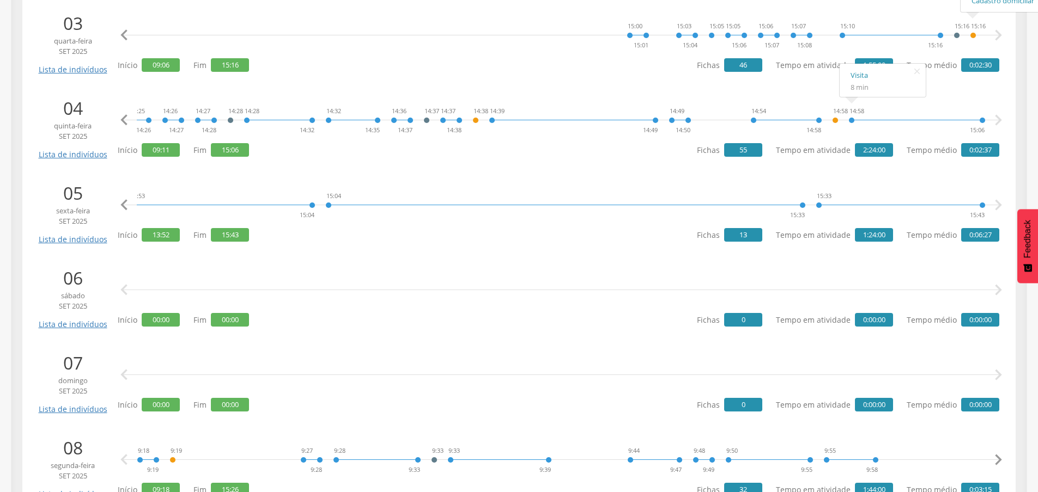
click at [994, 199] on icon "" at bounding box center [998, 205] width 22 height 22
drag, startPoint x: 967, startPoint y: 214, endPoint x: 1006, endPoint y: 219, distance: 39.1
click at [999, 219] on div "13:52 13:53 13:54 13:56 14:06 14:13 14:20 14:23 14:27 14:28 14:29 14:32 14:32 1…" at bounding box center [561, 205] width 876 height 33
click at [998, 219] on div "" at bounding box center [998, 206] width 22 height 25
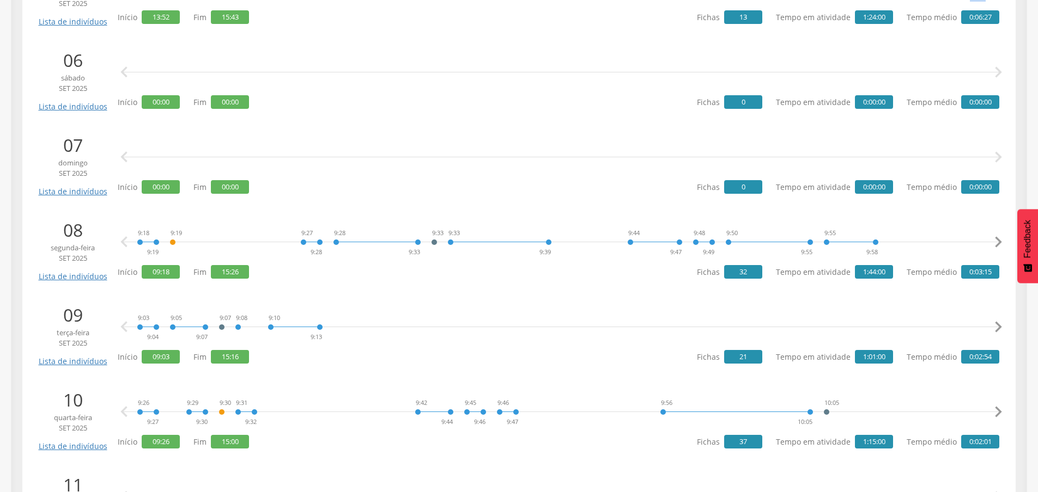
scroll to position [708, 0]
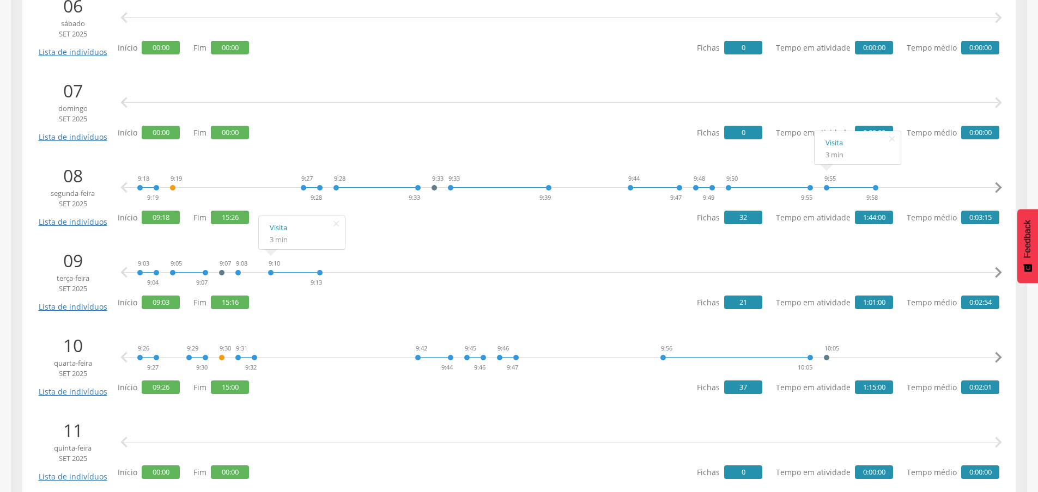
click at [997, 190] on icon "" at bounding box center [998, 188] width 22 height 22
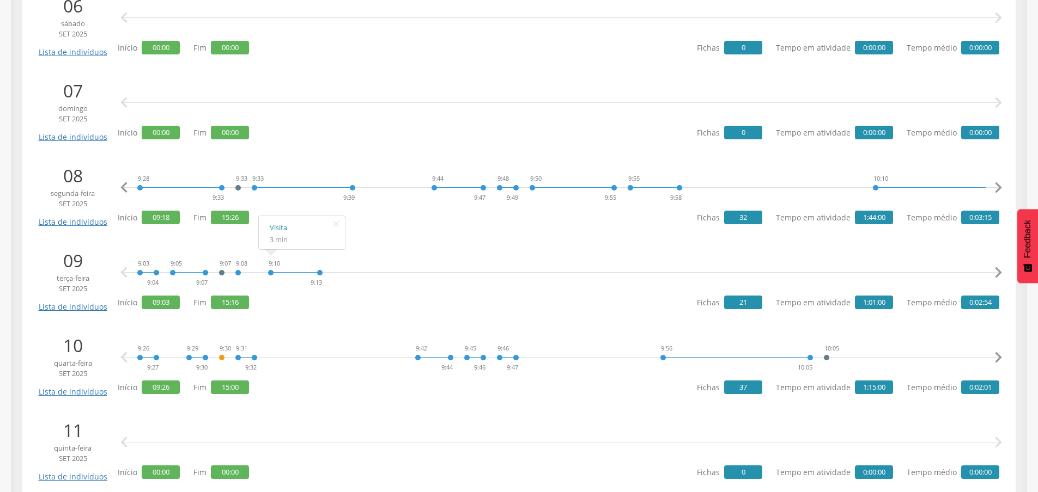
click at [997, 190] on icon "" at bounding box center [998, 188] width 22 height 22
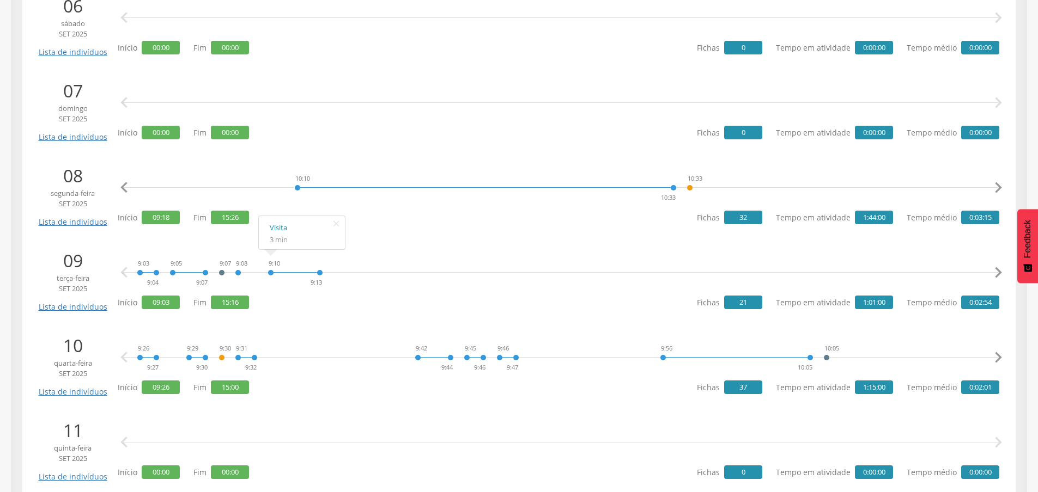
click at [997, 190] on icon "" at bounding box center [998, 188] width 22 height 22
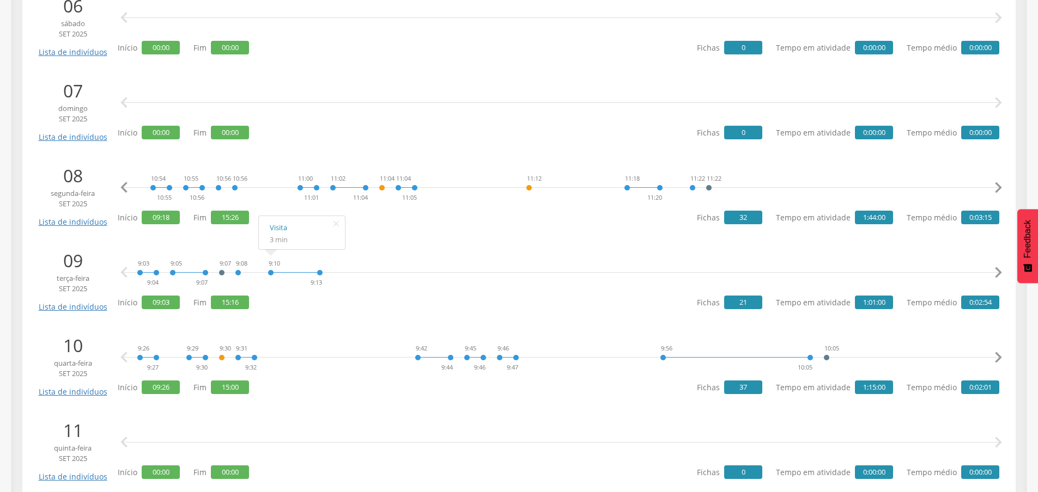
scroll to position [0, 1696]
click at [997, 190] on icon "" at bounding box center [998, 188] width 22 height 22
click at [997, 186] on icon "" at bounding box center [998, 188] width 22 height 22
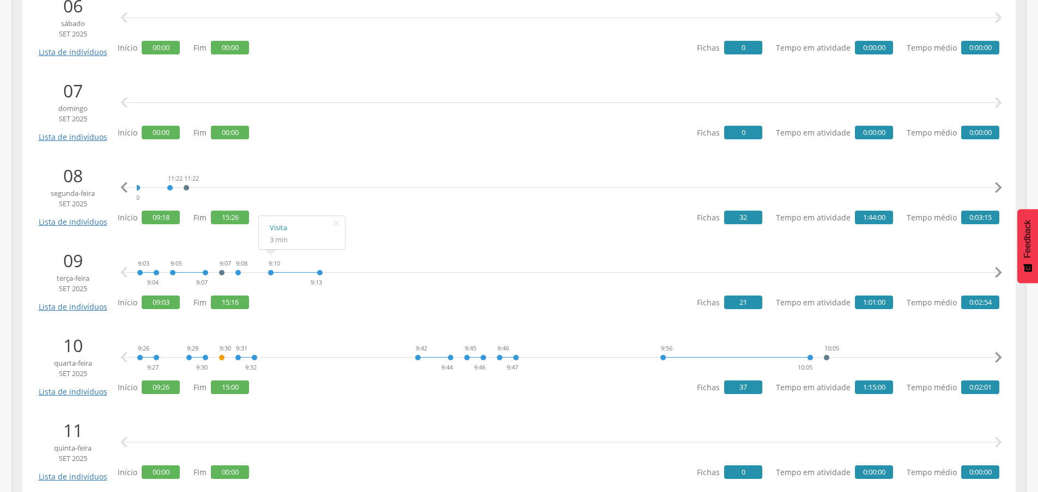
click at [997, 186] on icon "" at bounding box center [998, 188] width 22 height 22
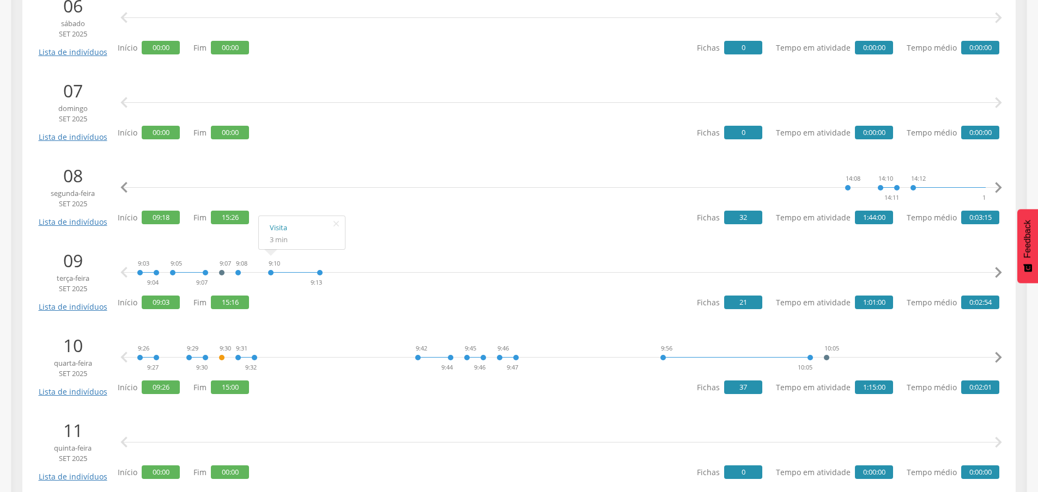
scroll to position [0, 2544]
click at [997, 186] on icon "" at bounding box center [998, 188] width 22 height 22
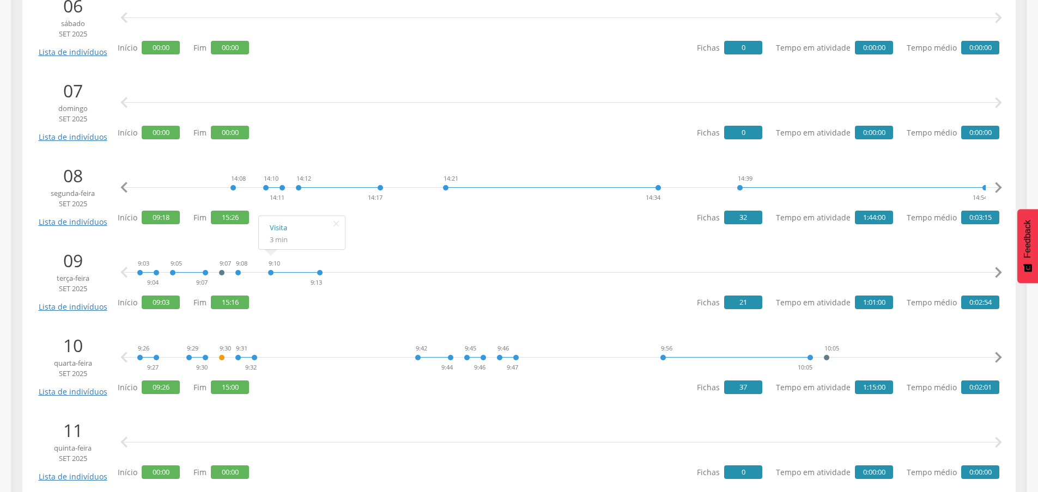
click at [997, 186] on icon "" at bounding box center [998, 188] width 22 height 22
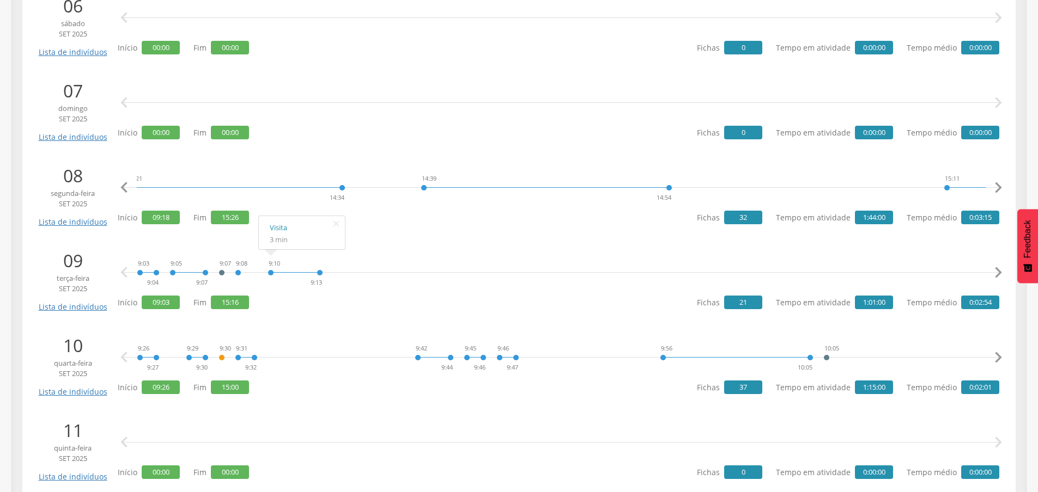
click at [997, 186] on icon "" at bounding box center [998, 188] width 22 height 22
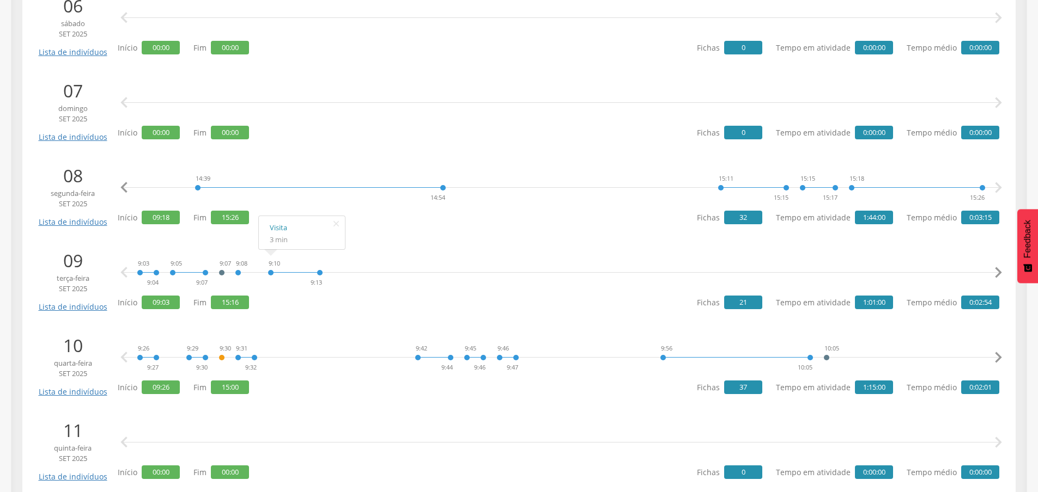
click at [997, 186] on icon "" at bounding box center [998, 188] width 22 height 22
drag, startPoint x: 965, startPoint y: 198, endPoint x: 972, endPoint y: 206, distance: 11.2
click at [985, 202] on div "9:18 9:19 9:19 9:27 9:28 9:28 9:33 9:33 9:33 9:39 9:44 9:47 9:48 9:49 9:50 9:55…" at bounding box center [561, 188] width 876 height 33
click at [462, 257] on div "9:03 9:04 9:05 9:07 9:07 9:08 9:10 9:13 10:30 10:45 10:47 10:49 10:50 10:51 11:…" at bounding box center [561, 273] width 876 height 33
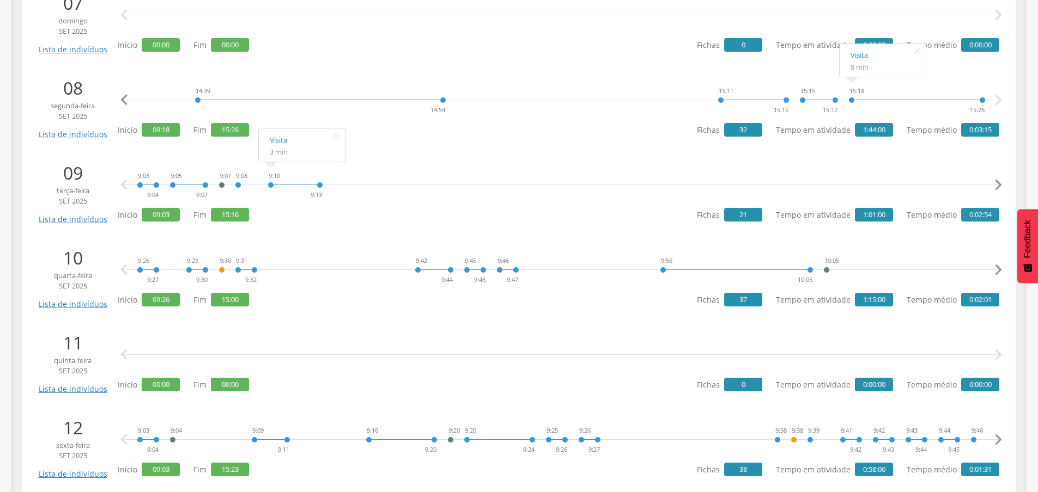
scroll to position [817, 0]
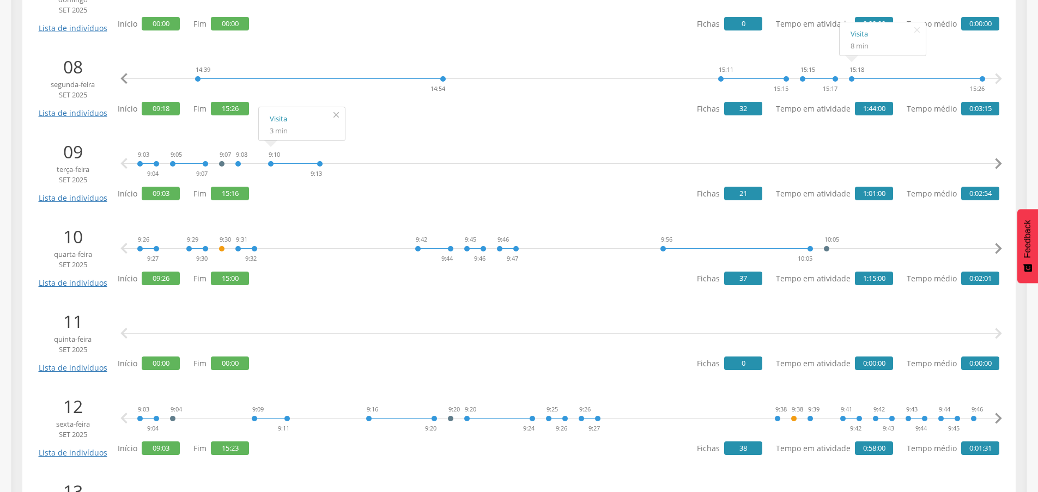
click at [331, 114] on icon "" at bounding box center [335, 114] width 17 height 15
click at [992, 163] on icon "" at bounding box center [998, 164] width 22 height 22
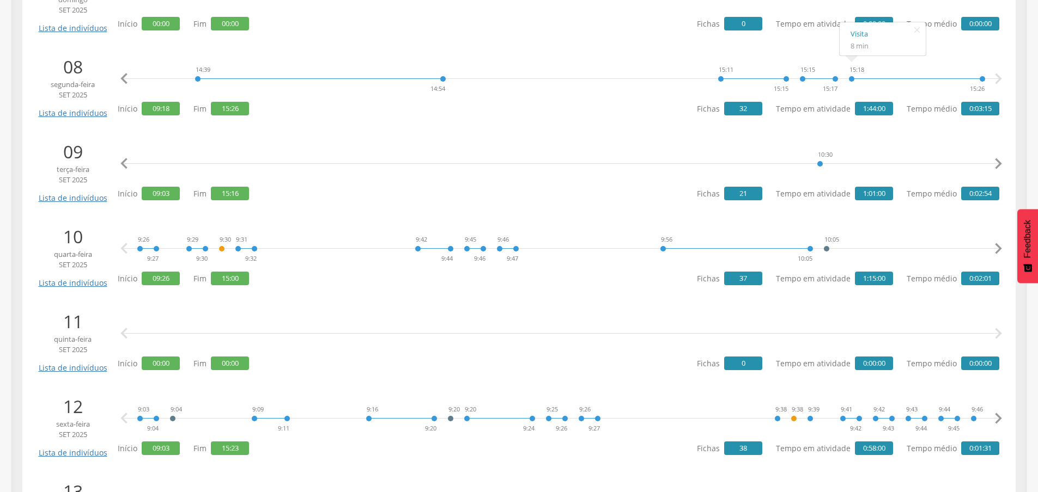
click at [992, 163] on icon "" at bounding box center [998, 164] width 22 height 22
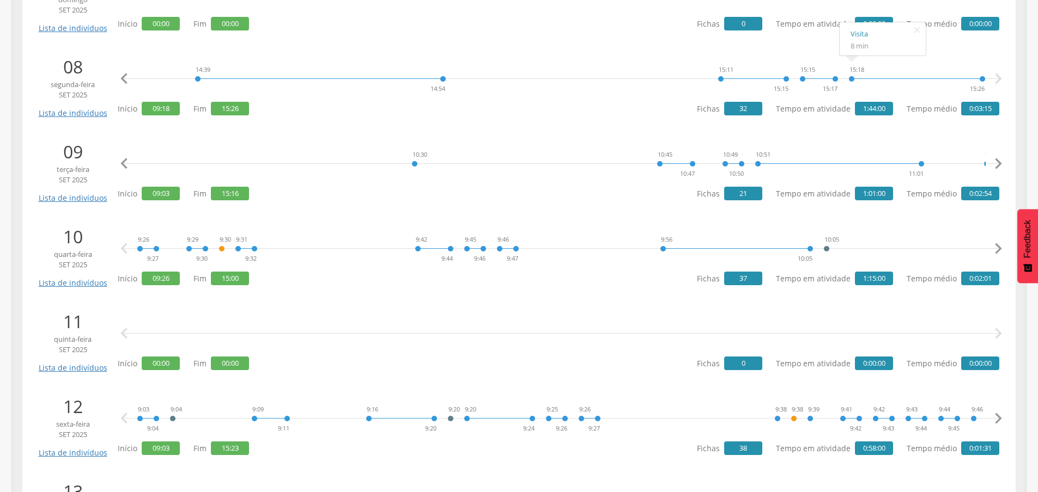
click at [992, 163] on icon "" at bounding box center [998, 164] width 22 height 22
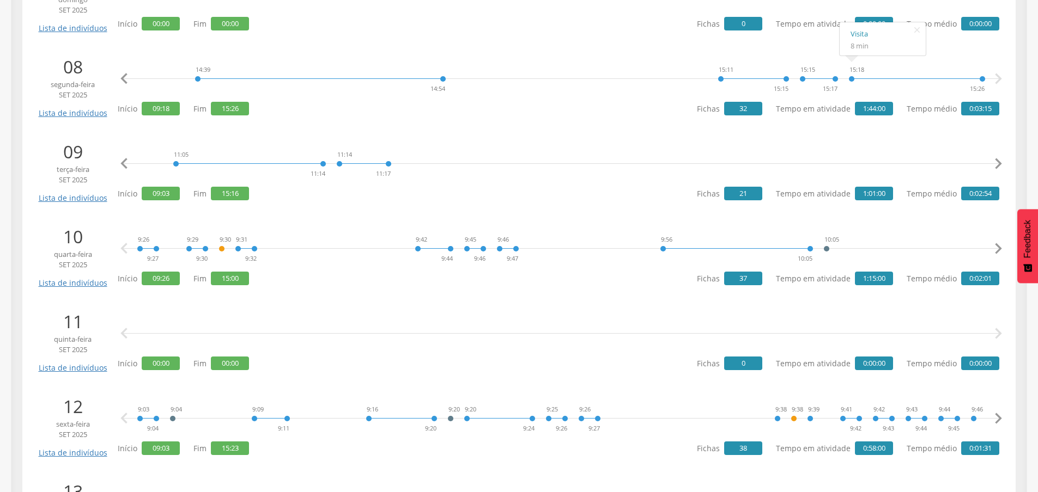
click at [992, 163] on icon "" at bounding box center [998, 164] width 22 height 22
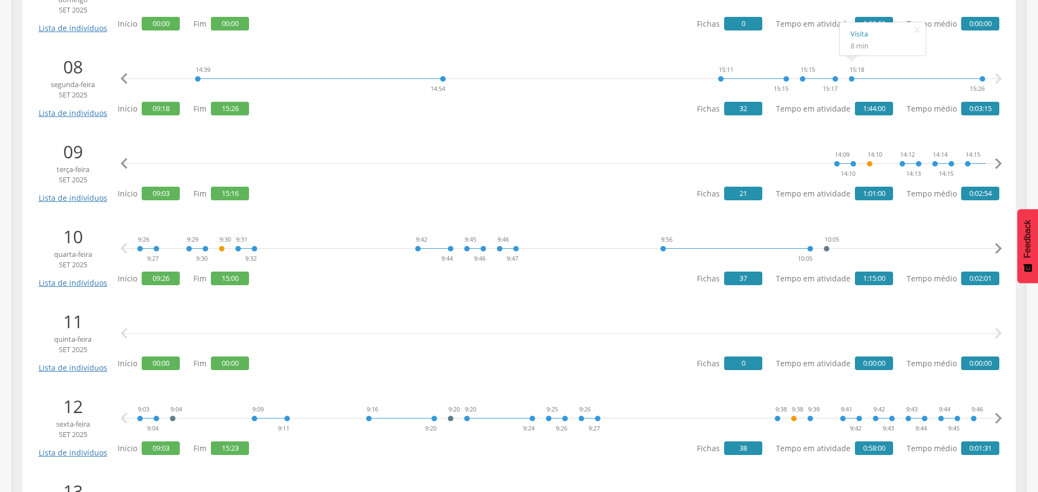
scroll to position [0, 2262]
click at [992, 163] on icon "" at bounding box center [998, 164] width 22 height 22
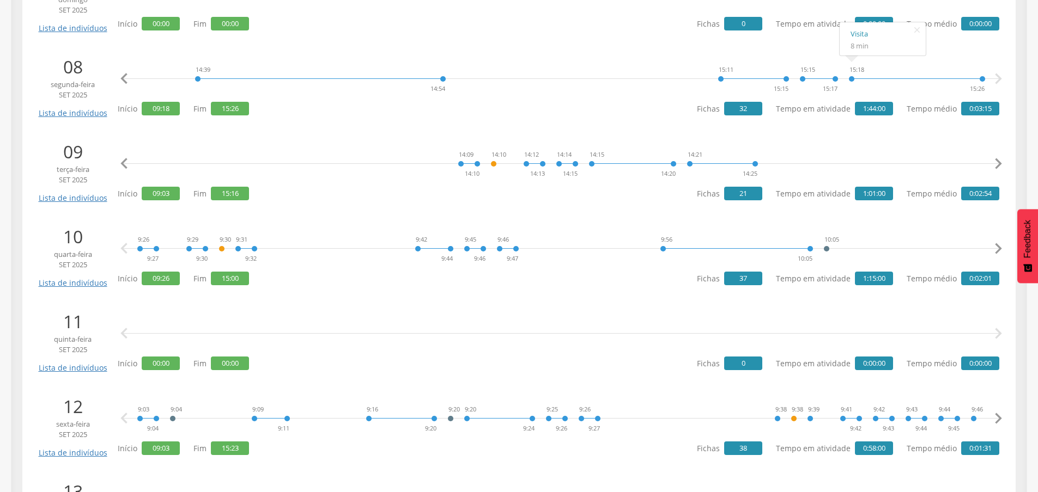
click at [992, 163] on icon "" at bounding box center [998, 164] width 22 height 22
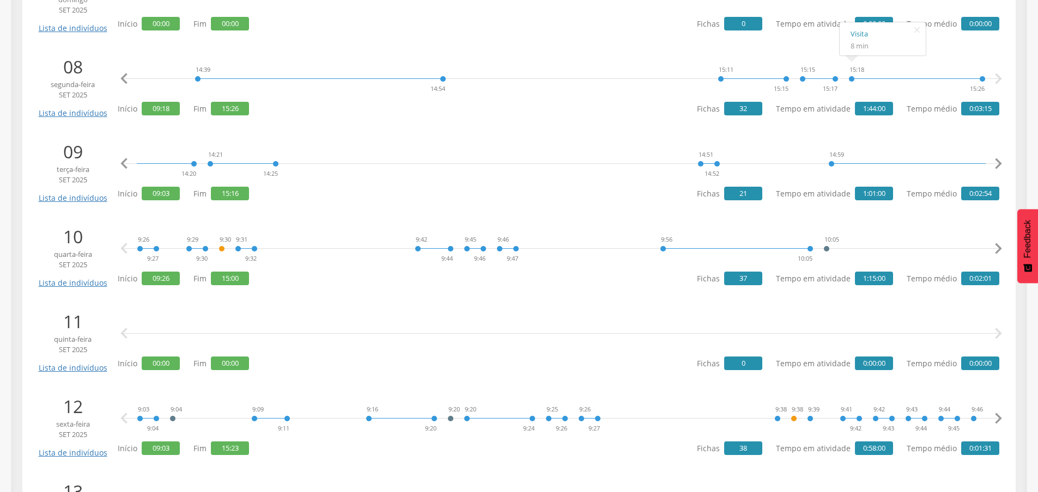
click at [992, 163] on icon "" at bounding box center [998, 164] width 22 height 22
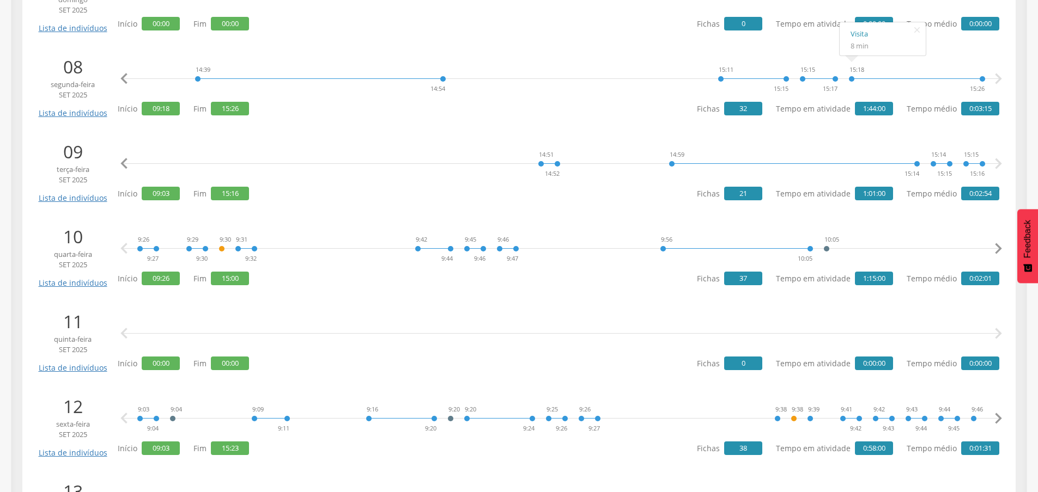
click at [992, 163] on icon "" at bounding box center [998, 164] width 22 height 22
click at [976, 174] on div "15:16" at bounding box center [977, 173] width 15 height 9
drag, startPoint x: 964, startPoint y: 174, endPoint x: 985, endPoint y: 175, distance: 21.3
click at [985, 175] on div "9:03 9:04 9:05 9:07 9:07 9:08 9:10 9:13 10:30 10:45 10:47 10:49 10:50 10:51 11:…" at bounding box center [561, 164] width 876 height 33
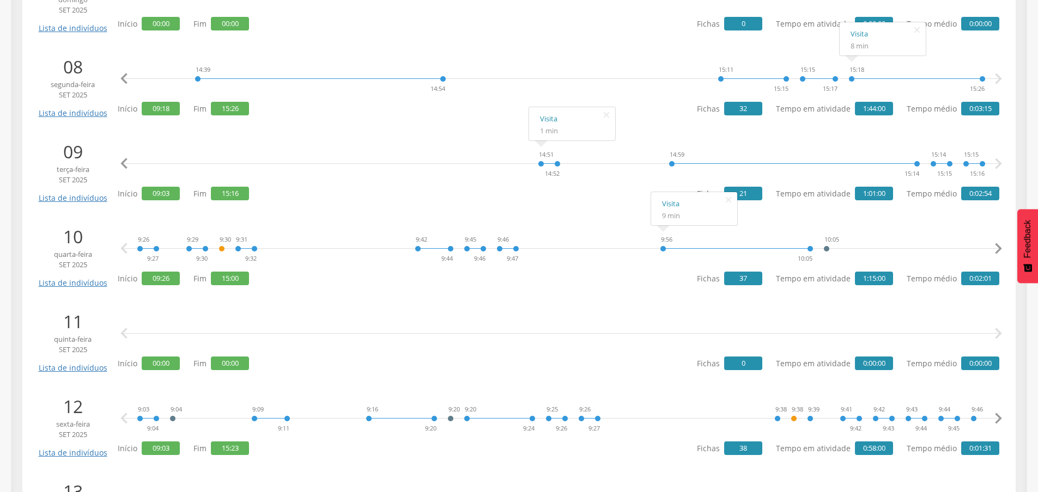
click at [996, 246] on icon "" at bounding box center [998, 249] width 22 height 22
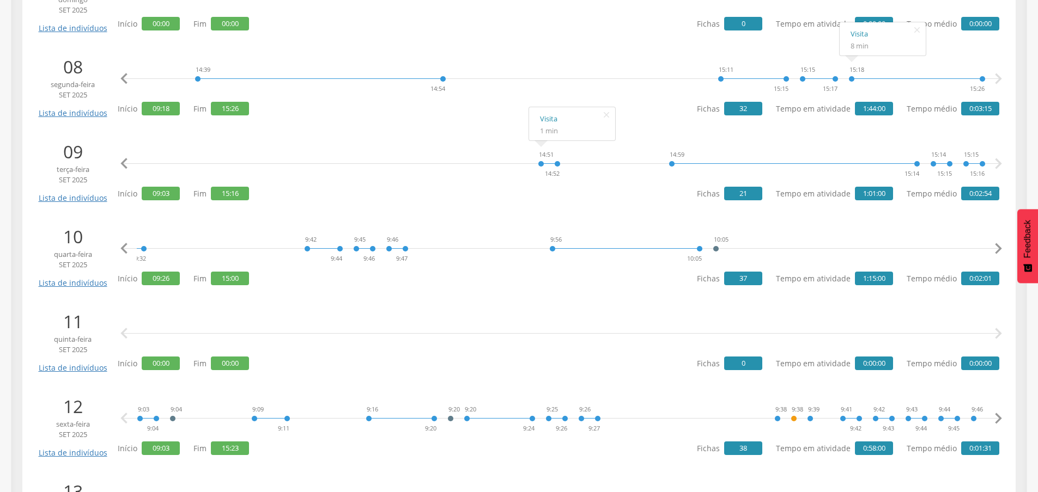
click at [996, 246] on icon "" at bounding box center [998, 249] width 22 height 22
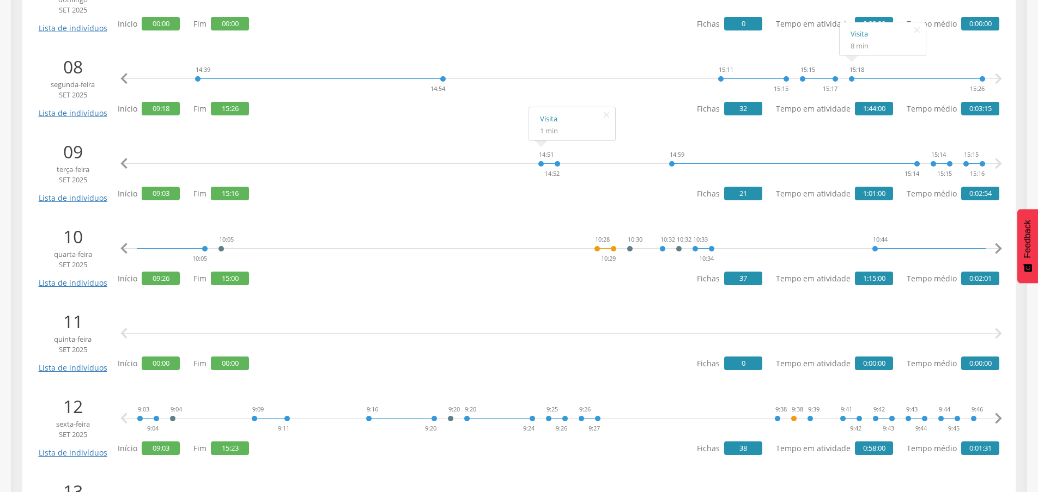
click at [996, 246] on icon "" at bounding box center [998, 249] width 22 height 22
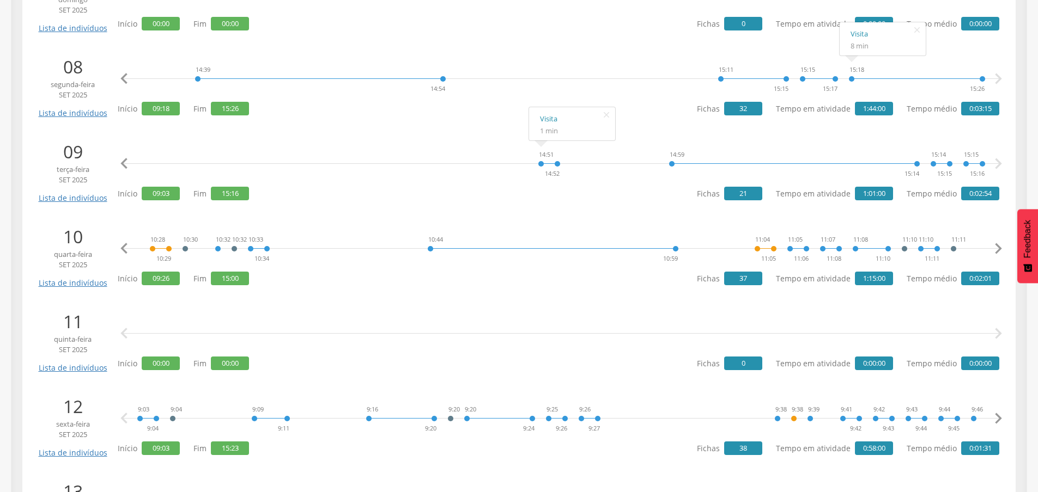
click at [996, 246] on icon "" at bounding box center [998, 249] width 22 height 22
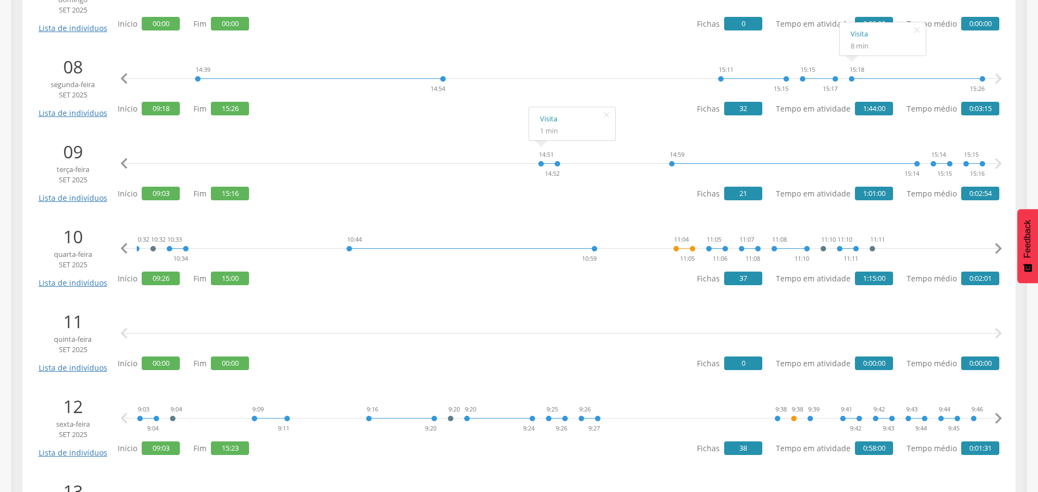
click at [996, 246] on icon "" at bounding box center [998, 249] width 22 height 22
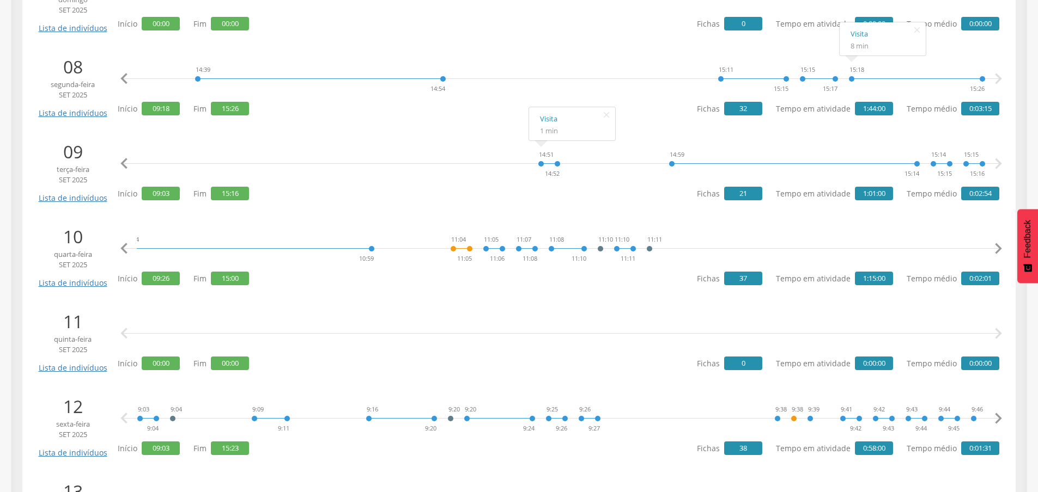
click at [996, 246] on icon "" at bounding box center [998, 249] width 22 height 22
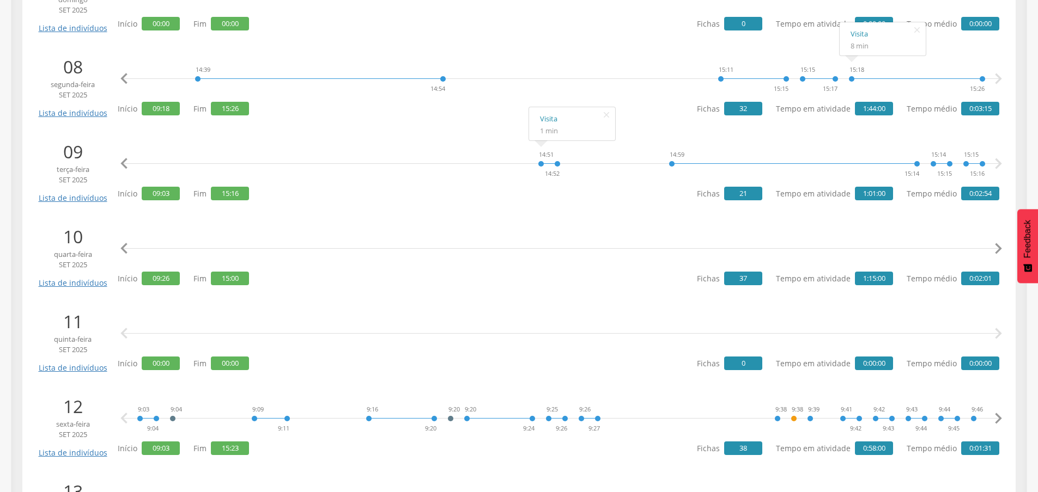
click at [996, 246] on icon "" at bounding box center [998, 249] width 22 height 22
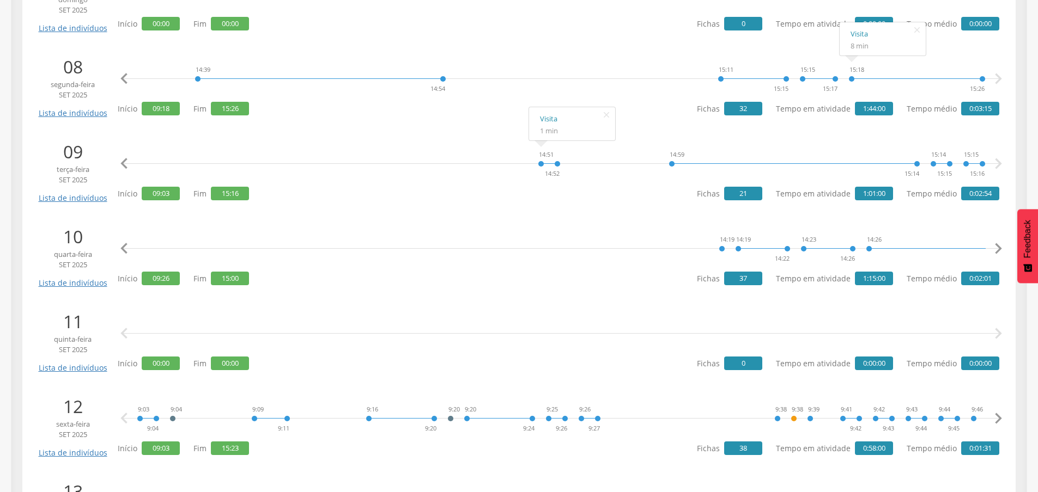
click at [996, 246] on icon "" at bounding box center [998, 249] width 22 height 22
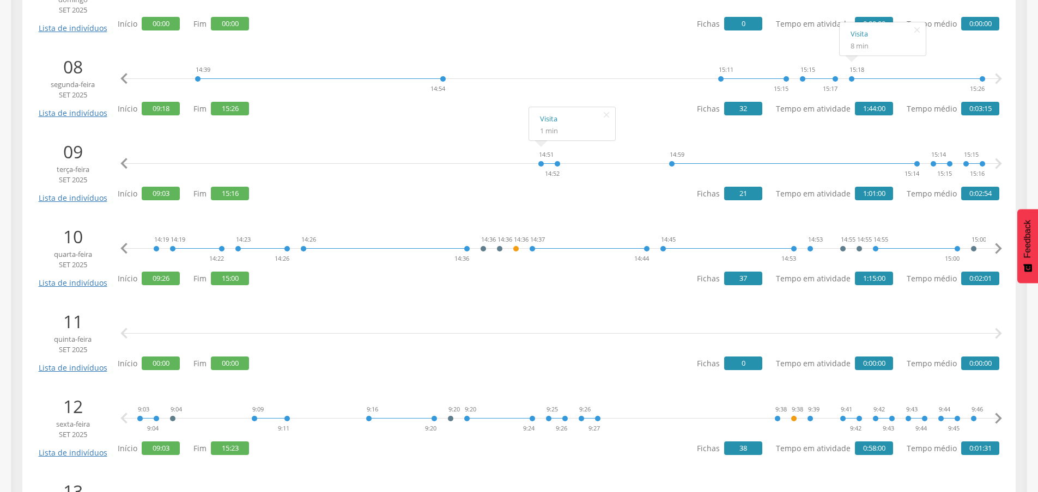
scroll to position [0, 2844]
drag, startPoint x: 966, startPoint y: 240, endPoint x: 977, endPoint y: 245, distance: 11.7
click at [555, 318] on div " " at bounding box center [561, 334] width 876 height 33
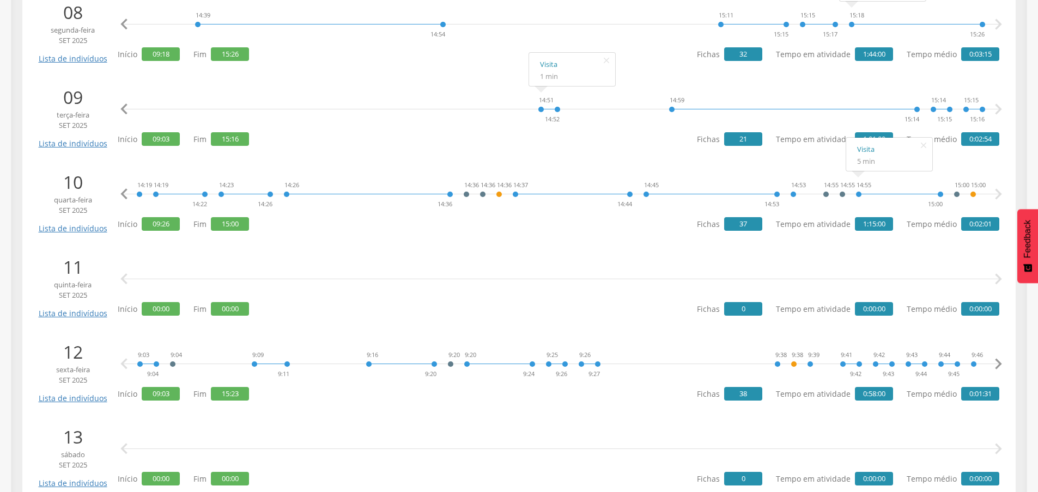
scroll to position [926, 0]
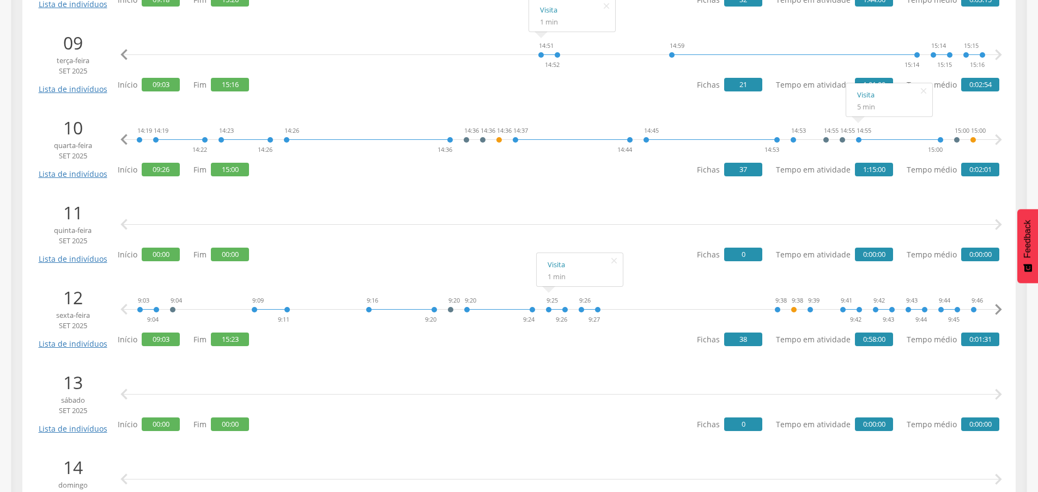
click at [123, 222] on icon "" at bounding box center [124, 225] width 22 height 22
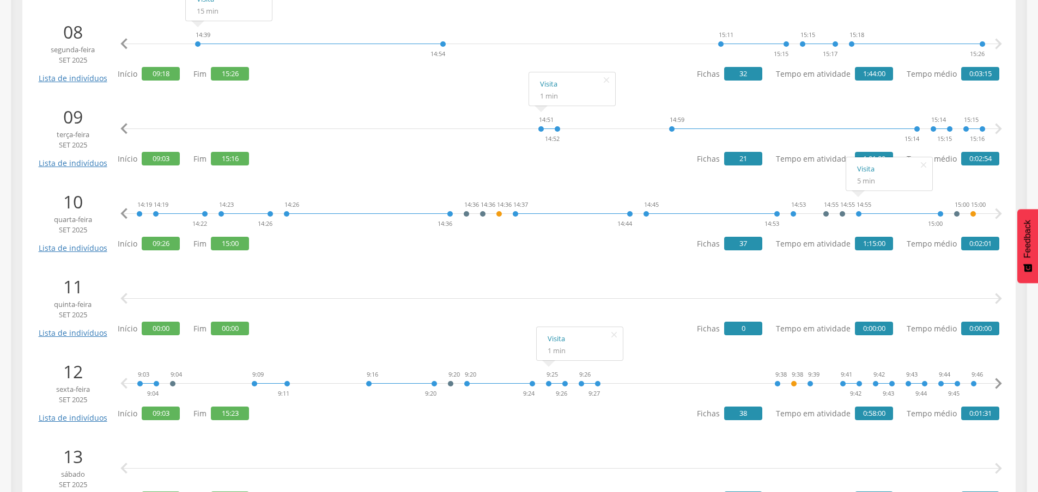
scroll to position [872, 0]
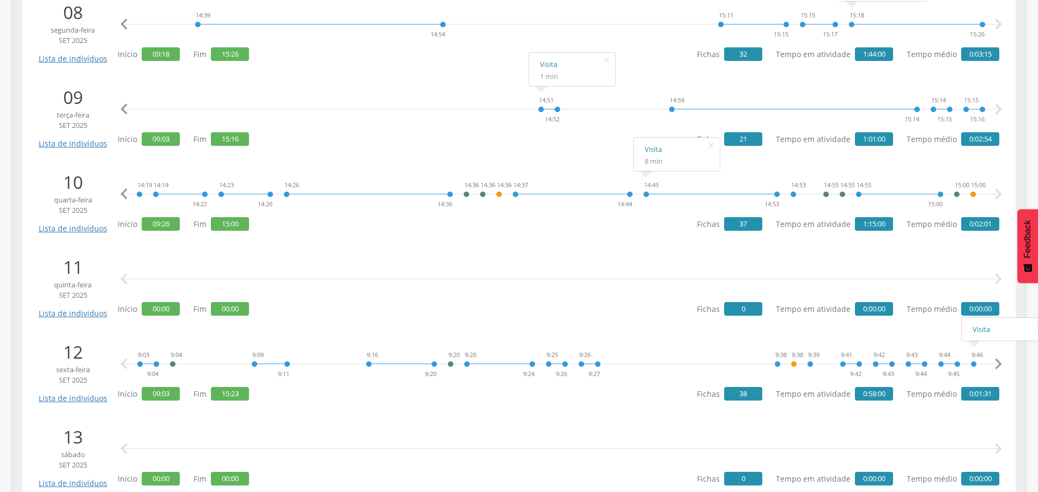
click at [1003, 366] on icon "" at bounding box center [998, 365] width 22 height 22
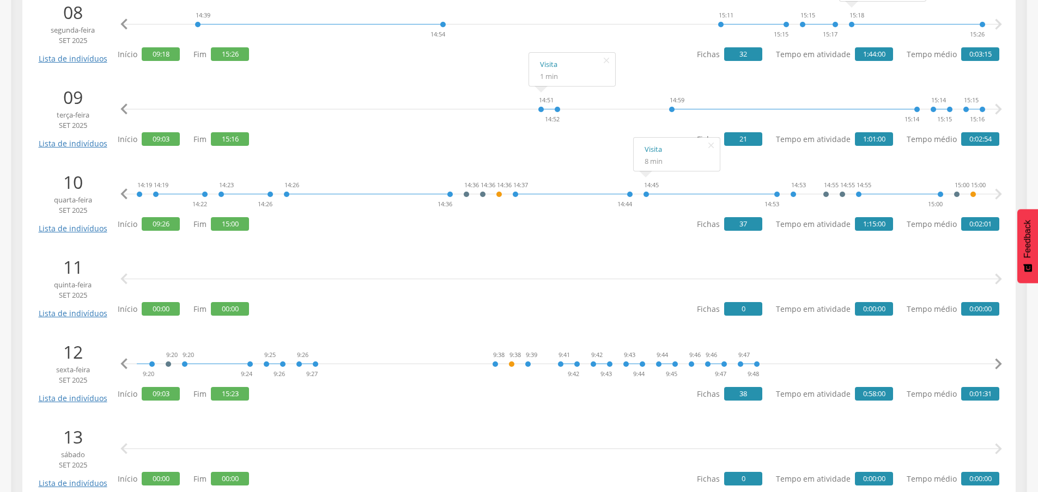
click at [998, 362] on icon "" at bounding box center [998, 365] width 22 height 22
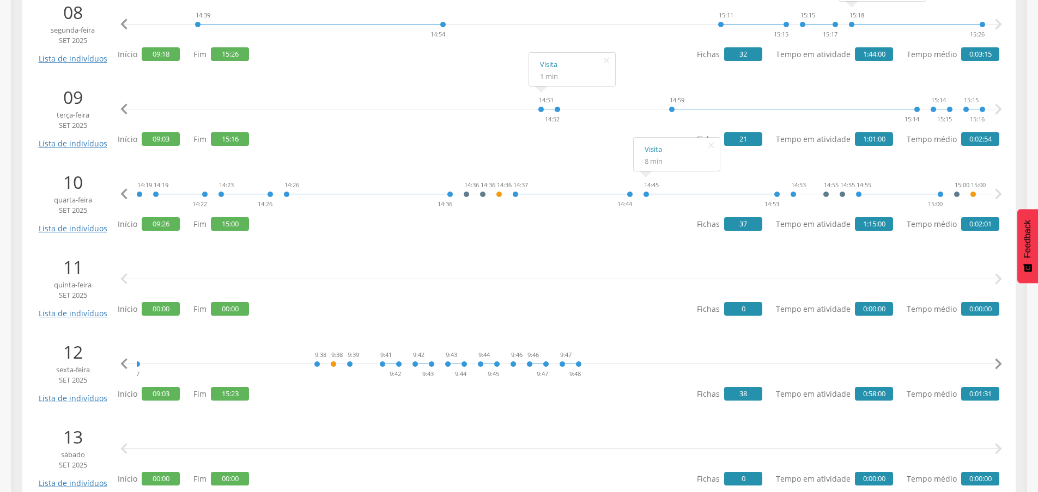
click at [998, 362] on icon "" at bounding box center [998, 365] width 22 height 22
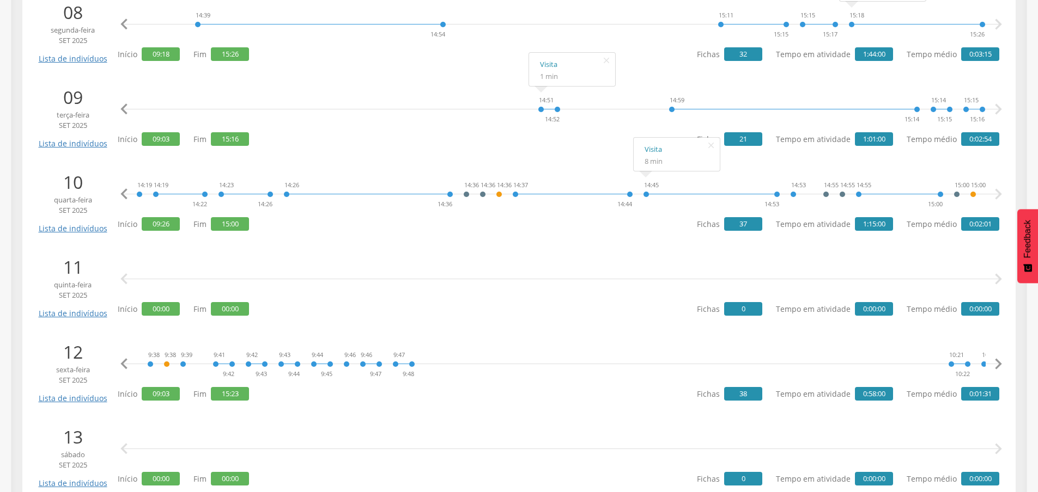
click at [998, 362] on icon "" at bounding box center [998, 365] width 22 height 22
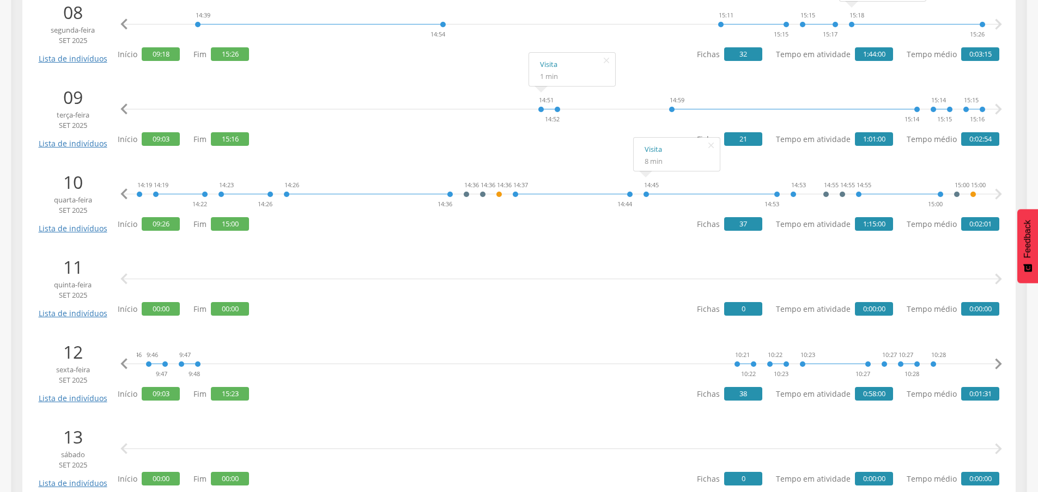
click at [998, 362] on icon "" at bounding box center [998, 365] width 22 height 22
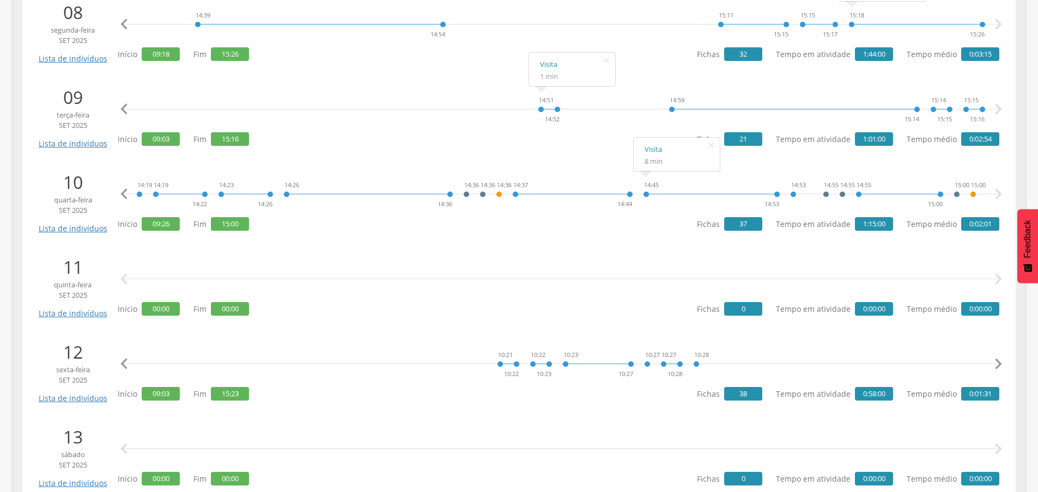
click at [998, 362] on icon "" at bounding box center [998, 365] width 22 height 22
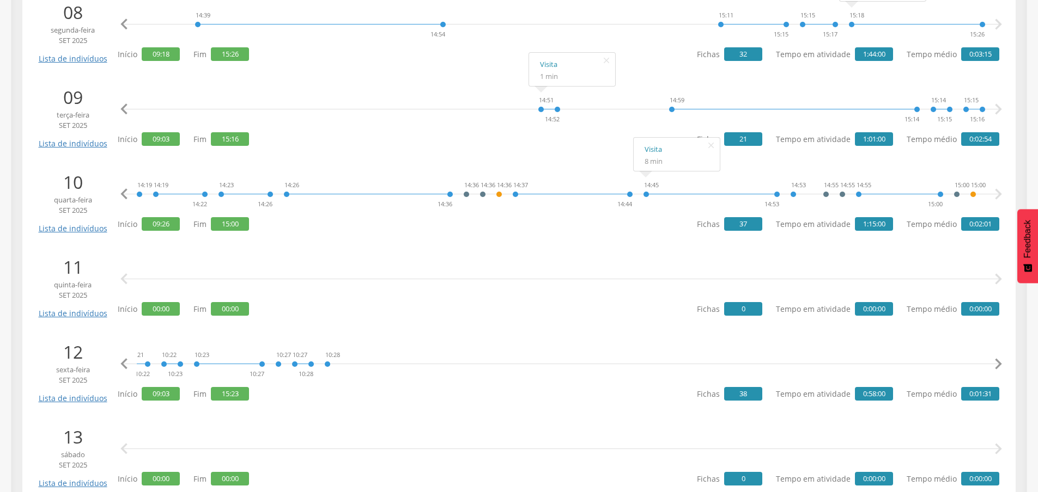
click at [998, 362] on icon "" at bounding box center [998, 365] width 22 height 22
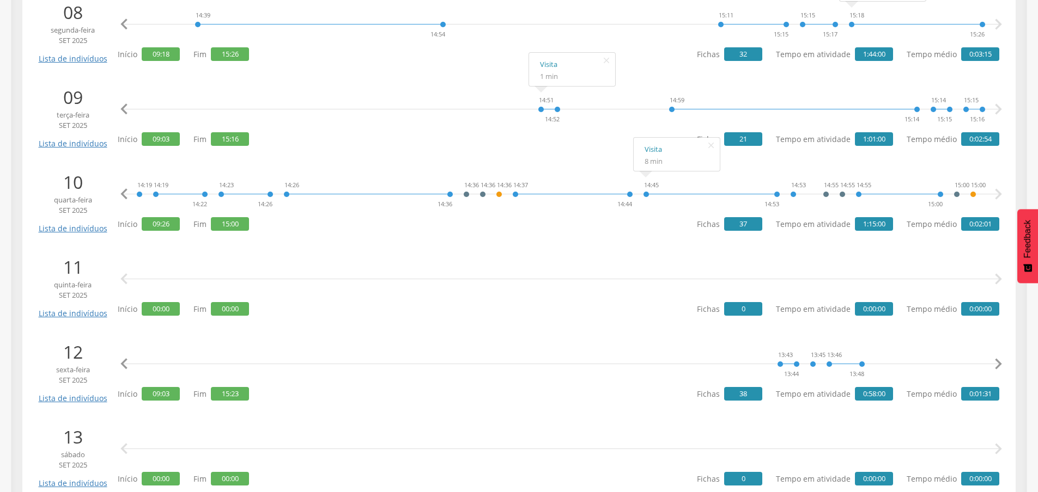
scroll to position [0, 1979]
click at [125, 361] on icon "" at bounding box center [124, 365] width 22 height 22
click at [125, 362] on icon "" at bounding box center [124, 365] width 22 height 22
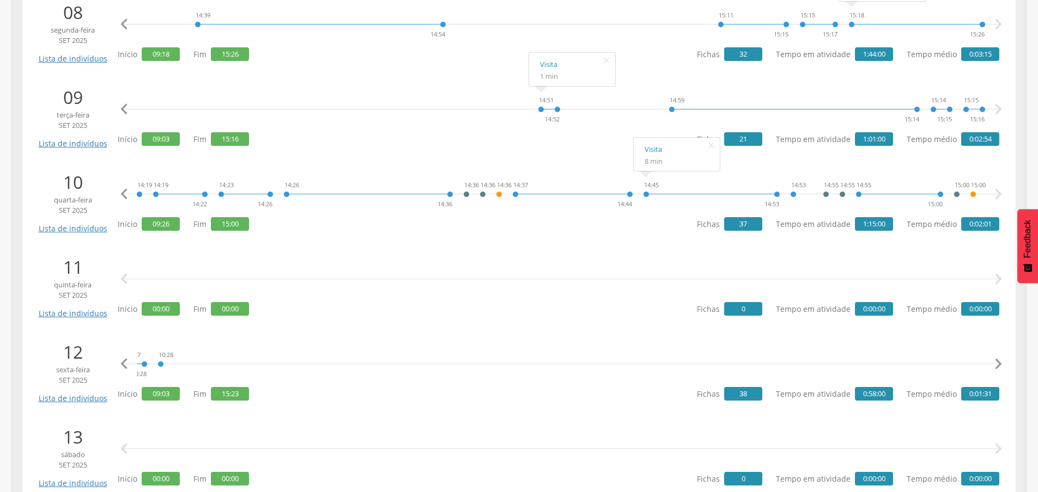
click at [125, 362] on icon "" at bounding box center [124, 365] width 22 height 22
click at [425, 323] on icon "" at bounding box center [425, 325] width 17 height 15
click at [366, 326] on link "Visita" at bounding box center [391, 330] width 64 height 14
click at [992, 364] on icon "" at bounding box center [998, 365] width 22 height 22
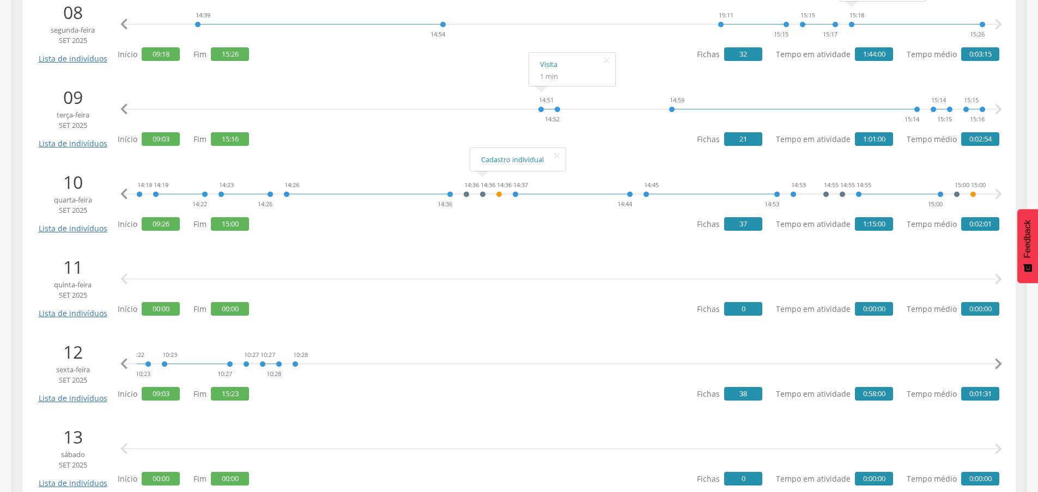
click at [992, 364] on icon "" at bounding box center [998, 365] width 22 height 22
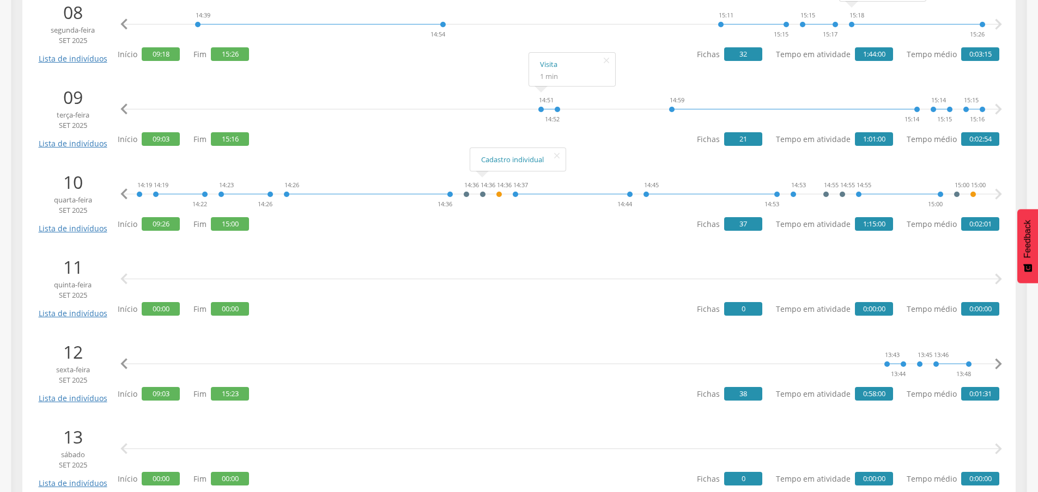
click at [992, 364] on icon "" at bounding box center [998, 365] width 22 height 22
click at [998, 364] on icon "" at bounding box center [998, 365] width 22 height 22
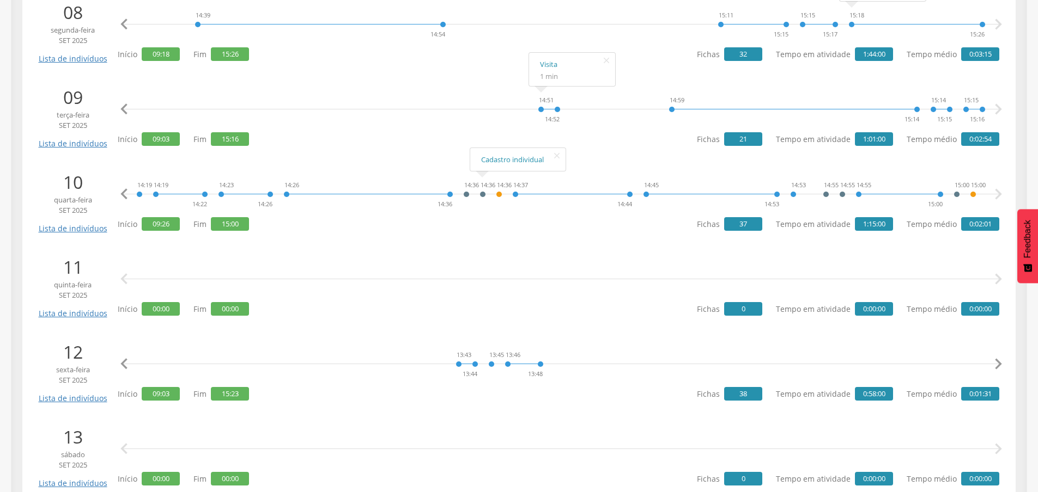
click at [998, 364] on icon "" at bounding box center [998, 365] width 22 height 22
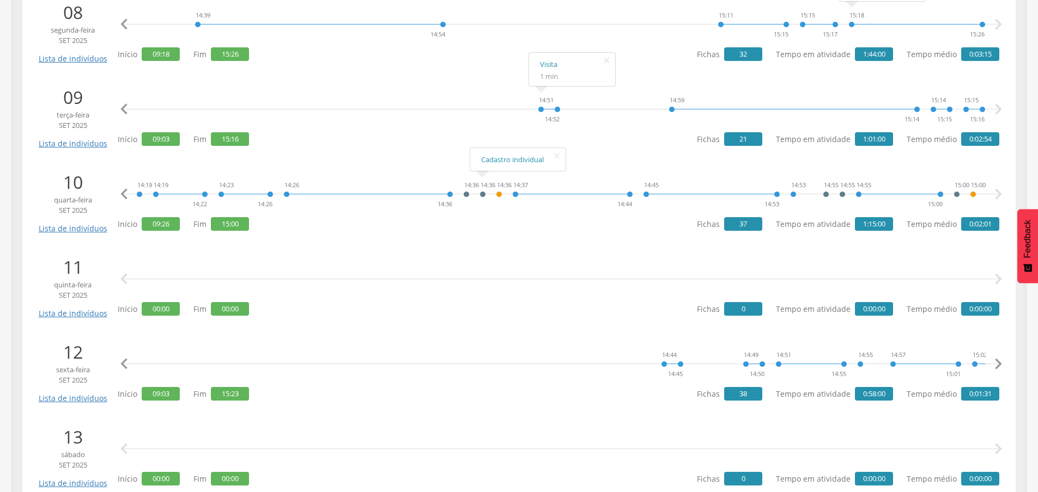
click at [998, 364] on icon "" at bounding box center [998, 365] width 22 height 22
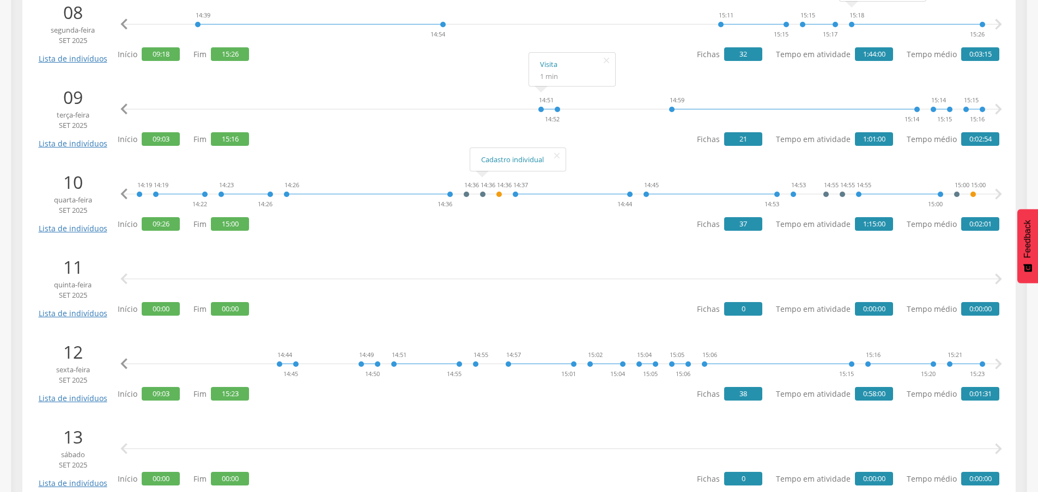
click at [998, 364] on icon "" at bounding box center [998, 365] width 22 height 22
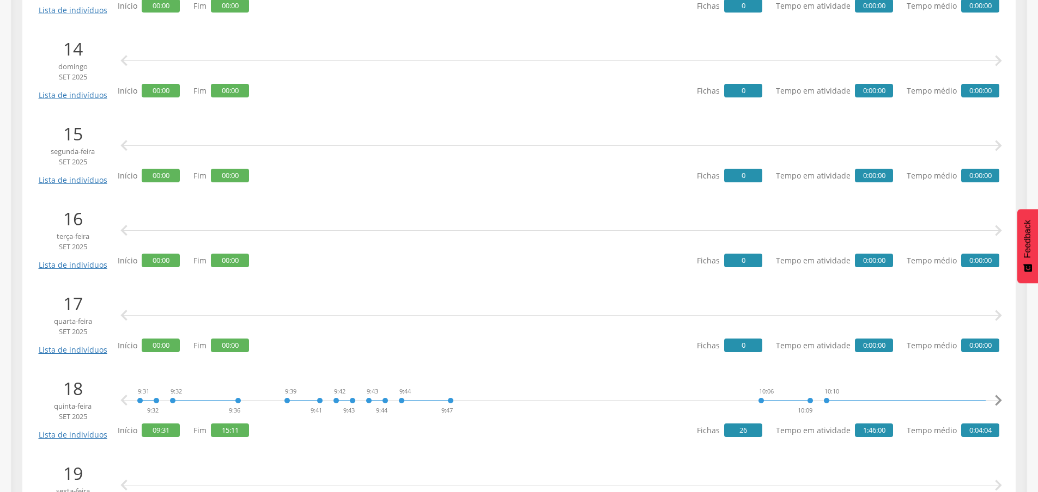
scroll to position [1362, 0]
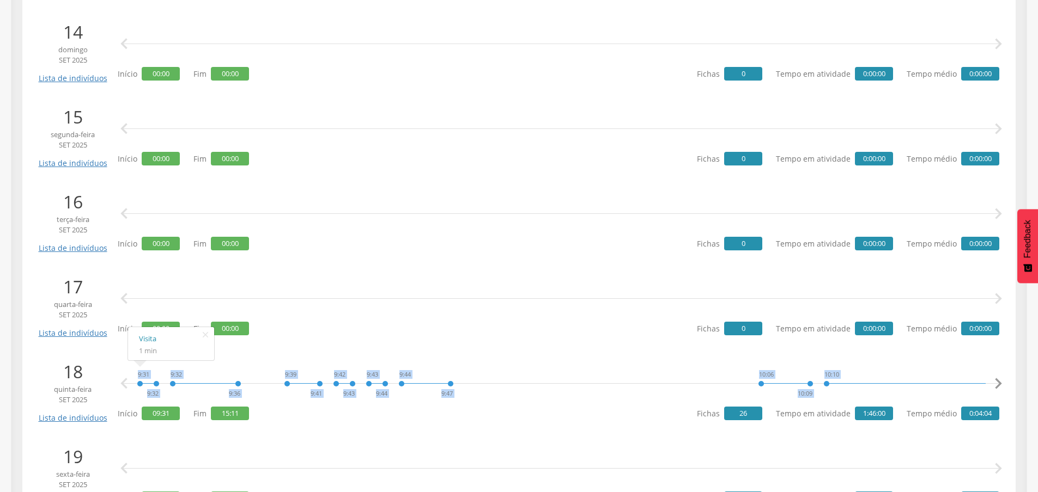
drag, startPoint x: 136, startPoint y: 373, endPoint x: 158, endPoint y: 376, distance: 22.6
click at [159, 373] on div "9:31 9:32" at bounding box center [148, 384] width 23 height 33
click at [1000, 385] on icon "" at bounding box center [998, 384] width 22 height 22
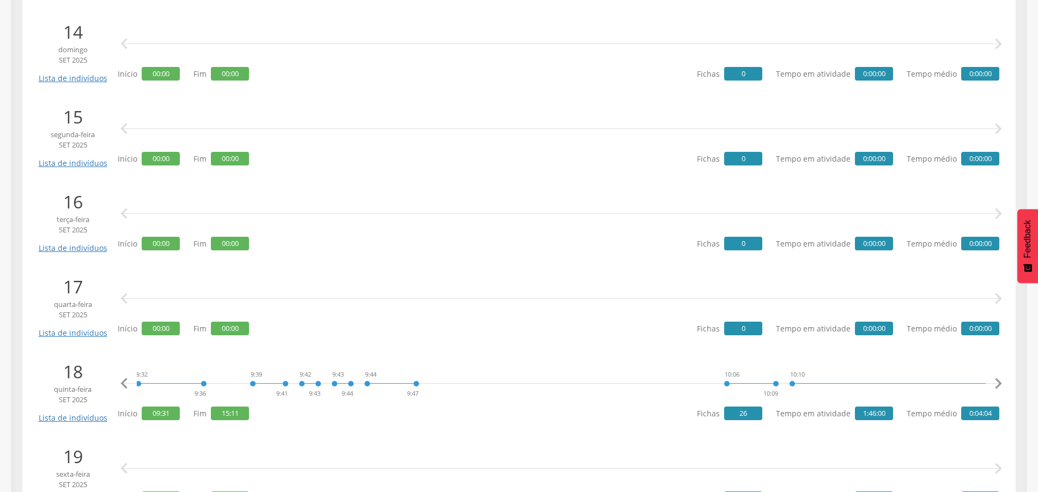
click at [1000, 385] on icon "" at bounding box center [998, 384] width 22 height 22
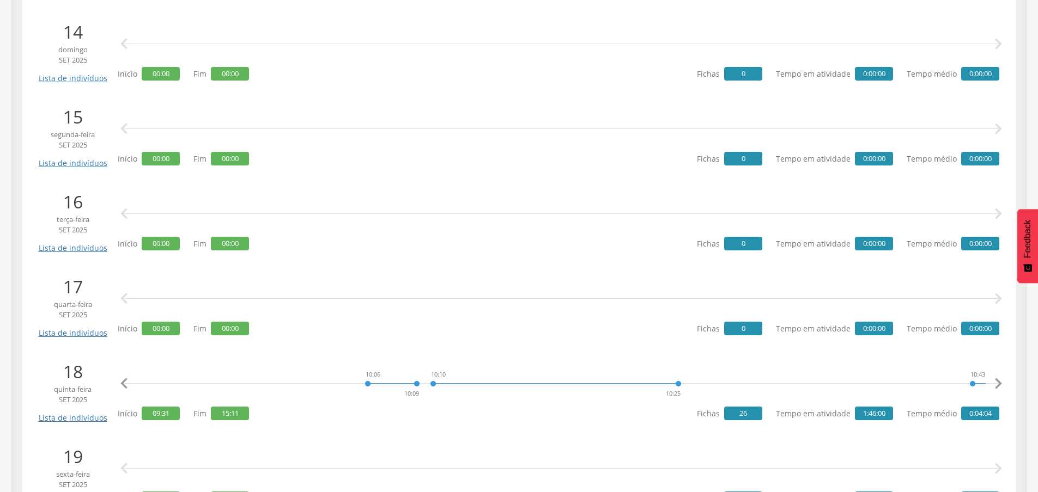
click at [999, 384] on icon "" at bounding box center [998, 384] width 22 height 22
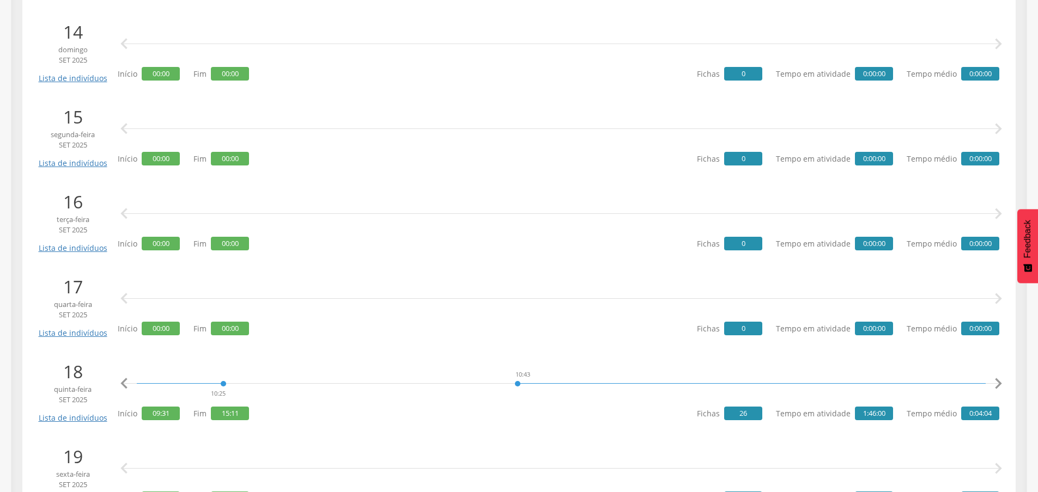
click at [999, 384] on icon "" at bounding box center [998, 384] width 22 height 22
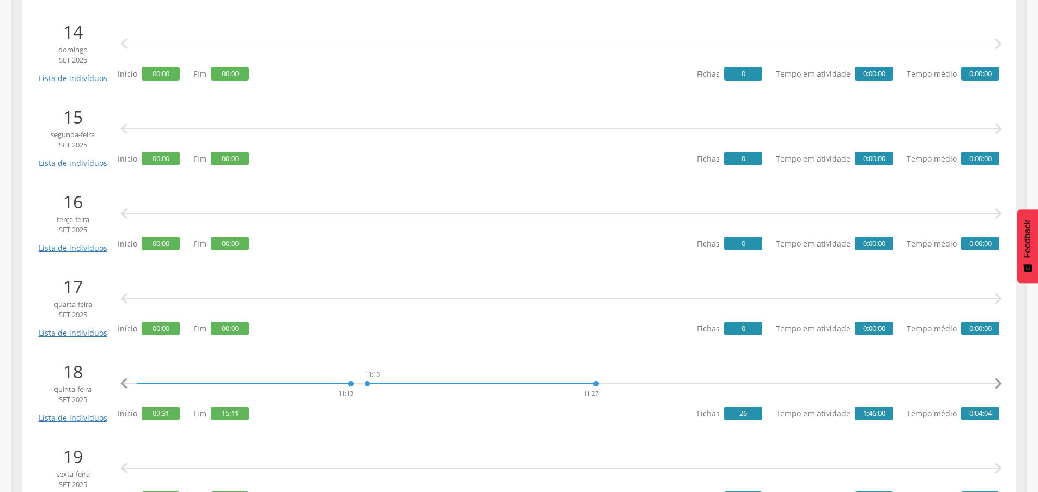
click at [999, 384] on icon "" at bounding box center [998, 384] width 22 height 22
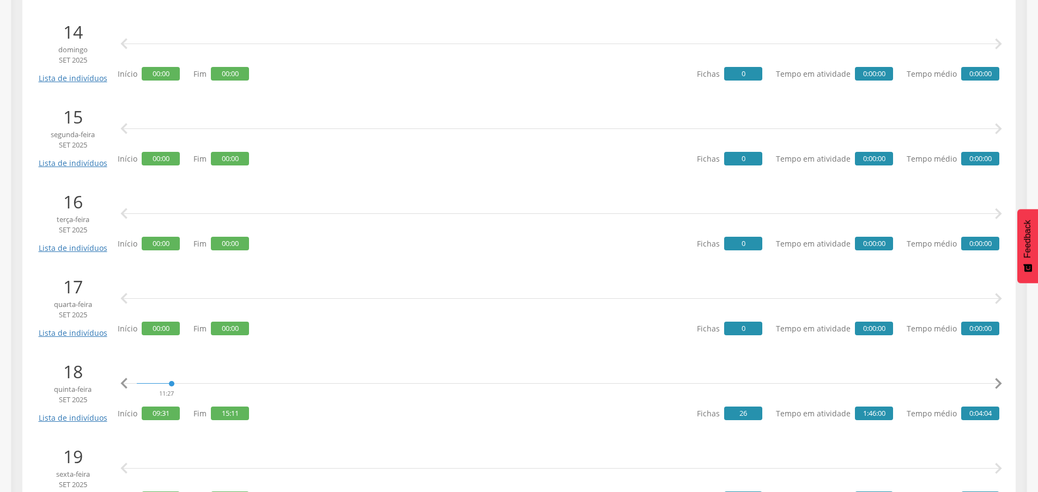
click at [999, 384] on icon "" at bounding box center [998, 384] width 22 height 22
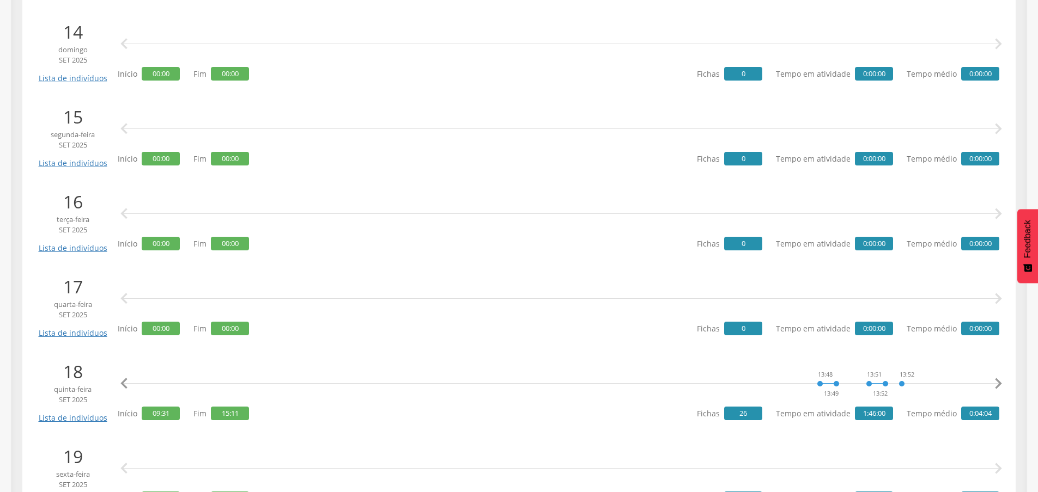
click at [997, 379] on icon "" at bounding box center [998, 384] width 22 height 22
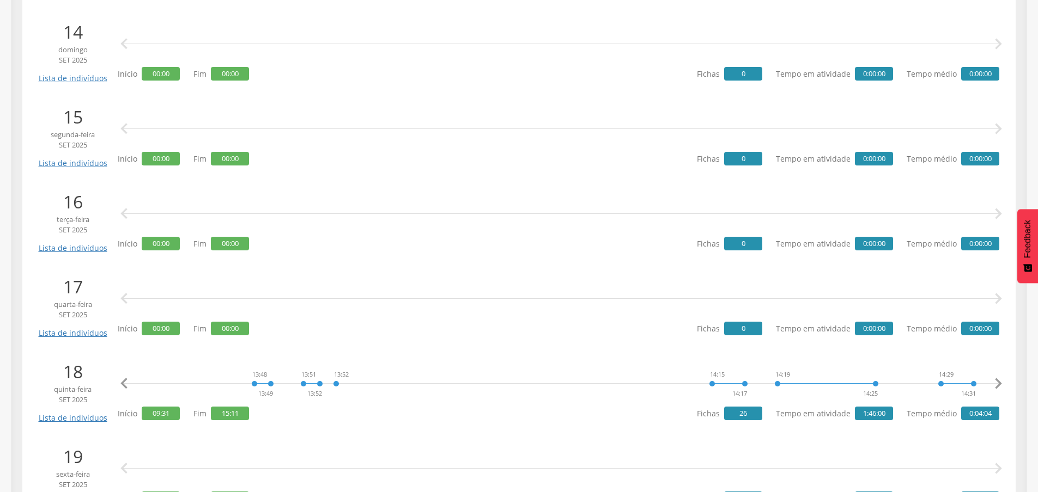
click at [997, 379] on icon "" at bounding box center [998, 384] width 22 height 22
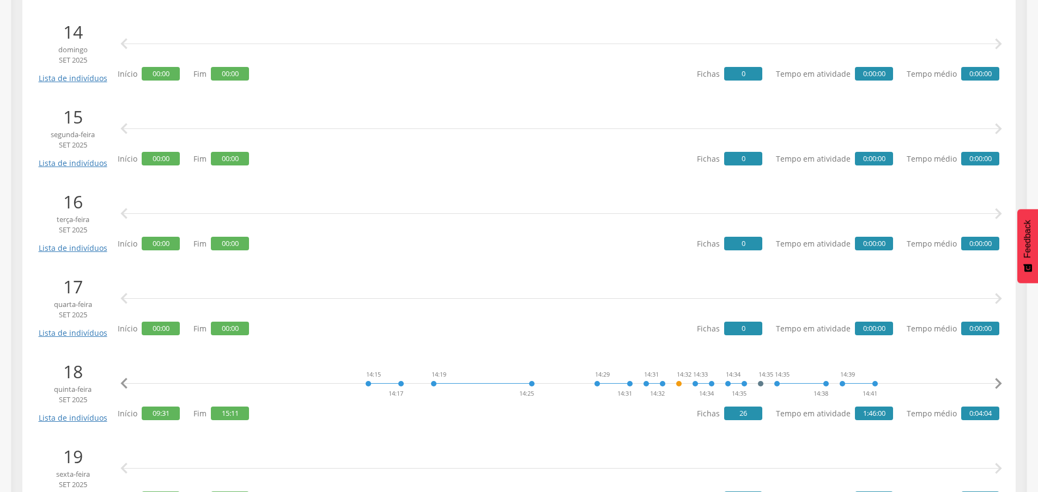
click at [997, 379] on icon "" at bounding box center [998, 384] width 22 height 22
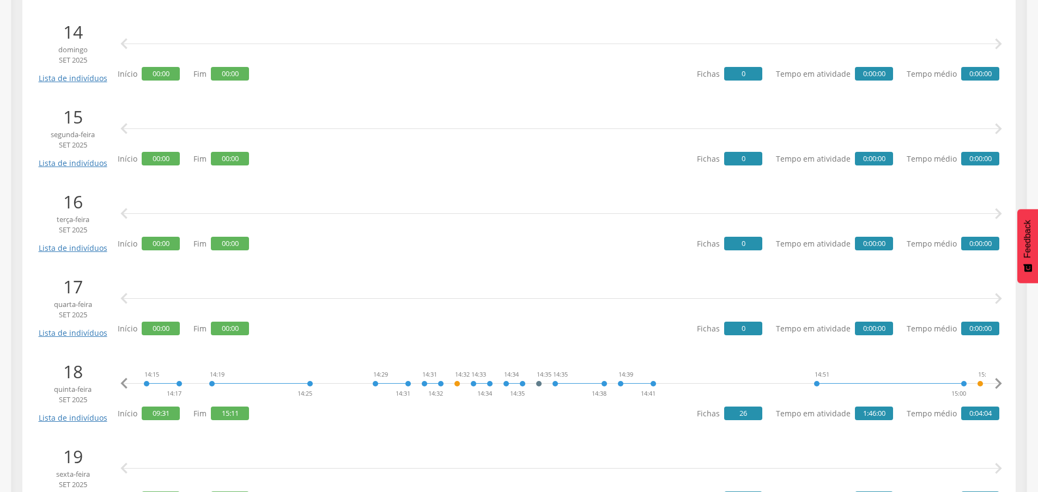
click at [997, 379] on icon "" at bounding box center [998, 384] width 22 height 22
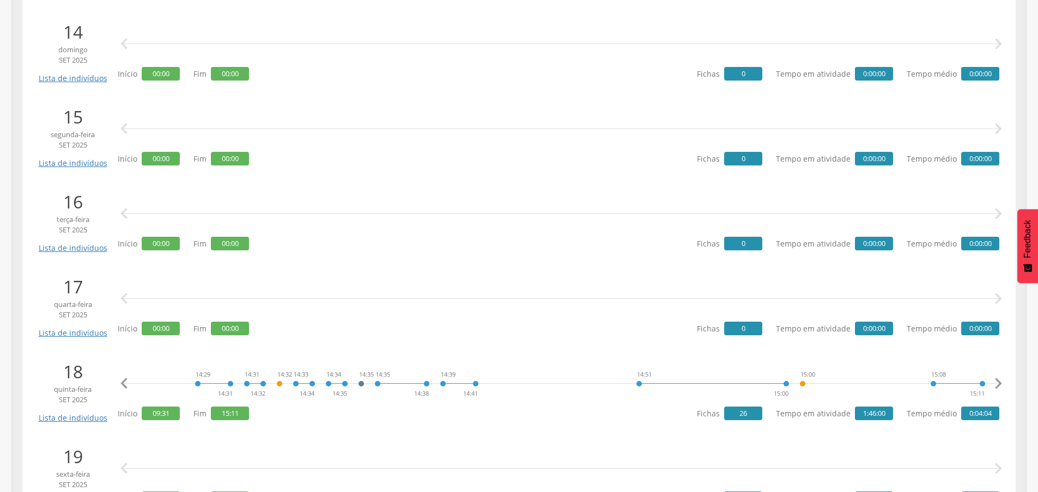
click at [997, 379] on icon "" at bounding box center [998, 384] width 22 height 22
drag, startPoint x: 968, startPoint y: 395, endPoint x: 1002, endPoint y: 400, distance: 34.2
click at [1002, 400] on li "18 quinta-feira set 2025 Lista de indivíduos 9:31 9:32 9:32 9:36 9:39 9:41 9:42…" at bounding box center [519, 391] width 977 height 74
click at [491, 416] on div "9:31 9:32 9:32 9:36 9:39 9:41 9:42 9:43 9:43 9:44 9:44 9:47 10:06 10:09 10:10 1…" at bounding box center [558, 390] width 881 height 63
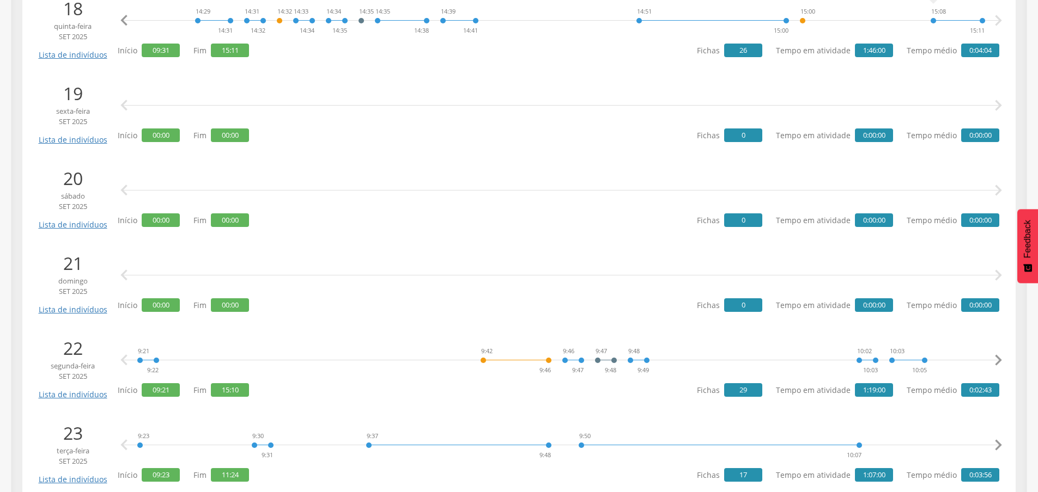
scroll to position [1743, 0]
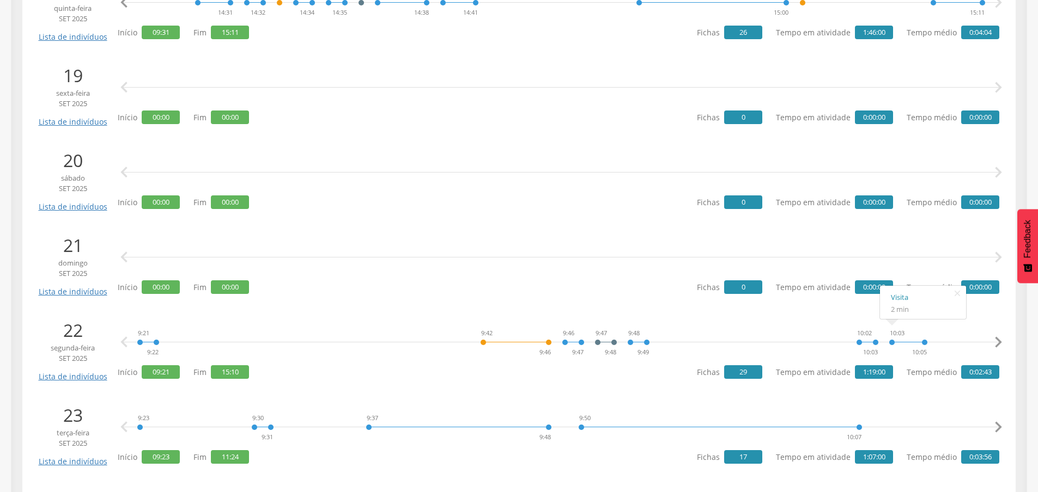
click at [996, 338] on icon "" at bounding box center [998, 343] width 22 height 22
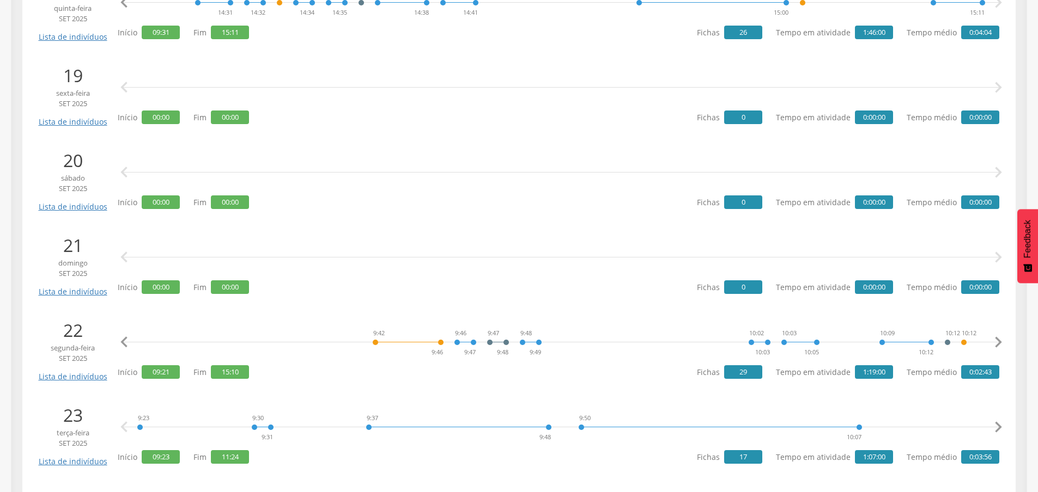
click at [996, 338] on icon "" at bounding box center [998, 343] width 22 height 22
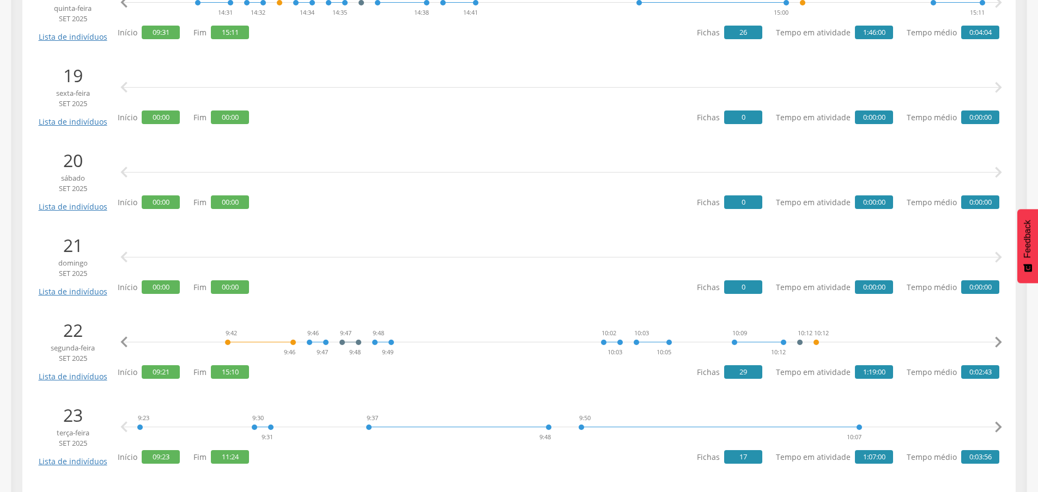
click at [996, 338] on icon "" at bounding box center [998, 343] width 22 height 22
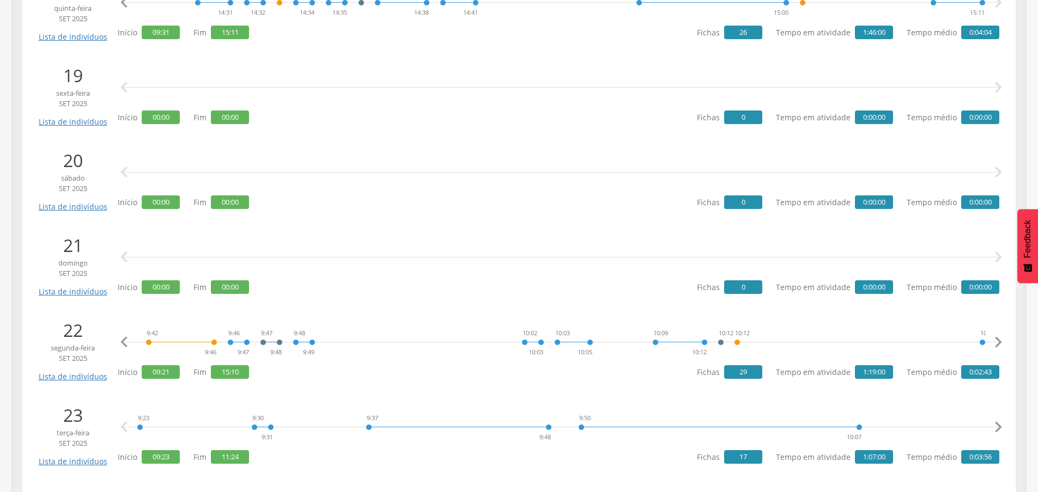
click at [996, 338] on icon "" at bounding box center [998, 343] width 22 height 22
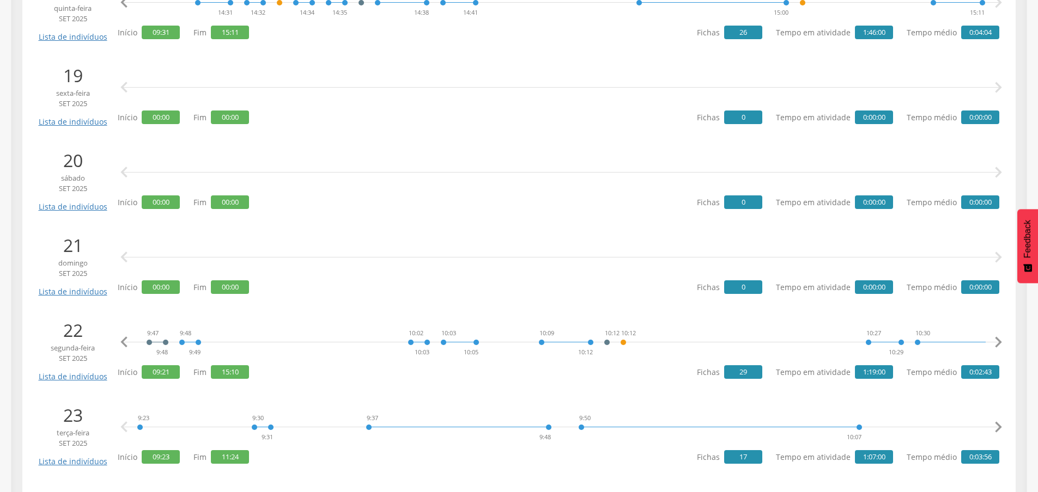
click at [996, 338] on icon "" at bounding box center [998, 343] width 22 height 22
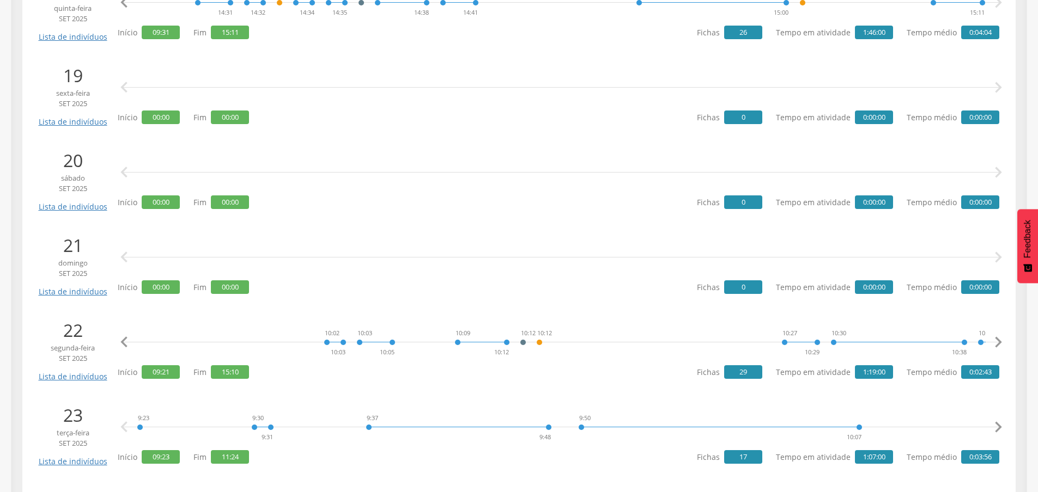
click at [996, 338] on icon "" at bounding box center [998, 343] width 22 height 22
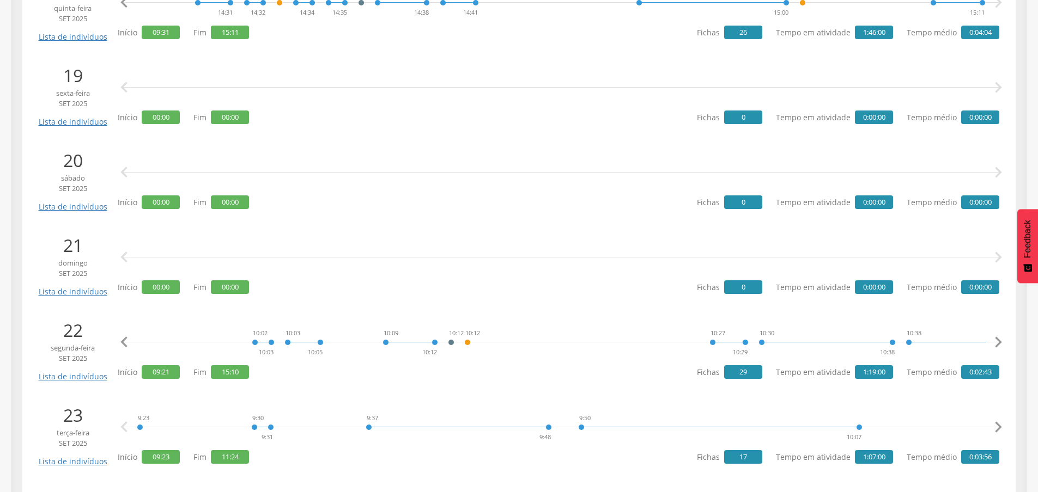
click at [996, 338] on icon "" at bounding box center [998, 343] width 22 height 22
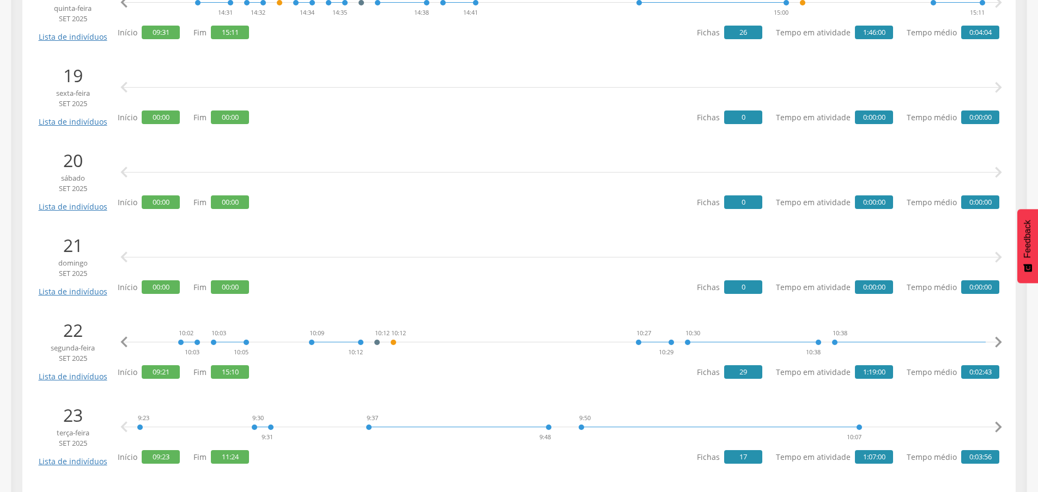
click at [996, 338] on icon "" at bounding box center [998, 343] width 22 height 22
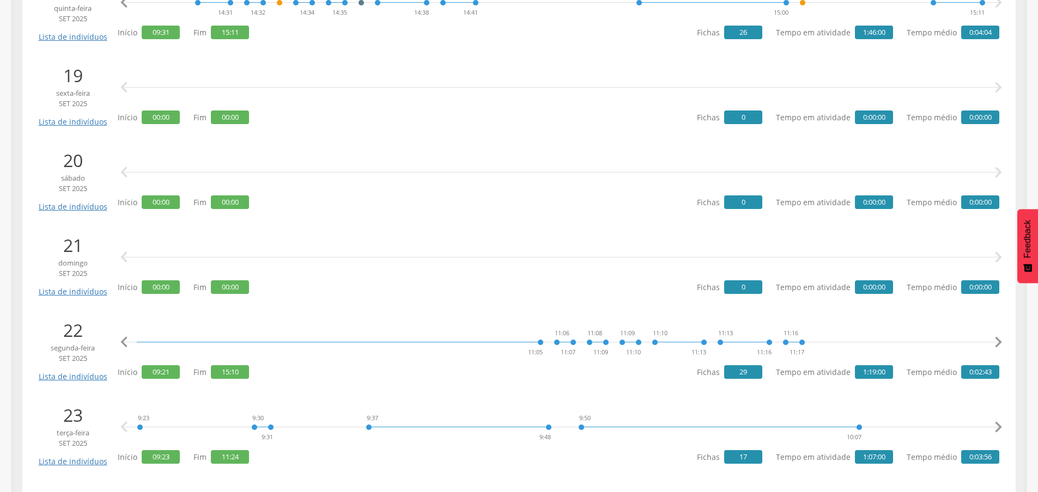
scroll to position [0, 1413]
click at [996, 338] on icon "" at bounding box center [998, 343] width 22 height 22
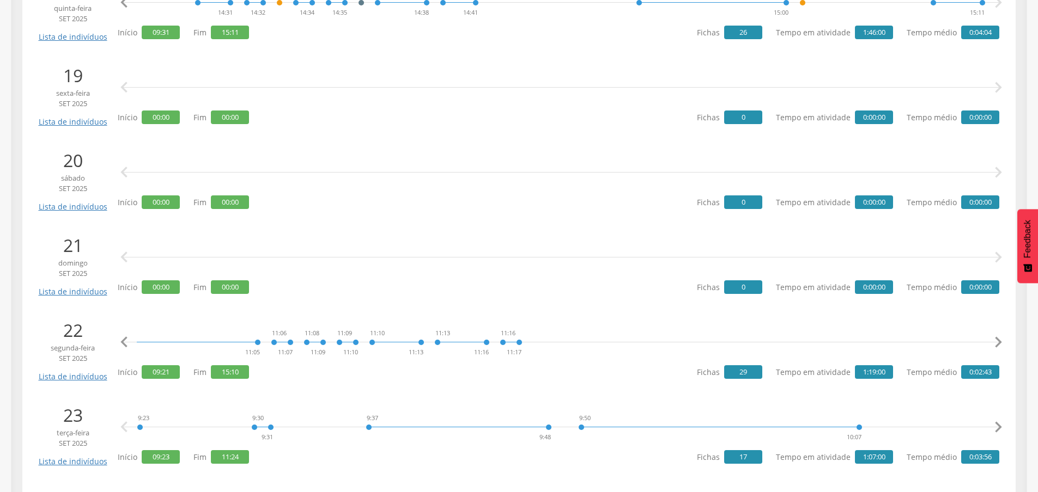
click at [996, 338] on icon "" at bounding box center [998, 343] width 22 height 22
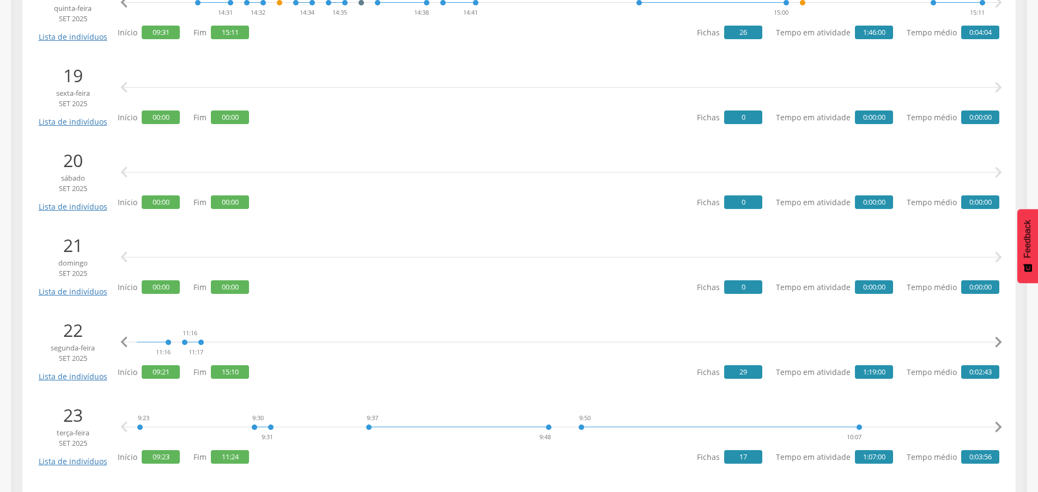
click at [996, 338] on icon "" at bounding box center [998, 343] width 22 height 22
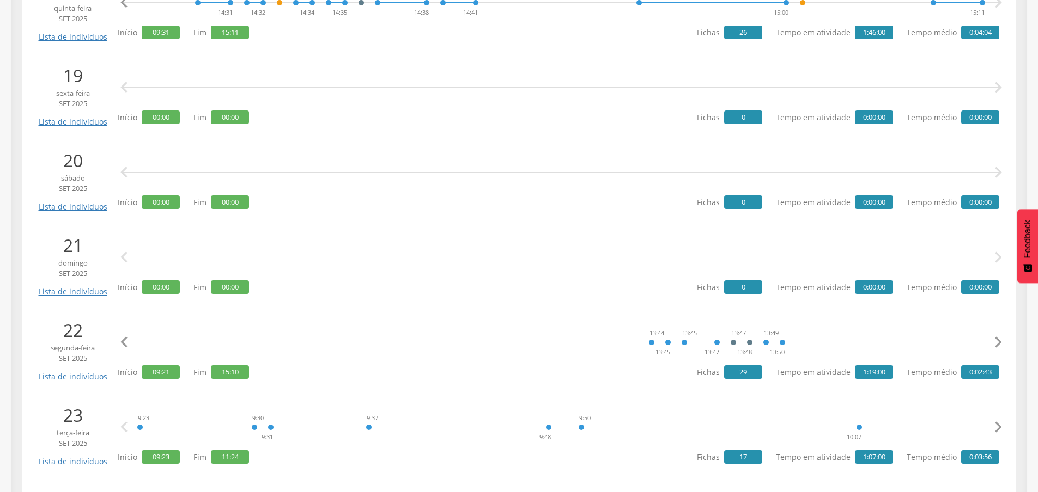
click at [996, 338] on icon "" at bounding box center [998, 343] width 22 height 22
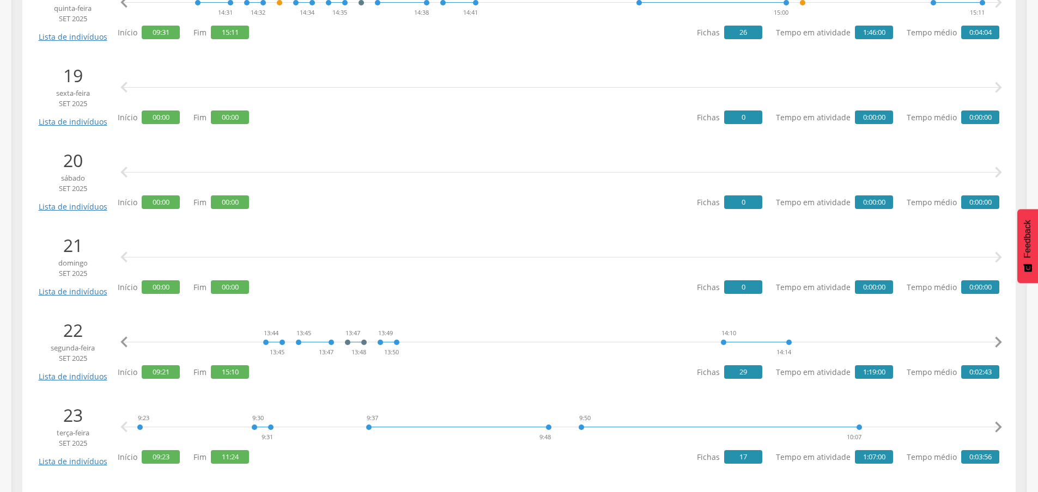
click at [996, 338] on icon "" at bounding box center [998, 343] width 22 height 22
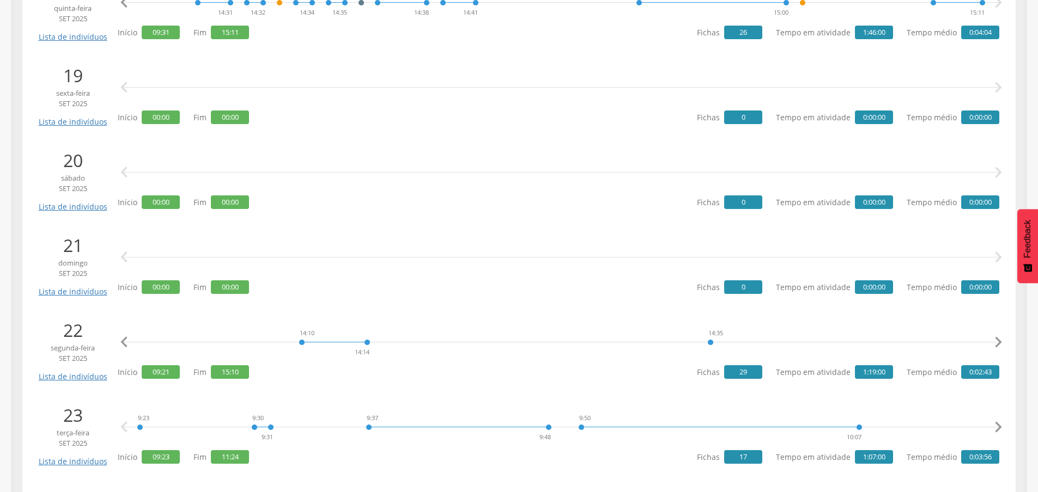
click at [996, 338] on icon "" at bounding box center [998, 343] width 22 height 22
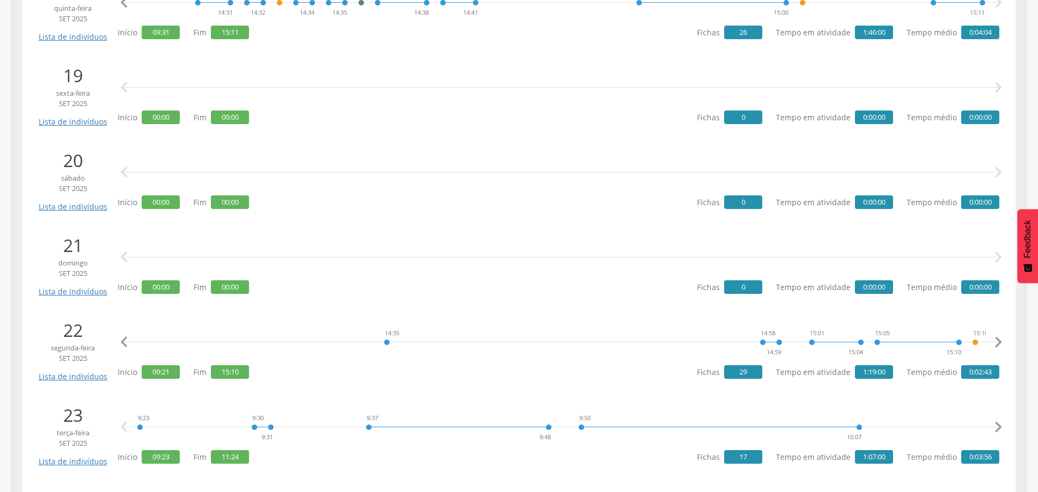
scroll to position [0, 3678]
click at [996, 338] on icon "" at bounding box center [998, 343] width 22 height 22
drag, startPoint x: 970, startPoint y: 330, endPoint x: 1010, endPoint y: 344, distance: 42.0
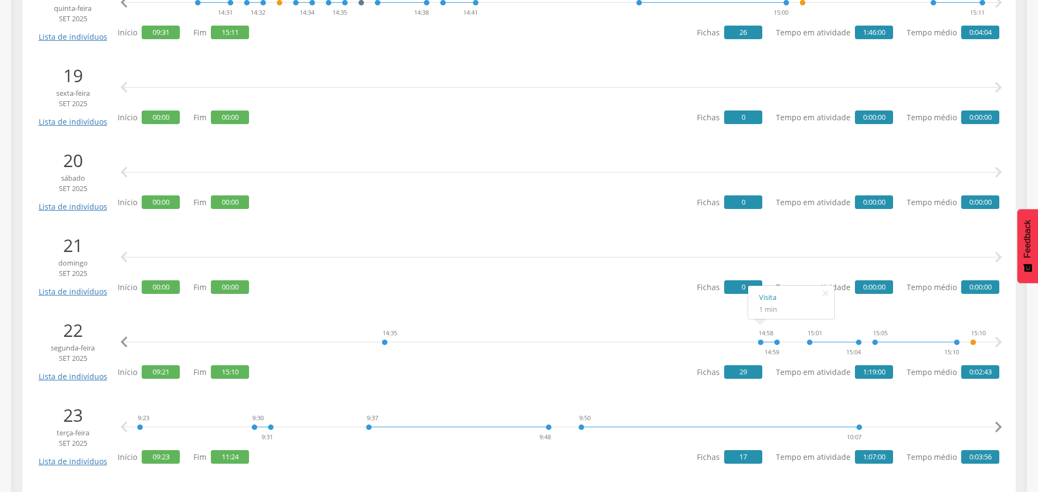
drag, startPoint x: 655, startPoint y: 375, endPoint x: 654, endPoint y: 368, distance: 6.7
click at [655, 374] on div "9:21 9:22 9:42 9:46 9:46 9:47 9:47 9:48 9:48 9:49 10:02 10:03 10:03 10:05 10:09…" at bounding box center [558, 349] width 881 height 63
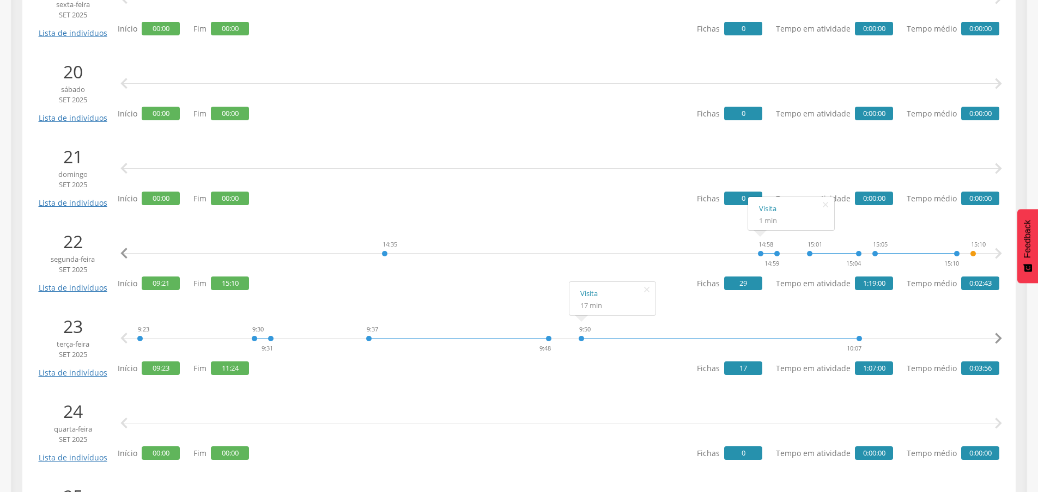
scroll to position [1852, 0]
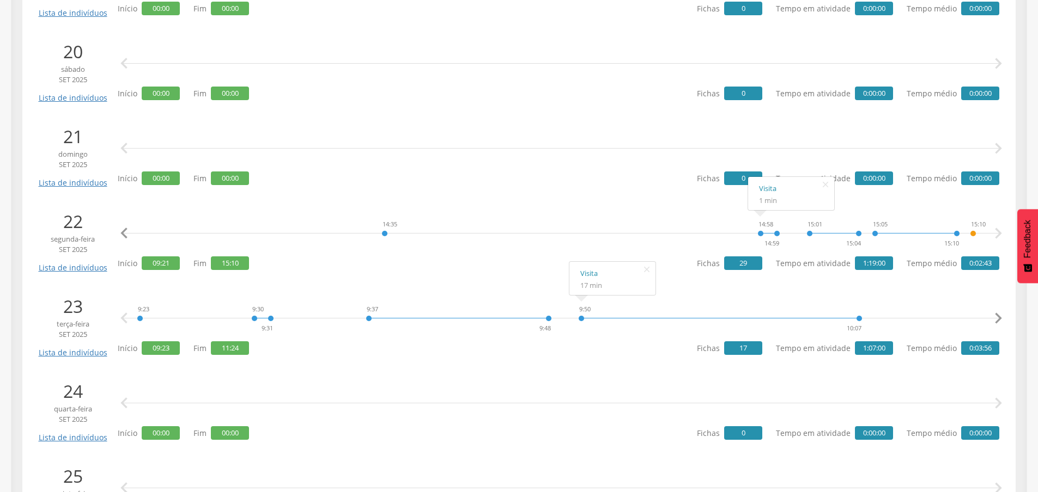
click at [998, 315] on icon "" at bounding box center [998, 319] width 22 height 22
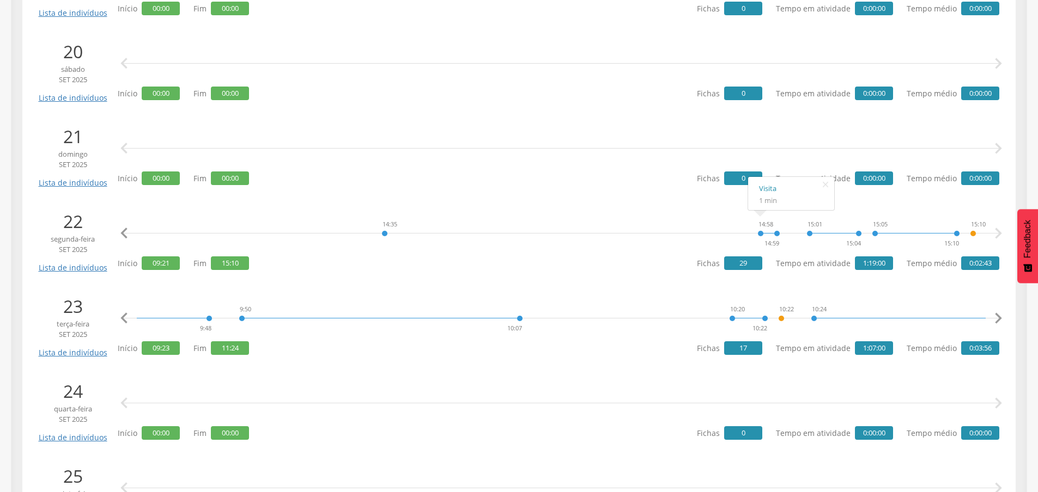
click at [998, 315] on icon "" at bounding box center [998, 319] width 22 height 22
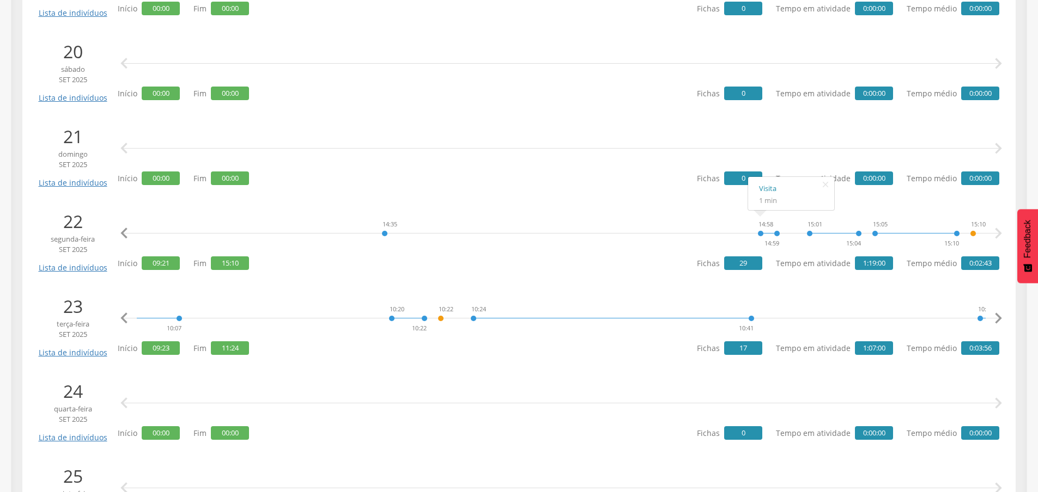
click at [998, 315] on icon "" at bounding box center [998, 319] width 22 height 22
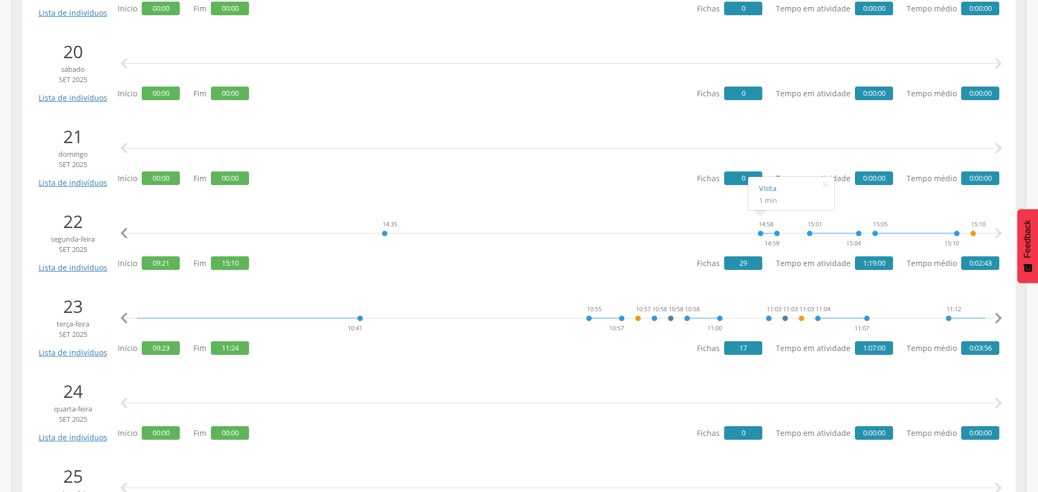
scroll to position [0, 1131]
click at [998, 315] on icon "" at bounding box center [998, 319] width 22 height 22
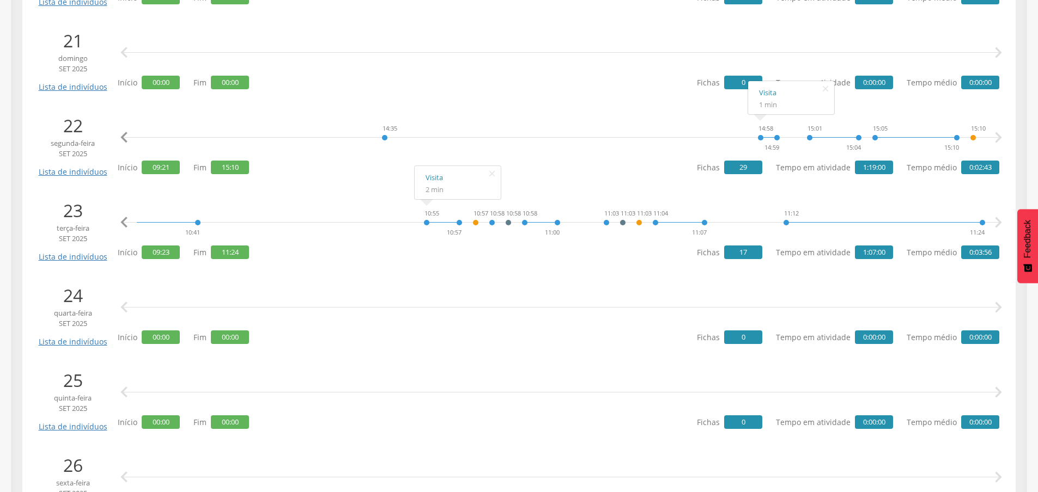
scroll to position [1797, 0]
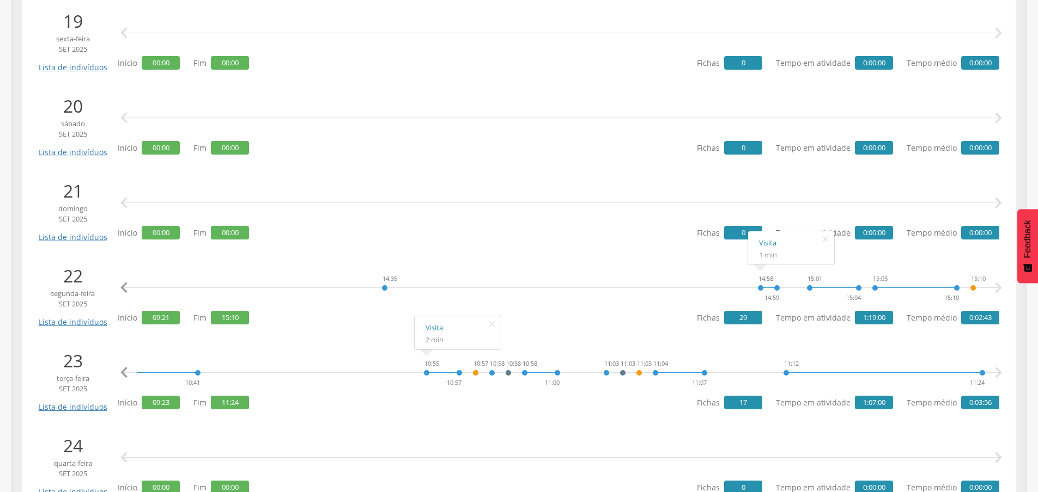
click at [130, 285] on icon "" at bounding box center [124, 288] width 22 height 22
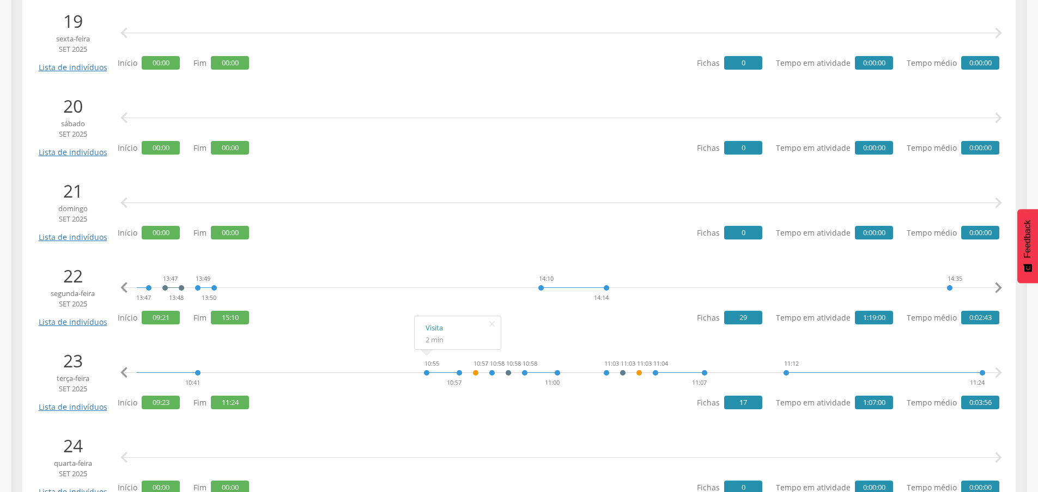
click at [130, 285] on icon "" at bounding box center [124, 288] width 22 height 22
click at [130, 284] on icon "" at bounding box center [124, 288] width 22 height 22
click at [127, 285] on icon "" at bounding box center [124, 288] width 22 height 22
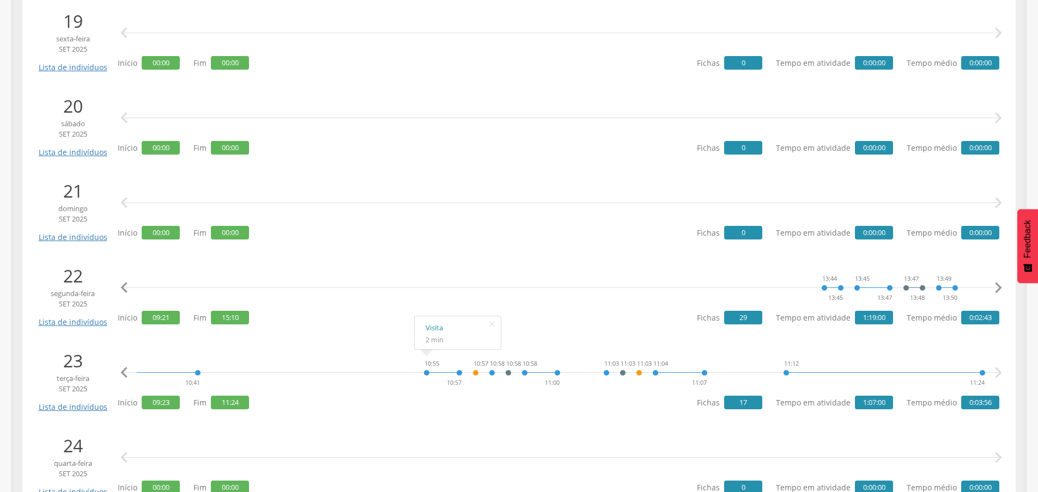
click at [122, 286] on icon "" at bounding box center [124, 288] width 22 height 22
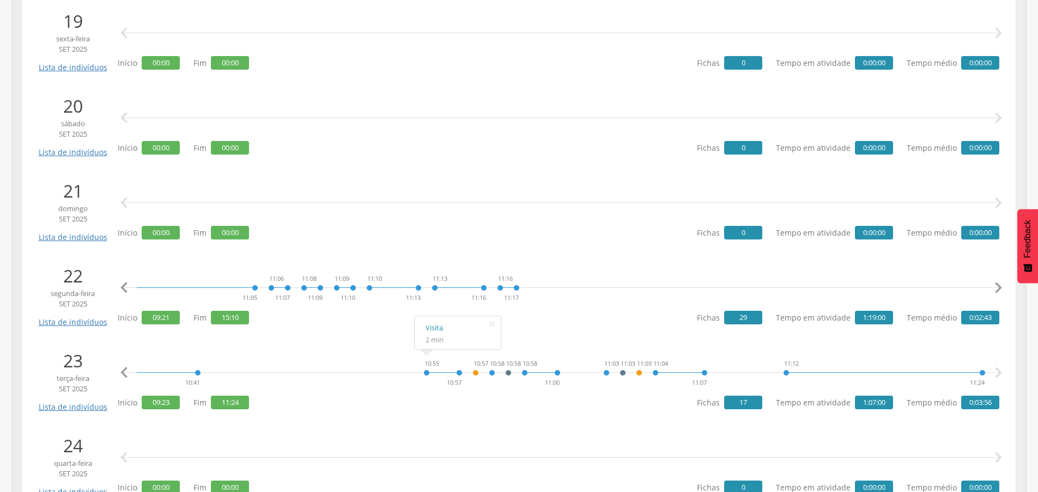
click at [123, 203] on icon "" at bounding box center [124, 203] width 22 height 22
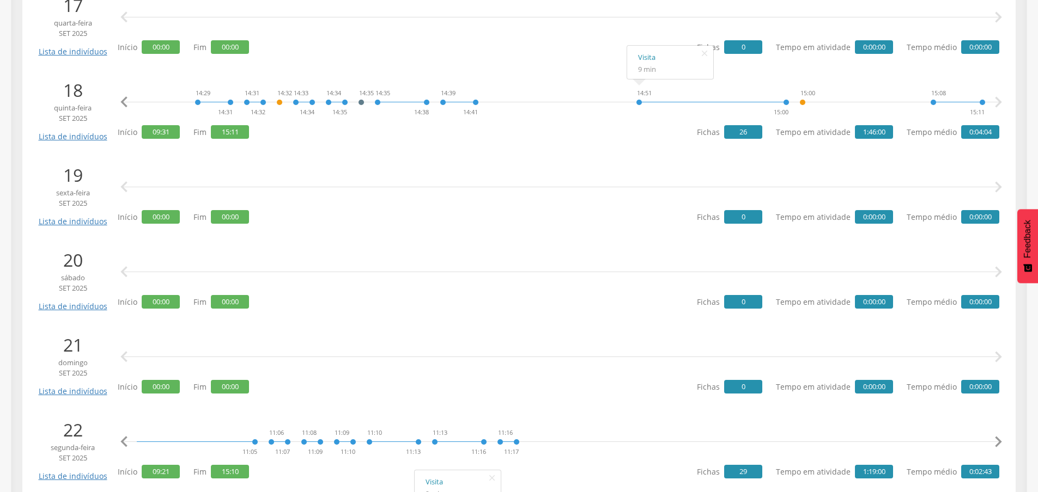
scroll to position [1634, 0]
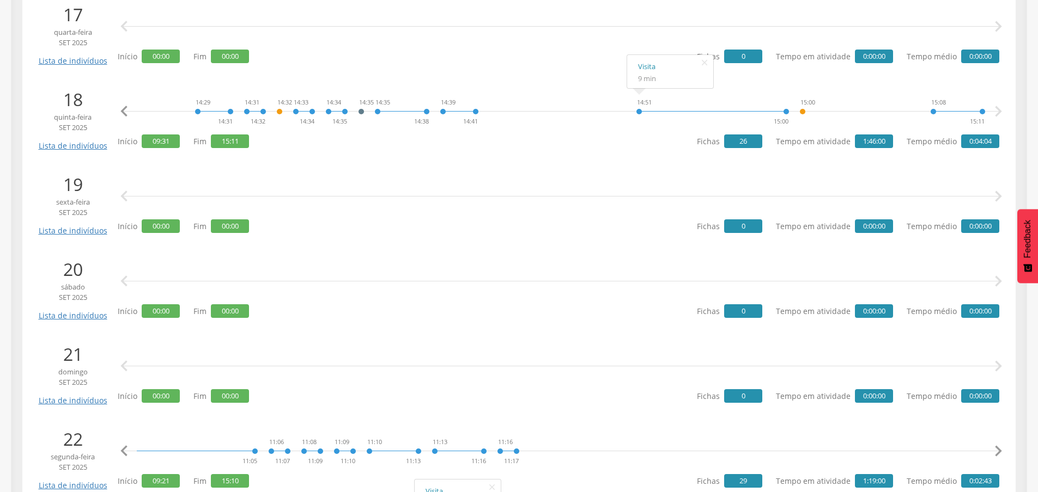
click at [121, 194] on icon "" at bounding box center [124, 197] width 22 height 22
click at [124, 113] on icon "" at bounding box center [124, 112] width 22 height 22
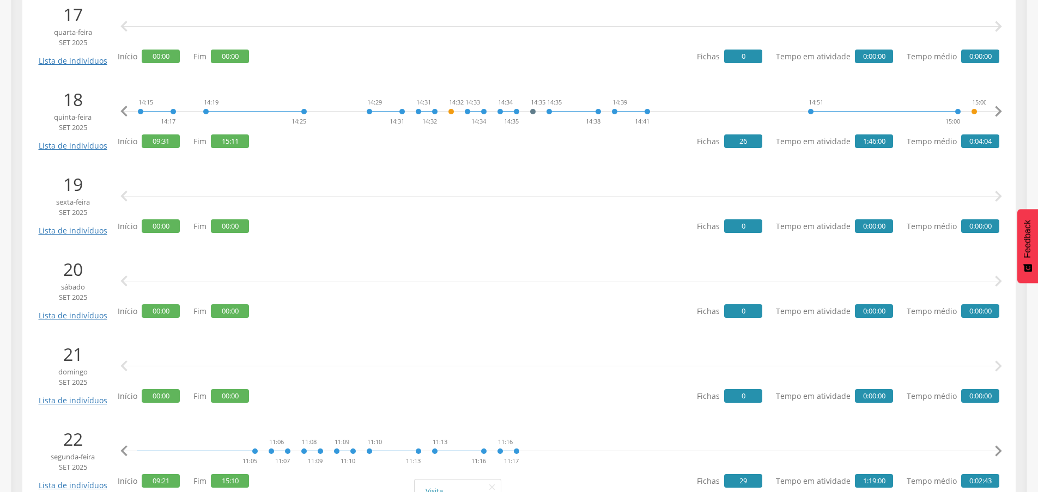
click at [124, 114] on icon "" at bounding box center [124, 112] width 22 height 22
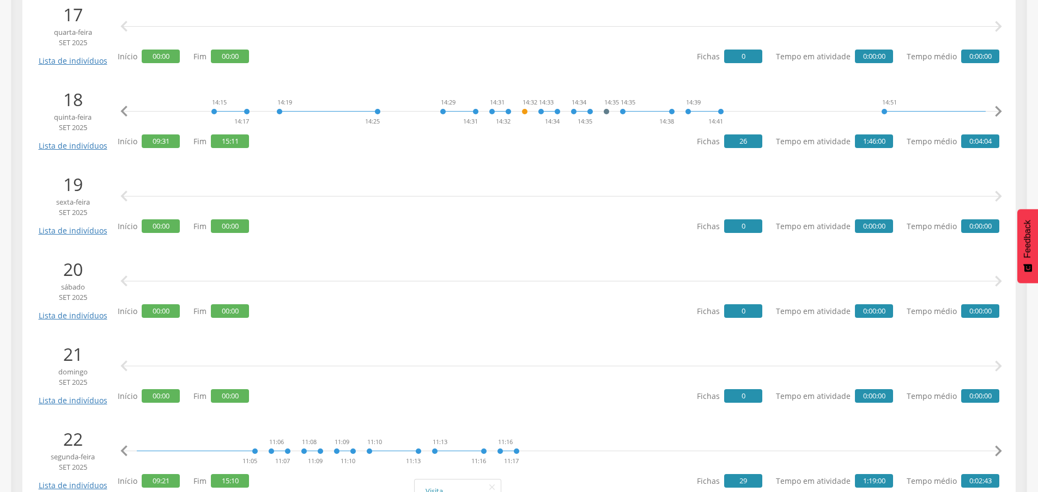
click at [123, 115] on icon "" at bounding box center [124, 112] width 22 height 22
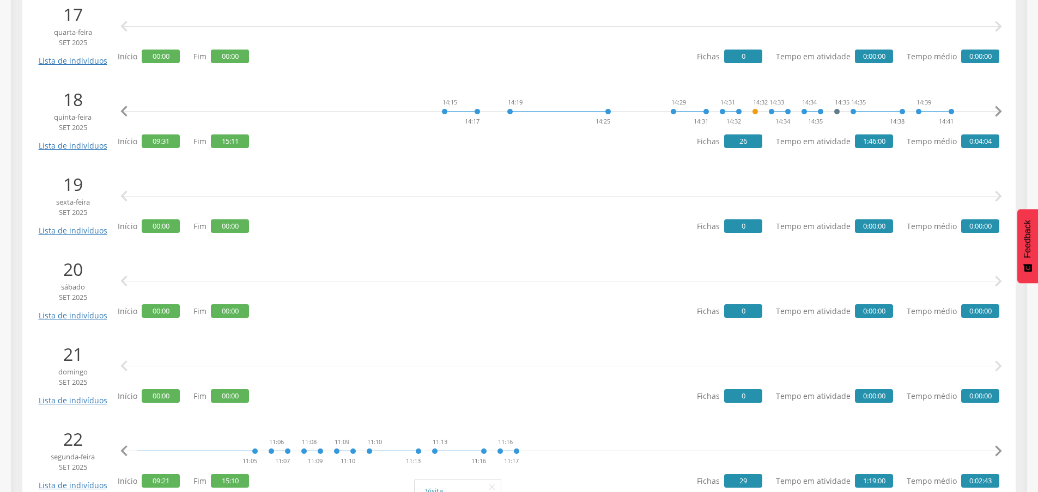
click at [123, 115] on icon "" at bounding box center [124, 112] width 22 height 22
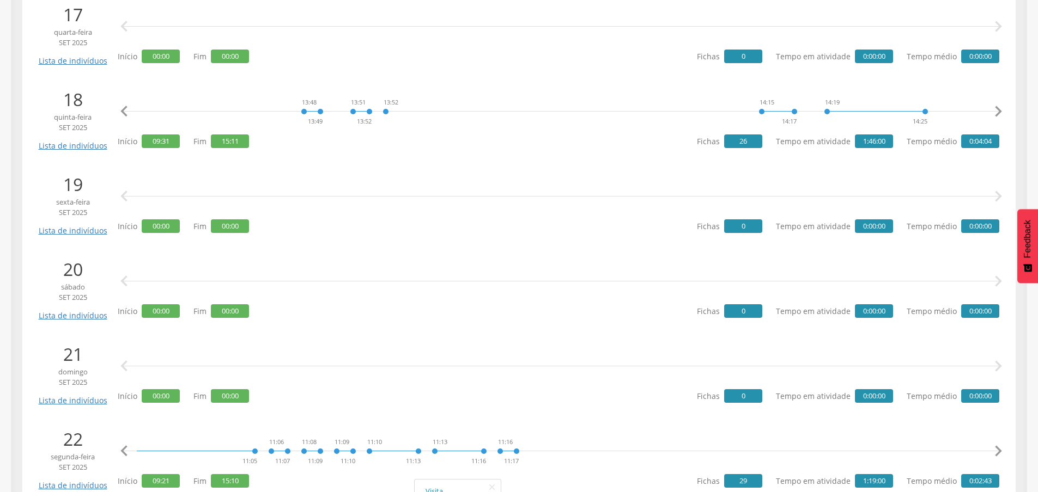
click at [123, 115] on icon "" at bounding box center [124, 112] width 22 height 22
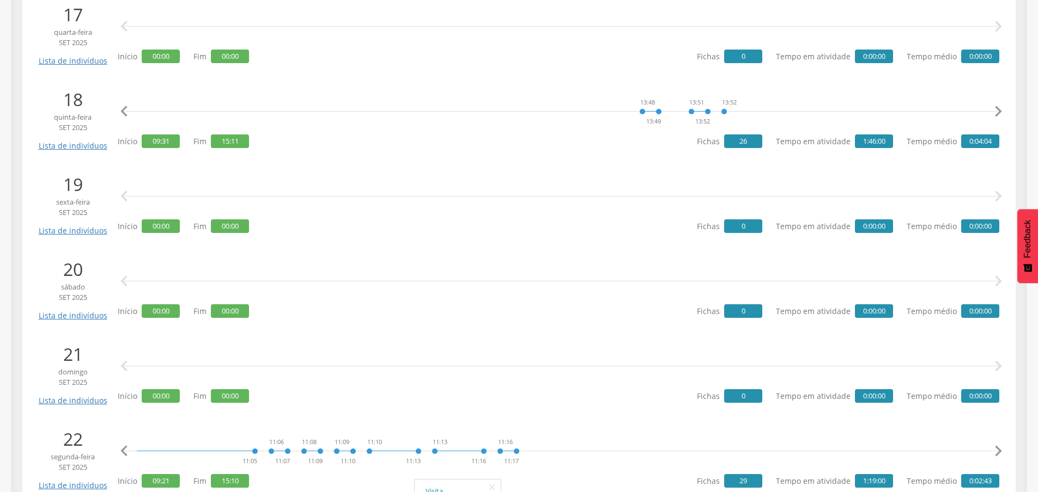
click at [123, 115] on icon "" at bounding box center [124, 112] width 22 height 22
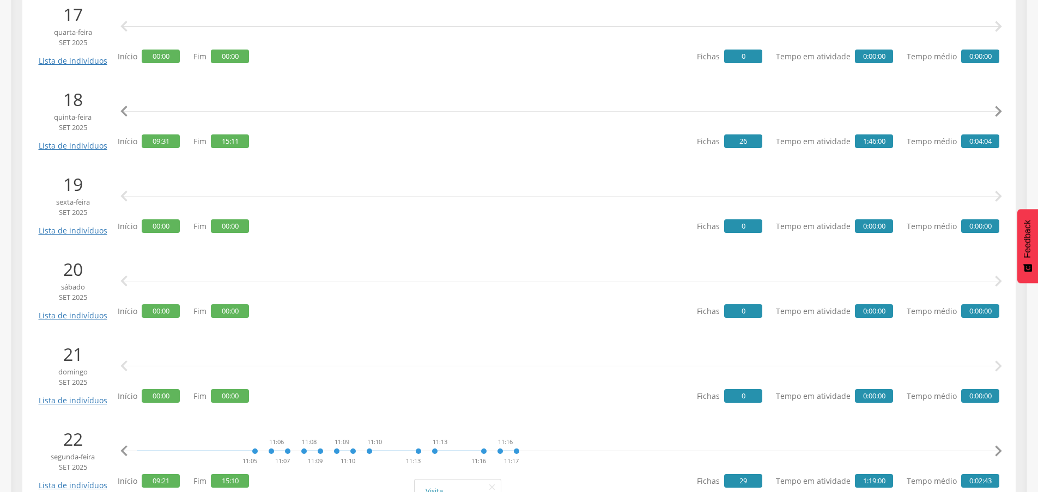
click at [123, 115] on icon "" at bounding box center [124, 112] width 22 height 22
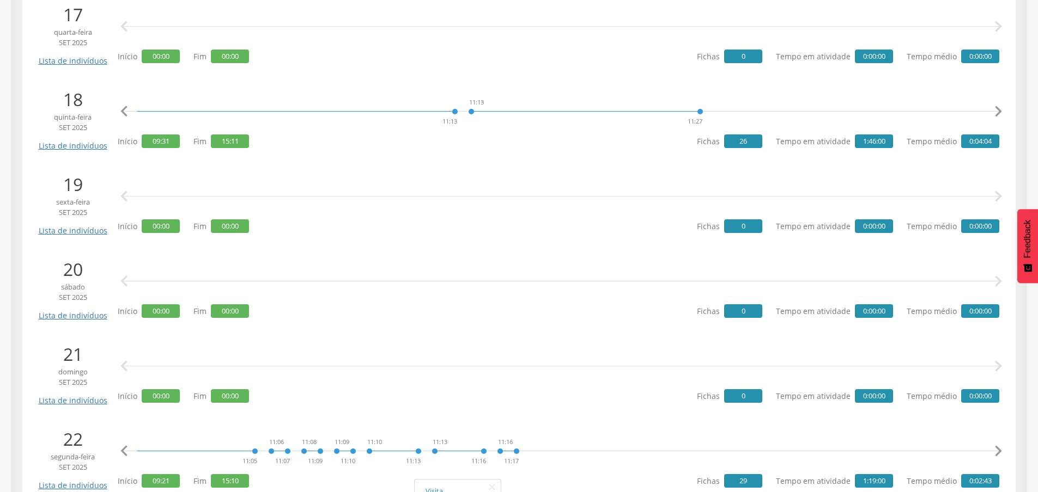
click at [123, 115] on icon "" at bounding box center [124, 112] width 22 height 22
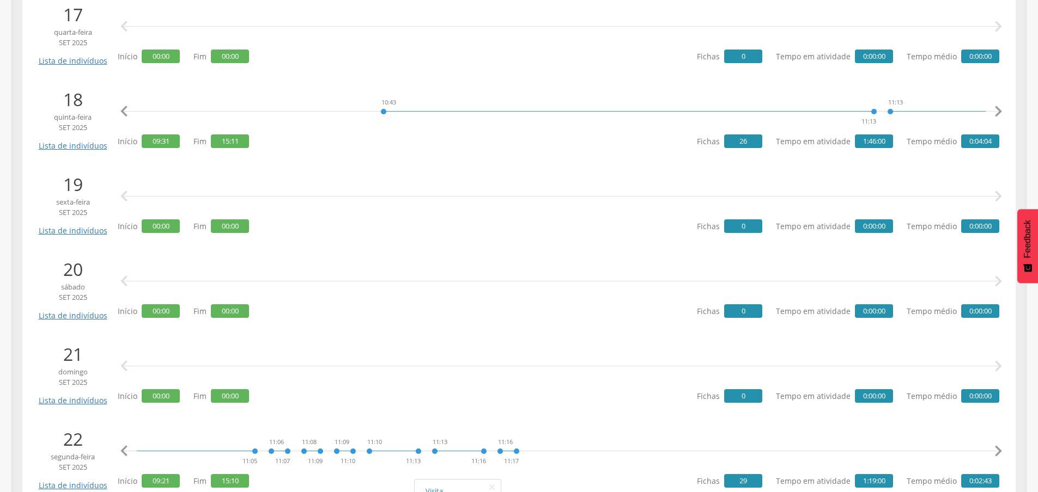
click at [123, 115] on icon "" at bounding box center [124, 112] width 22 height 22
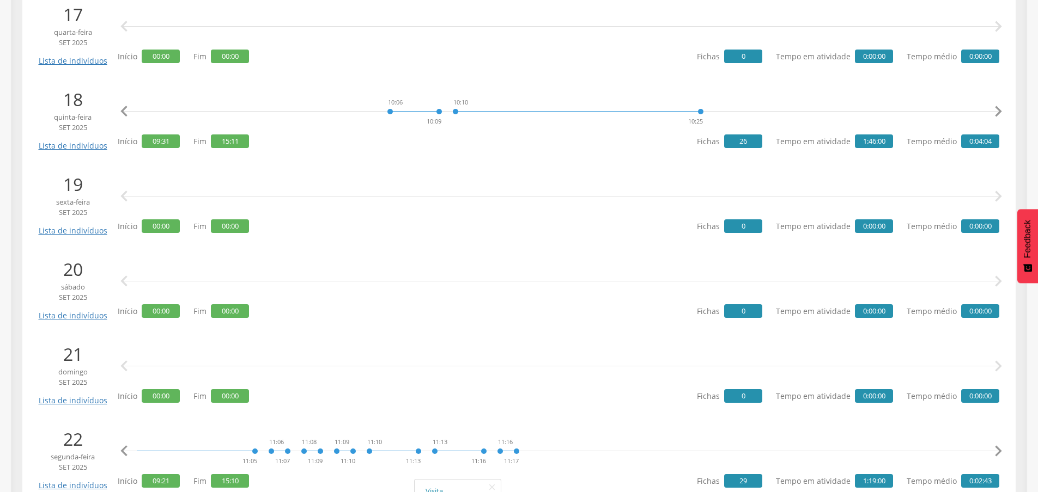
click at [123, 115] on icon "" at bounding box center [124, 112] width 22 height 22
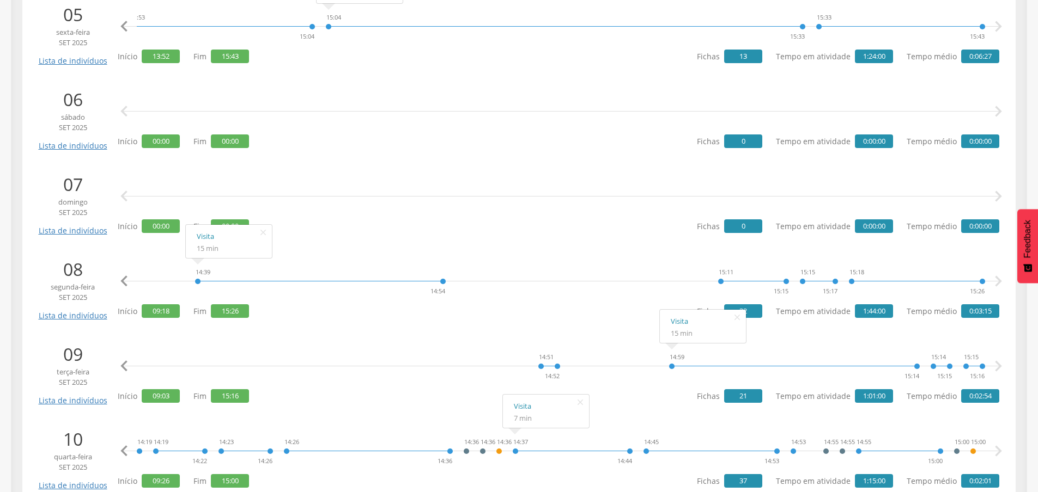
scroll to position [381, 0]
